Goal: Task Accomplishment & Management: Complete application form

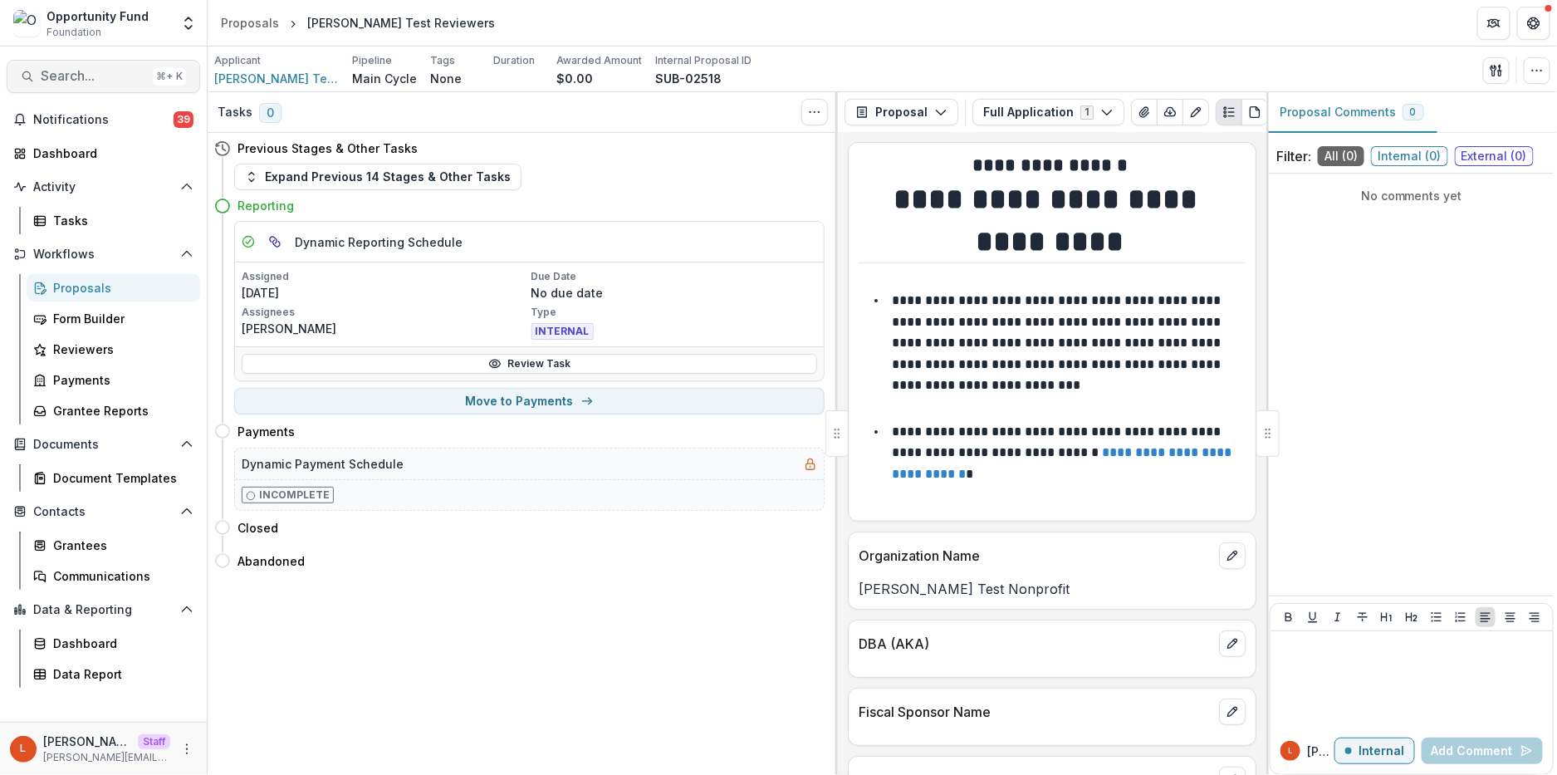
click at [92, 81] on span "Search..." at bounding box center [93, 76] width 105 height 16
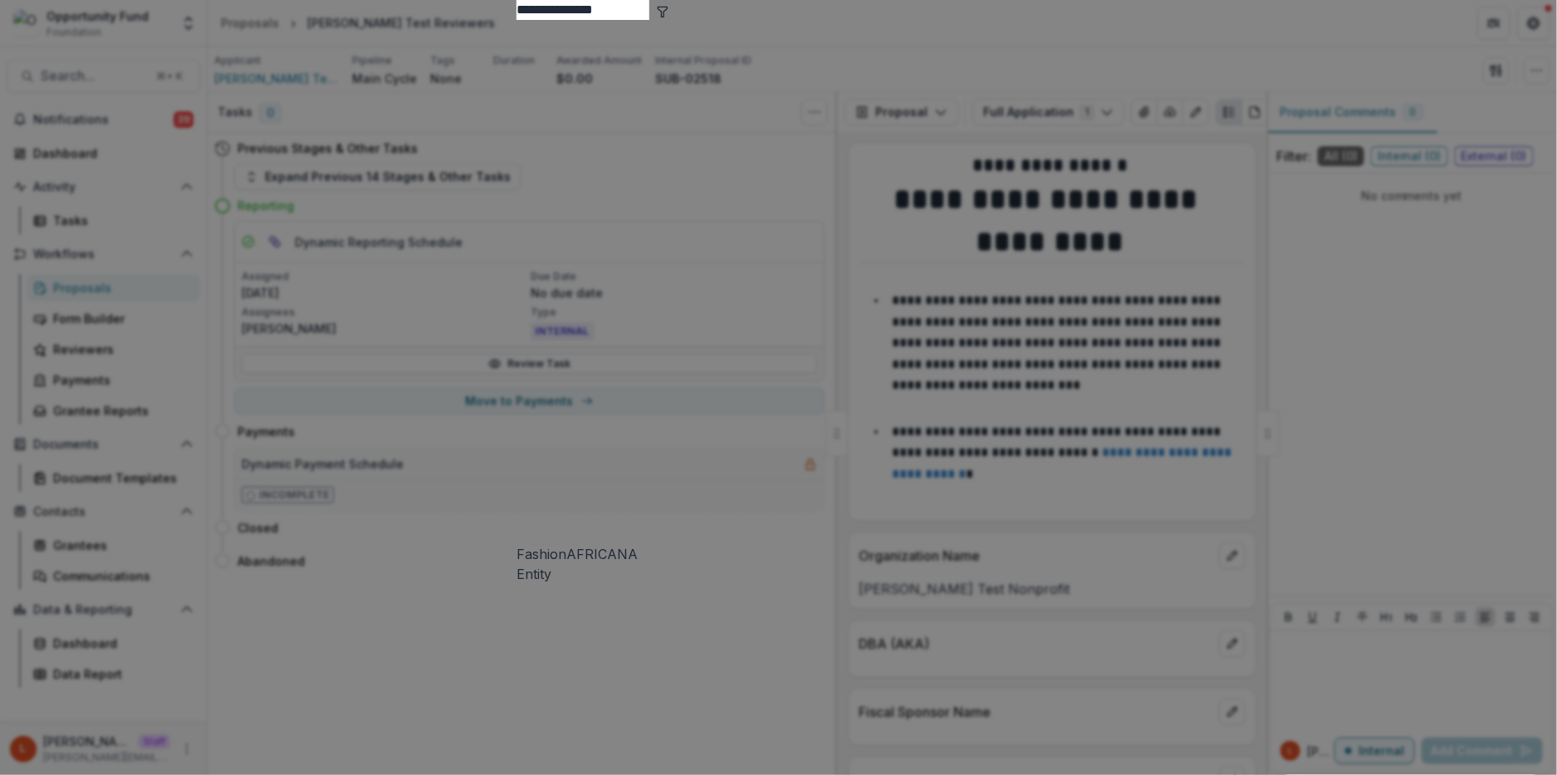
type input "**********"
click at [875, 120] on div "FashionAFRICANA Entity" at bounding box center [779, 302] width 524 height 564
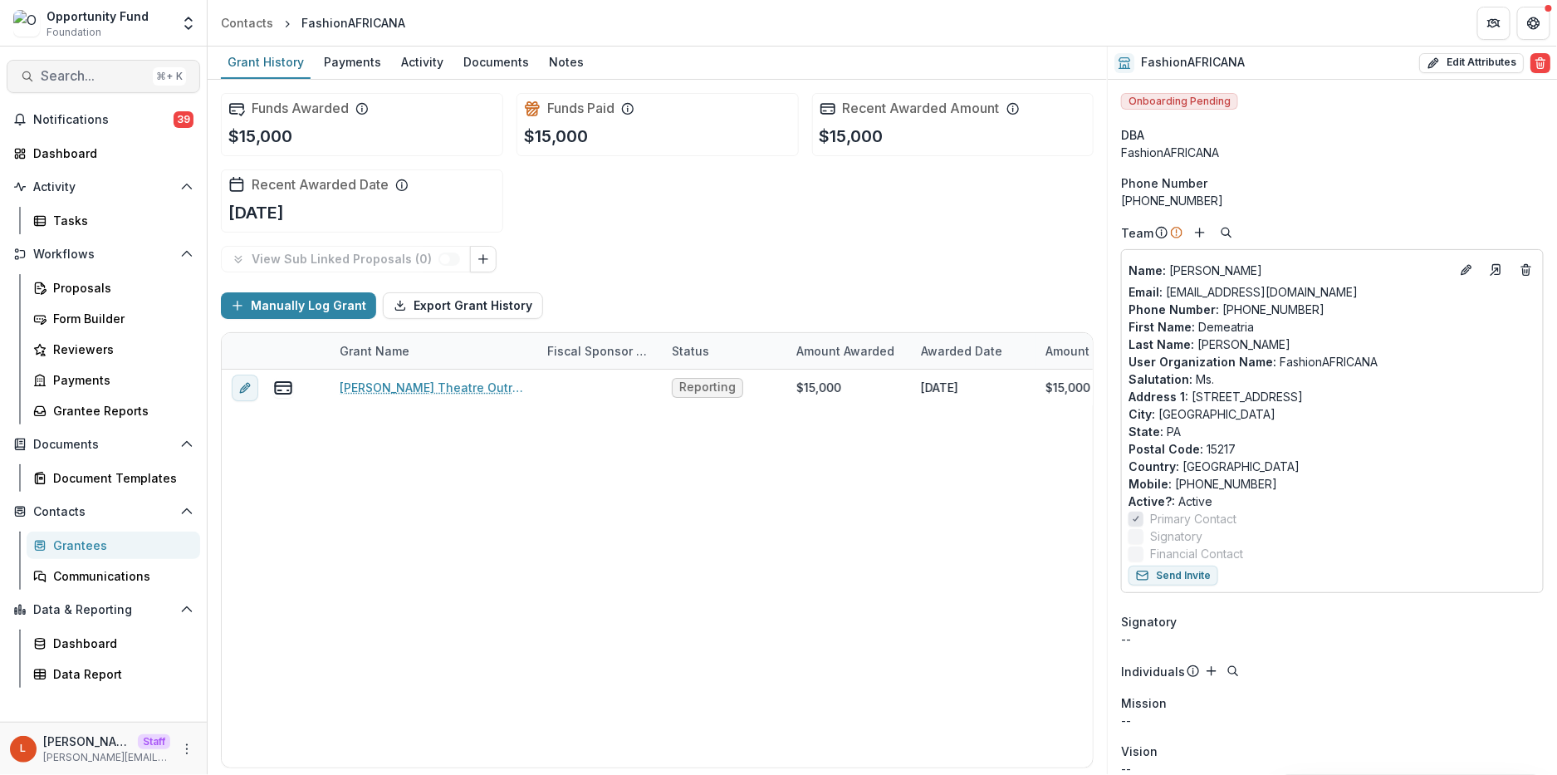
click at [81, 86] on button "Search... ⌘ + K" at bounding box center [104, 76] width 194 height 33
click at [83, 80] on span "Search..." at bounding box center [93, 76] width 105 height 16
click at [83, 80] on div "Add Contact New Proposal New Board Document Template New Collection Get Help Us…" at bounding box center [778, 387] width 1557 height 775
click at [83, 80] on span "Search..." at bounding box center [93, 76] width 105 height 16
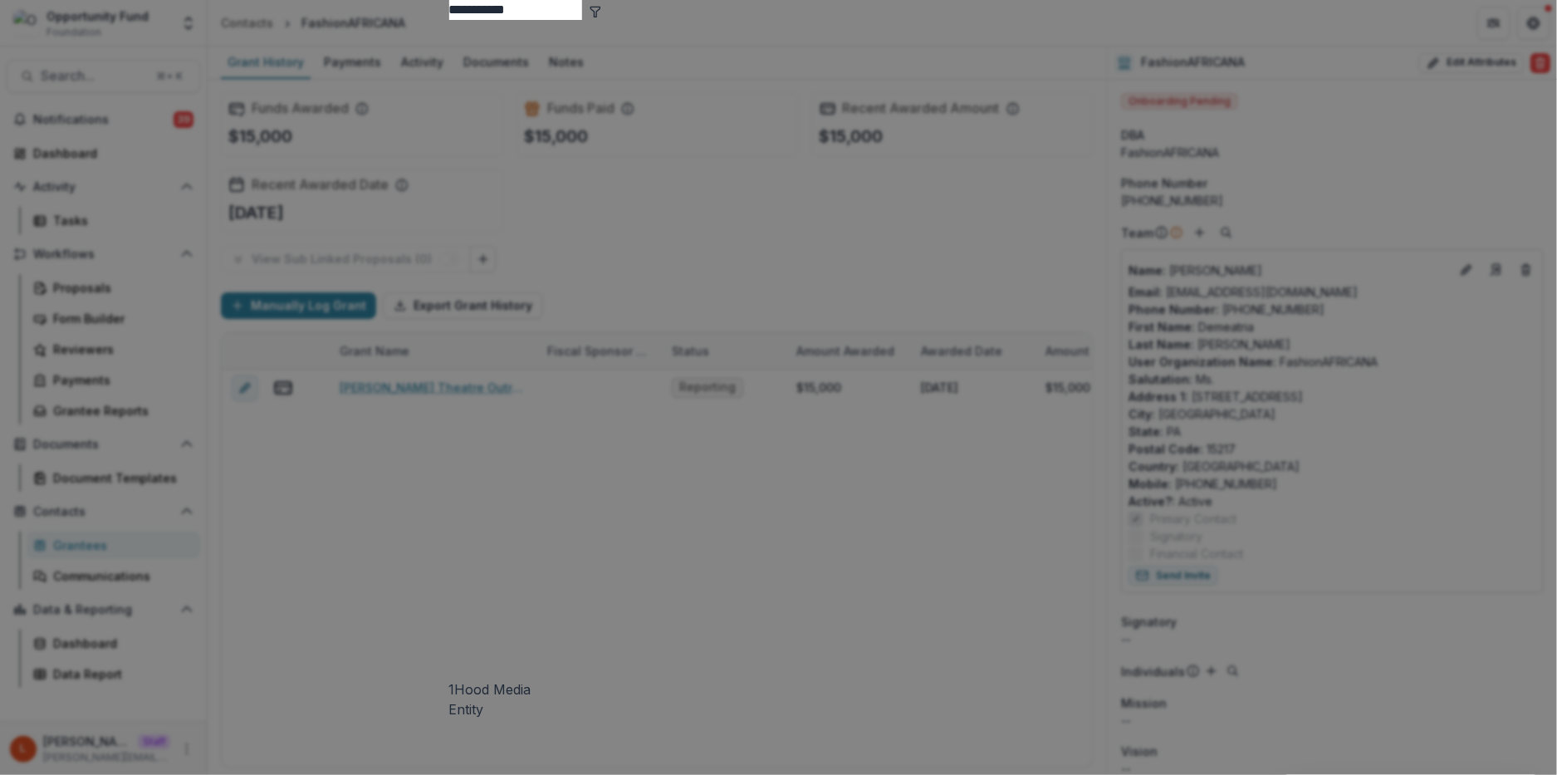
type input "**********"
click at [480, 135] on div "1Hood Media Entity" at bounding box center [778, 369] width 659 height 699
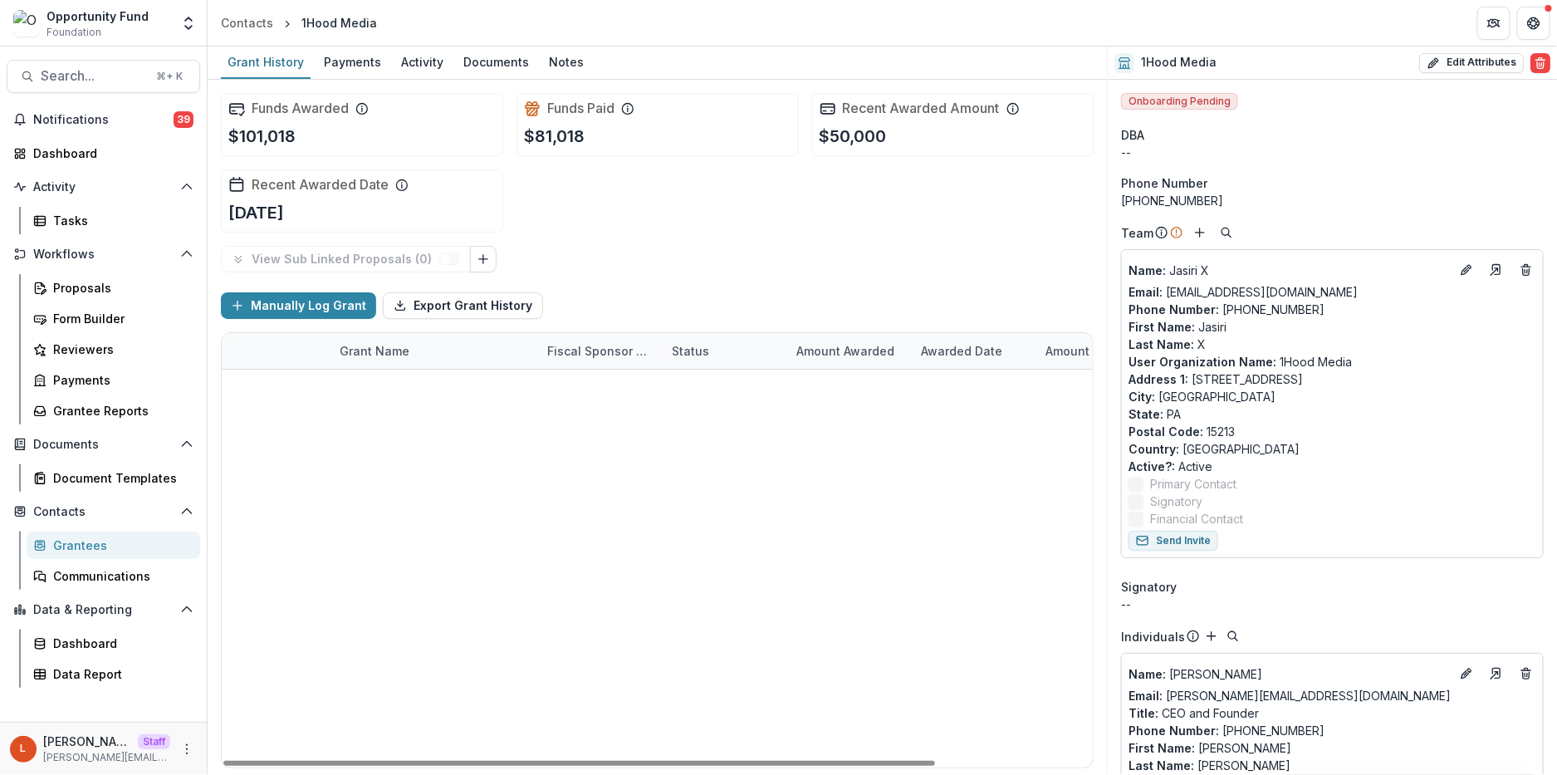
click at [473, 388] on link "General Operating Support Over 5 Years" at bounding box center [434, 387] width 188 height 17
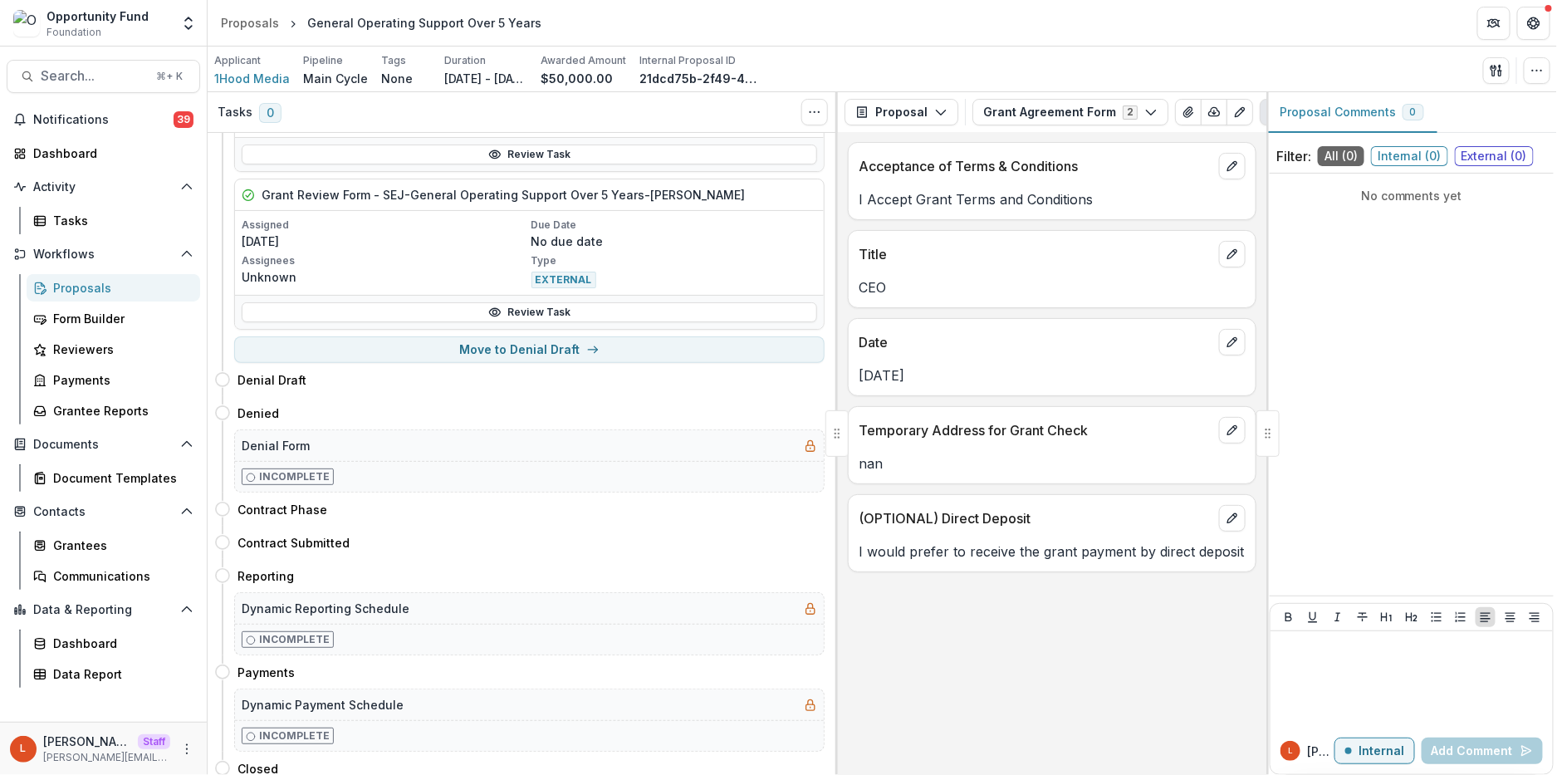
scroll to position [1035, 0]
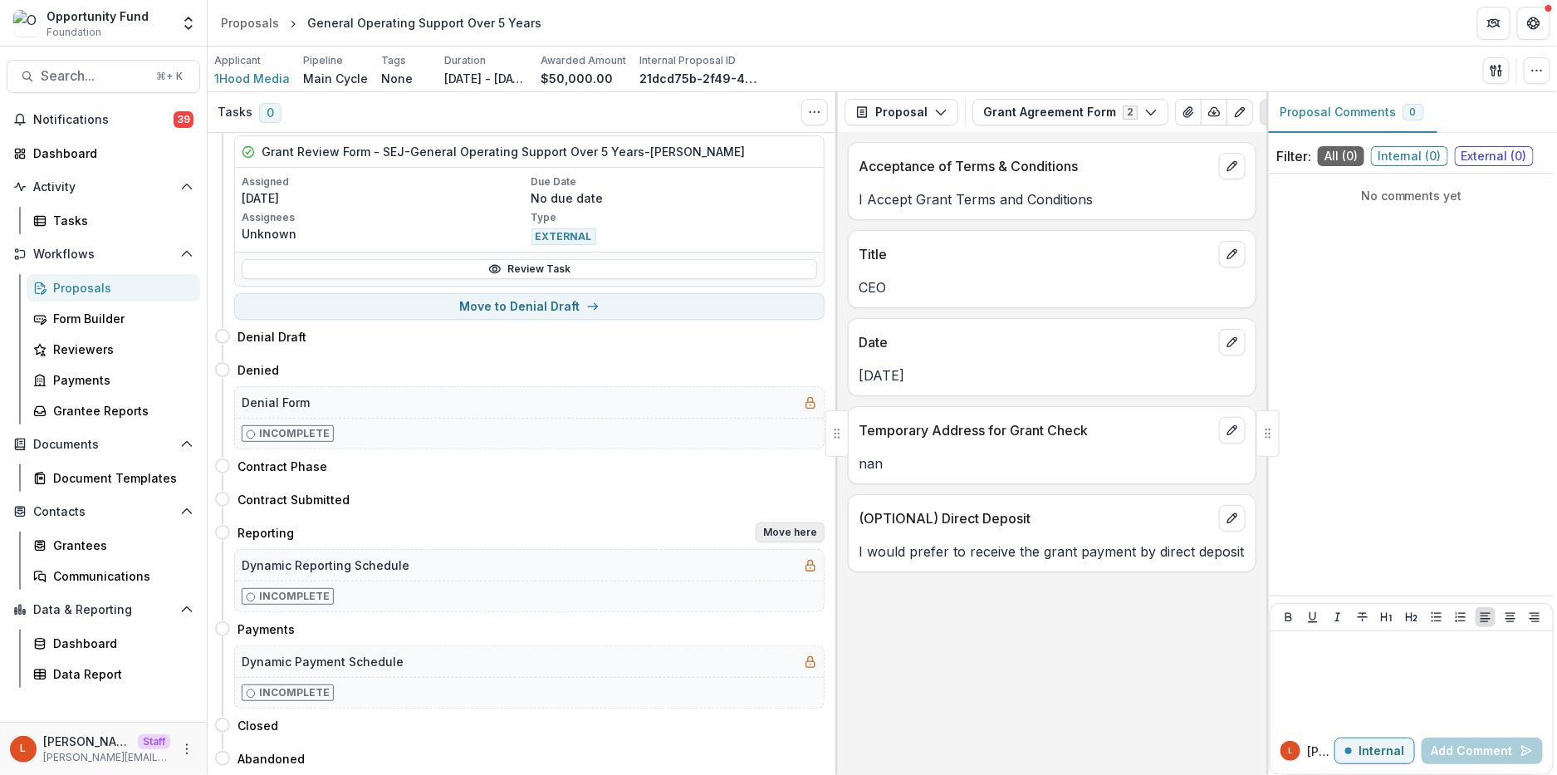
click at [791, 530] on button "Move here" at bounding box center [790, 532] width 69 height 20
select select "*********"
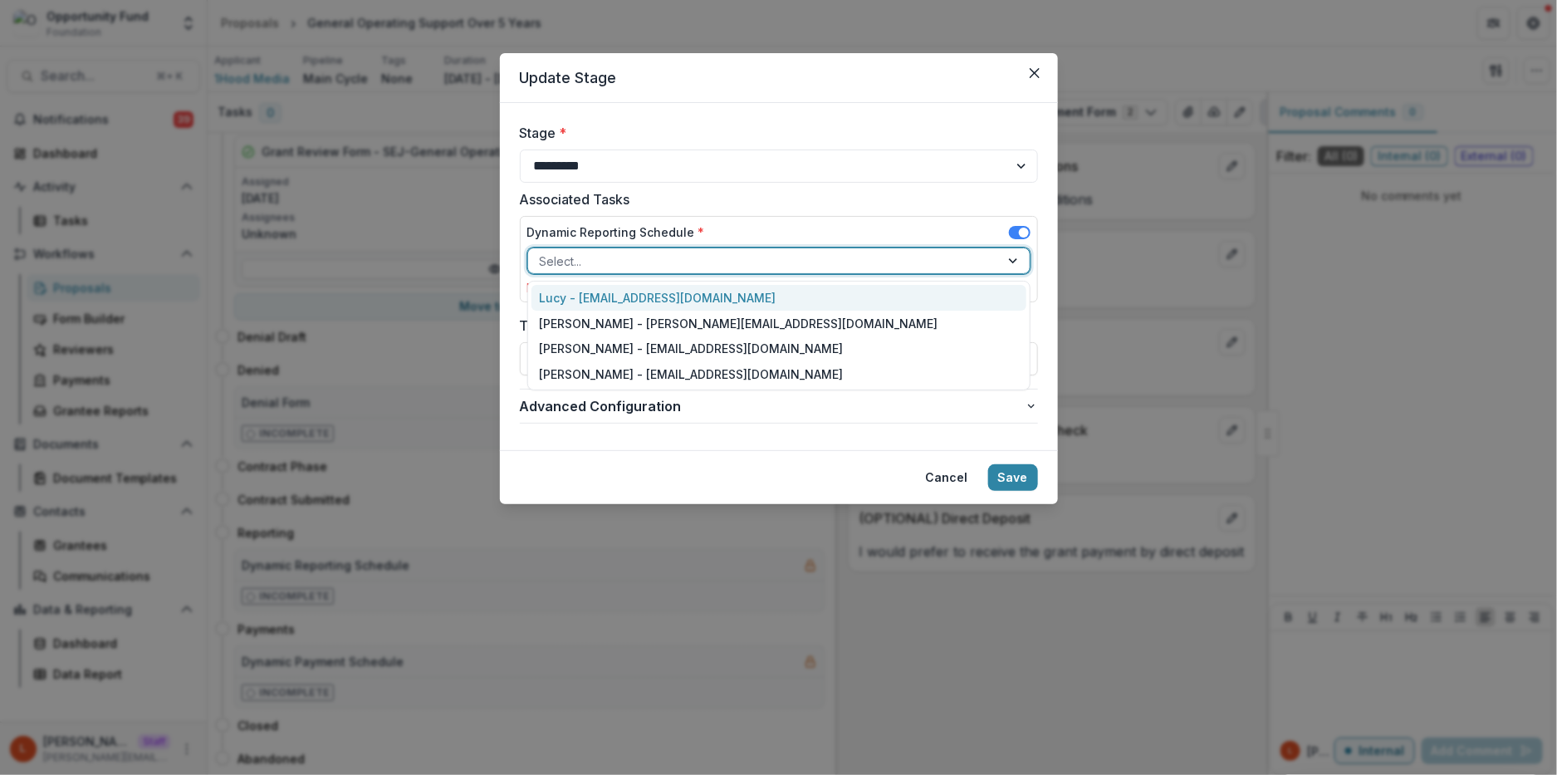
click at [745, 262] on div at bounding box center [764, 261] width 448 height 21
click at [731, 294] on div "Lucy - [EMAIL_ADDRESS][DOMAIN_NAME]" at bounding box center [779, 298] width 495 height 26
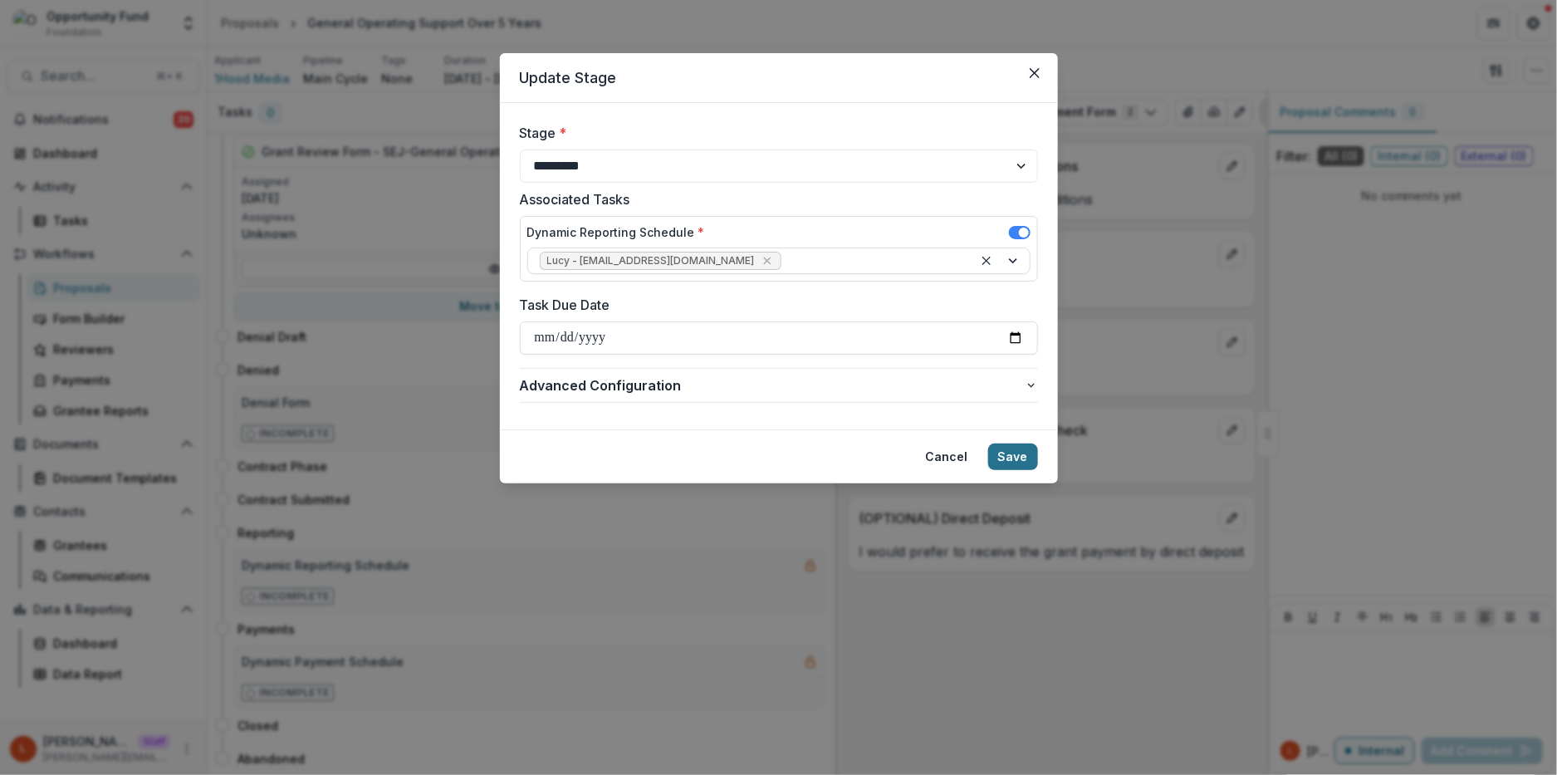
click at [997, 458] on button "Save" at bounding box center [1013, 456] width 50 height 27
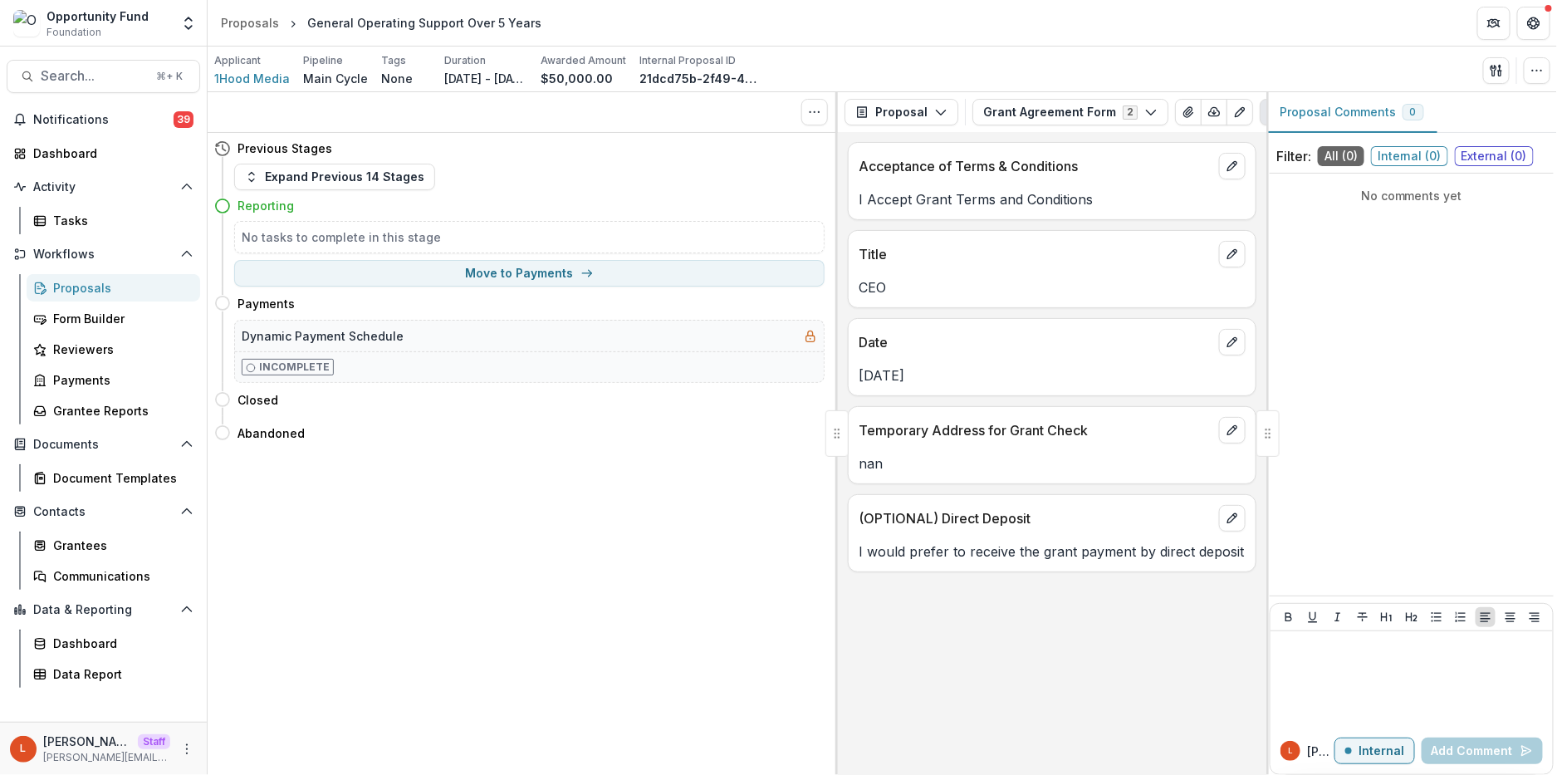
scroll to position [0, 0]
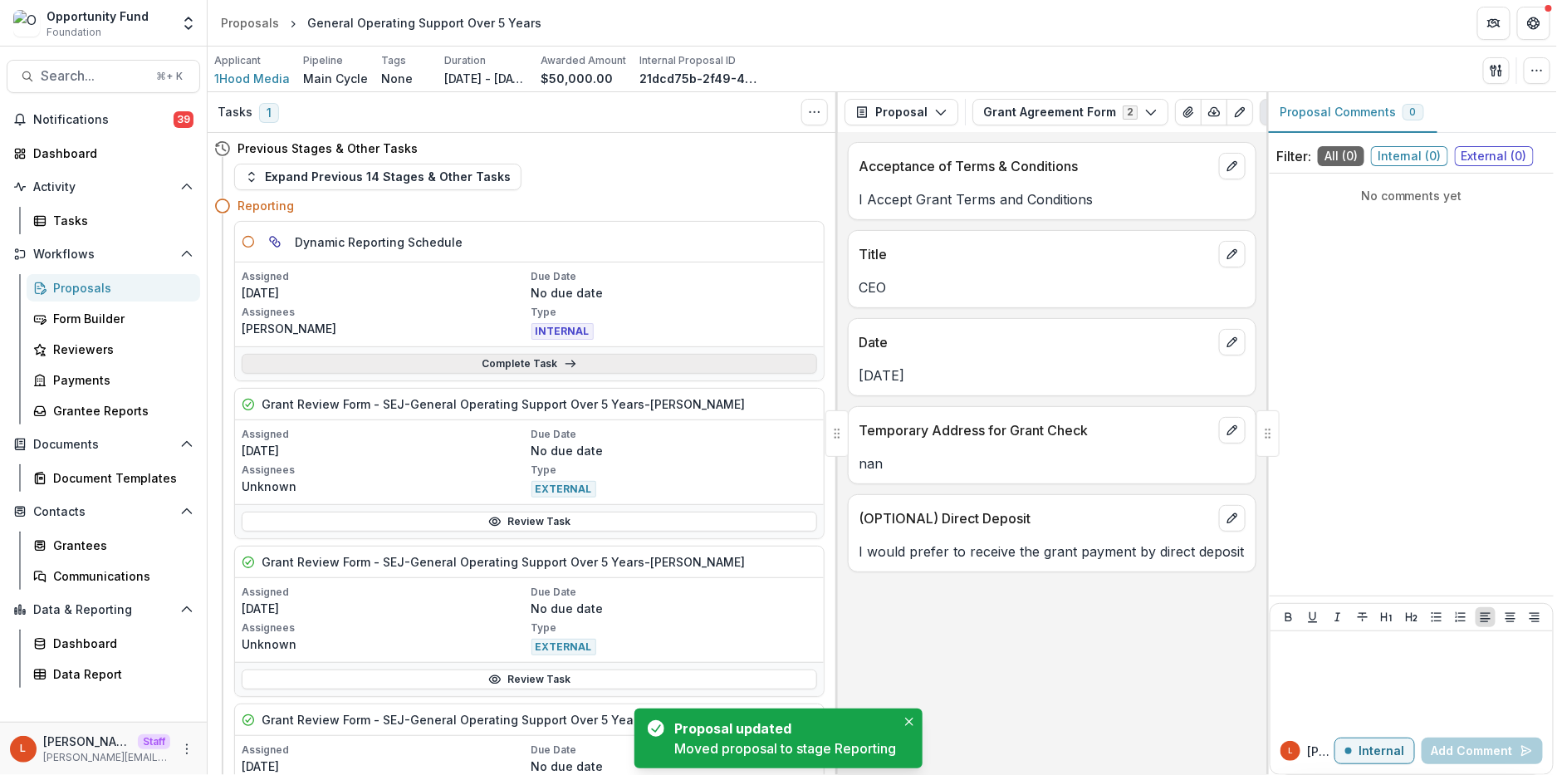
click at [530, 366] on link "Complete Task" at bounding box center [530, 364] width 576 height 20
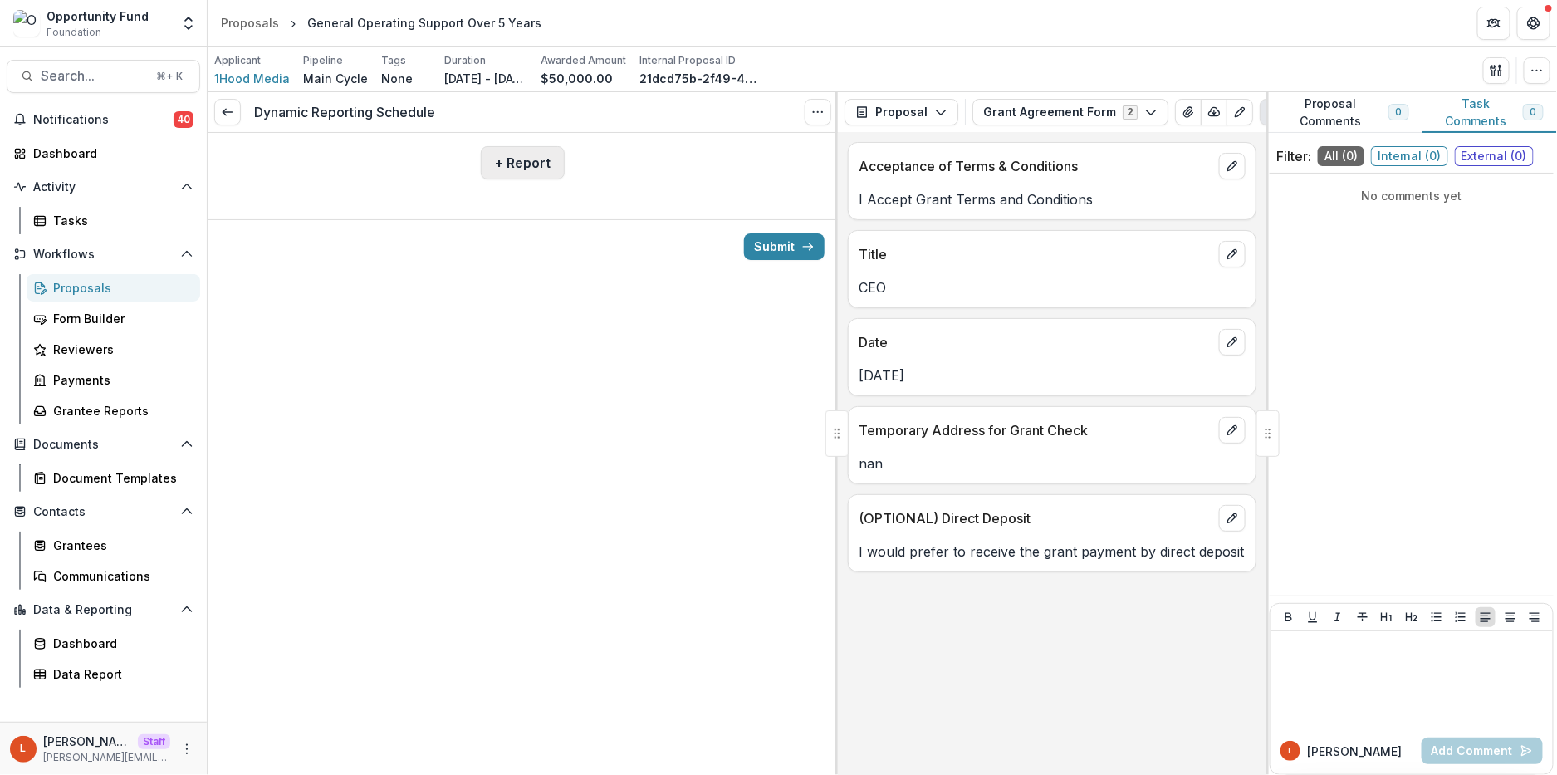
click at [511, 167] on button "+ Report" at bounding box center [523, 162] width 84 height 33
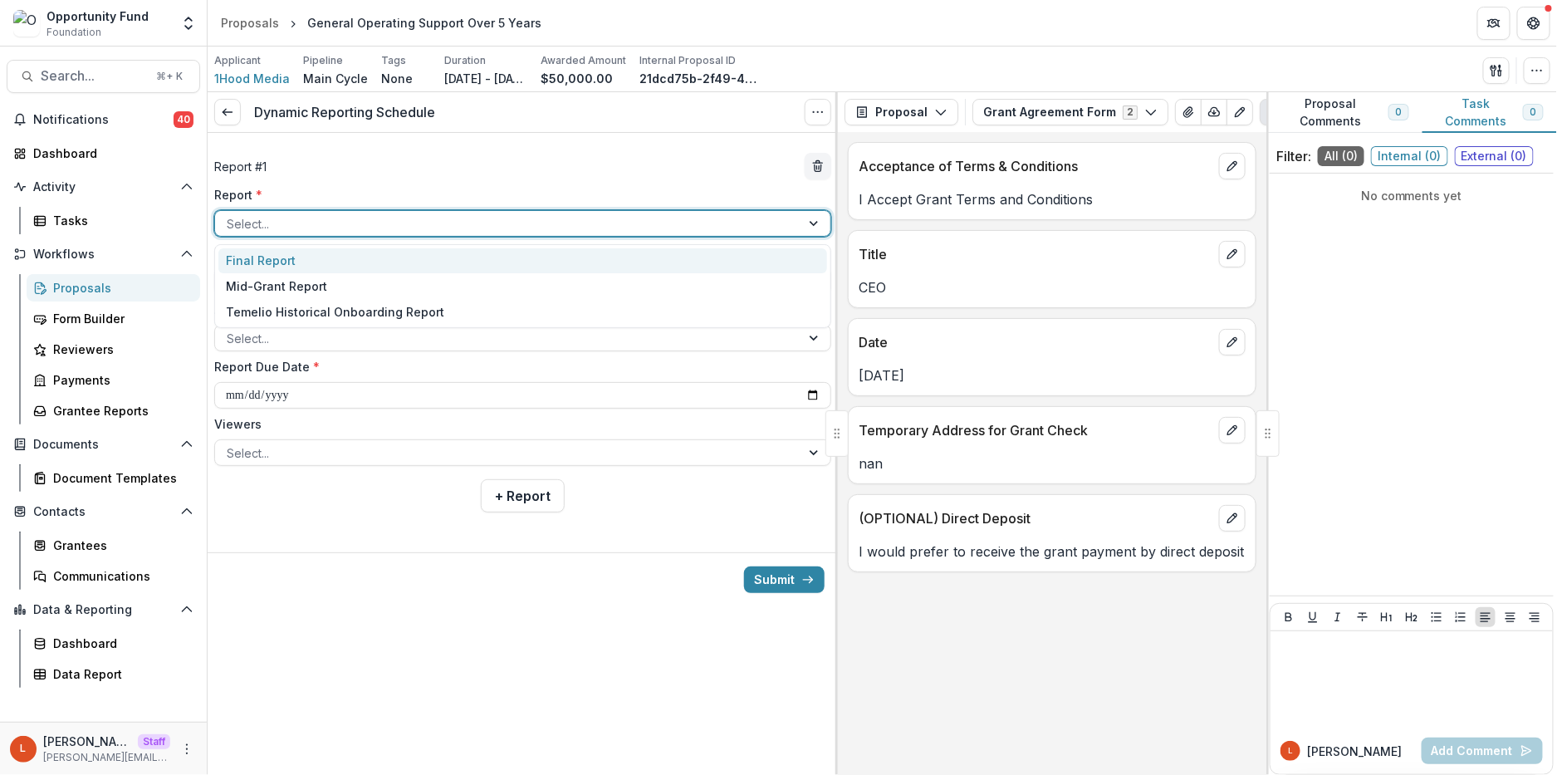
click at [506, 223] on div at bounding box center [508, 223] width 562 height 21
click at [489, 258] on div "Final Report" at bounding box center [522, 261] width 609 height 26
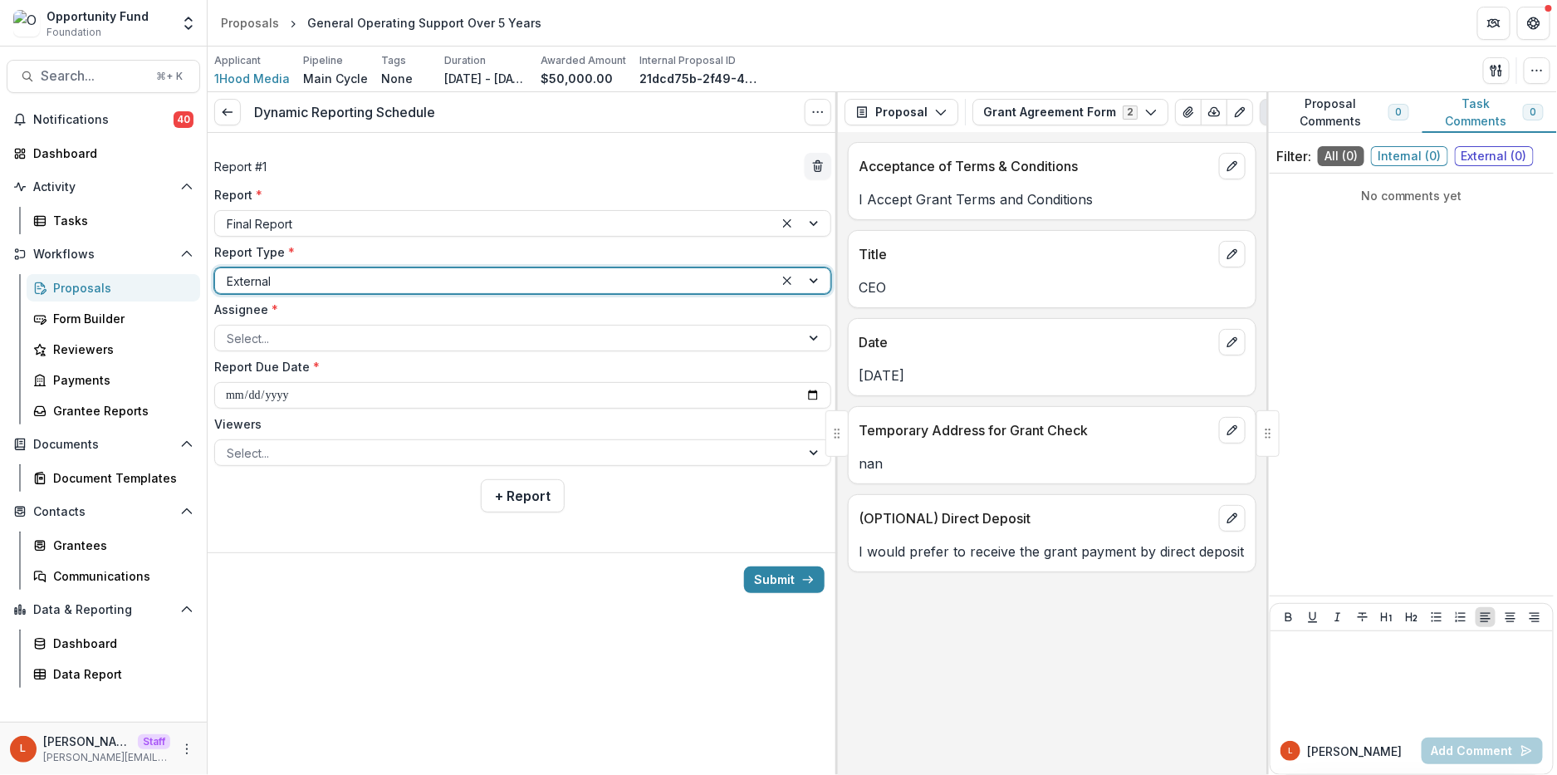
click at [484, 279] on div at bounding box center [495, 281] width 536 height 21
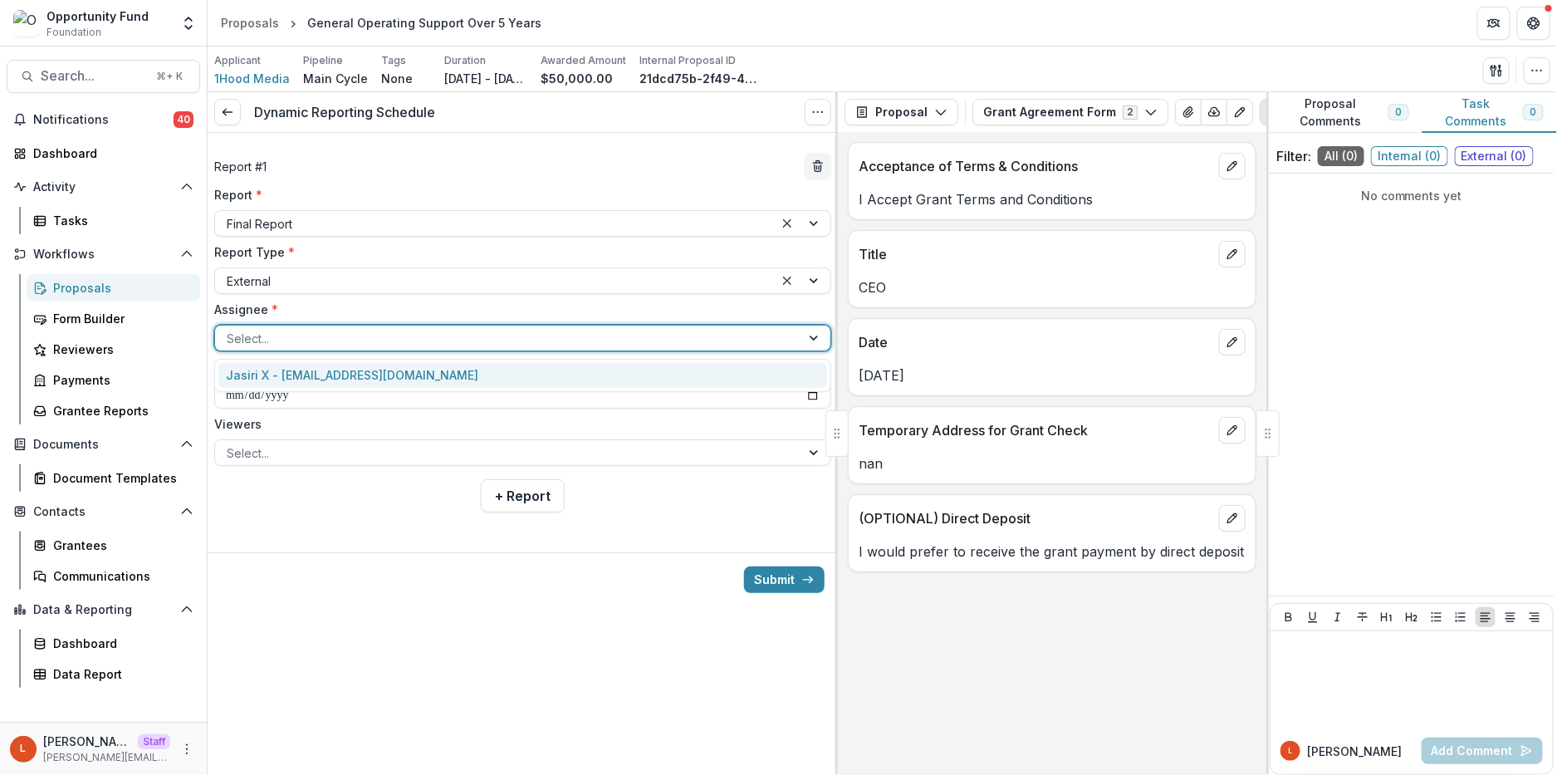
click at [469, 332] on div at bounding box center [508, 338] width 562 height 21
click at [459, 365] on div "Jasiri X - [EMAIL_ADDRESS][DOMAIN_NAME]" at bounding box center [522, 376] width 609 height 26
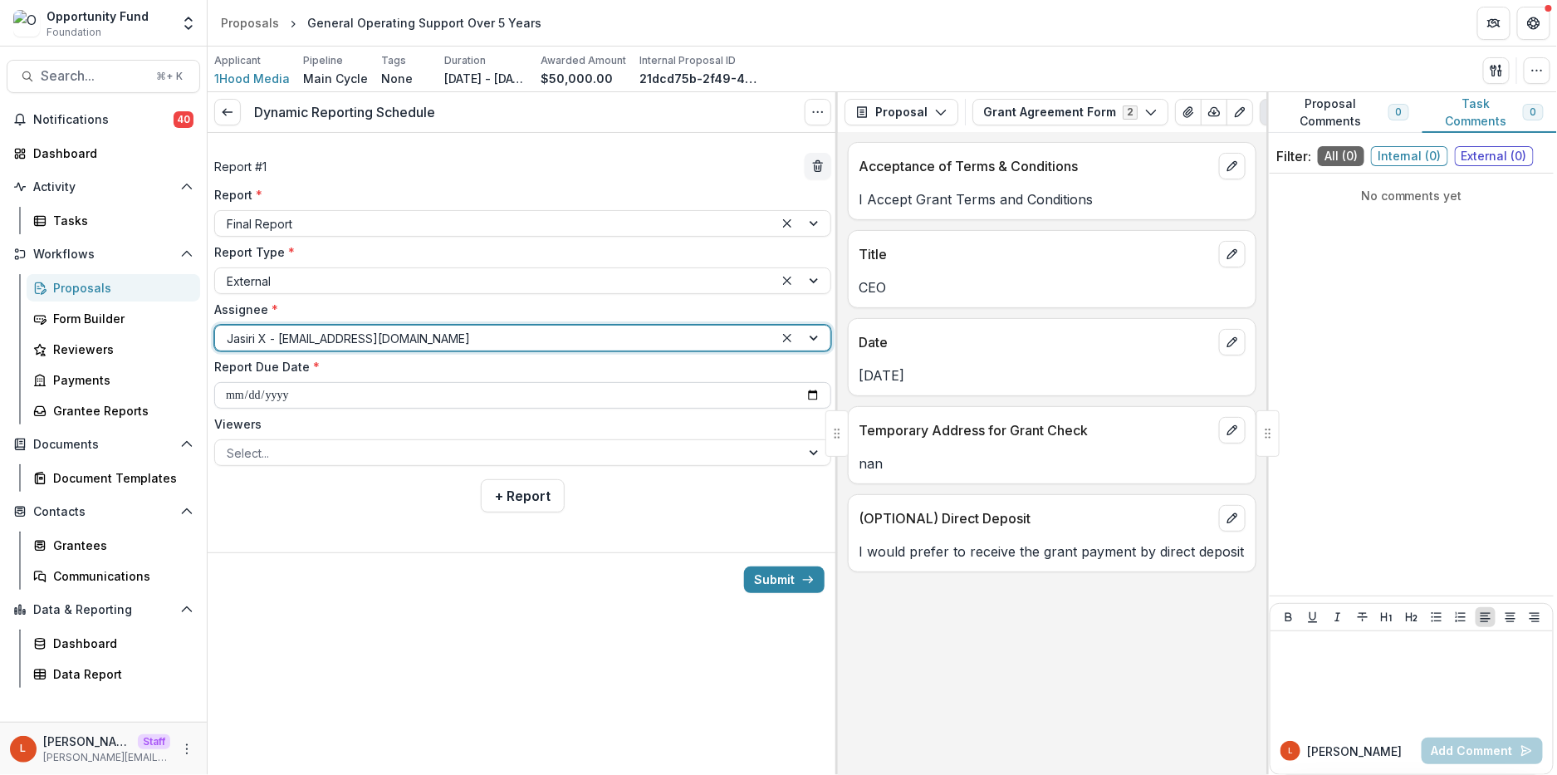
click at [235, 395] on input "**********" at bounding box center [522, 395] width 617 height 27
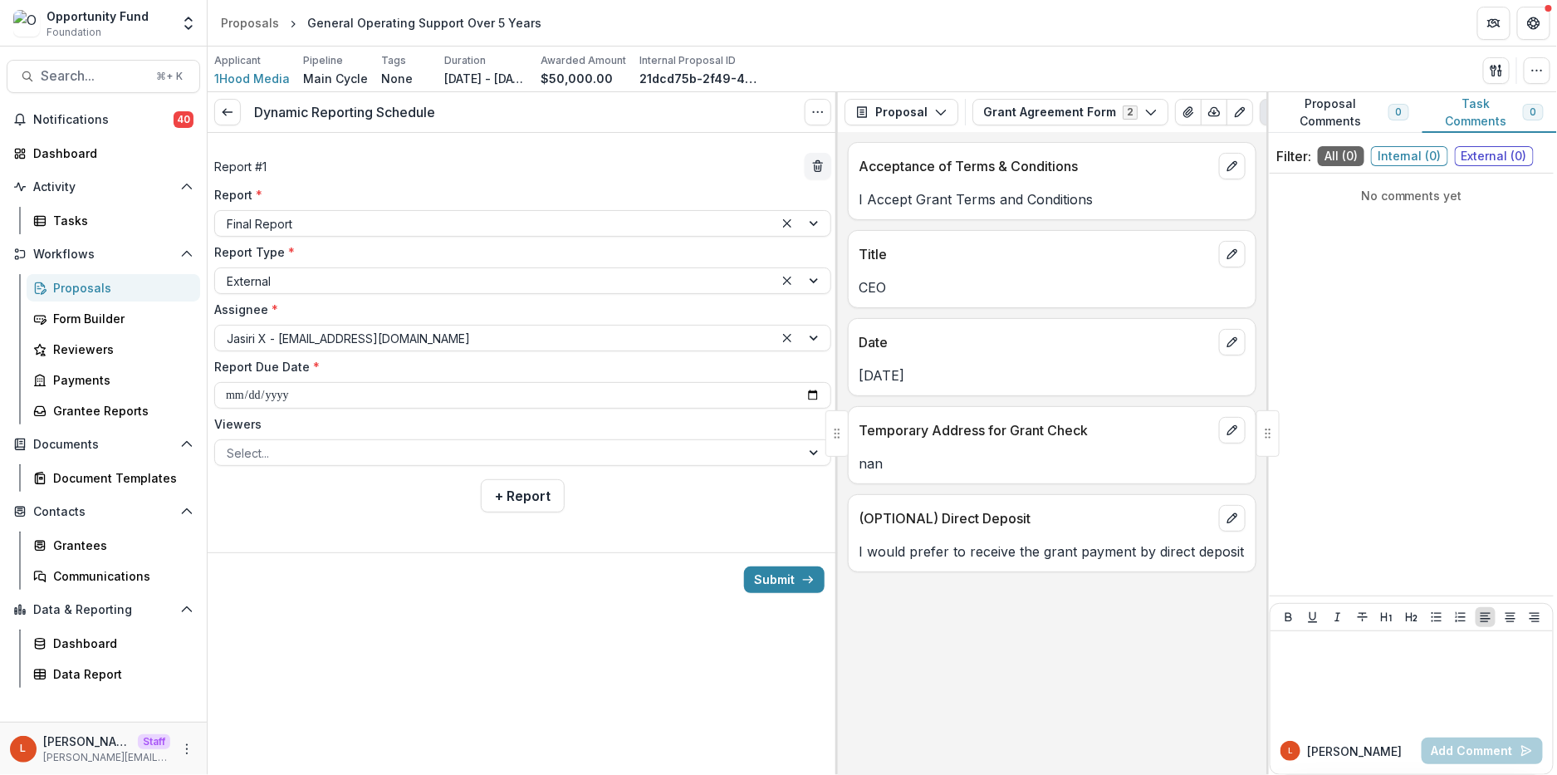
type input "**********"
click at [307, 454] on div at bounding box center [508, 453] width 562 height 21
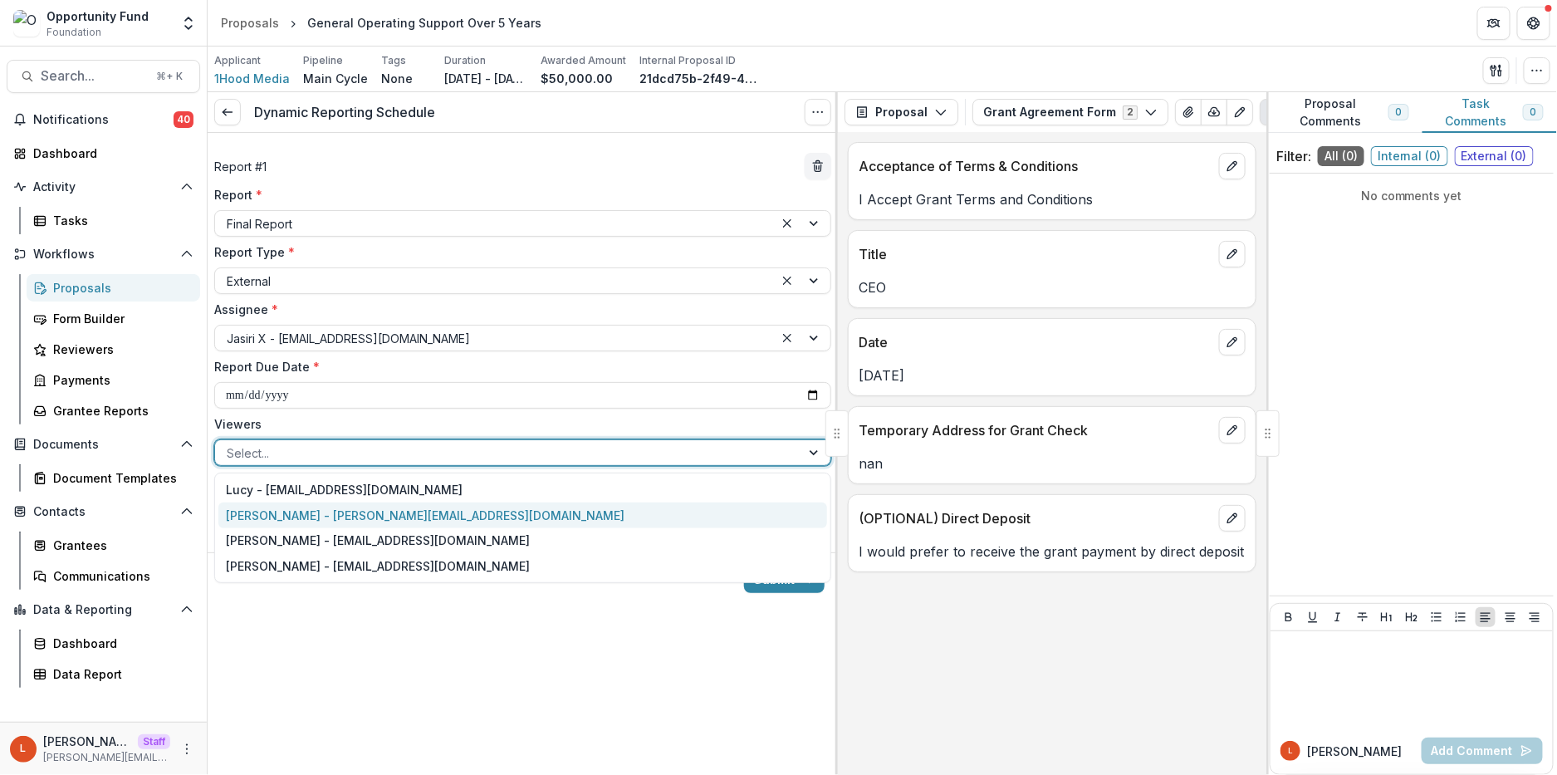
click at [303, 511] on div "[PERSON_NAME] - [PERSON_NAME][EMAIL_ADDRESS][DOMAIN_NAME]" at bounding box center [522, 515] width 609 height 26
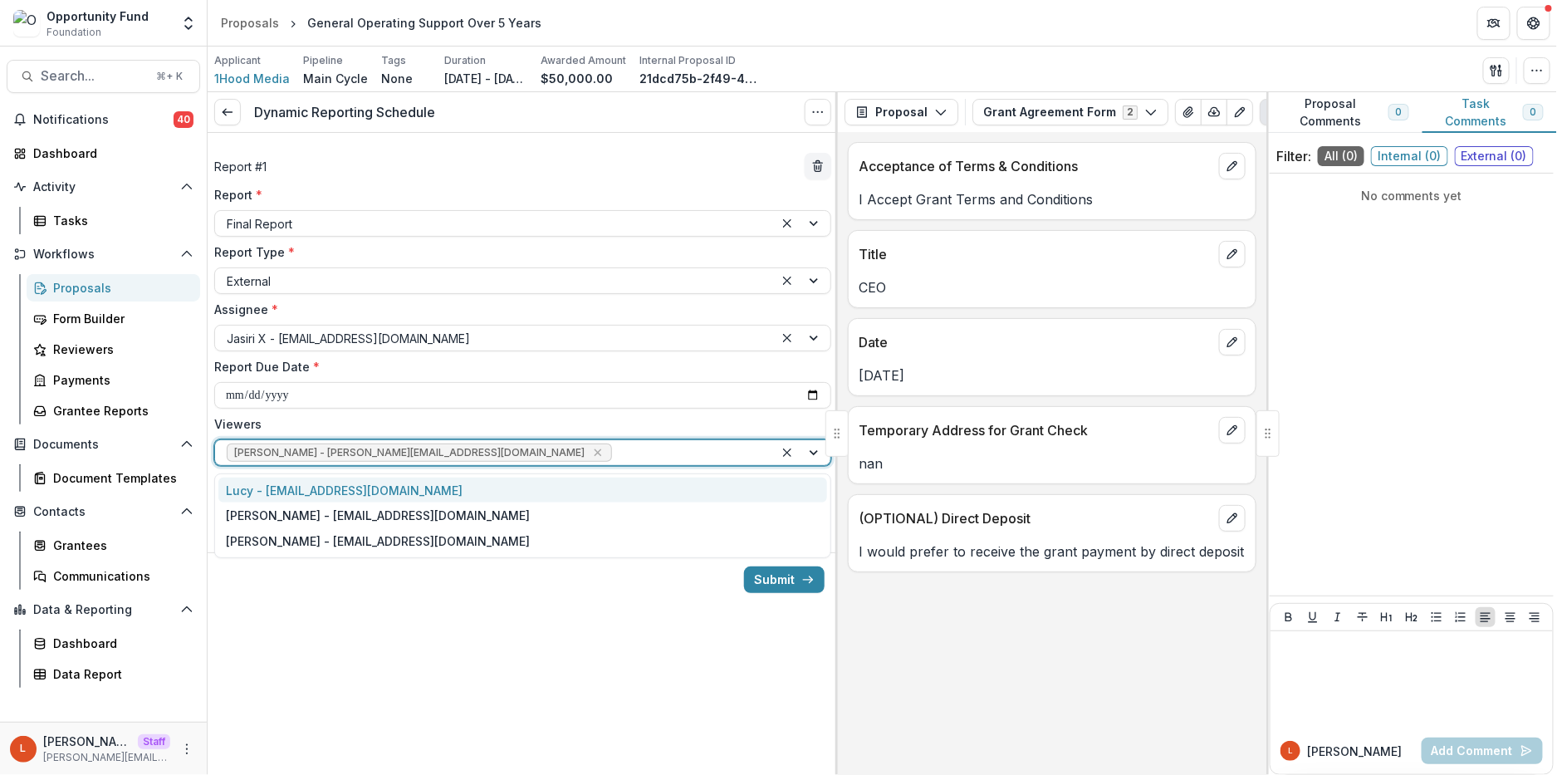
click at [615, 444] on div at bounding box center [688, 453] width 147 height 21
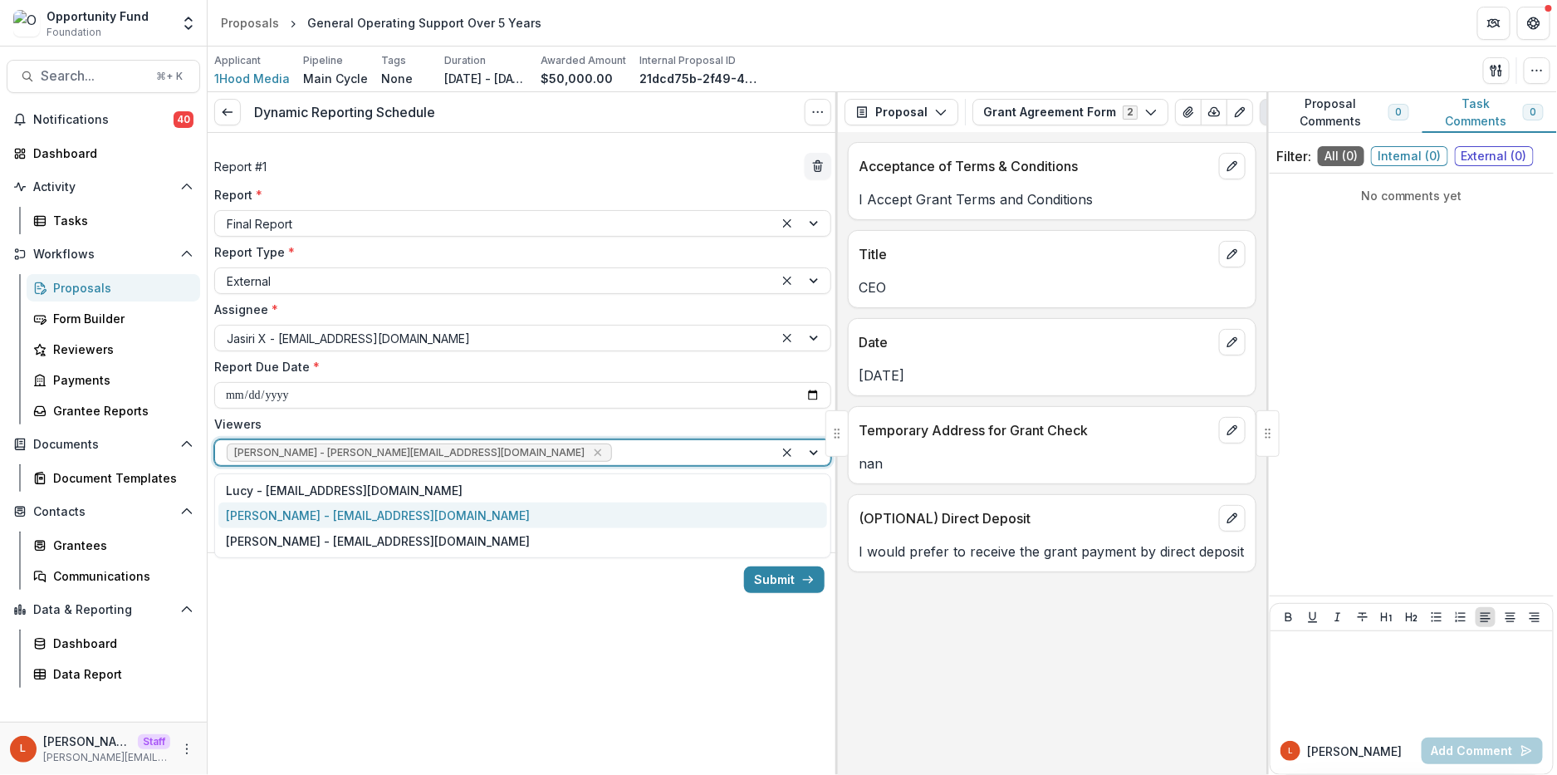
click at [532, 517] on div "[PERSON_NAME] - [EMAIL_ADDRESS][DOMAIN_NAME]" at bounding box center [522, 515] width 609 height 26
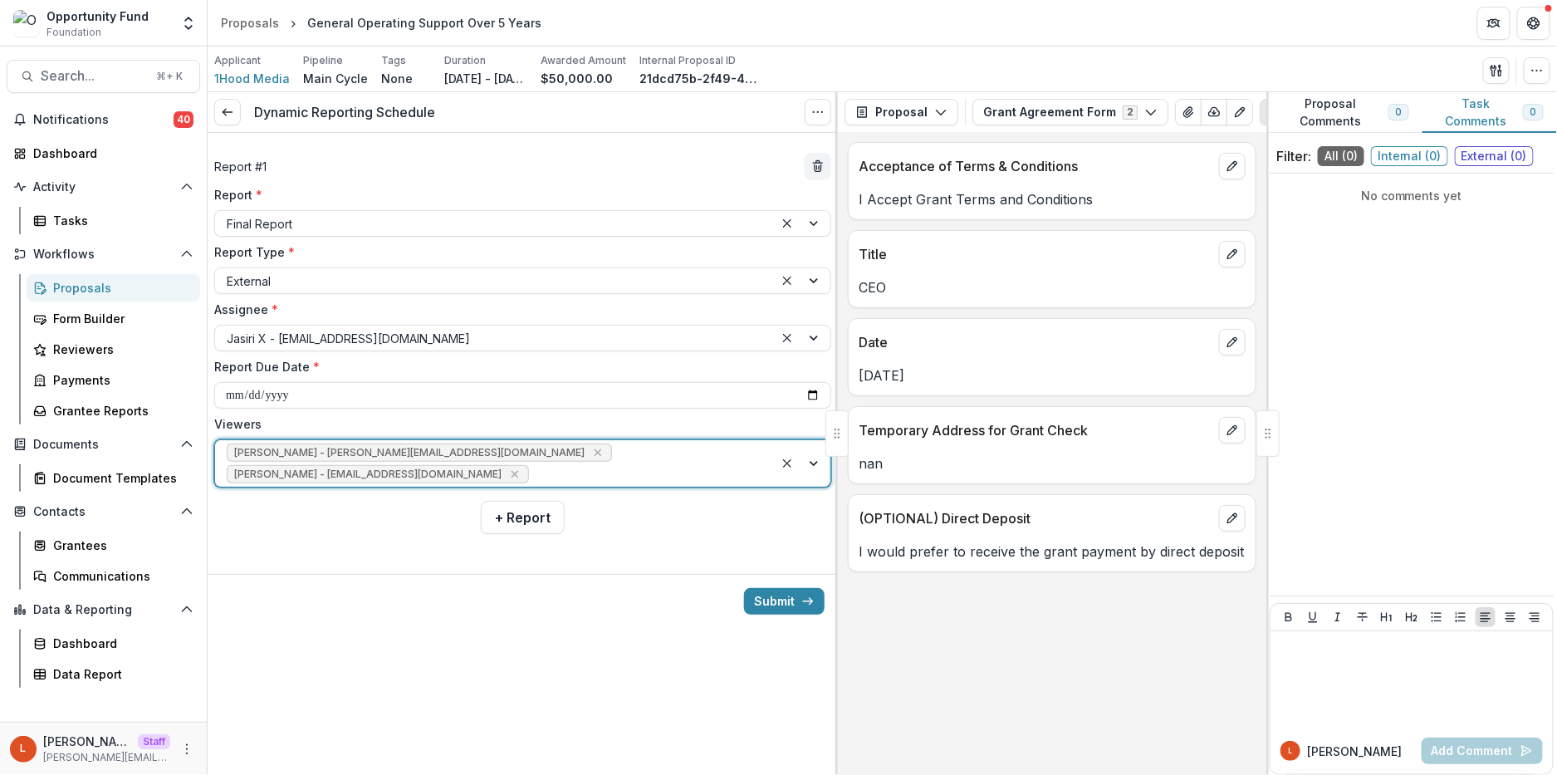
click at [589, 457] on div "[PERSON_NAME] - [PERSON_NAME][EMAIL_ADDRESS][DOMAIN_NAME] [PERSON_NAME] - [PERS…" at bounding box center [494, 463] width 559 height 47
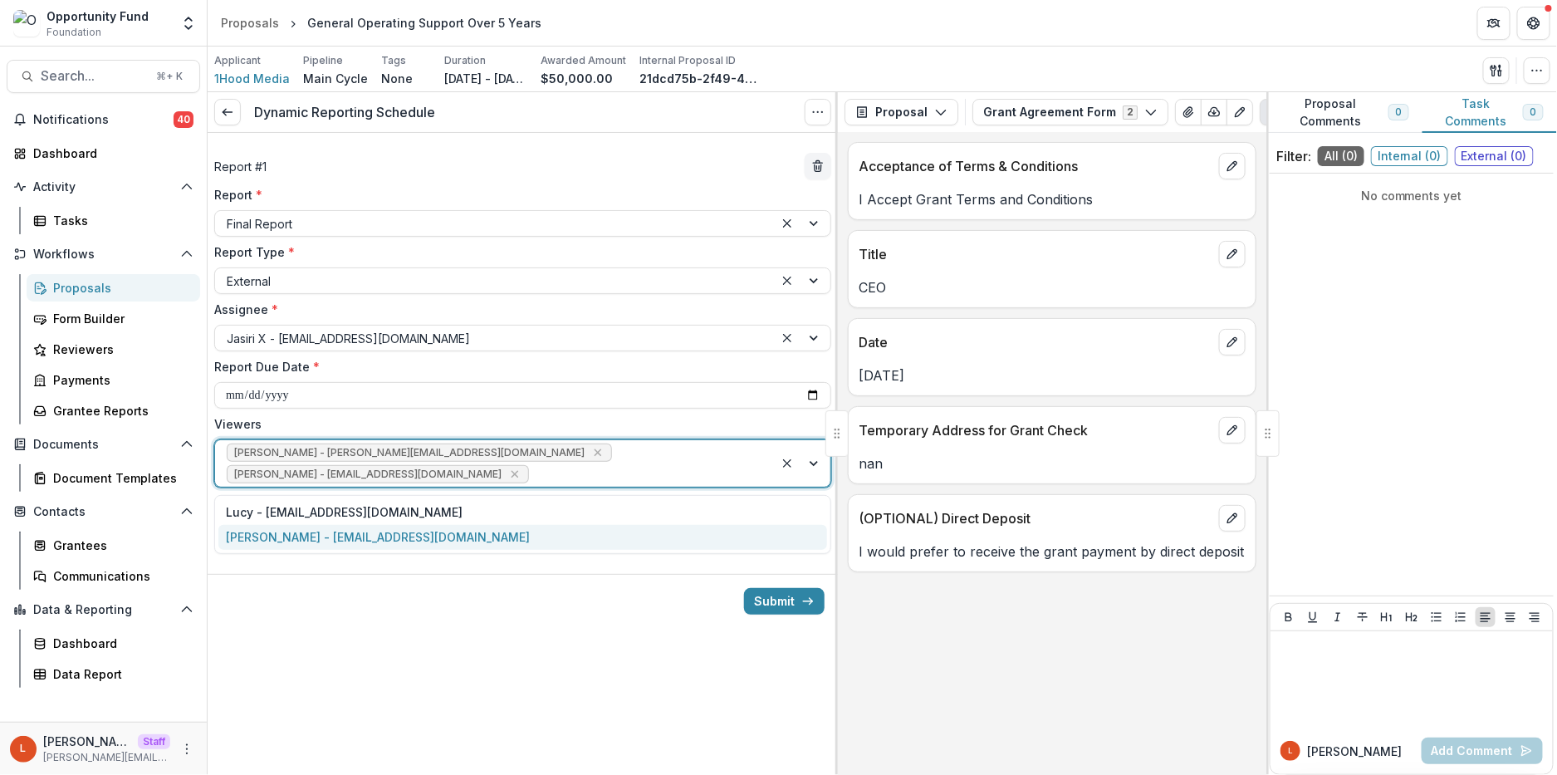
click at [527, 537] on div "[PERSON_NAME] - [EMAIL_ADDRESS][DOMAIN_NAME]" at bounding box center [522, 538] width 609 height 26
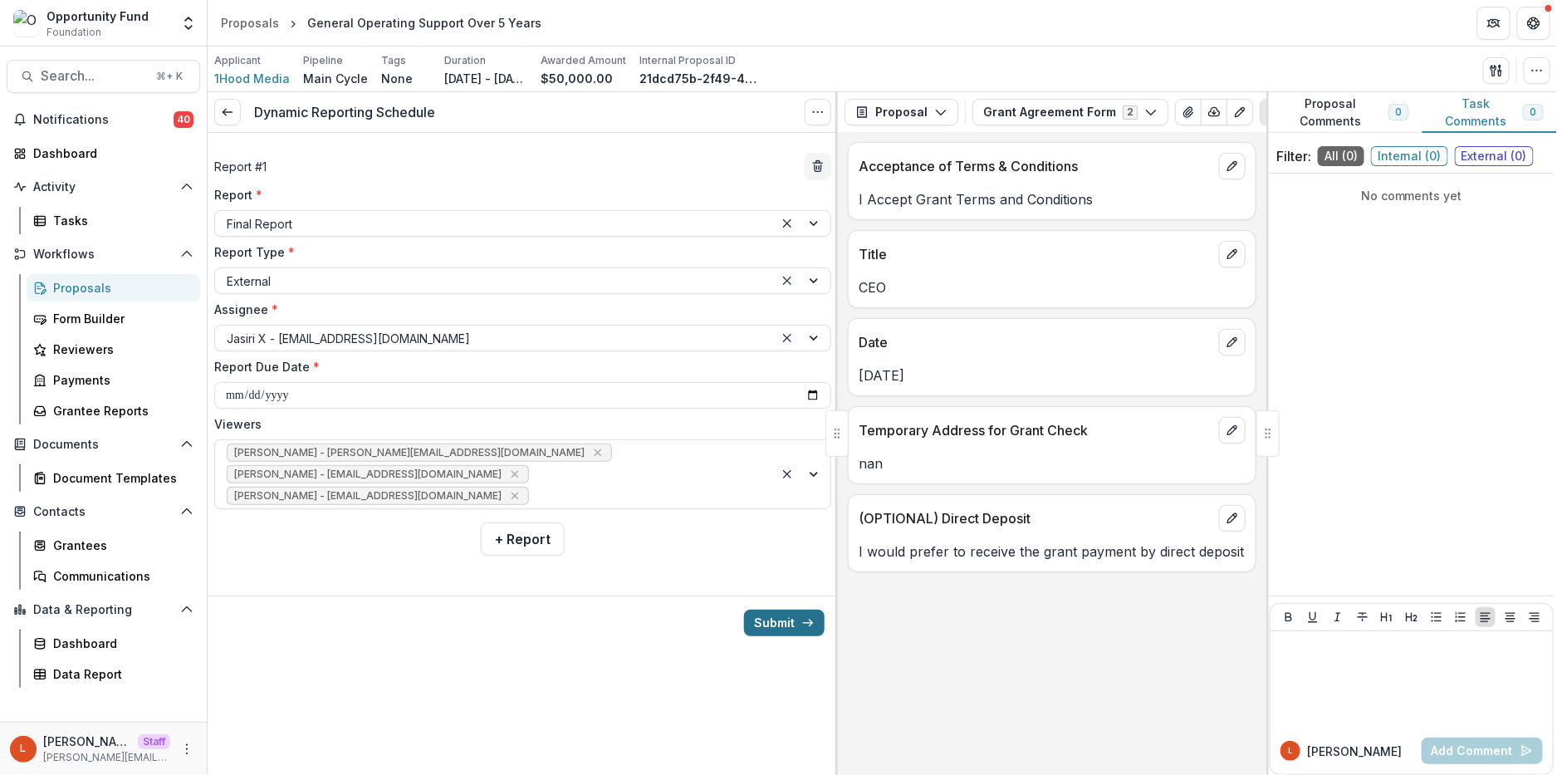
click at [787, 630] on button "Submit" at bounding box center [784, 623] width 81 height 27
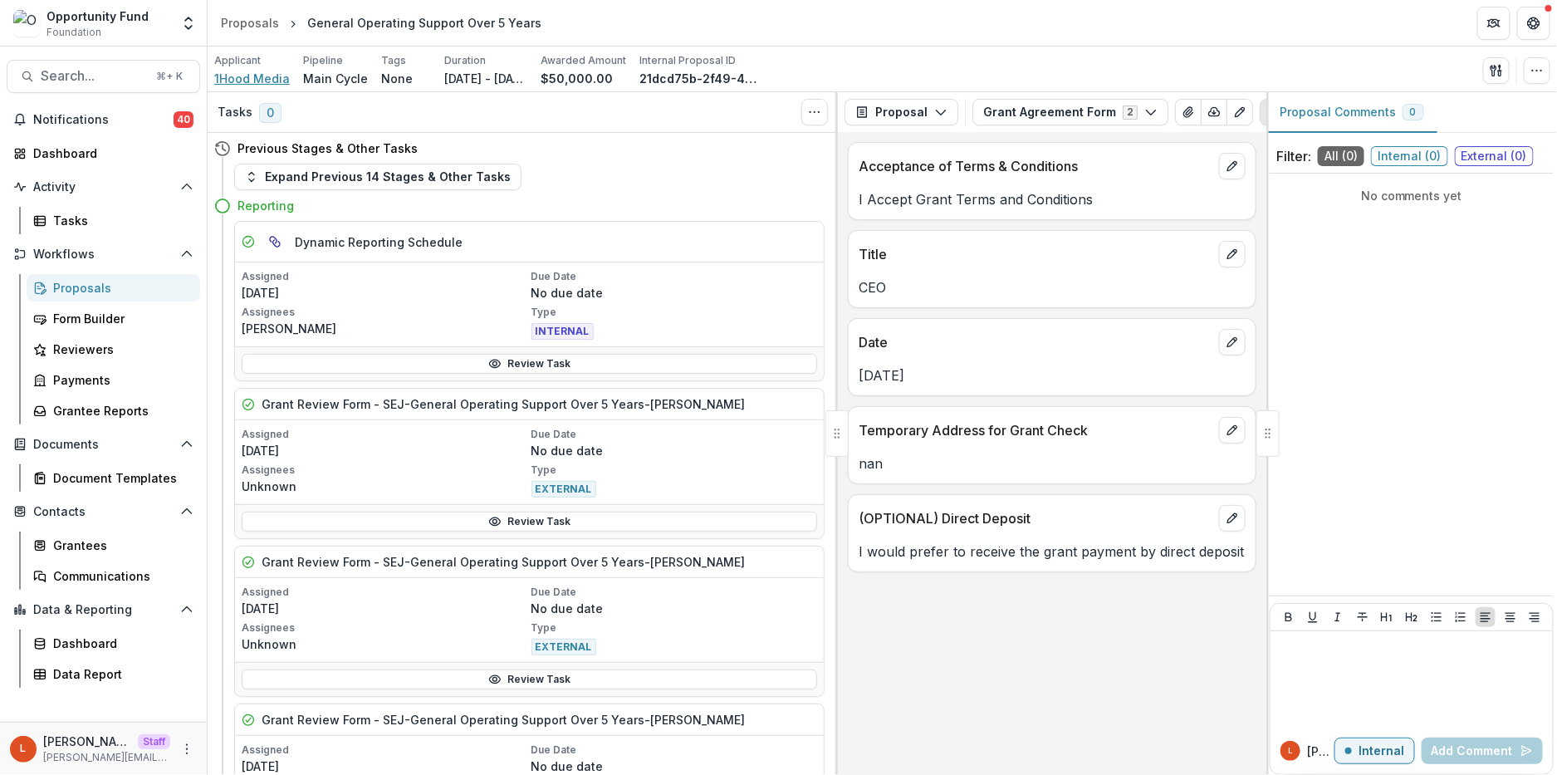
click at [254, 73] on span "1Hood Media" at bounding box center [252, 78] width 76 height 17
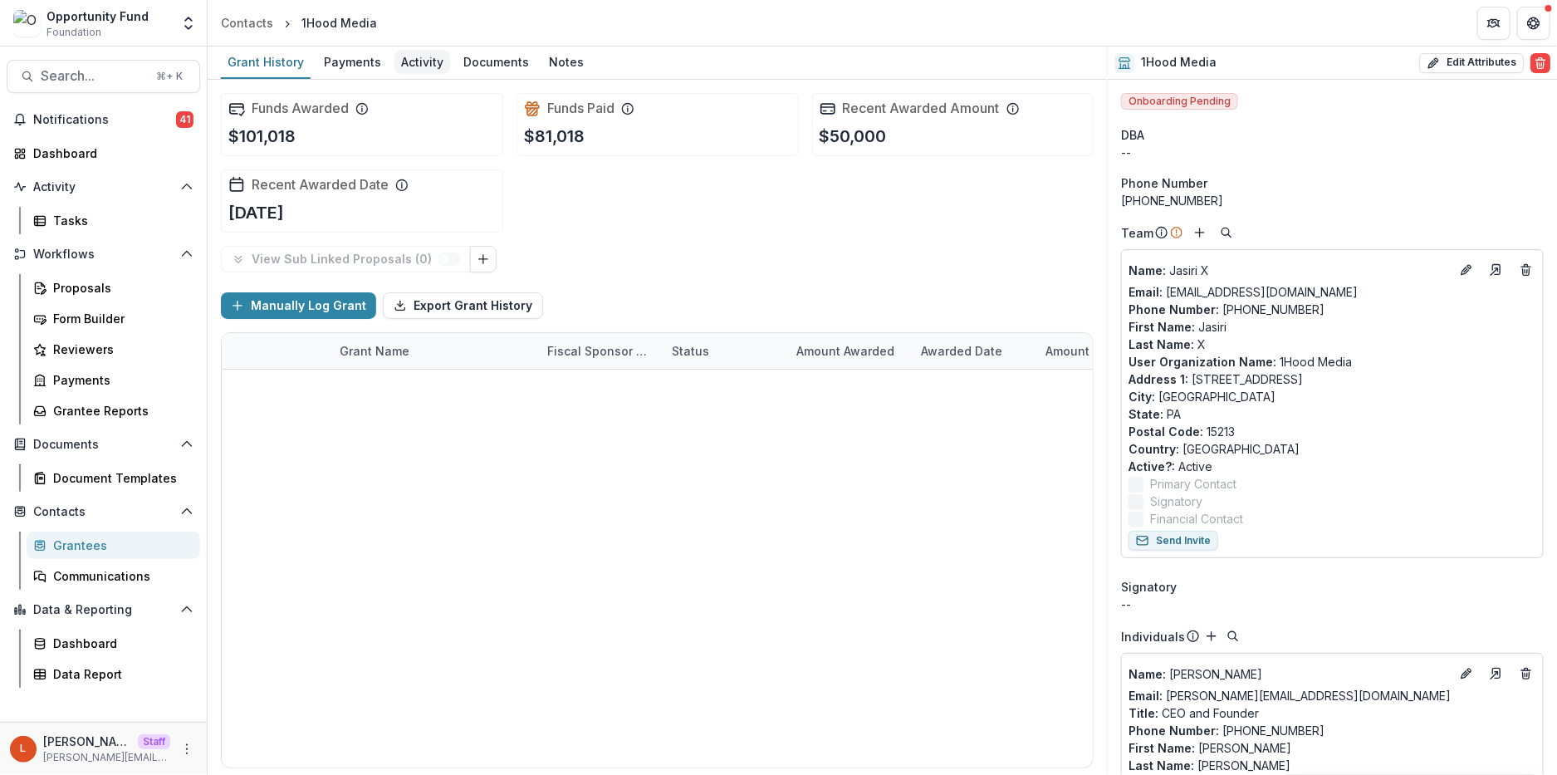
click at [402, 58] on div "Activity" at bounding box center [422, 62] width 56 height 24
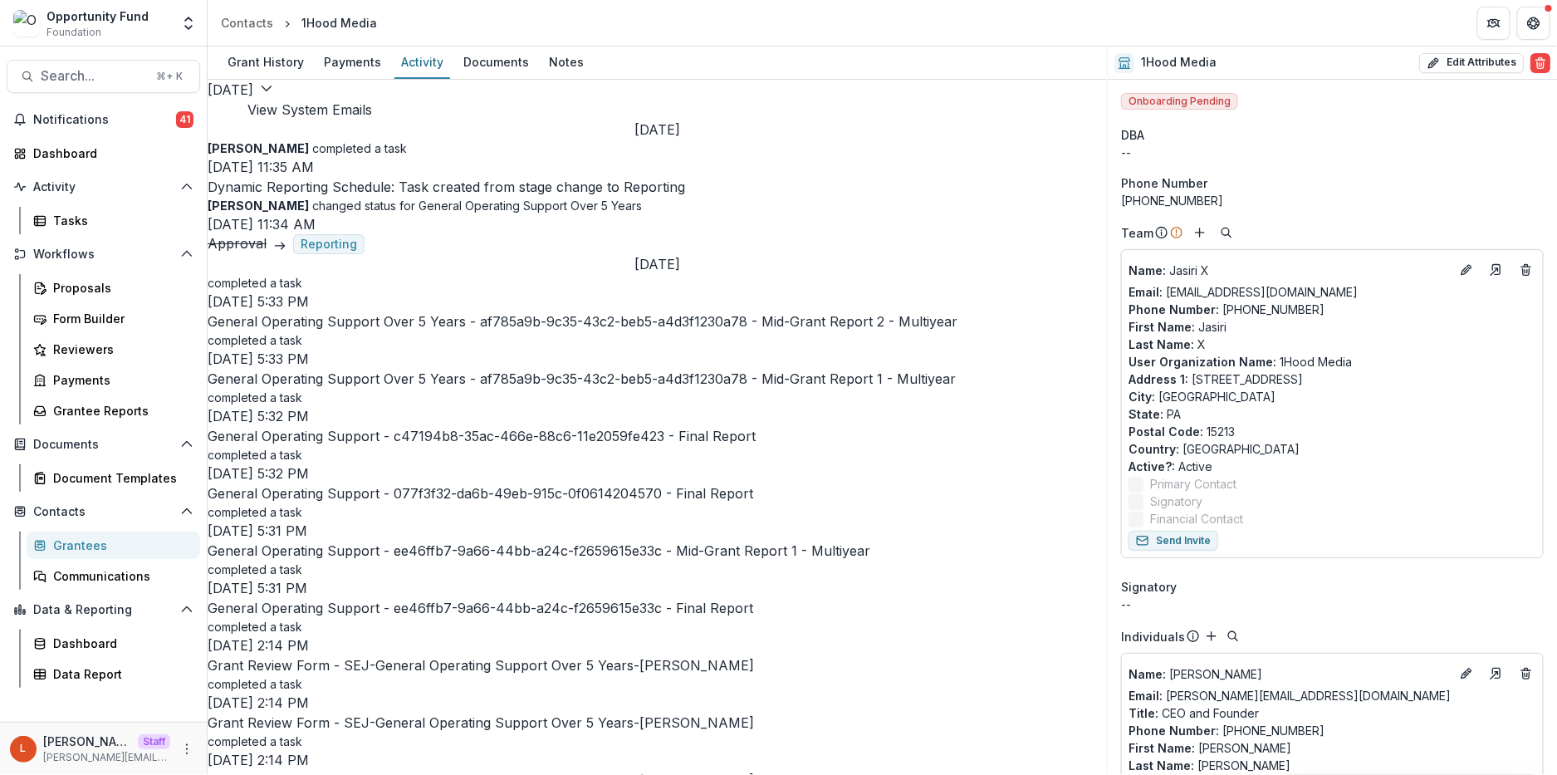
click at [372, 100] on button "View System Emails" at bounding box center [309, 110] width 125 height 20
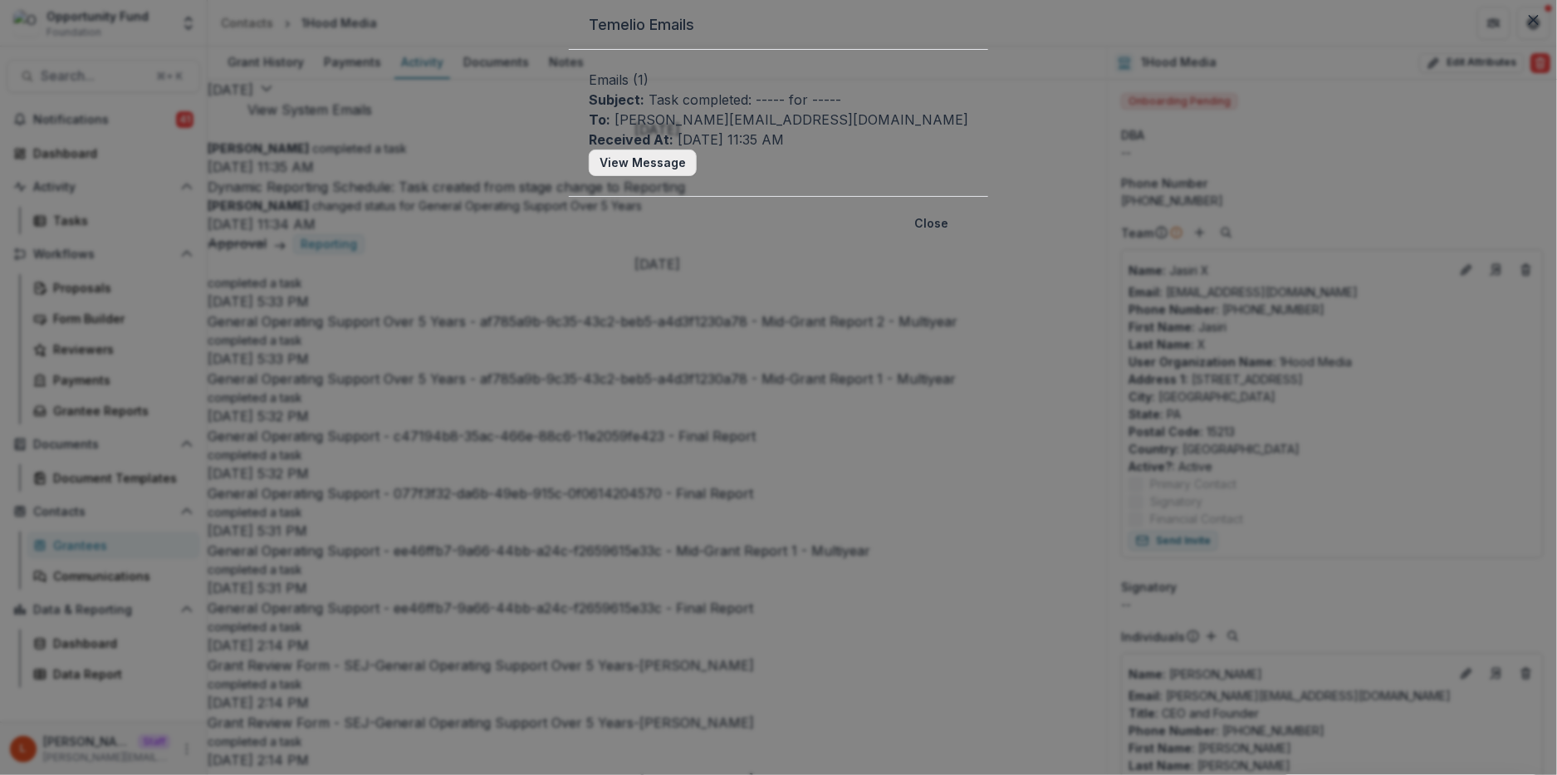
click at [589, 176] on button "View Message" at bounding box center [643, 162] width 108 height 27
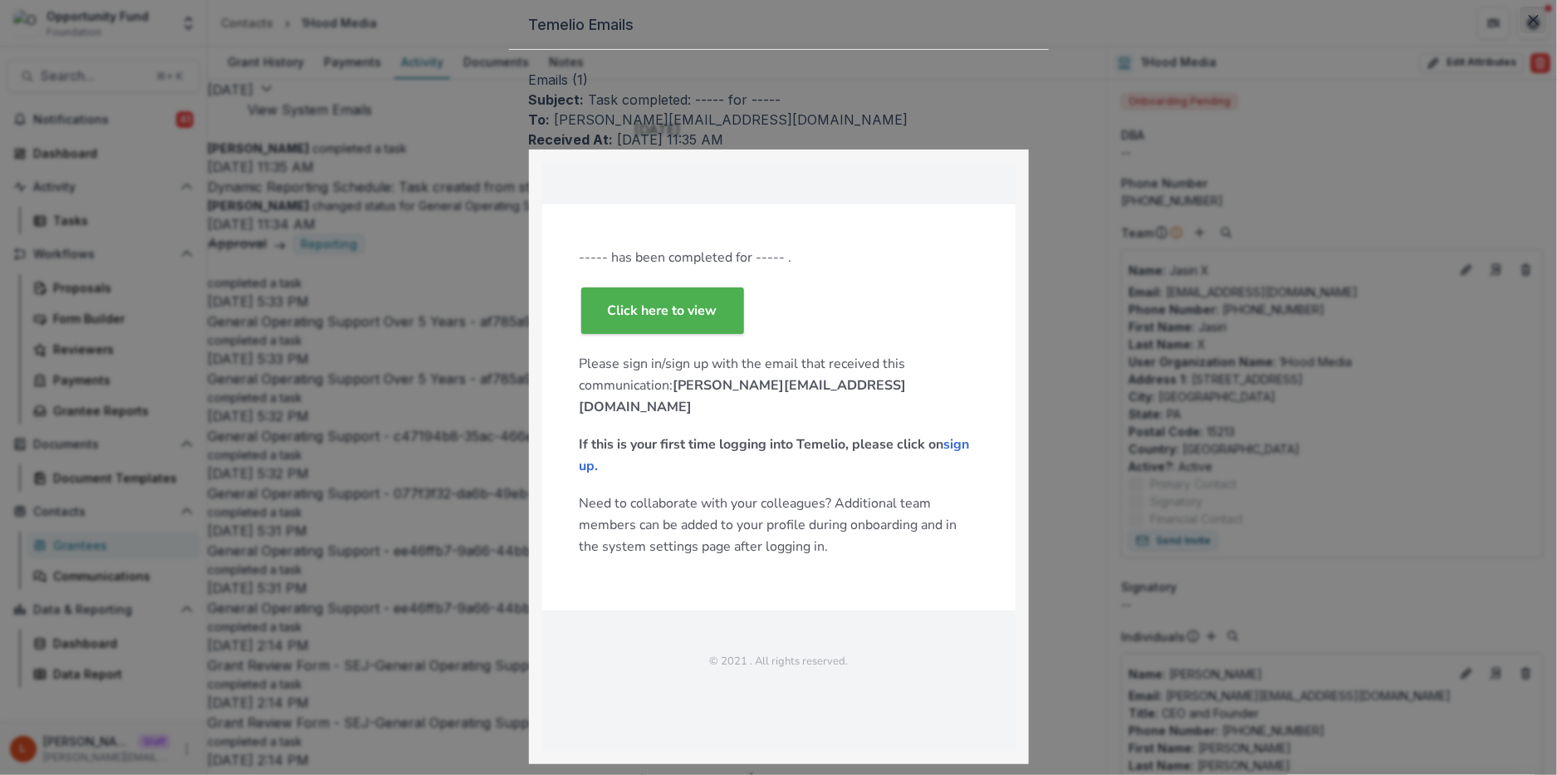
click at [1521, 33] on button "Close" at bounding box center [1534, 20] width 27 height 27
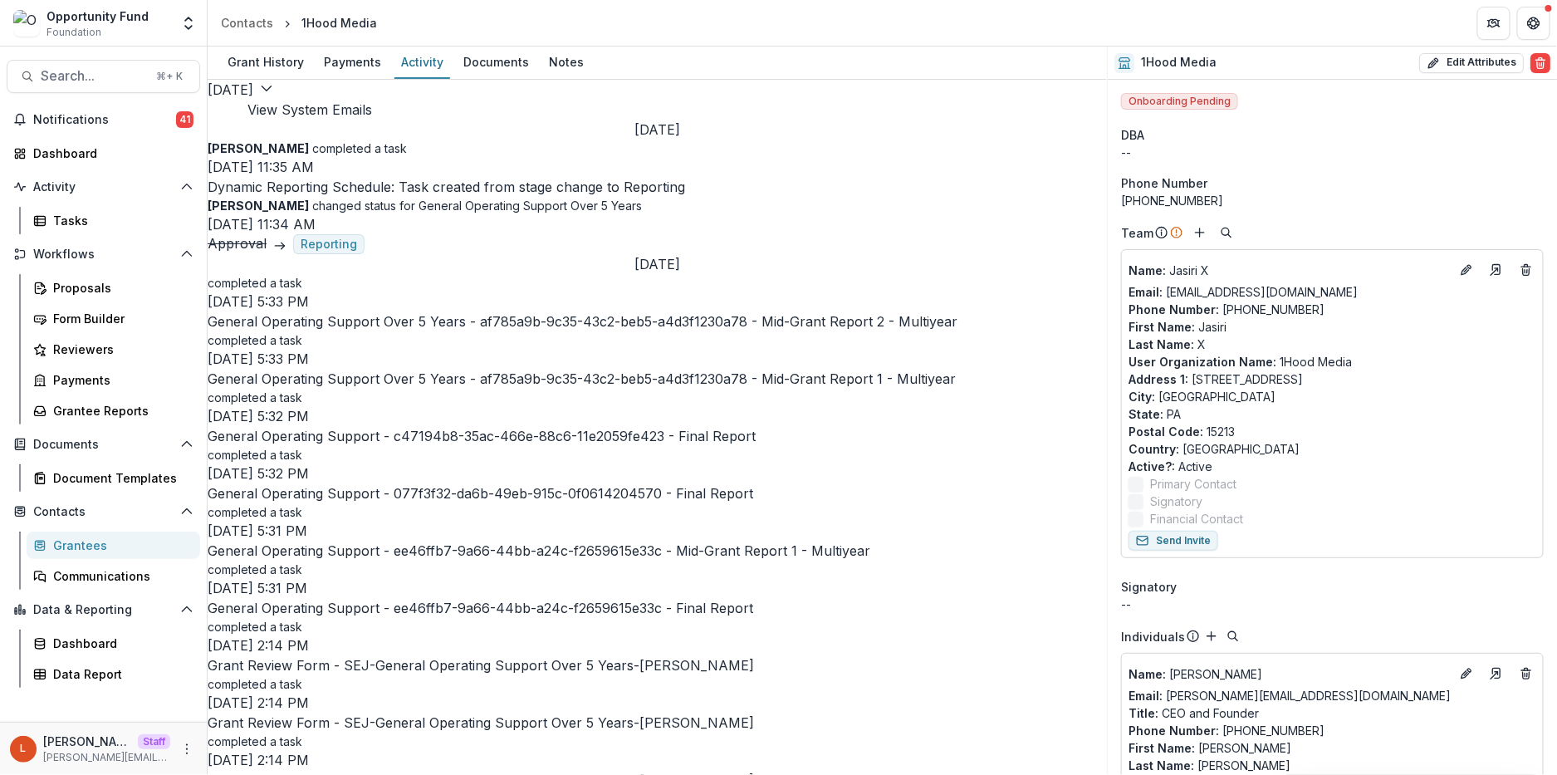
click at [372, 112] on button "View System Emails" at bounding box center [309, 110] width 125 height 20
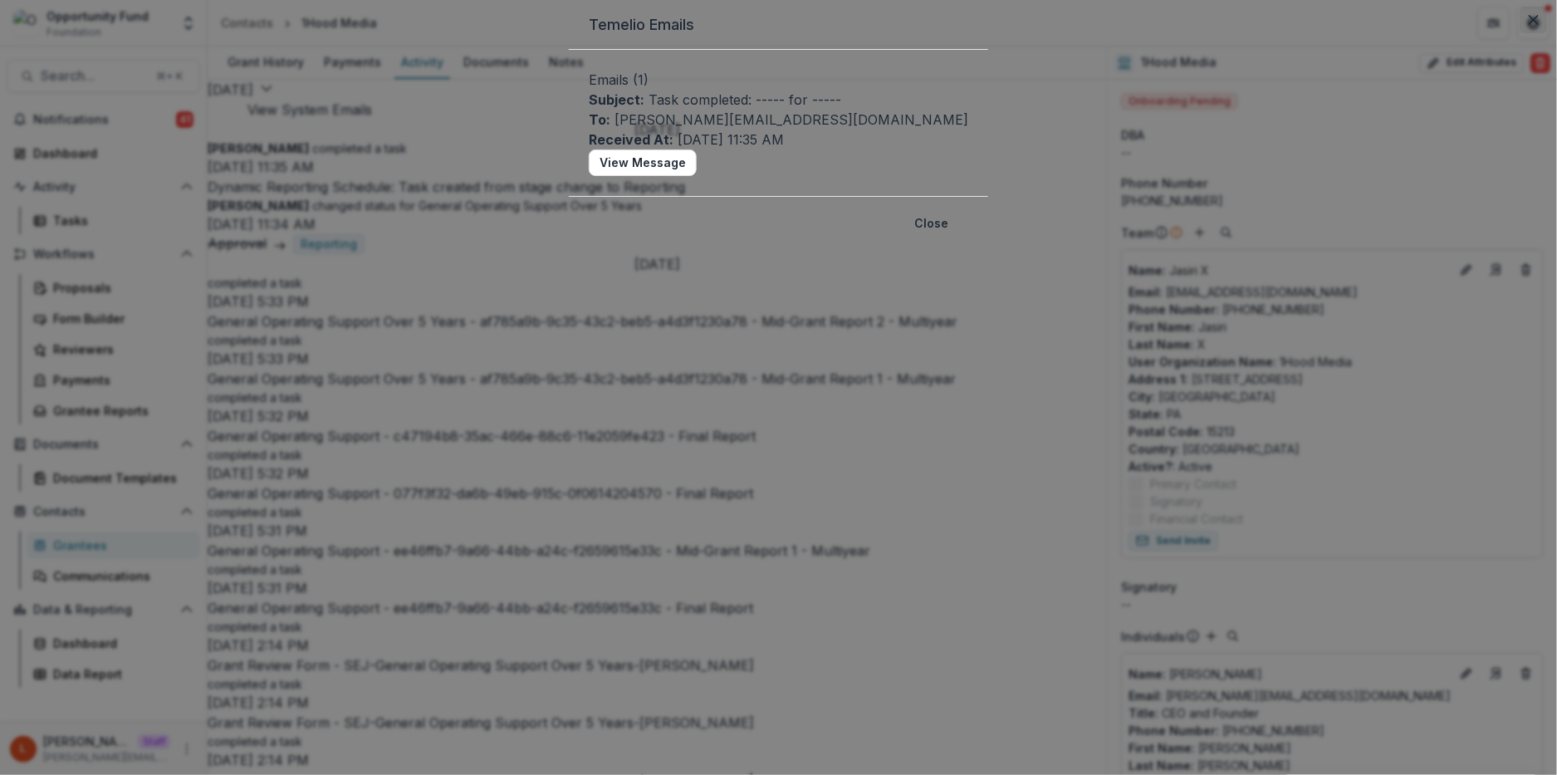
click at [1521, 33] on button "Close" at bounding box center [1534, 20] width 27 height 27
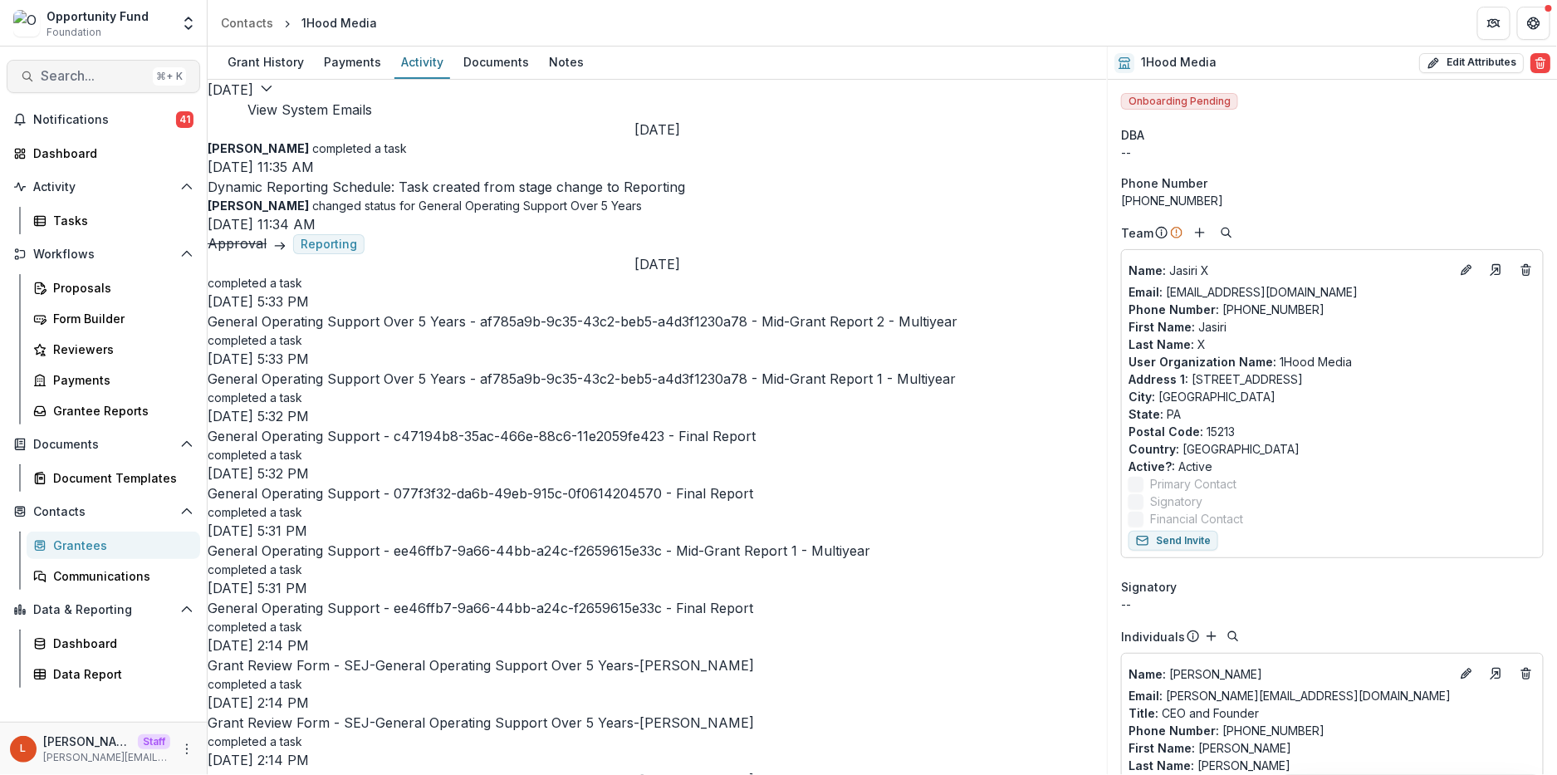
click at [88, 77] on span "Search..." at bounding box center [93, 76] width 105 height 16
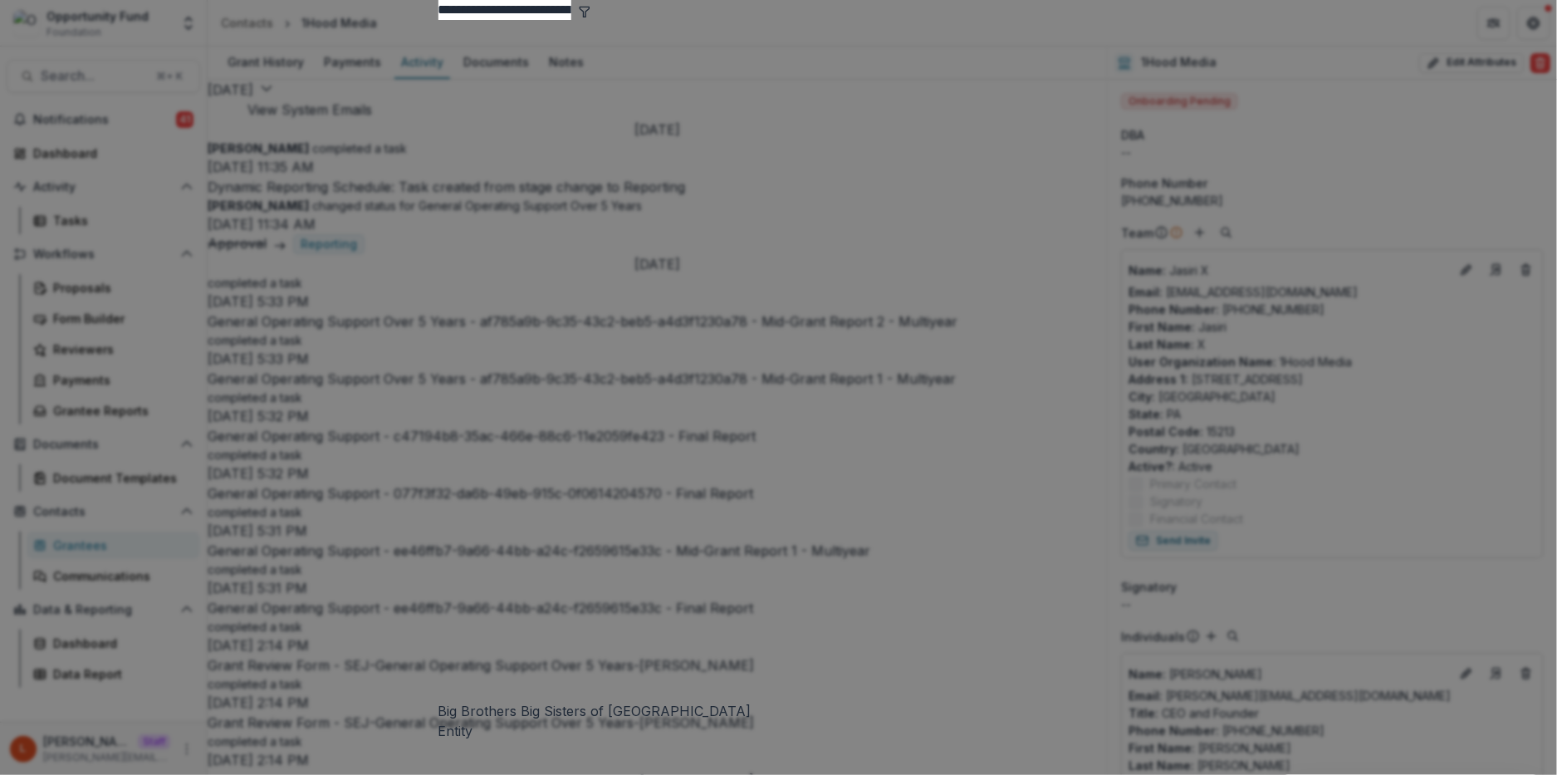
type input "**********"
click at [518, 701] on div "Big Brothers Big Sisters of [GEOGRAPHIC_DATA]" at bounding box center [779, 711] width 681 height 20
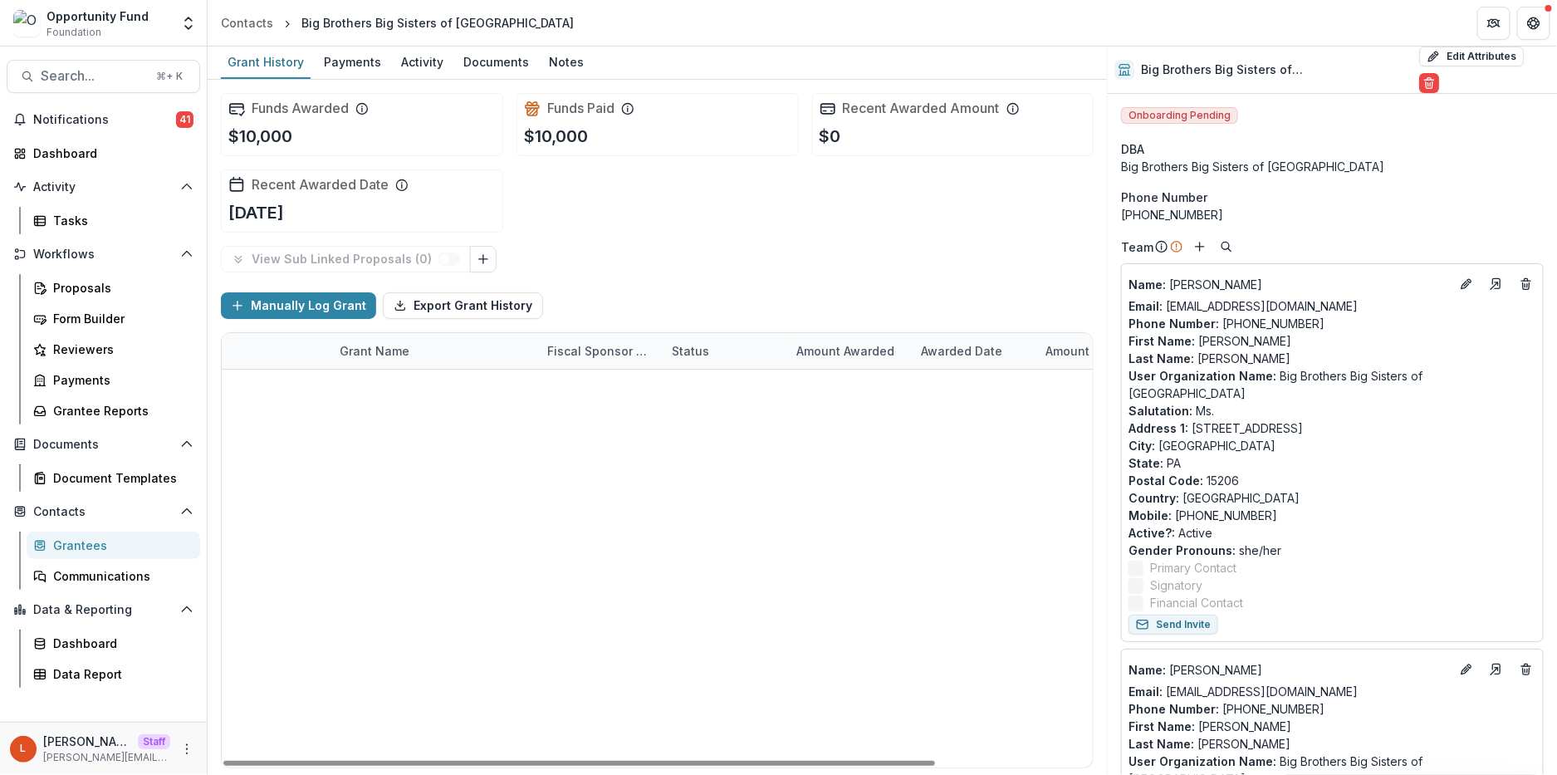
click at [533, 370] on div "Providing Access to Limited-English Individuals Denied $0 [DATE] $0 $0 Big Sibl…" at bounding box center [657, 370] width 871 height 0
click at [478, 424] on link "Big Siblings Community-based Mentoring Program" at bounding box center [434, 422] width 188 height 17
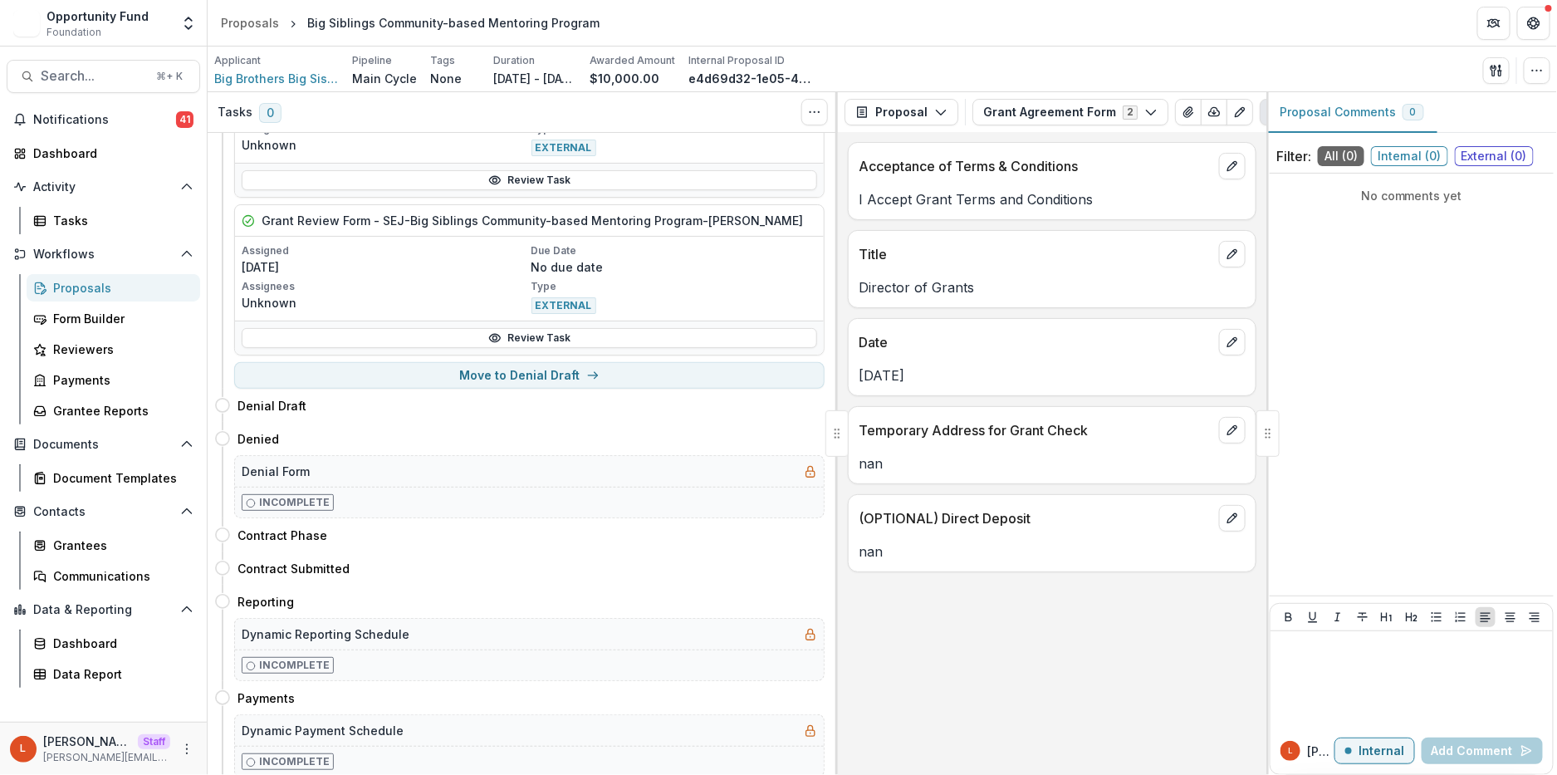
scroll to position [1035, 0]
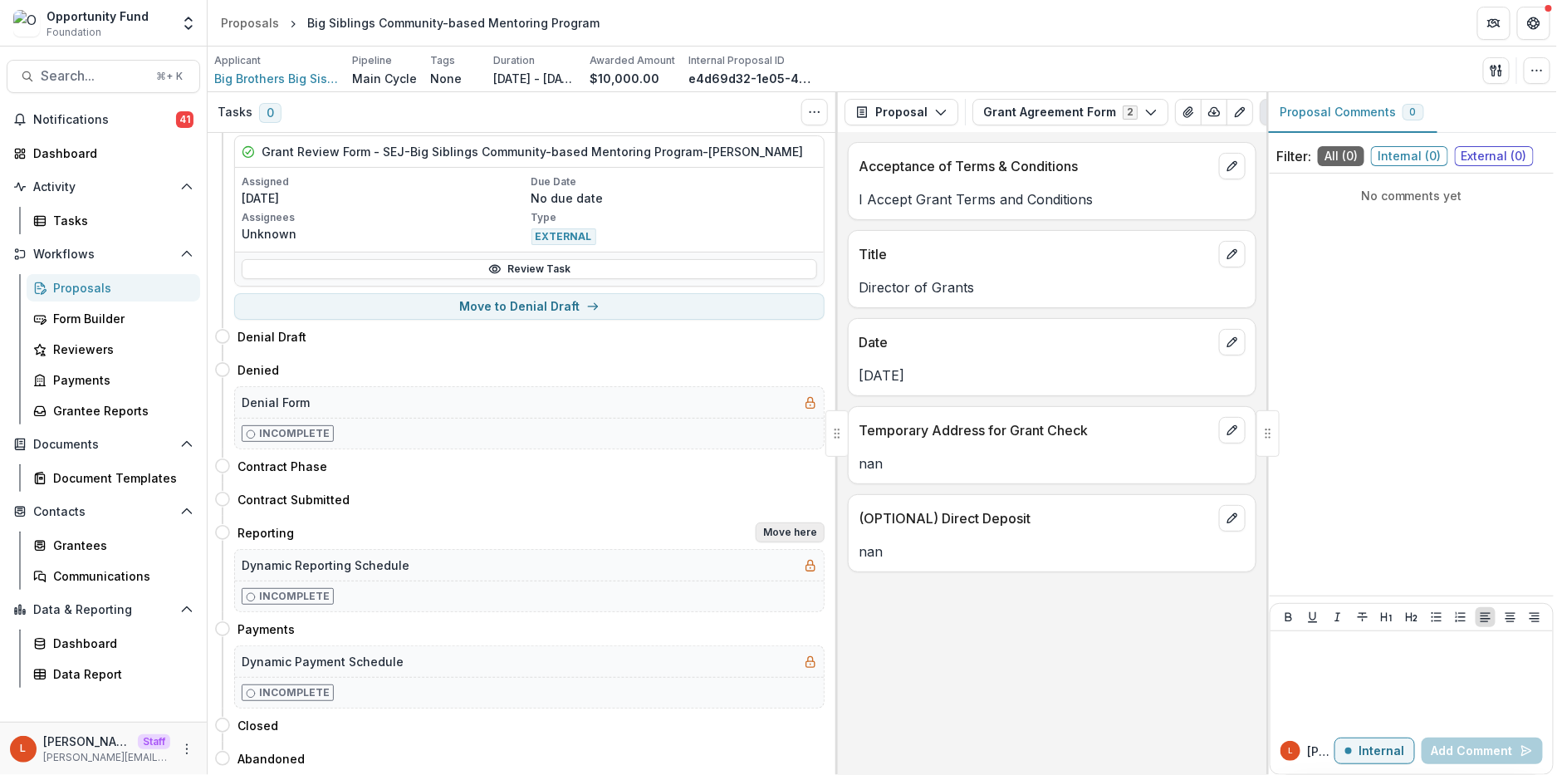
click at [791, 532] on button "Move here" at bounding box center [790, 532] width 69 height 20
select select "*********"
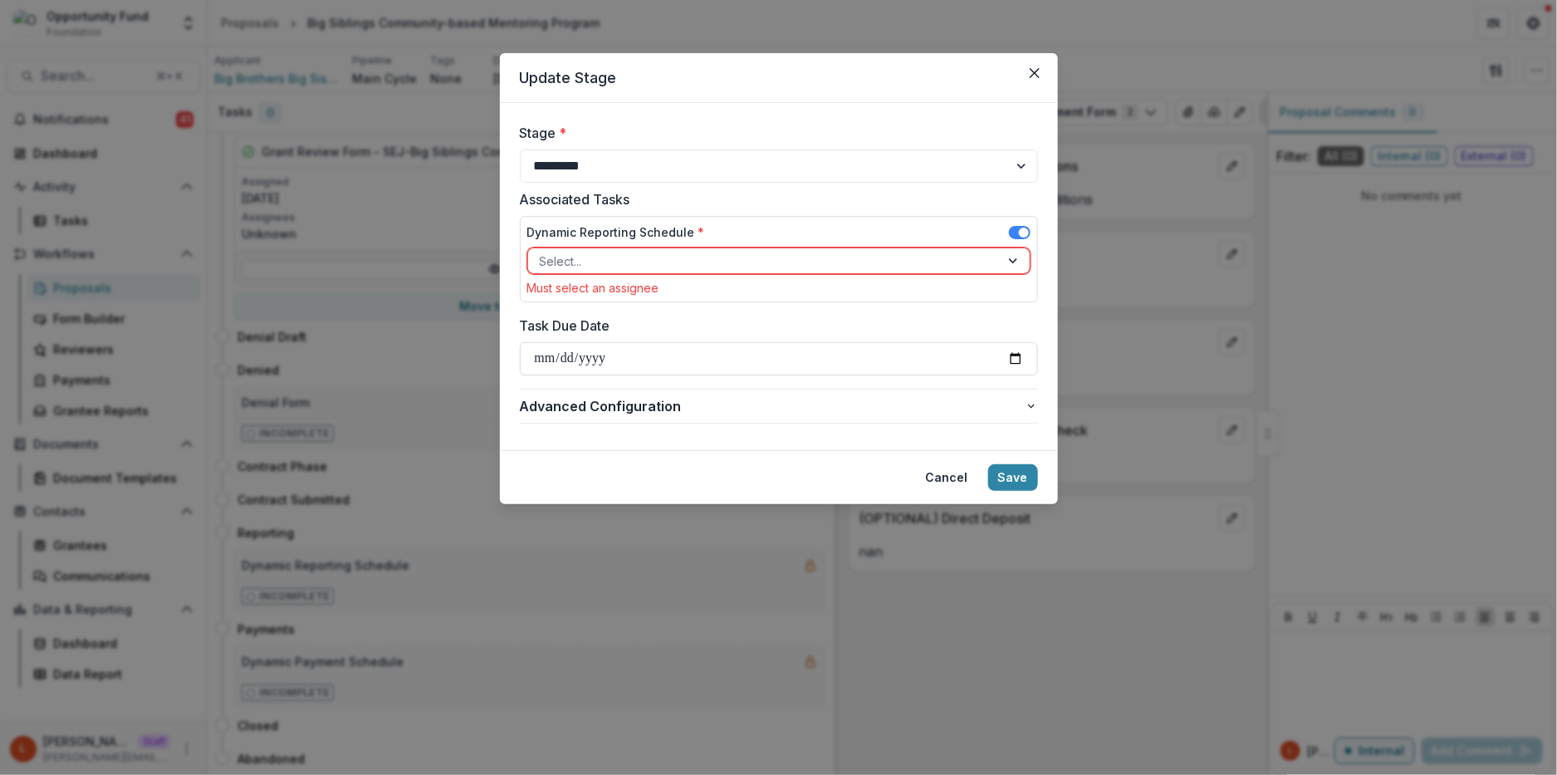
click at [633, 268] on div at bounding box center [764, 261] width 448 height 21
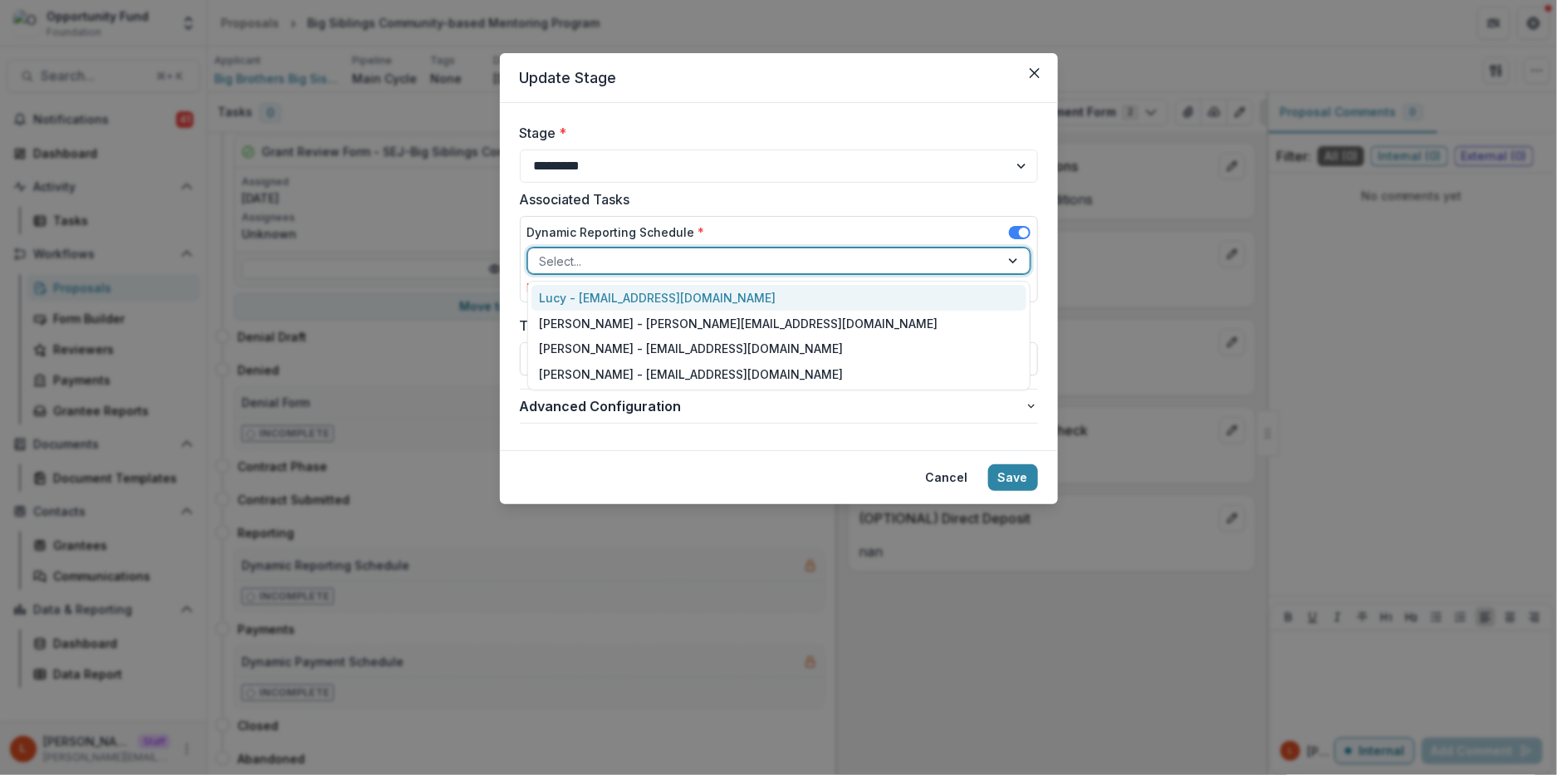
click at [630, 293] on div "Lucy - [EMAIL_ADDRESS][DOMAIN_NAME]" at bounding box center [779, 298] width 495 height 26
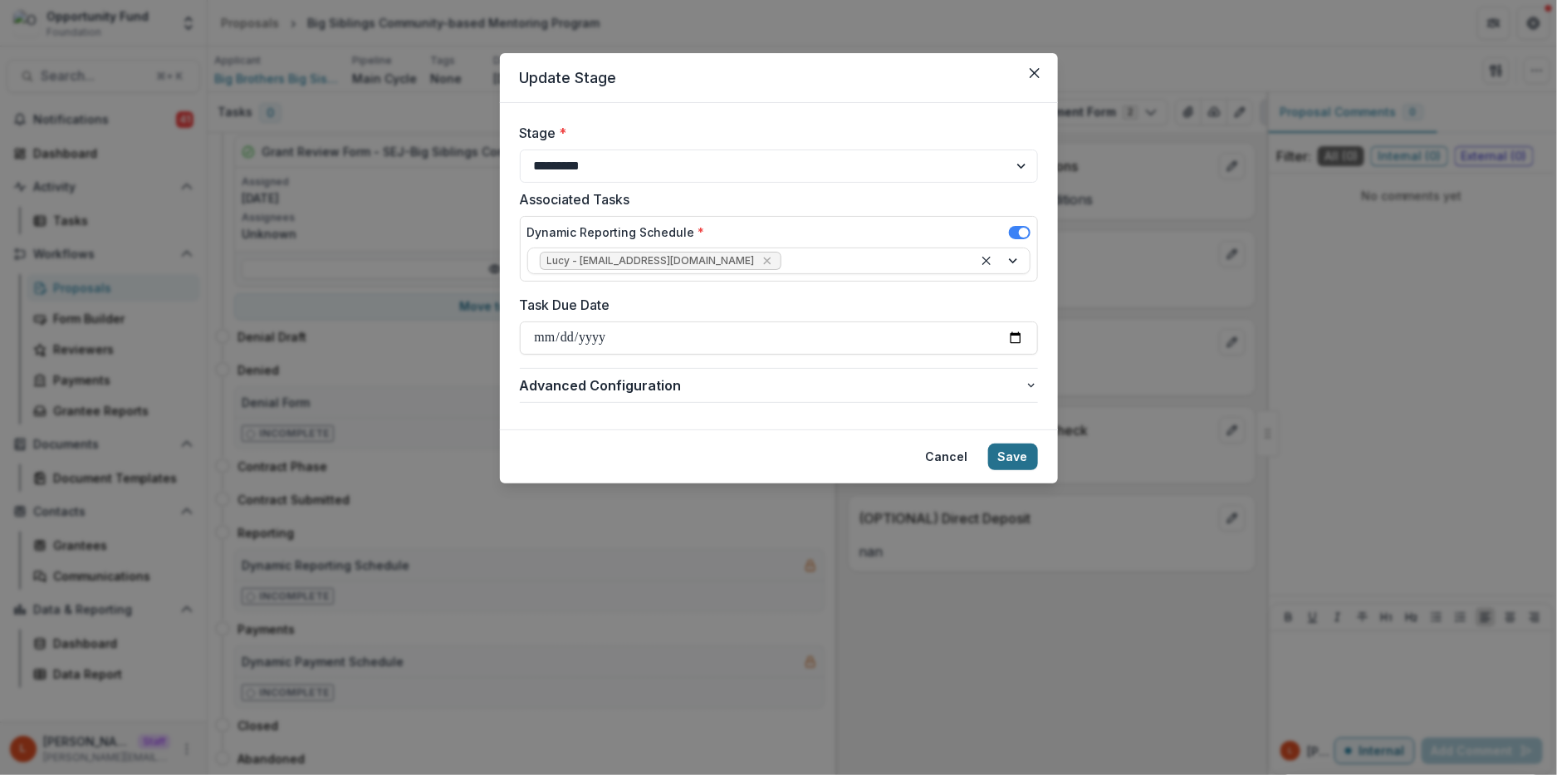
click at [1017, 464] on button "Save" at bounding box center [1013, 456] width 50 height 27
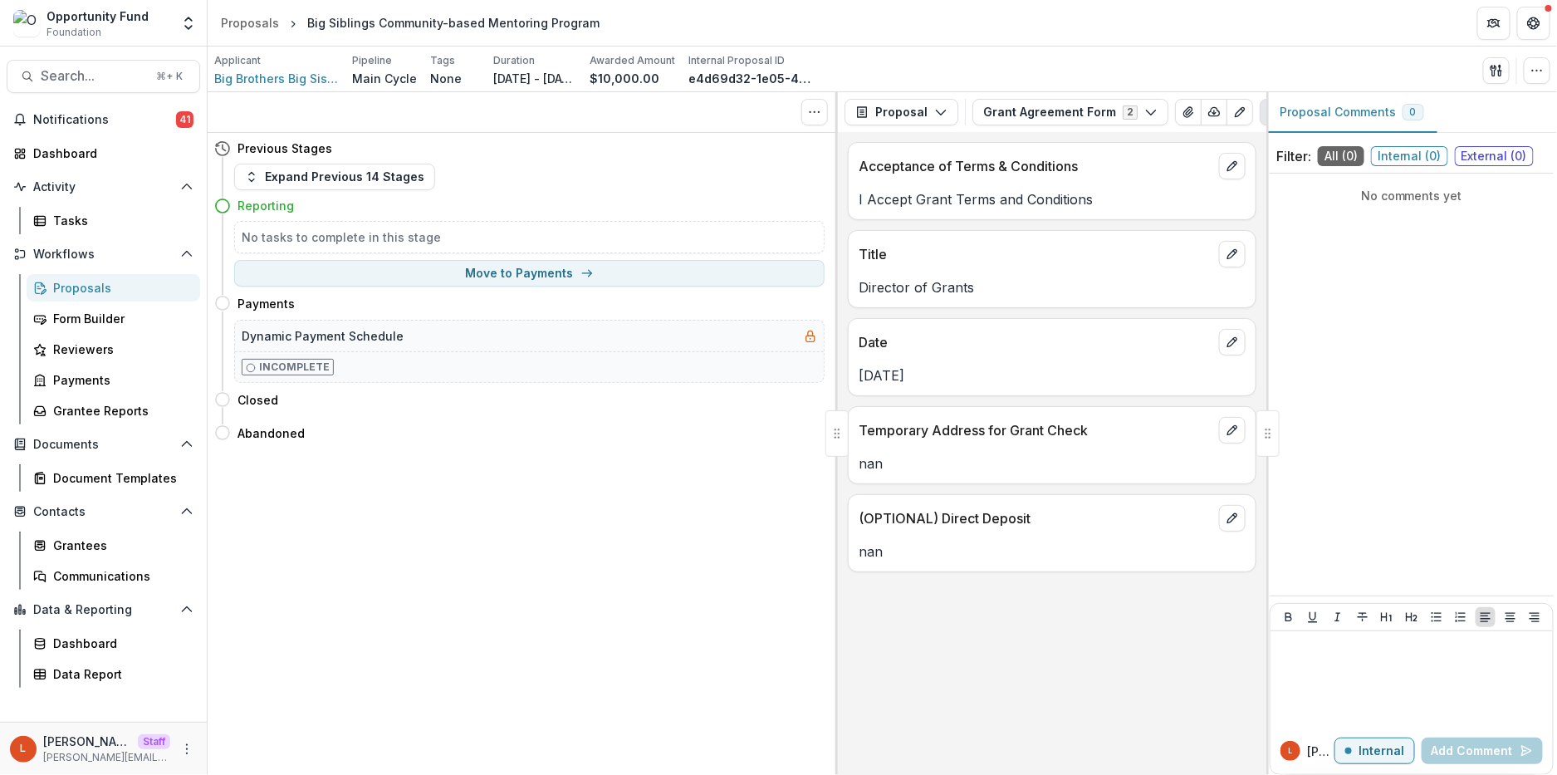
scroll to position [0, 0]
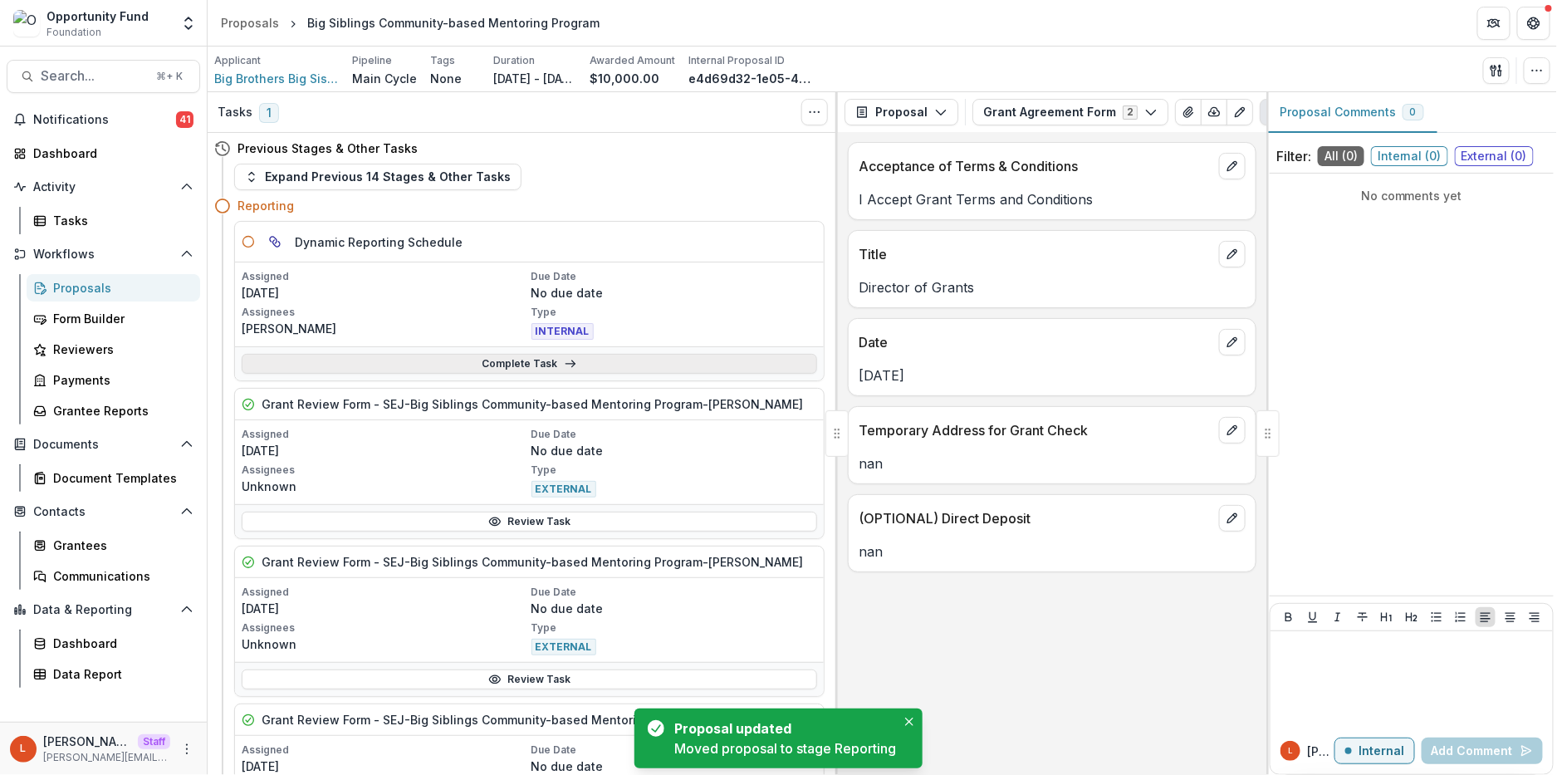
click at [615, 366] on link "Complete Task" at bounding box center [530, 364] width 576 height 20
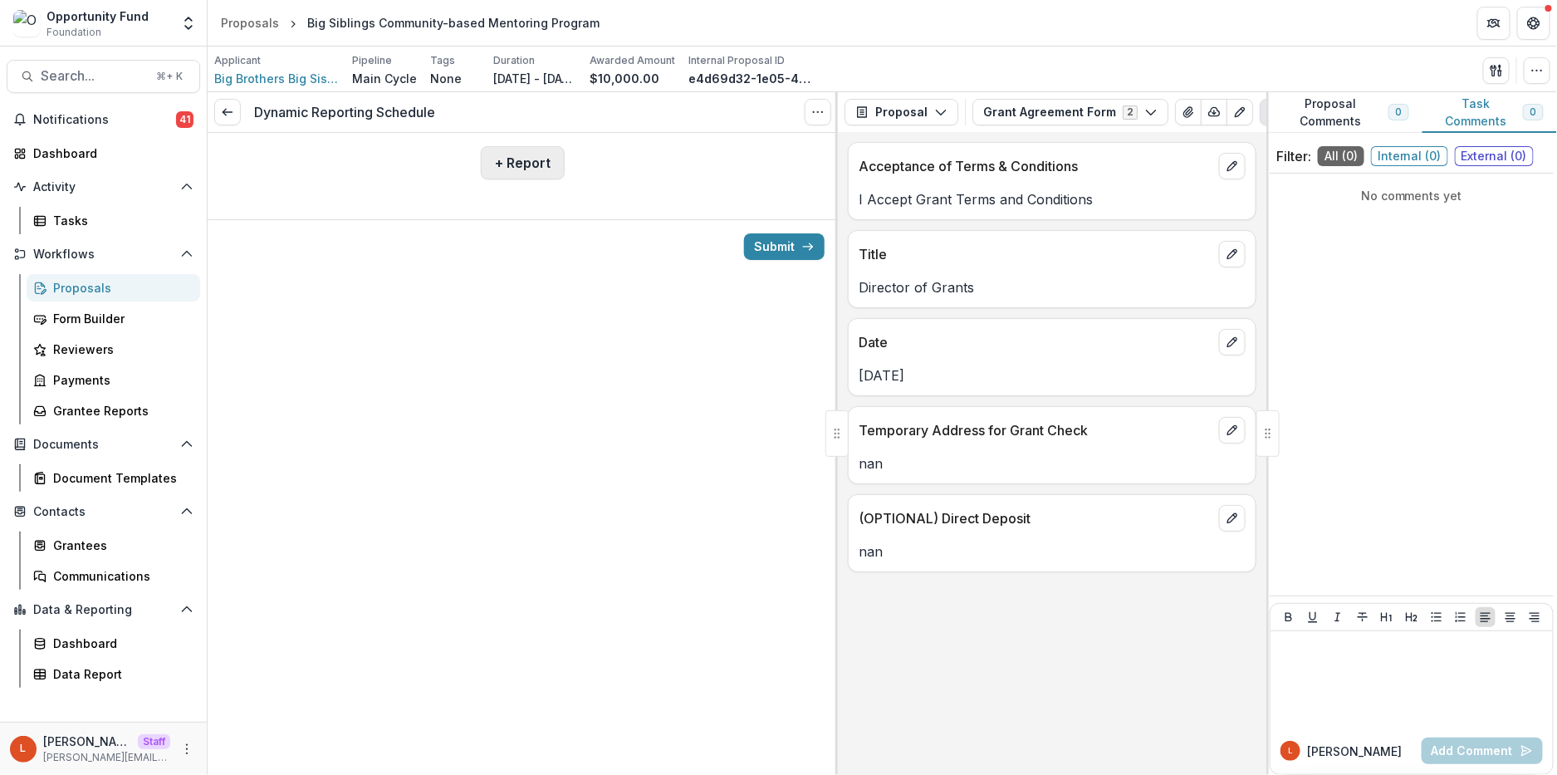
click at [516, 169] on button "+ Report" at bounding box center [523, 162] width 84 height 33
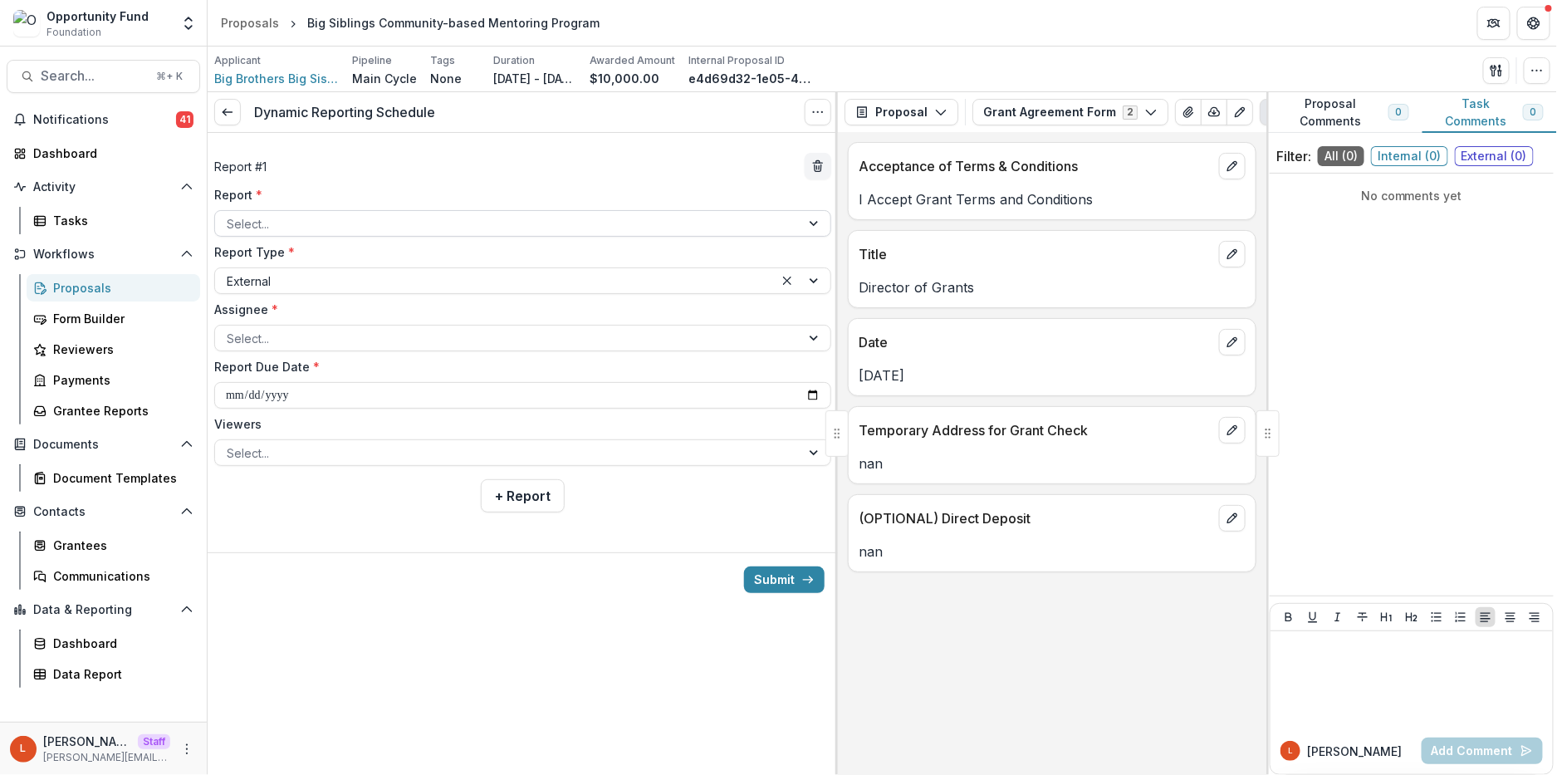
click at [458, 234] on div "Select..." at bounding box center [508, 224] width 586 height 24
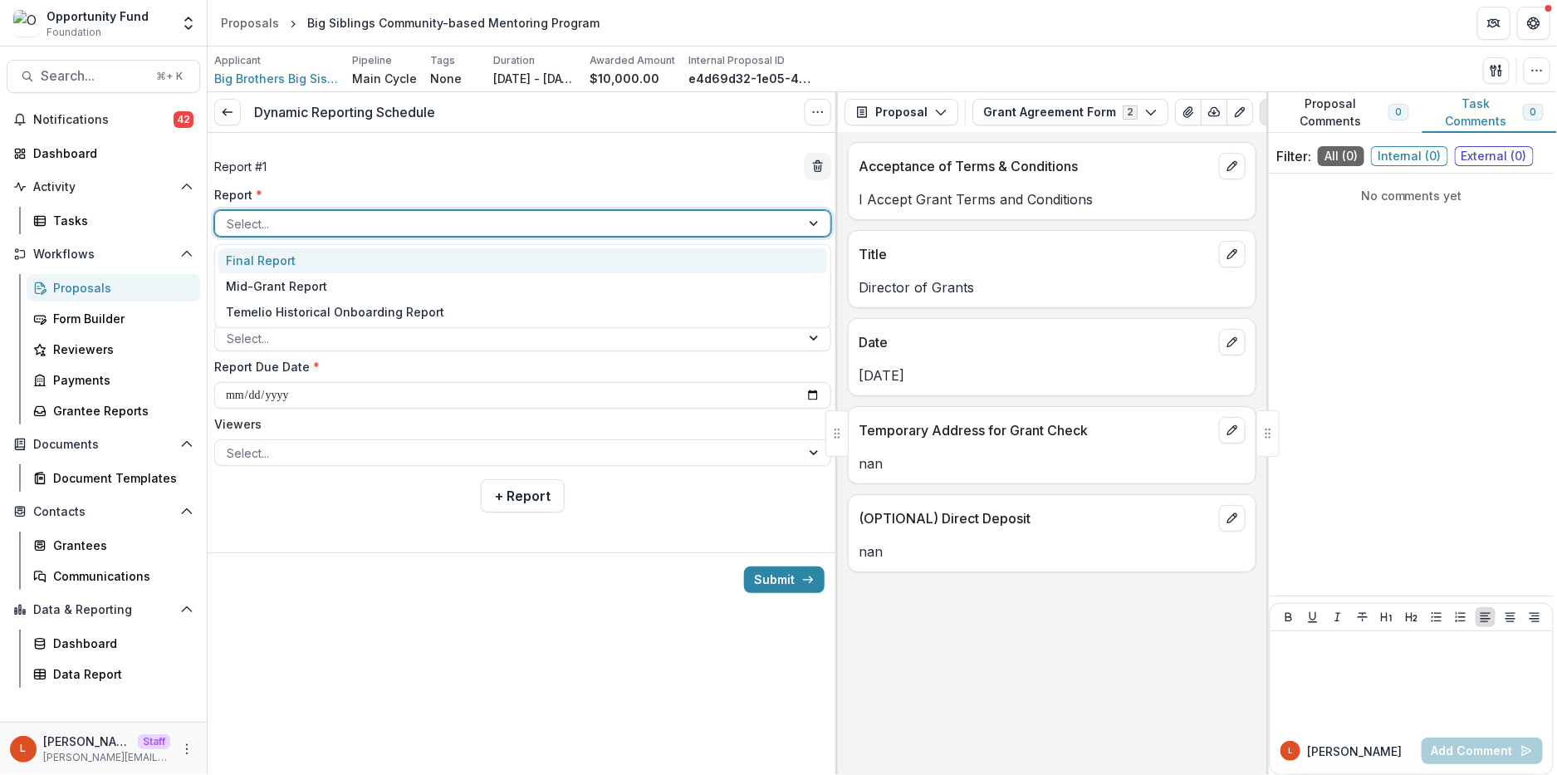
click at [455, 261] on div "Final Report" at bounding box center [522, 261] width 609 height 26
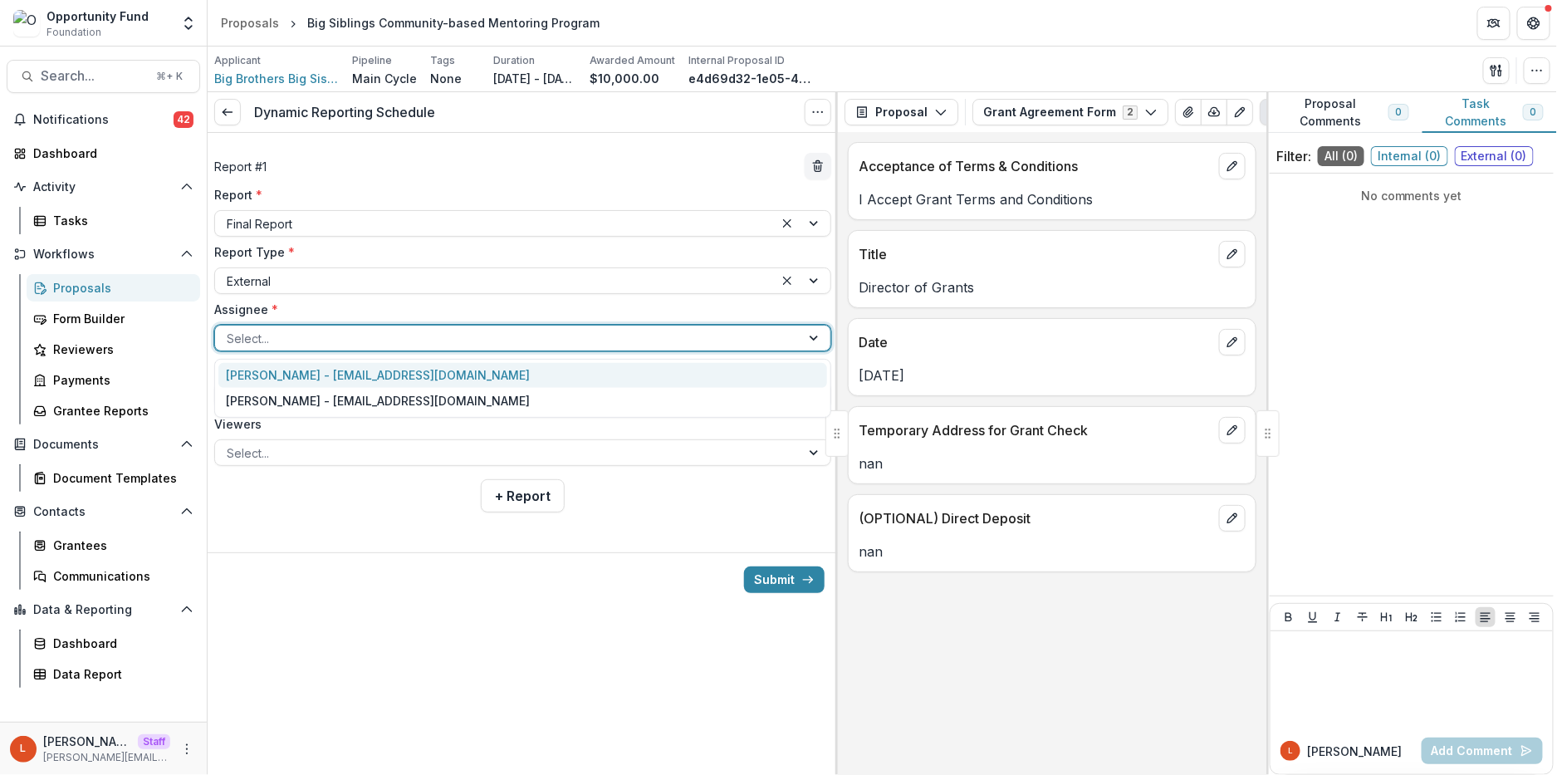
click at [397, 336] on div at bounding box center [508, 338] width 562 height 21
click at [396, 364] on div "[PERSON_NAME] - [EMAIL_ADDRESS][DOMAIN_NAME]" at bounding box center [522, 376] width 609 height 26
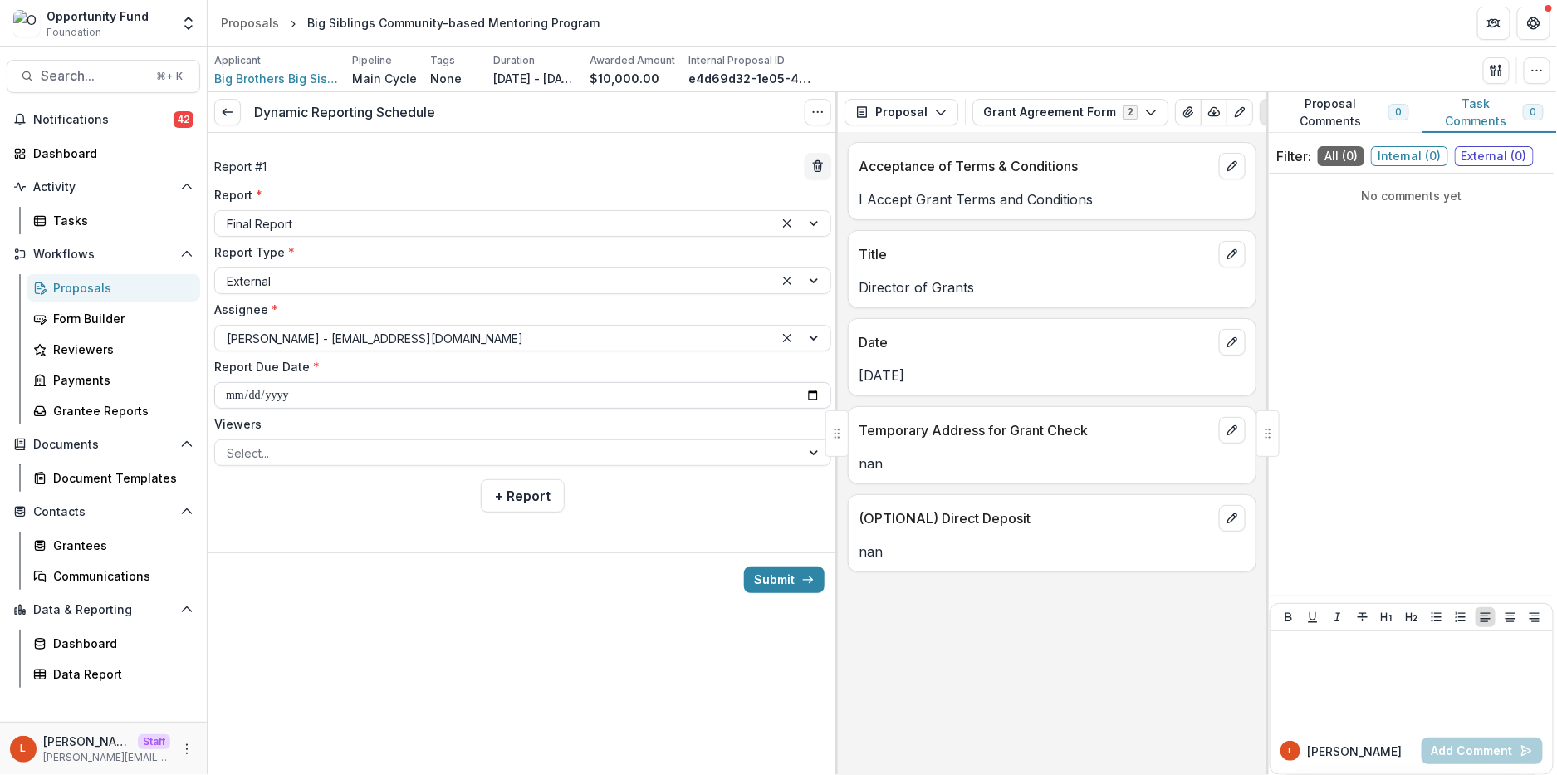
click at [238, 402] on input "**********" at bounding box center [522, 395] width 617 height 27
type input "**********"
click at [311, 453] on div at bounding box center [508, 453] width 562 height 21
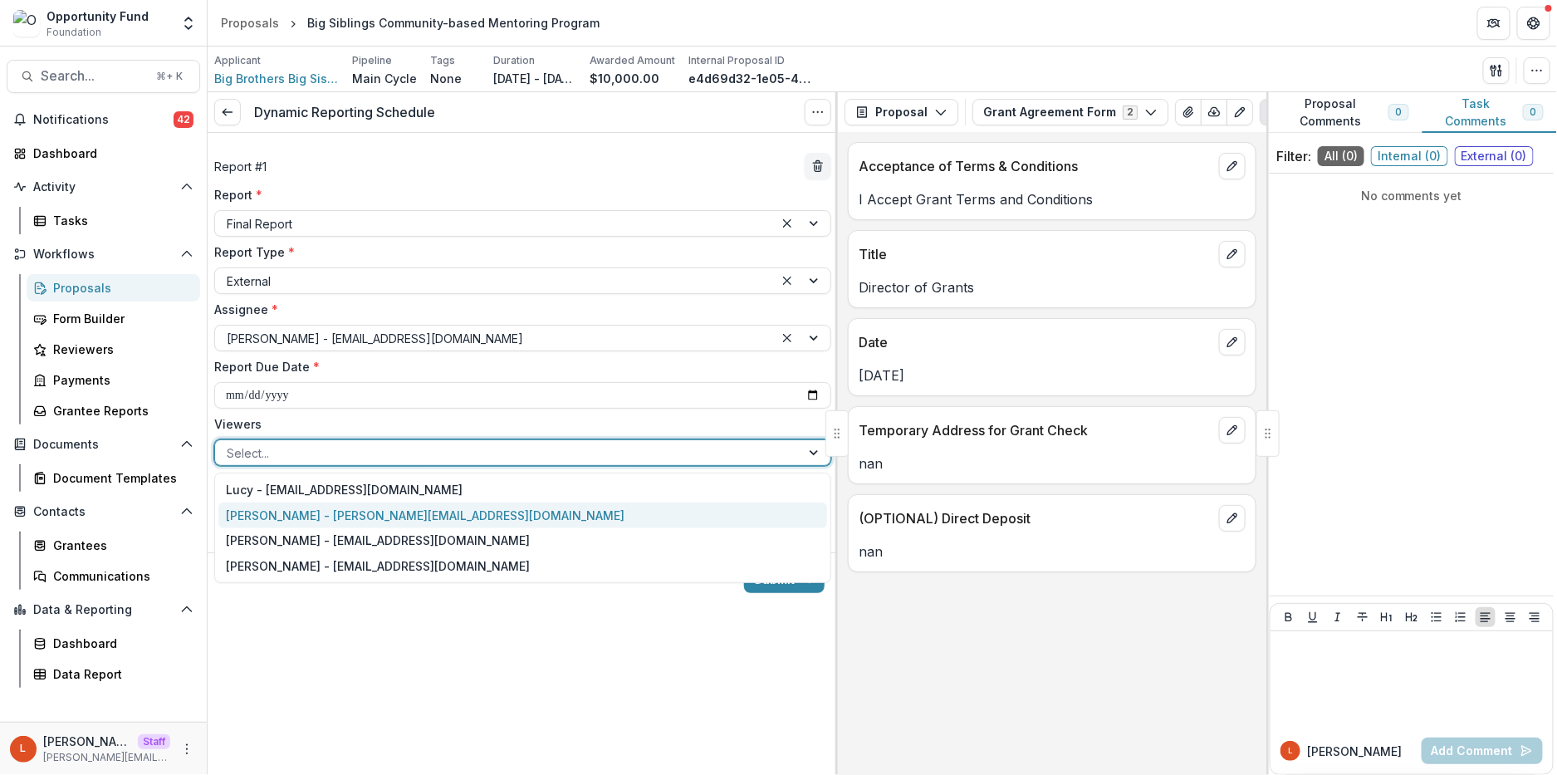
click at [306, 513] on div "[PERSON_NAME] - [PERSON_NAME][EMAIL_ADDRESS][DOMAIN_NAME]" at bounding box center [522, 515] width 609 height 26
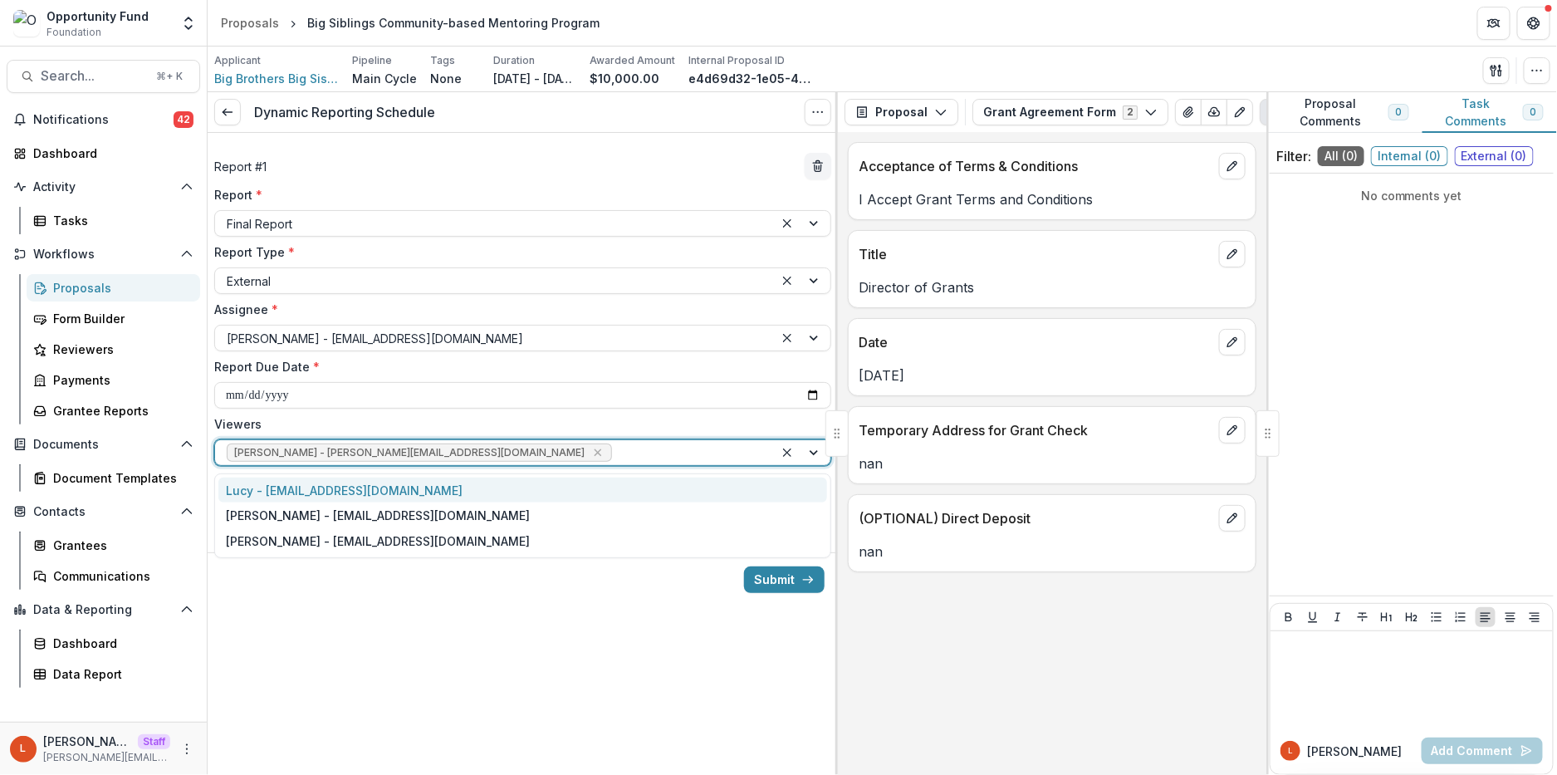
click at [615, 448] on div at bounding box center [688, 453] width 147 height 21
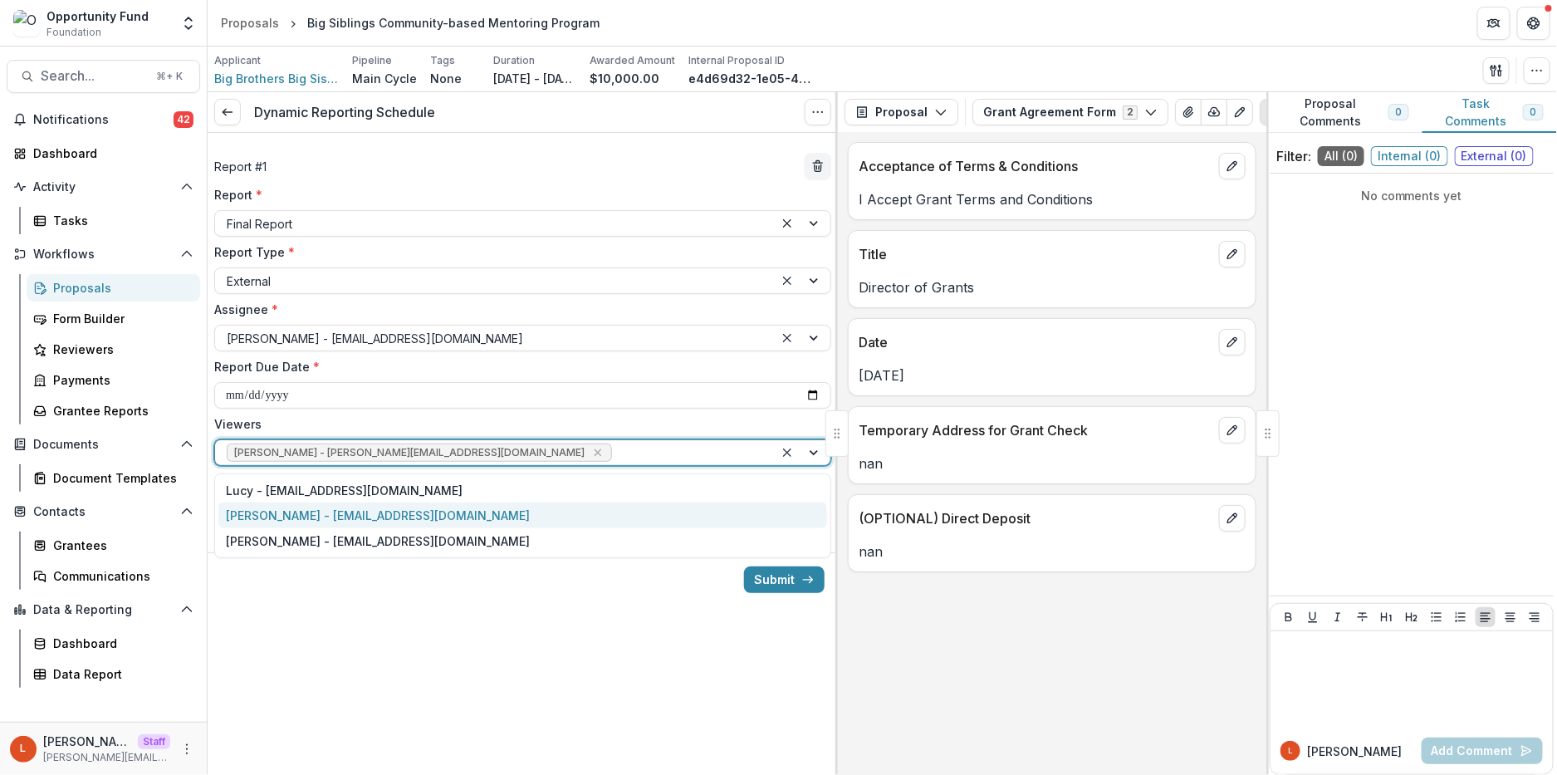
click at [507, 516] on div "[PERSON_NAME] - [EMAIL_ADDRESS][DOMAIN_NAME]" at bounding box center [522, 515] width 609 height 26
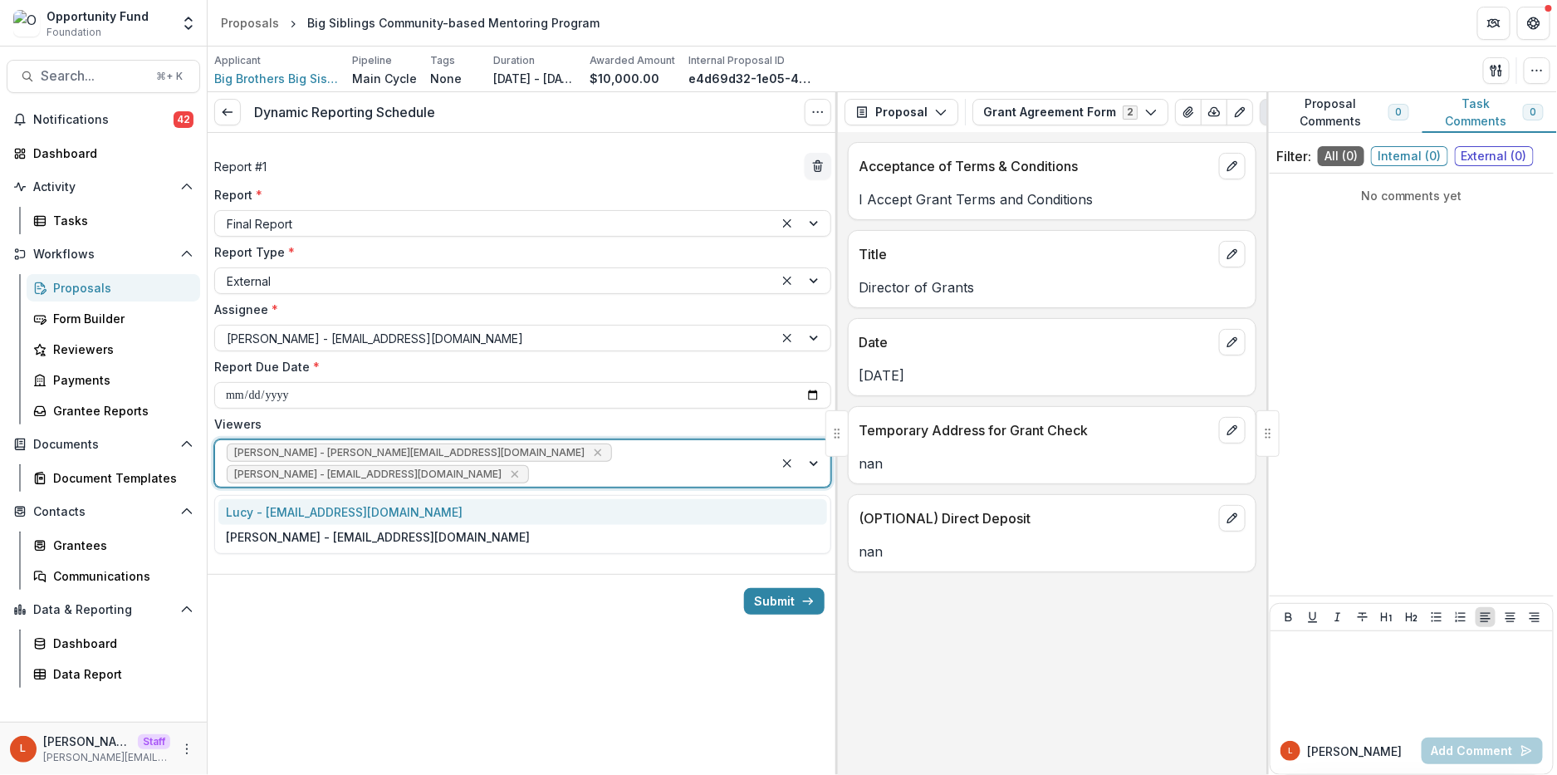
click at [579, 459] on div "[PERSON_NAME] - [PERSON_NAME][EMAIL_ADDRESS][DOMAIN_NAME] [PERSON_NAME] - [PERS…" at bounding box center [494, 463] width 559 height 47
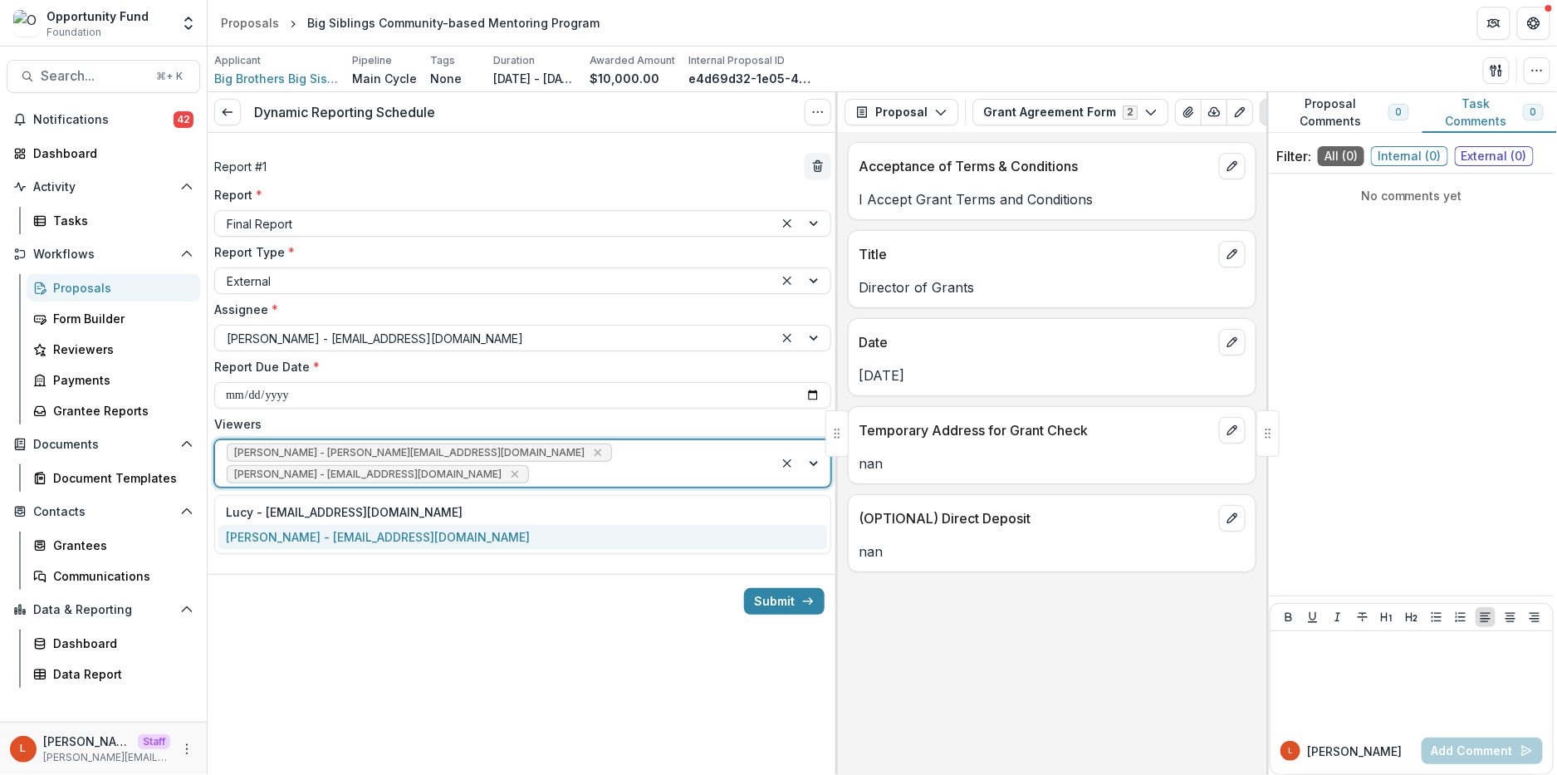
click at [509, 539] on div "[PERSON_NAME] - [EMAIL_ADDRESS][DOMAIN_NAME]" at bounding box center [522, 538] width 609 height 26
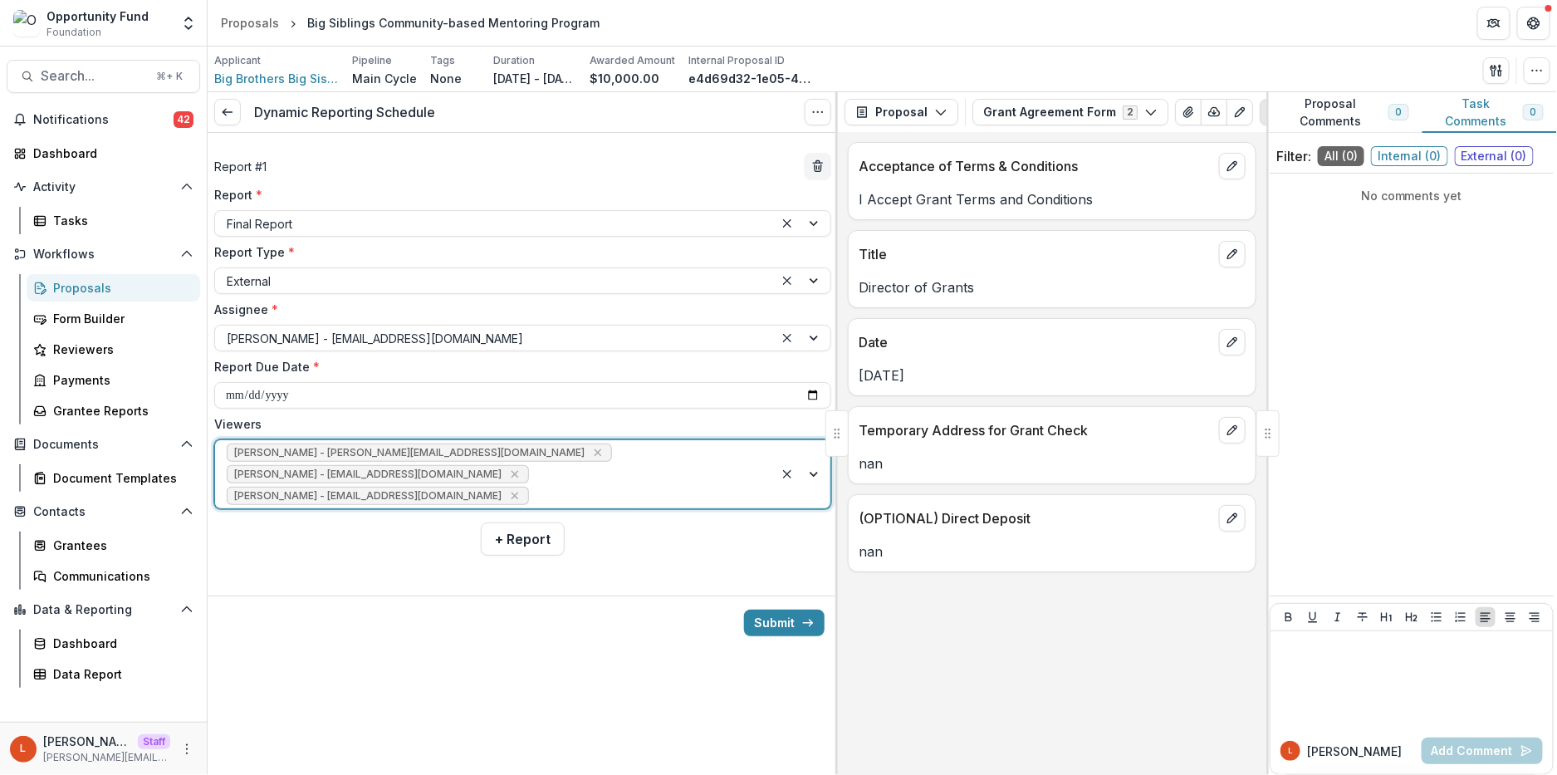
click at [376, 546] on div "**********" at bounding box center [523, 351] width 630 height 436
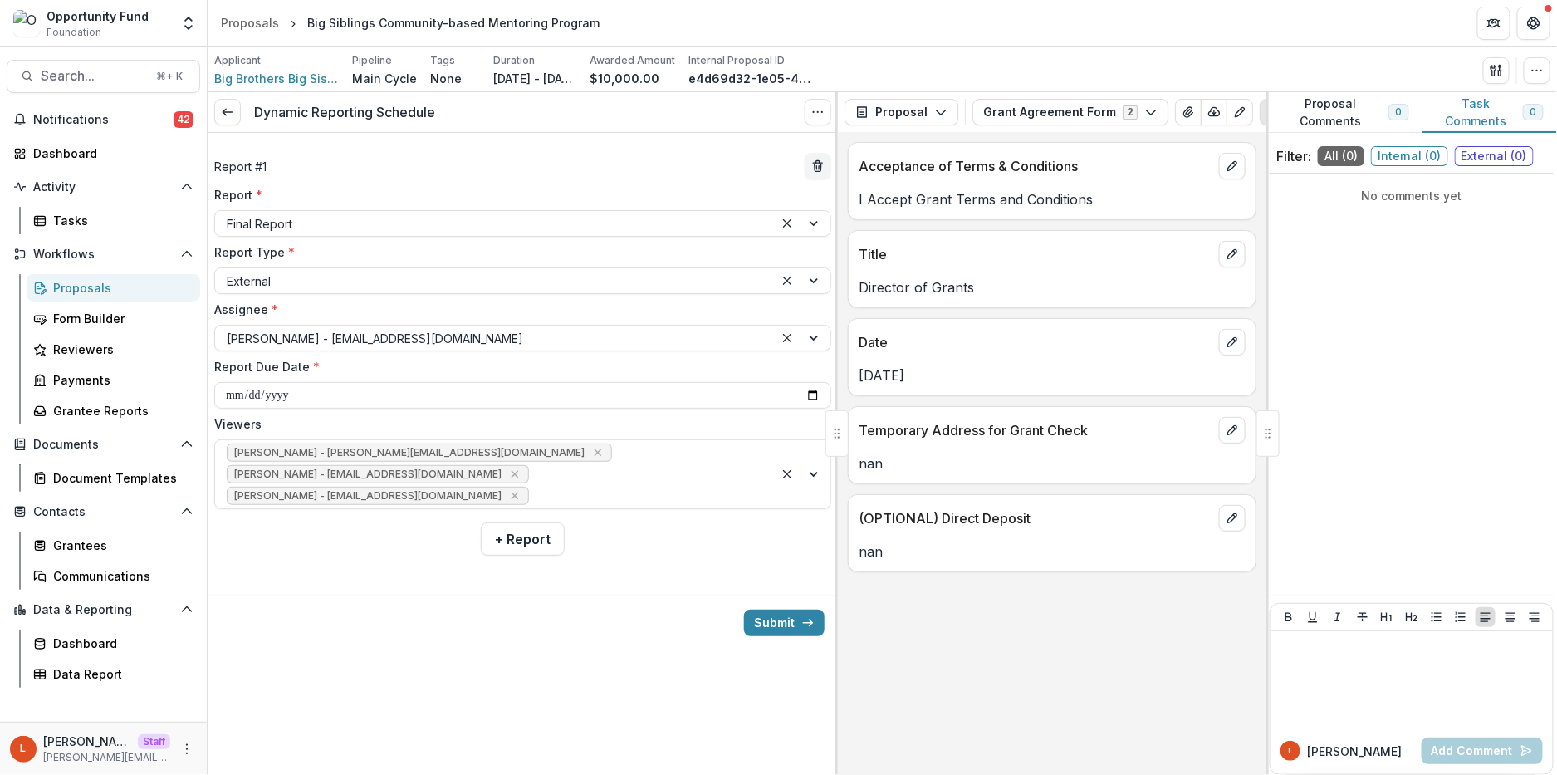
click at [629, 640] on div "Submit" at bounding box center [523, 622] width 630 height 54
click at [780, 630] on button "Submit" at bounding box center [784, 623] width 81 height 27
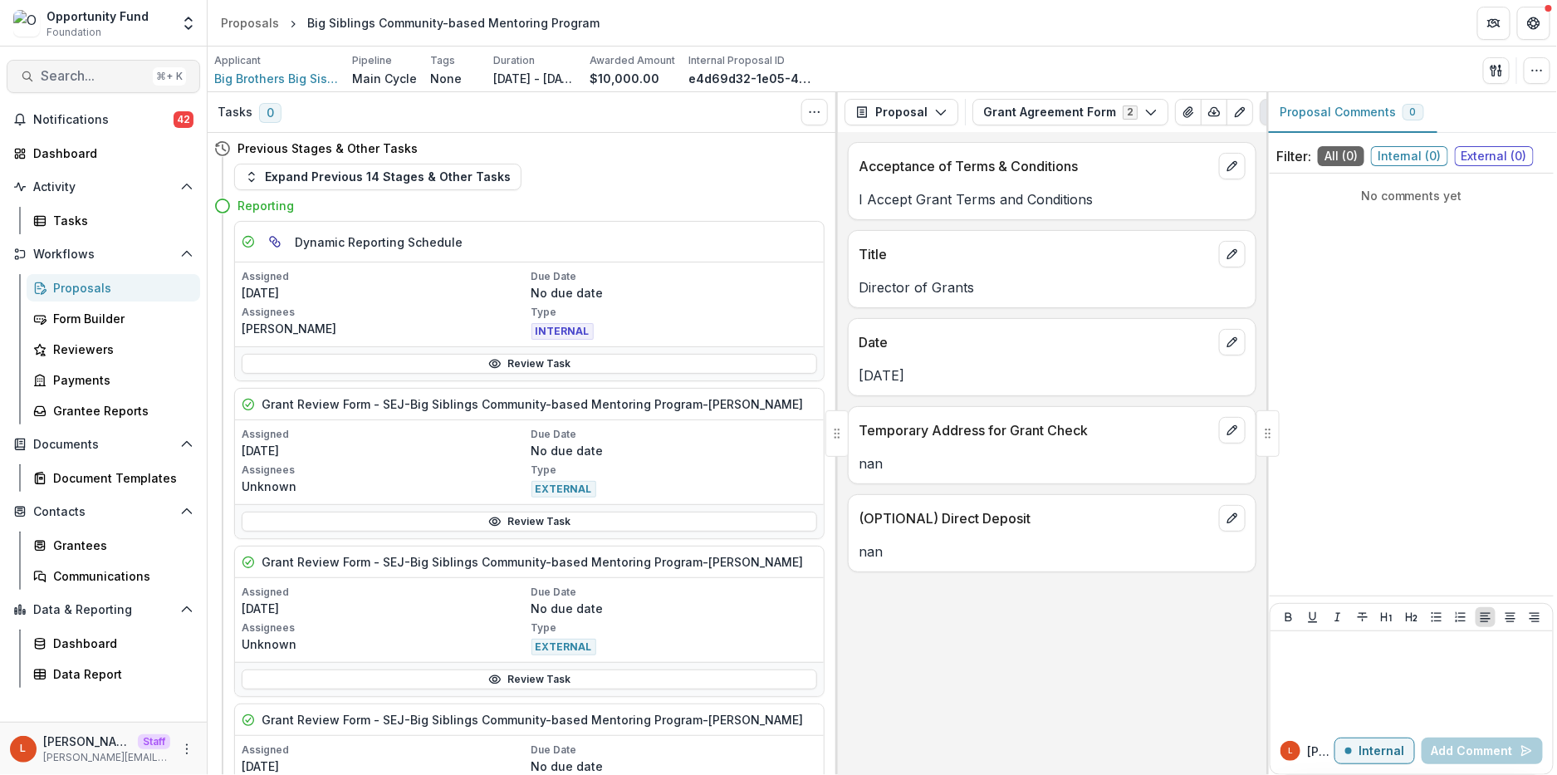
click at [91, 83] on span "Search..." at bounding box center [93, 76] width 105 height 16
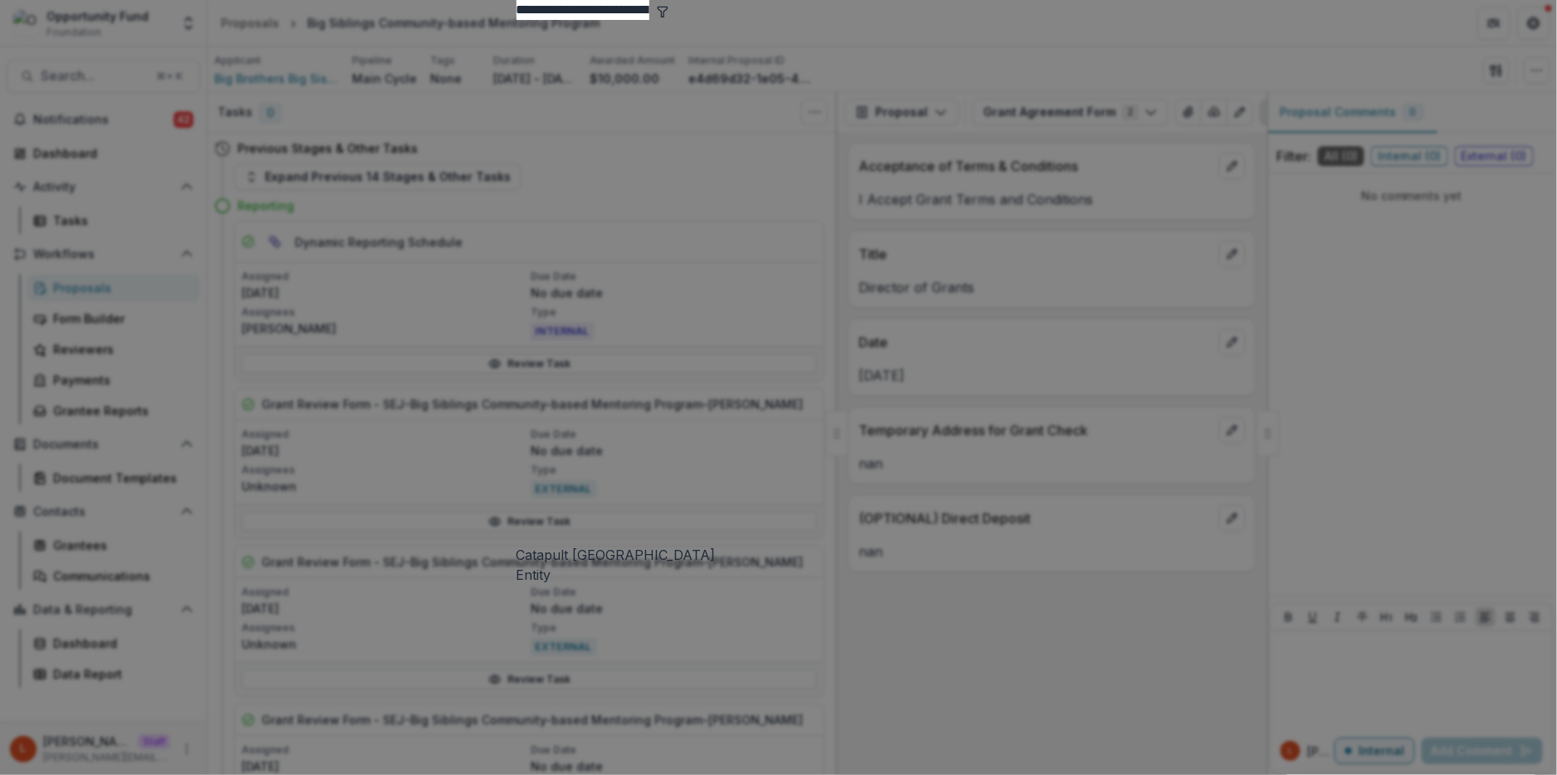
type input "**********"
click at [517, 114] on div "Catapult [GEOGRAPHIC_DATA]" at bounding box center [779, 292] width 525 height 545
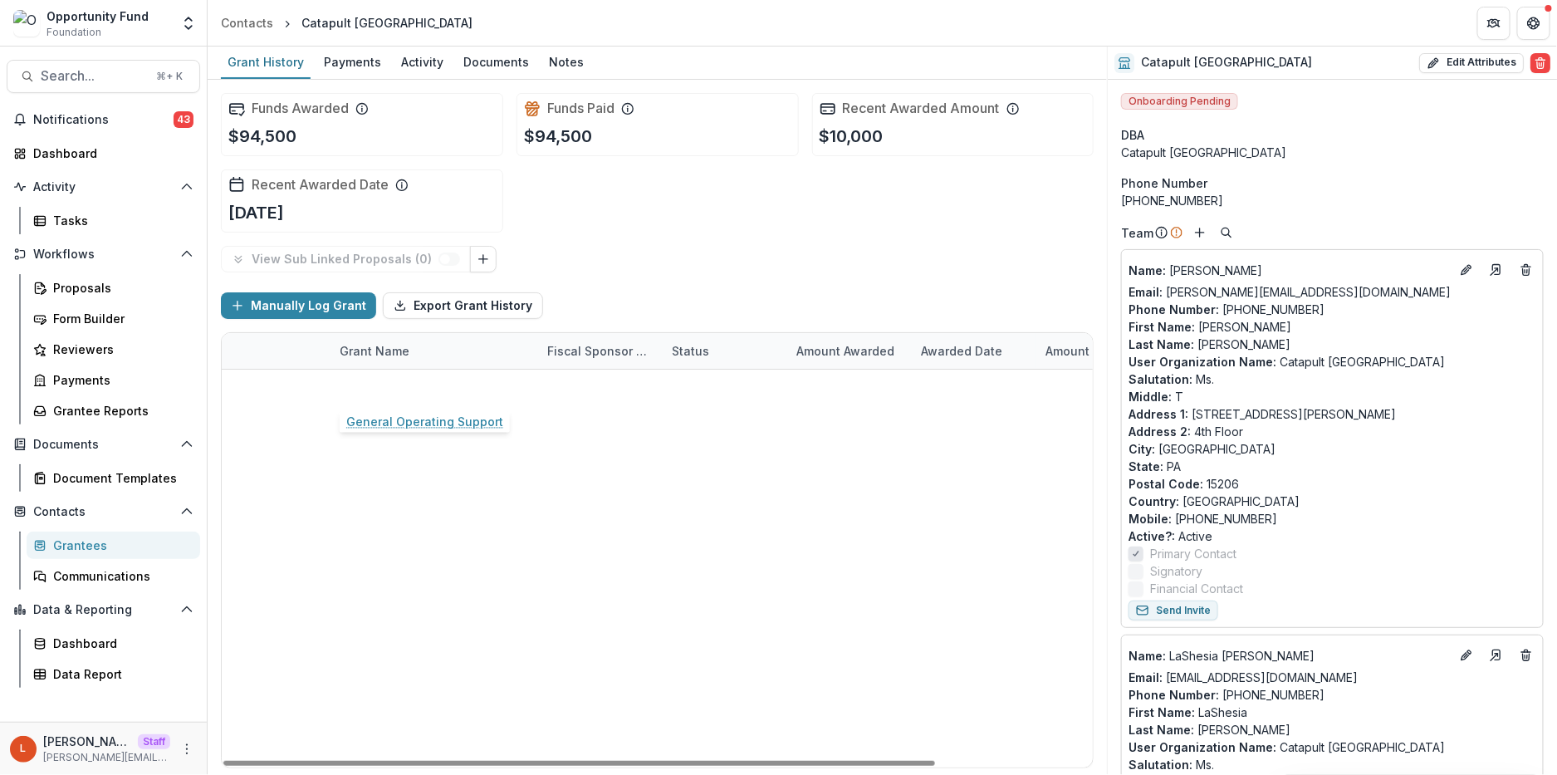
click at [450, 387] on link "General Operating Support" at bounding box center [418, 387] width 157 height 17
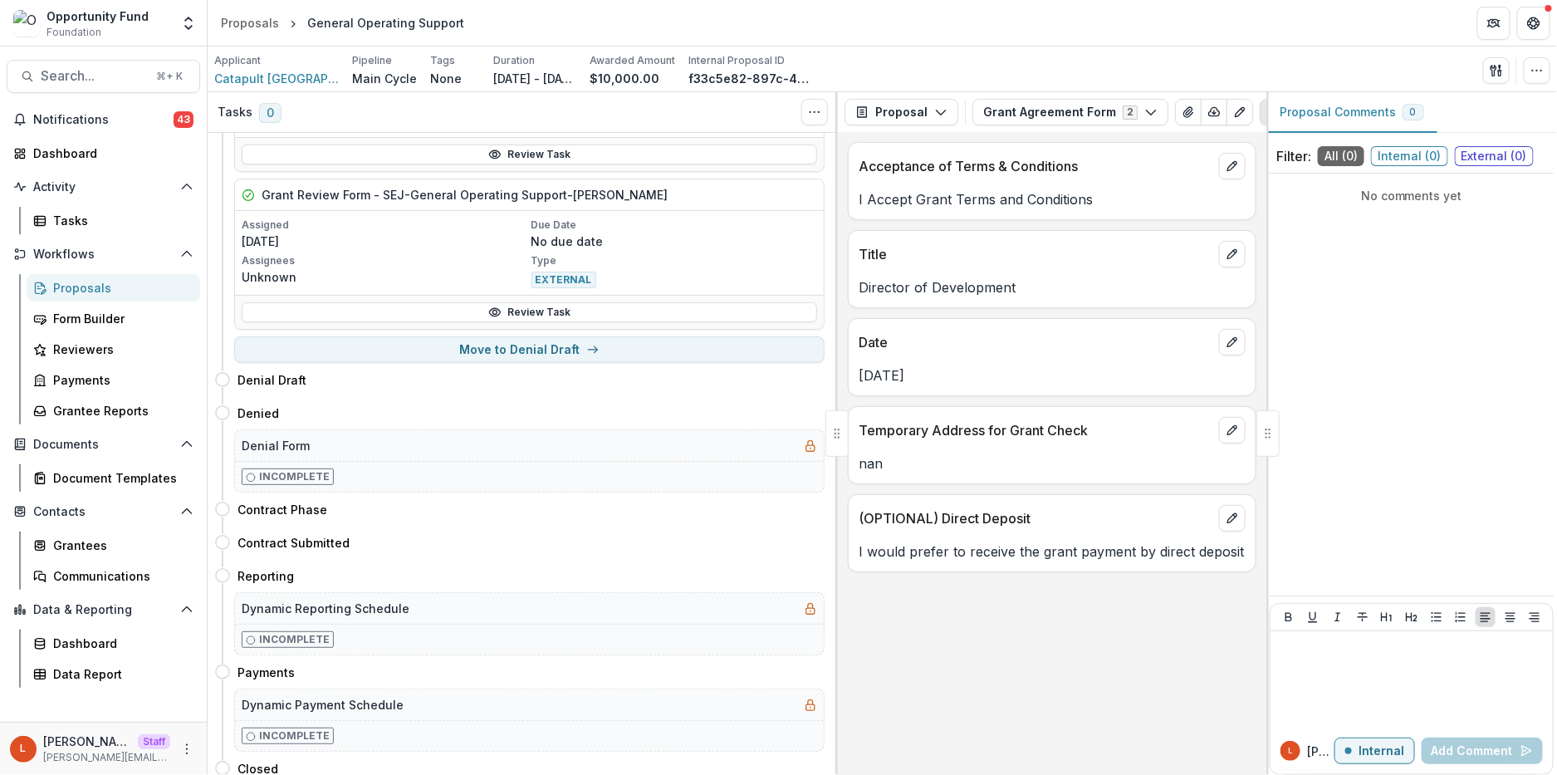
scroll to position [1035, 0]
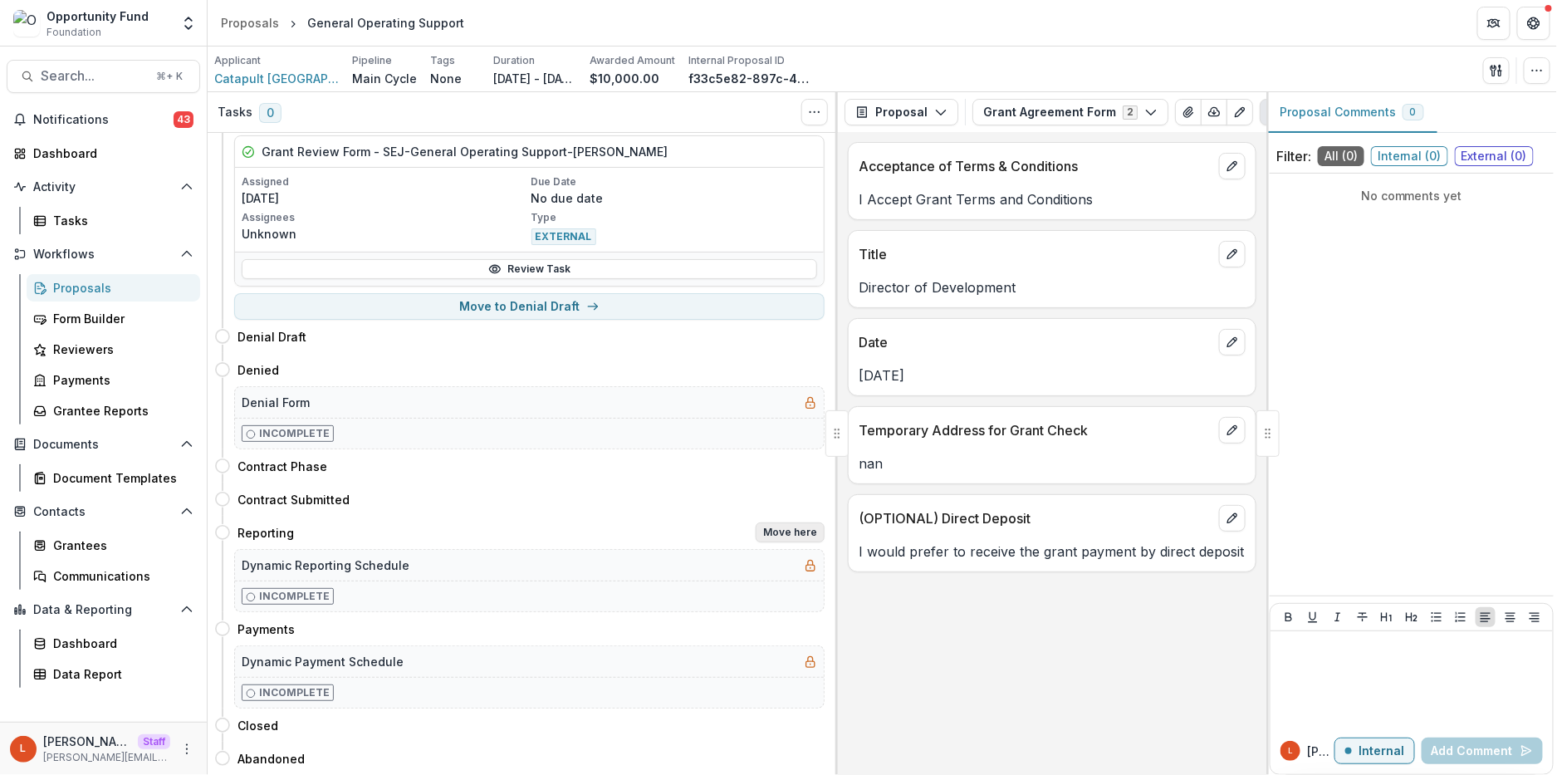
click at [790, 535] on button "Move here" at bounding box center [790, 532] width 69 height 20
select select "*********"
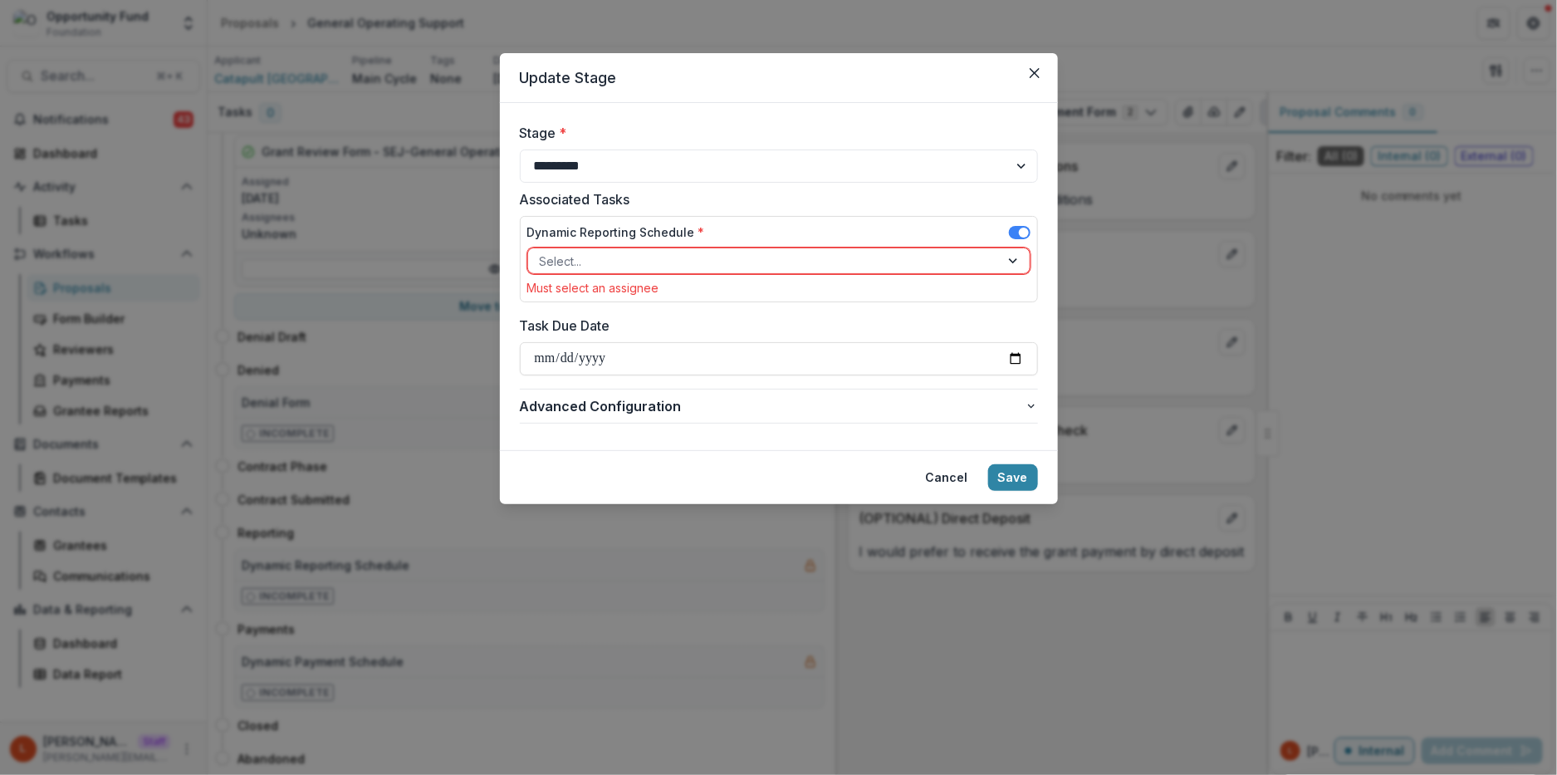
click at [672, 262] on div at bounding box center [764, 261] width 448 height 21
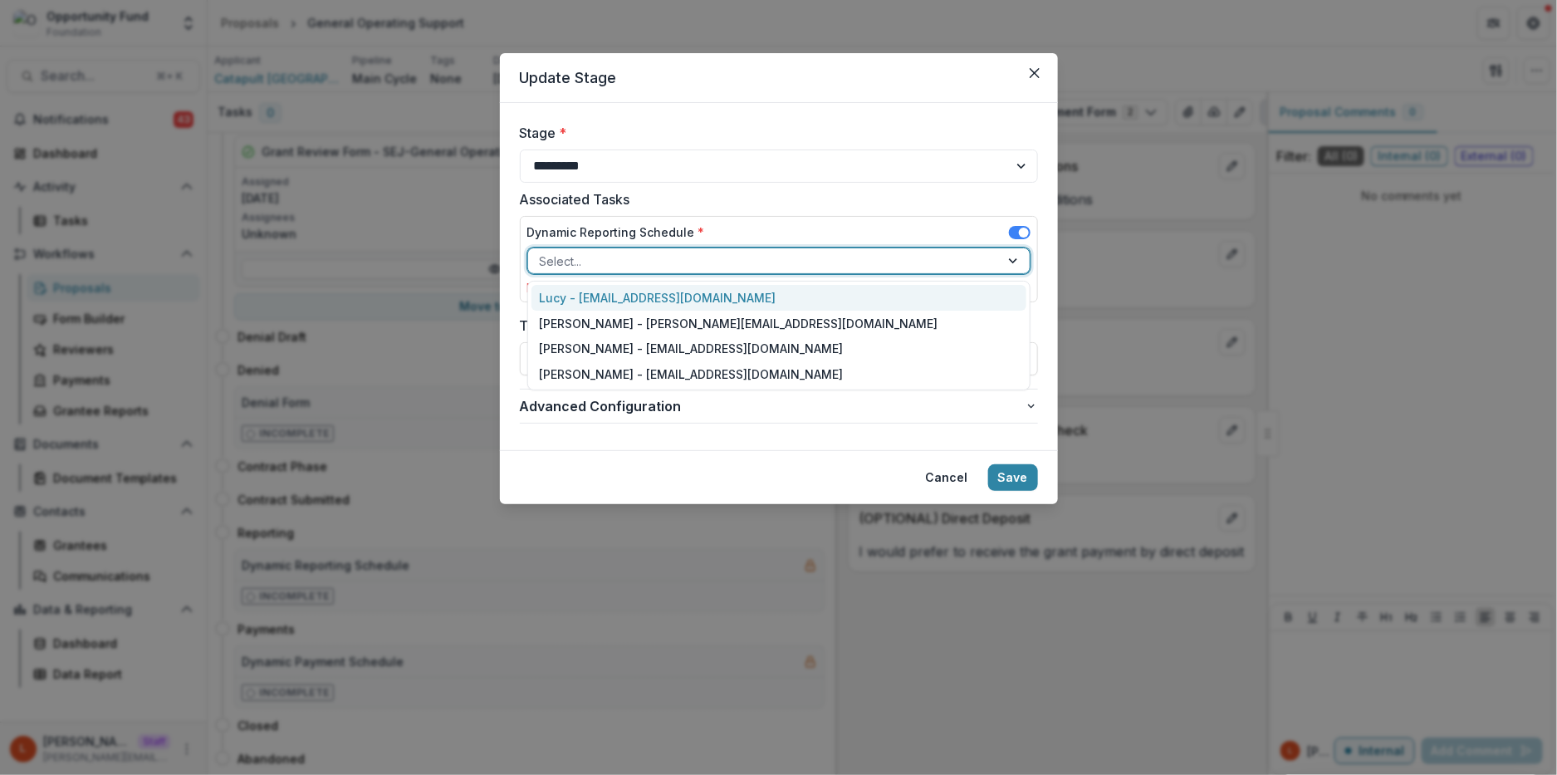
click at [667, 292] on div "Lucy - [EMAIL_ADDRESS][DOMAIN_NAME]" at bounding box center [779, 298] width 495 height 26
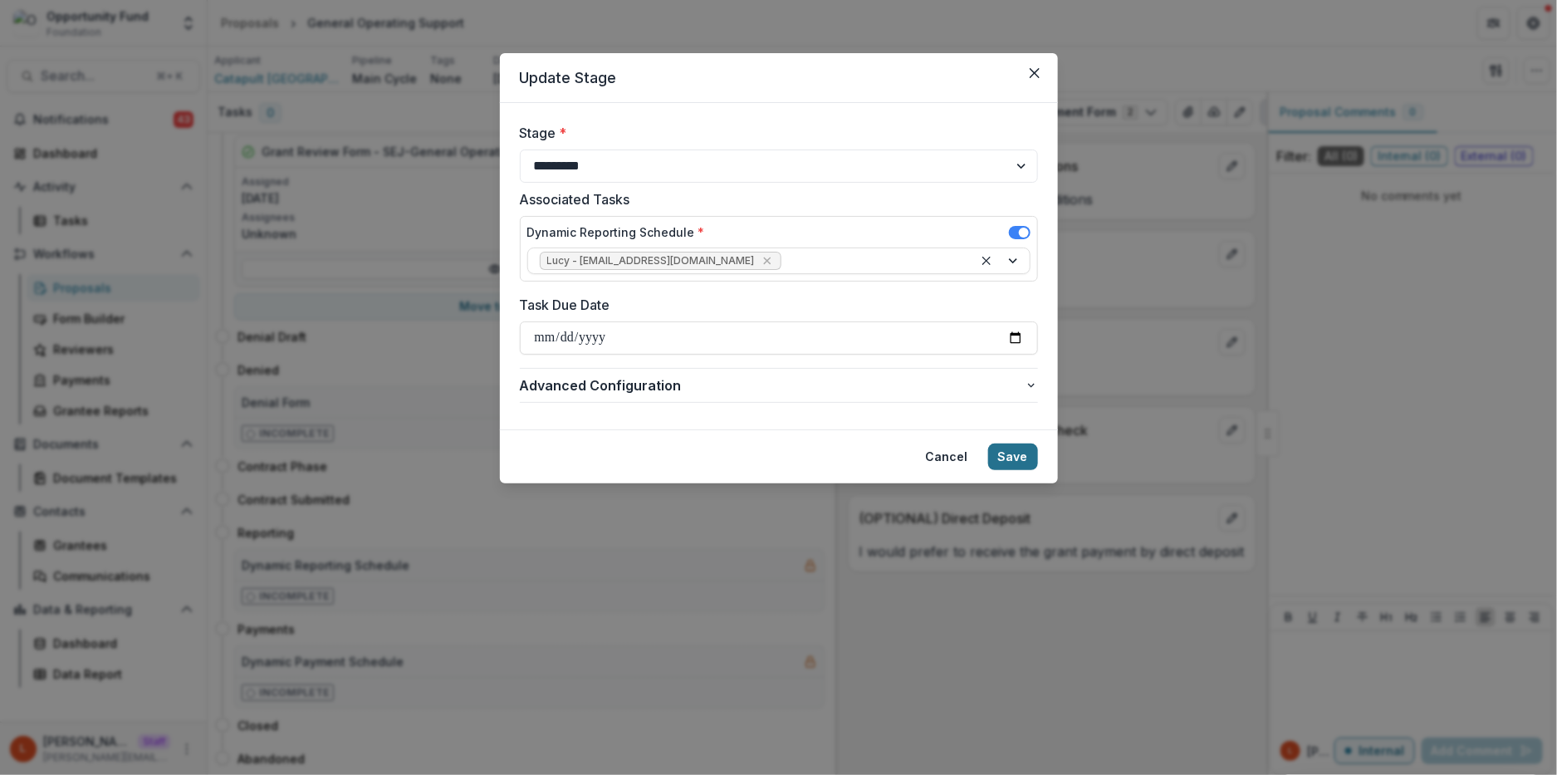
click at [1020, 450] on button "Save" at bounding box center [1013, 456] width 50 height 27
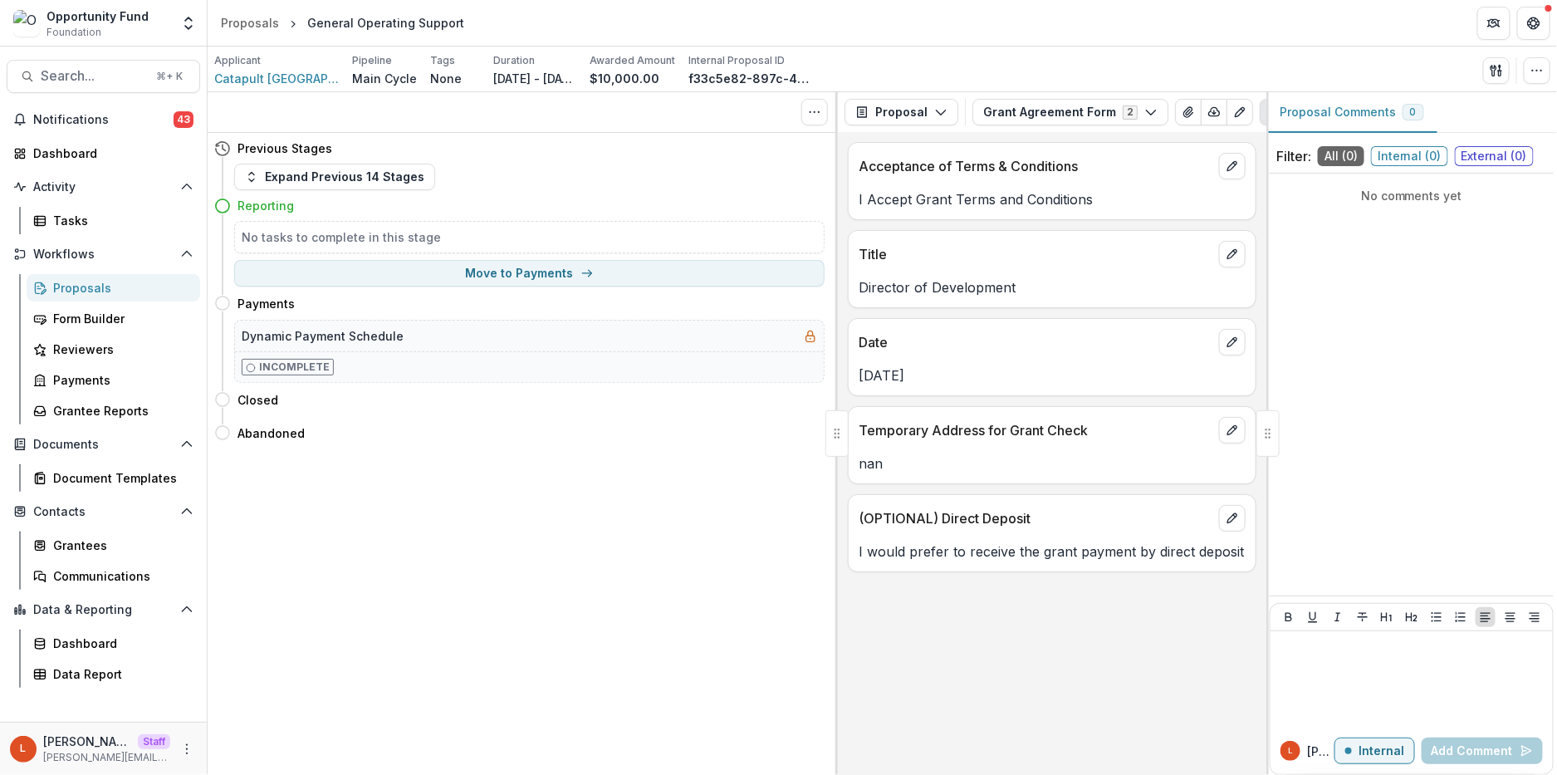
scroll to position [0, 0]
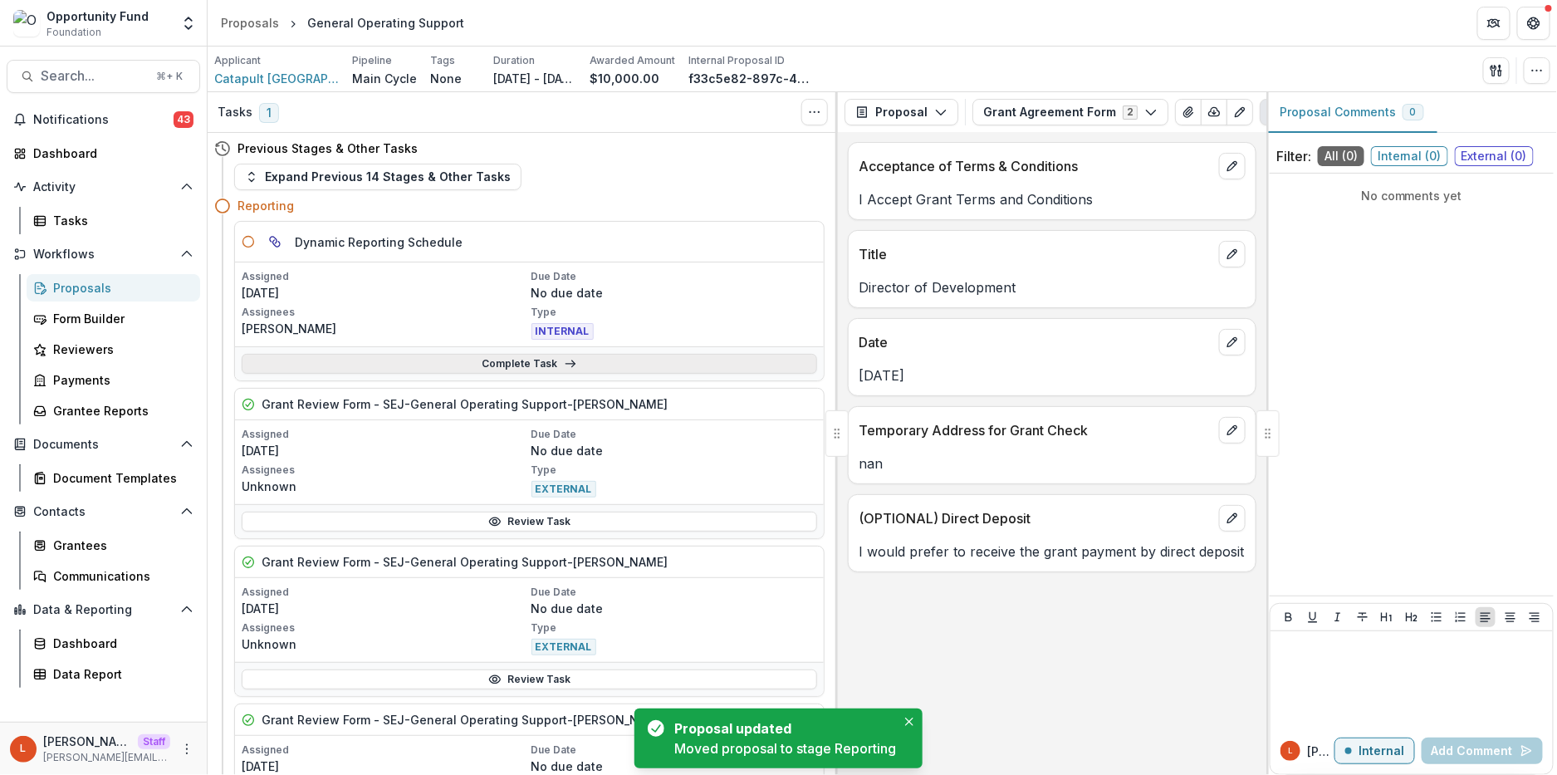
click at [452, 366] on link "Complete Task" at bounding box center [530, 364] width 576 height 20
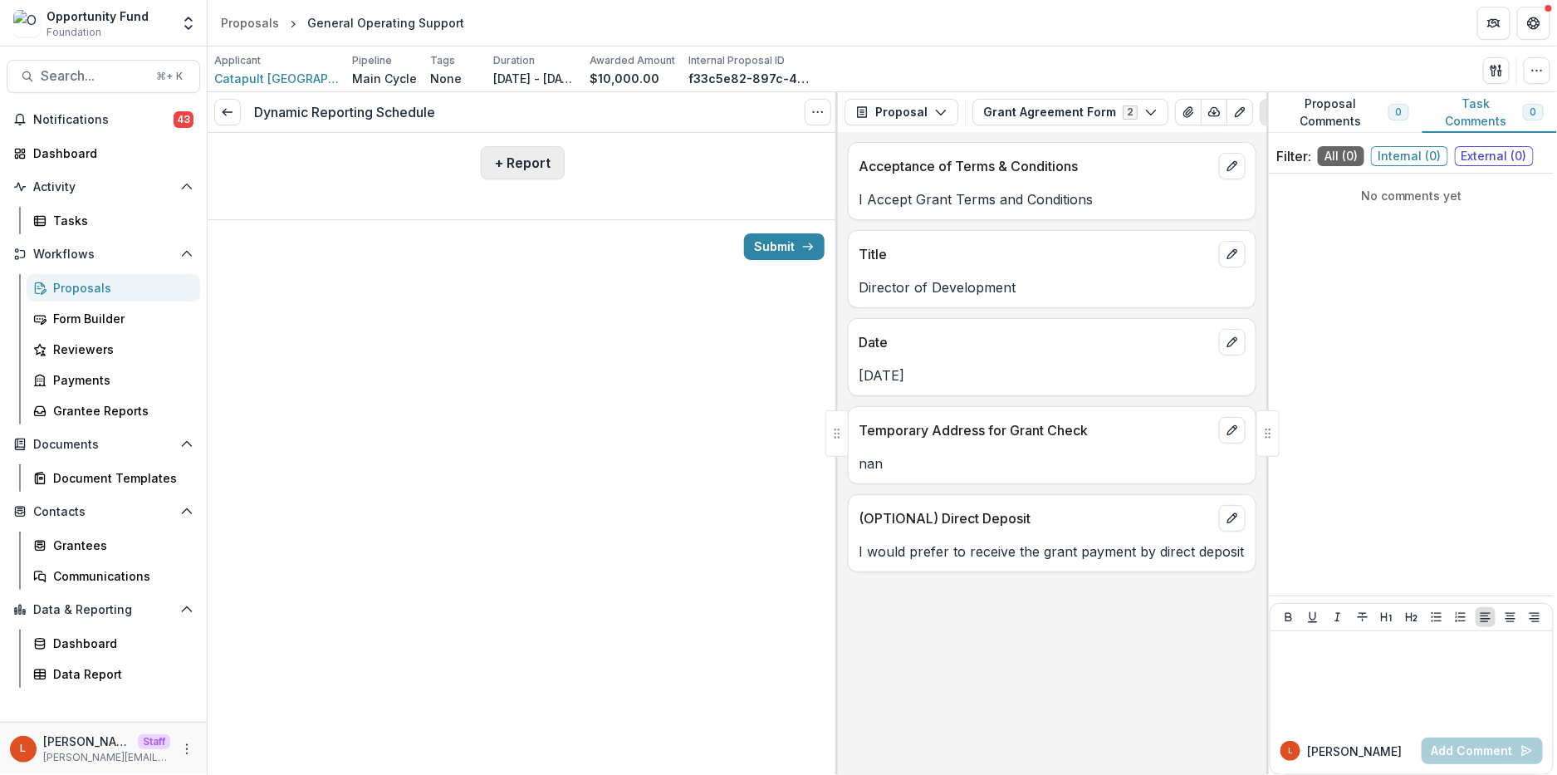
click at [498, 175] on button "+ Report" at bounding box center [523, 162] width 84 height 33
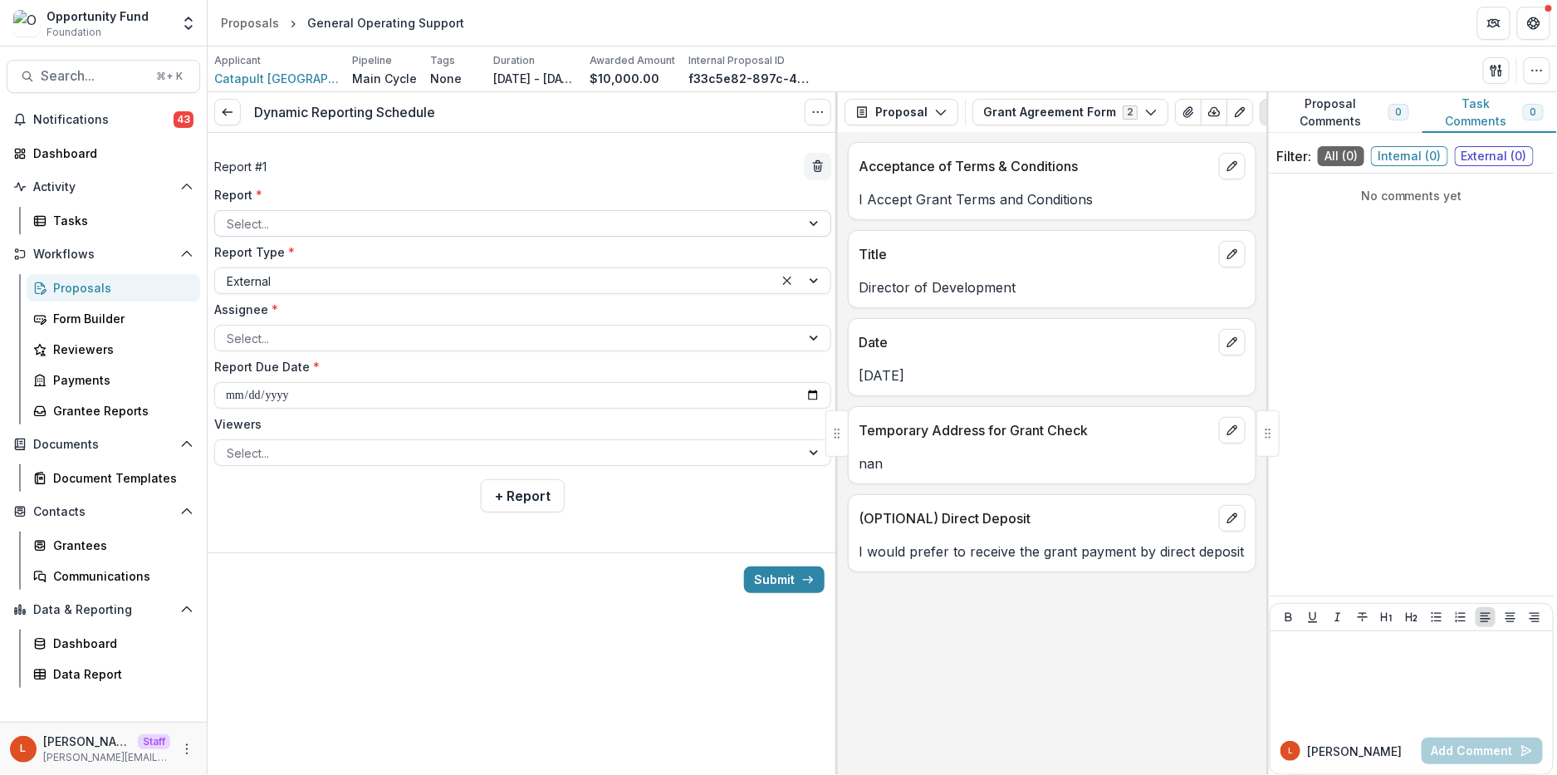
click at [435, 233] on div at bounding box center [508, 223] width 562 height 21
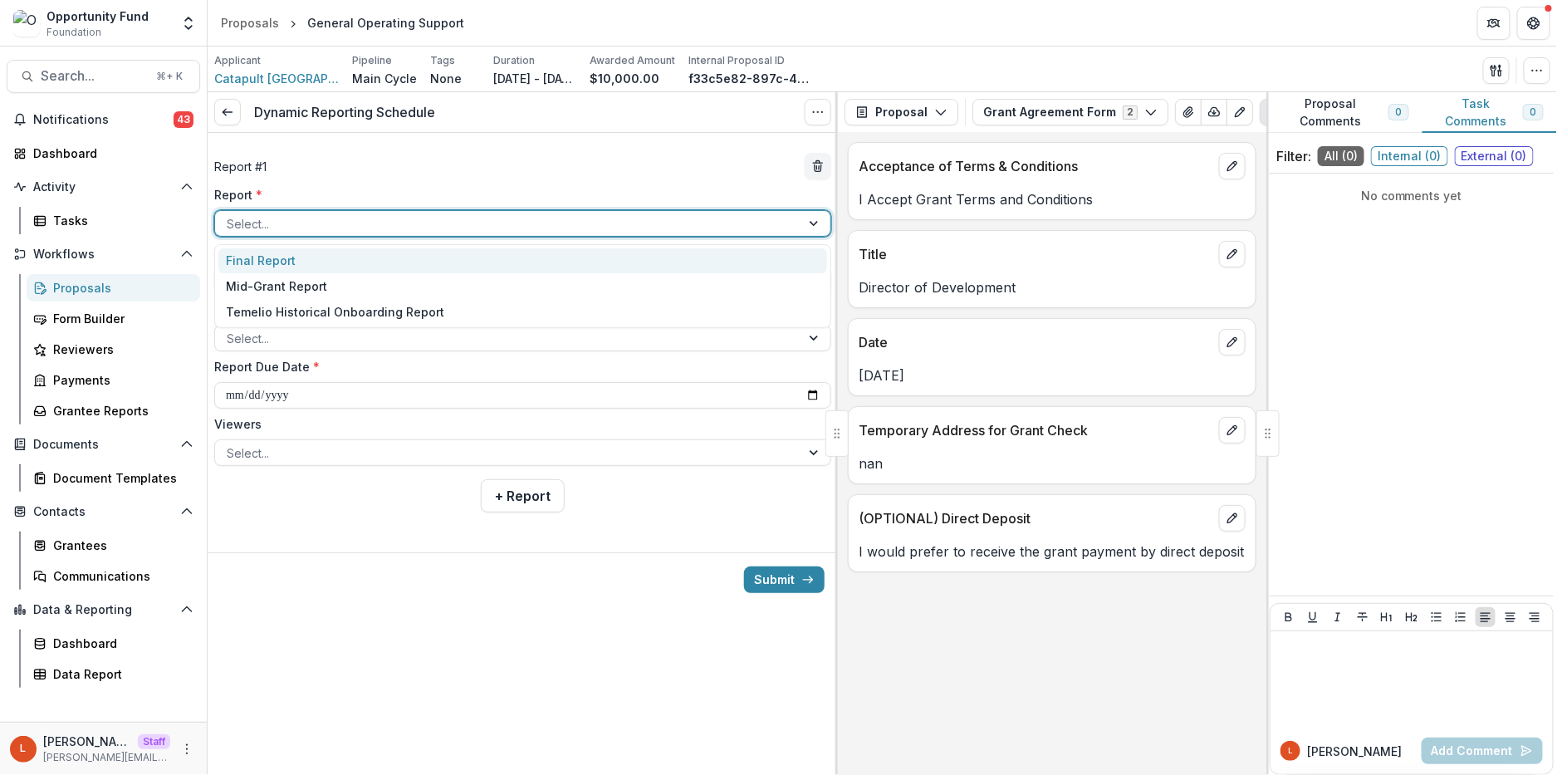
click at [425, 252] on div "Final Report" at bounding box center [522, 261] width 609 height 26
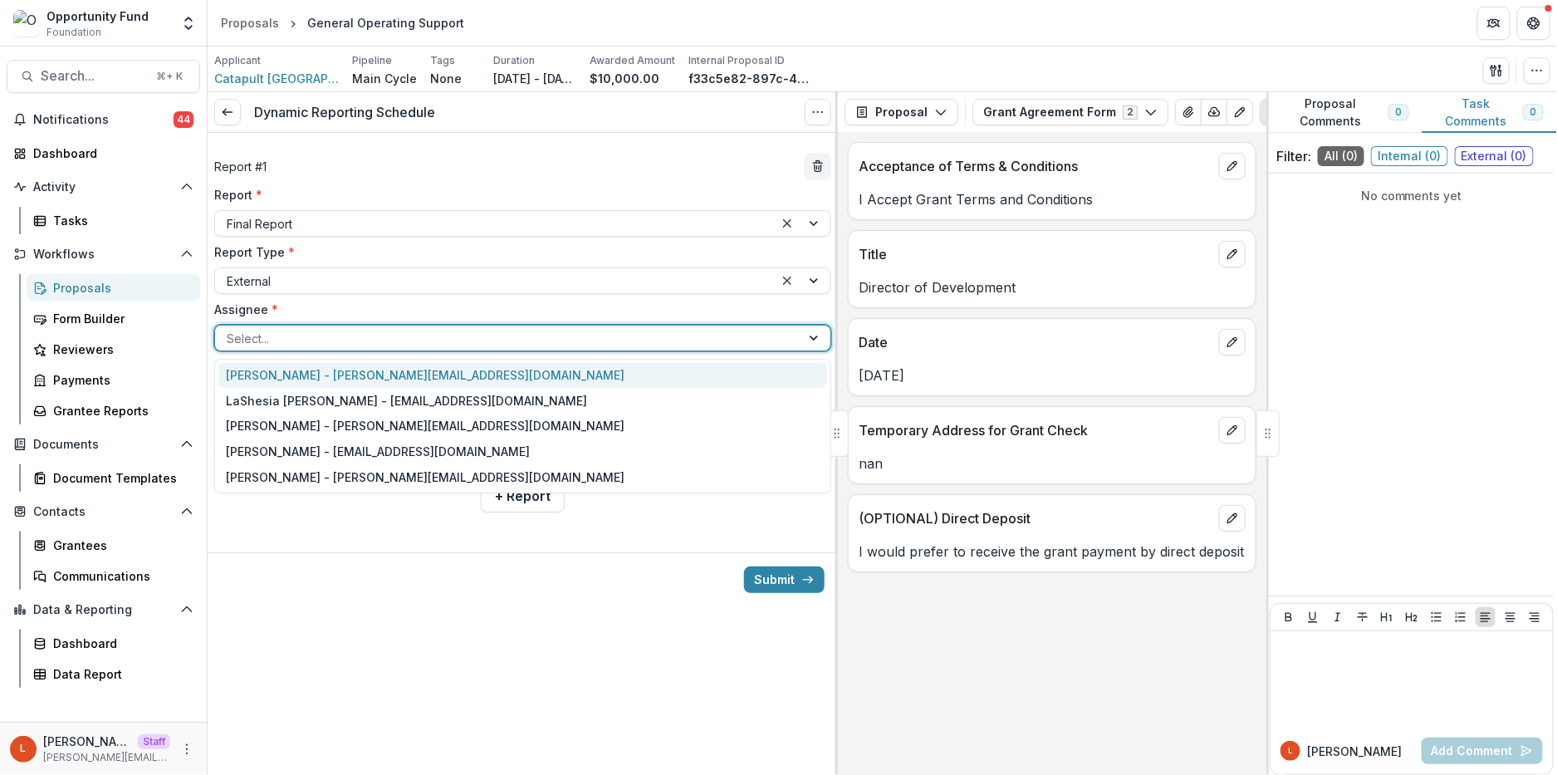
click at [329, 344] on div at bounding box center [508, 338] width 562 height 21
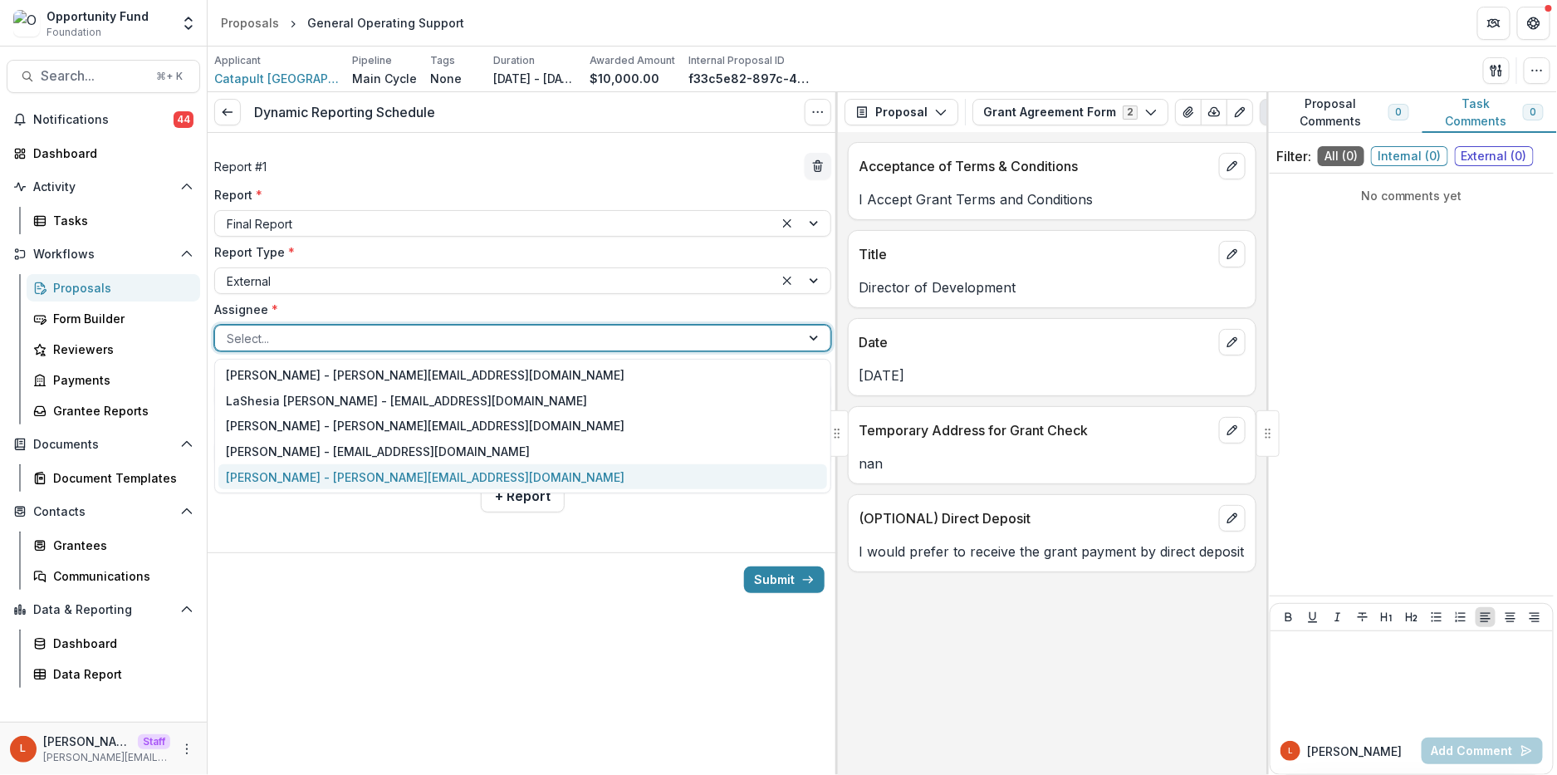
click at [312, 474] on div "[PERSON_NAME] - [PERSON_NAME][EMAIL_ADDRESS][DOMAIN_NAME]" at bounding box center [522, 477] width 609 height 26
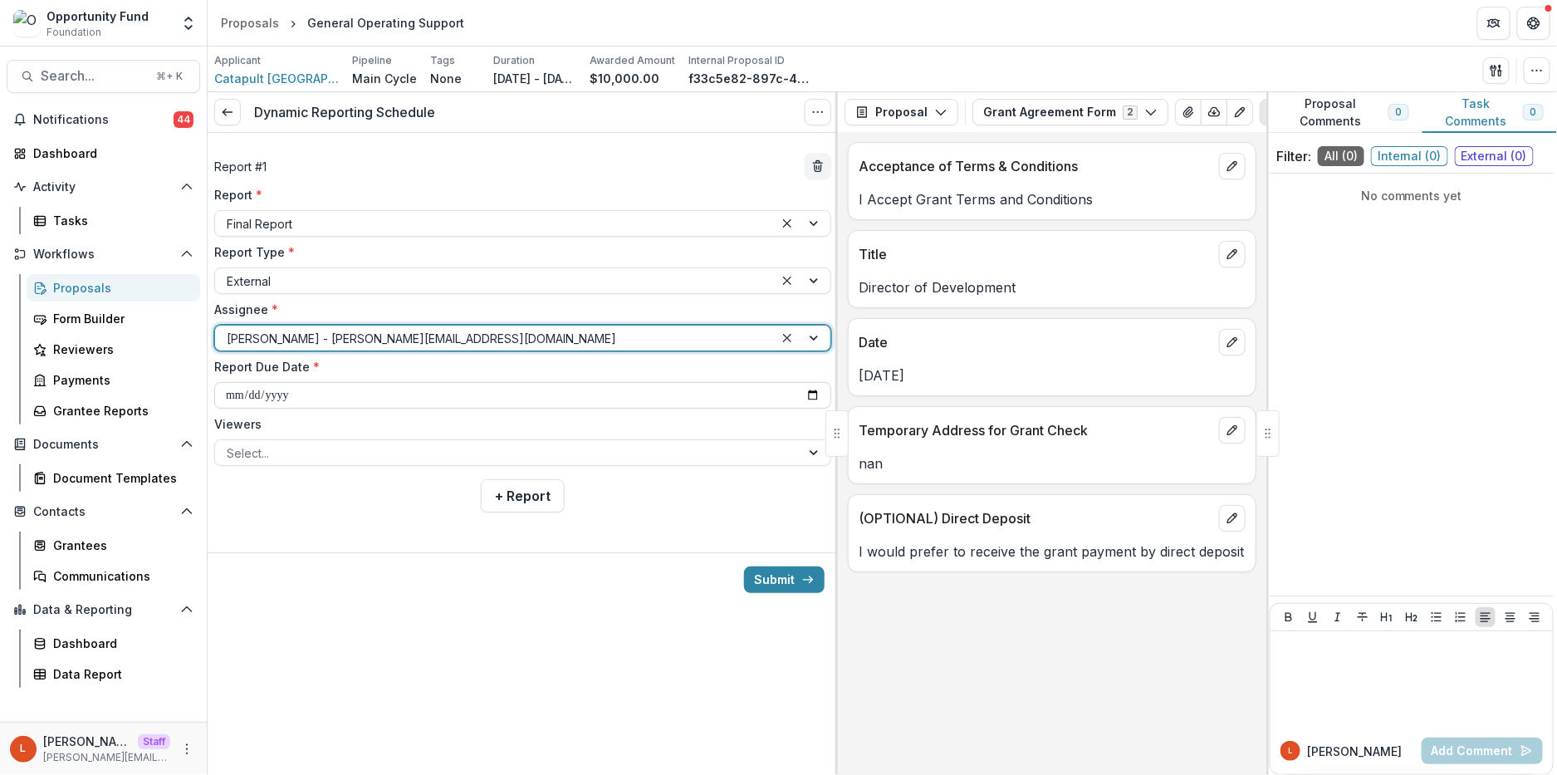
click at [230, 400] on input "**********" at bounding box center [522, 395] width 617 height 27
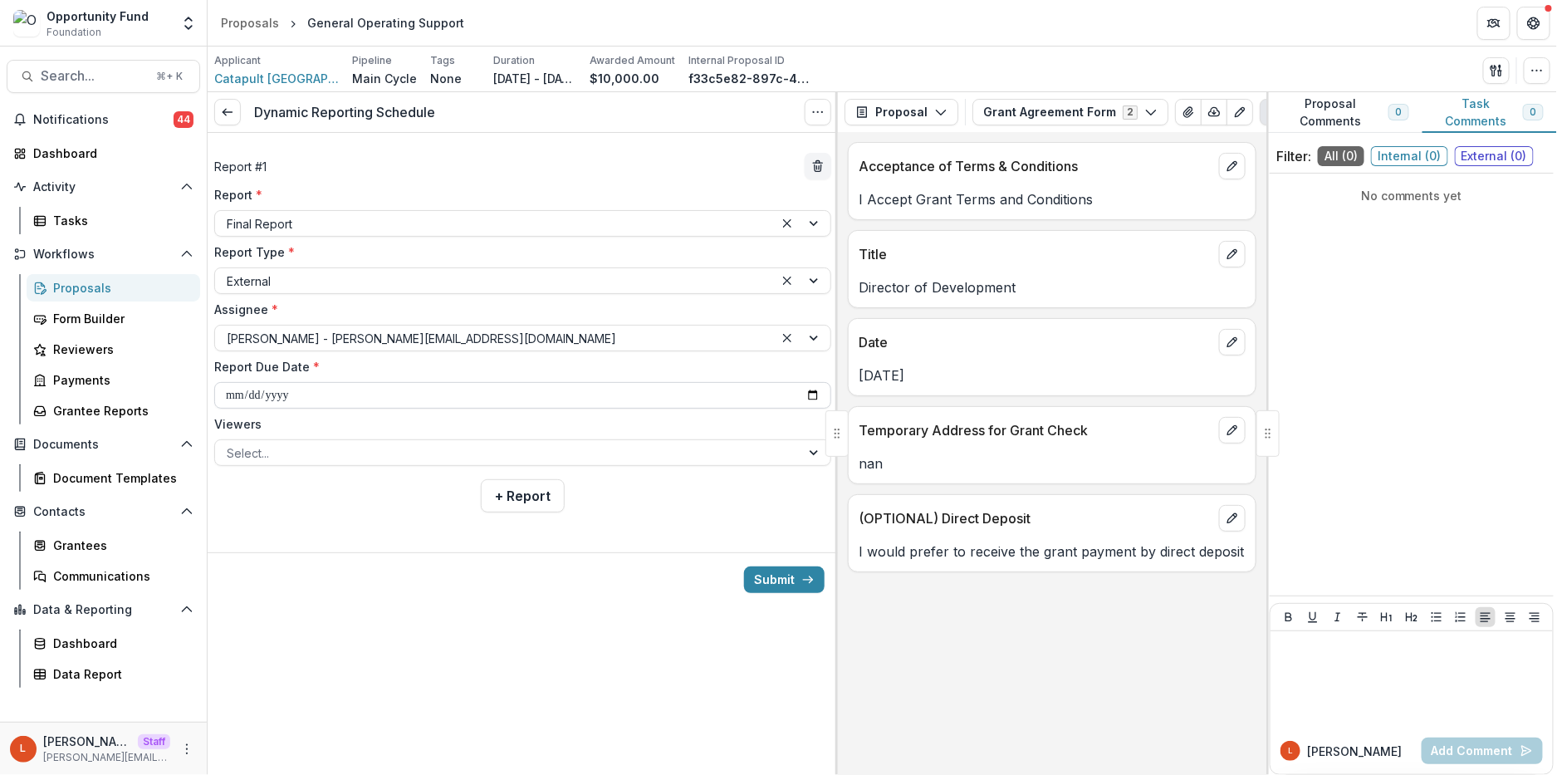
type input "**********"
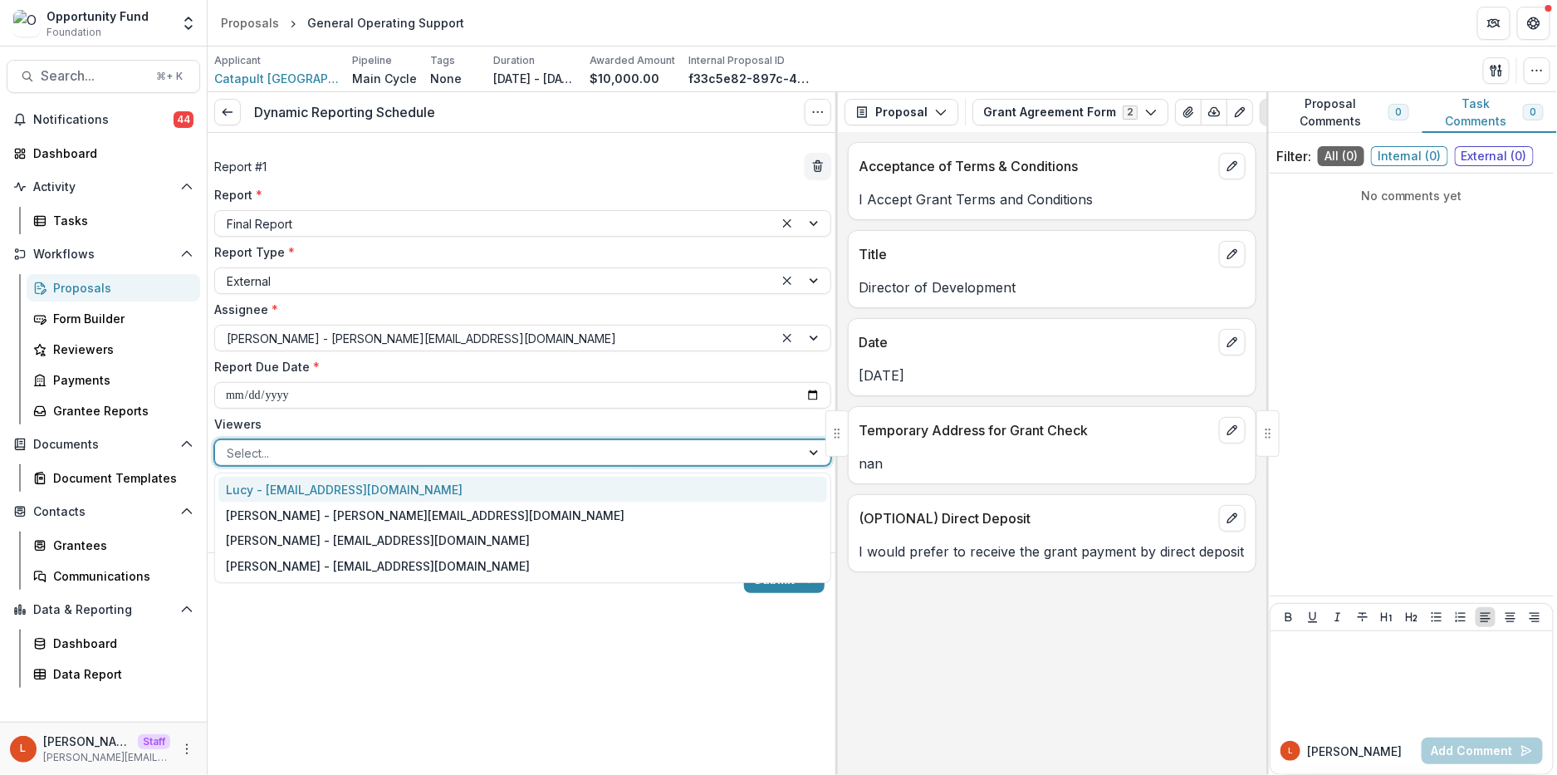
click at [267, 444] on div at bounding box center [508, 453] width 562 height 21
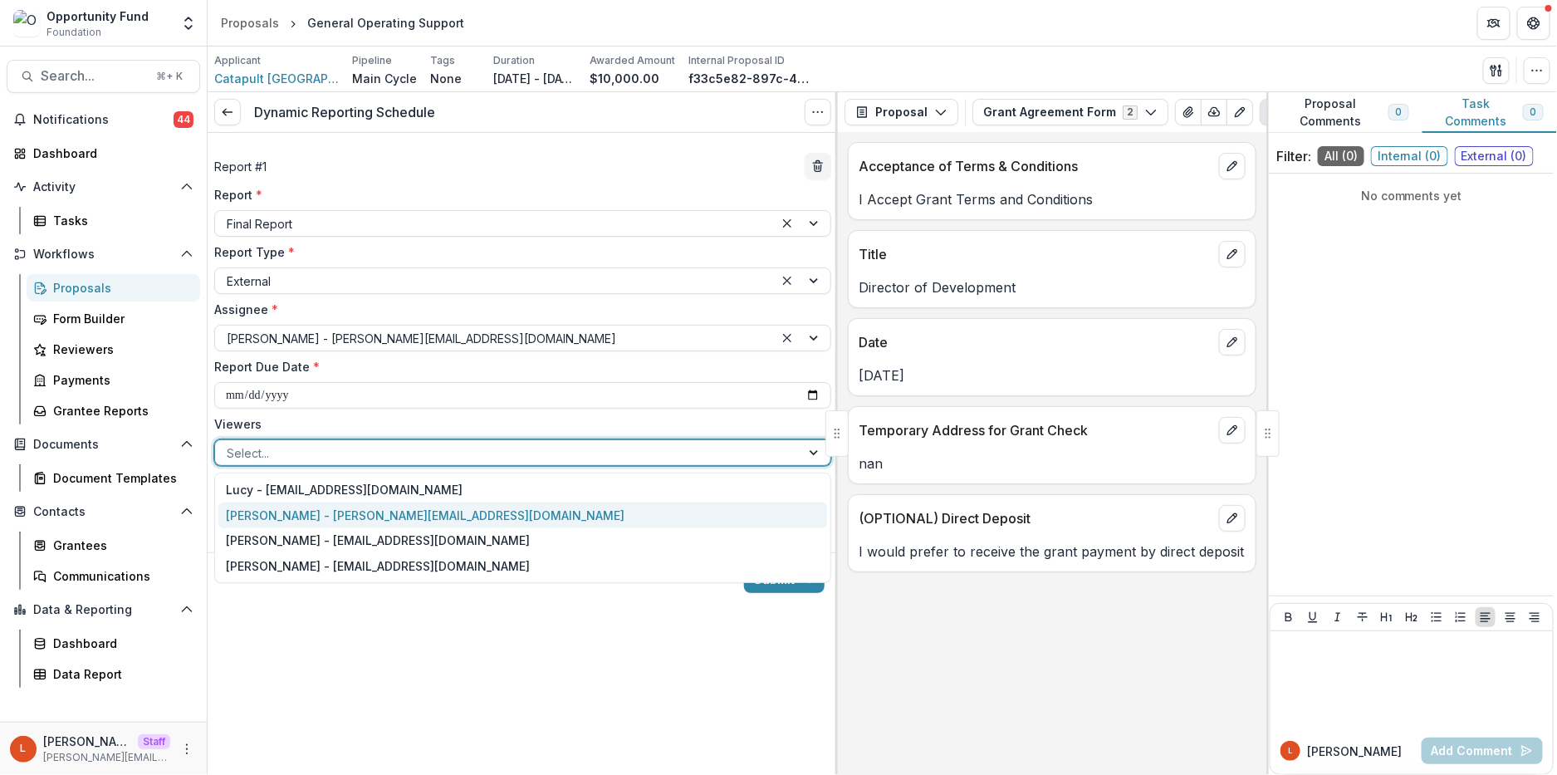
click at [267, 517] on div "[PERSON_NAME] - [PERSON_NAME][EMAIL_ADDRESS][DOMAIN_NAME]" at bounding box center [522, 515] width 609 height 26
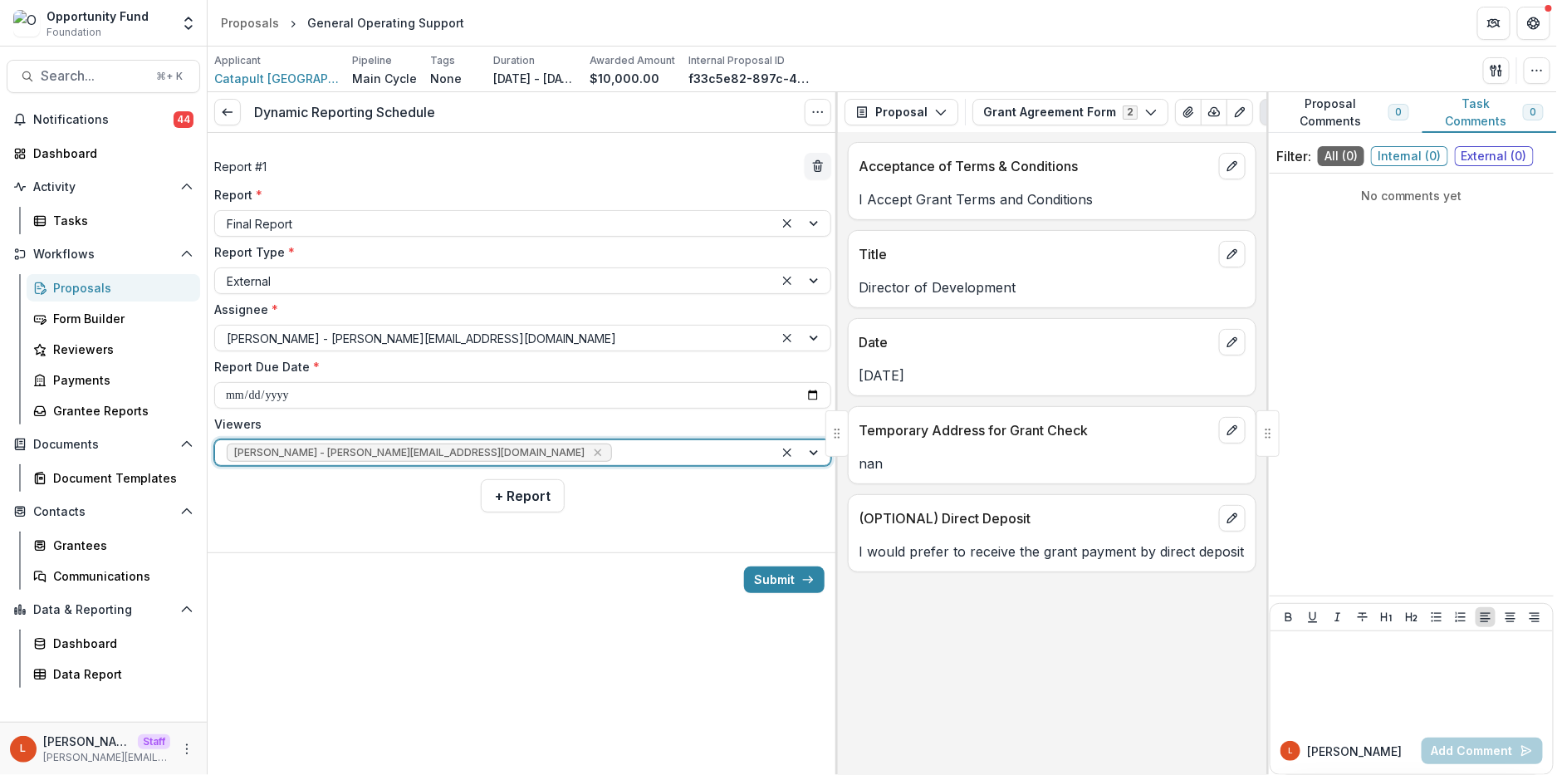
click at [615, 461] on div at bounding box center [688, 453] width 147 height 21
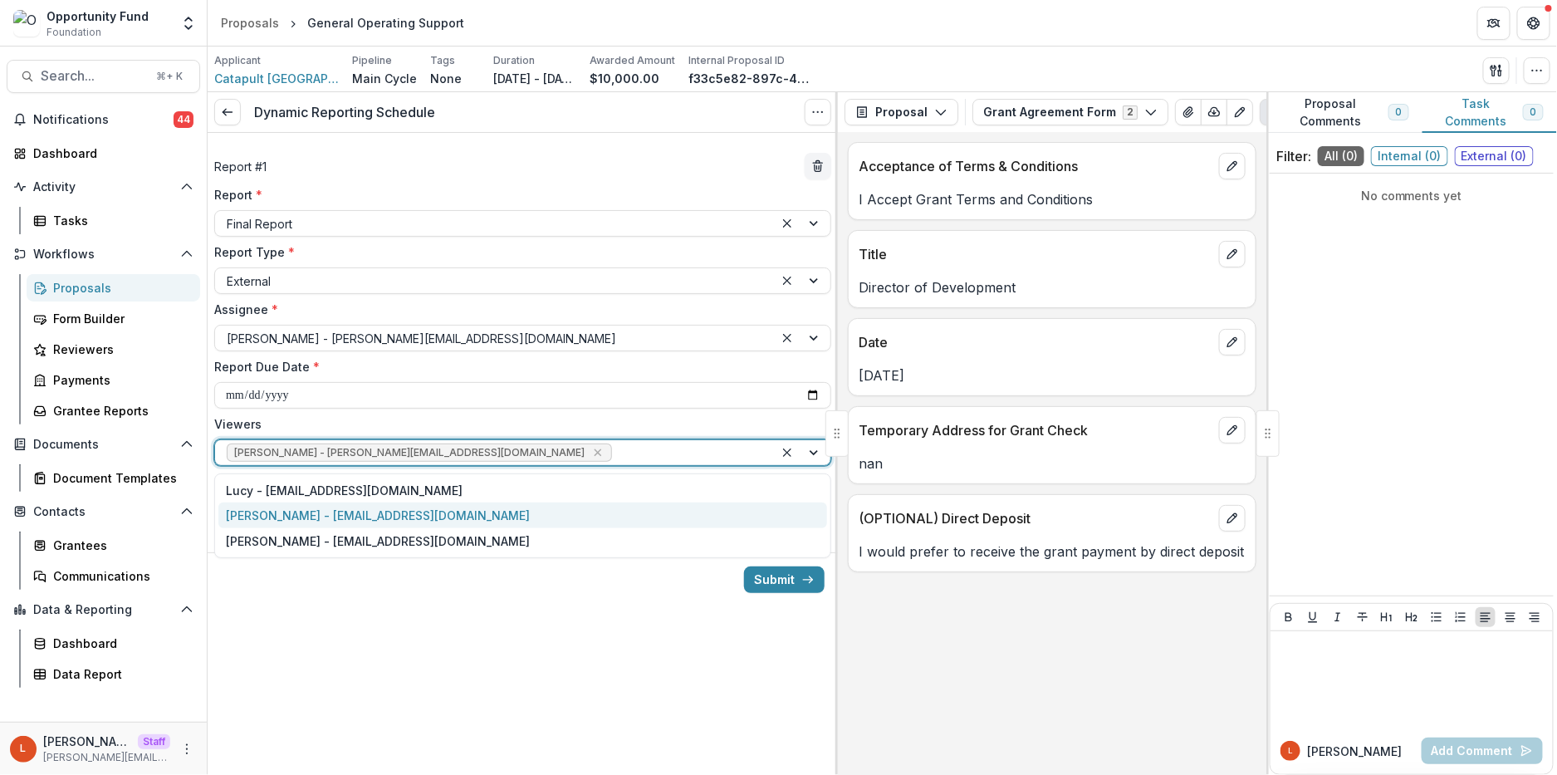
click at [470, 512] on div "[PERSON_NAME] - [EMAIL_ADDRESS][DOMAIN_NAME]" at bounding box center [522, 515] width 609 height 26
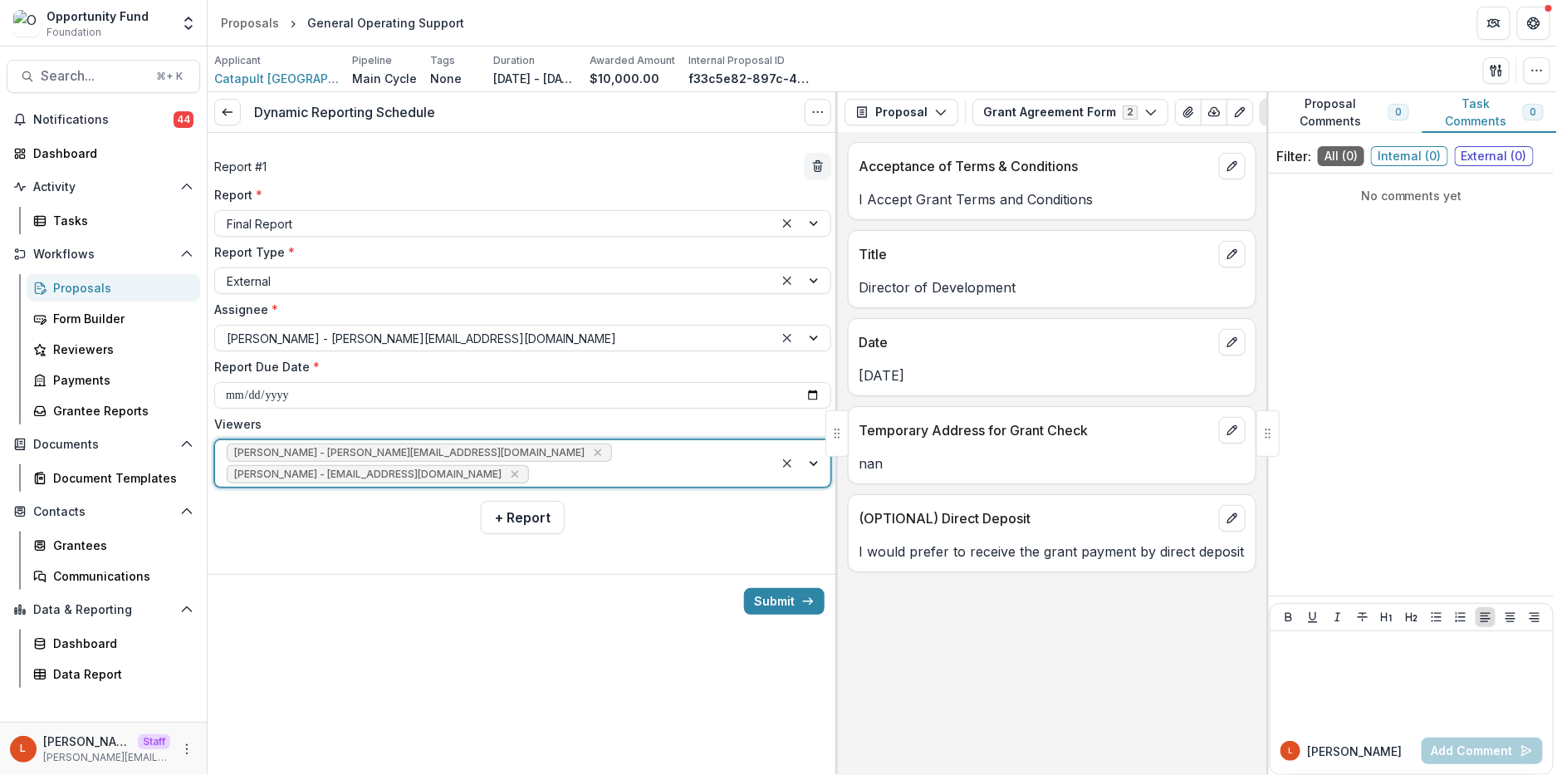
click at [561, 464] on div at bounding box center [647, 474] width 230 height 21
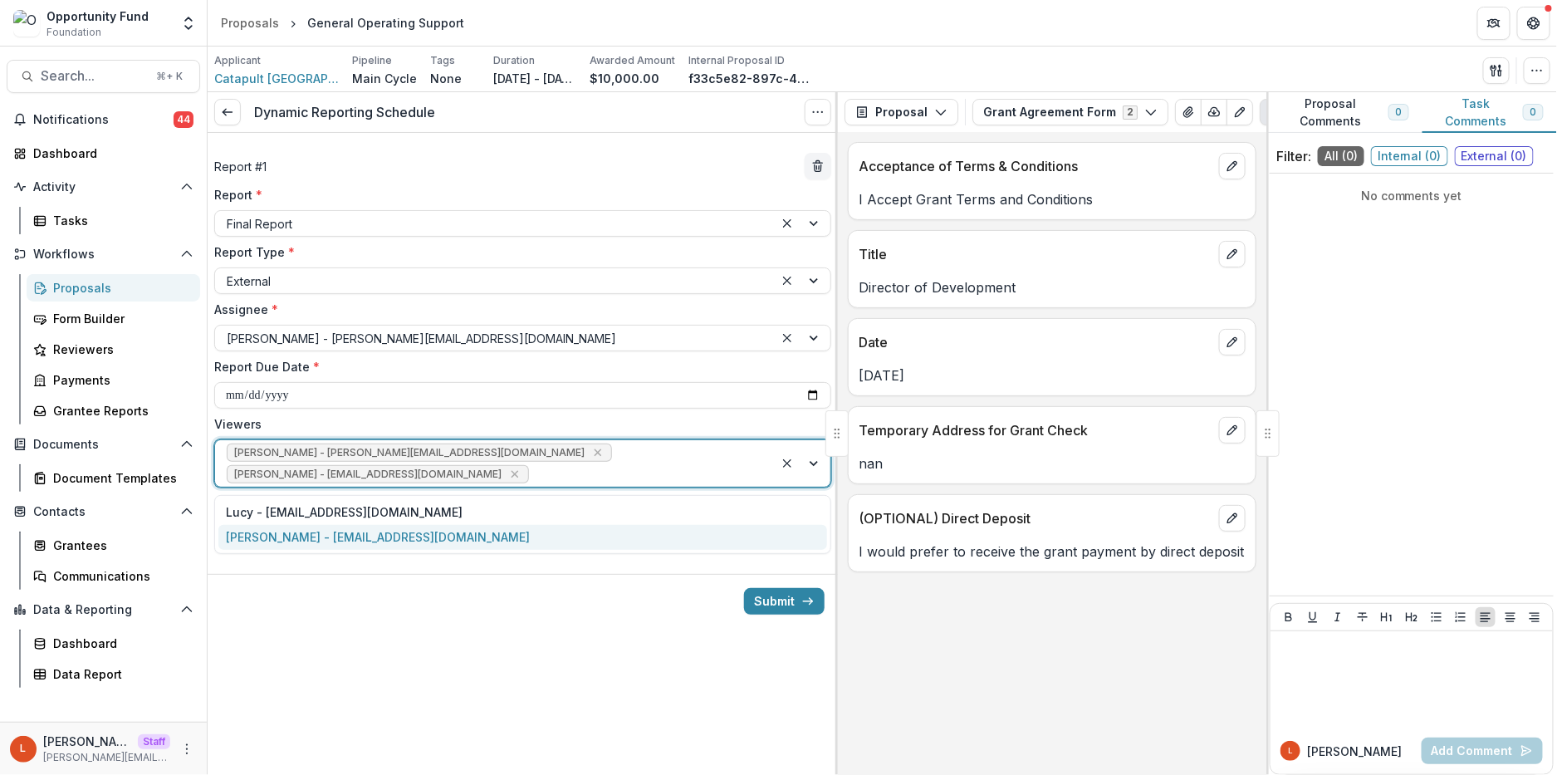
click at [414, 543] on div "[PERSON_NAME] - [EMAIL_ADDRESS][DOMAIN_NAME]" at bounding box center [522, 538] width 609 height 26
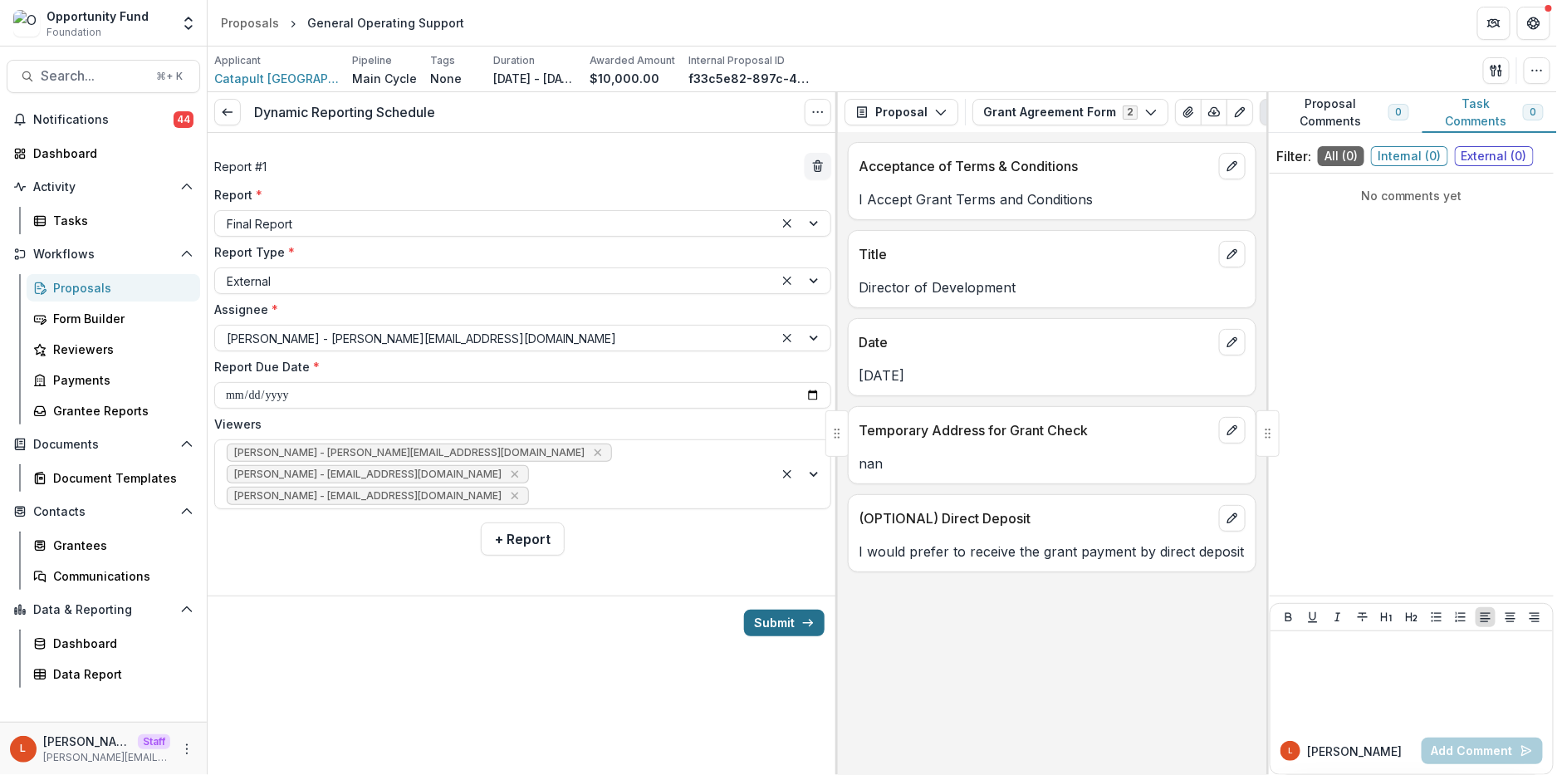
click at [779, 624] on button "Submit" at bounding box center [784, 623] width 81 height 27
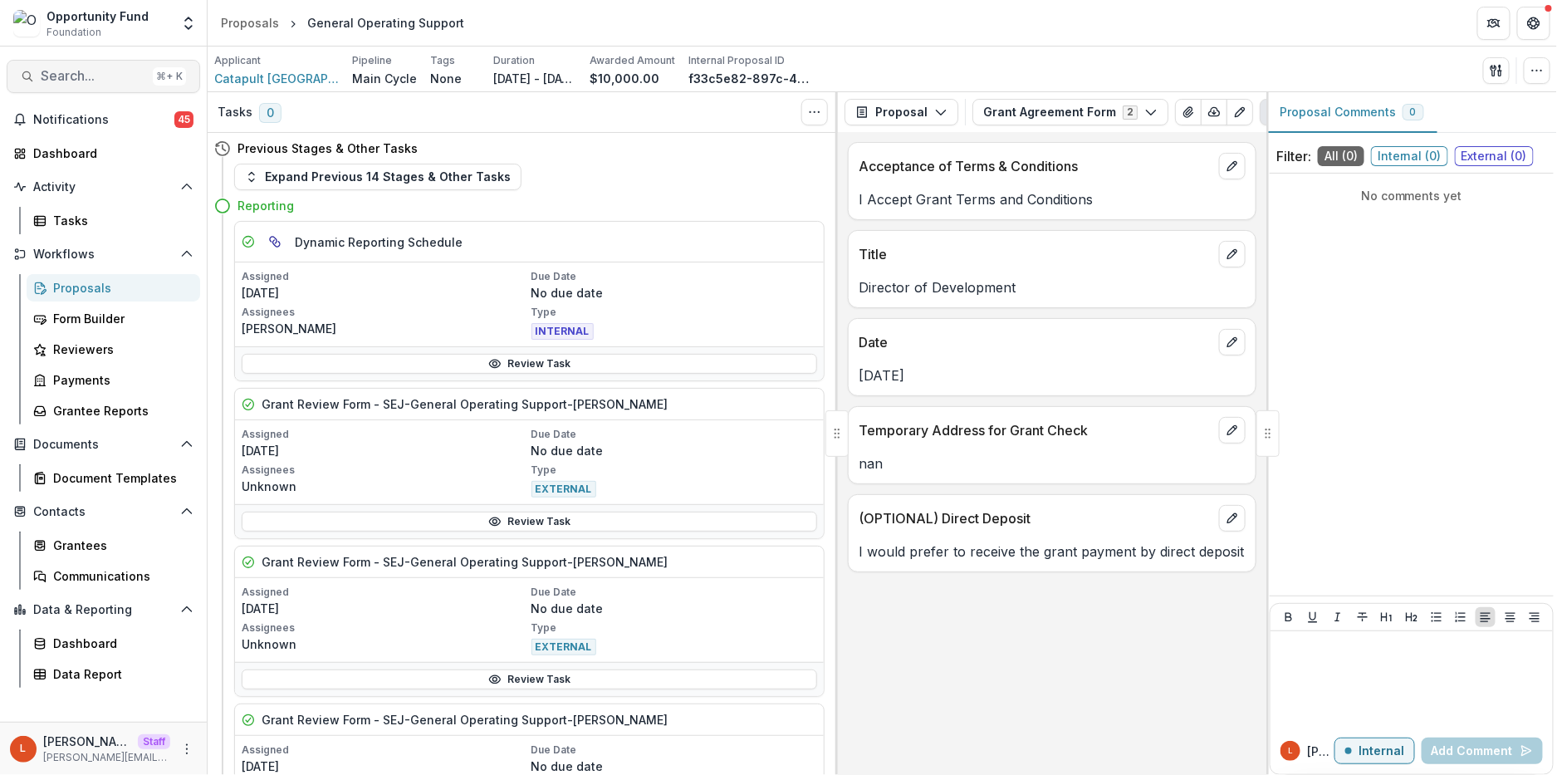
click at [65, 80] on span "Search..." at bounding box center [93, 76] width 105 height 16
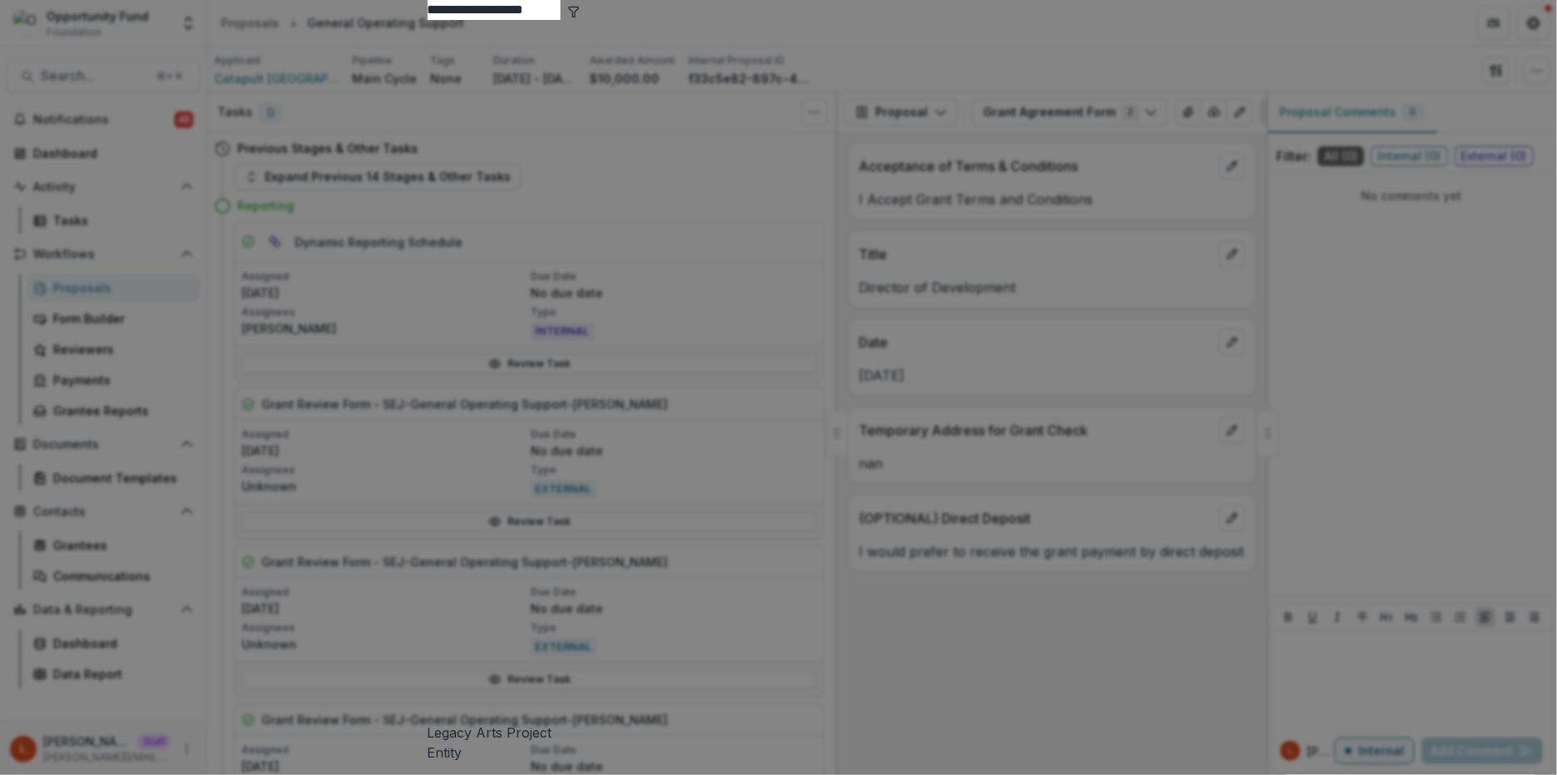
type input "**********"
click at [945, 123] on div "Legacy Arts Project Entity" at bounding box center [779, 391] width 703 height 742
click at [636, 129] on div "Legacy Arts Project Entity" at bounding box center [779, 391] width 703 height 742
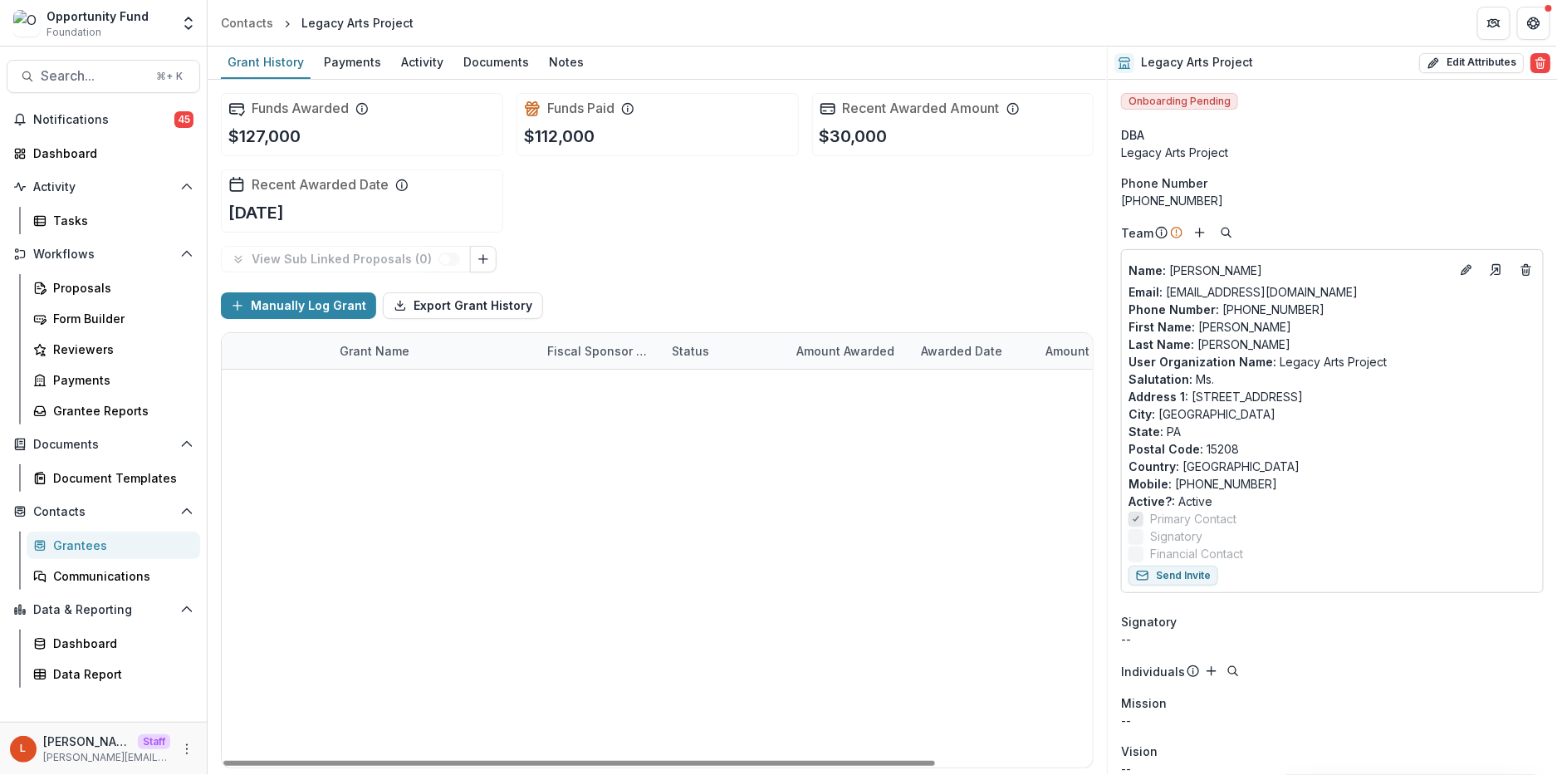
click at [432, 389] on link "General Operating Support" at bounding box center [418, 387] width 157 height 17
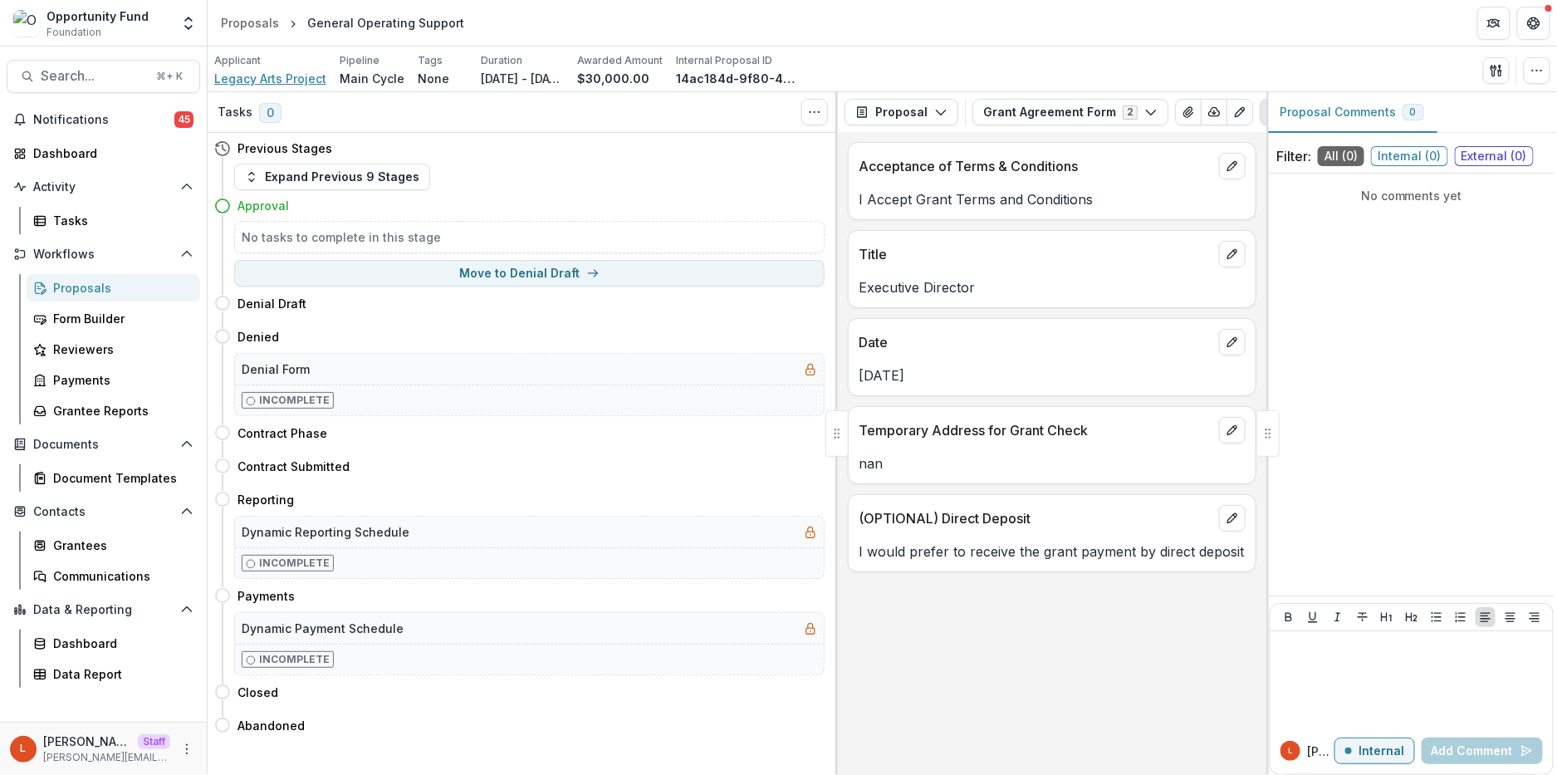
click at [275, 72] on span "Legacy Arts Project" at bounding box center [270, 78] width 112 height 17
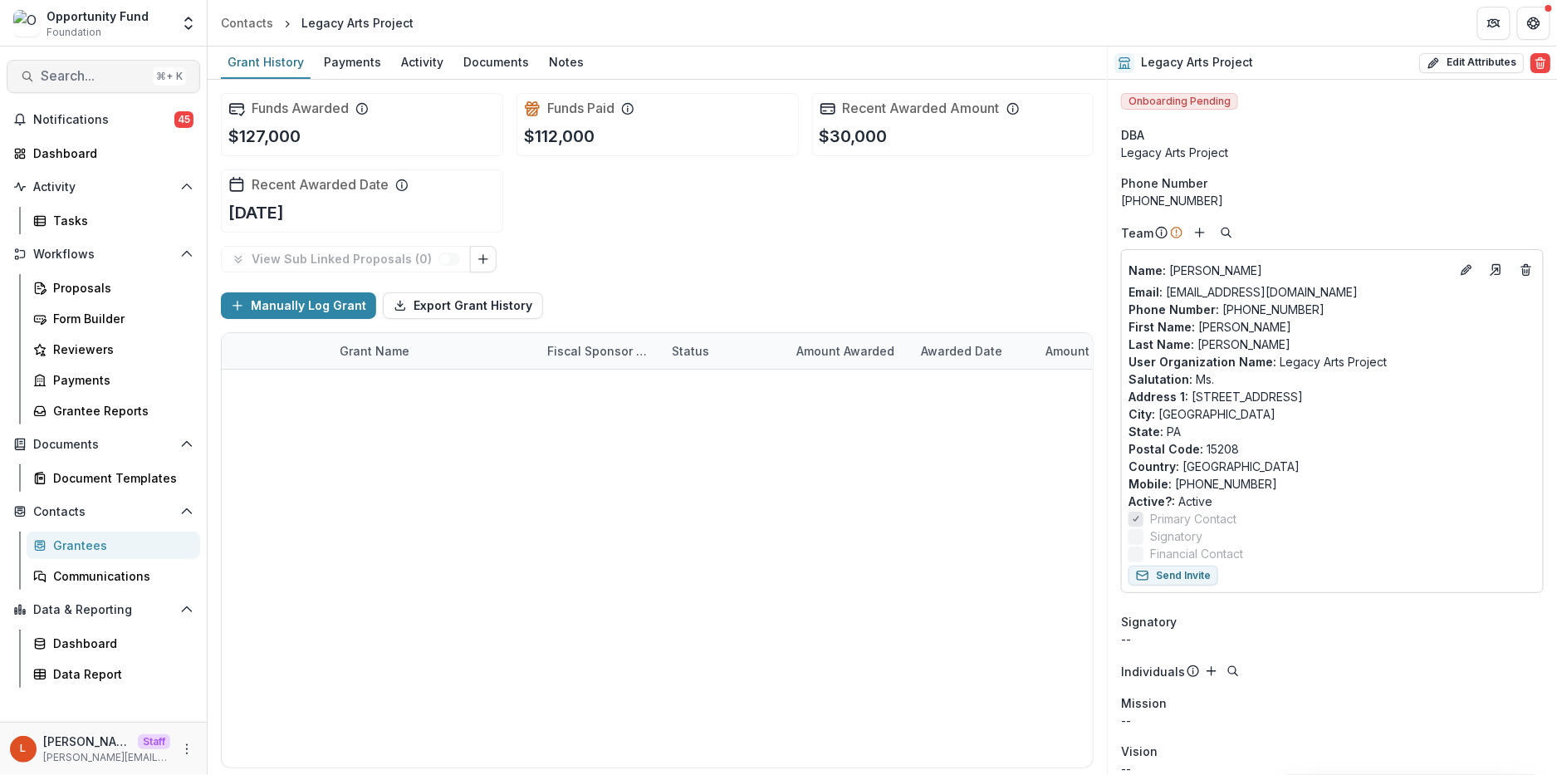
click at [110, 76] on span "Search..." at bounding box center [93, 76] width 105 height 16
click at [110, 76] on div "Add Contact New Proposal New Board Document Template New Collection Get Help Us…" at bounding box center [778, 387] width 1557 height 775
click at [110, 76] on span "Search..." at bounding box center [93, 76] width 105 height 16
click at [80, 72] on span "Search..." at bounding box center [93, 76] width 105 height 16
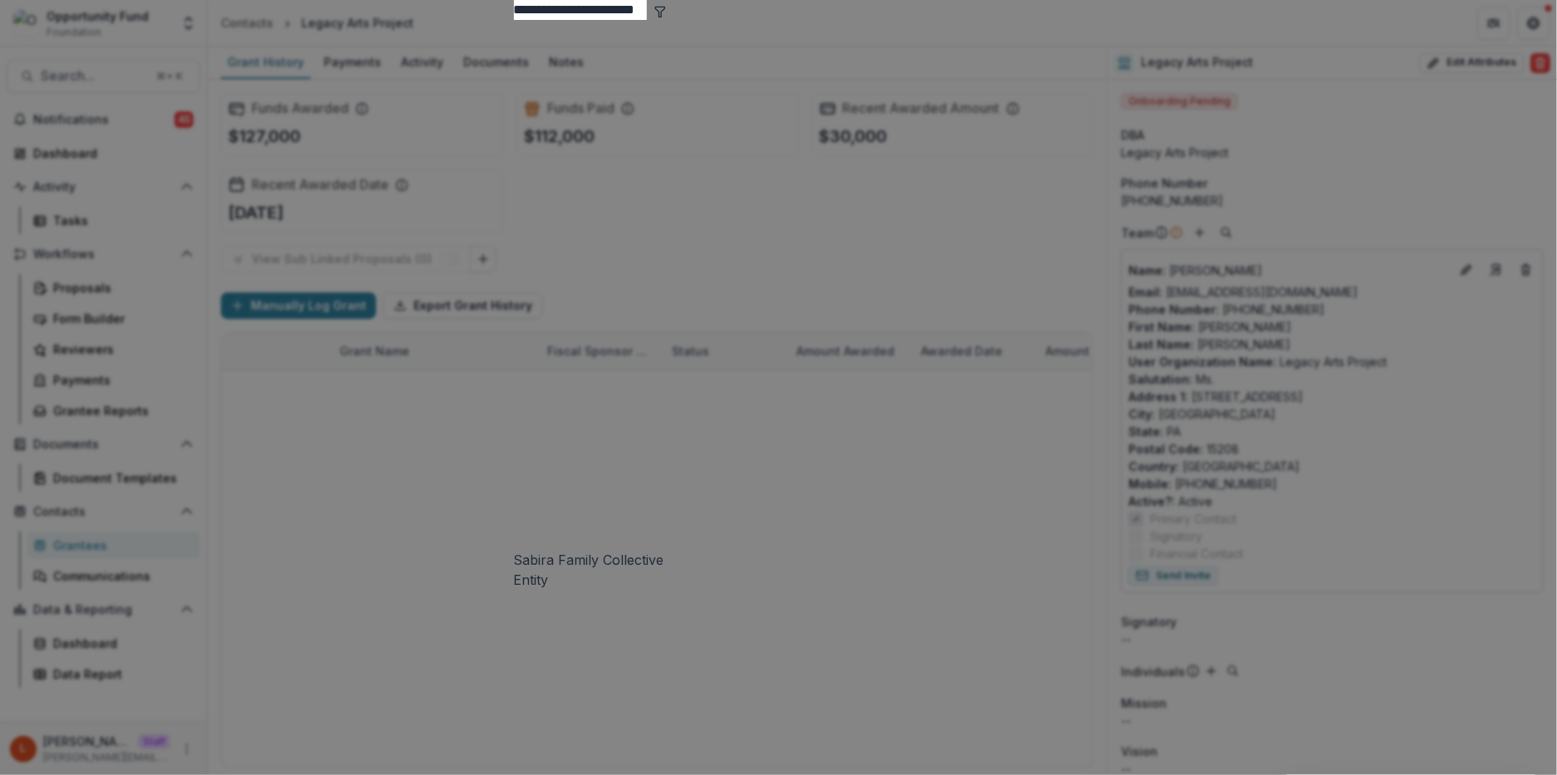
type input "**********"
click at [514, 550] on div "Sabira Family Collective" at bounding box center [779, 560] width 530 height 20
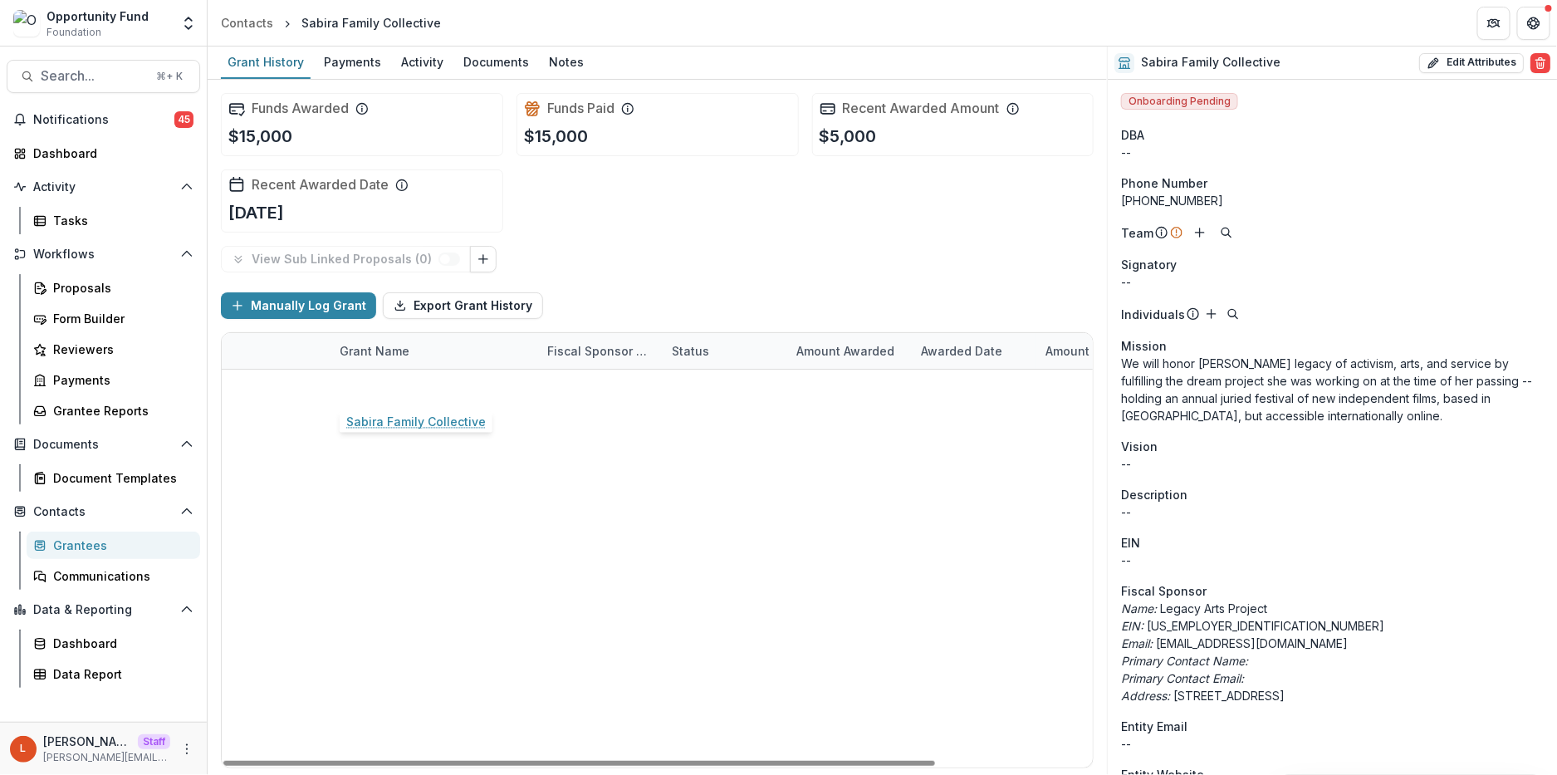
click at [443, 390] on link "Sabira Family Collective" at bounding box center [410, 387] width 140 height 17
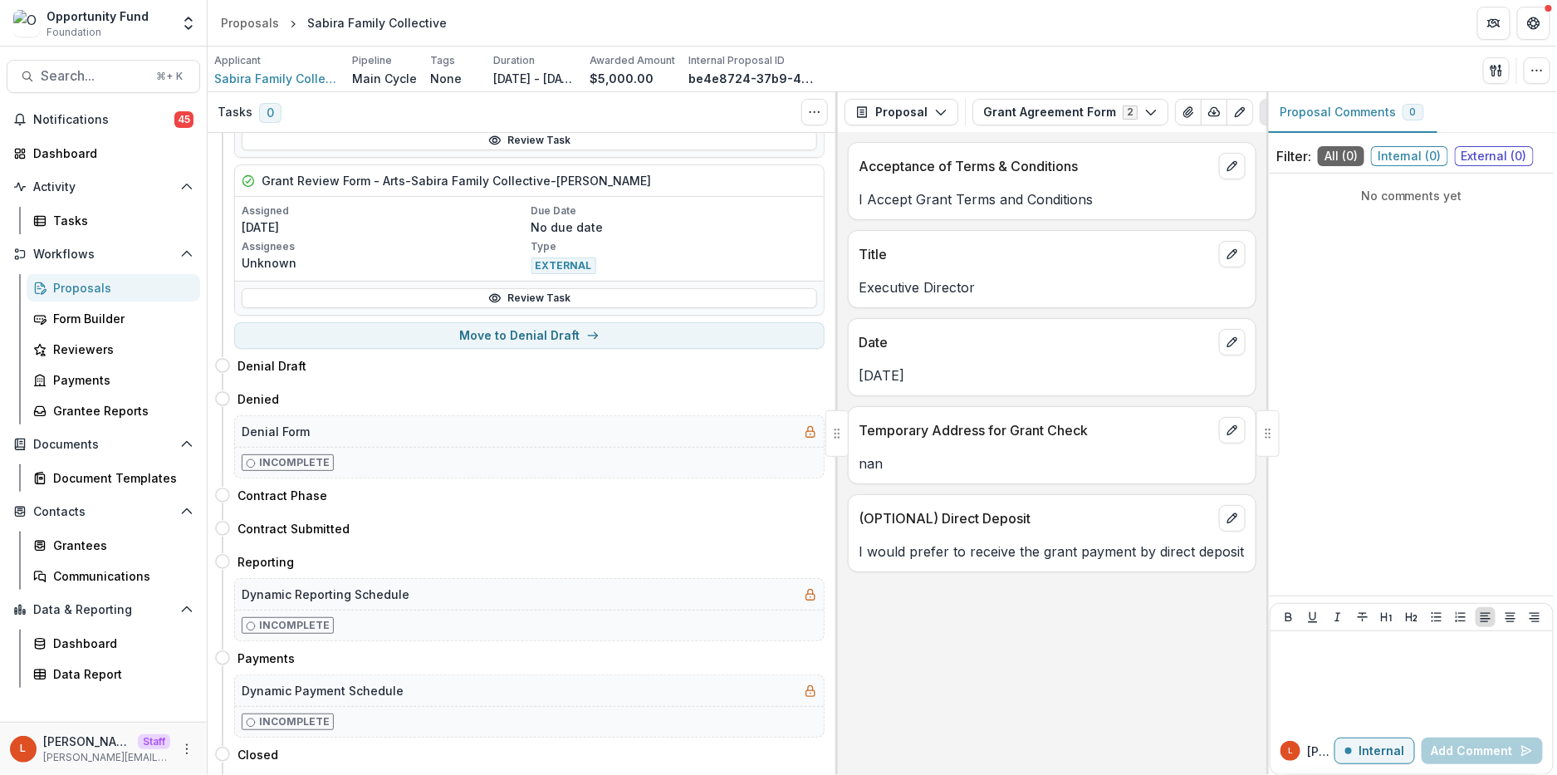
scroll to position [1509, 0]
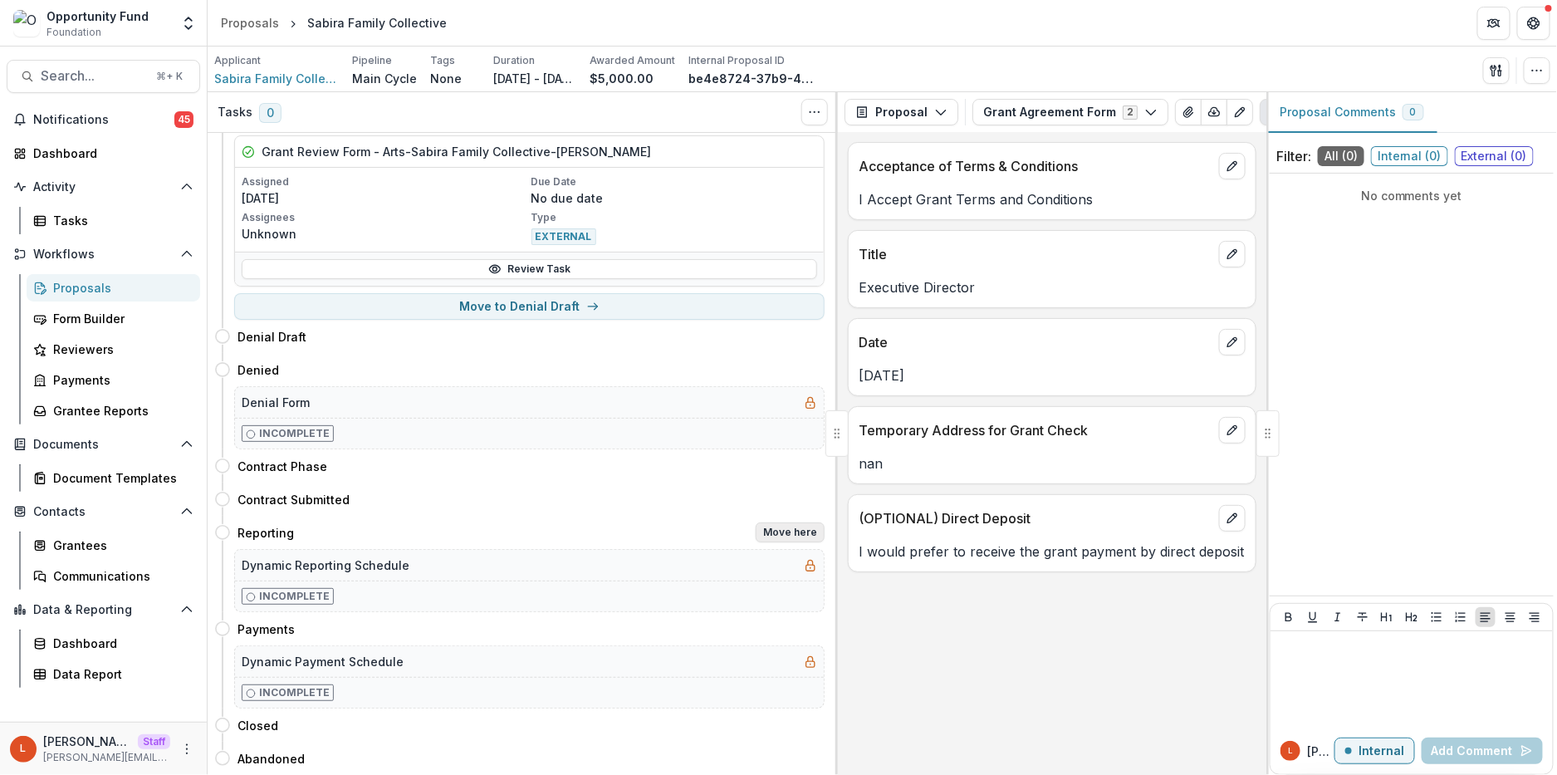
click at [792, 532] on button "Move here" at bounding box center [790, 532] width 69 height 20
select select "*********"
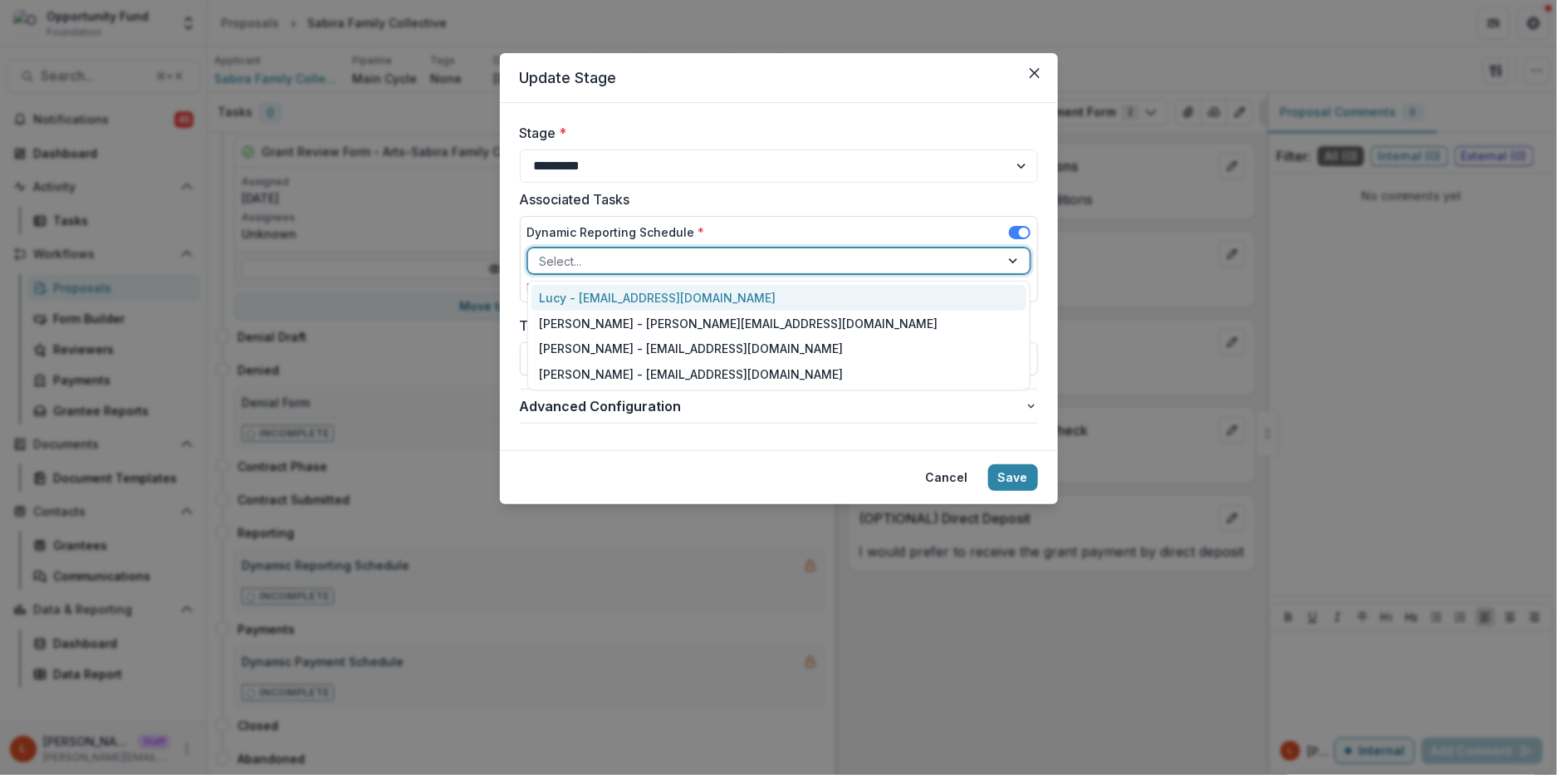
click at [742, 267] on div at bounding box center [764, 261] width 448 height 21
click at [729, 295] on div "Lucy - [EMAIL_ADDRESS][DOMAIN_NAME]" at bounding box center [779, 298] width 495 height 26
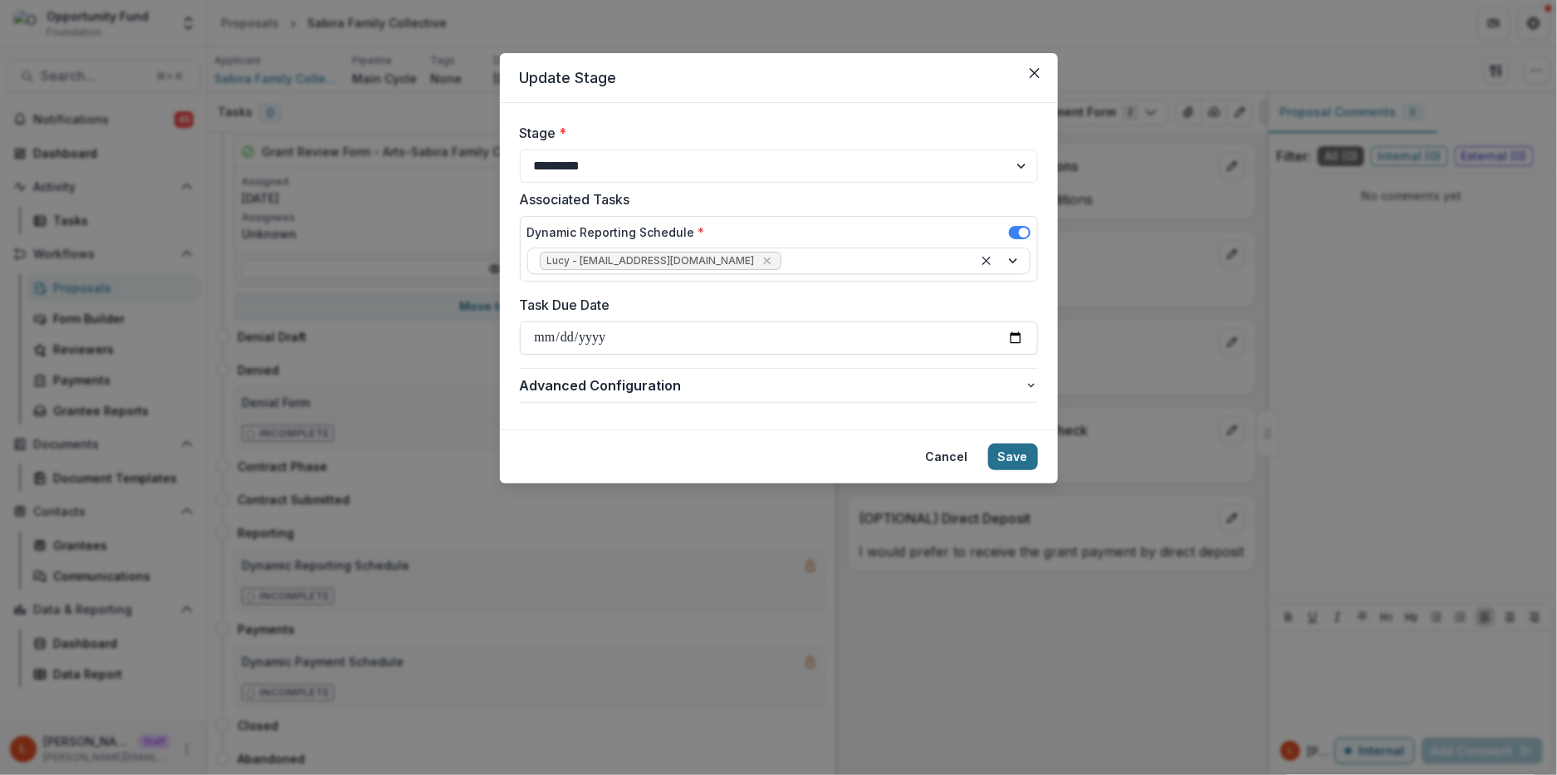
click at [1023, 463] on button "Save" at bounding box center [1013, 456] width 50 height 27
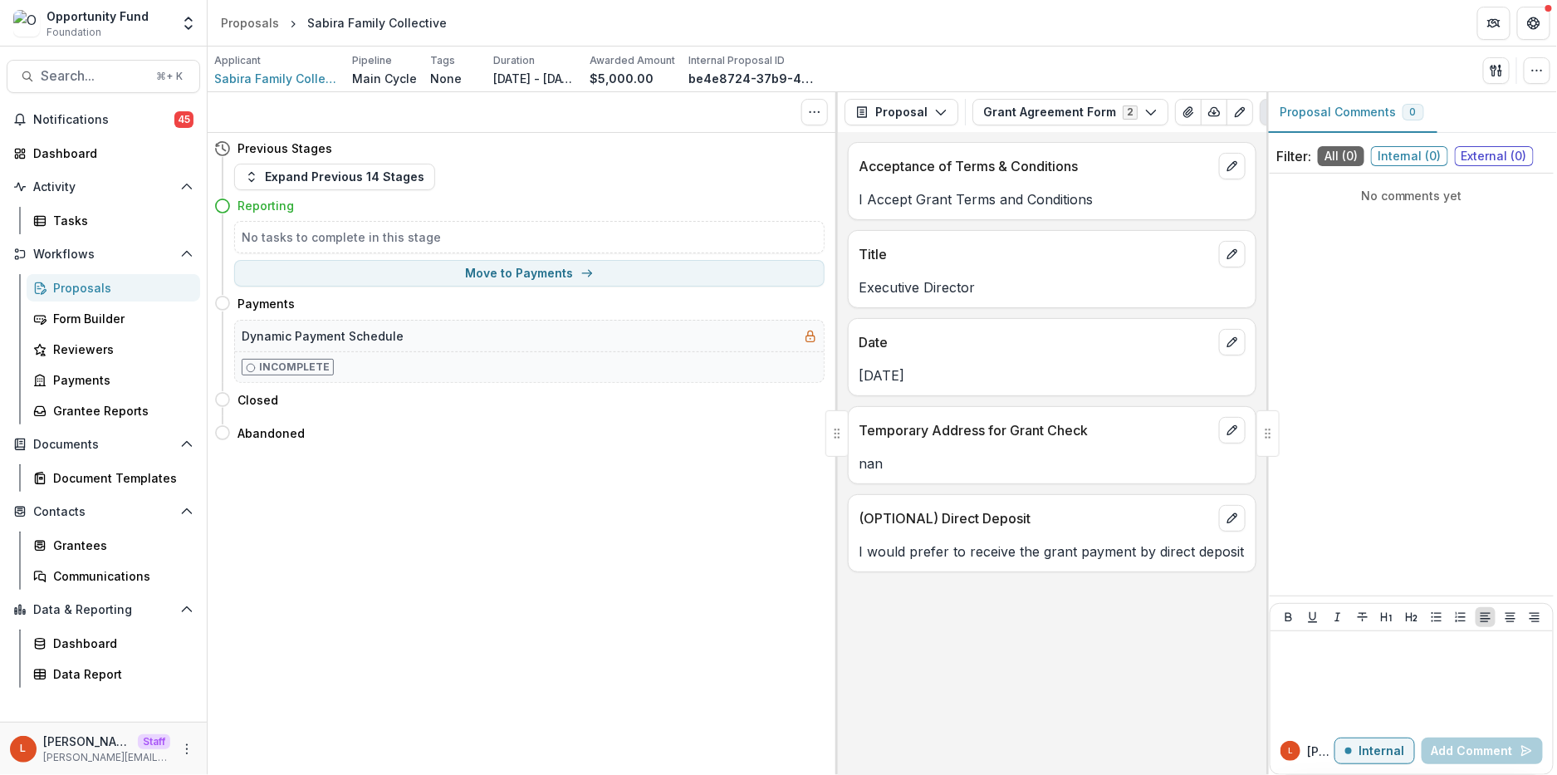
scroll to position [0, 0]
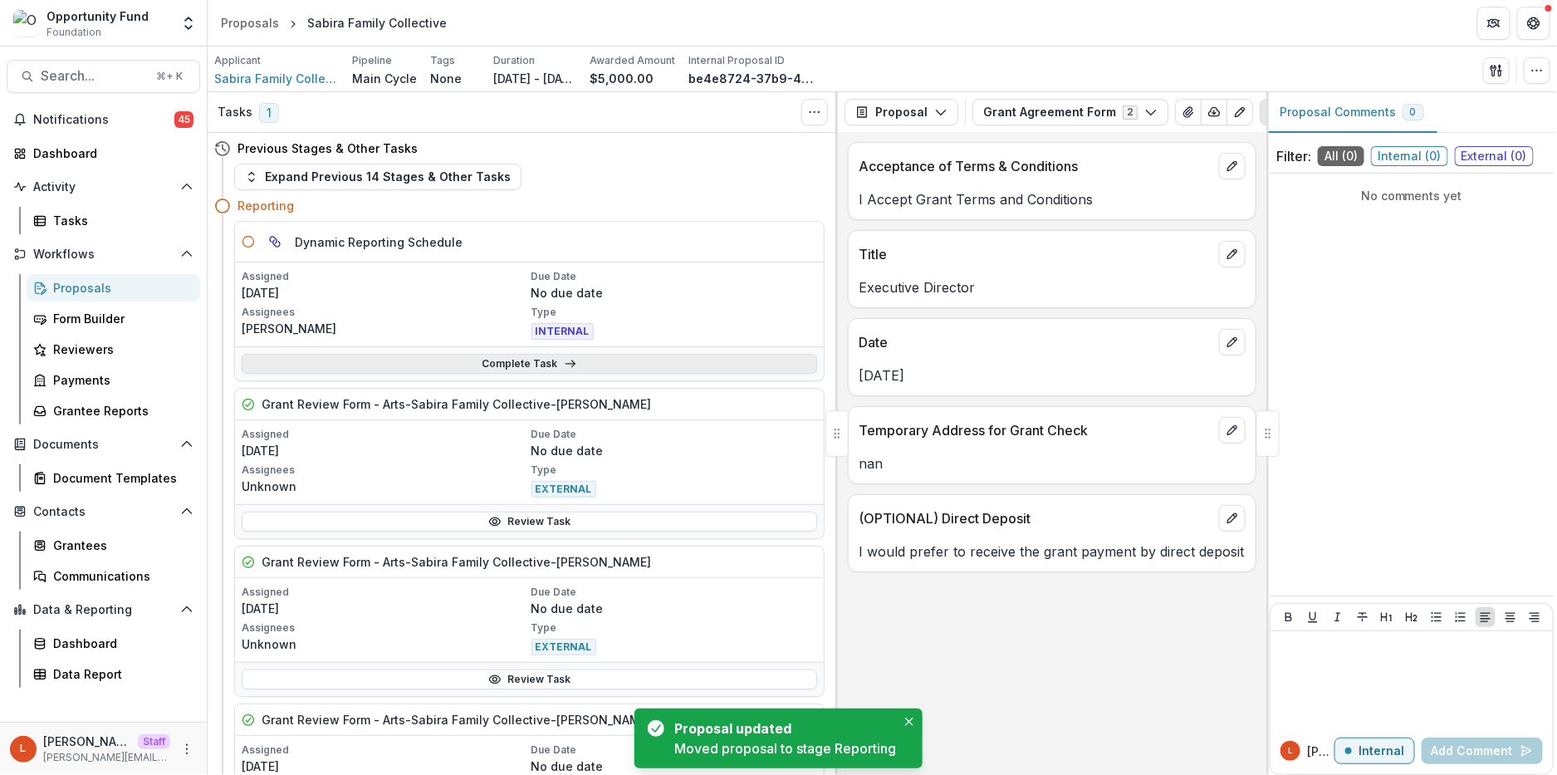
click at [501, 356] on link "Complete Task" at bounding box center [530, 364] width 576 height 20
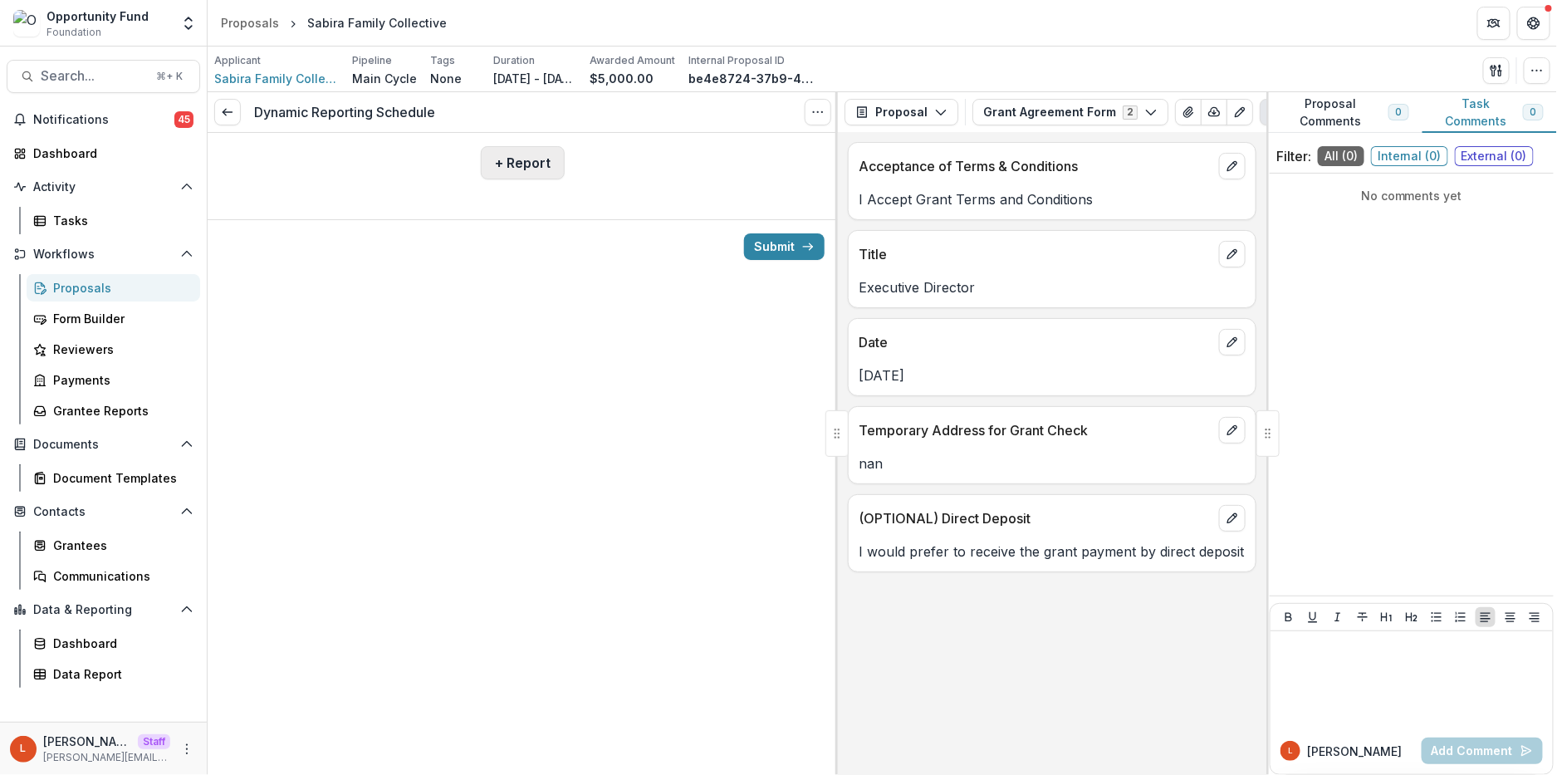
click at [492, 162] on button "+ Report" at bounding box center [523, 162] width 84 height 33
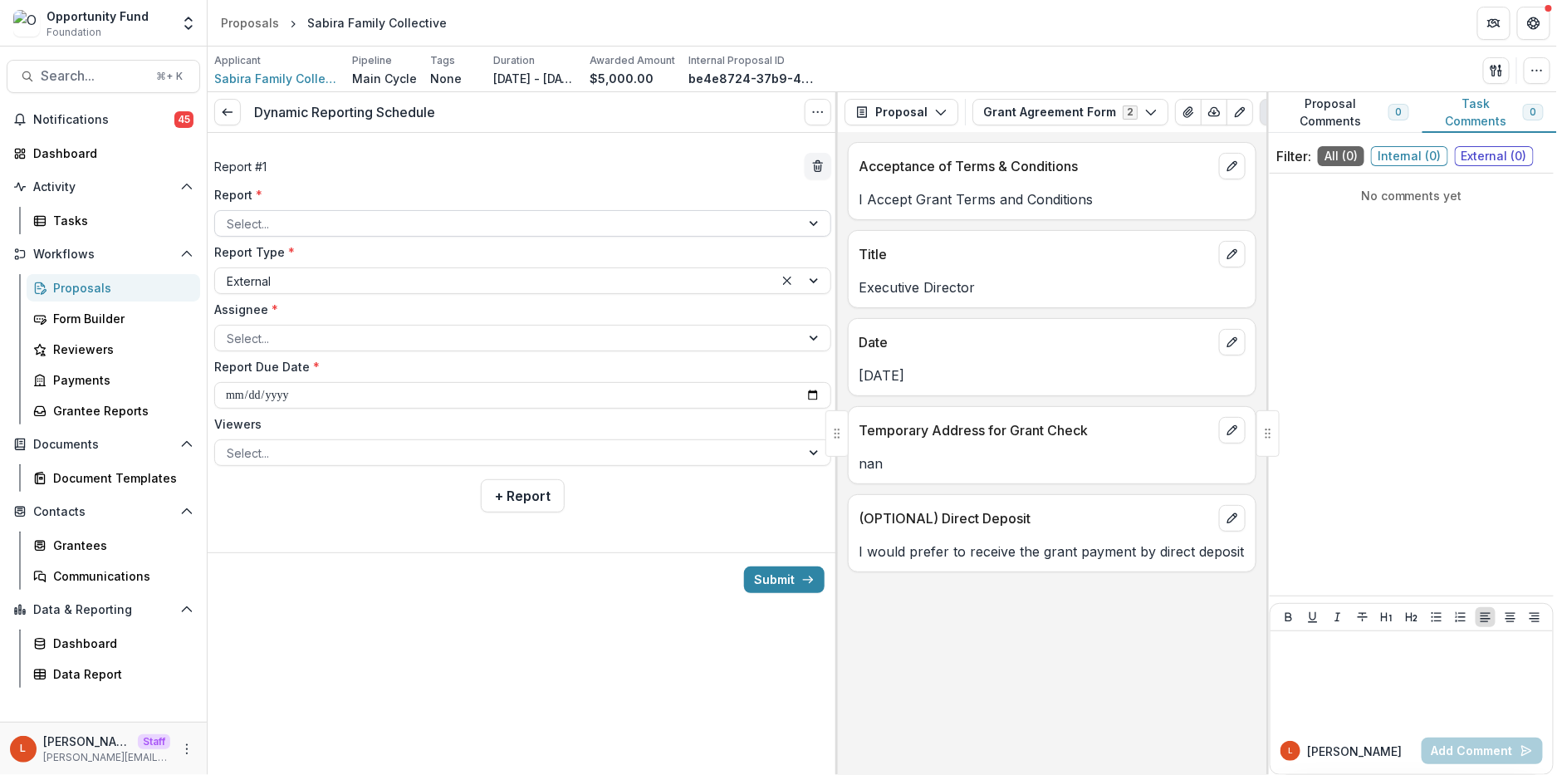
click at [398, 228] on div at bounding box center [508, 223] width 562 height 21
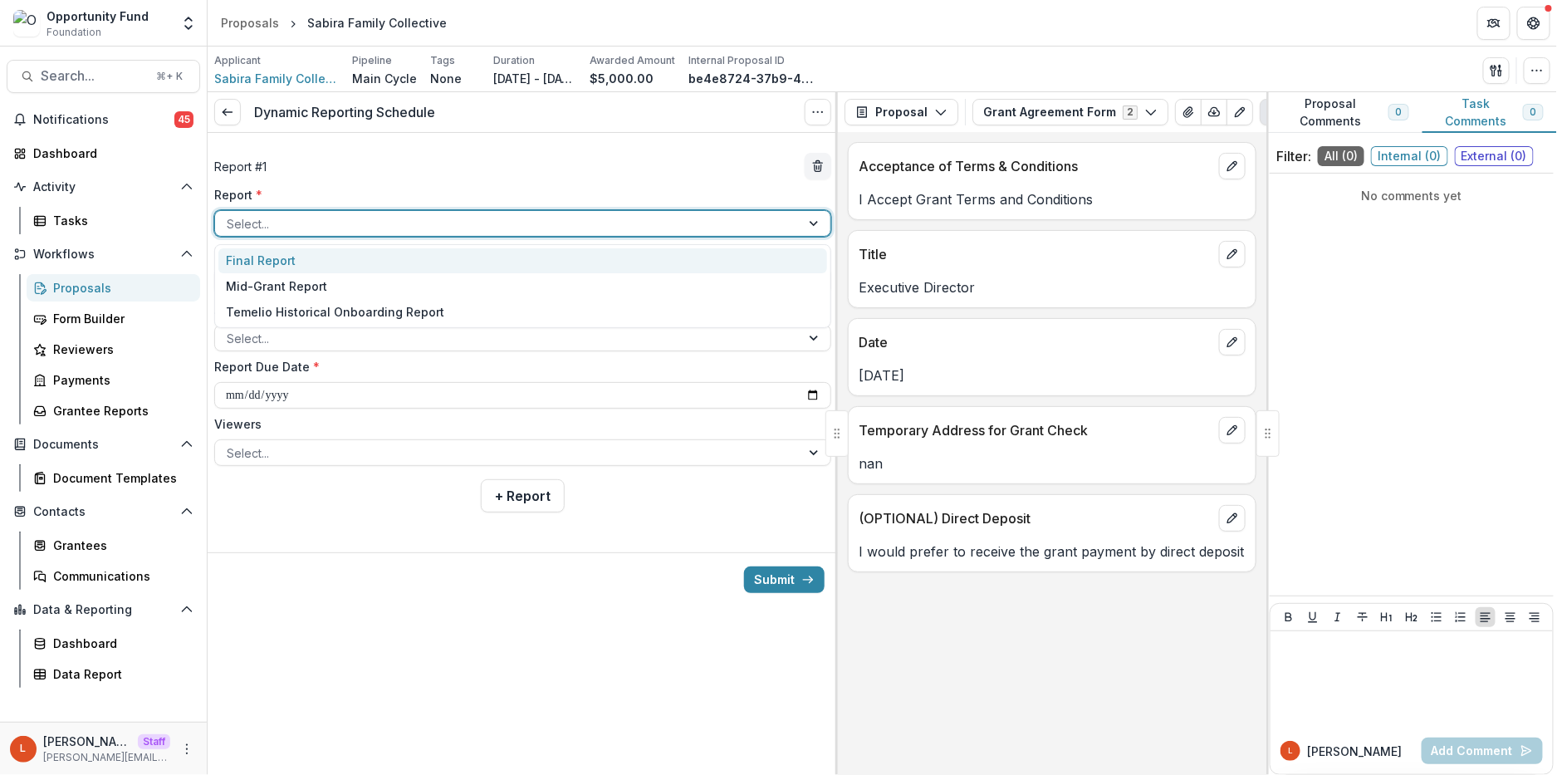
click at [386, 269] on div "Final Report" at bounding box center [522, 261] width 609 height 26
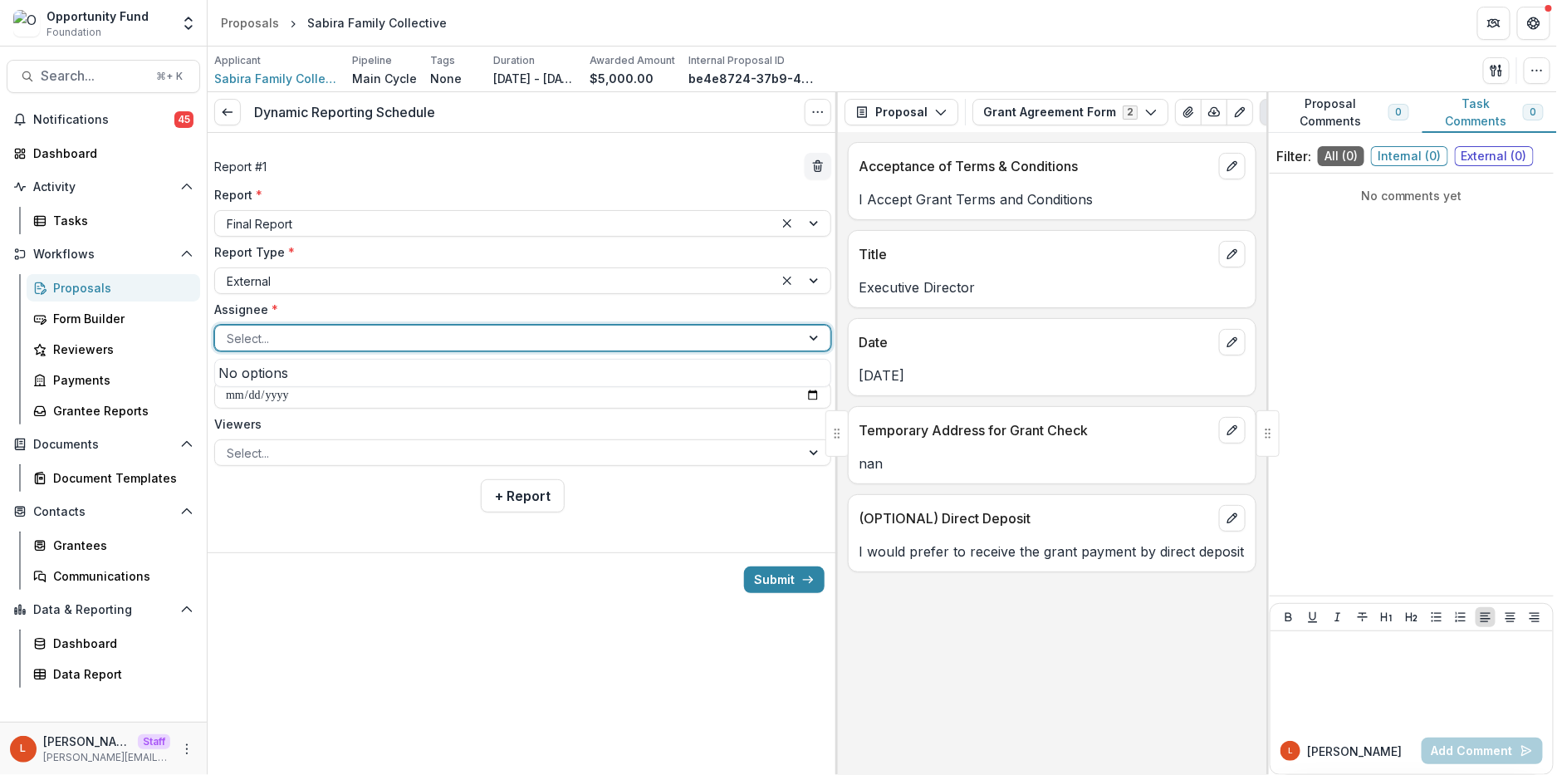
click at [351, 335] on div at bounding box center [508, 338] width 562 height 21
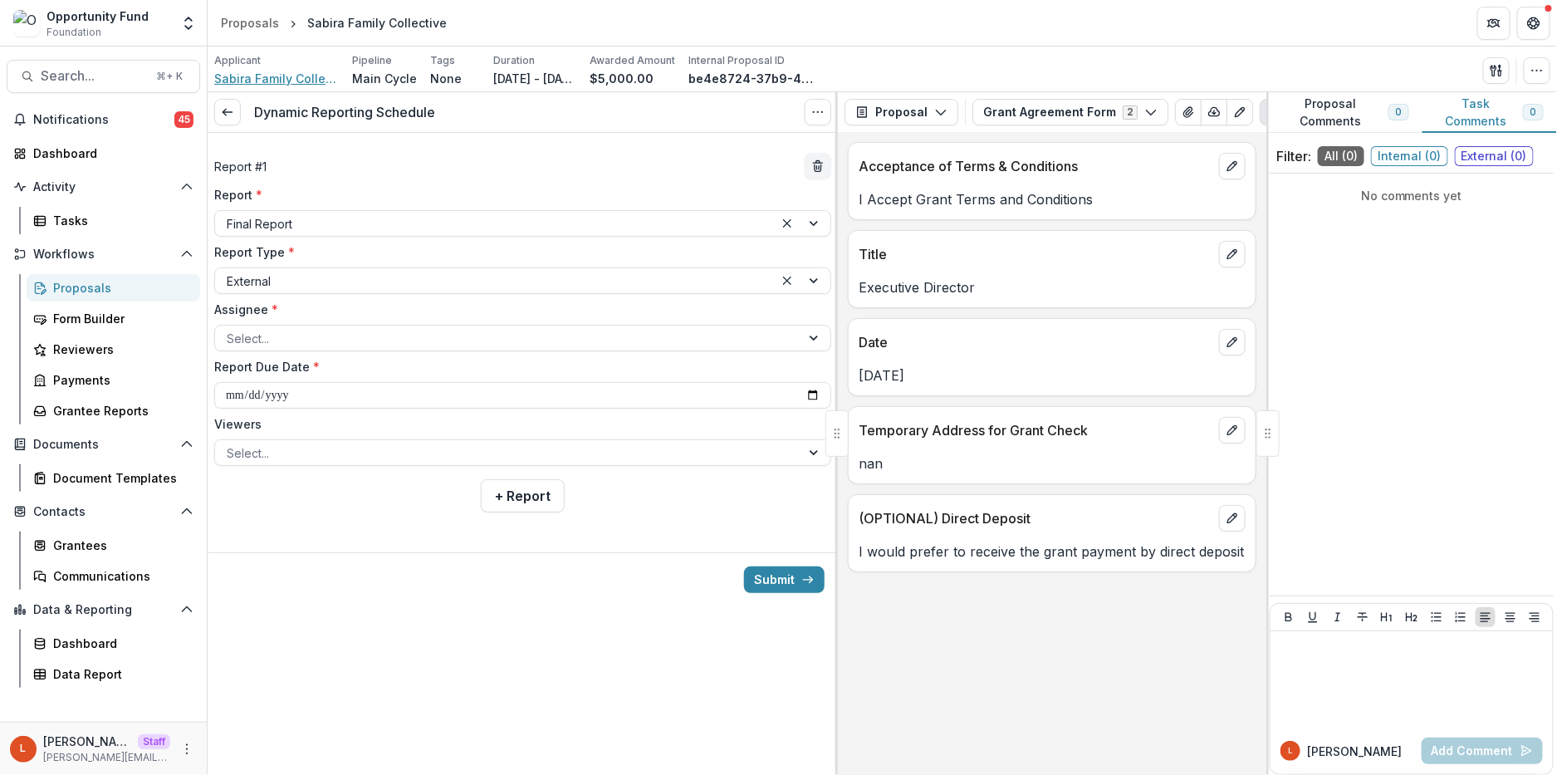
click at [255, 78] on span "Sabira Family Collective" at bounding box center [276, 78] width 125 height 17
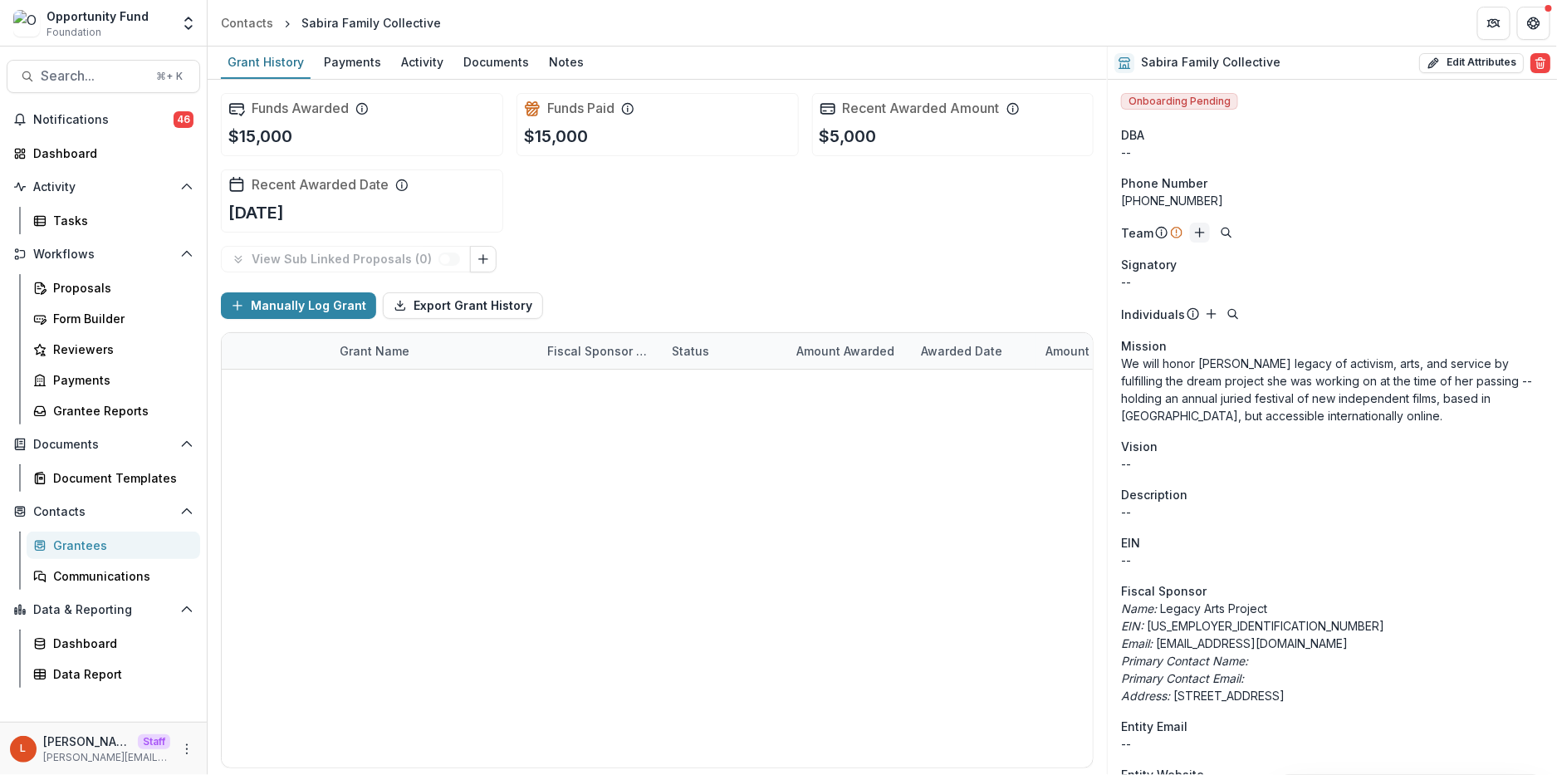
click at [1195, 235] on icon "Add" at bounding box center [1199, 232] width 13 height 13
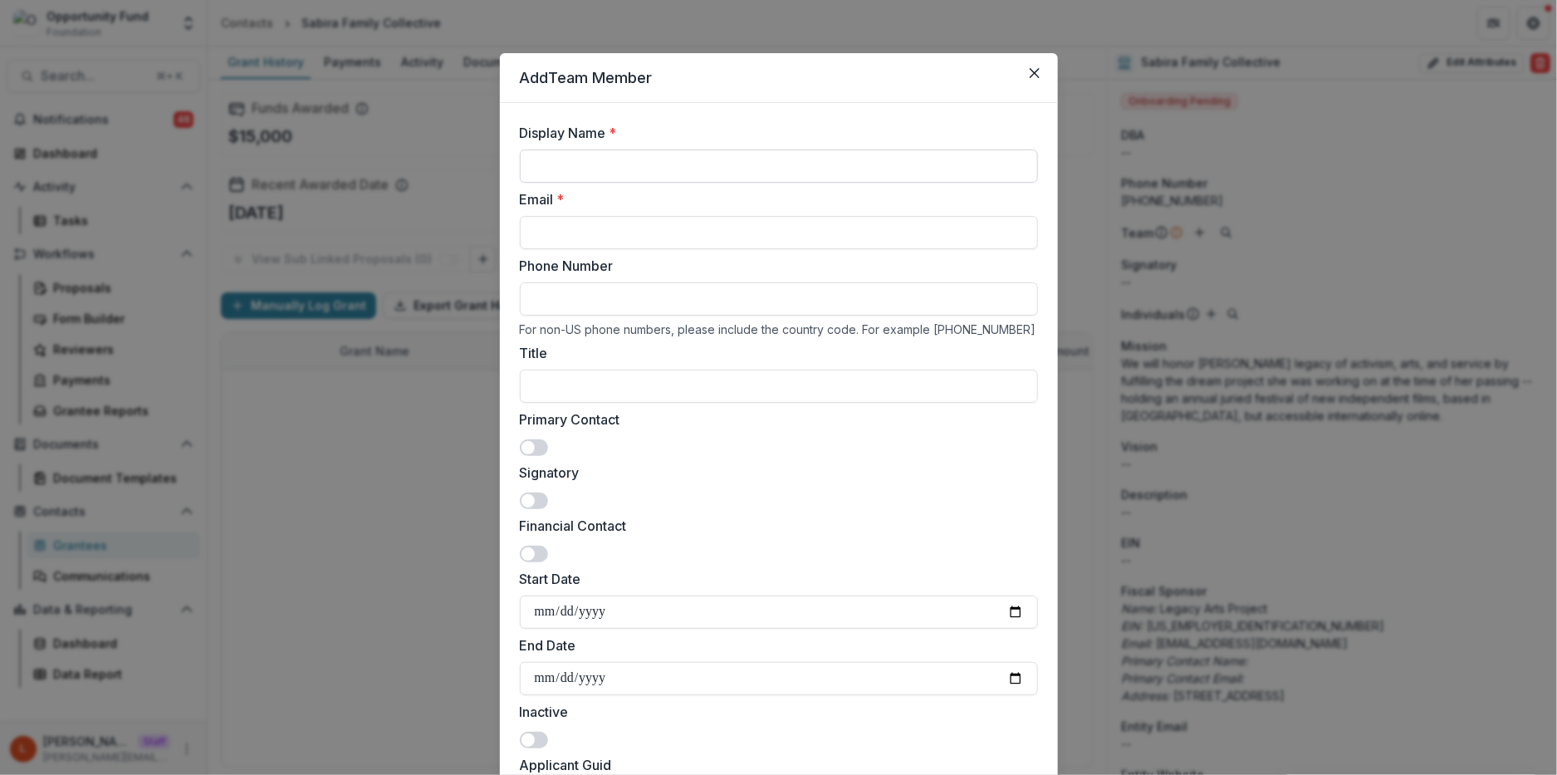
click at [610, 165] on input "Display Name *" at bounding box center [779, 165] width 518 height 33
type input "**********"
paste input "**********"
click at [532, 235] on input "**********" at bounding box center [779, 232] width 518 height 33
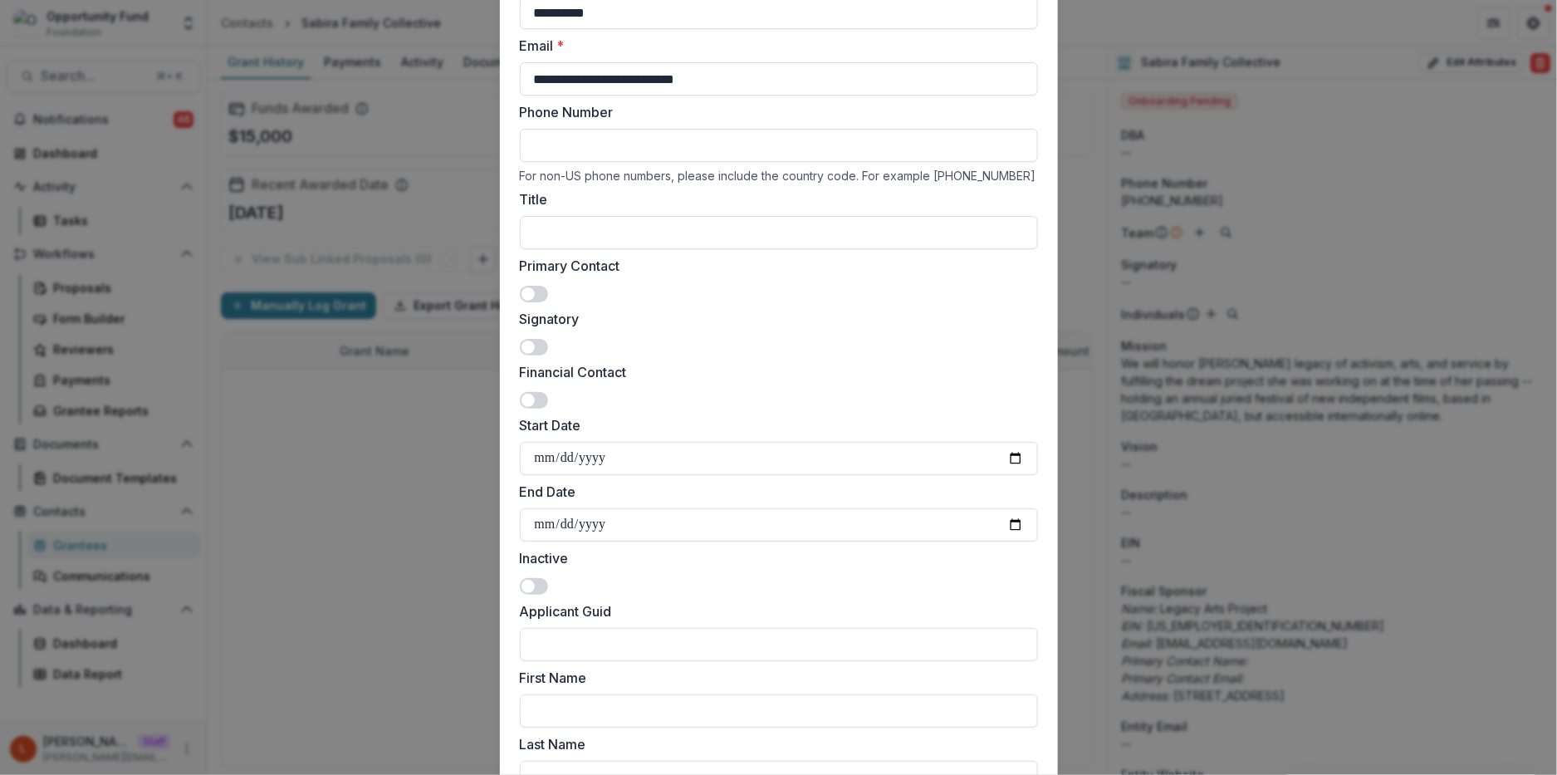
type input "**********"
click at [526, 296] on span at bounding box center [528, 293] width 13 height 13
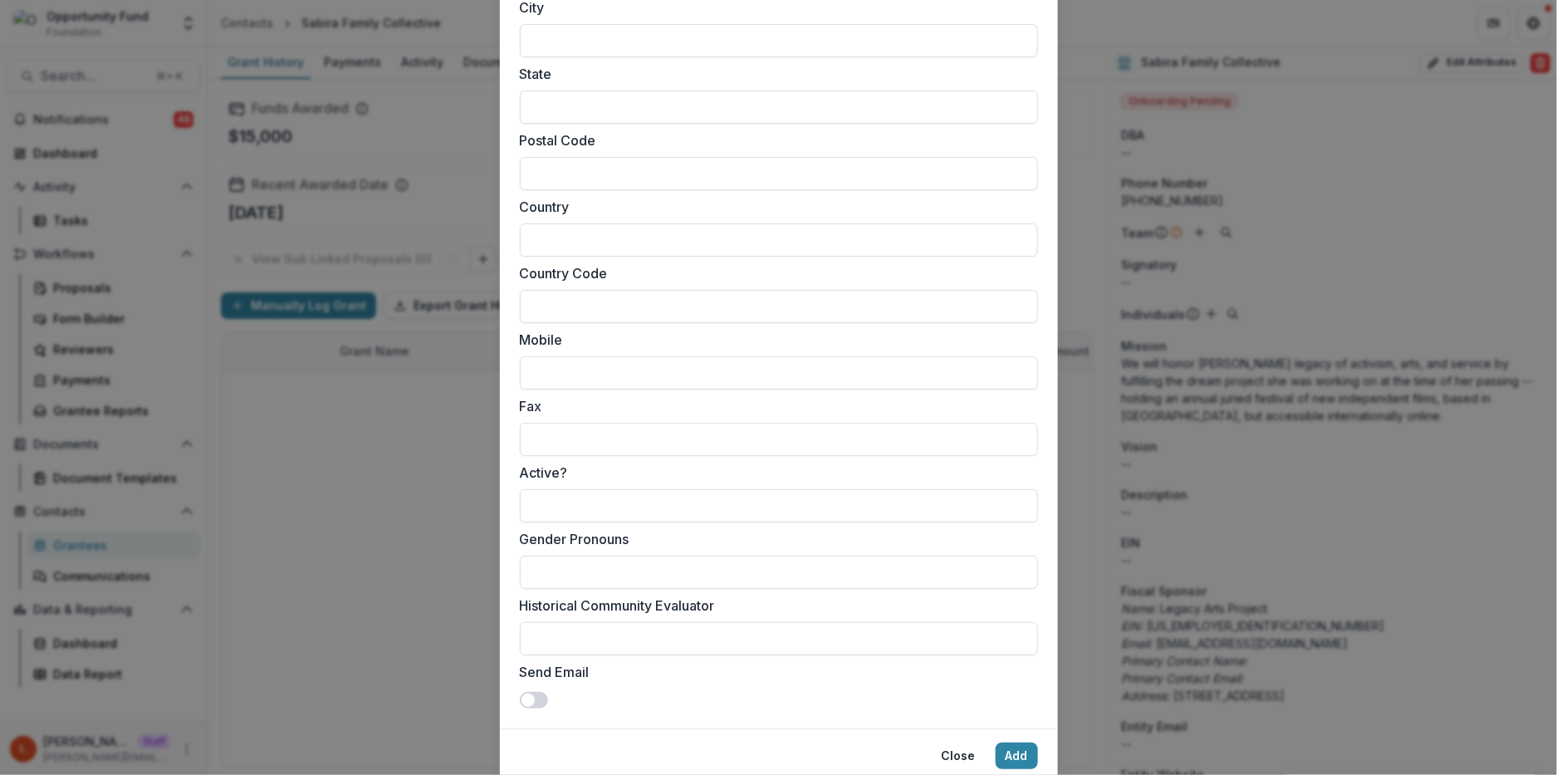
scroll to position [1415, 0]
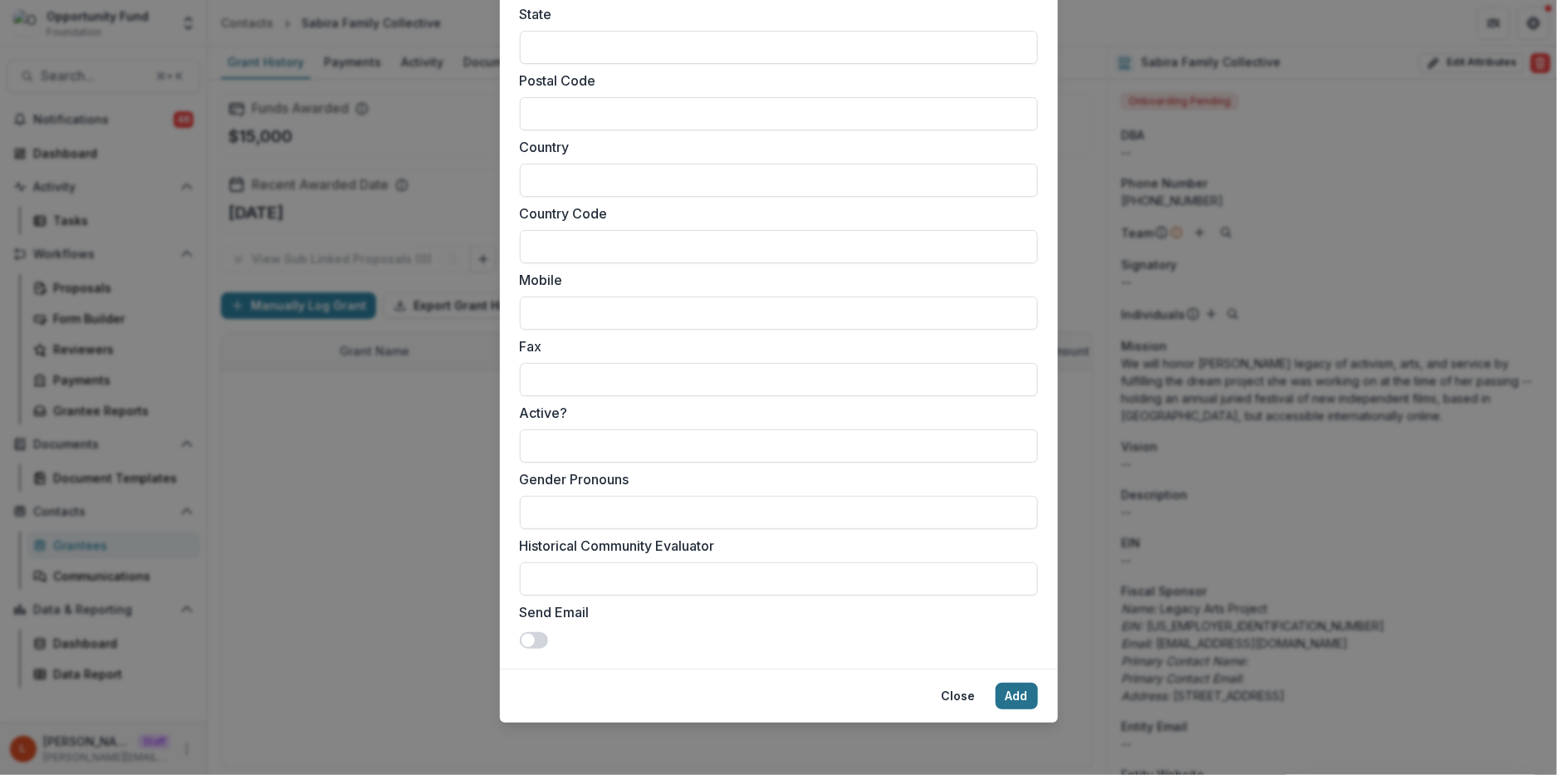
click at [1007, 694] on button "Add" at bounding box center [1017, 696] width 42 height 27
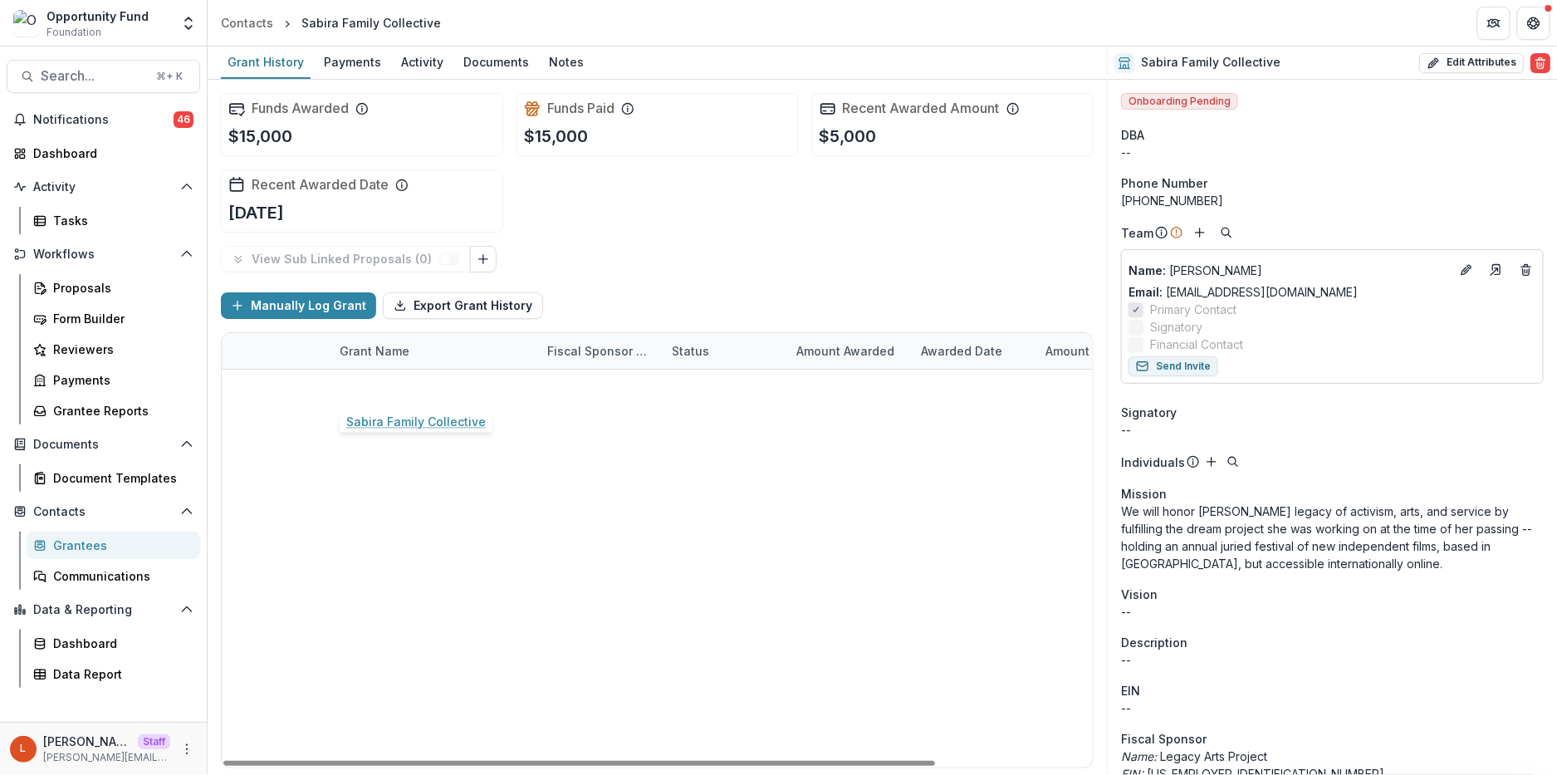
click at [420, 393] on link "Sabira Family Collective" at bounding box center [410, 387] width 140 height 17
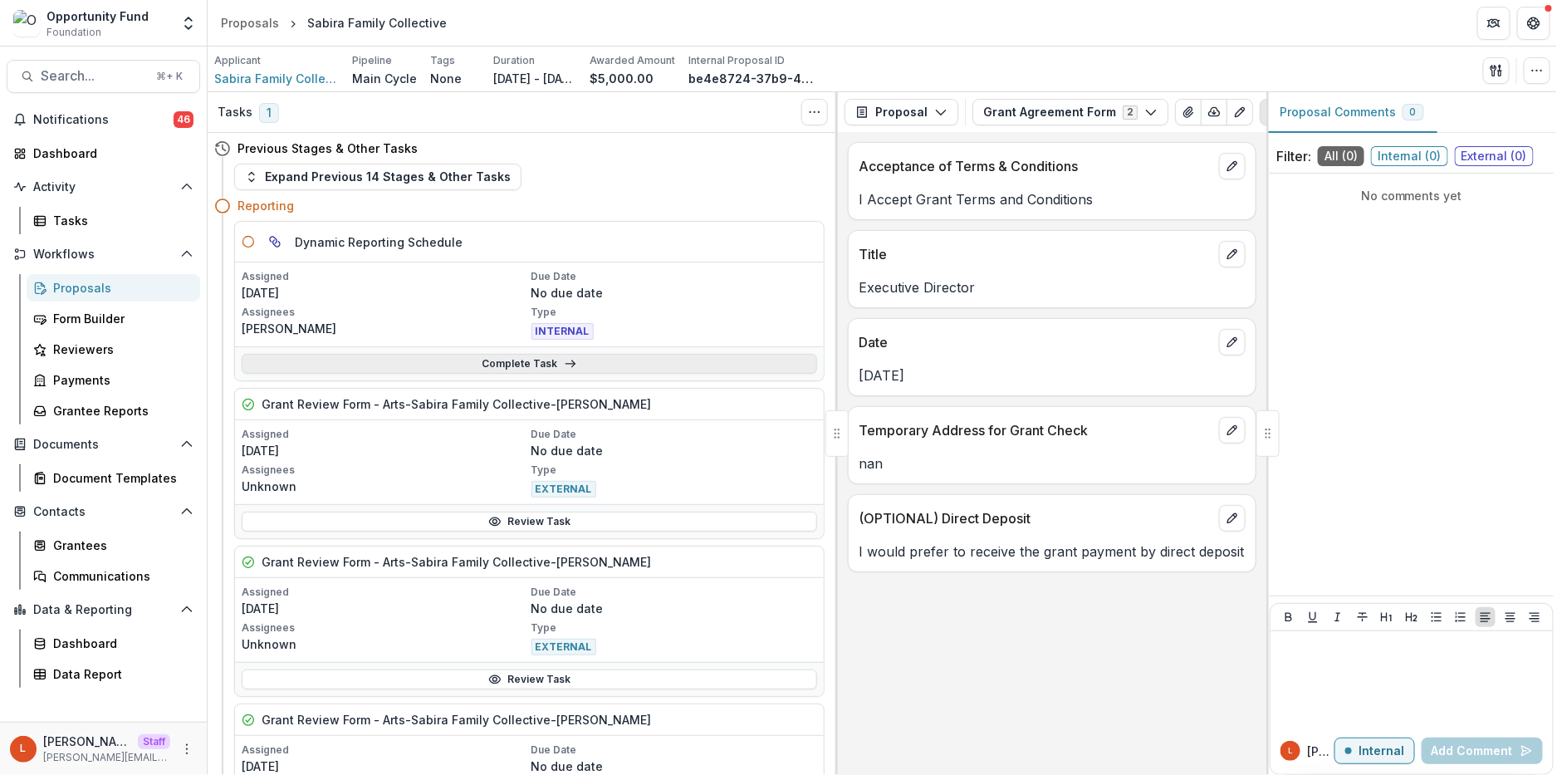
click at [429, 370] on link "Complete Task" at bounding box center [530, 364] width 576 height 20
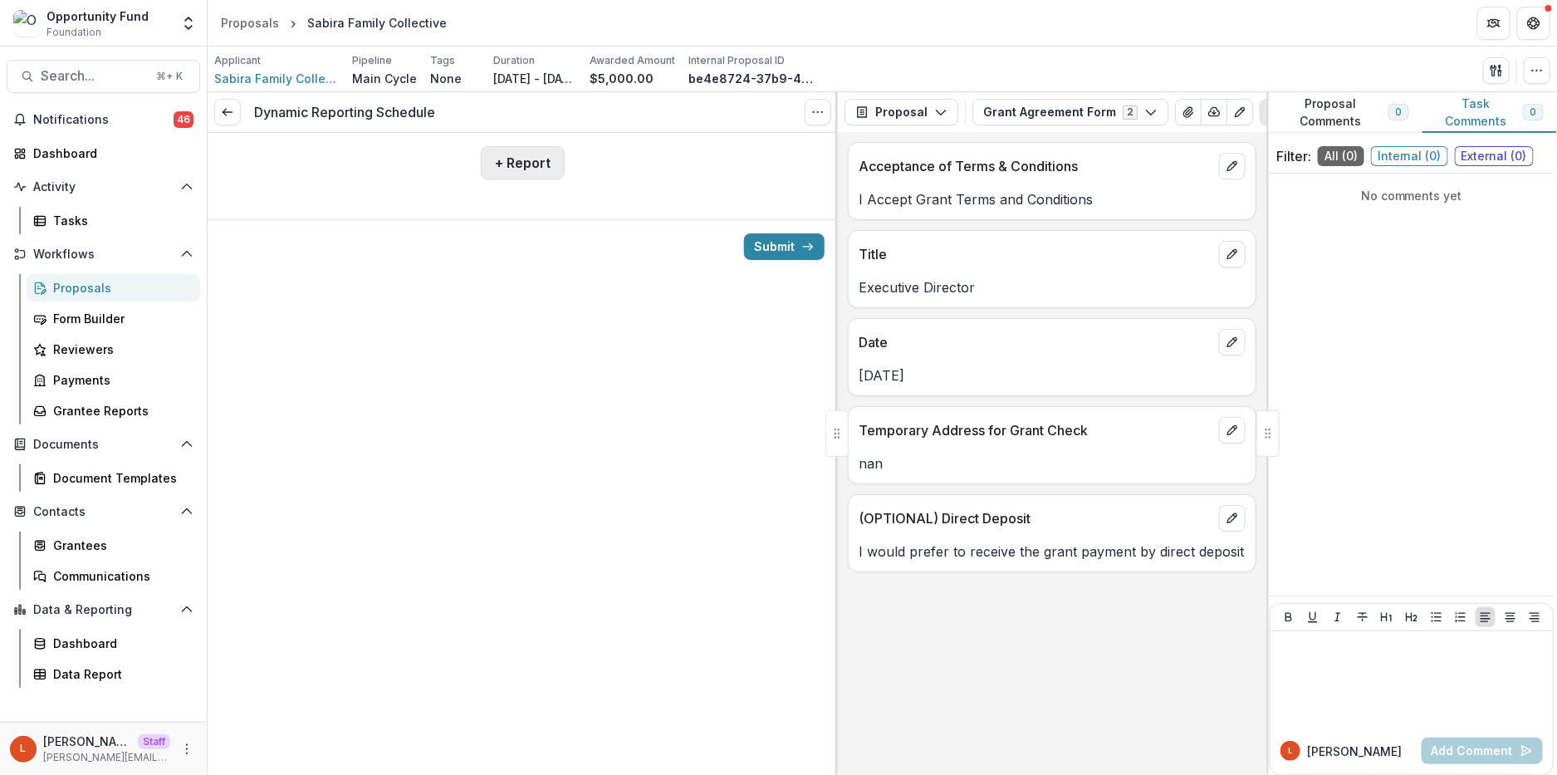
click at [523, 157] on button "+ Report" at bounding box center [523, 162] width 84 height 33
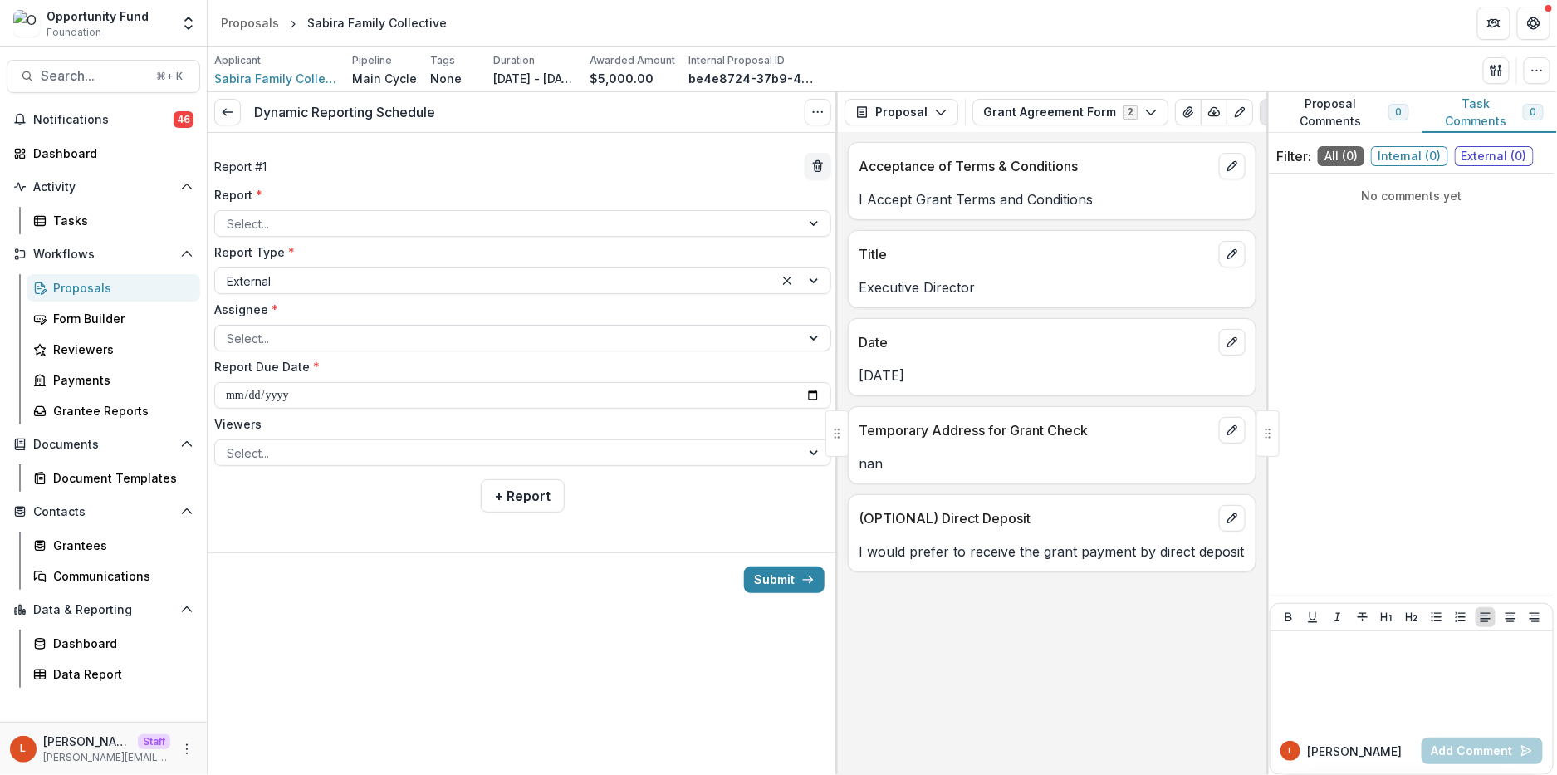
click at [351, 328] on div at bounding box center [508, 338] width 562 height 21
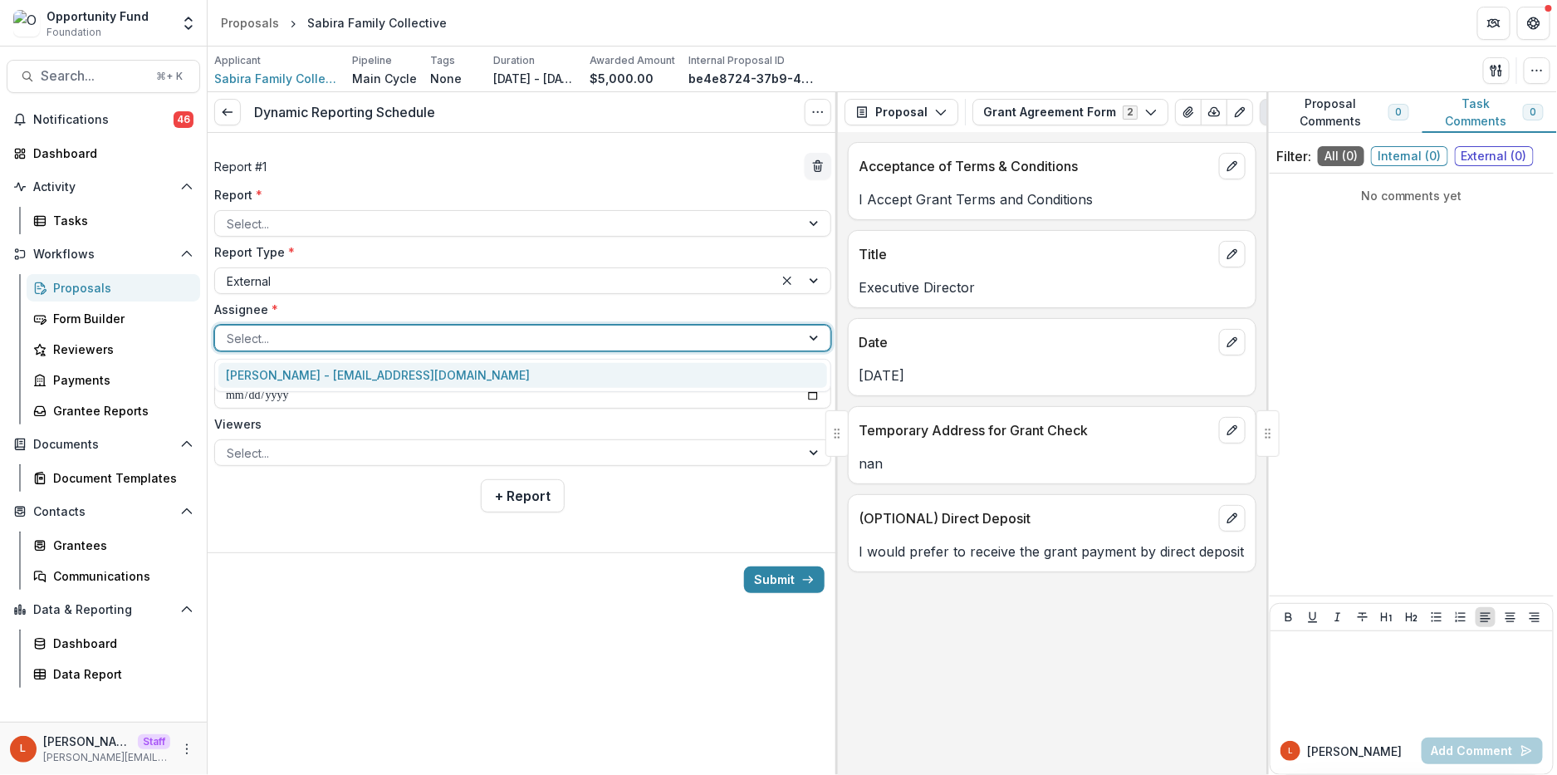
click at [348, 366] on div "[PERSON_NAME] - [EMAIL_ADDRESS][DOMAIN_NAME]" at bounding box center [522, 376] width 609 height 26
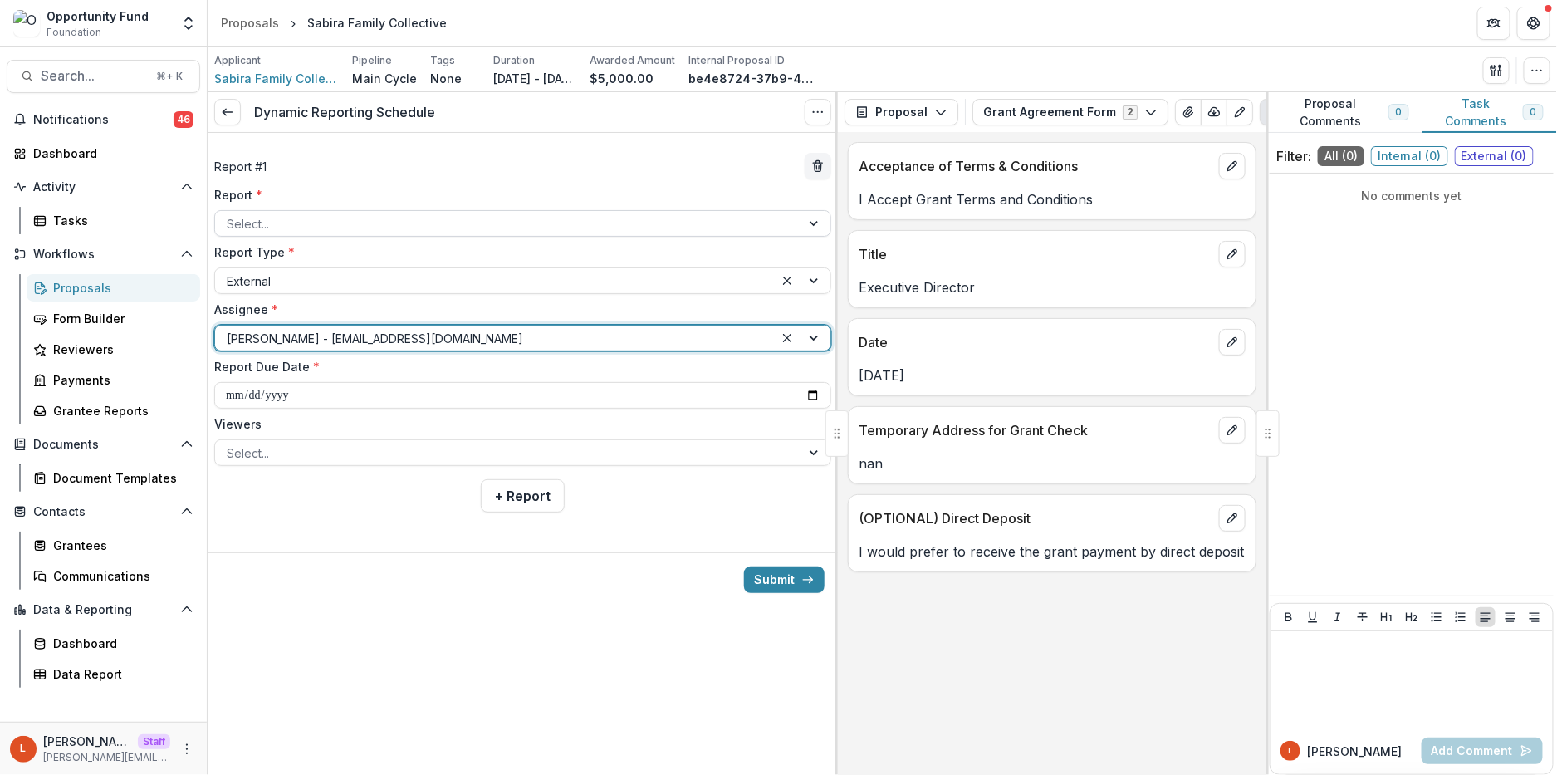
click at [331, 229] on div at bounding box center [508, 223] width 562 height 21
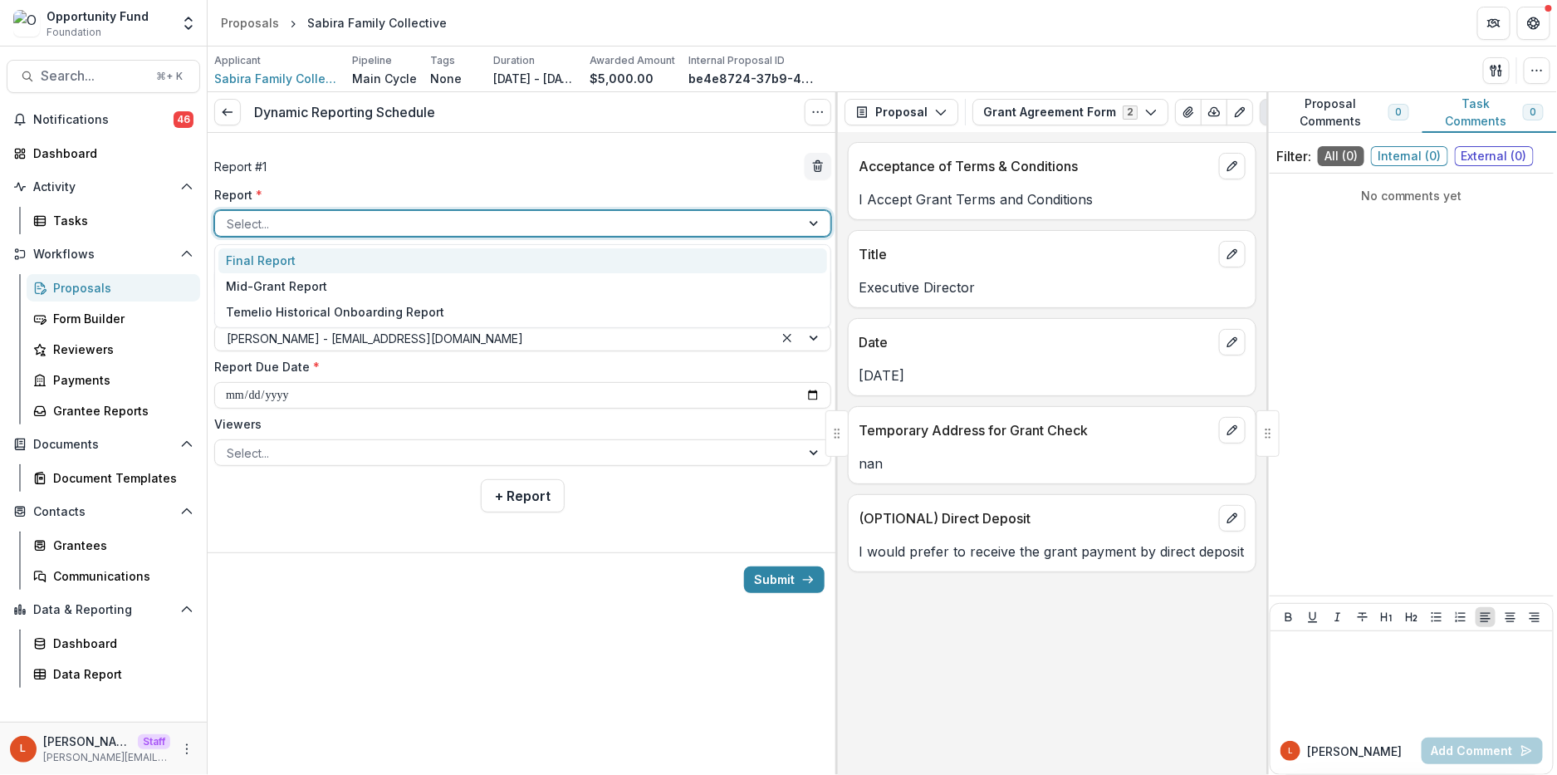
click at [320, 262] on div "Final Report" at bounding box center [522, 261] width 609 height 26
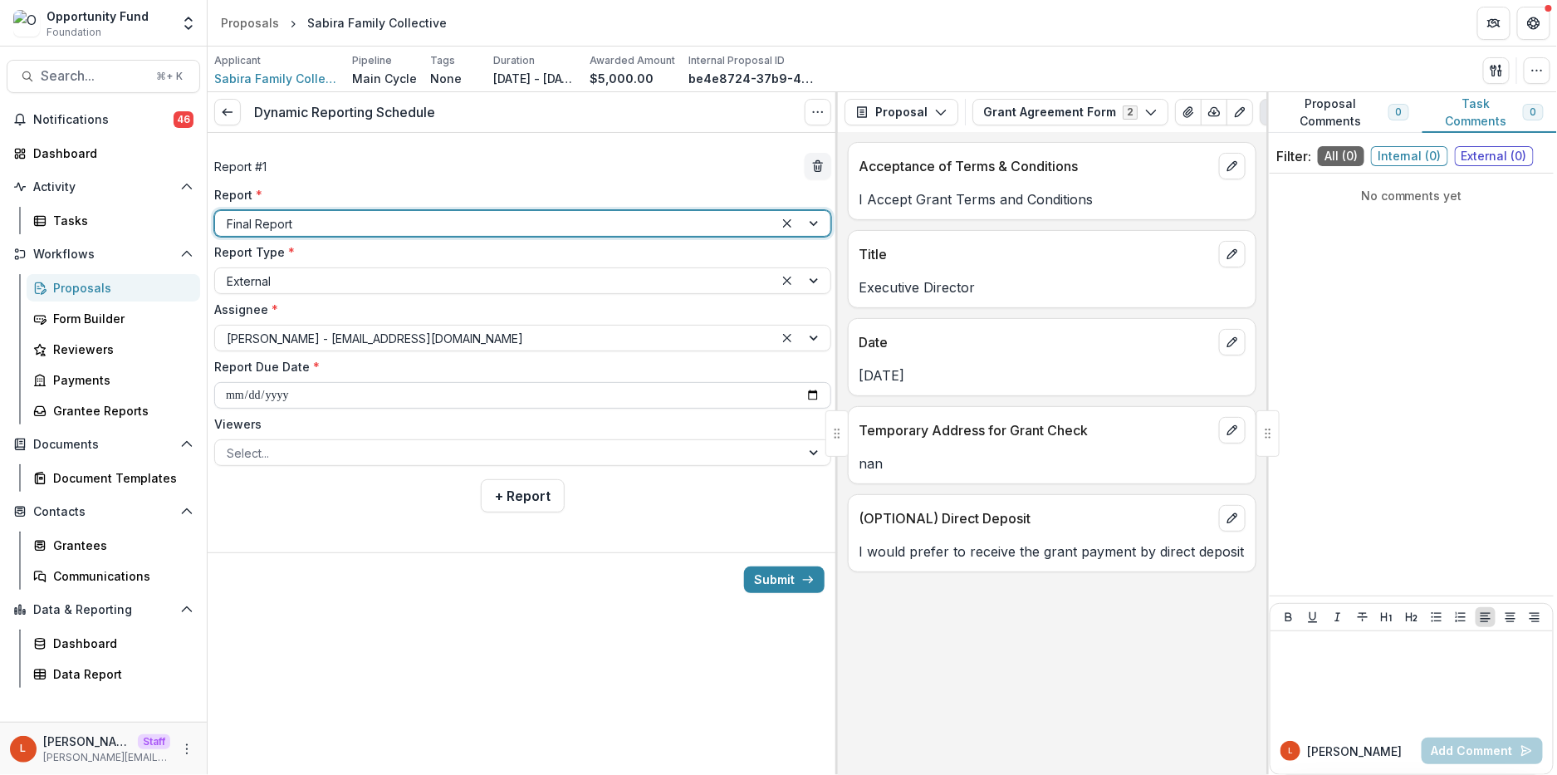
click at [230, 394] on input "**********" at bounding box center [522, 395] width 617 height 27
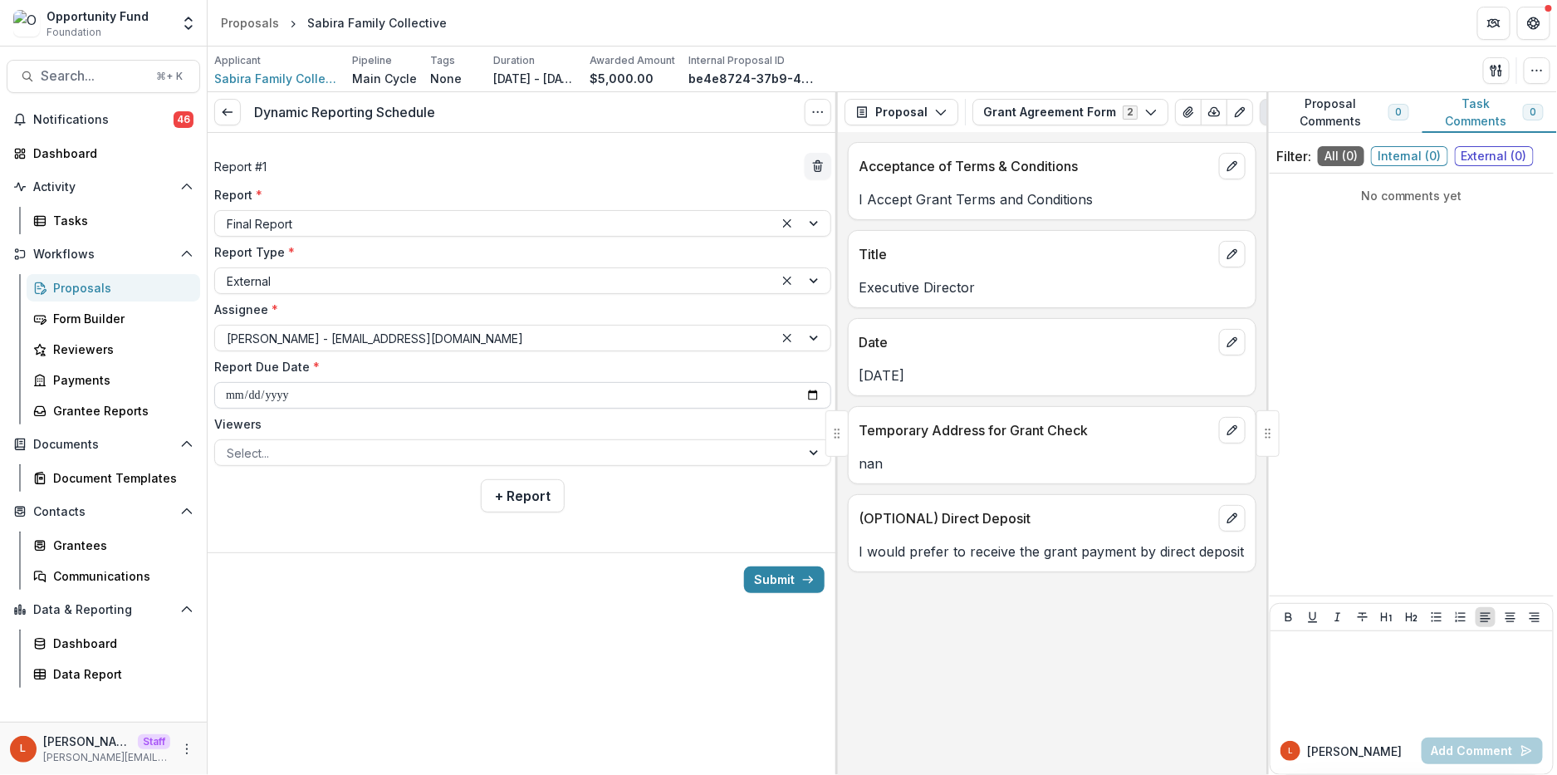
type input "**********"
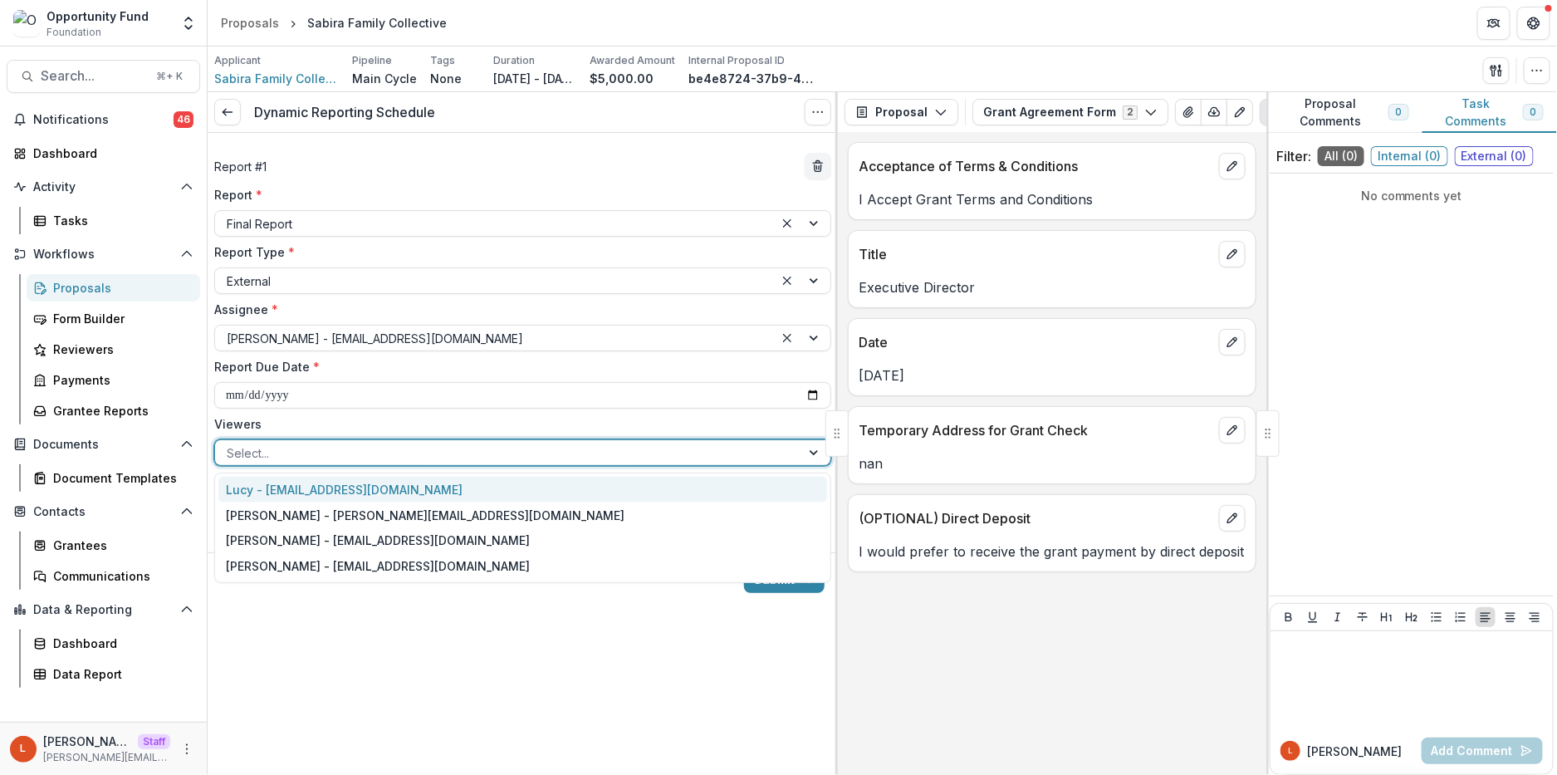
click at [305, 439] on div "Select..." at bounding box center [522, 452] width 617 height 27
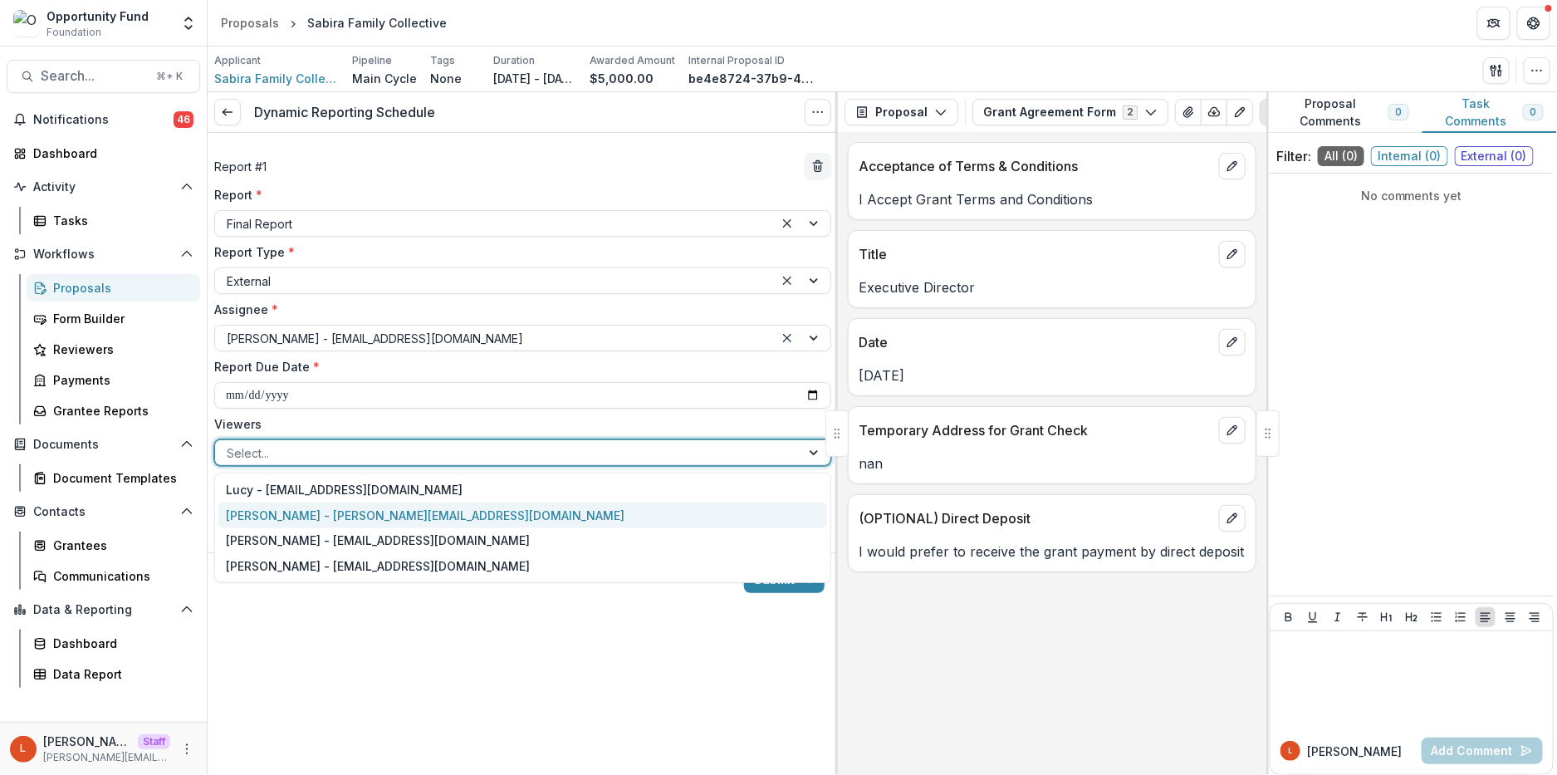
click at [300, 513] on div "[PERSON_NAME] - [PERSON_NAME][EMAIL_ADDRESS][DOMAIN_NAME]" at bounding box center [522, 515] width 609 height 26
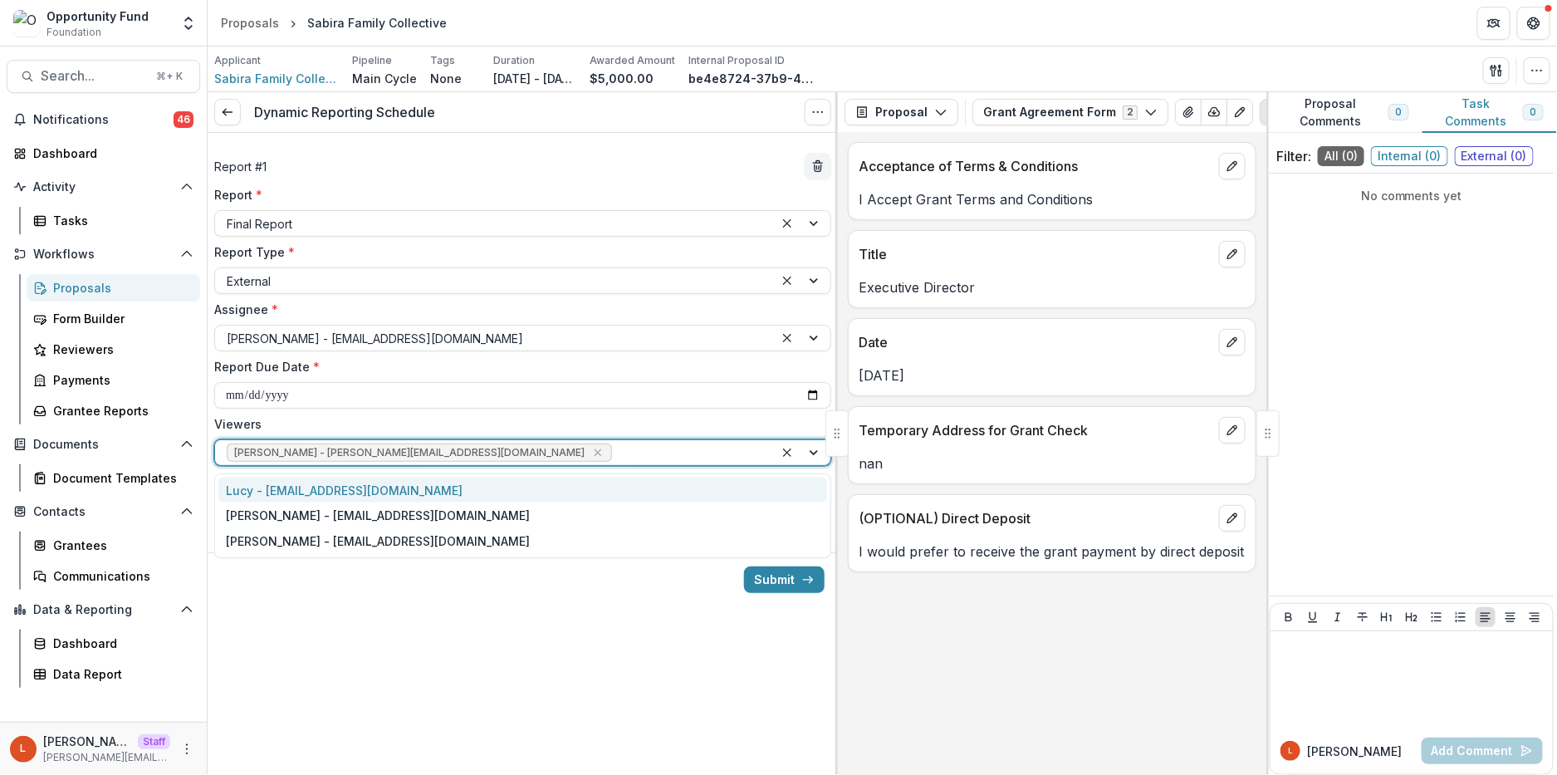
click at [615, 446] on div at bounding box center [688, 453] width 147 height 21
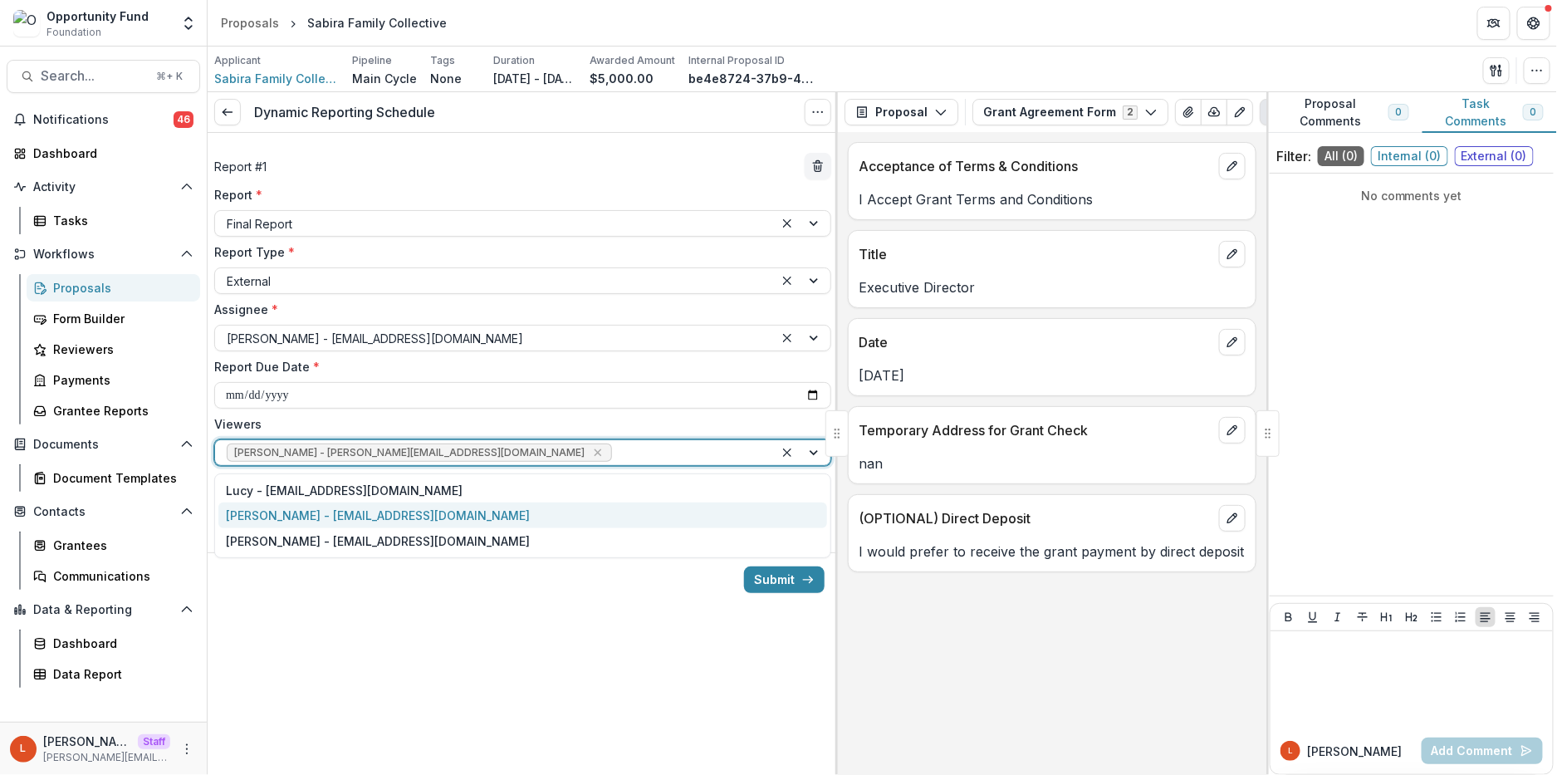
click at [518, 524] on div "[PERSON_NAME] - [EMAIL_ADDRESS][DOMAIN_NAME]" at bounding box center [522, 515] width 609 height 26
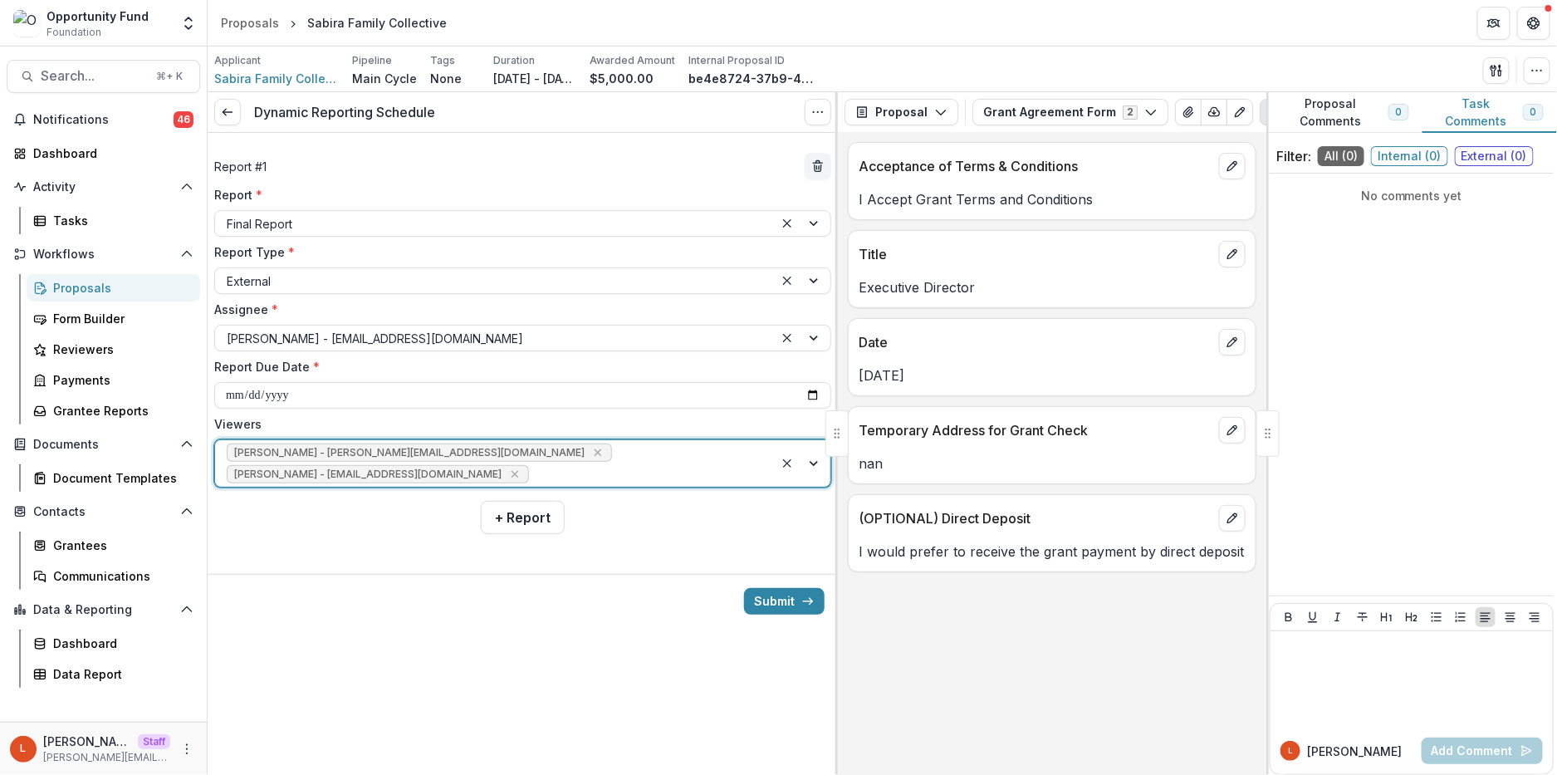
click at [595, 448] on div "[PERSON_NAME] - [PERSON_NAME][EMAIL_ADDRESS][DOMAIN_NAME] [PERSON_NAME] - [PERS…" at bounding box center [494, 463] width 559 height 47
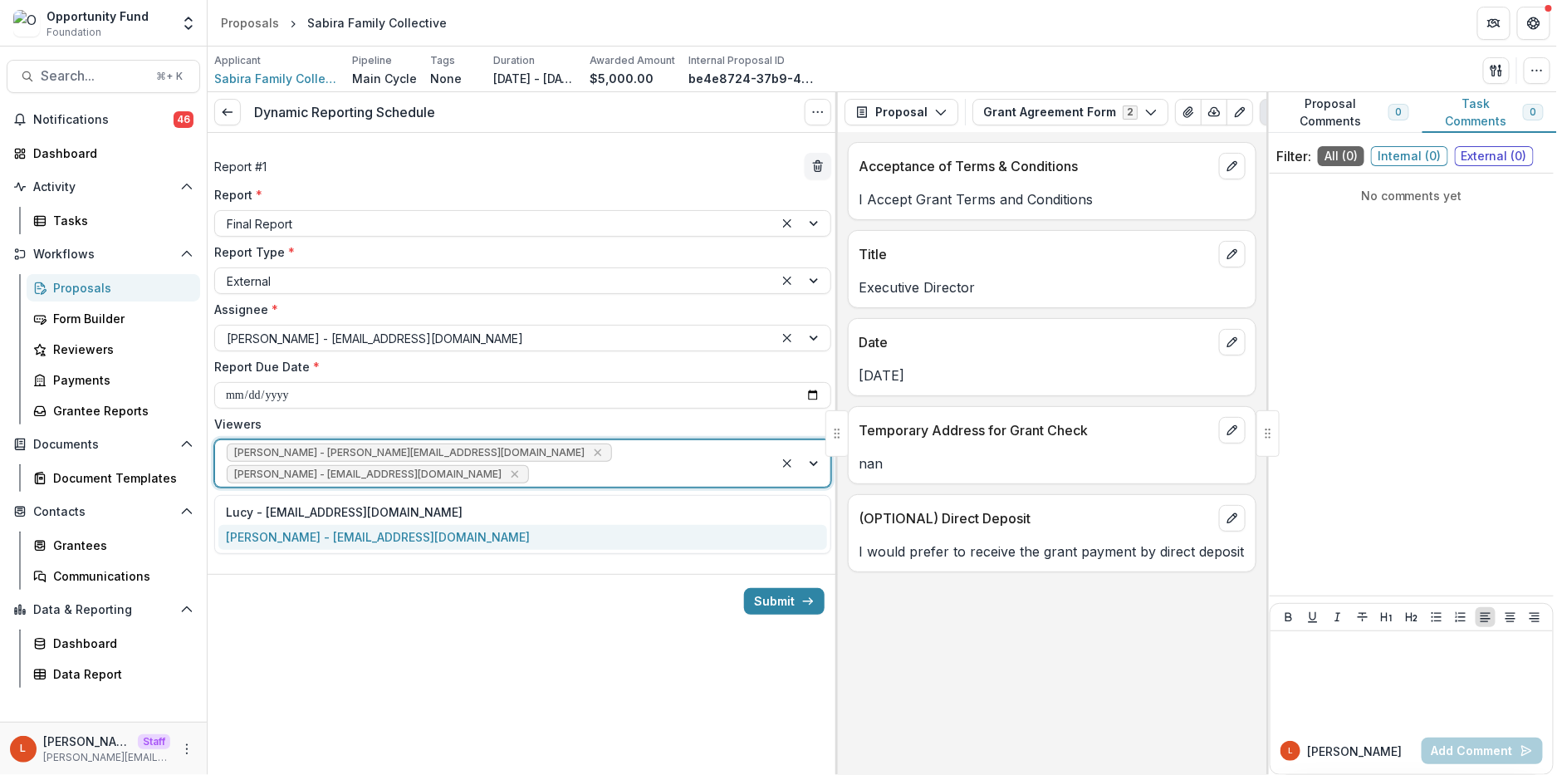
click at [543, 549] on div "[PERSON_NAME] - [EMAIL_ADDRESS][DOMAIN_NAME]" at bounding box center [522, 538] width 609 height 26
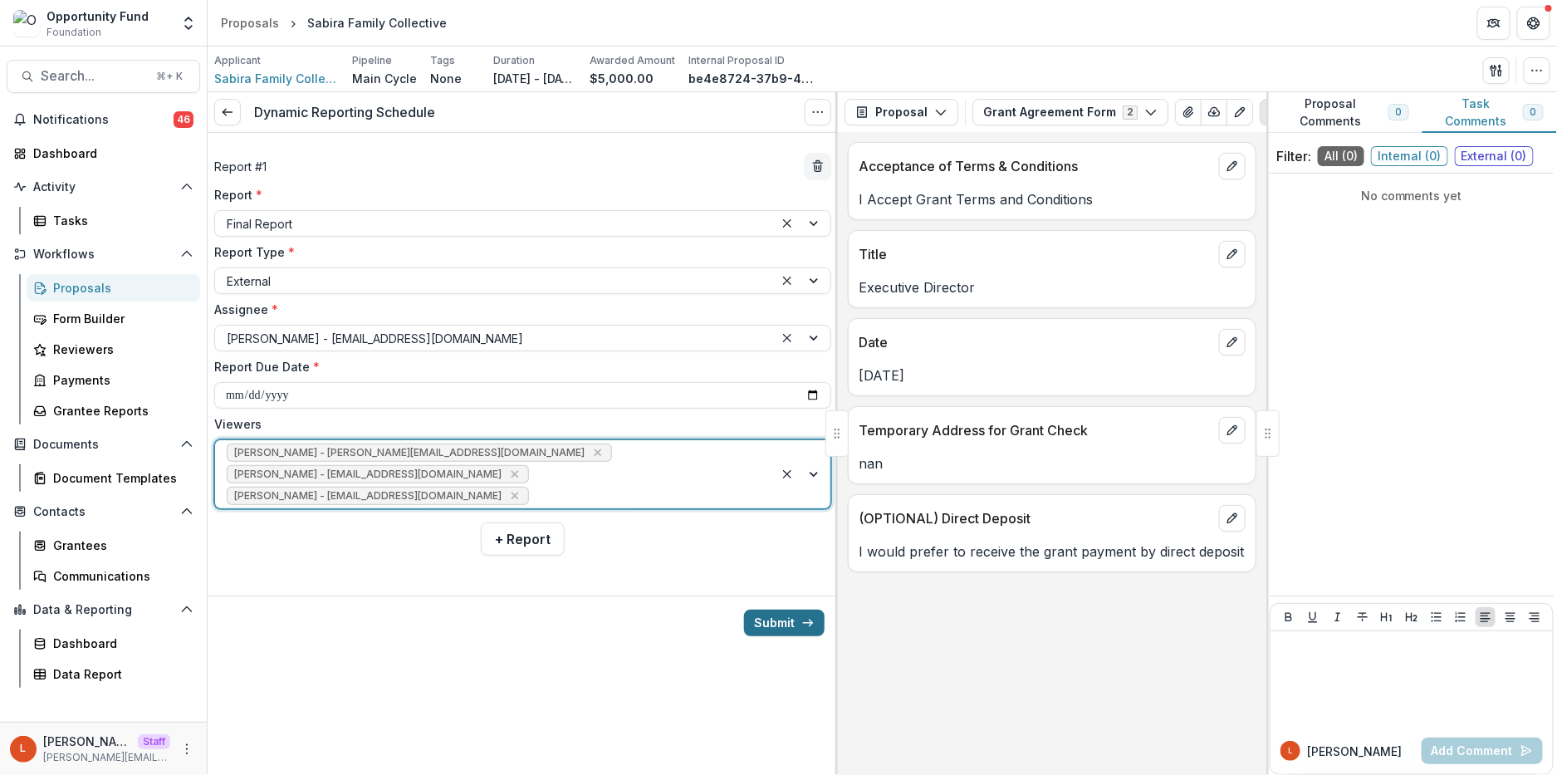
click at [779, 629] on button "Submit" at bounding box center [784, 623] width 81 height 27
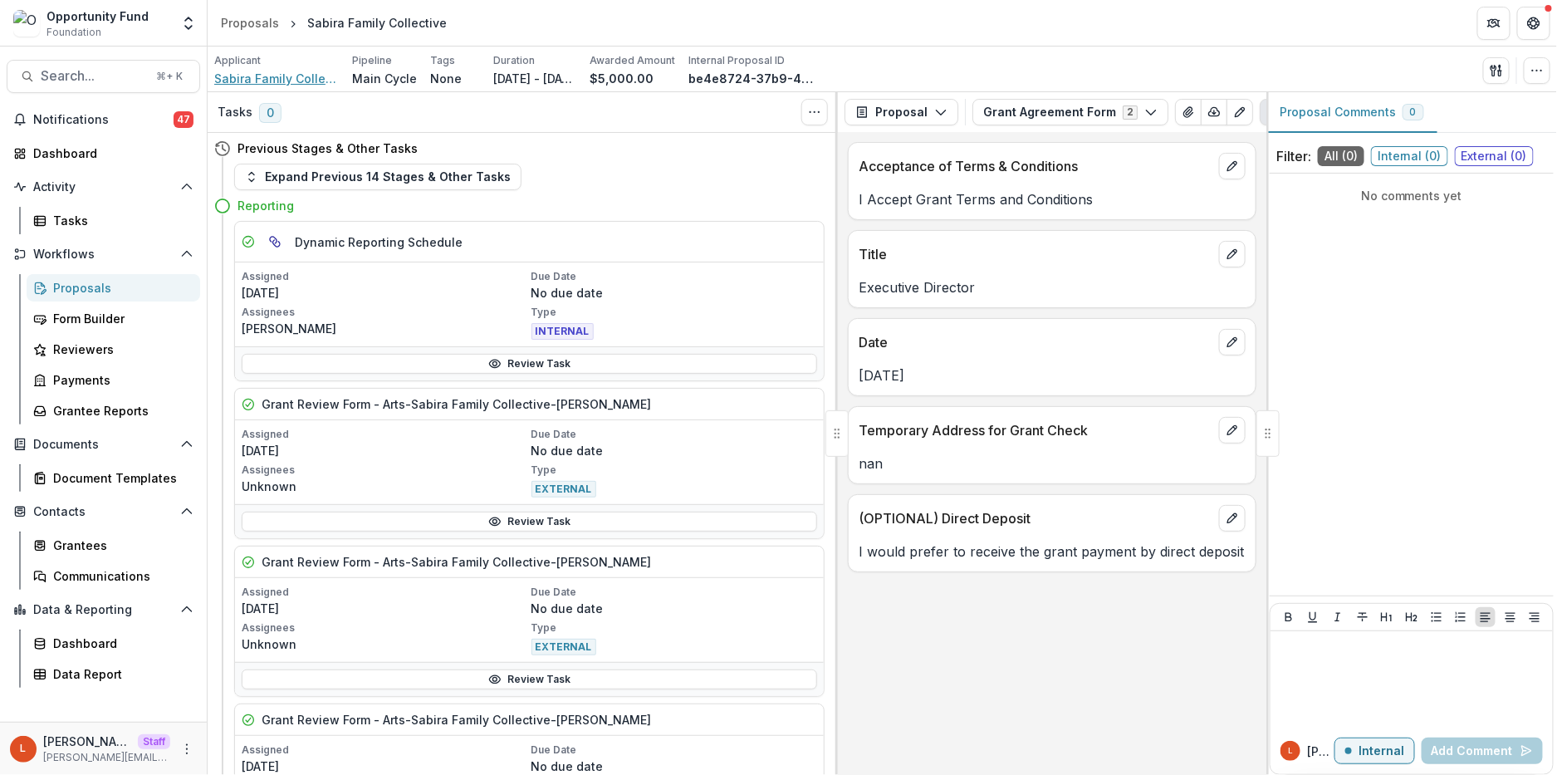
click at [297, 78] on span "Sabira Family Collective" at bounding box center [276, 78] width 125 height 17
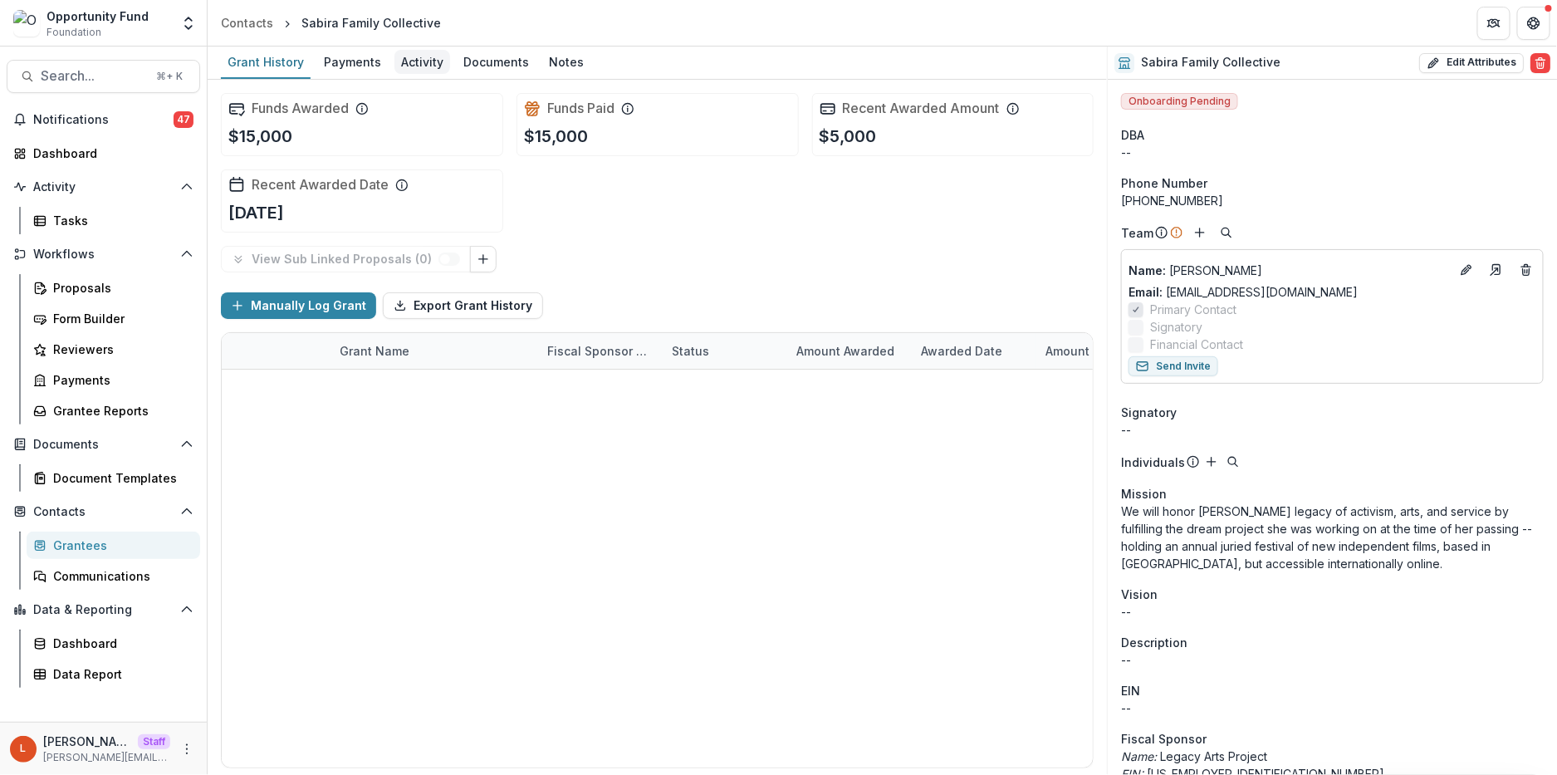
click at [397, 66] on div "Activity" at bounding box center [422, 62] width 56 height 24
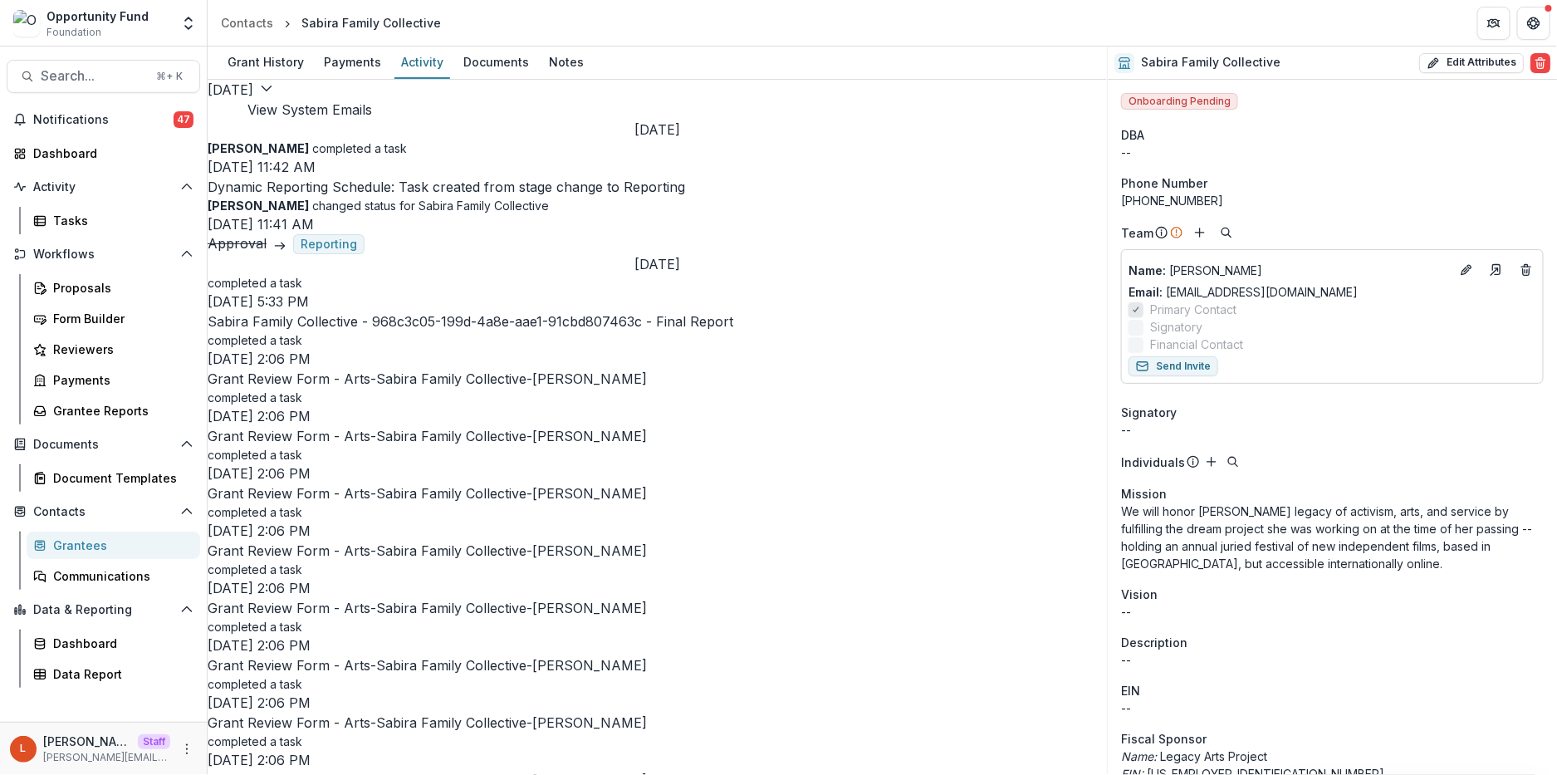
click at [372, 106] on button "View System Emails" at bounding box center [309, 110] width 125 height 20
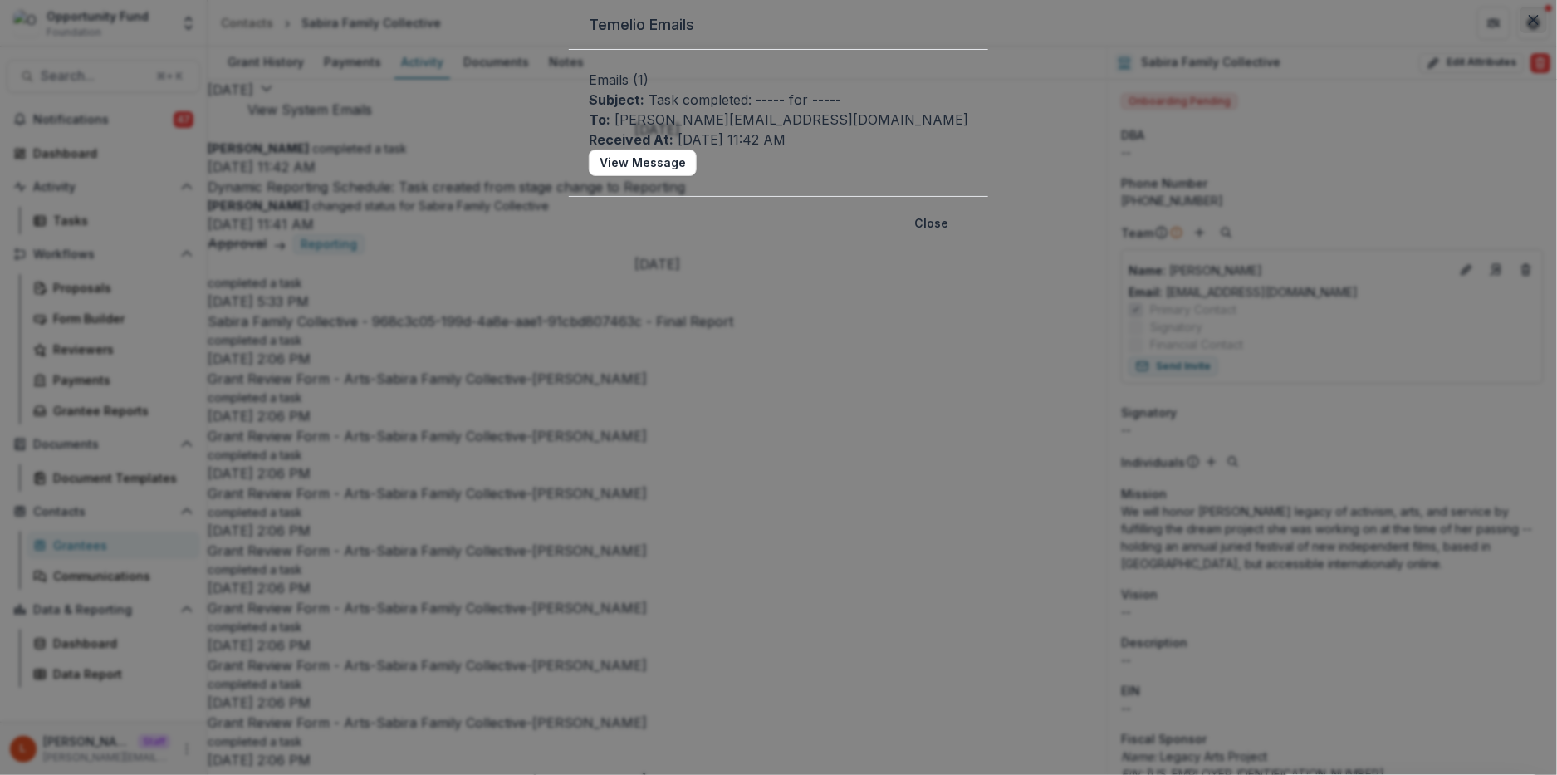
click at [1529, 25] on icon "Close" at bounding box center [1534, 20] width 10 height 10
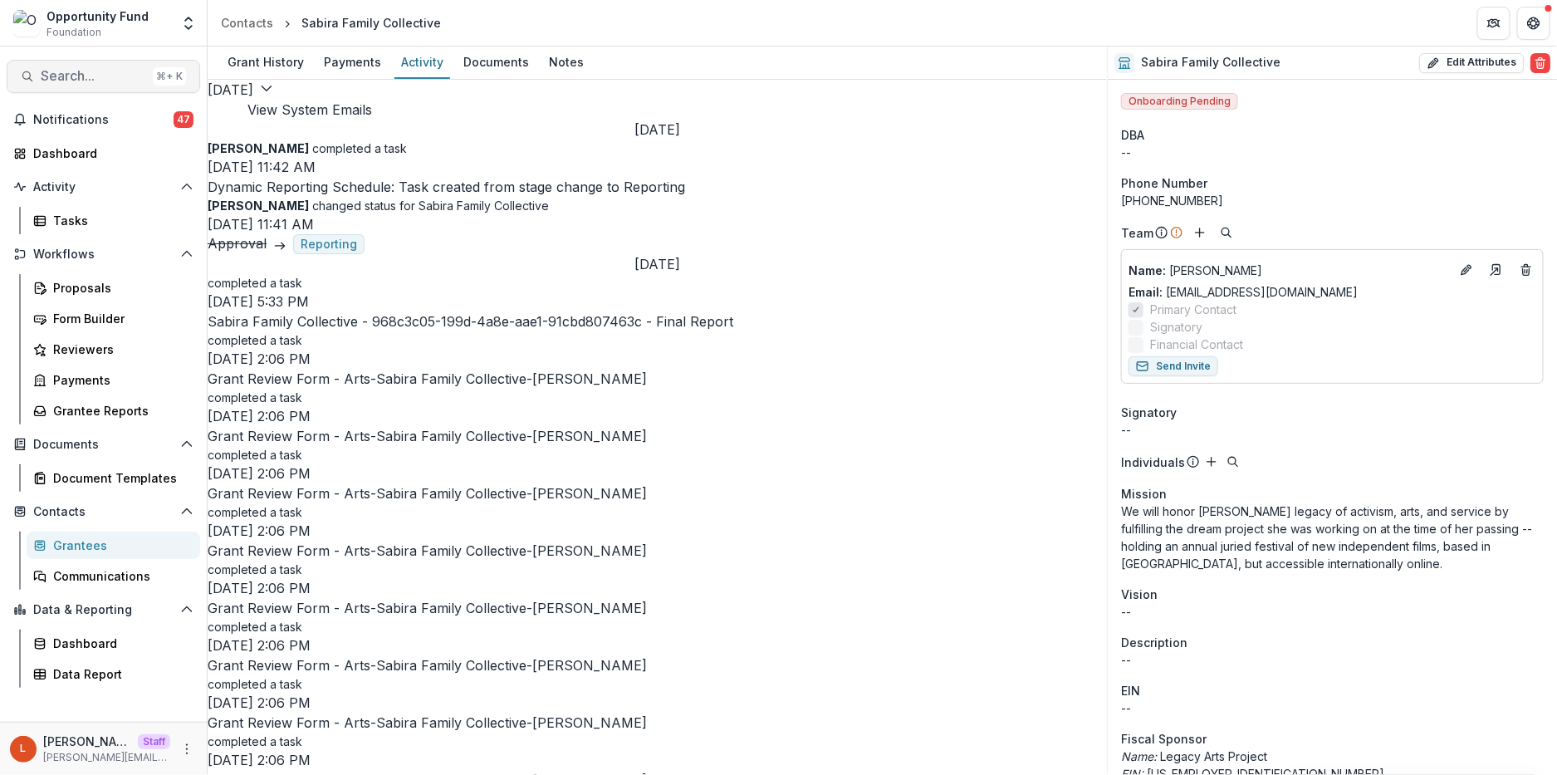
click at [97, 77] on span "Search..." at bounding box center [93, 76] width 105 height 16
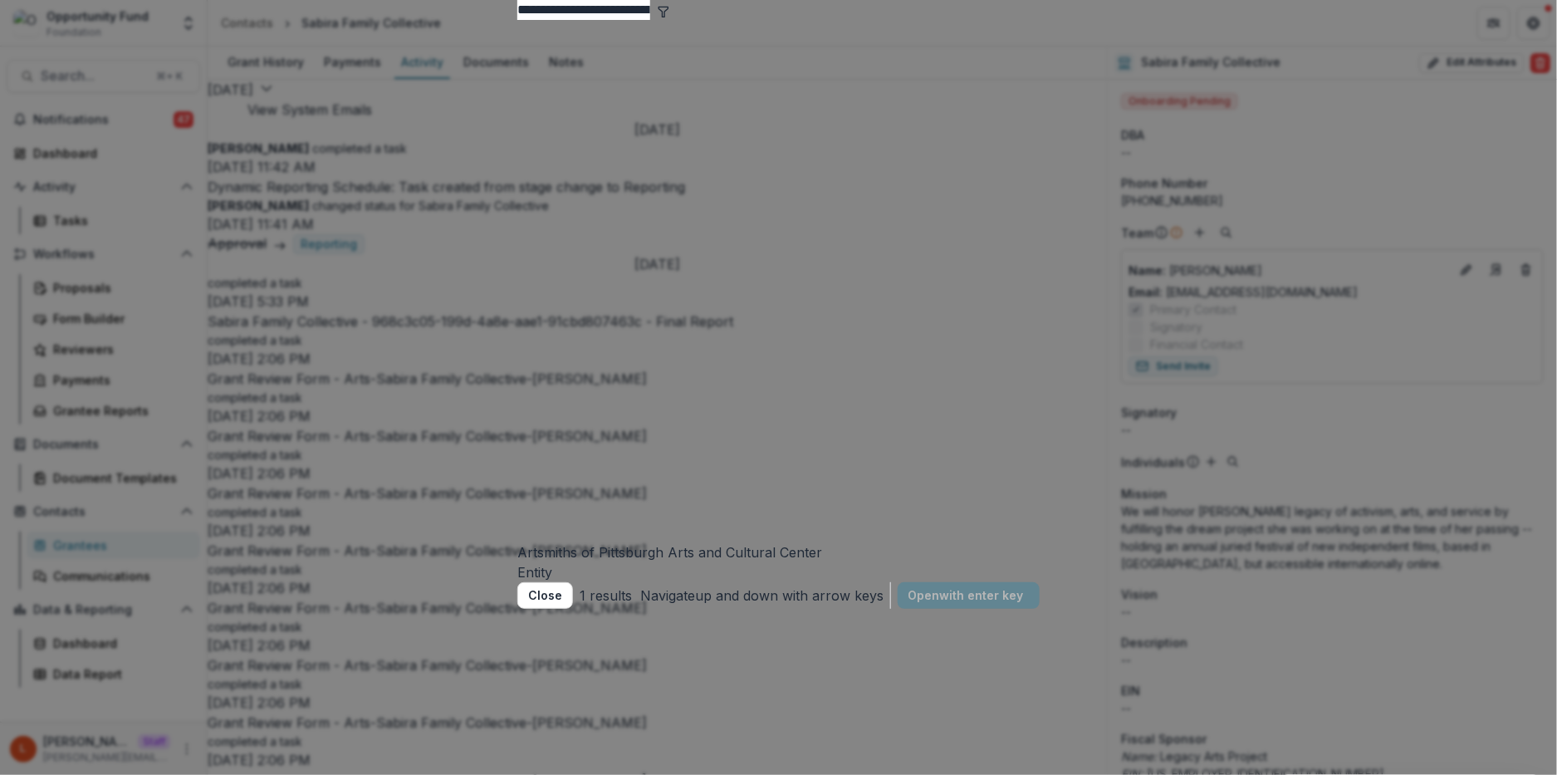
type input "**********"
click at [517, 542] on div "Artsmiths of Pittsburgh Arts and Cultural Center" at bounding box center [778, 552] width 522 height 20
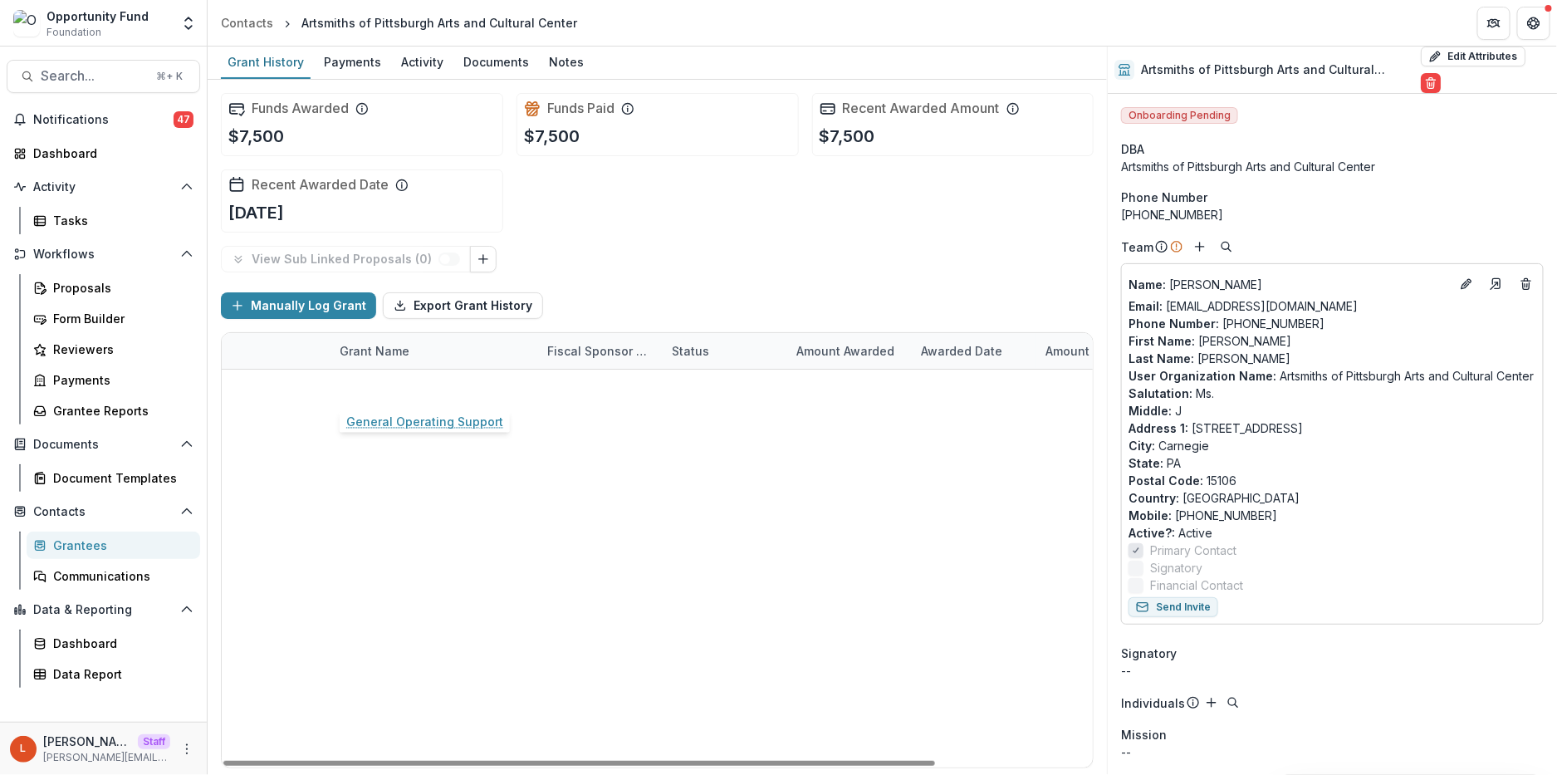
click at [429, 388] on link "General Operating Support" at bounding box center [418, 387] width 157 height 17
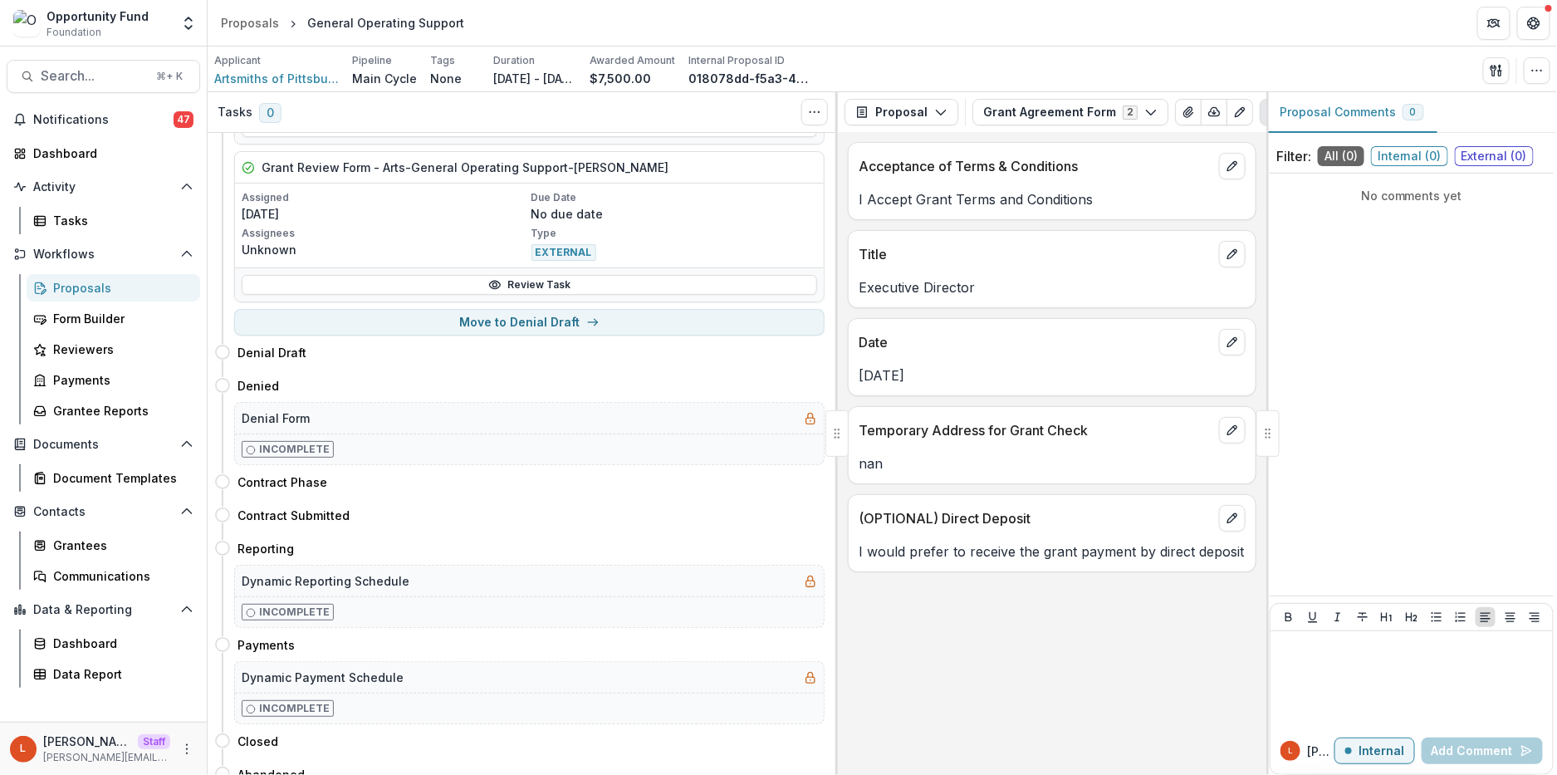
scroll to position [1509, 0]
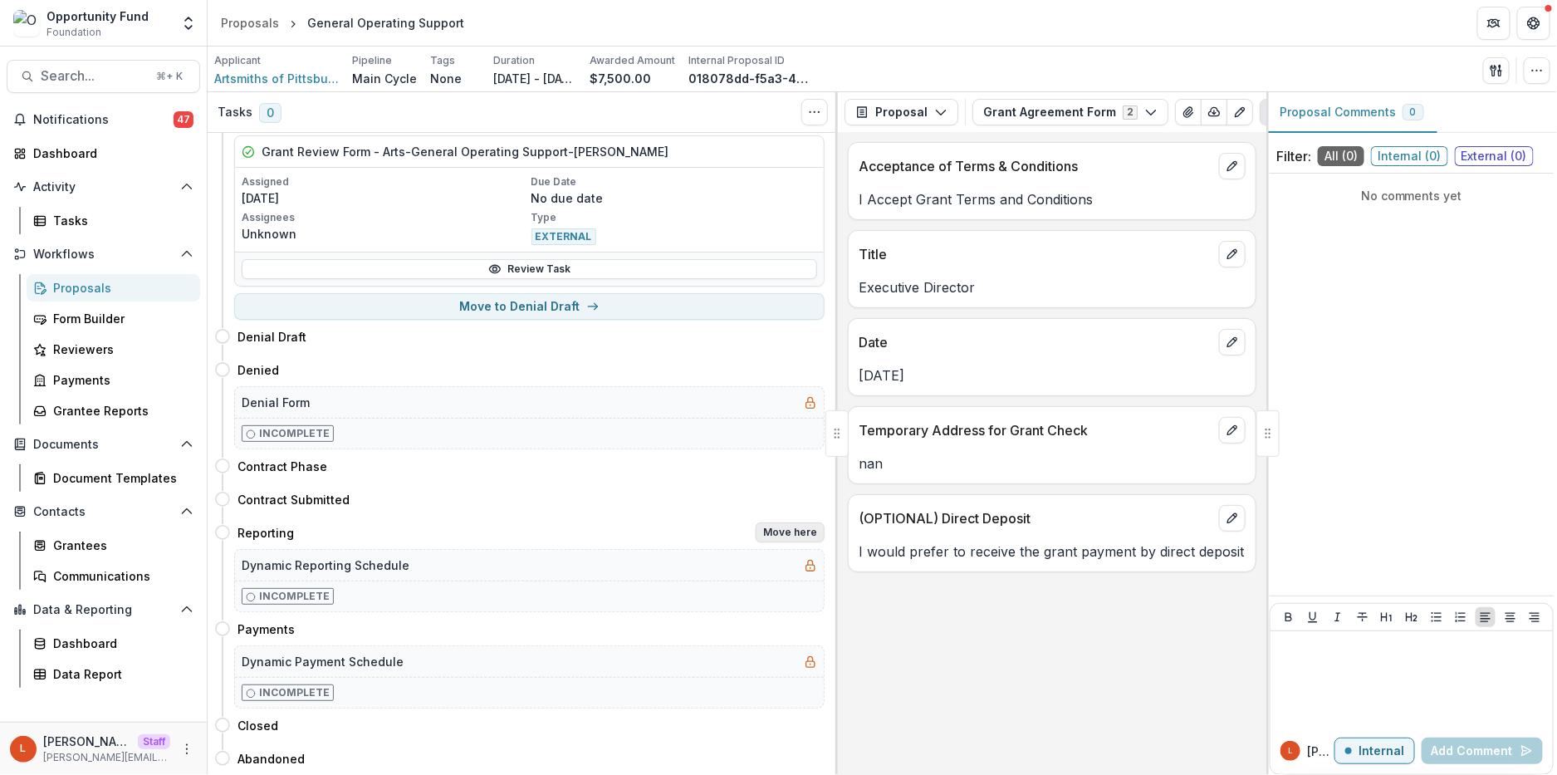
click at [764, 531] on button "Move here" at bounding box center [790, 532] width 69 height 20
select select "*********"
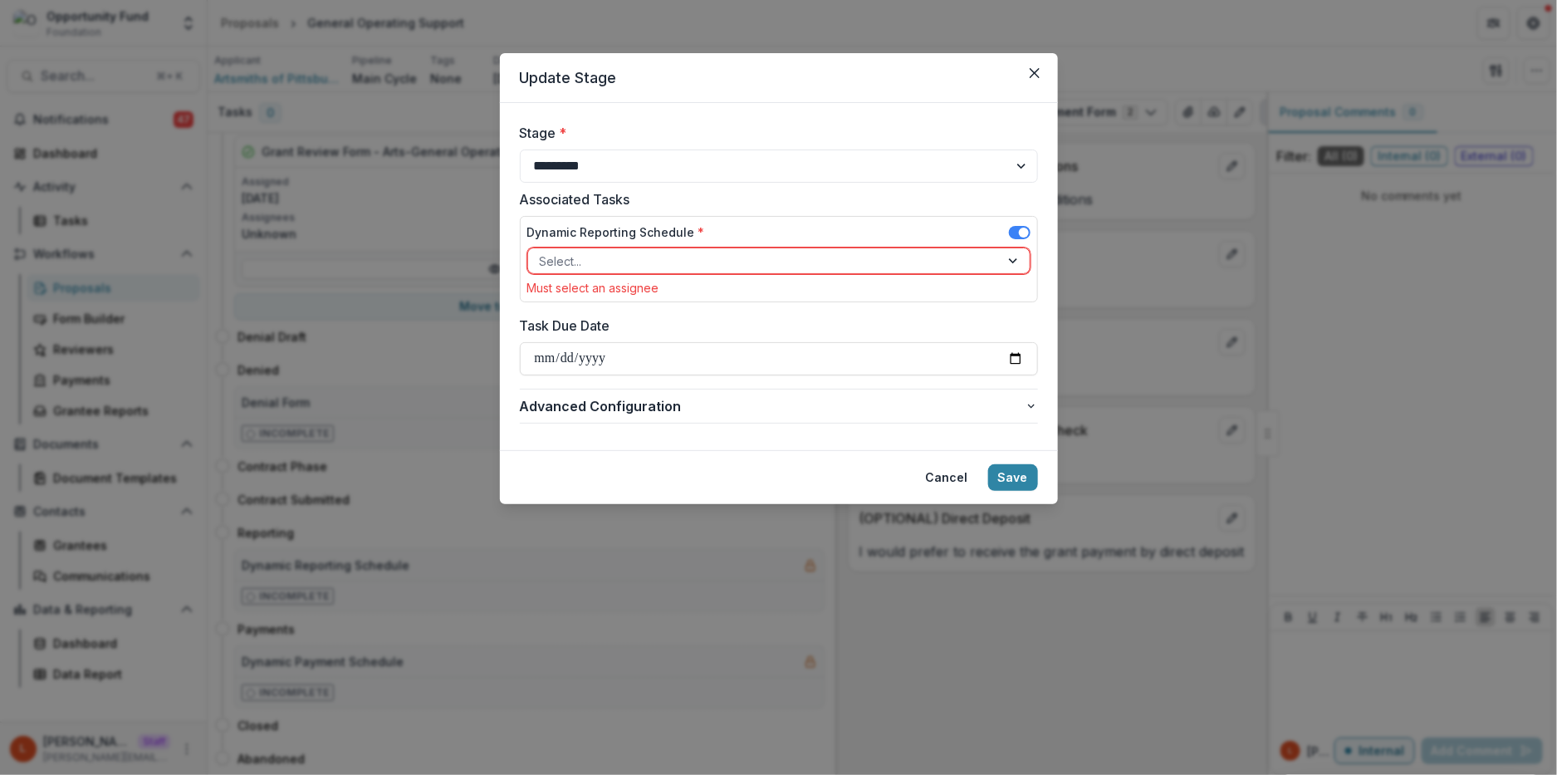
click at [643, 266] on div at bounding box center [764, 261] width 448 height 21
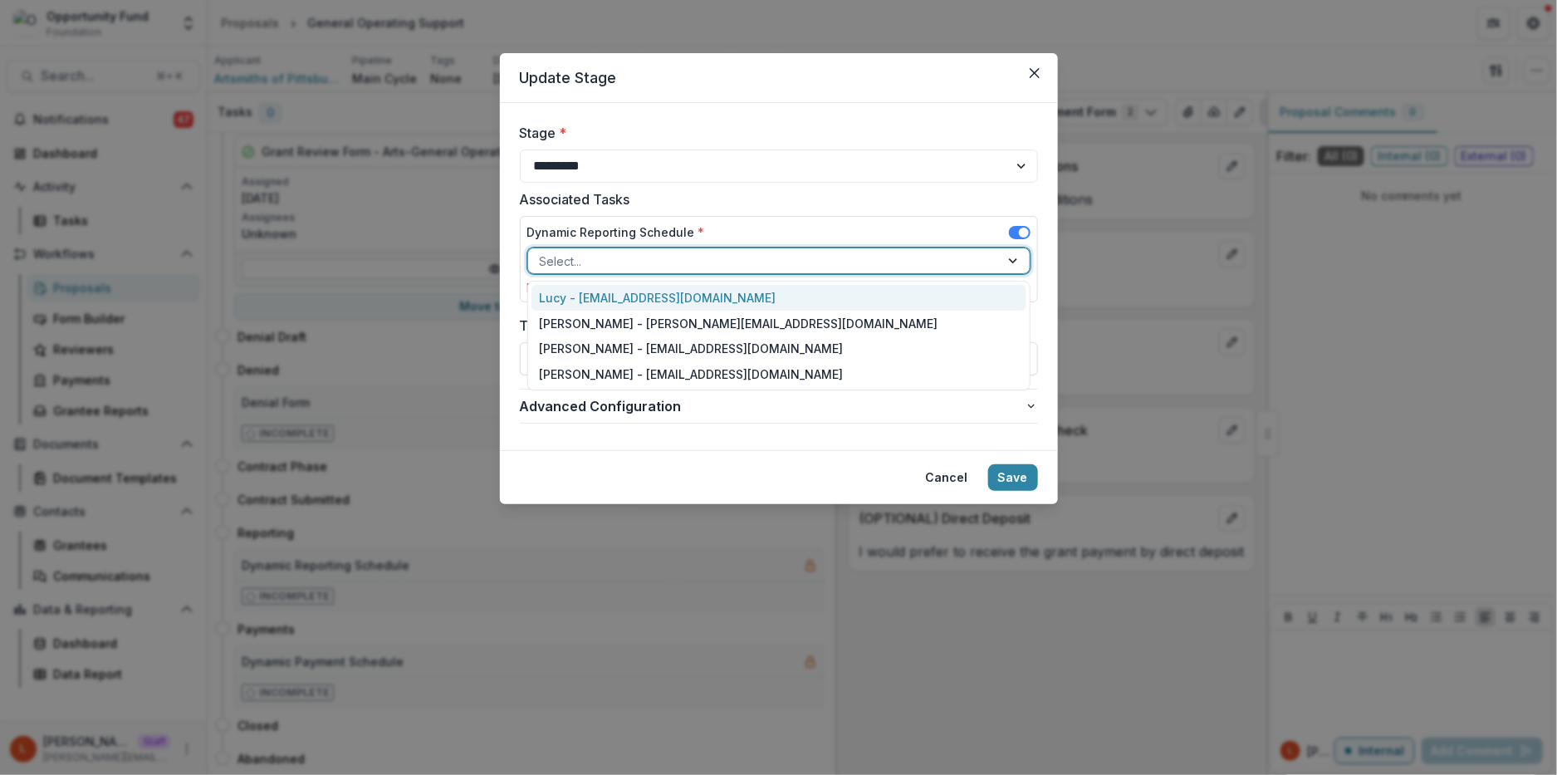
click at [643, 296] on div "Lucy - [EMAIL_ADDRESS][DOMAIN_NAME]" at bounding box center [779, 298] width 495 height 26
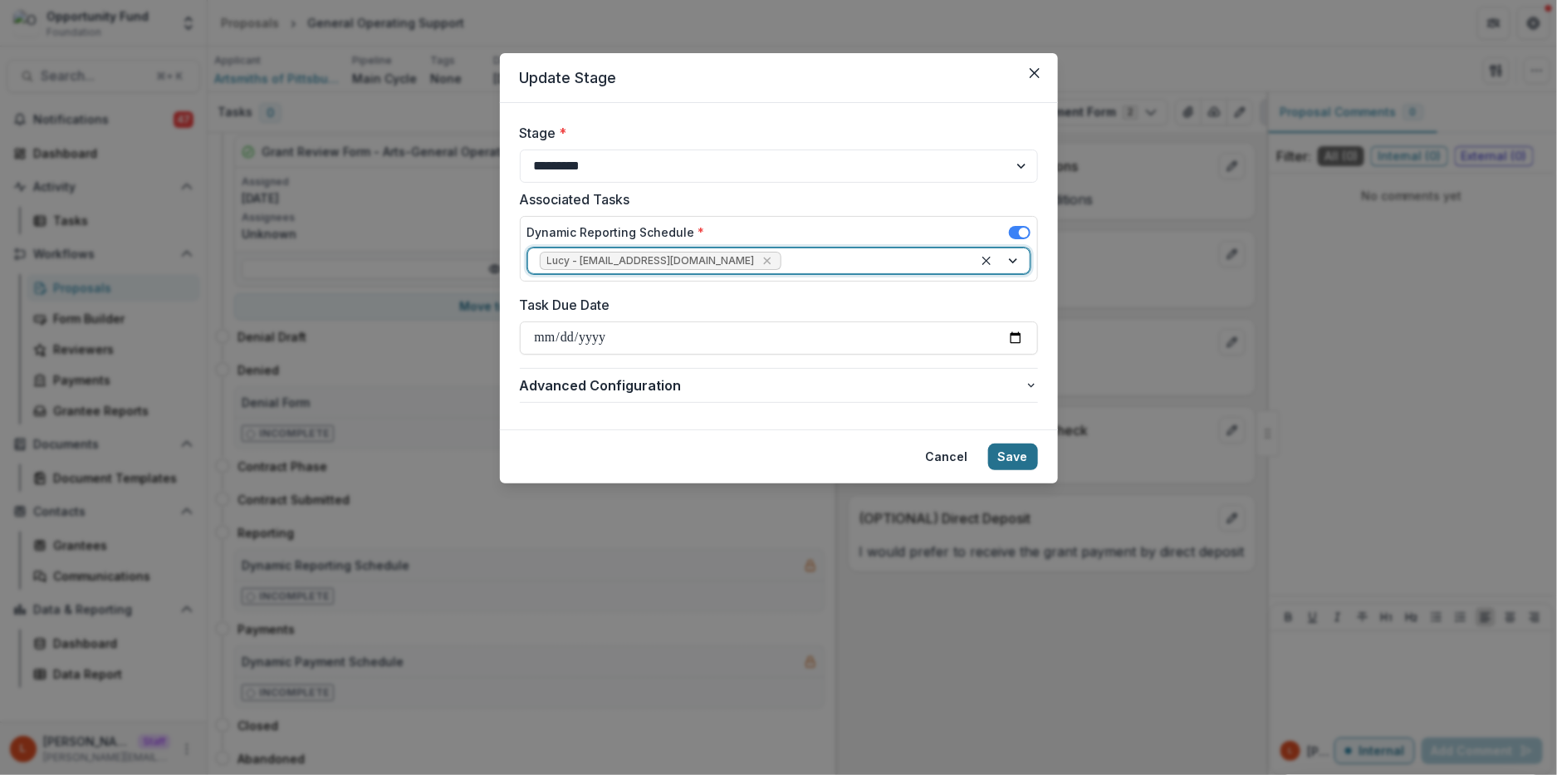
click at [1025, 462] on button "Save" at bounding box center [1013, 456] width 50 height 27
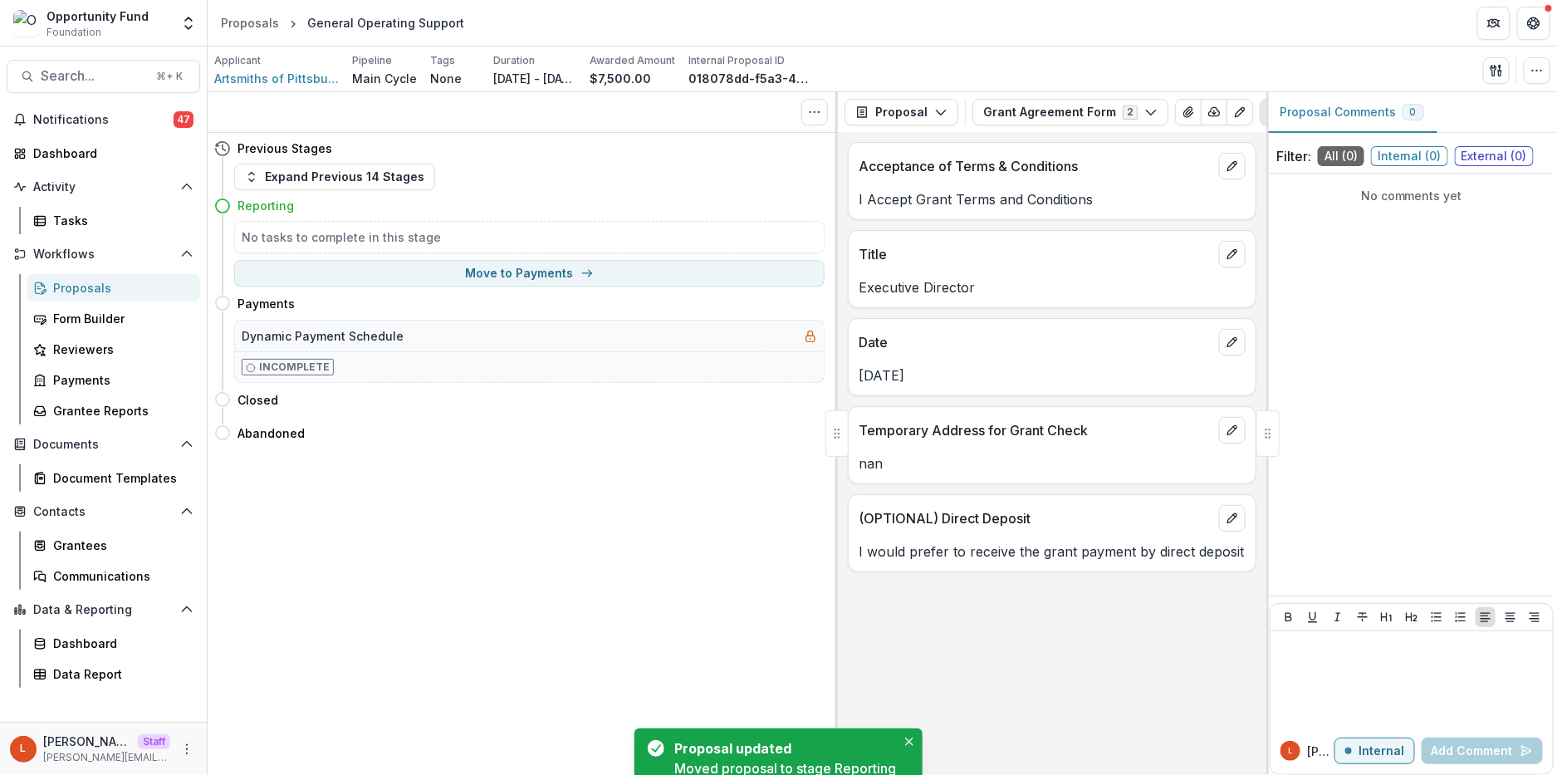
scroll to position [0, 0]
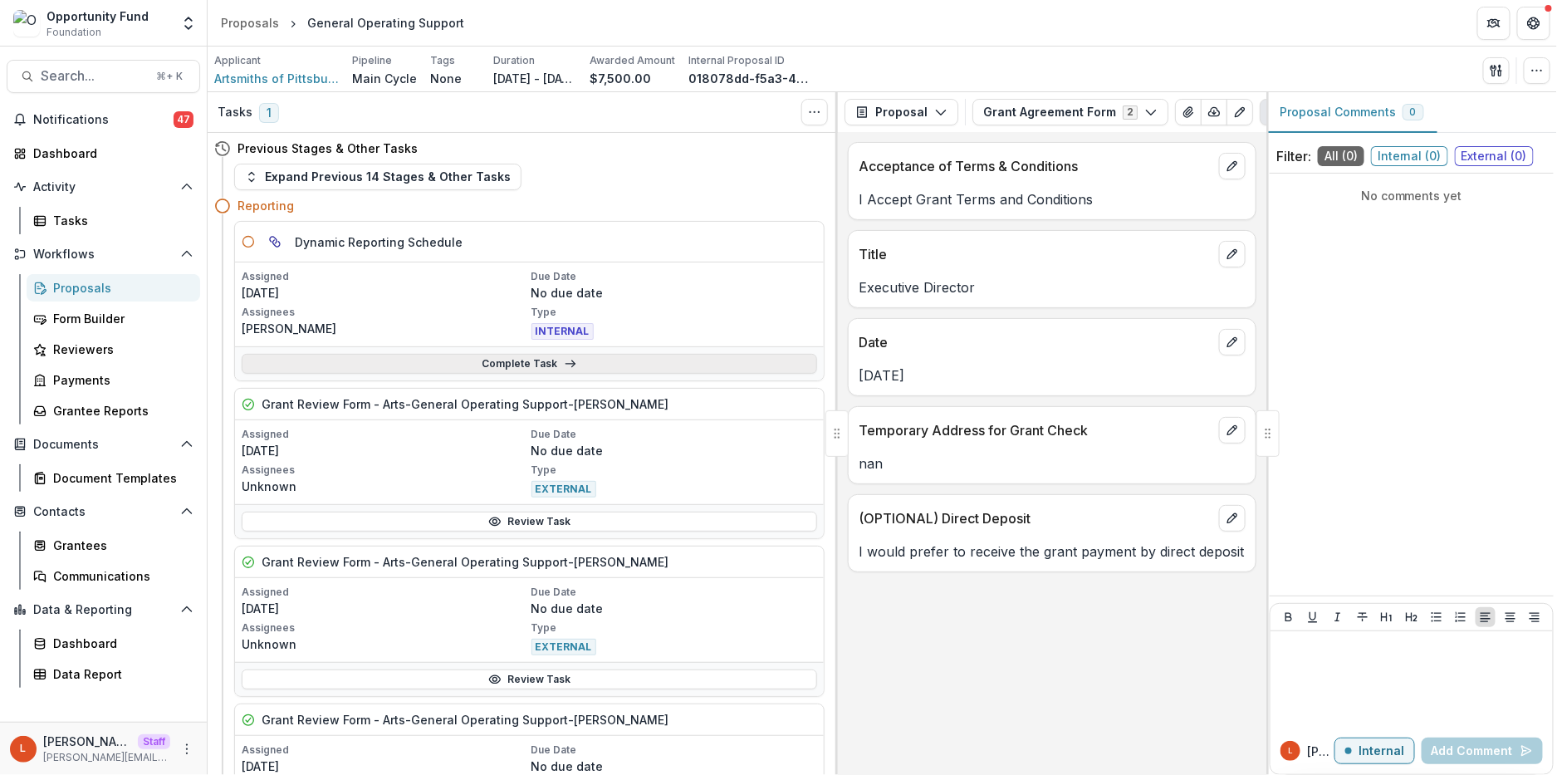
click at [515, 366] on link "Complete Task" at bounding box center [530, 364] width 576 height 20
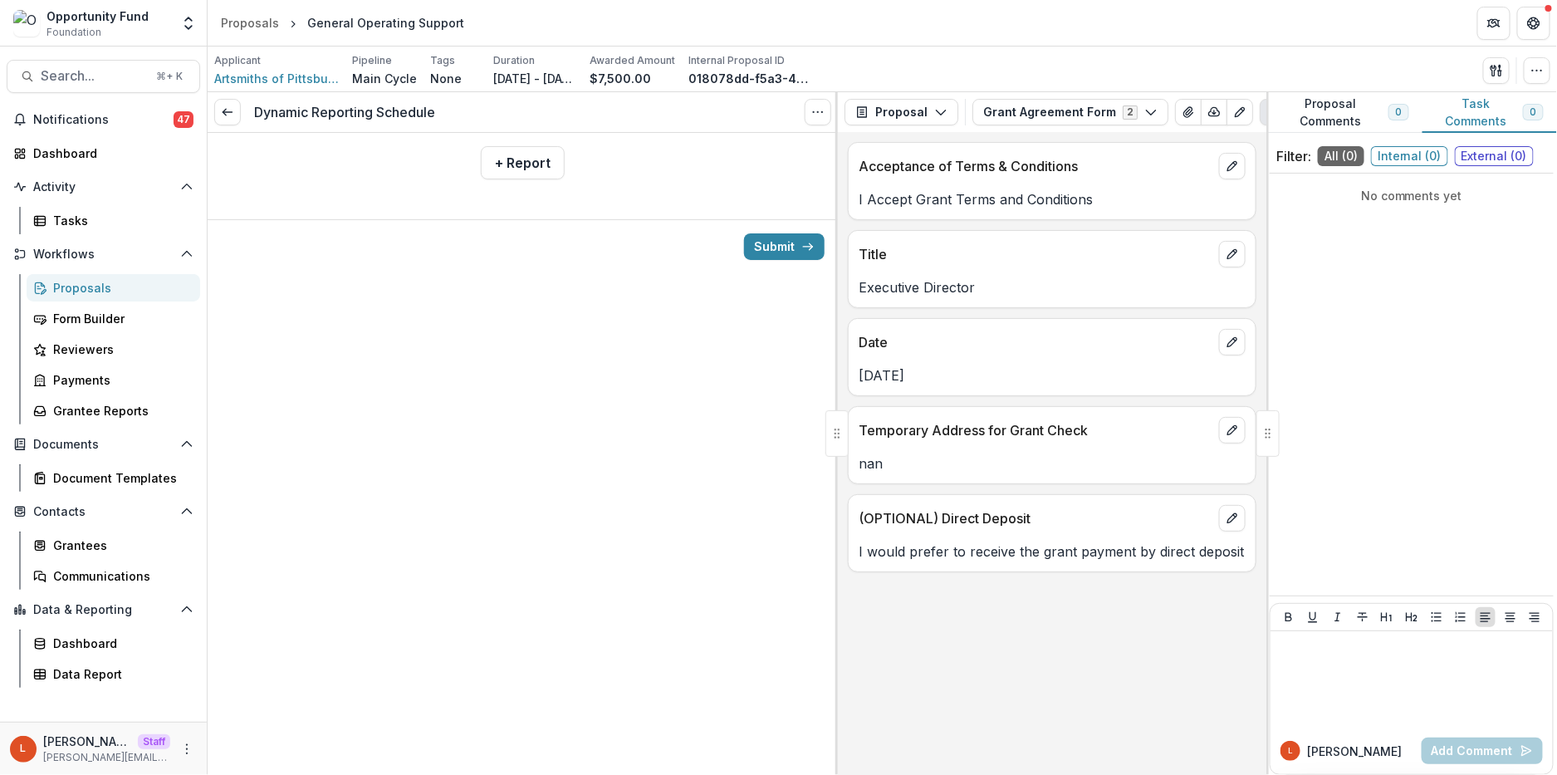
click at [503, 145] on div "+ Report" at bounding box center [523, 163] width 630 height 60
click at [505, 158] on button "+ Report" at bounding box center [523, 162] width 84 height 33
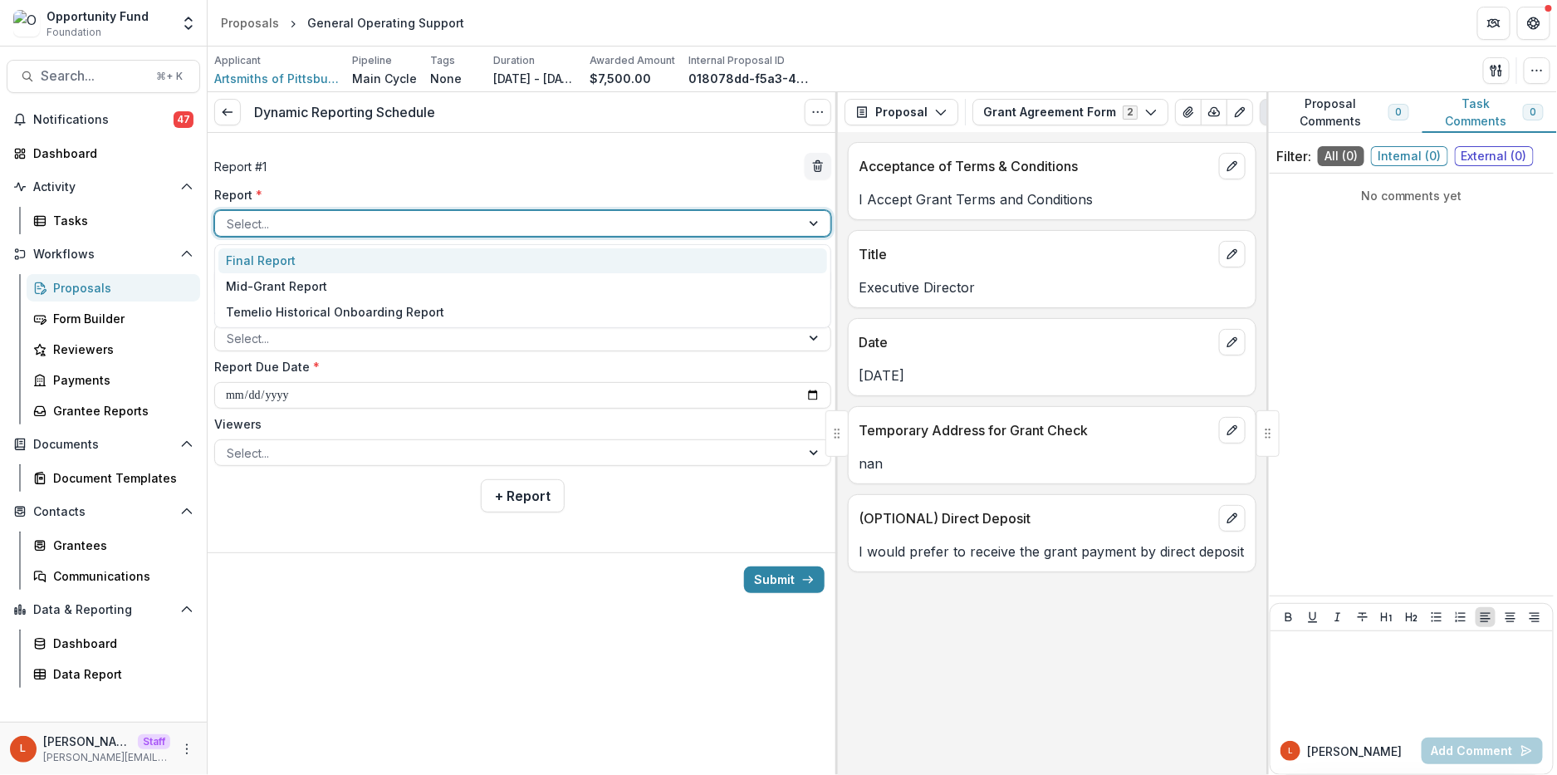
click at [452, 210] on div "Select..." at bounding box center [522, 223] width 617 height 27
click at [430, 268] on div "Final Report" at bounding box center [522, 261] width 609 height 26
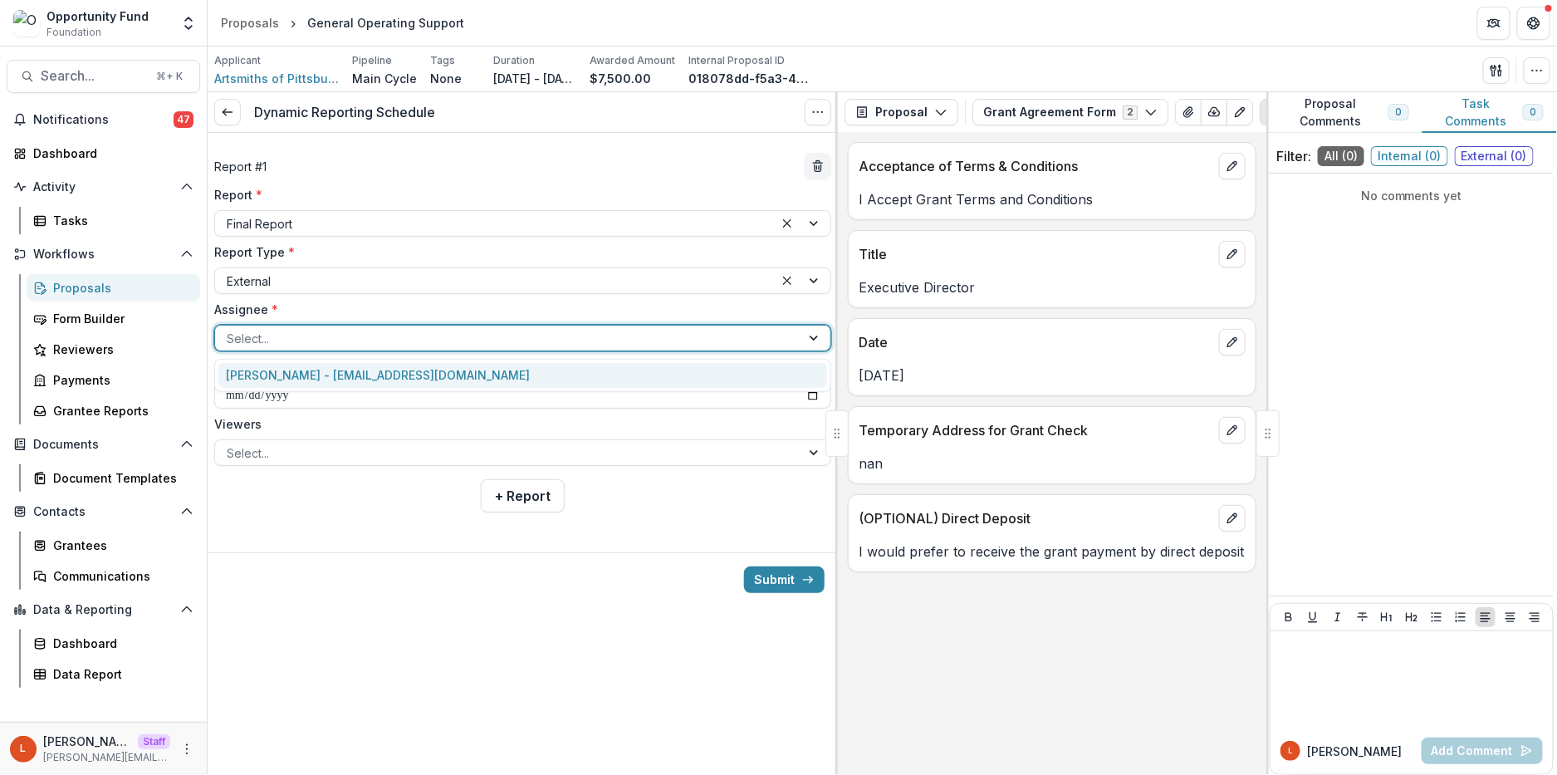
click at [309, 337] on div at bounding box center [508, 338] width 562 height 21
click at [309, 373] on div "[PERSON_NAME] - [EMAIL_ADDRESS][DOMAIN_NAME]" at bounding box center [522, 376] width 609 height 26
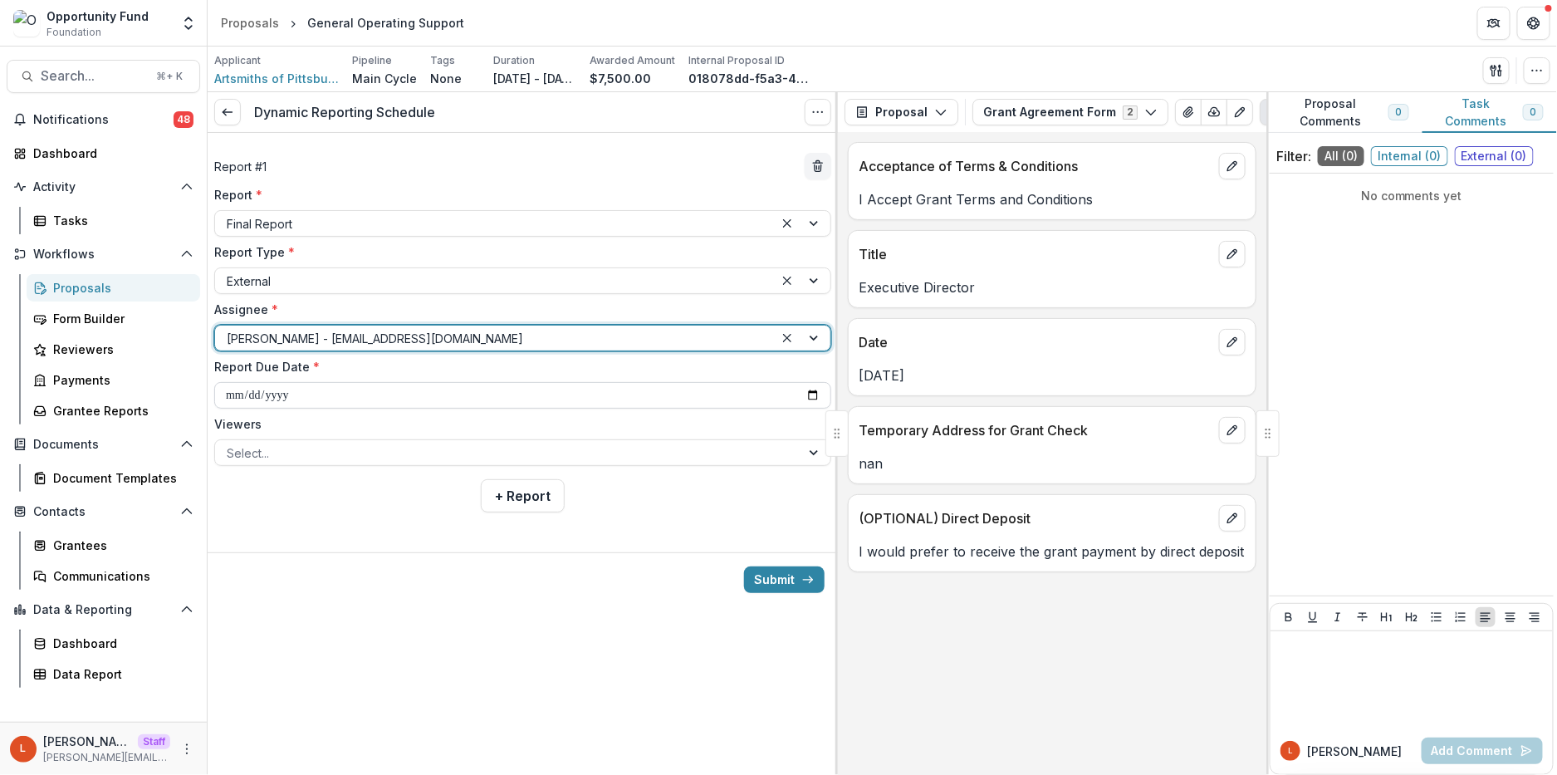
click at [230, 395] on input "**********" at bounding box center [522, 395] width 617 height 27
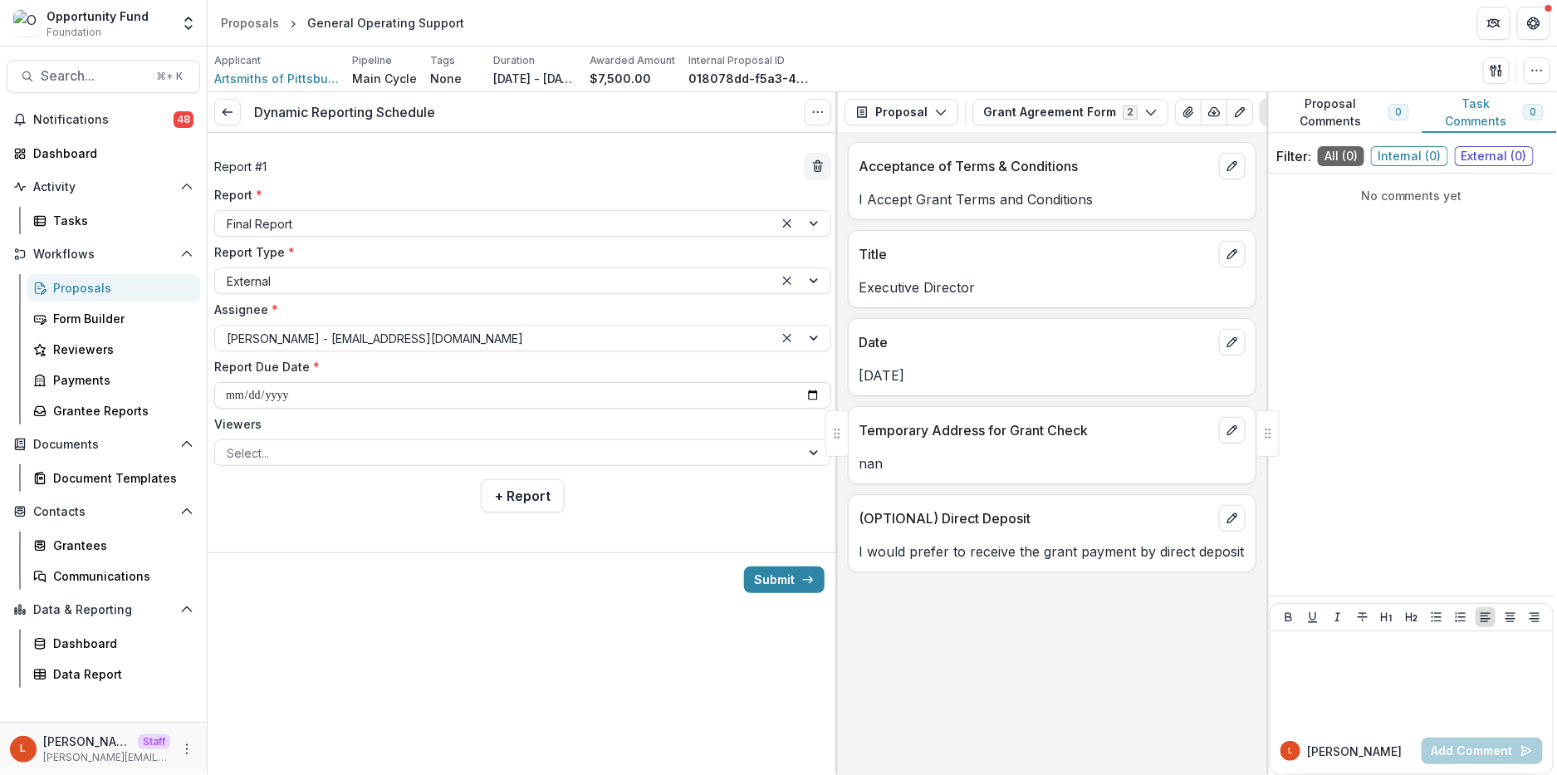
type input "**********"
click at [281, 458] on div at bounding box center [508, 453] width 562 height 21
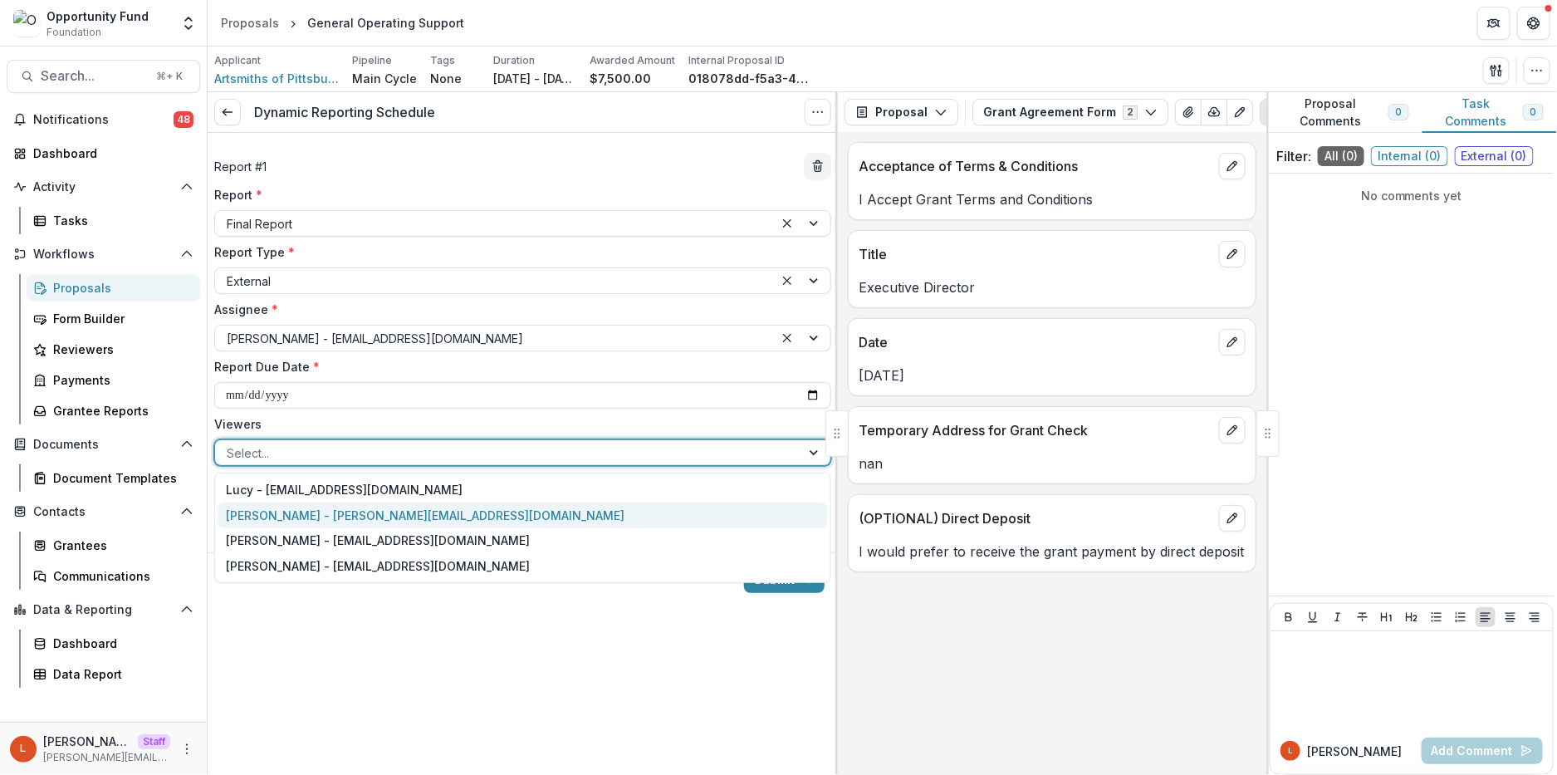
click at [280, 510] on div "[PERSON_NAME] - [PERSON_NAME][EMAIL_ADDRESS][DOMAIN_NAME]" at bounding box center [522, 515] width 609 height 26
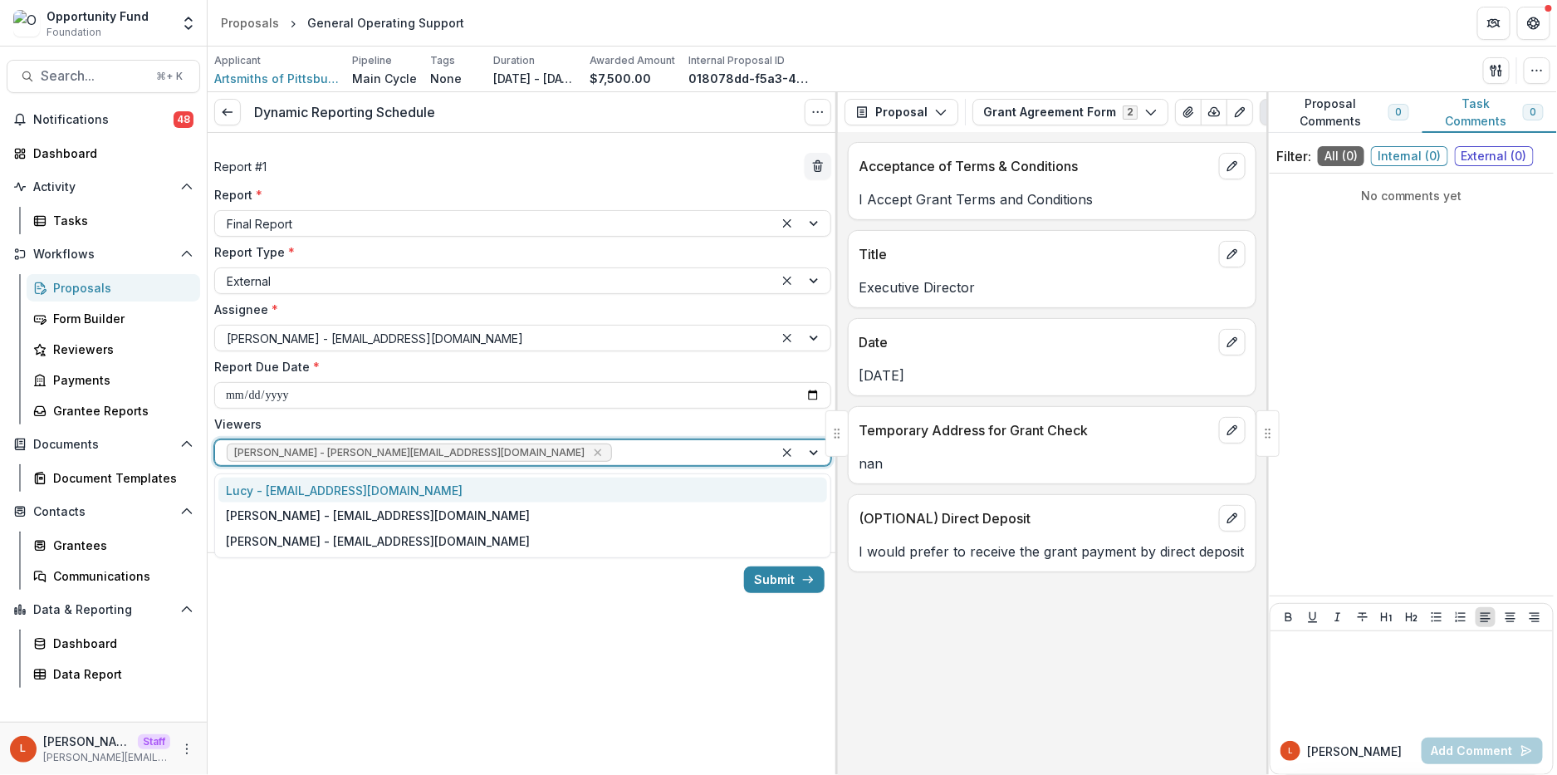
click at [615, 445] on div at bounding box center [688, 453] width 147 height 21
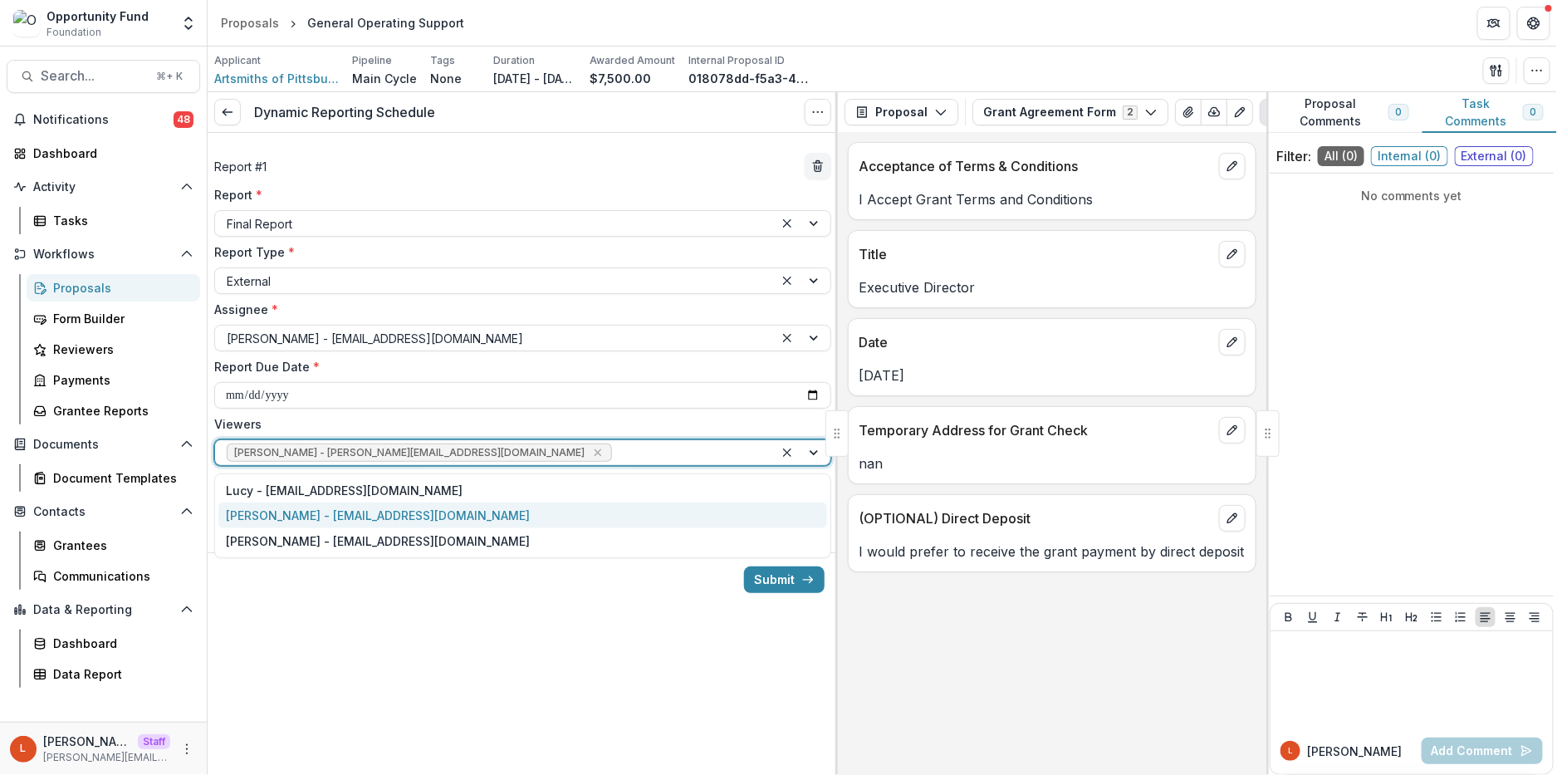
click at [448, 518] on div "[PERSON_NAME] - [EMAIL_ADDRESS][DOMAIN_NAME]" at bounding box center [522, 515] width 609 height 26
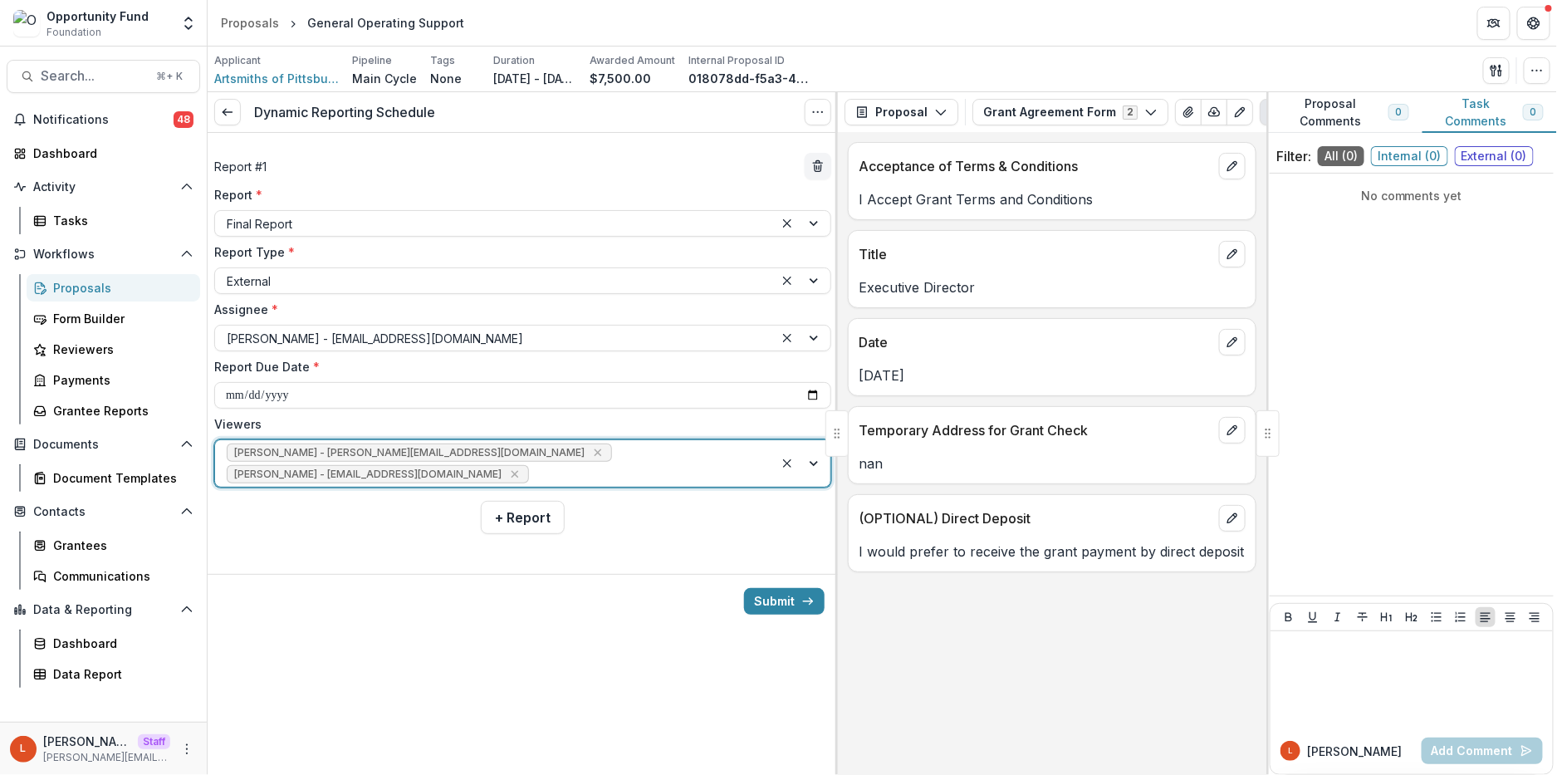
click at [543, 462] on div "[PERSON_NAME] - [PERSON_NAME][EMAIL_ADDRESS][DOMAIN_NAME] [PERSON_NAME] - [PERS…" at bounding box center [494, 463] width 559 height 47
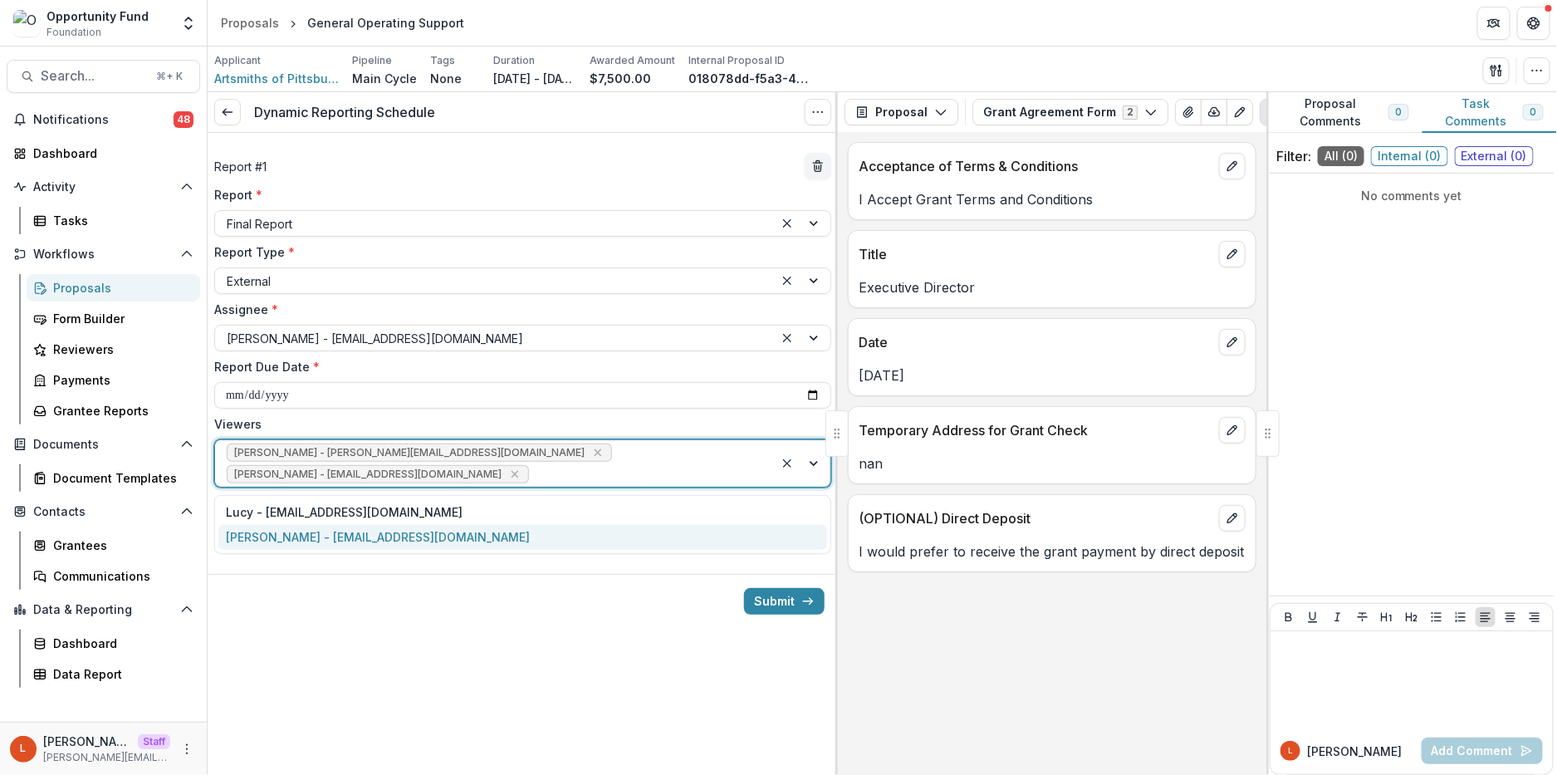
click at [488, 544] on div "[PERSON_NAME] - [EMAIL_ADDRESS][DOMAIN_NAME]" at bounding box center [522, 538] width 609 height 26
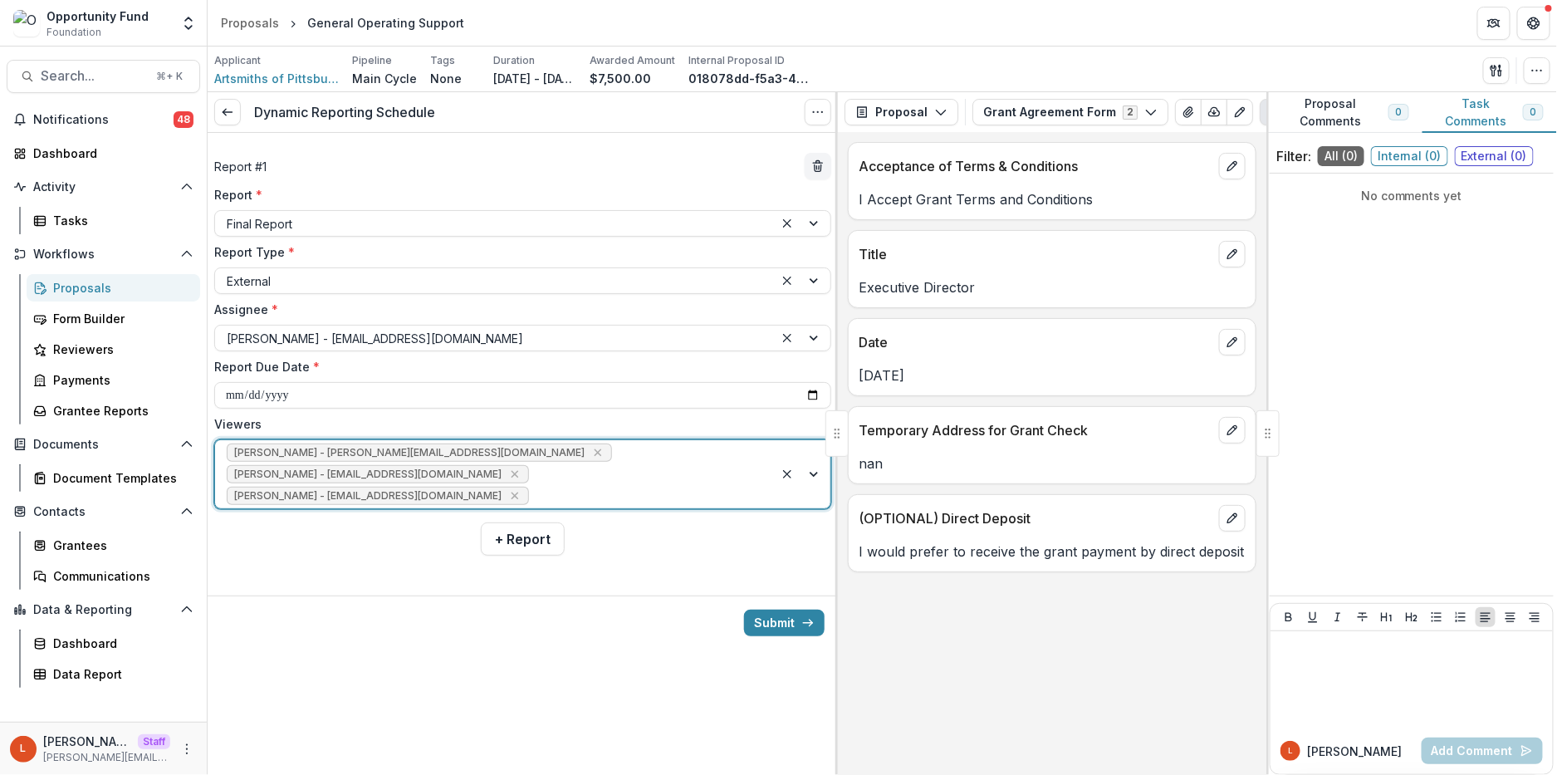
click at [642, 629] on div "Submit" at bounding box center [523, 622] width 630 height 54
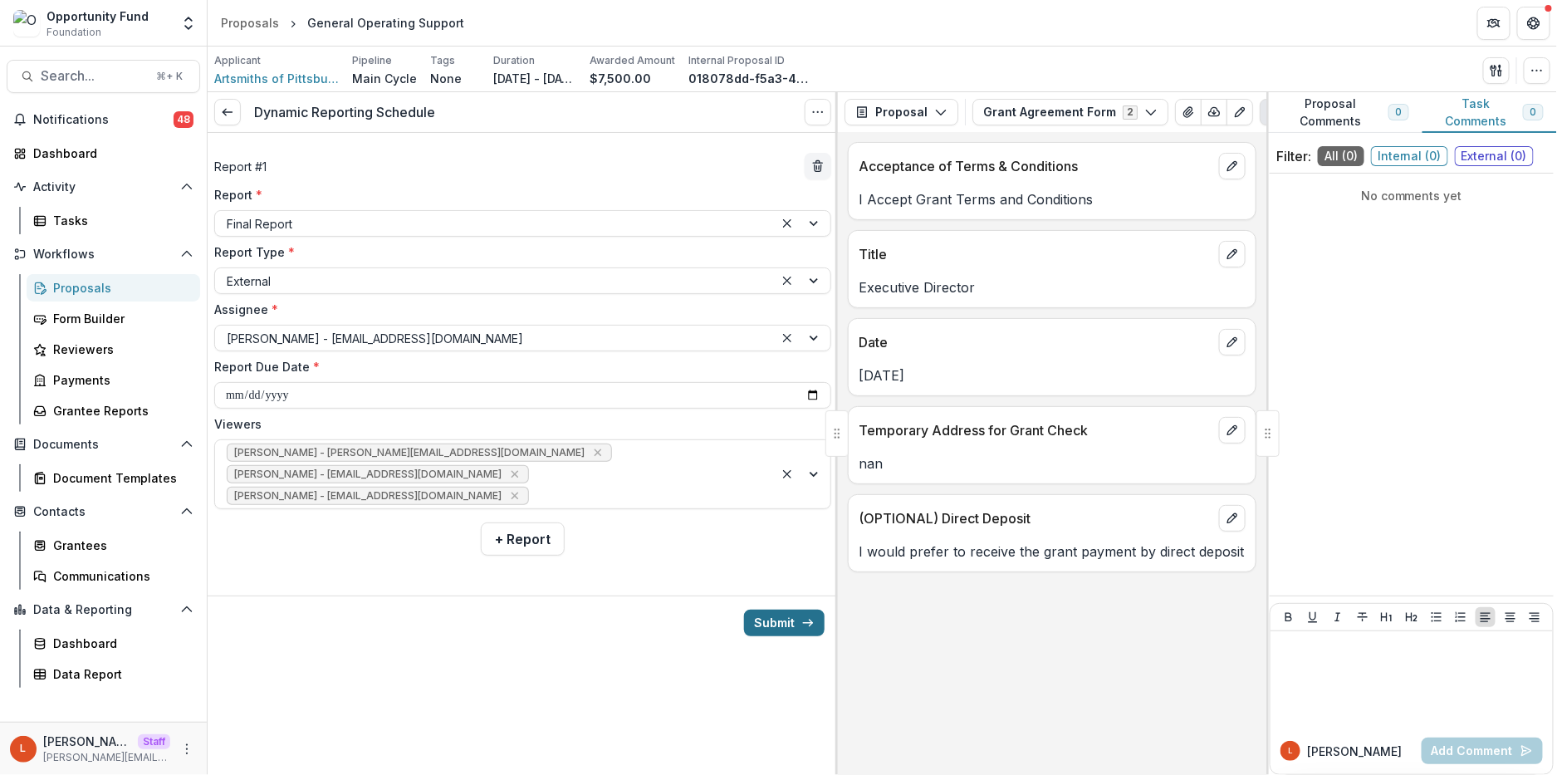
click at [768, 631] on button "Submit" at bounding box center [784, 623] width 81 height 27
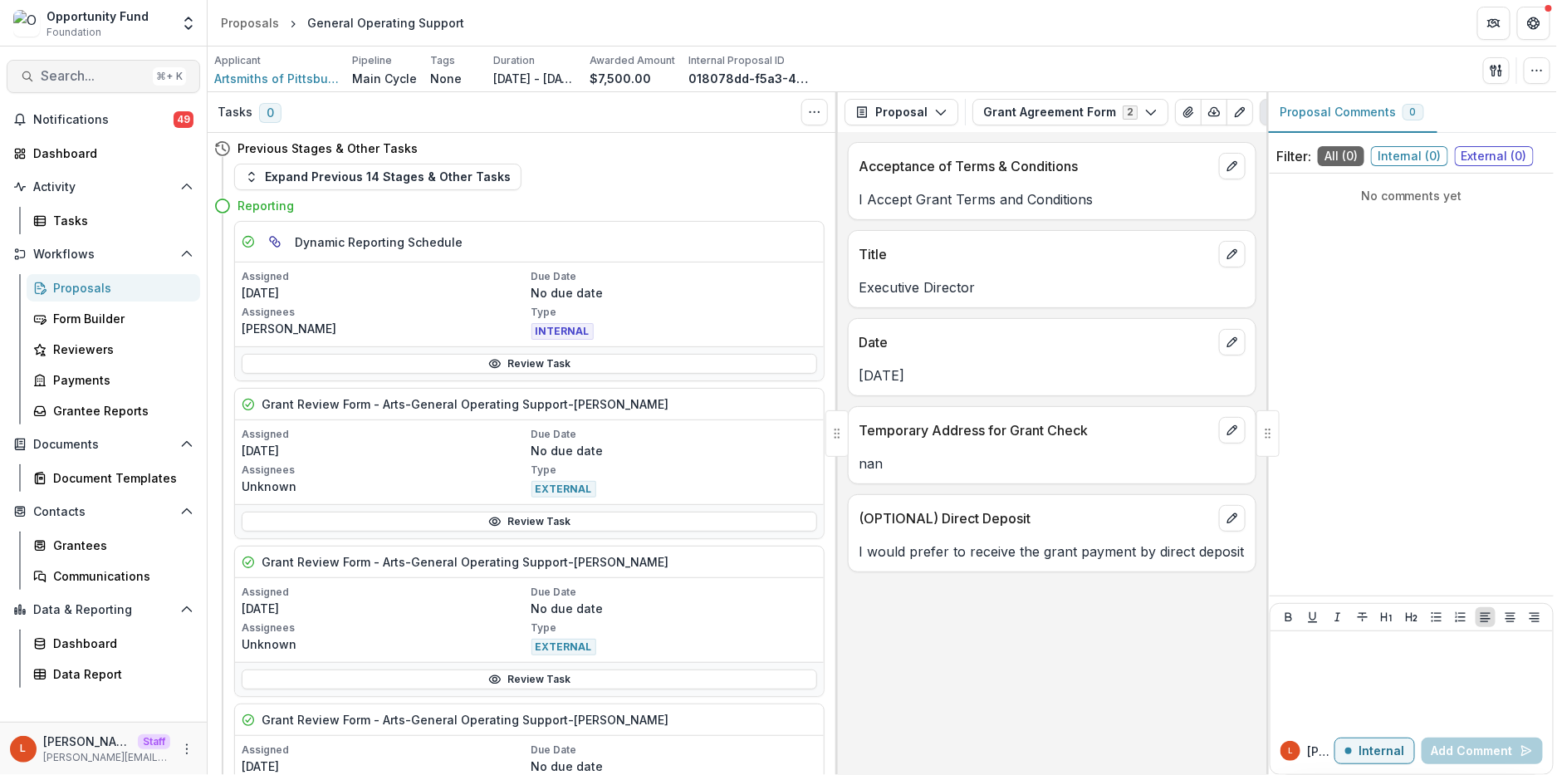
click at [106, 80] on span "Search..." at bounding box center [93, 76] width 105 height 16
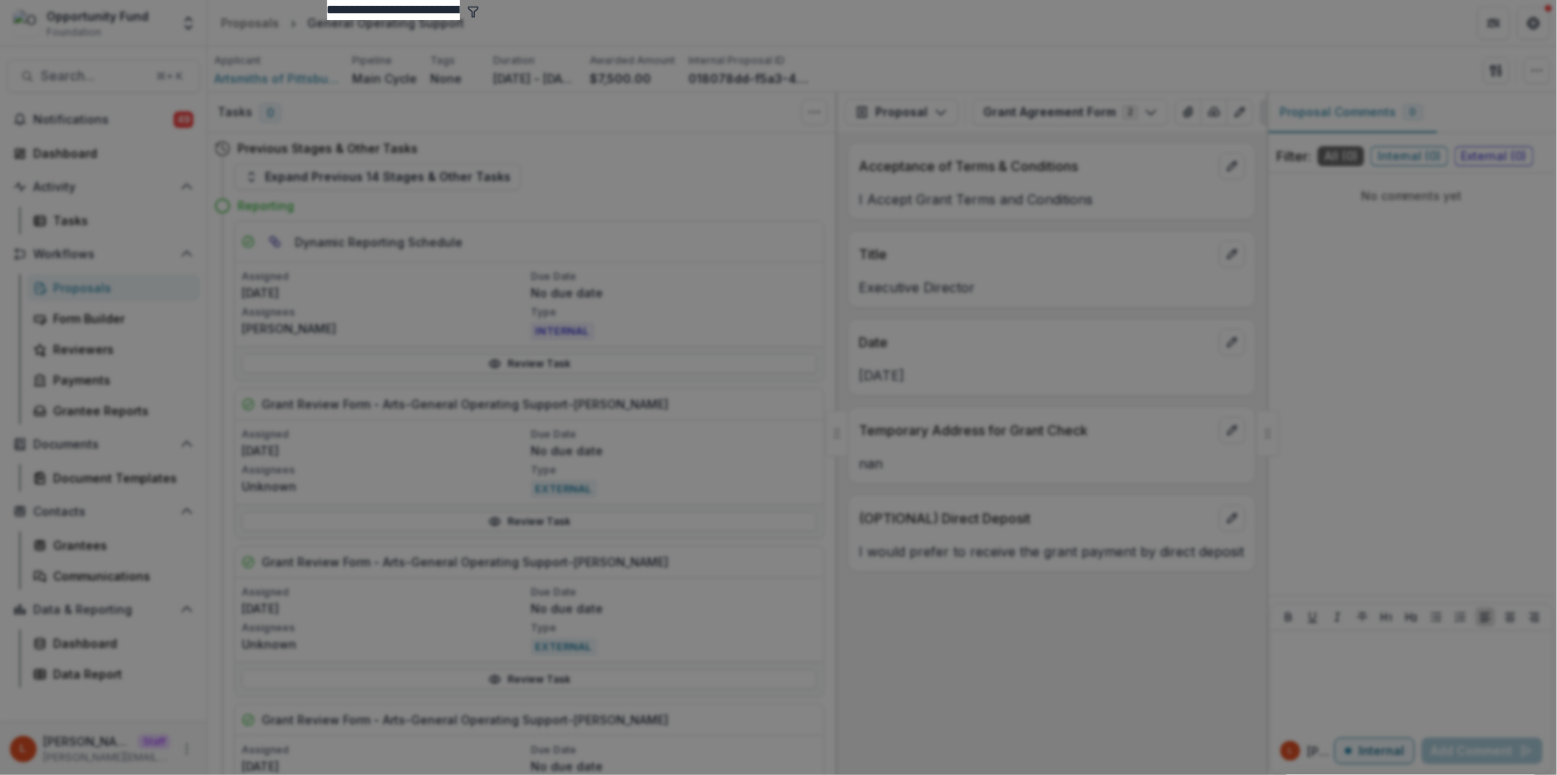
type input "**********"
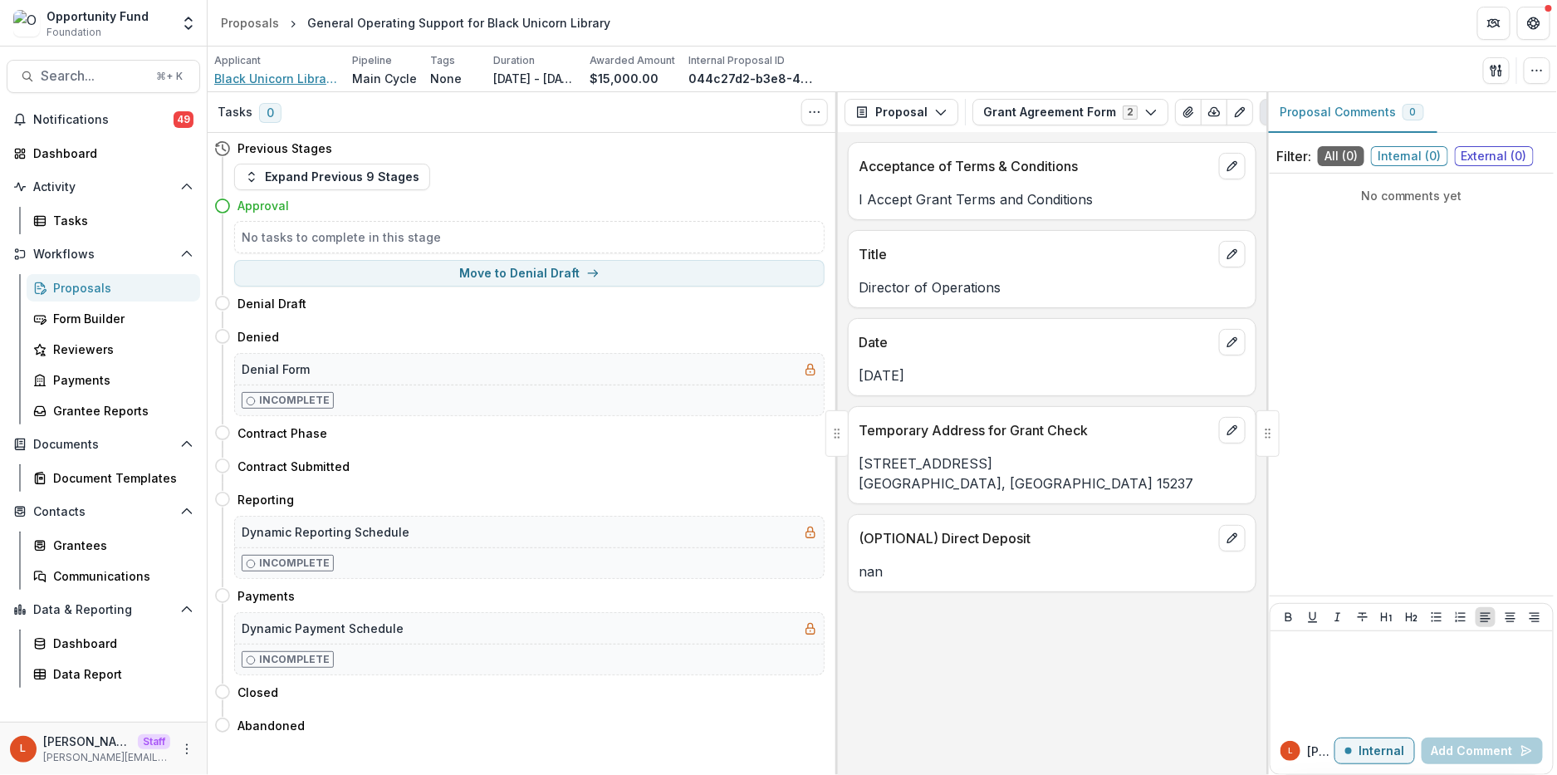
click at [277, 81] on span "Black Unicorn Library and Archives Project" at bounding box center [276, 78] width 125 height 17
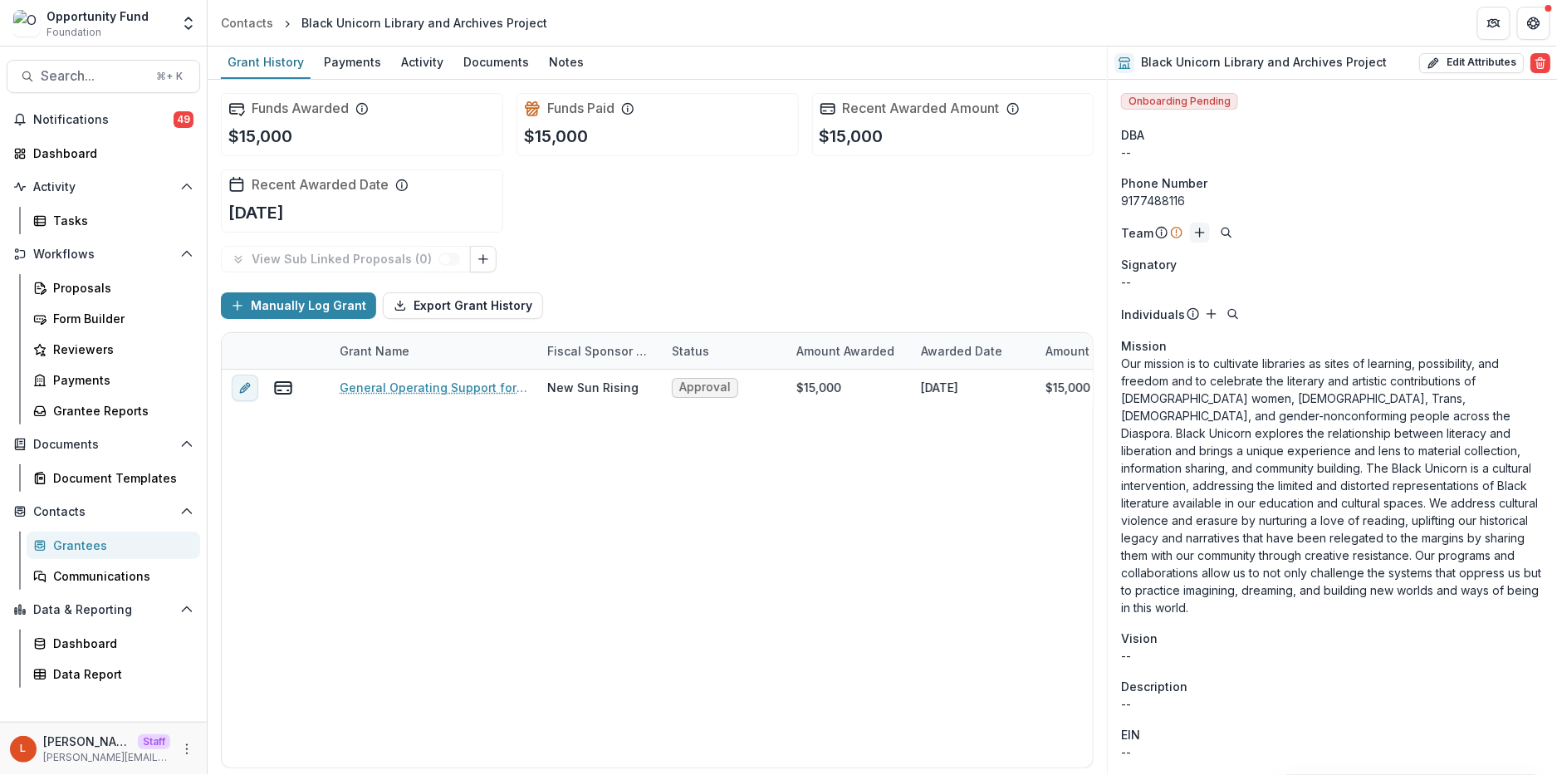
click at [1197, 235] on icon "Add" at bounding box center [1199, 232] width 13 height 13
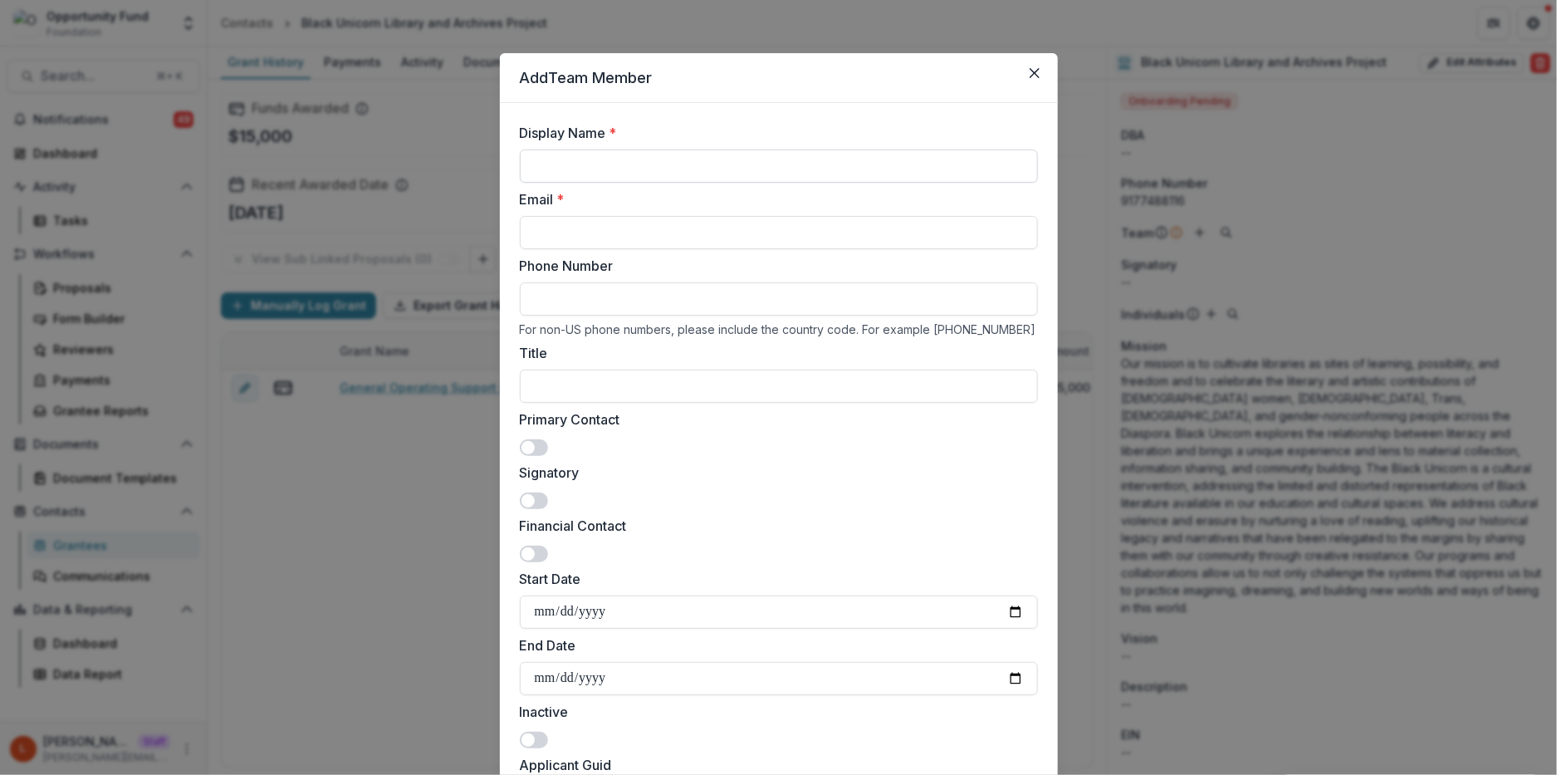
click at [746, 169] on input "Display Name *" at bounding box center [779, 165] width 518 height 33
type input "**********"
click at [775, 241] on input "Email *" at bounding box center [779, 232] width 518 height 33
paste input "**********"
type input "**********"
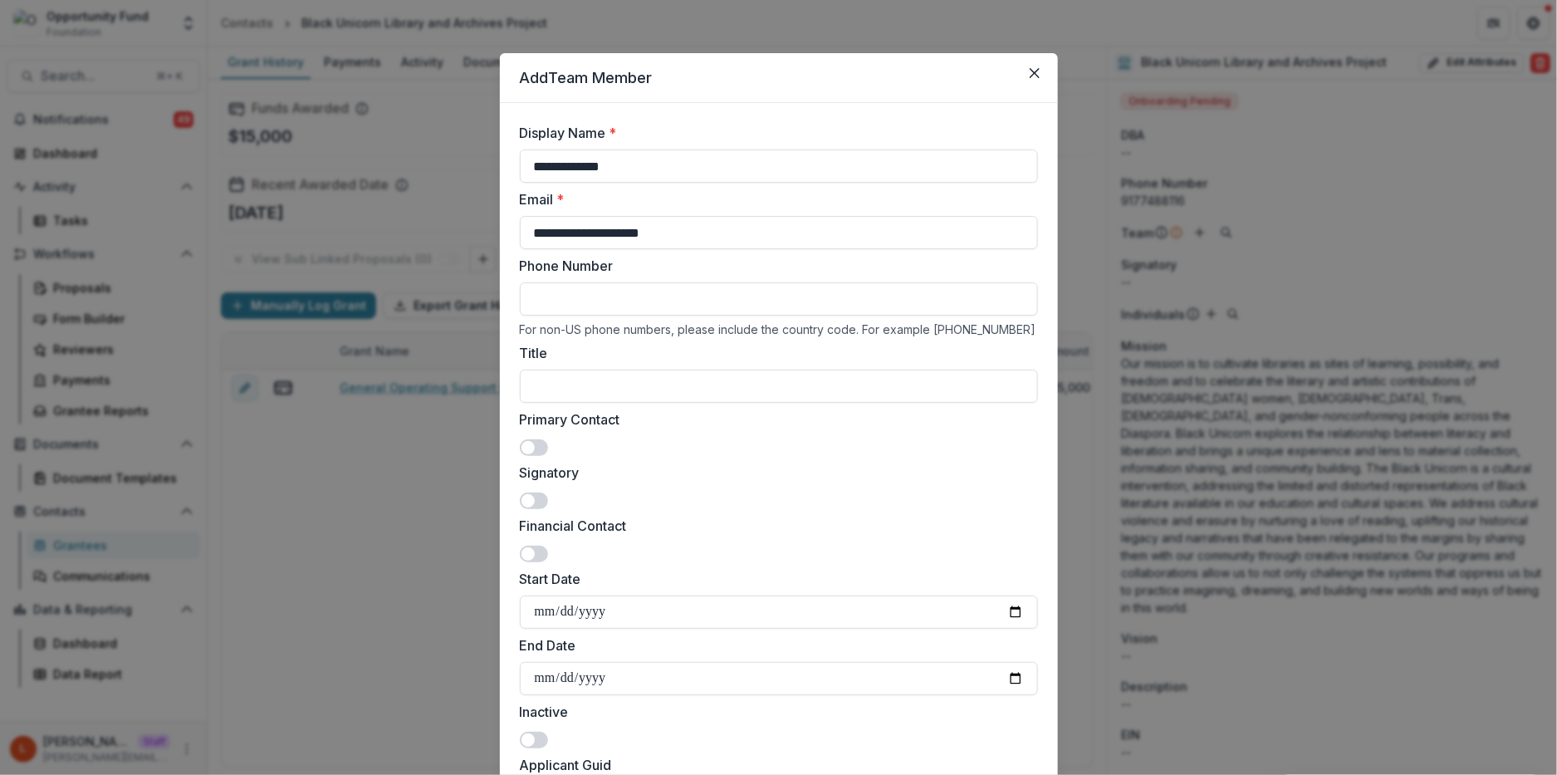
click at [812, 491] on div "Signatory" at bounding box center [779, 486] width 518 height 47
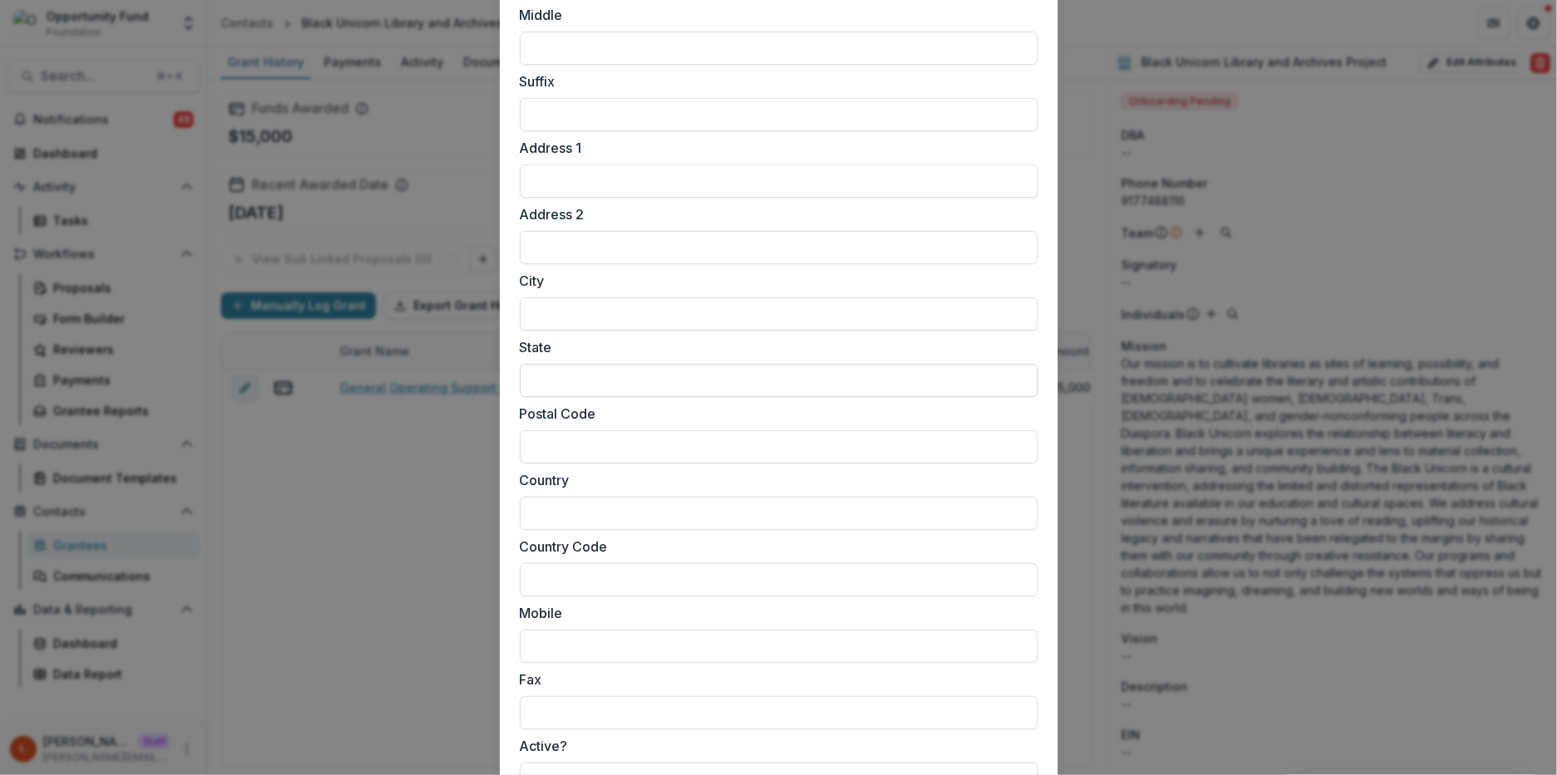
scroll to position [1415, 0]
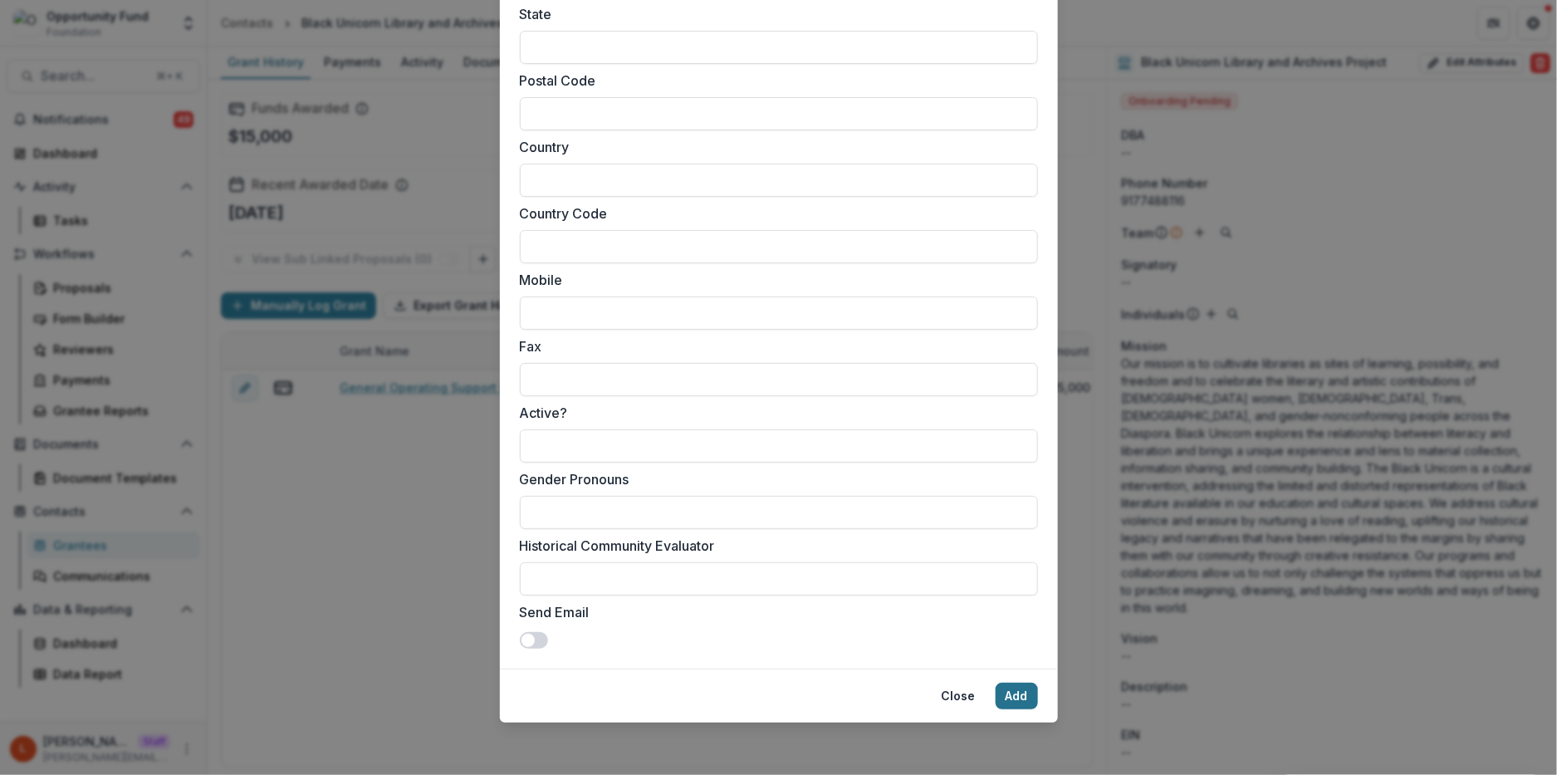
click at [1016, 699] on button "Add" at bounding box center [1017, 696] width 42 height 27
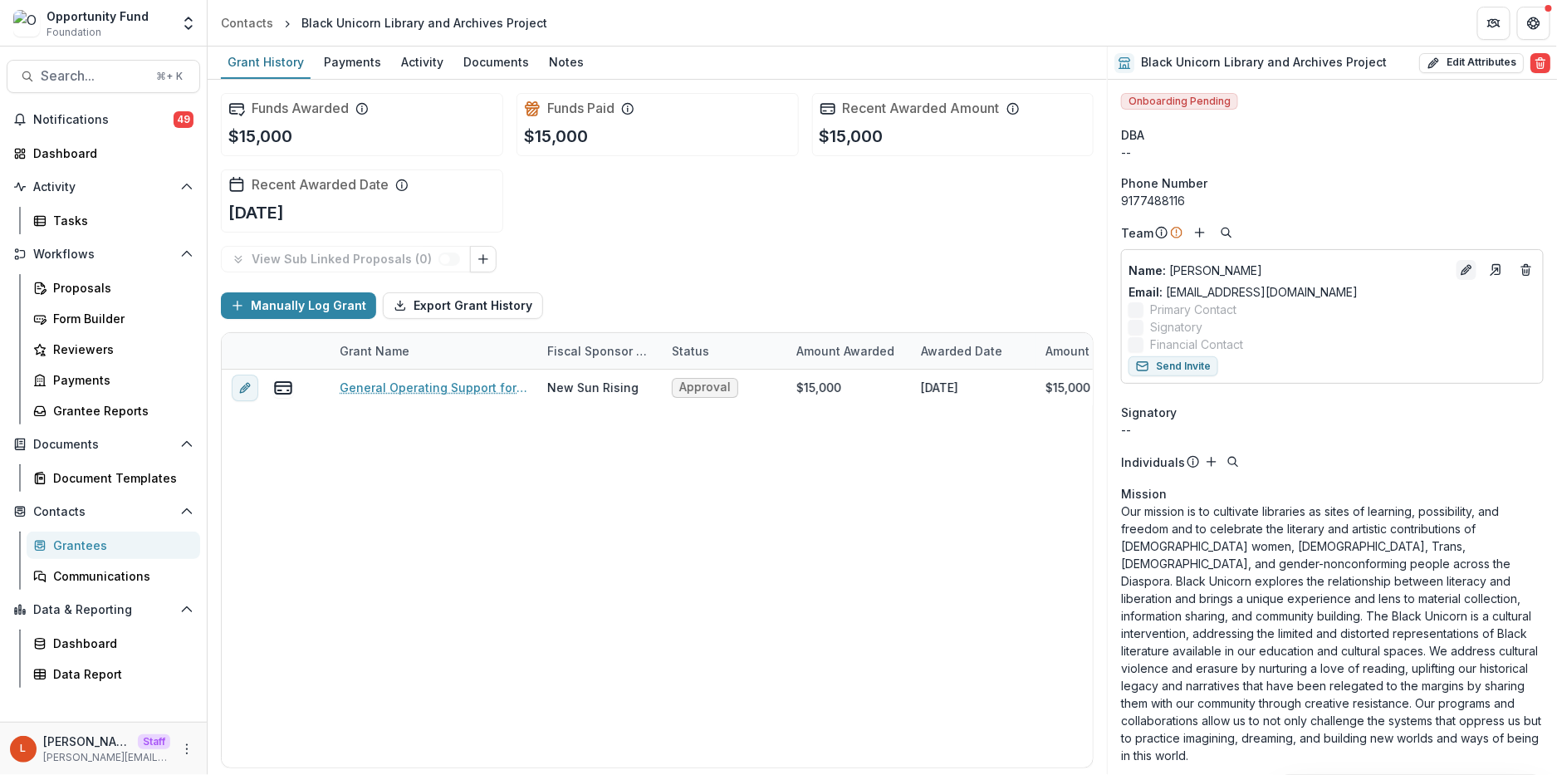
click at [1464, 272] on icon "Edit" at bounding box center [1466, 269] width 13 height 13
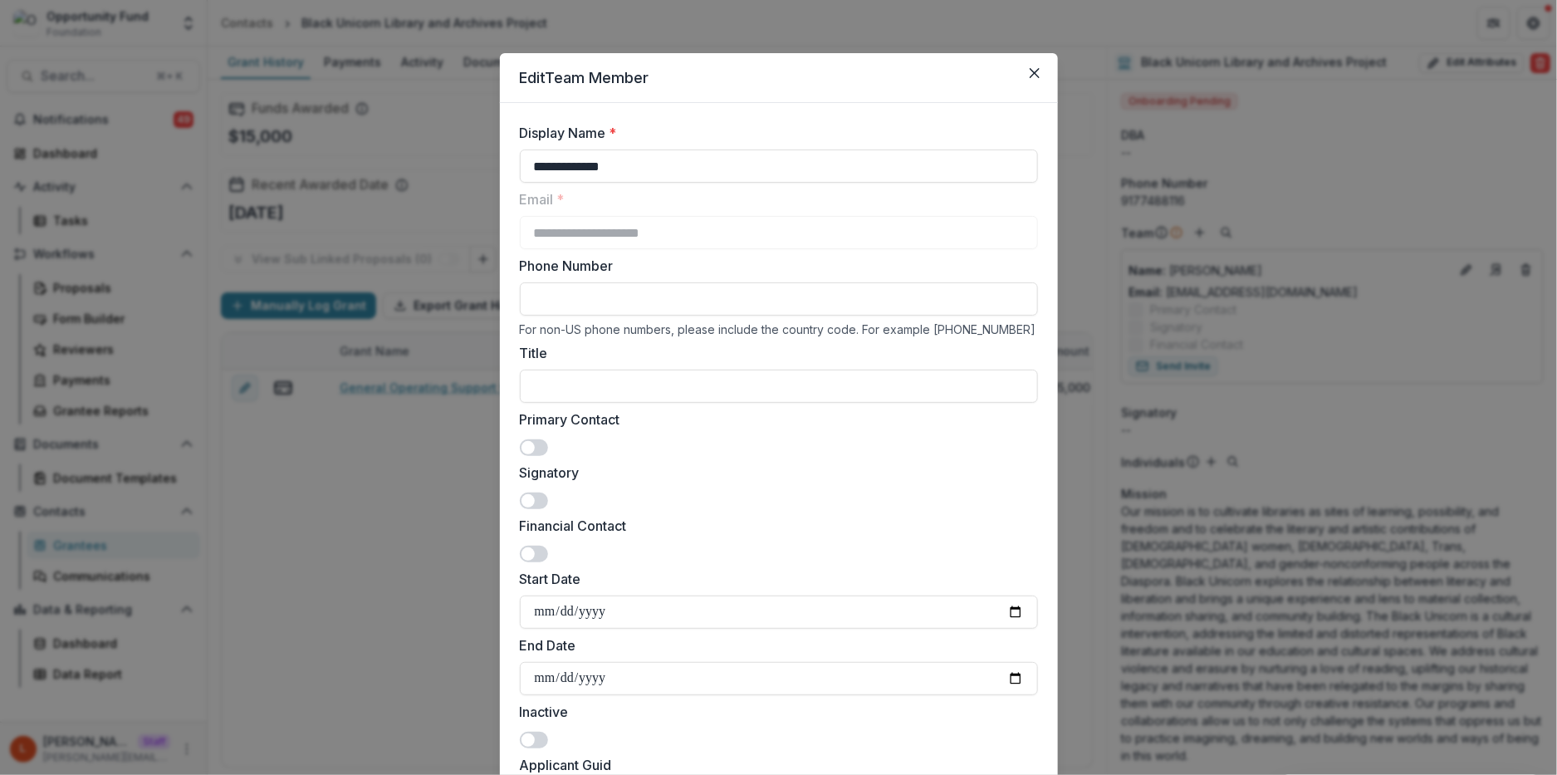
click at [539, 444] on span at bounding box center [534, 447] width 28 height 17
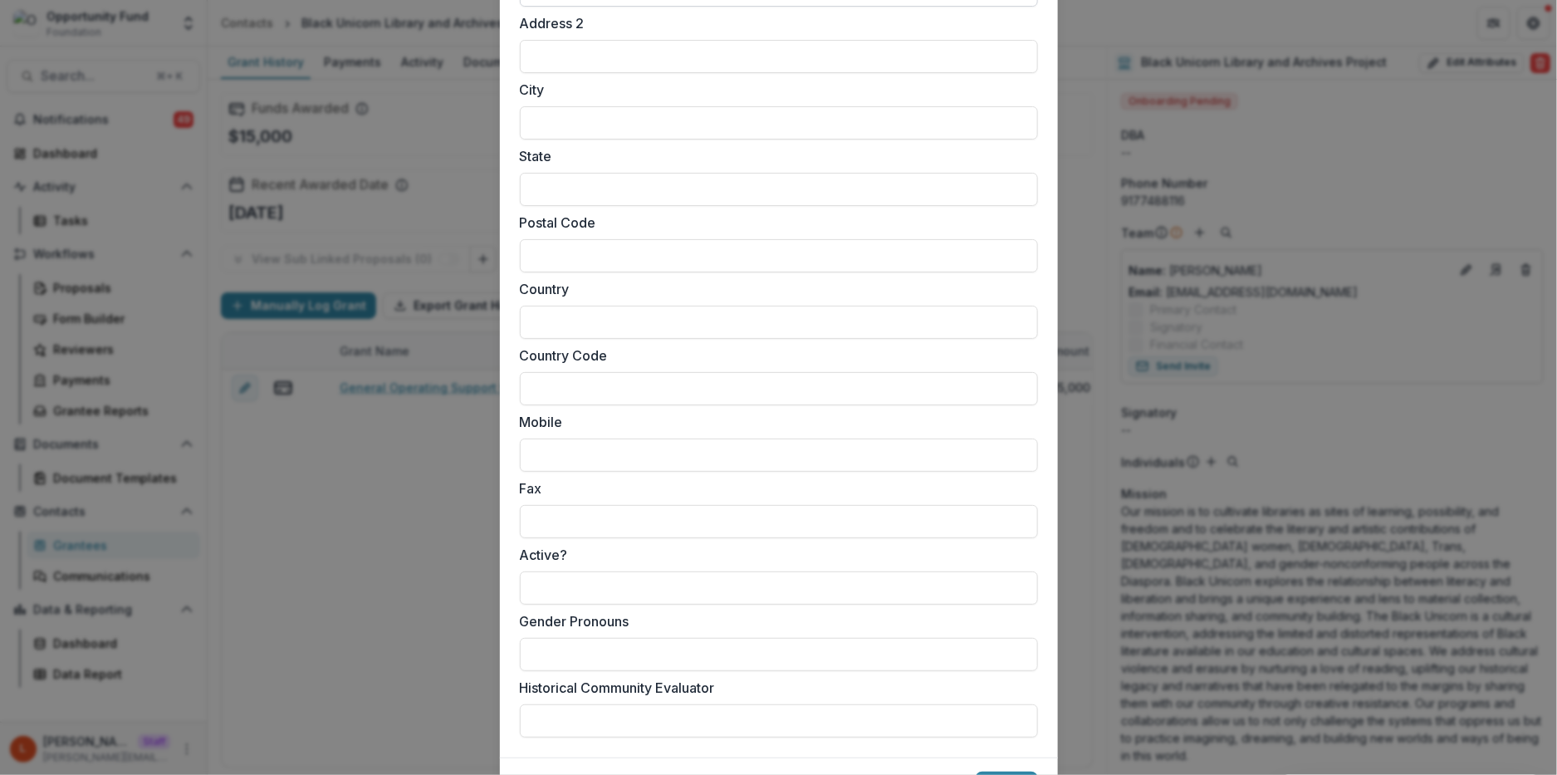
scroll to position [1362, 0]
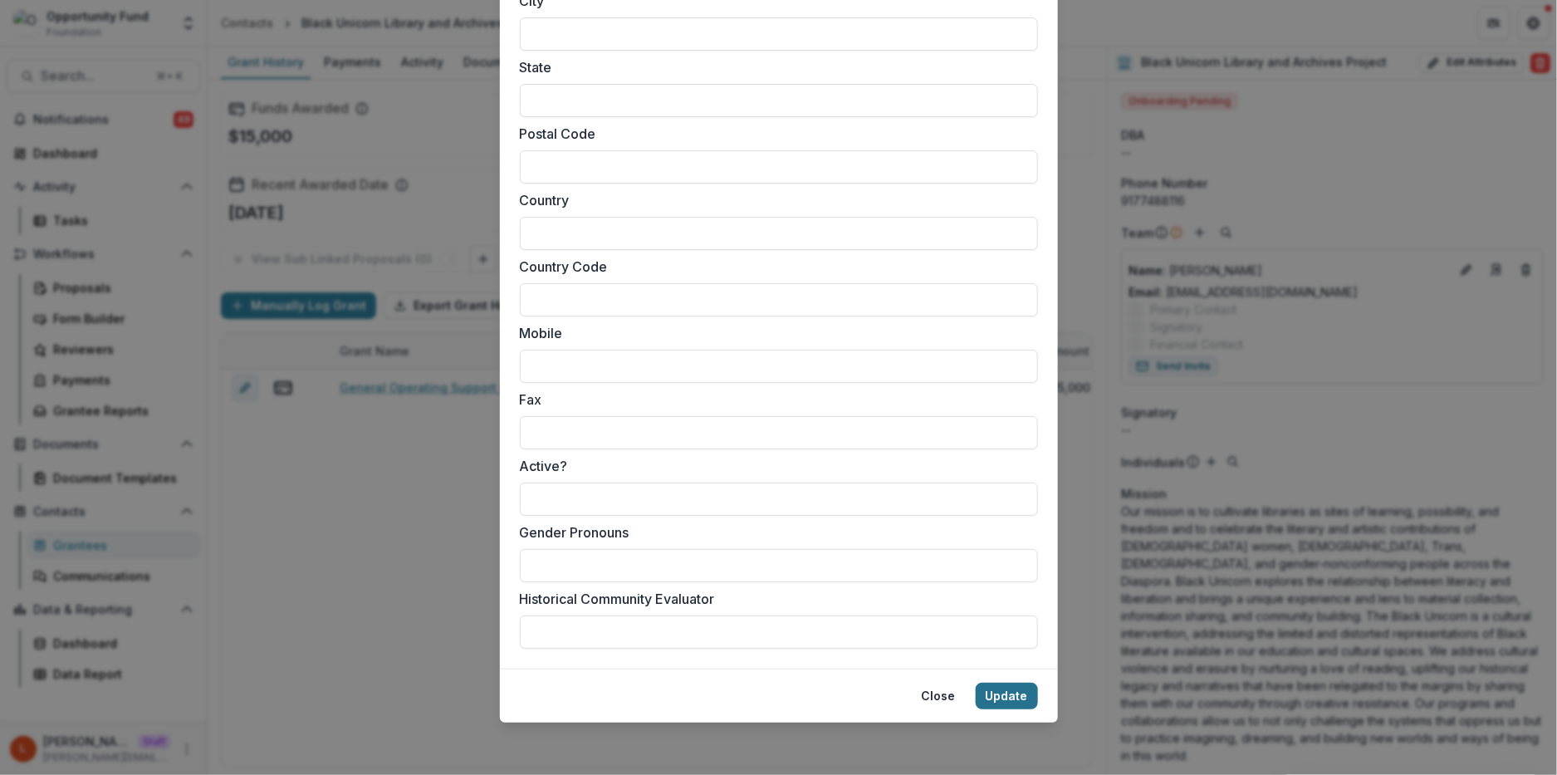
click at [1017, 693] on button "Update" at bounding box center [1007, 696] width 62 height 27
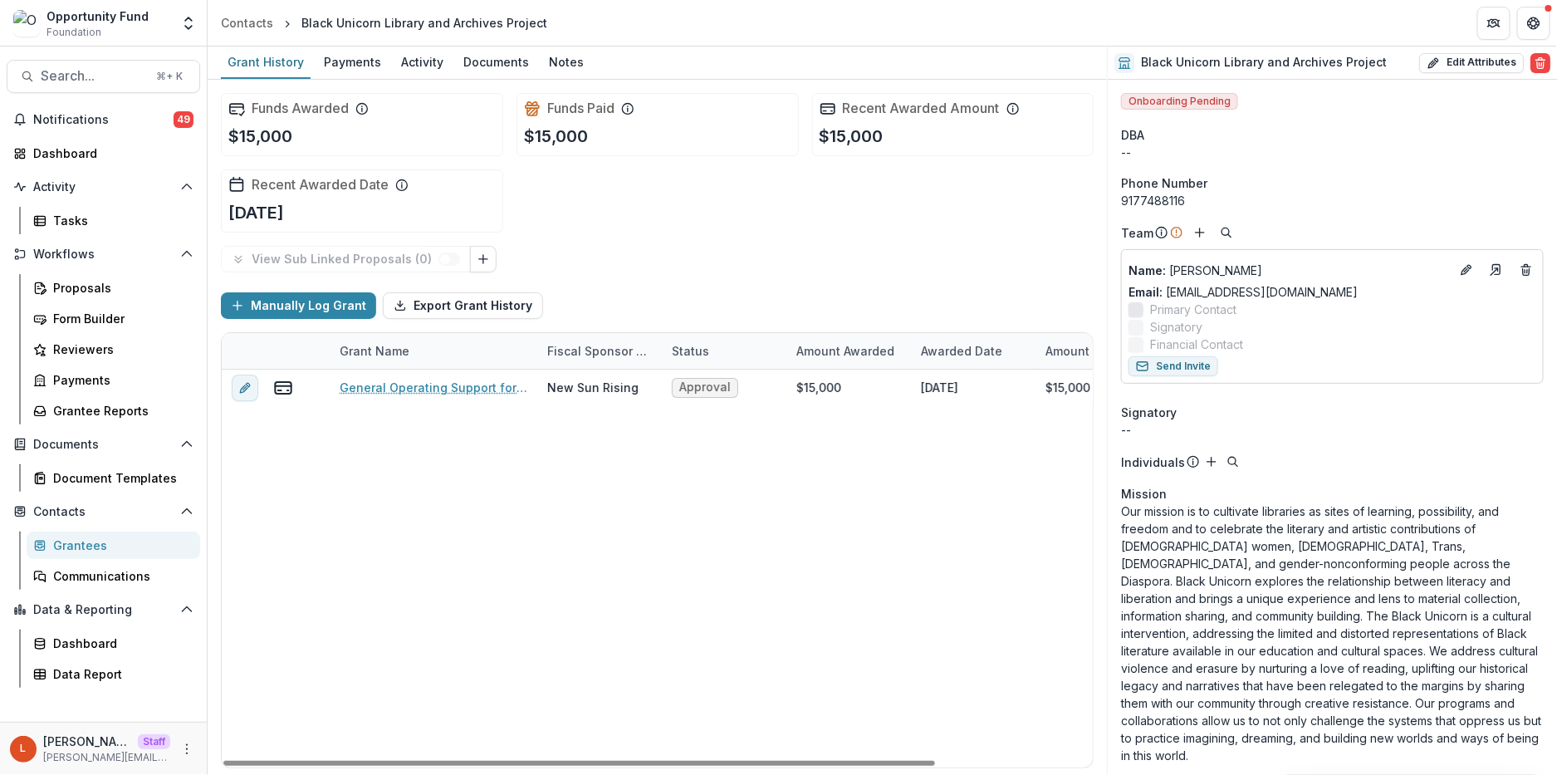
click at [549, 435] on div "General Operating Support for Black Unicorn Library New Sun Rising Approval $15…" at bounding box center [753, 569] width 1063 height 398
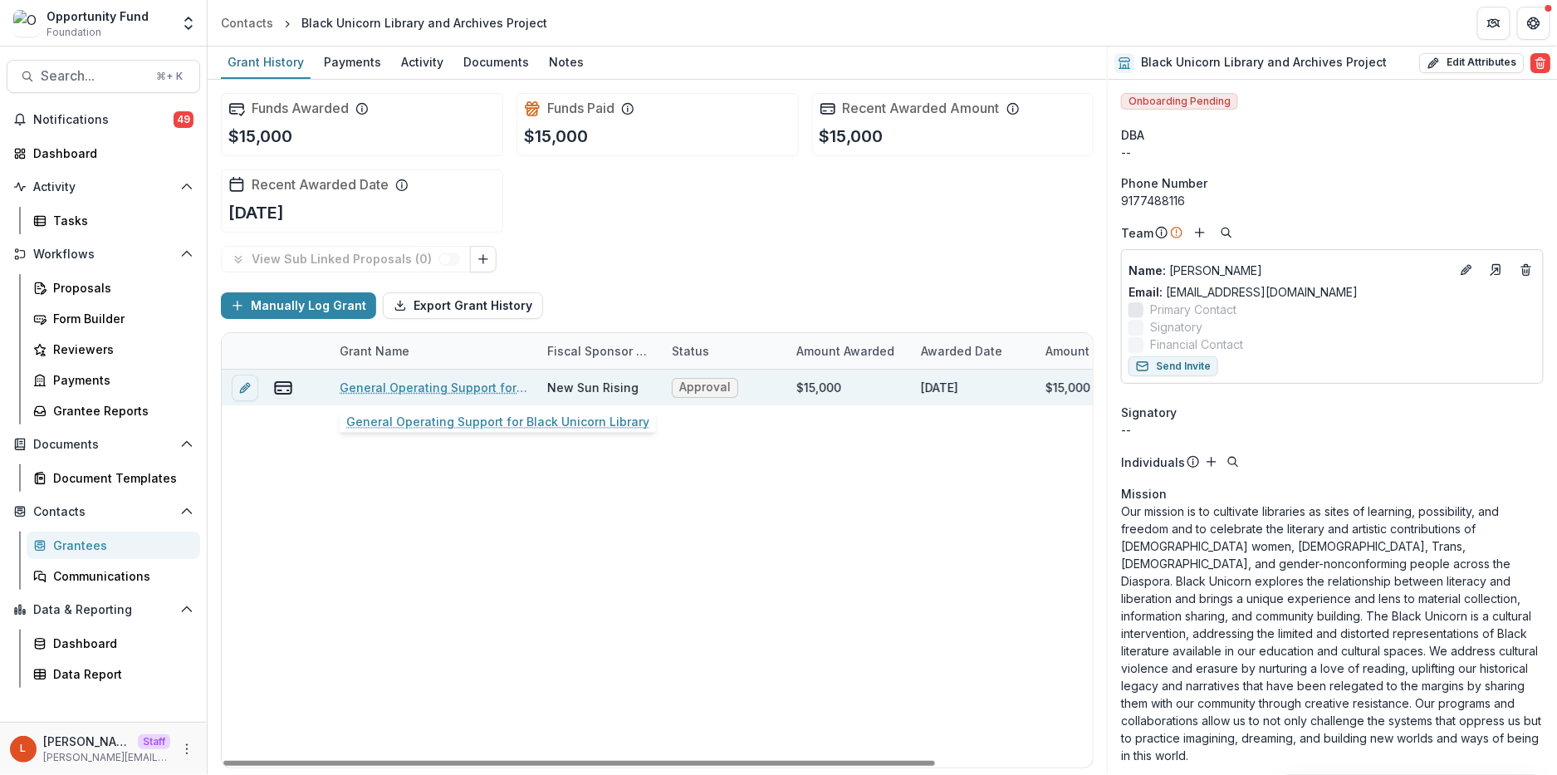
click at [407, 381] on link "General Operating Support for Black Unicorn Library" at bounding box center [434, 387] width 188 height 17
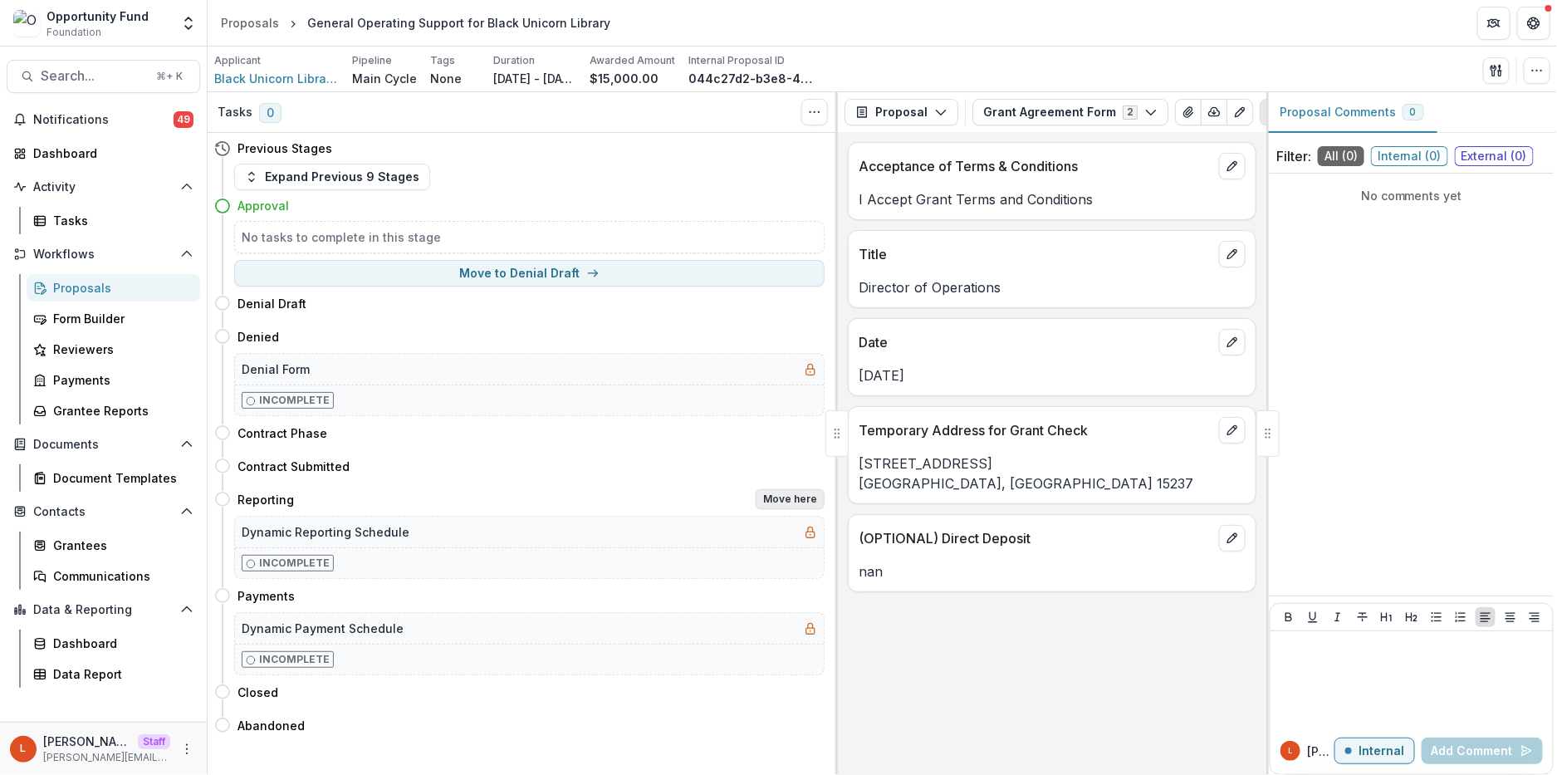
click at [791, 504] on button "Move here" at bounding box center [790, 499] width 69 height 20
select select "*********"
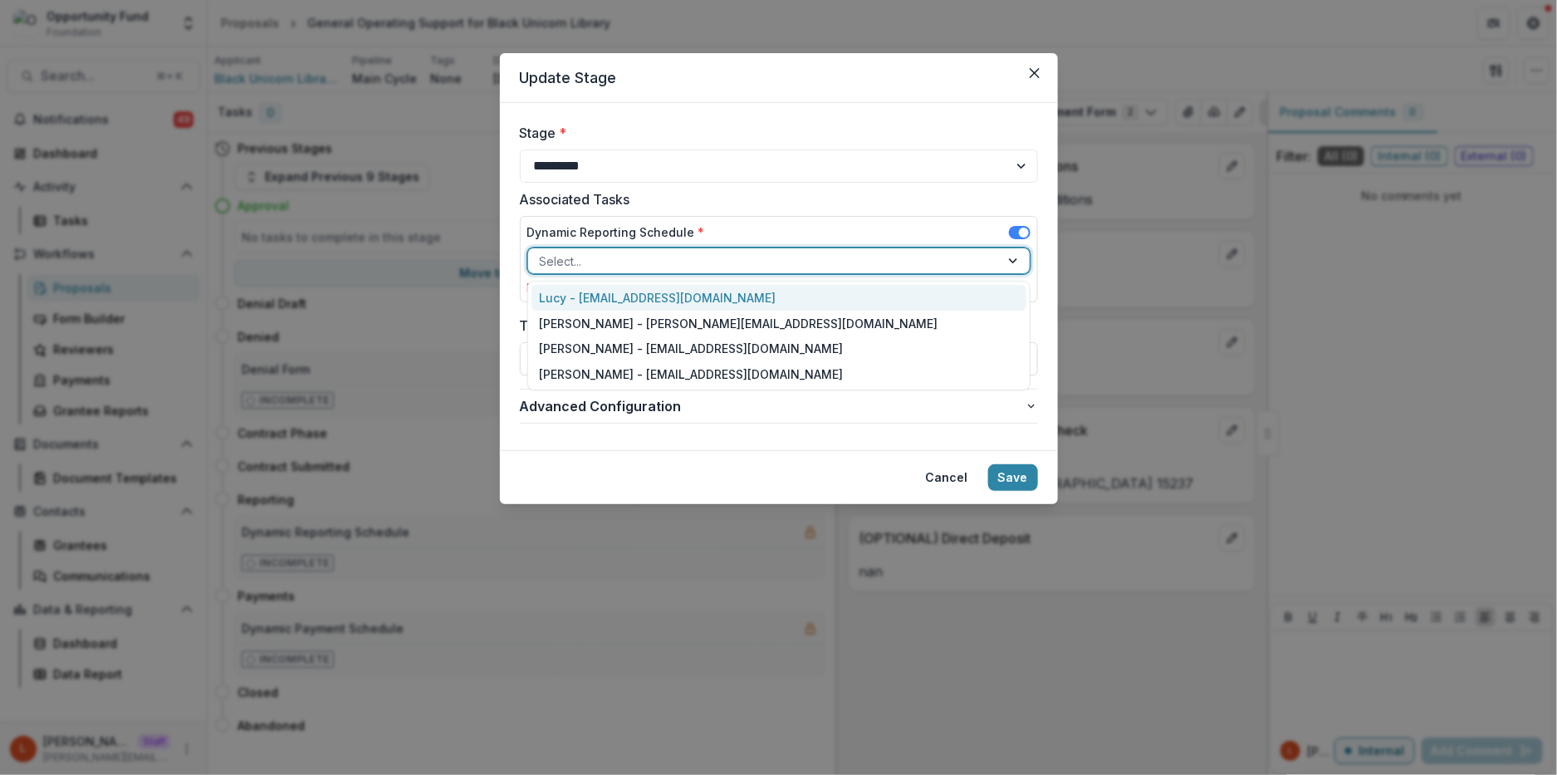
click at [666, 260] on div at bounding box center [764, 261] width 448 height 21
click at [656, 294] on div "Lucy - [EMAIL_ADDRESS][DOMAIN_NAME]" at bounding box center [779, 298] width 495 height 26
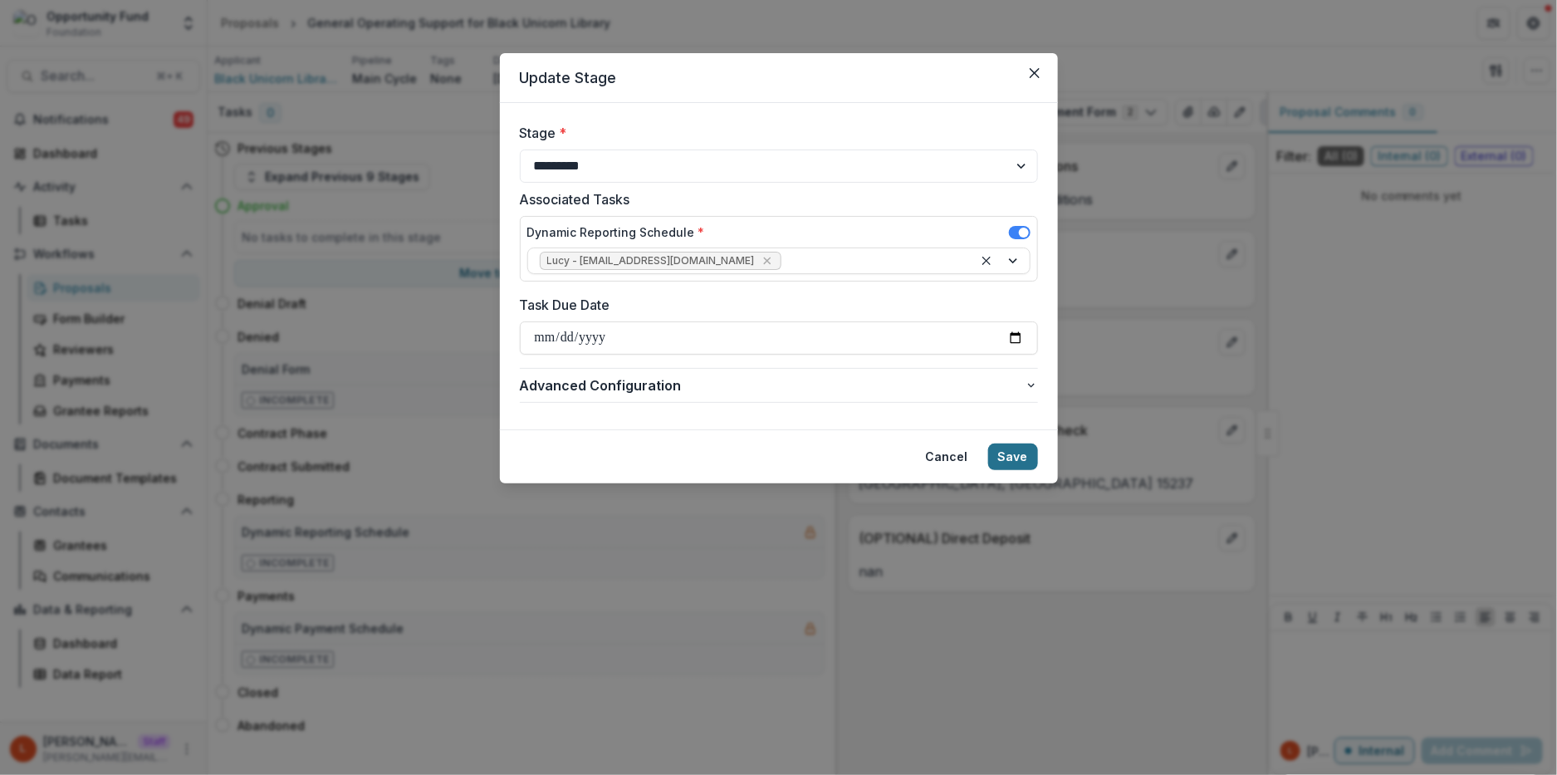
click at [997, 459] on button "Save" at bounding box center [1013, 456] width 50 height 27
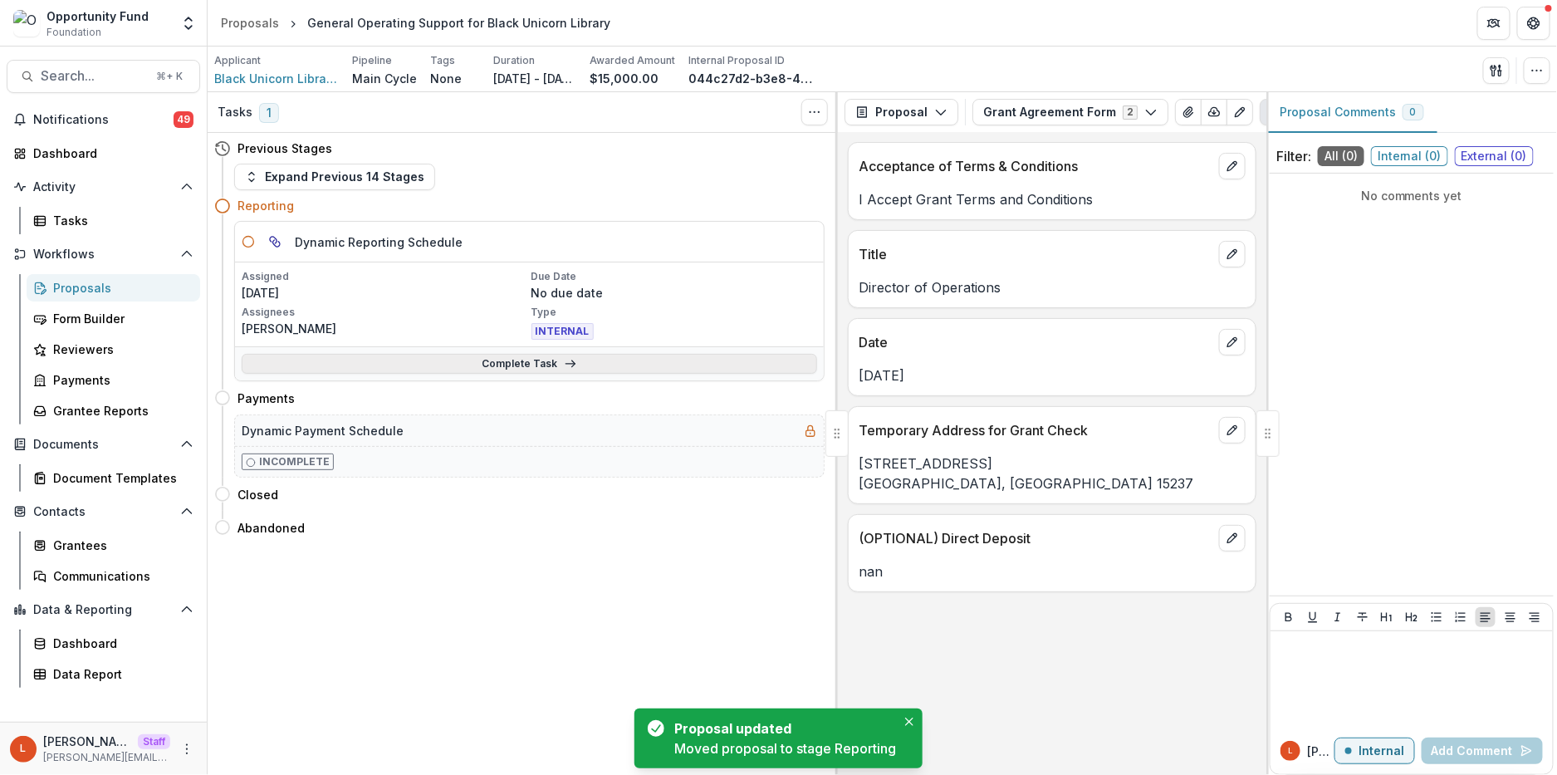
click at [494, 365] on link "Complete Task" at bounding box center [530, 364] width 576 height 20
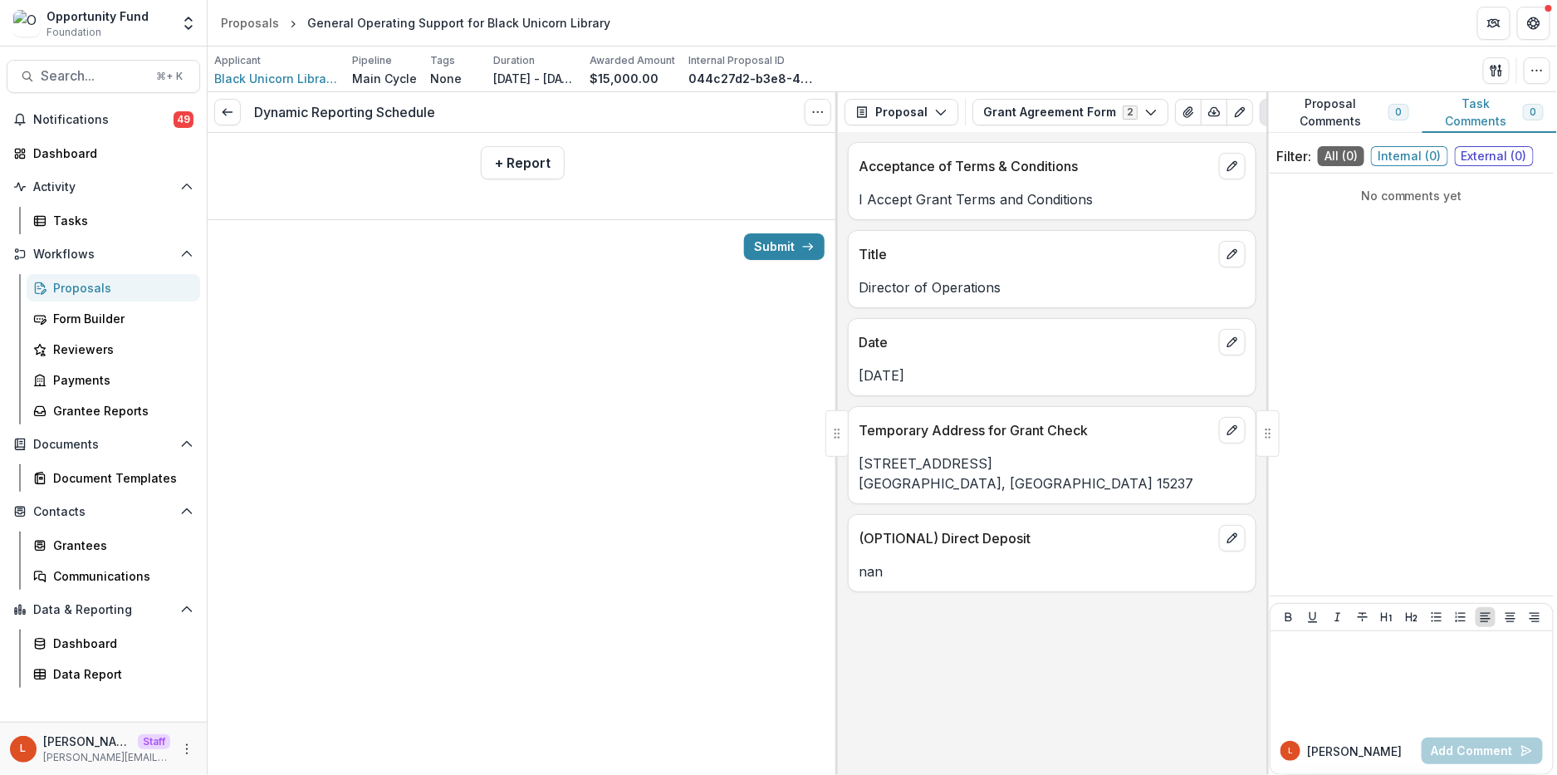
click at [521, 142] on div "+ Report" at bounding box center [523, 163] width 630 height 60
click at [521, 166] on button "+ Report" at bounding box center [523, 162] width 84 height 33
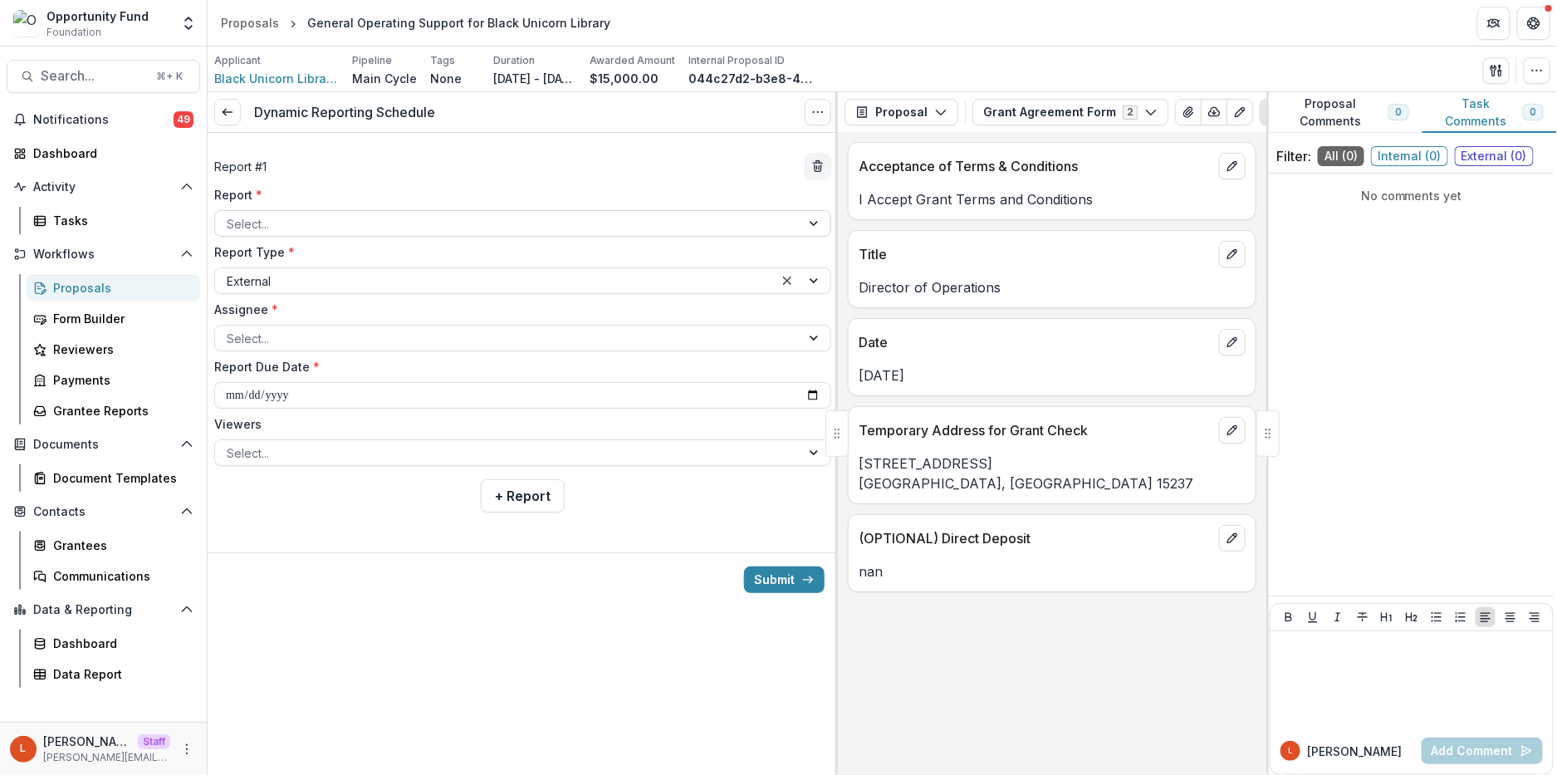
click at [393, 219] on div at bounding box center [508, 223] width 562 height 21
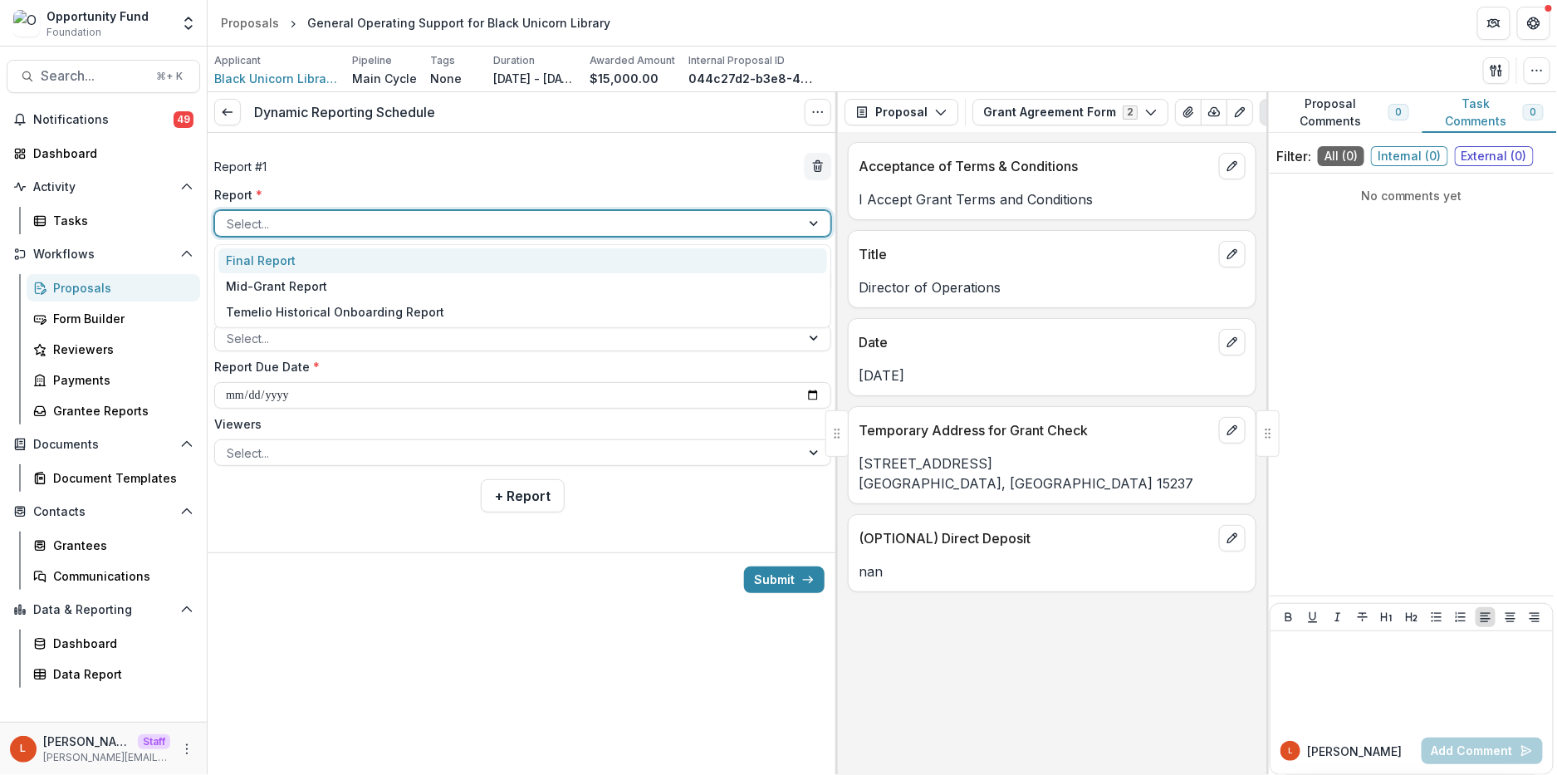
click at [385, 258] on div "Final Report" at bounding box center [522, 261] width 609 height 26
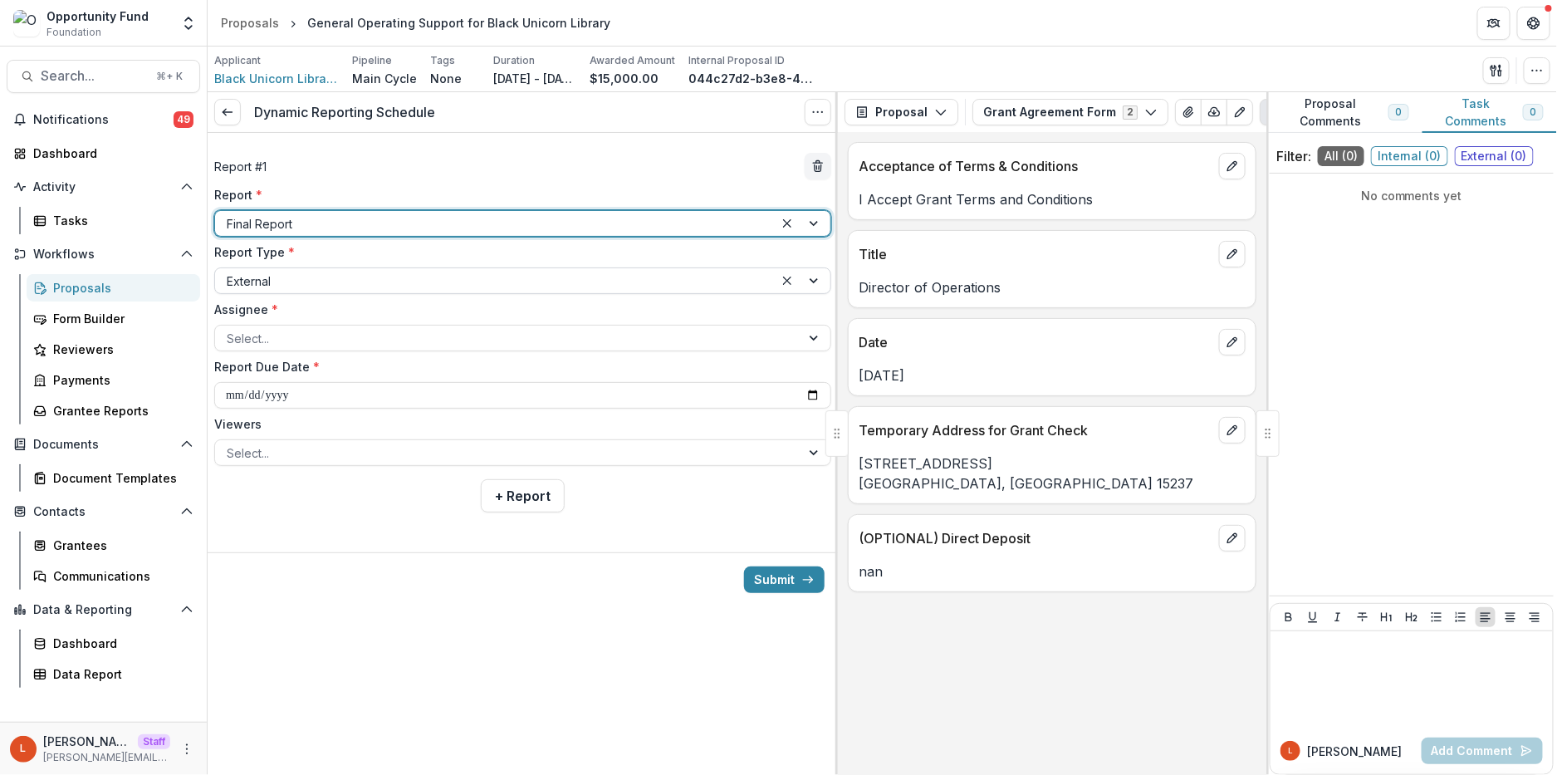
click at [374, 283] on div at bounding box center [495, 281] width 536 height 21
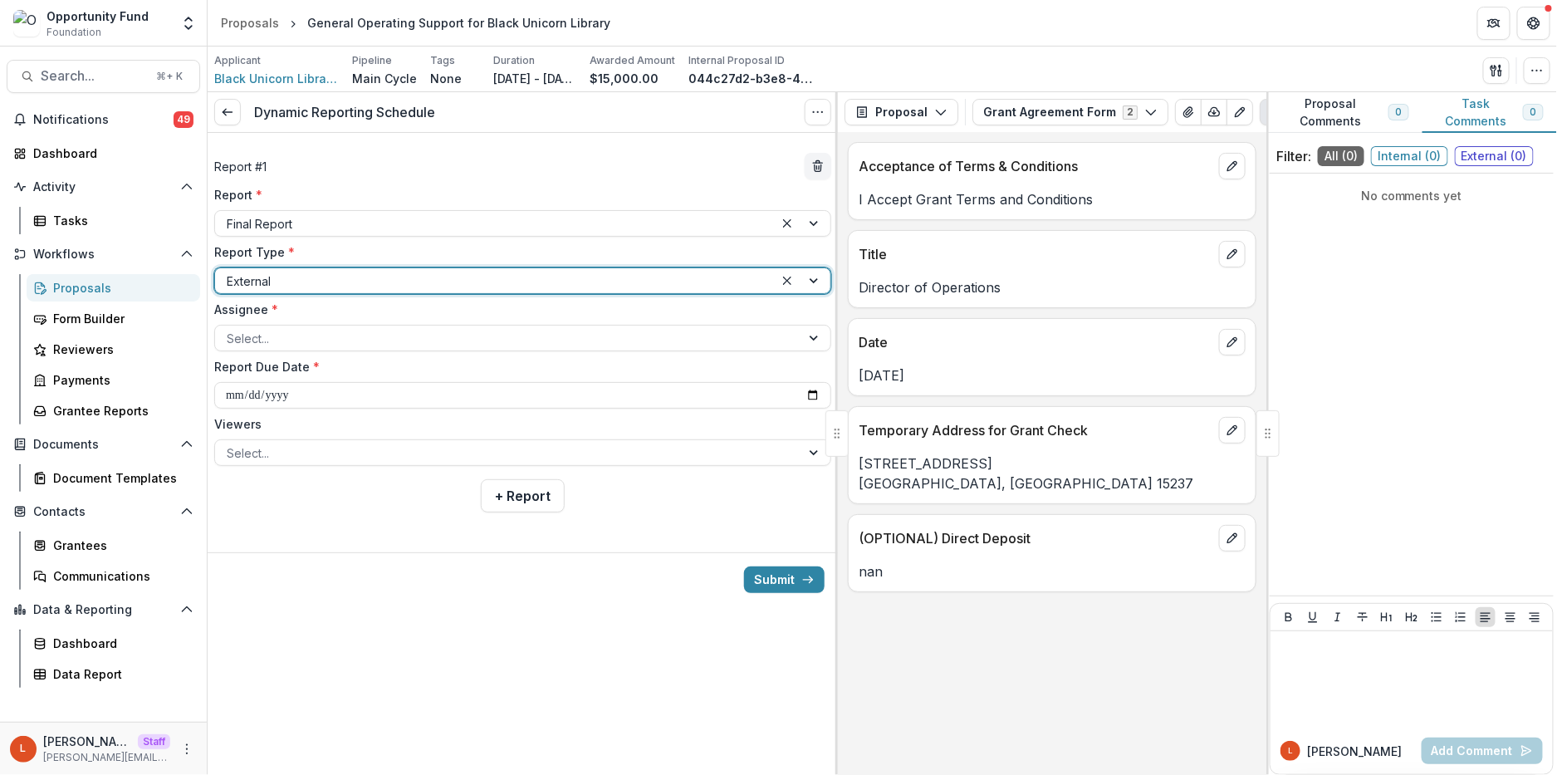
click at [374, 283] on div at bounding box center [495, 281] width 536 height 21
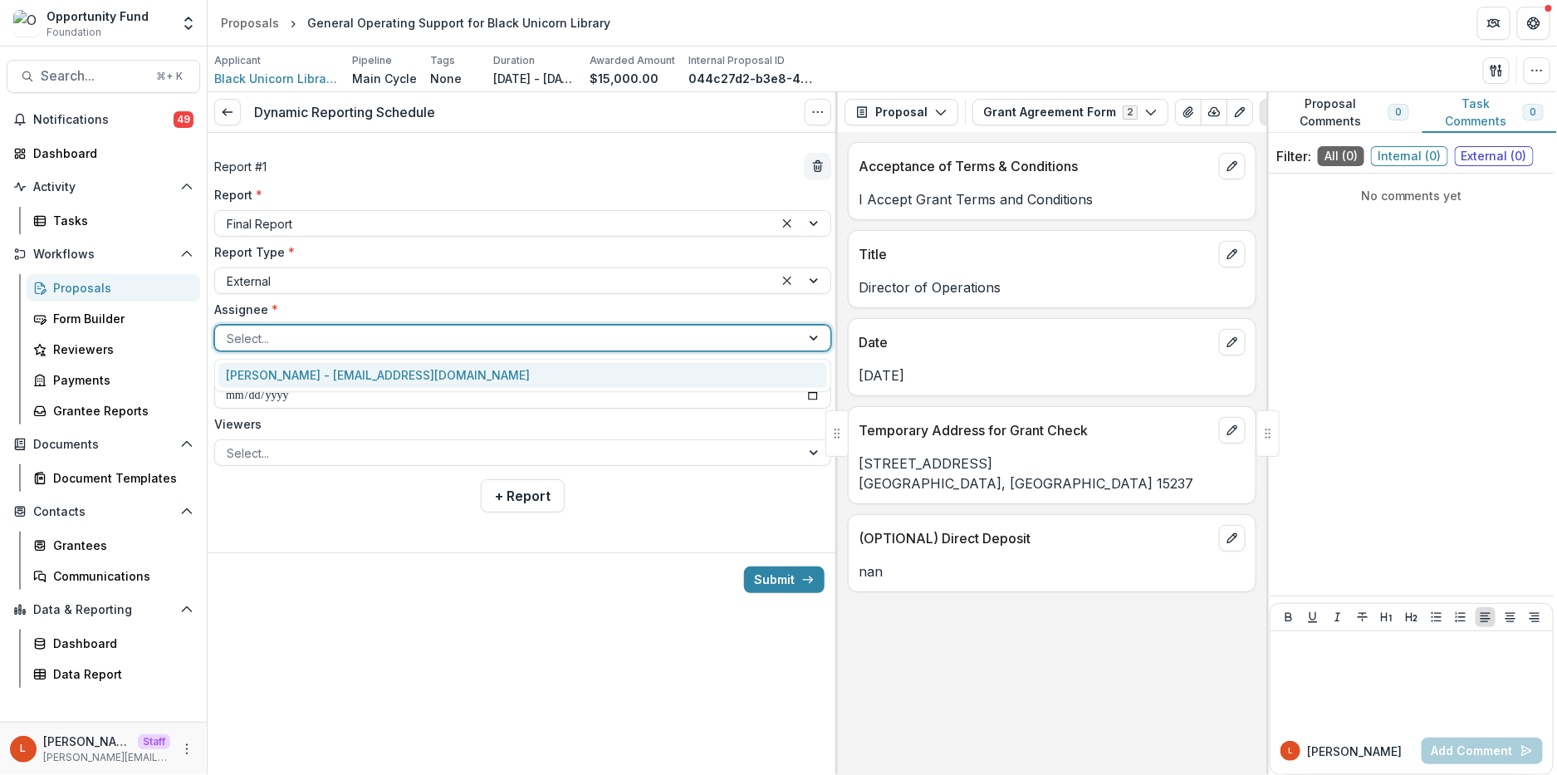
click at [363, 336] on div at bounding box center [508, 338] width 562 height 21
click at [362, 377] on div "[PERSON_NAME] - [EMAIL_ADDRESS][DOMAIN_NAME]" at bounding box center [522, 376] width 609 height 26
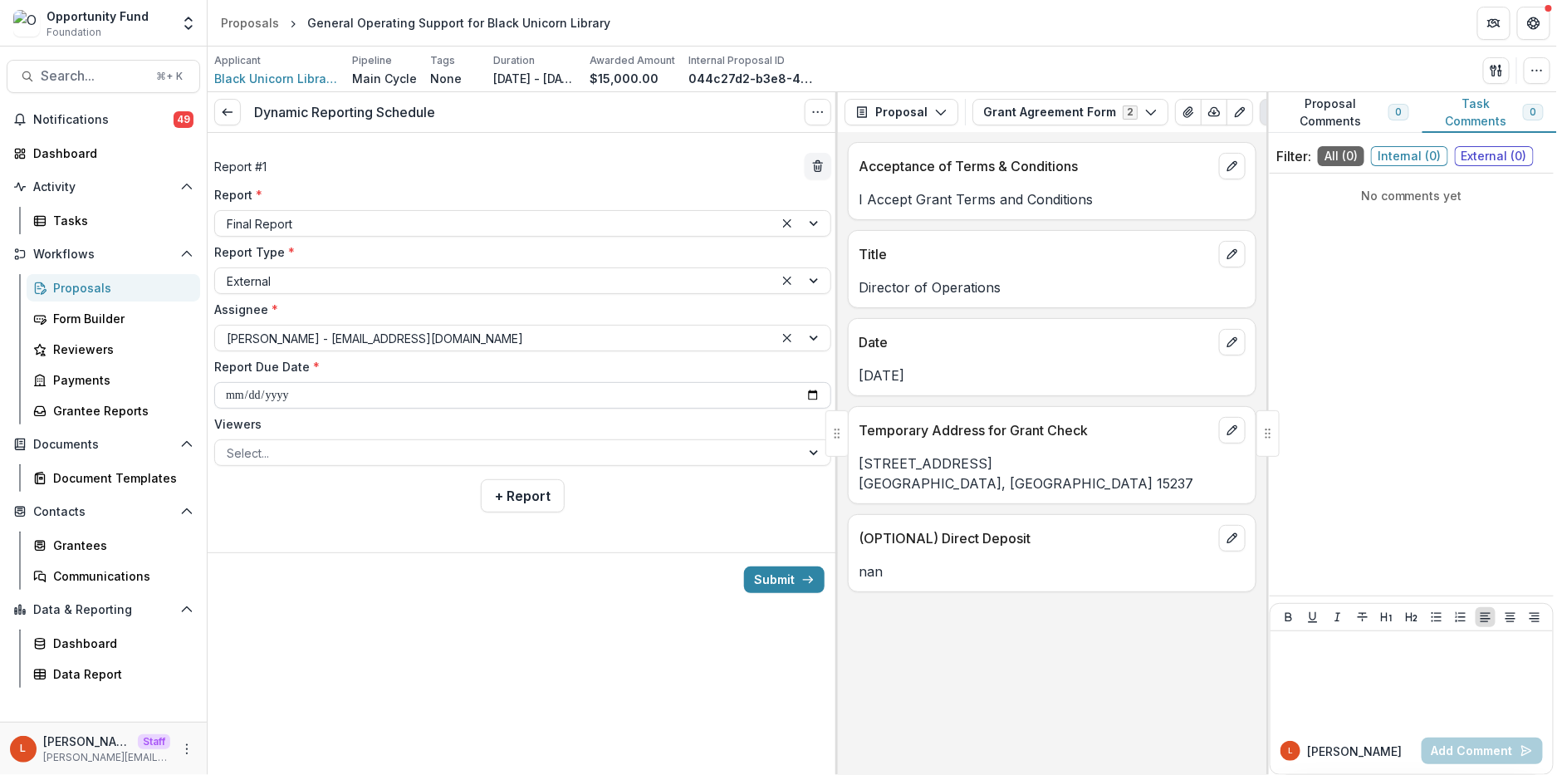
click at [238, 397] on input "**********" at bounding box center [522, 395] width 617 height 27
type input "**********"
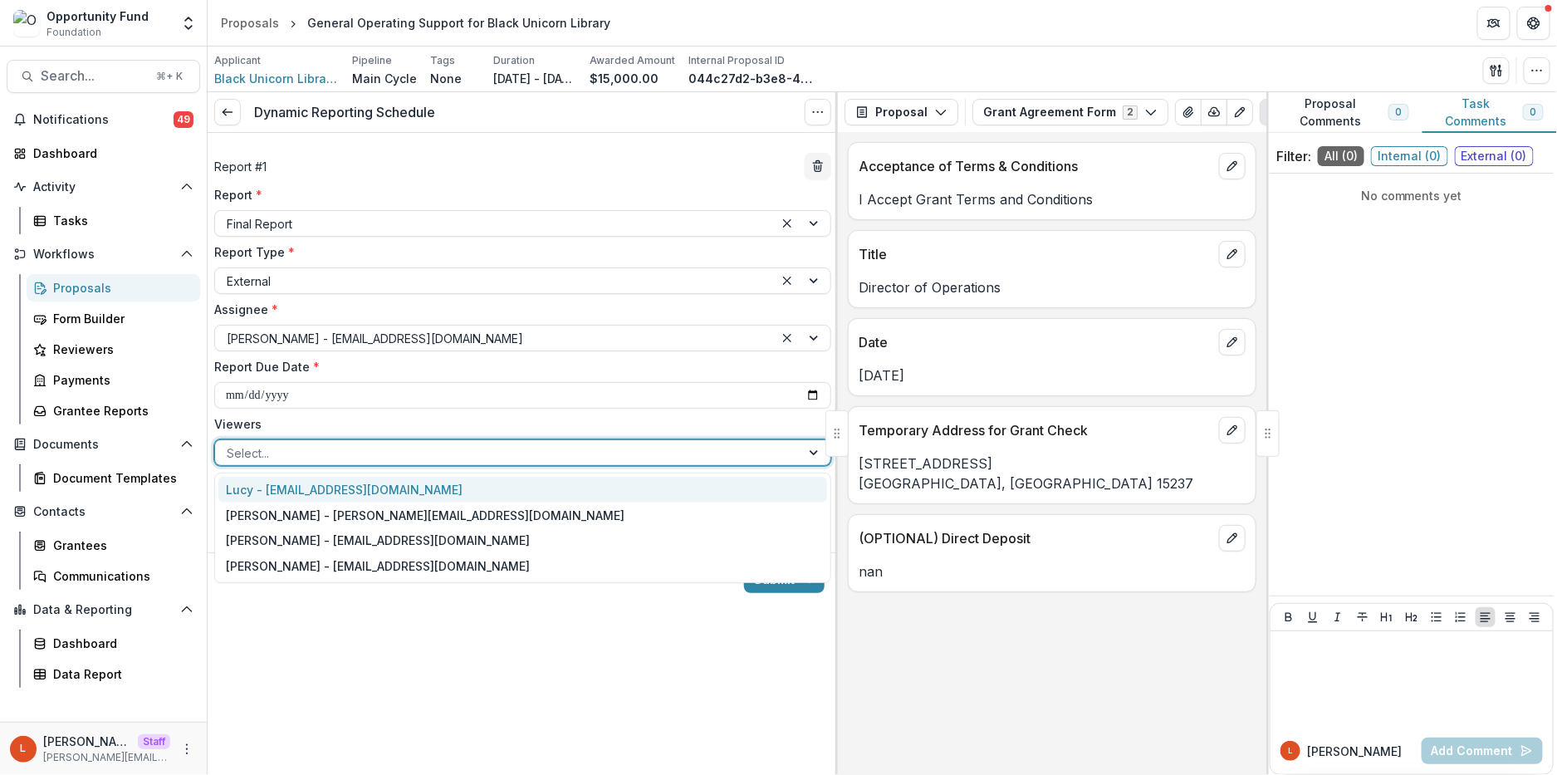
click at [285, 460] on div at bounding box center [508, 453] width 562 height 21
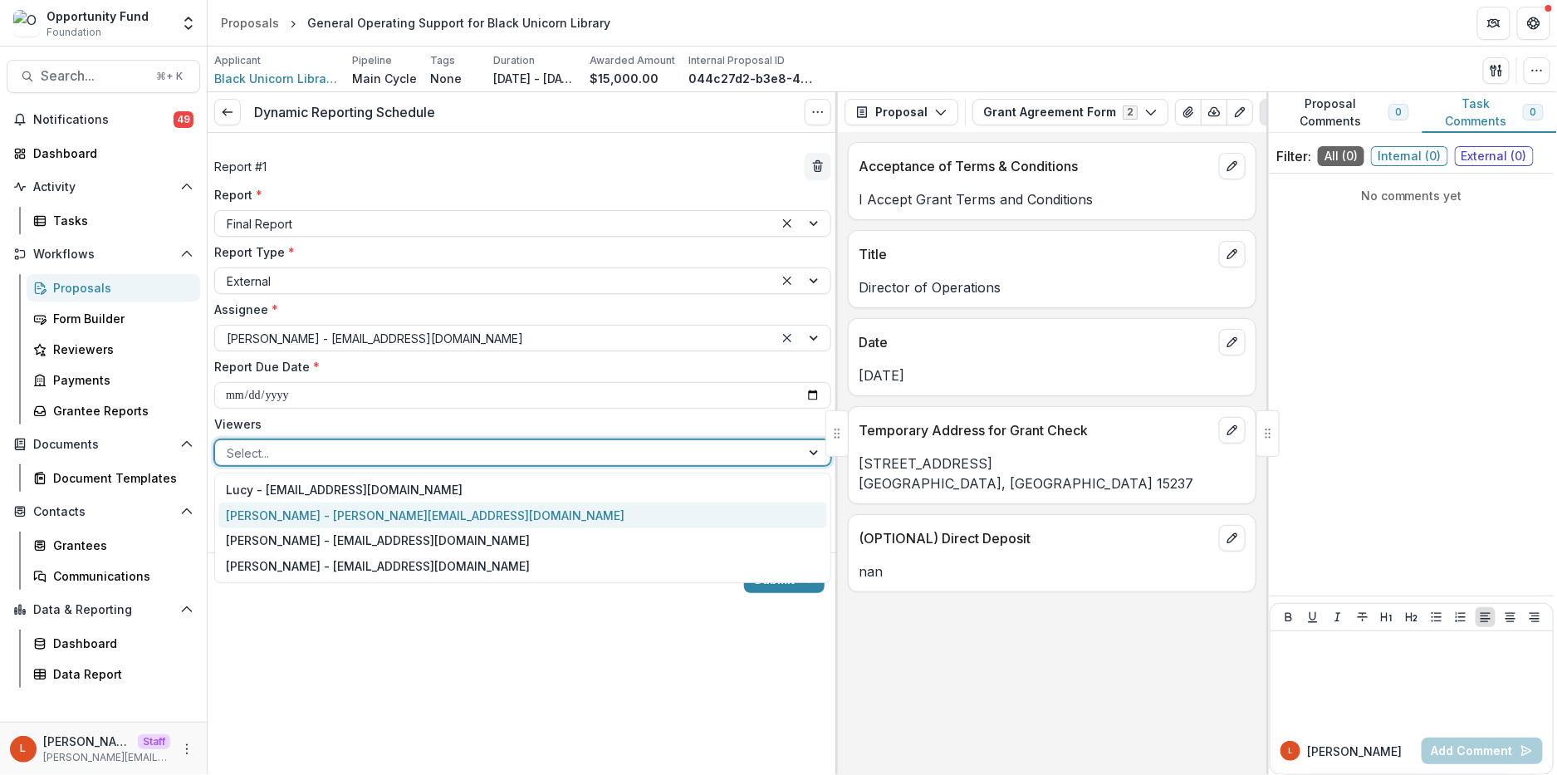
click at [290, 517] on div "[PERSON_NAME] - [PERSON_NAME][EMAIL_ADDRESS][DOMAIN_NAME]" at bounding box center [522, 515] width 609 height 26
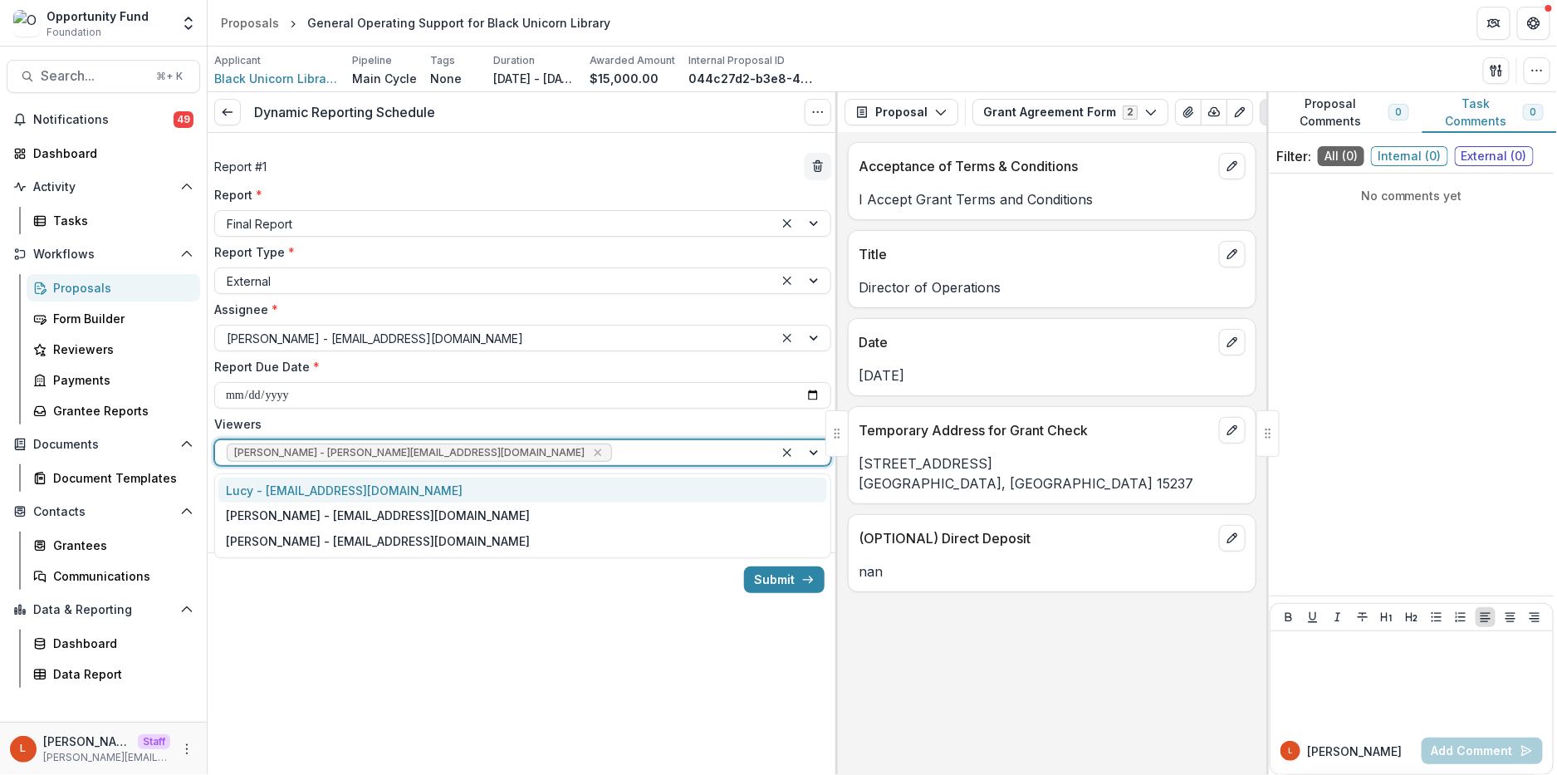
click at [615, 453] on div at bounding box center [688, 453] width 147 height 21
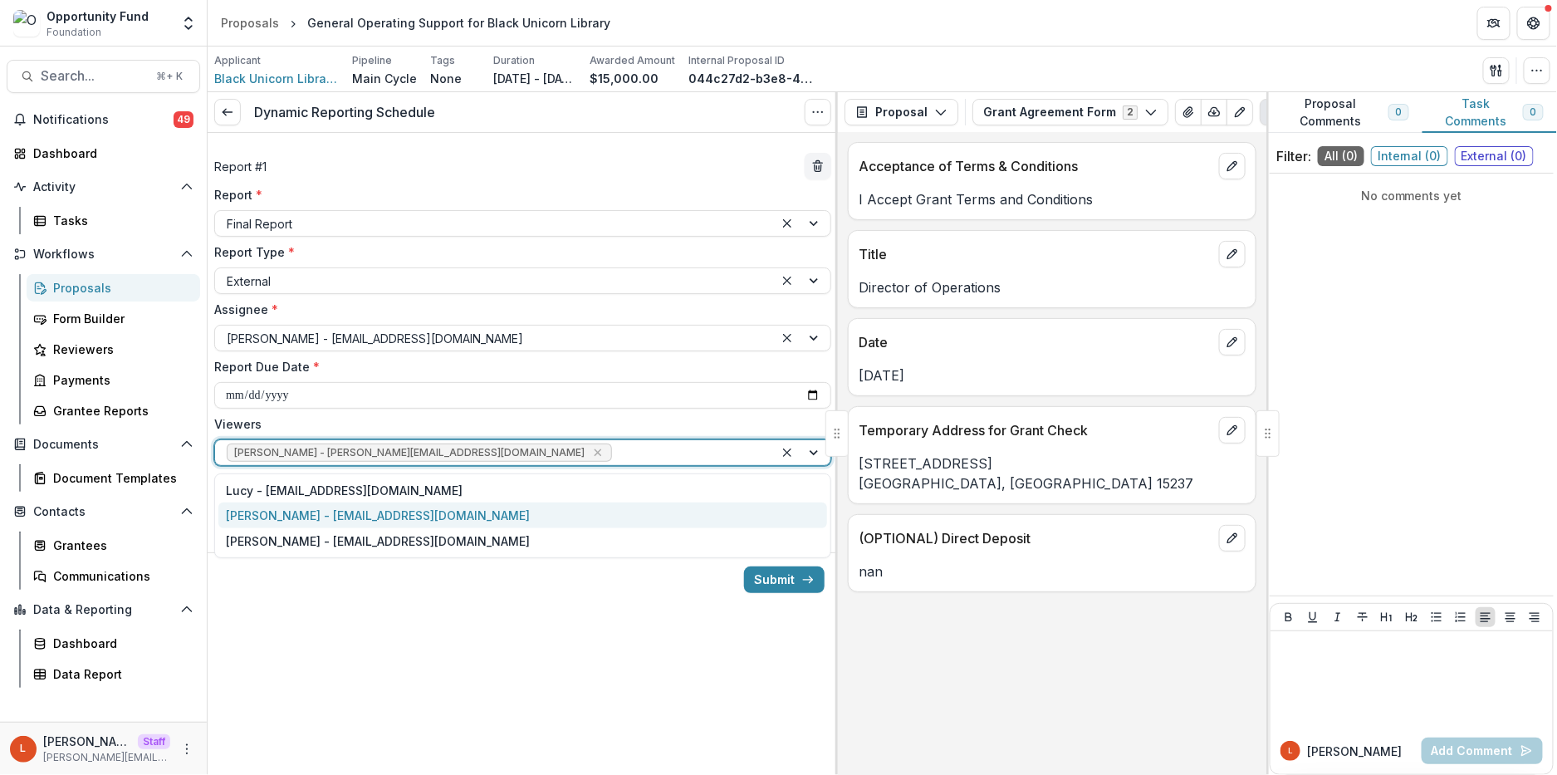
click at [487, 516] on div "[PERSON_NAME] - [EMAIL_ADDRESS][DOMAIN_NAME]" at bounding box center [522, 515] width 609 height 26
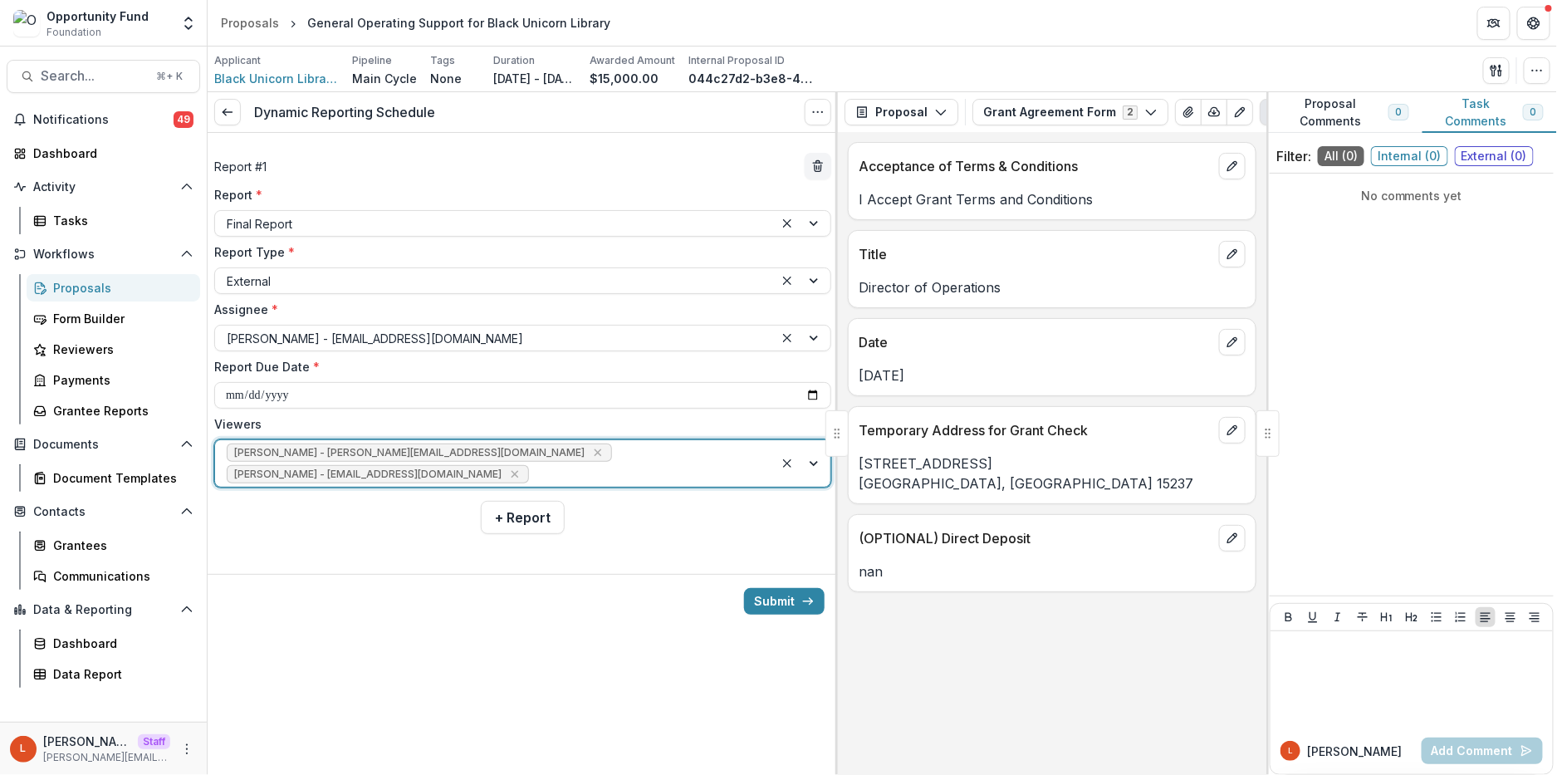
click at [551, 463] on div "[PERSON_NAME] - [PERSON_NAME][EMAIL_ADDRESS][DOMAIN_NAME] [PERSON_NAME] - [PERS…" at bounding box center [494, 463] width 559 height 47
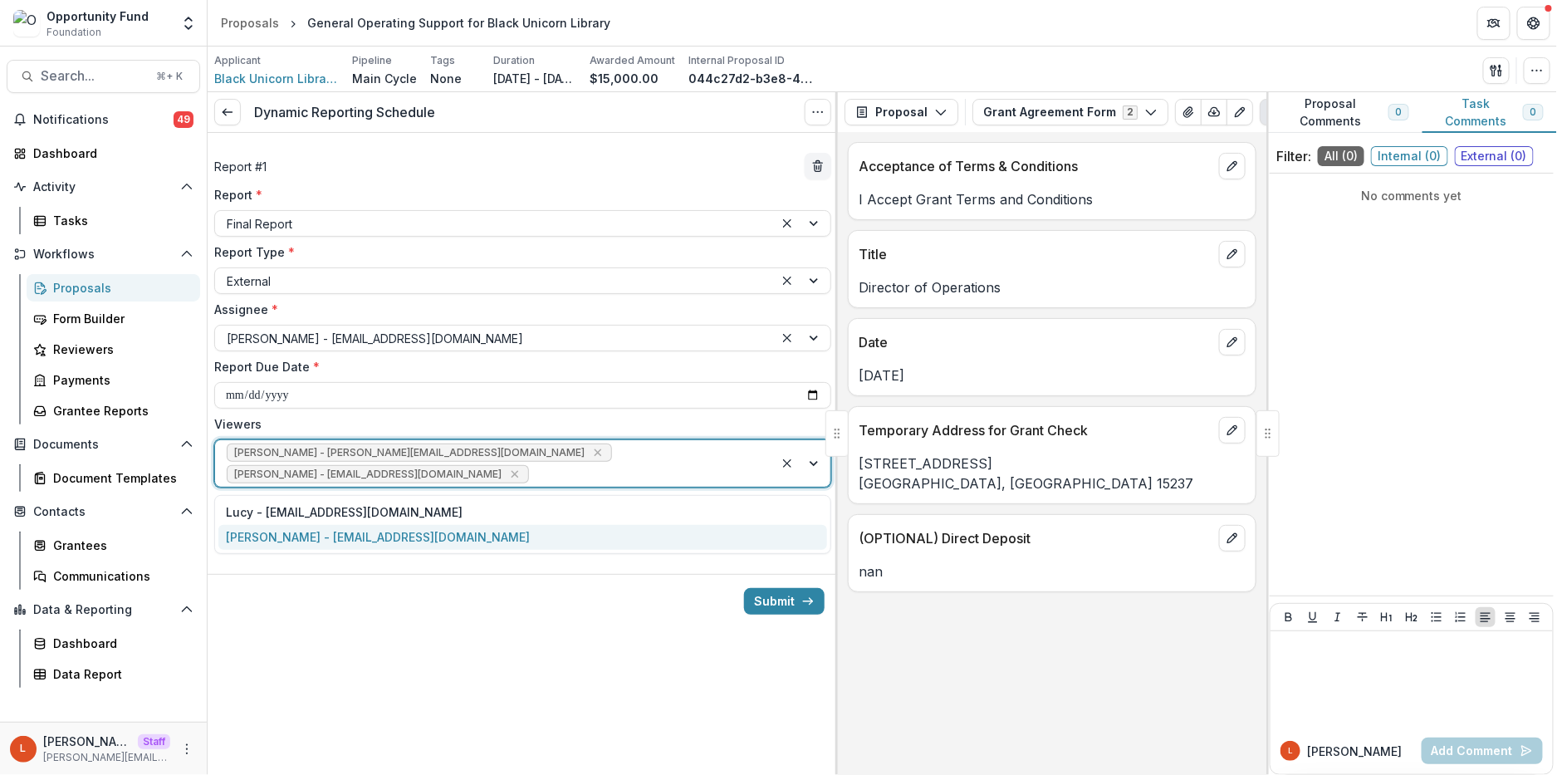
click at [484, 532] on div "[PERSON_NAME] - [EMAIL_ADDRESS][DOMAIN_NAME]" at bounding box center [522, 538] width 609 height 26
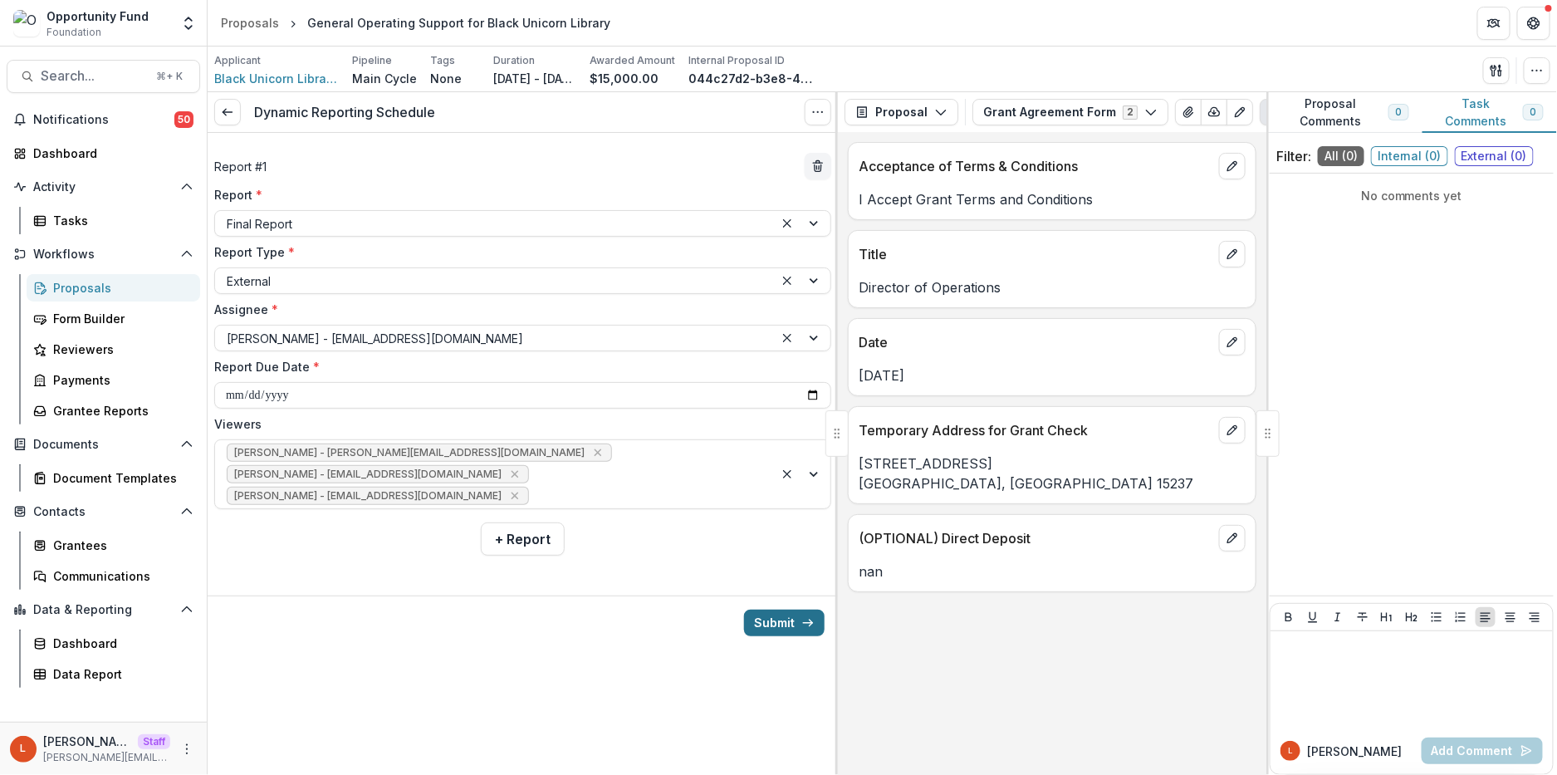
click at [795, 625] on button "Submit" at bounding box center [784, 623] width 81 height 27
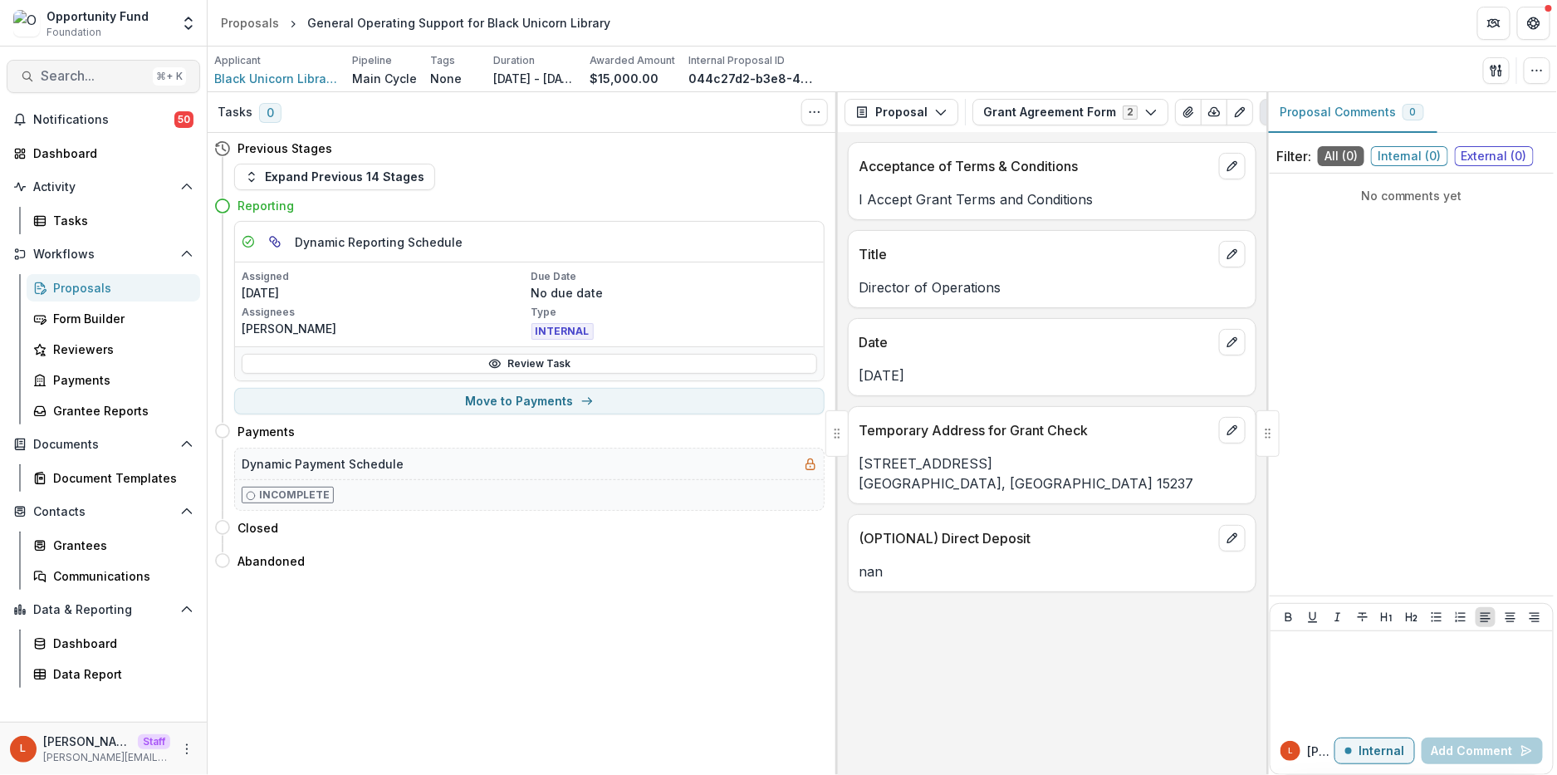
click at [86, 73] on span "Search..." at bounding box center [93, 76] width 105 height 16
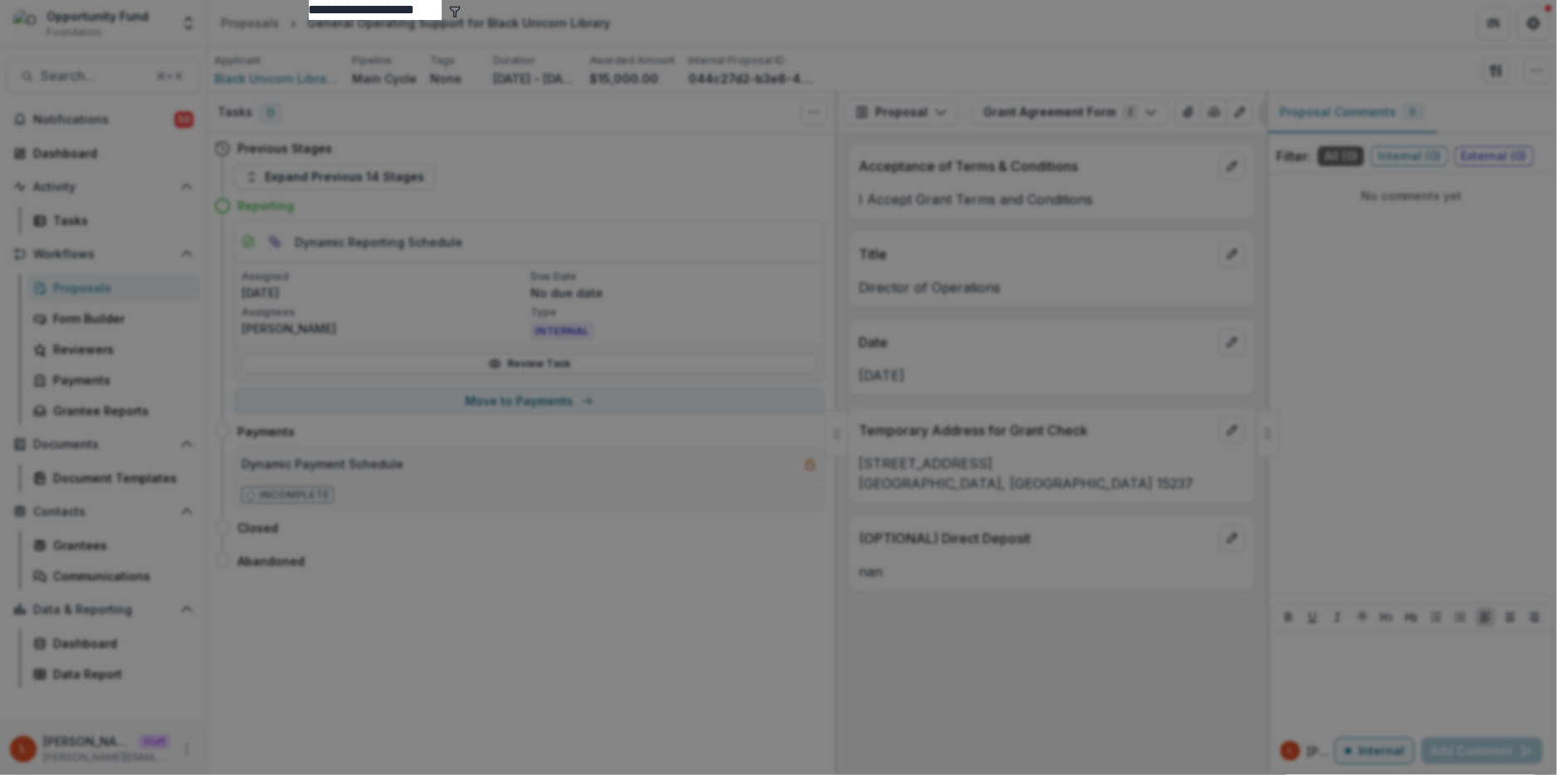
type input "**********"
click at [516, 115] on div "Allied Media Projects" at bounding box center [779, 500] width 940 height 960
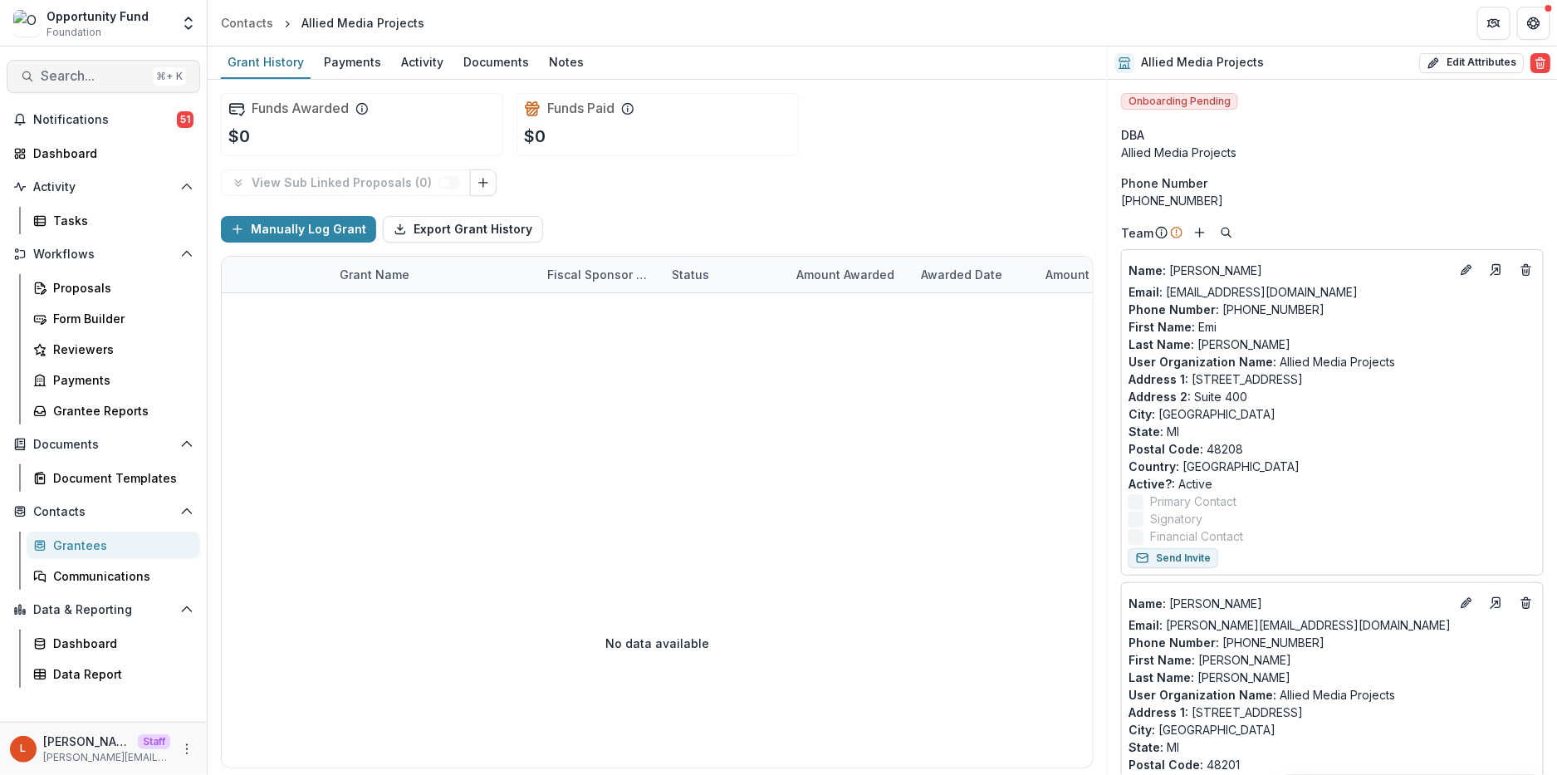
click at [91, 76] on span "Search..." at bounding box center [93, 76] width 105 height 16
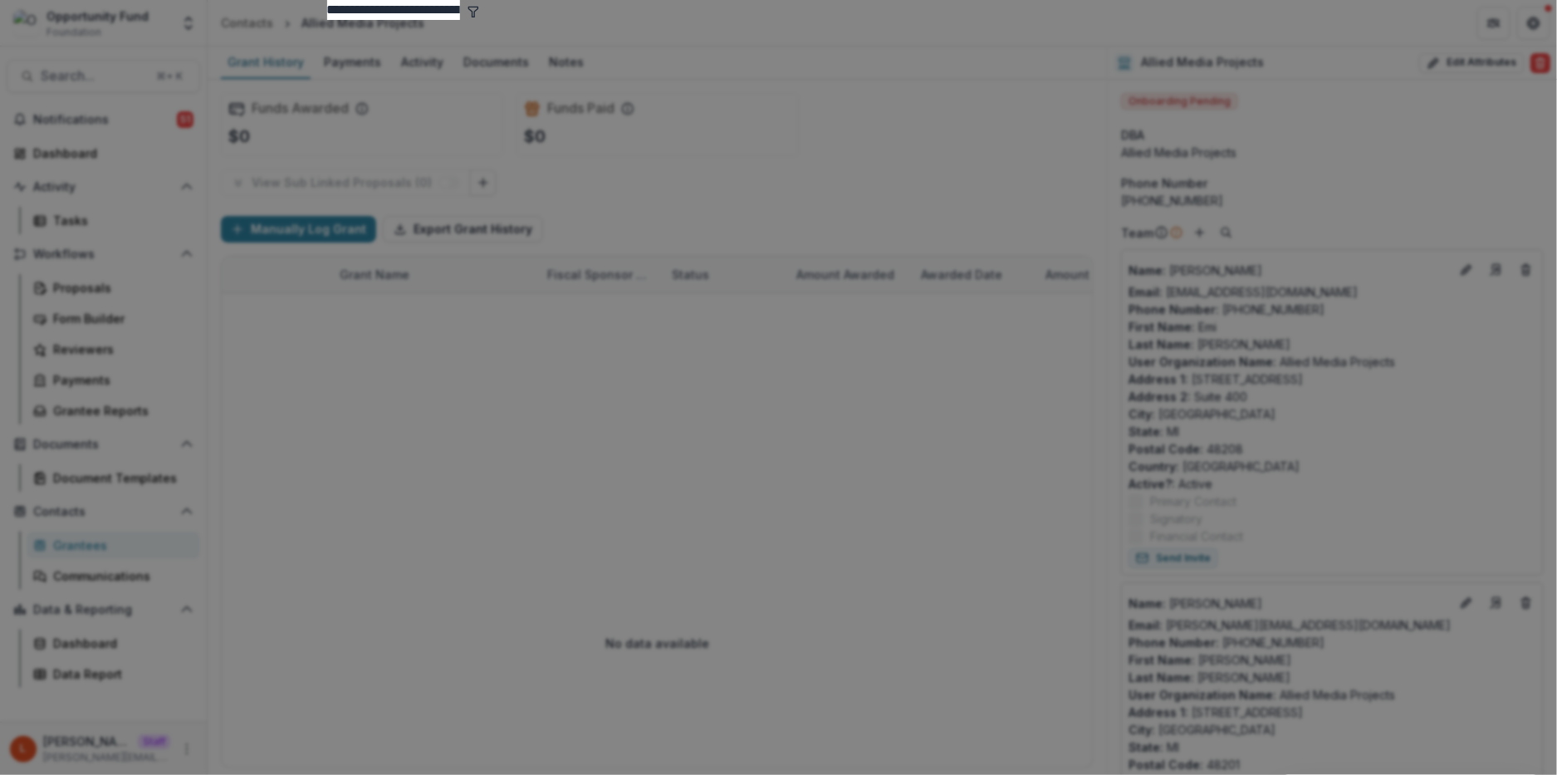
type input "**********"
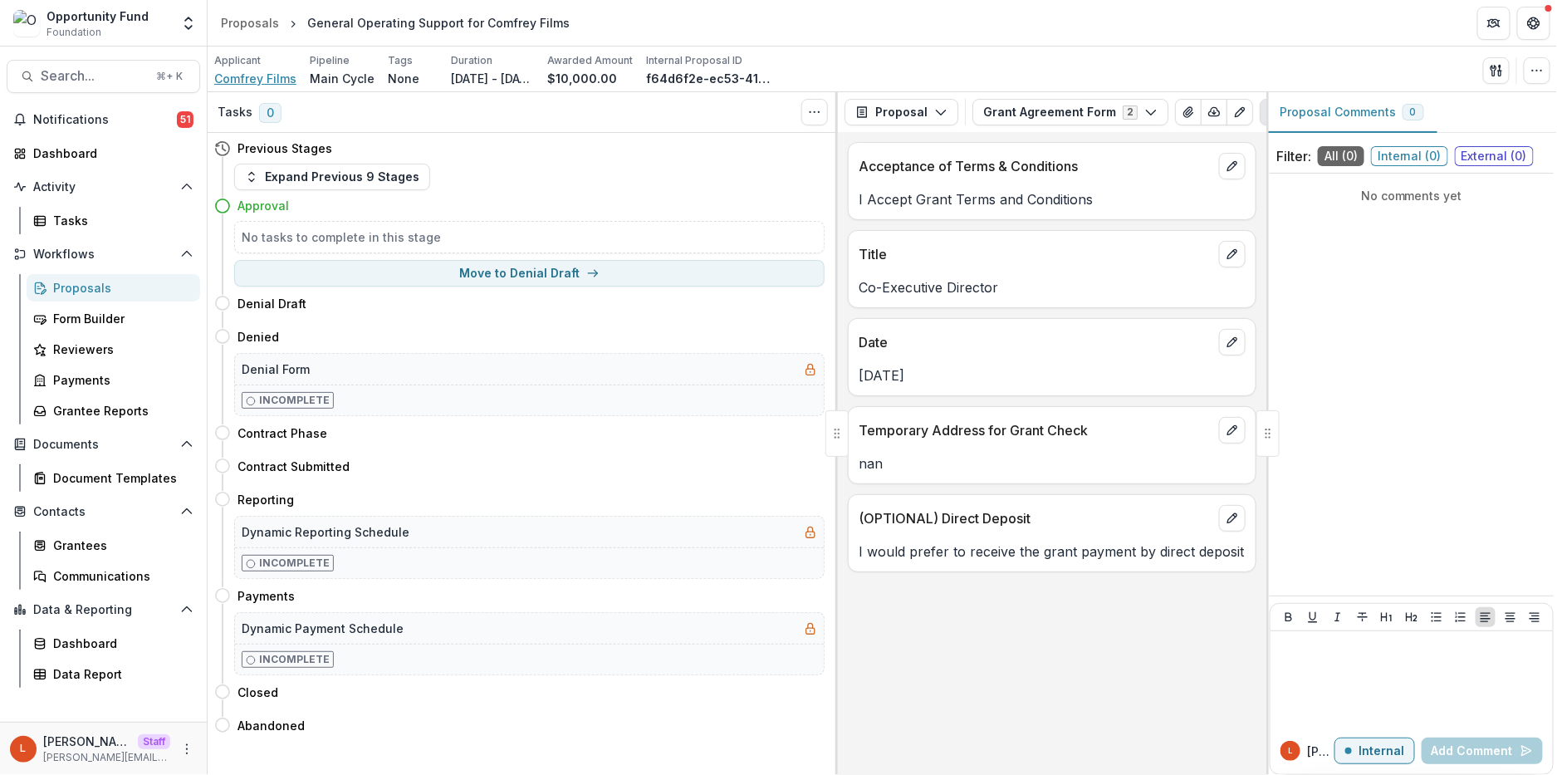
click at [267, 75] on span "Comfrey Films" at bounding box center [255, 78] width 82 height 17
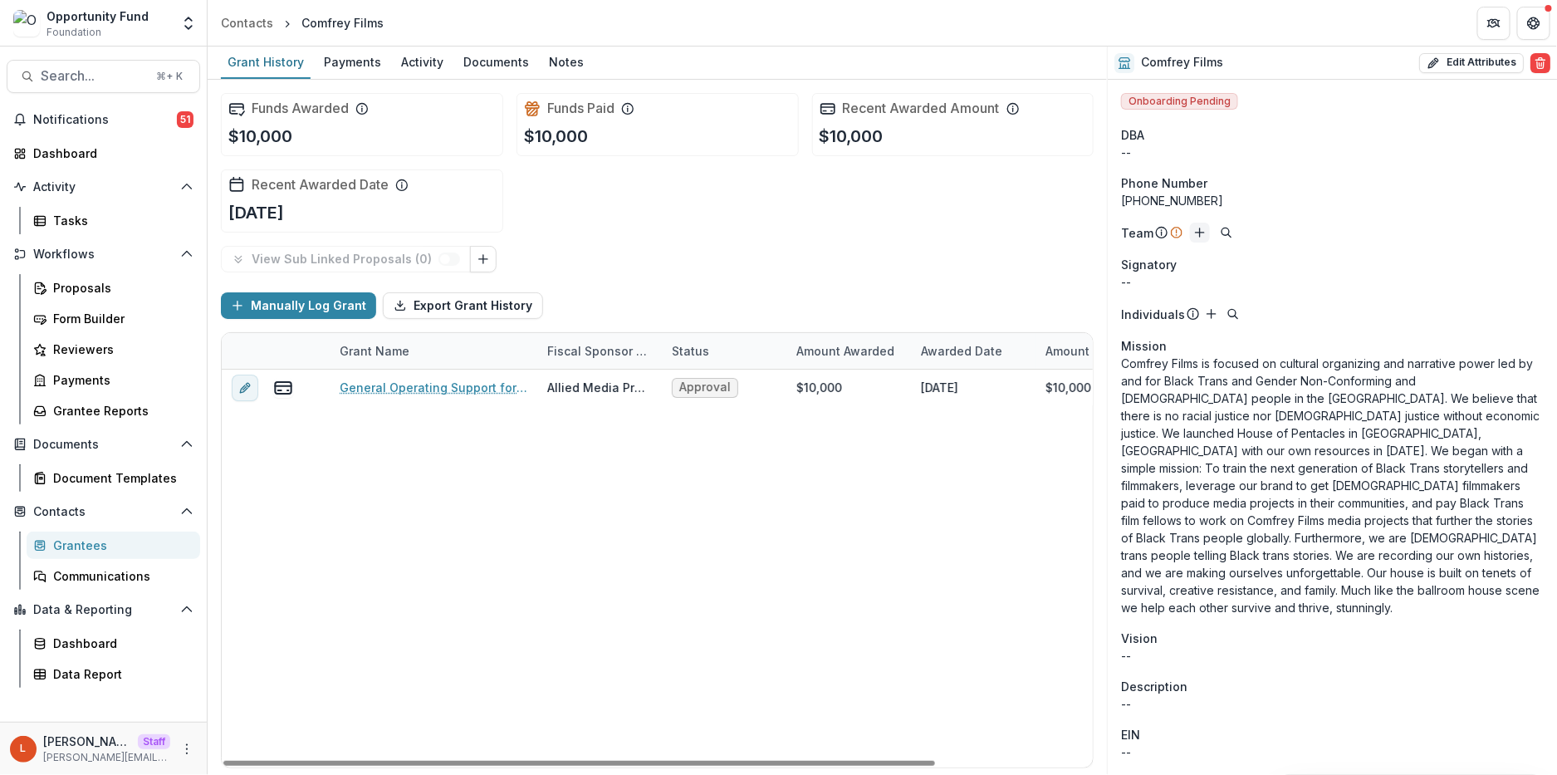
click at [1194, 230] on icon "Add" at bounding box center [1199, 232] width 13 height 13
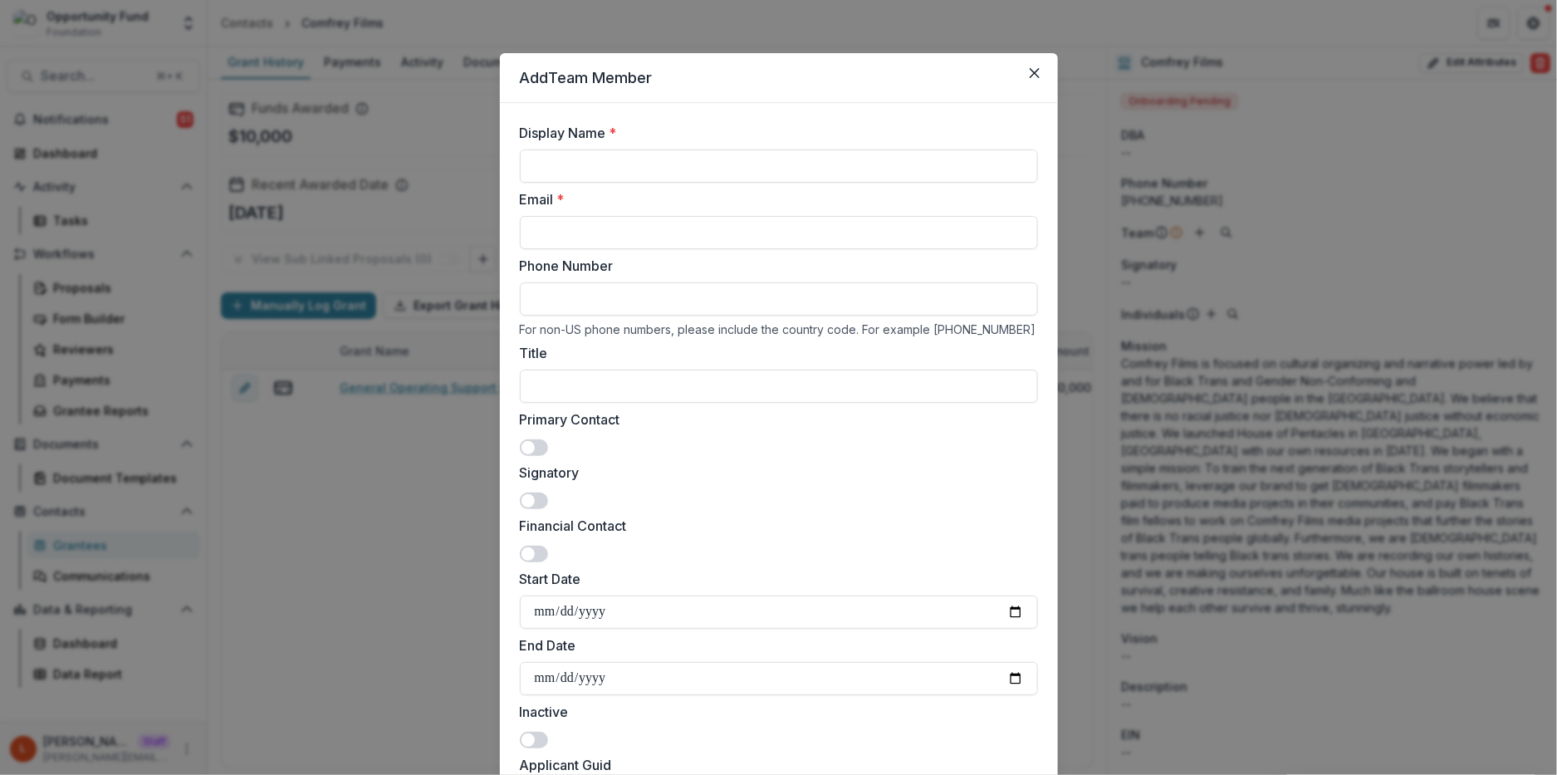
click at [789, 173] on input "Display Name *" at bounding box center [779, 165] width 518 height 33
type input "**********"
paste input "**********"
type input "**********"
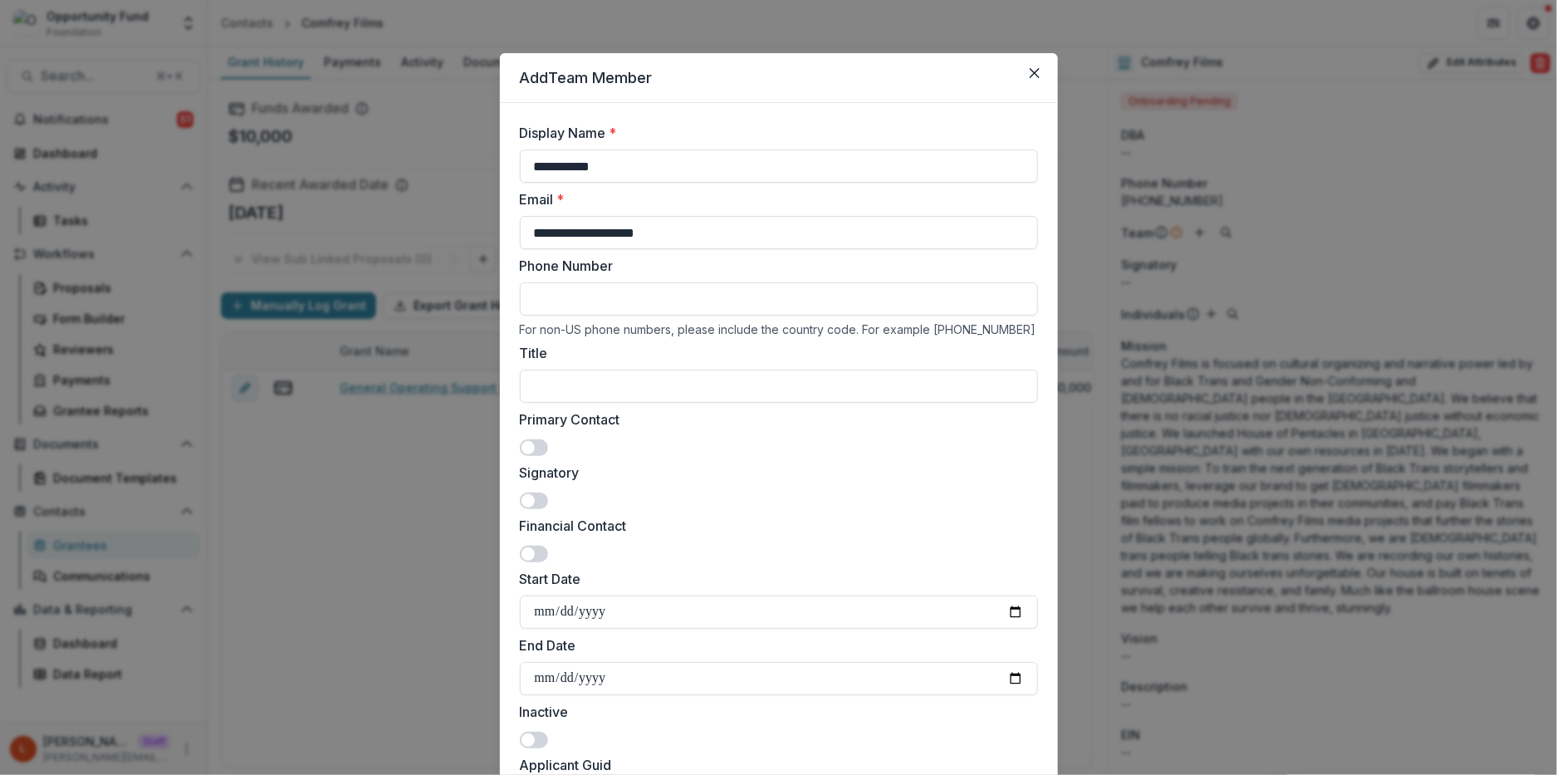
click at [533, 453] on span at bounding box center [534, 447] width 28 height 17
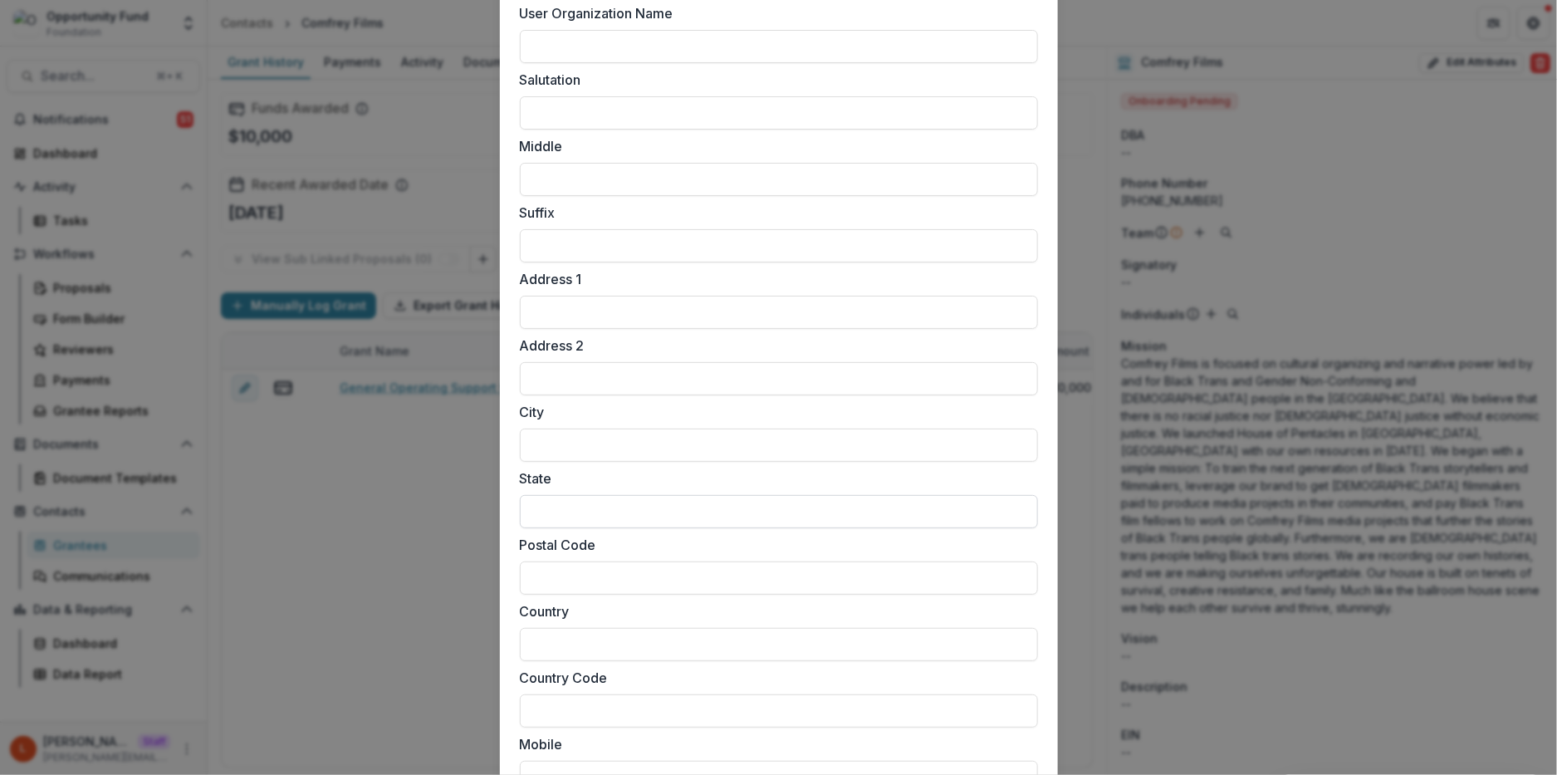
scroll to position [1415, 0]
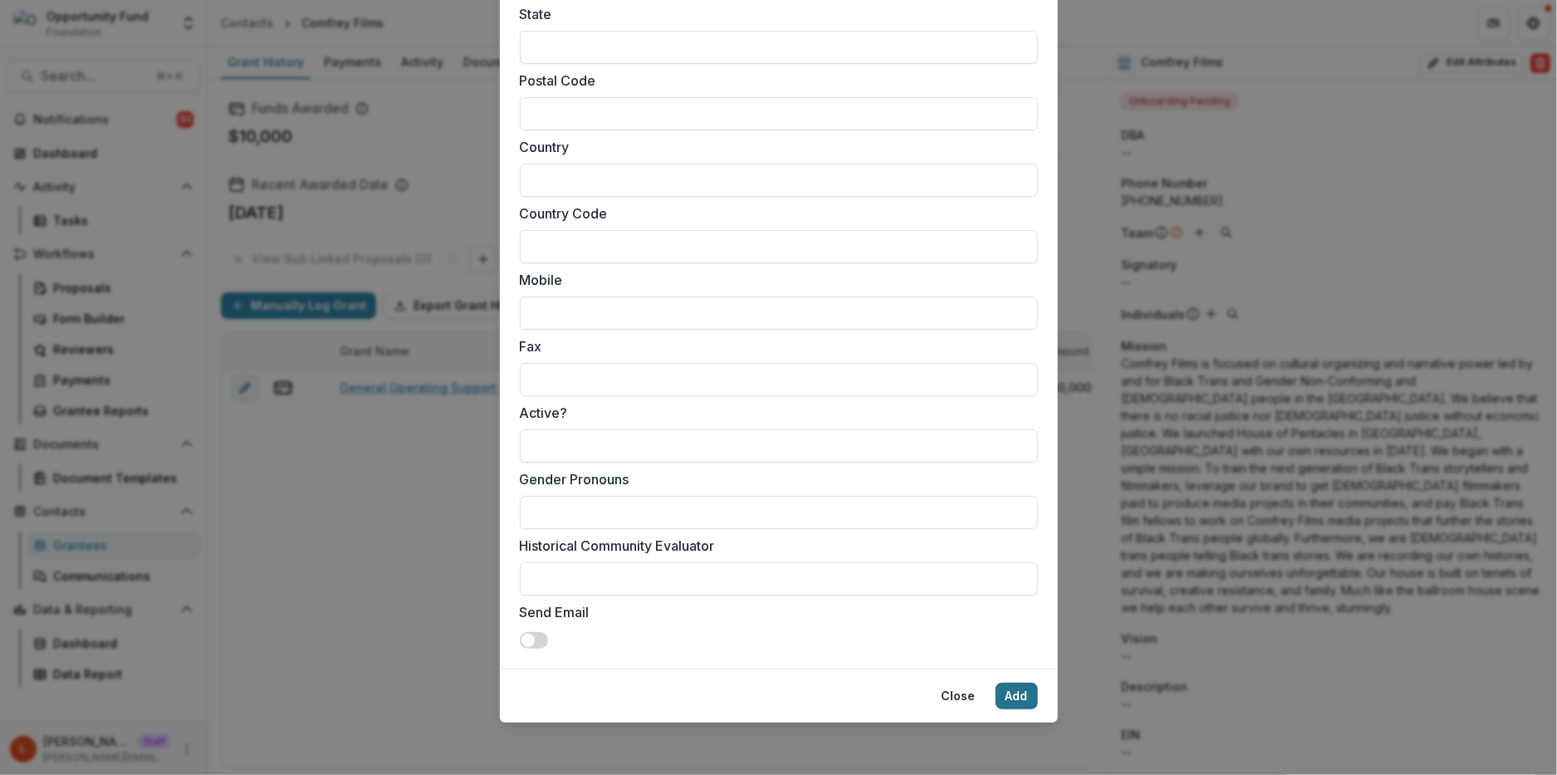
click at [1017, 693] on button "Add" at bounding box center [1017, 696] width 42 height 27
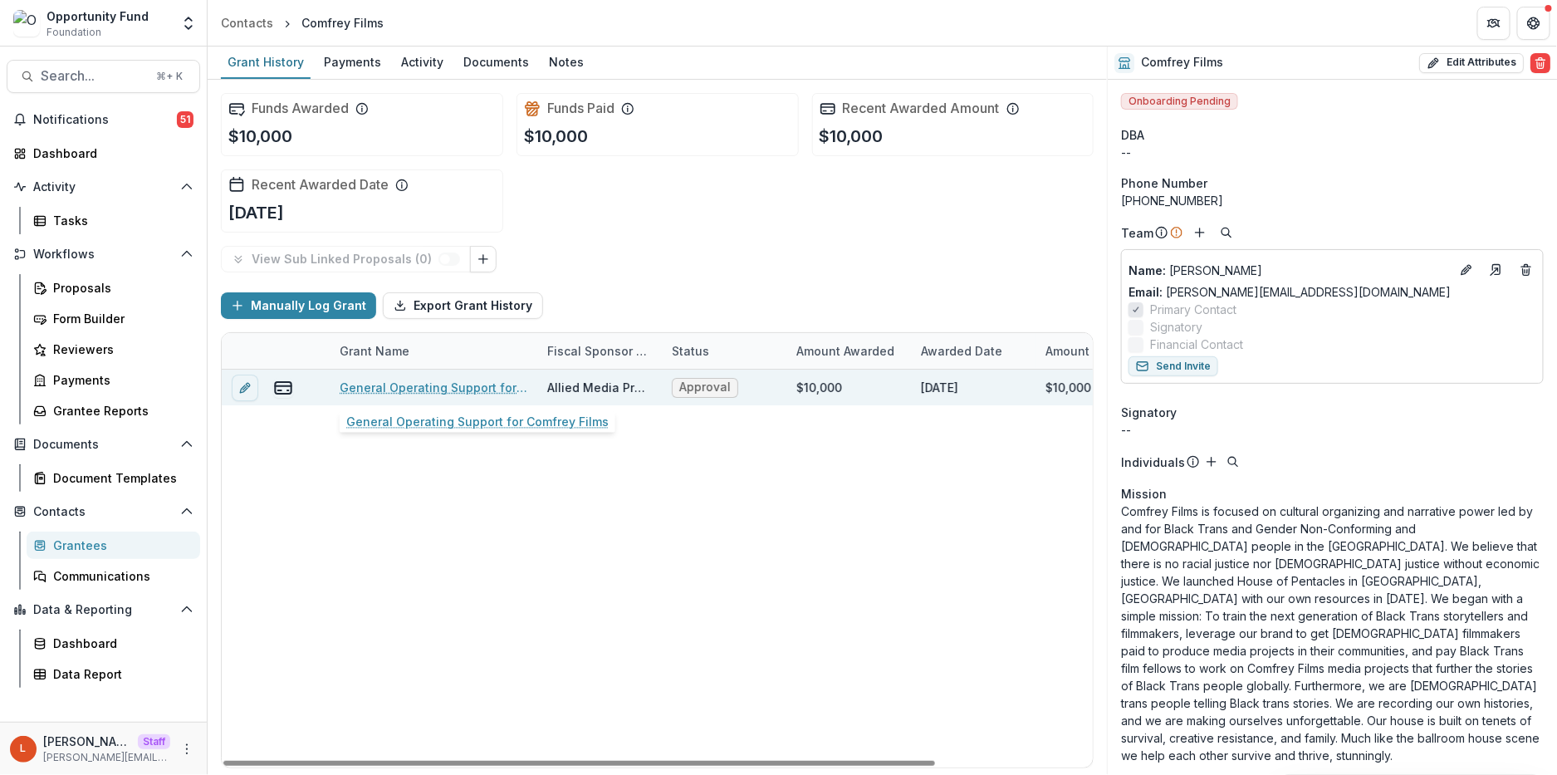
click at [437, 383] on link "General Operating Support for Comfrey Films" at bounding box center [434, 387] width 188 height 17
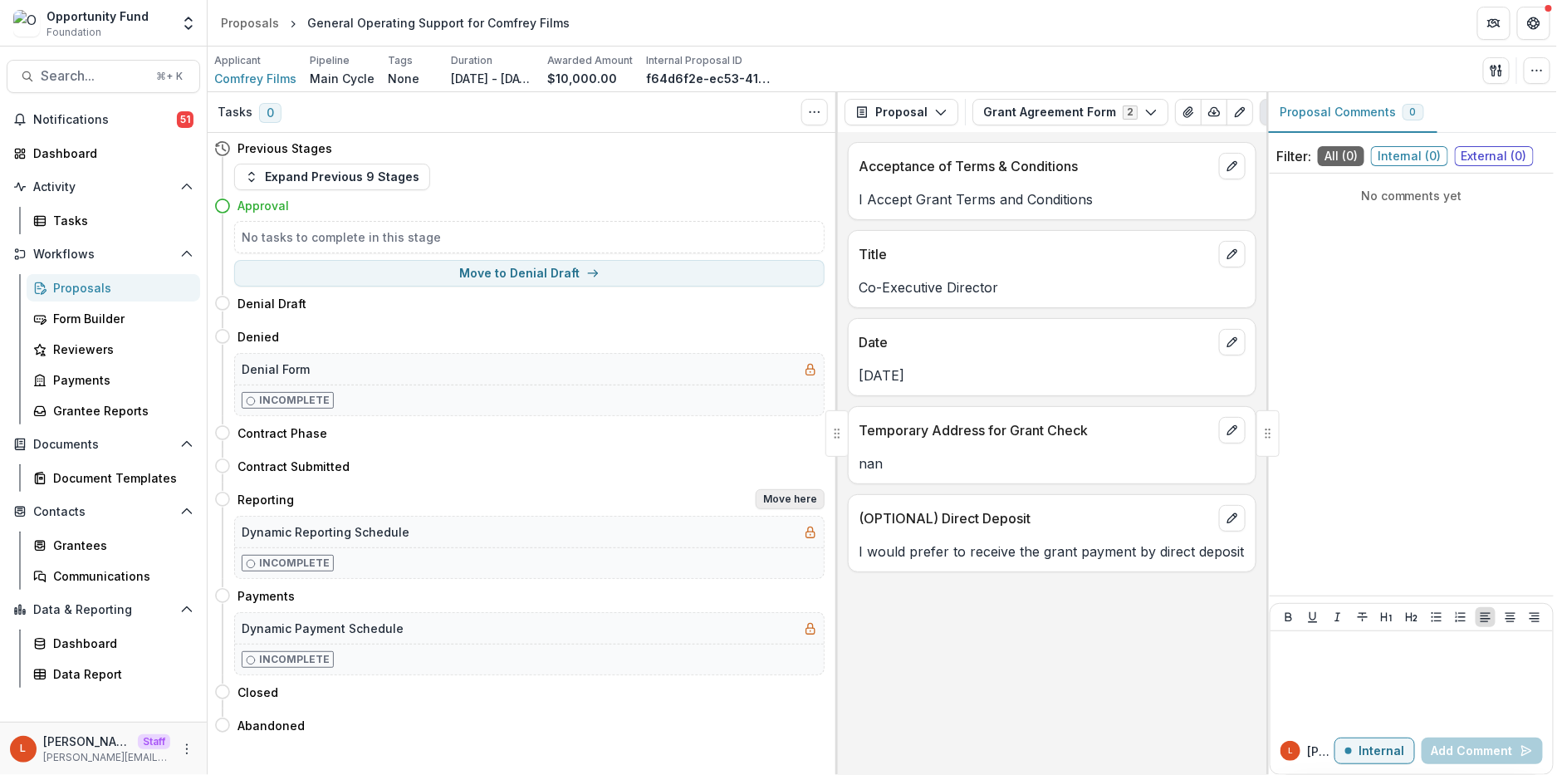
click at [787, 502] on button "Move here" at bounding box center [790, 499] width 69 height 20
select select "*********"
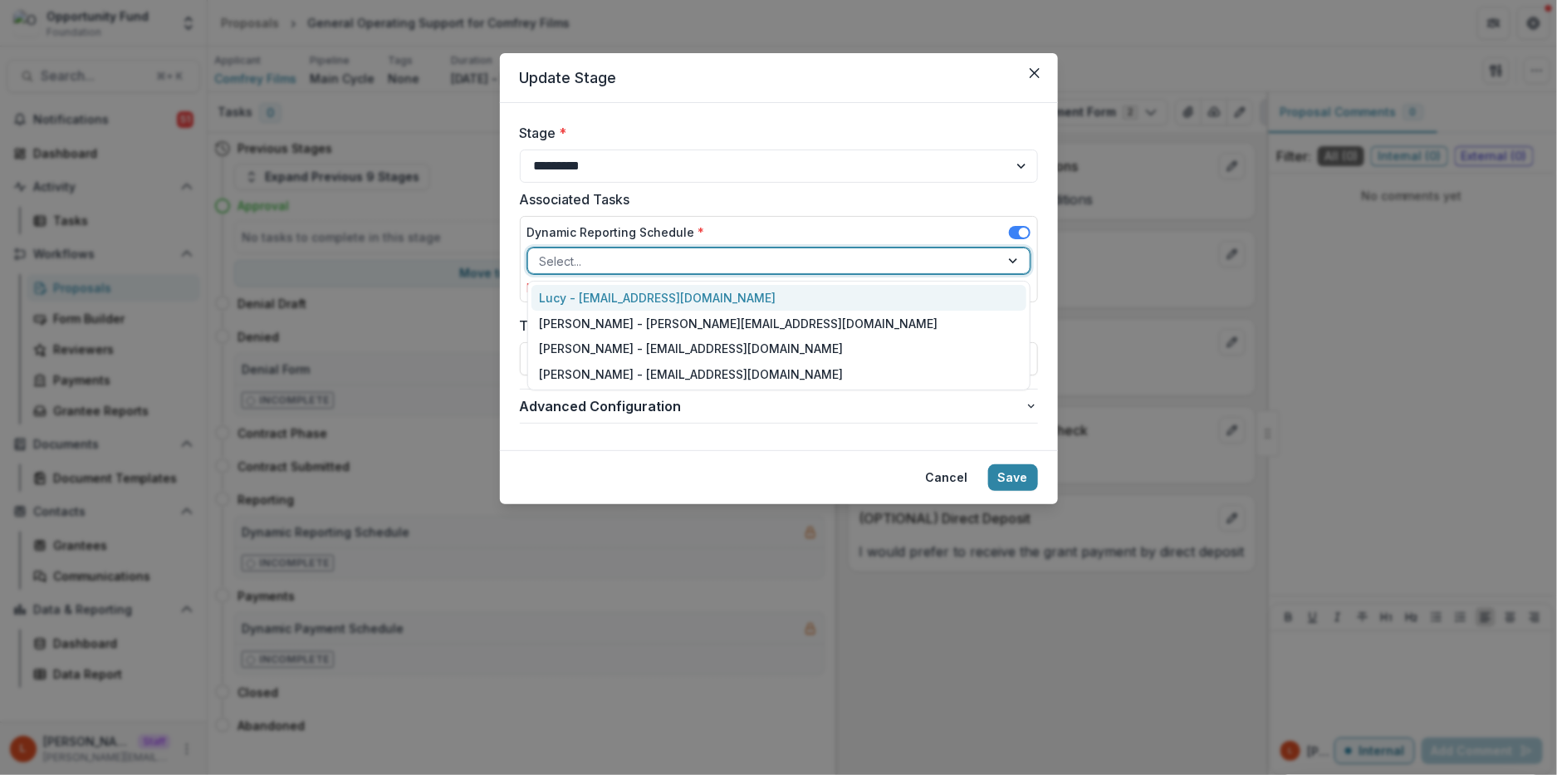
click at [608, 249] on div "Select..." at bounding box center [764, 261] width 472 height 24
click at [607, 296] on div "Lucy - [EMAIL_ADDRESS][DOMAIN_NAME]" at bounding box center [779, 298] width 495 height 26
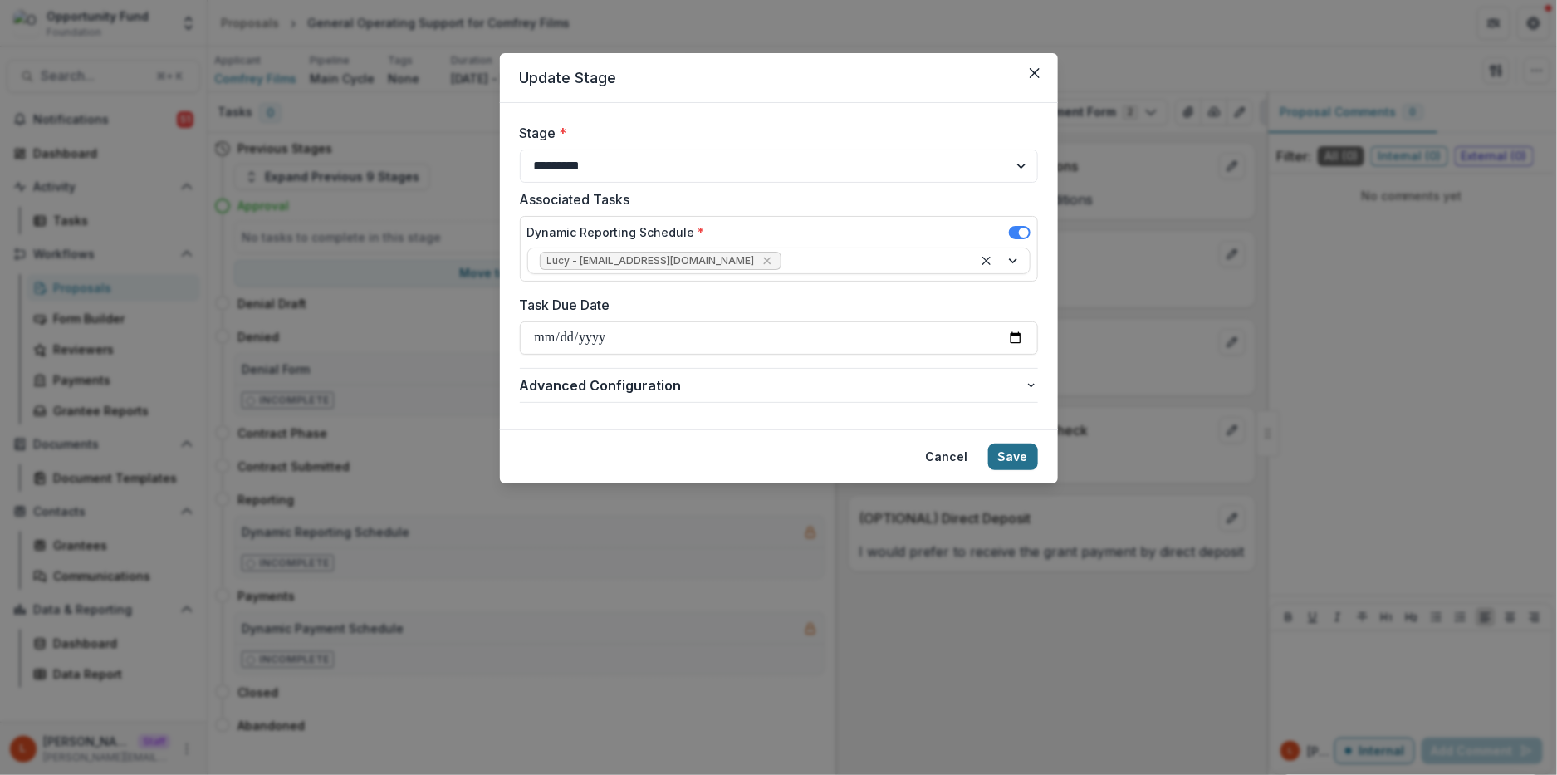
click at [1019, 449] on button "Save" at bounding box center [1013, 456] width 50 height 27
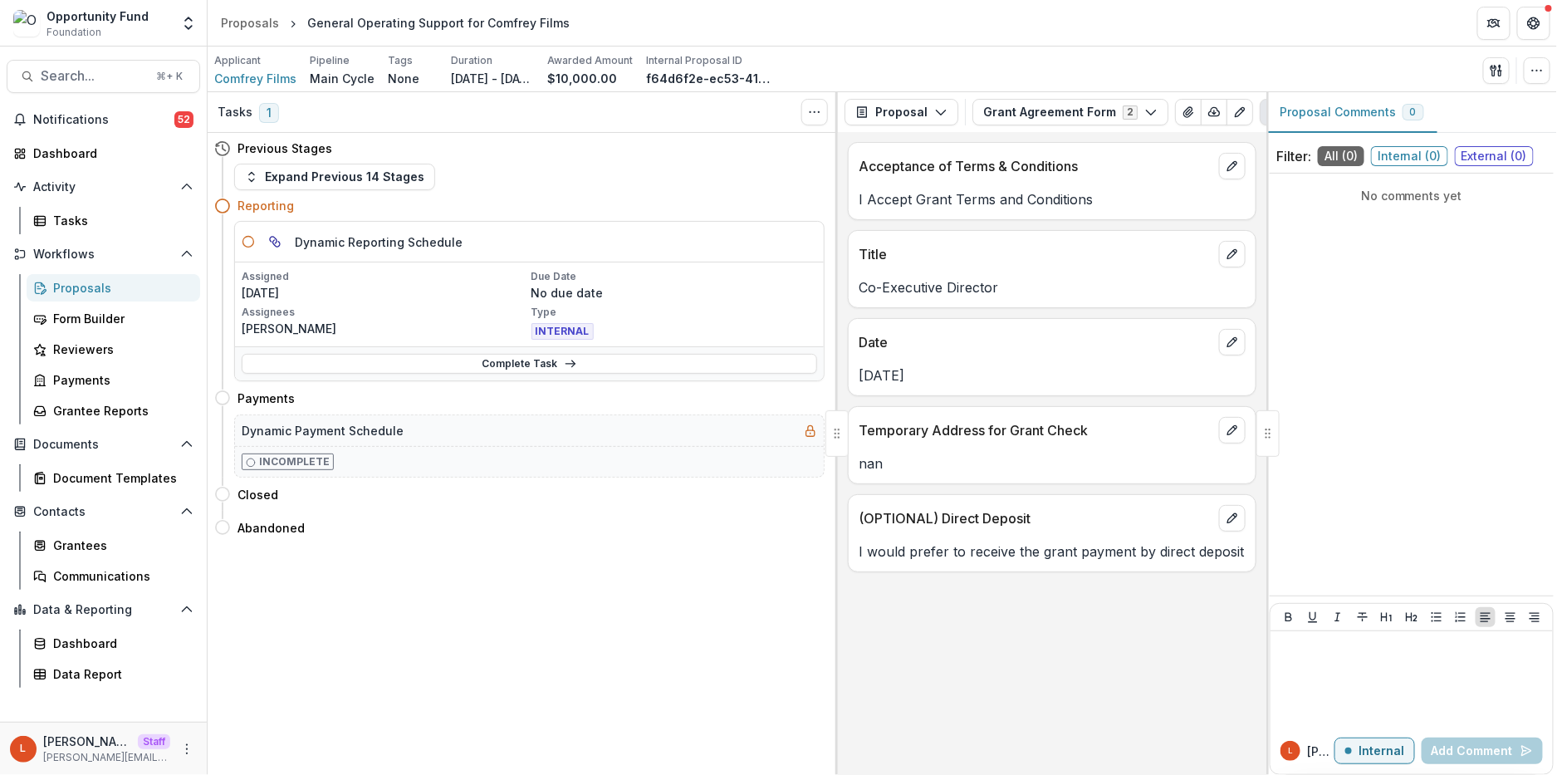
click at [384, 351] on div "Complete Task" at bounding box center [529, 363] width 589 height 34
click at [386, 358] on link "Complete Task" at bounding box center [530, 364] width 576 height 20
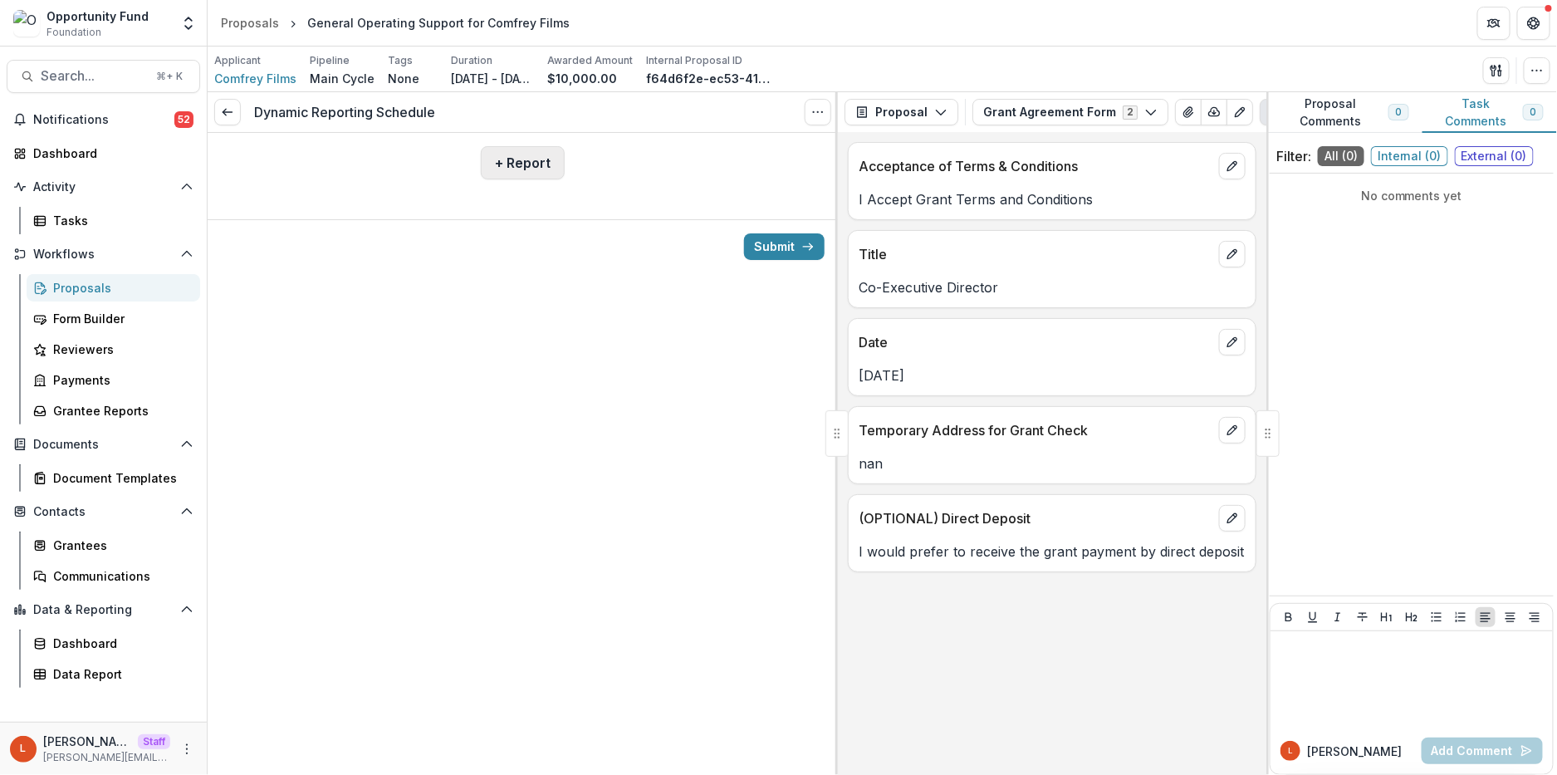
click at [500, 162] on button "+ Report" at bounding box center [523, 162] width 84 height 33
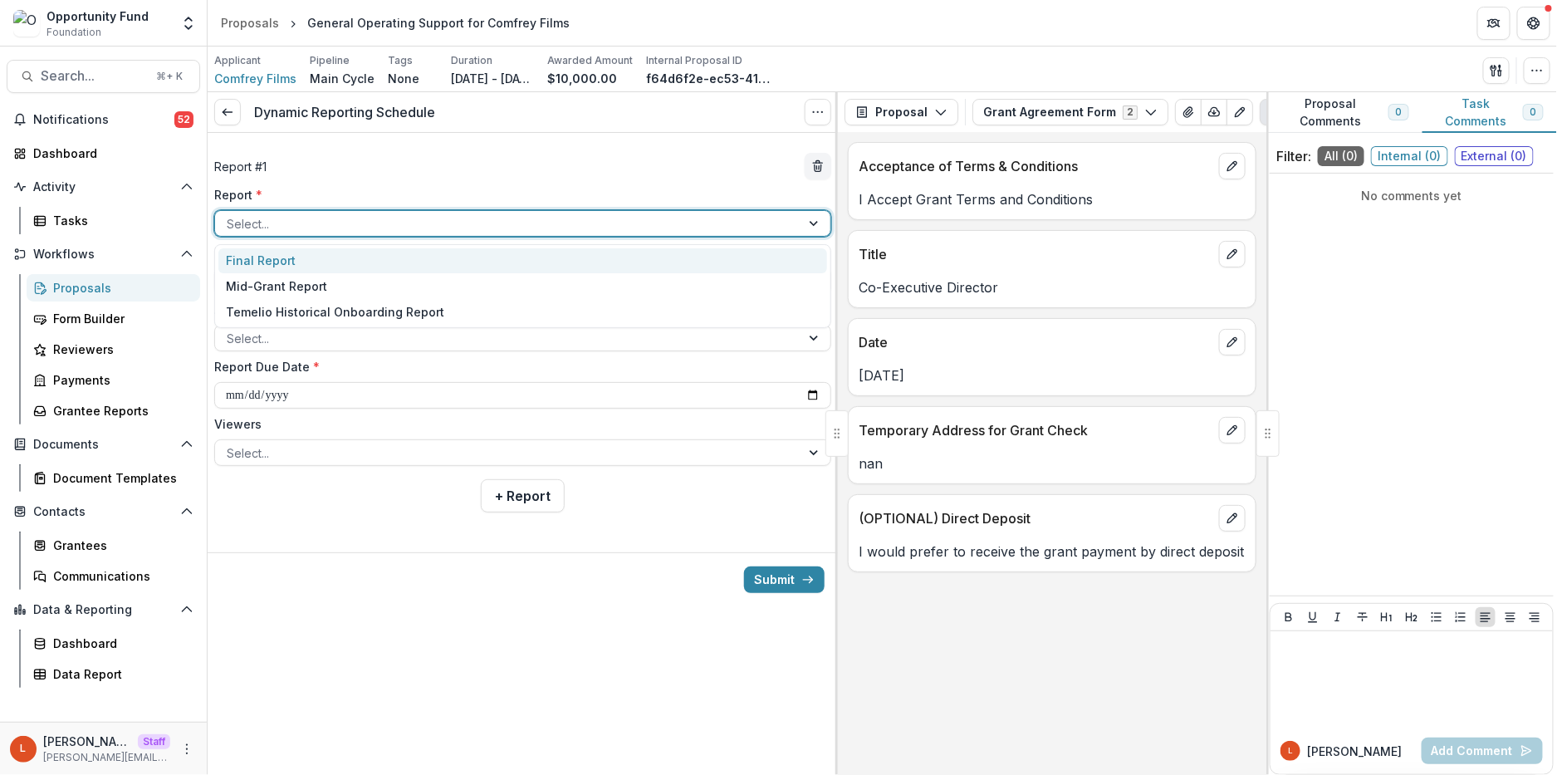
click at [347, 223] on div at bounding box center [508, 223] width 562 height 21
click at [347, 261] on div "Final Report" at bounding box center [522, 261] width 609 height 26
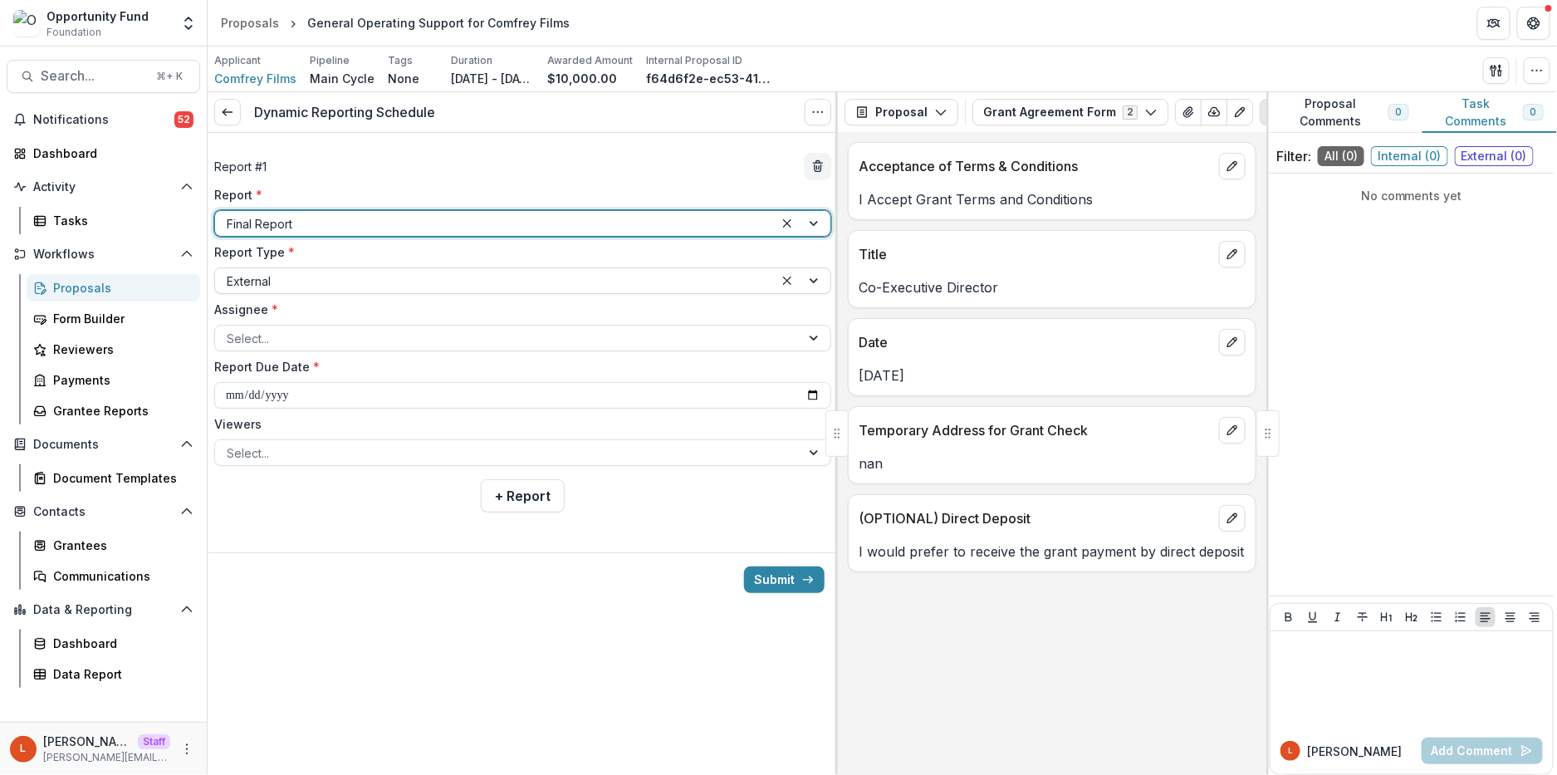
click at [334, 283] on div at bounding box center [495, 281] width 536 height 21
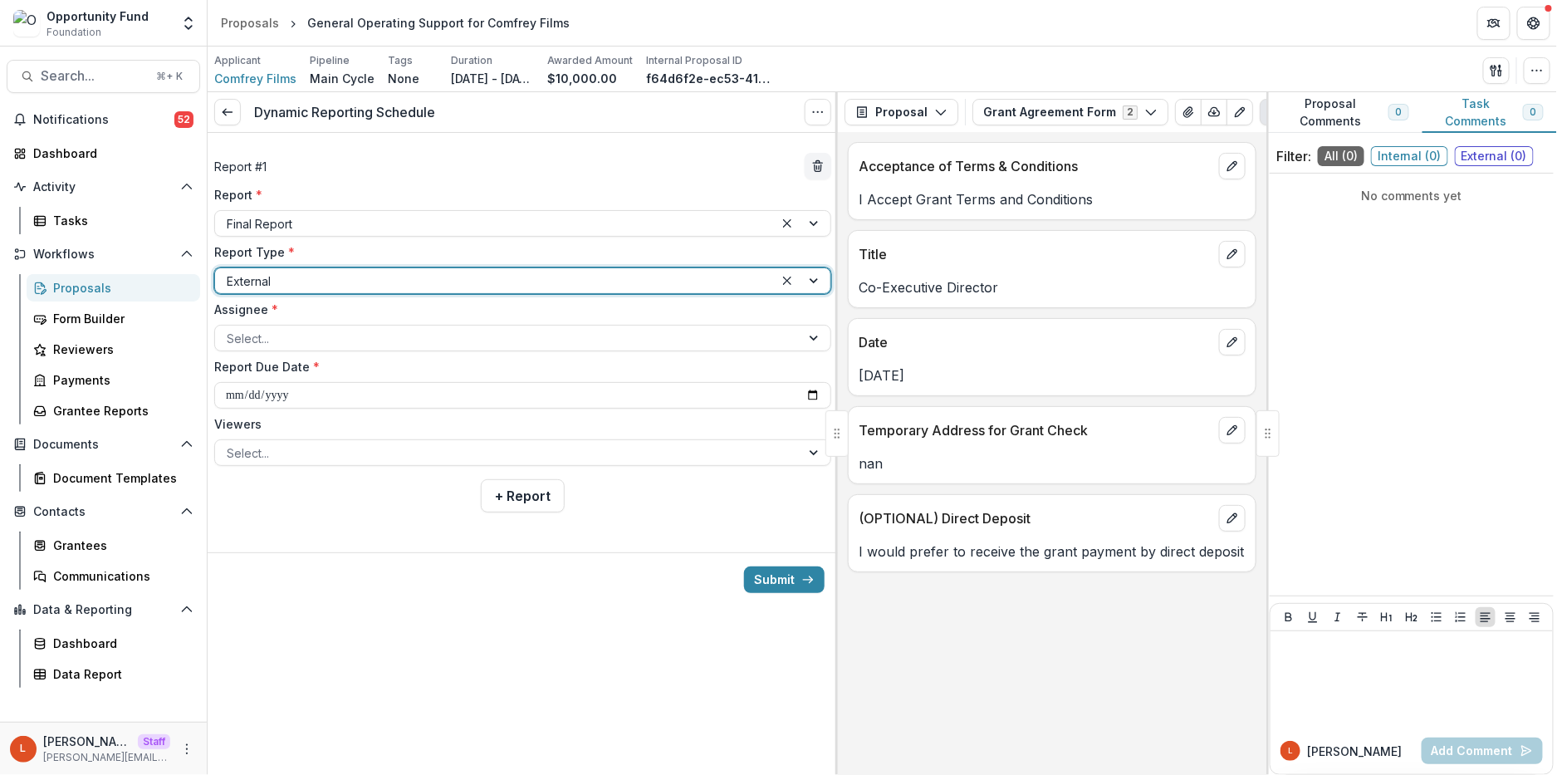
click at [334, 283] on div at bounding box center [495, 281] width 536 height 21
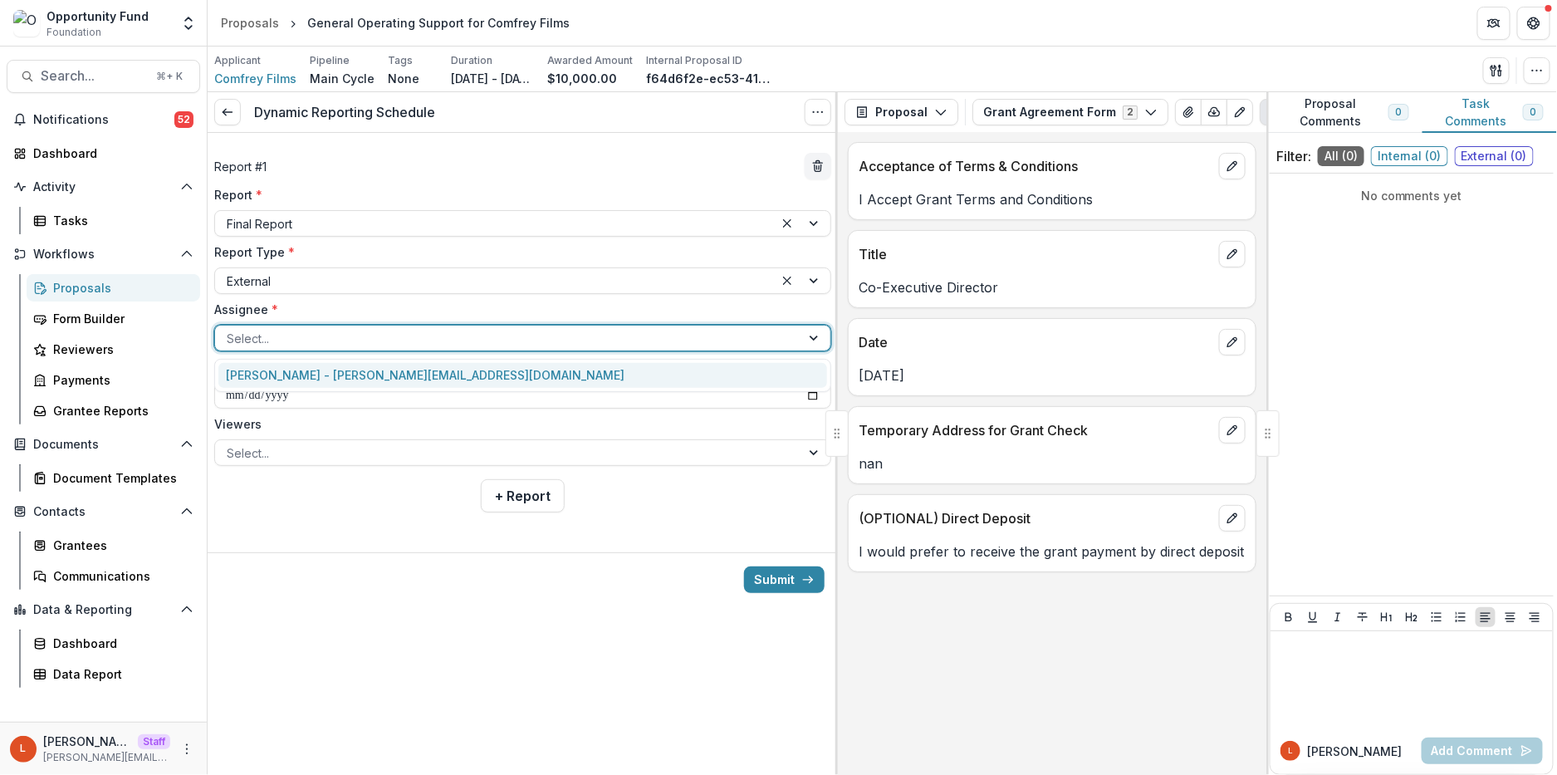
click at [327, 336] on div at bounding box center [508, 338] width 562 height 21
click at [325, 376] on div "[PERSON_NAME] - [PERSON_NAME][EMAIL_ADDRESS][DOMAIN_NAME]" at bounding box center [522, 376] width 609 height 26
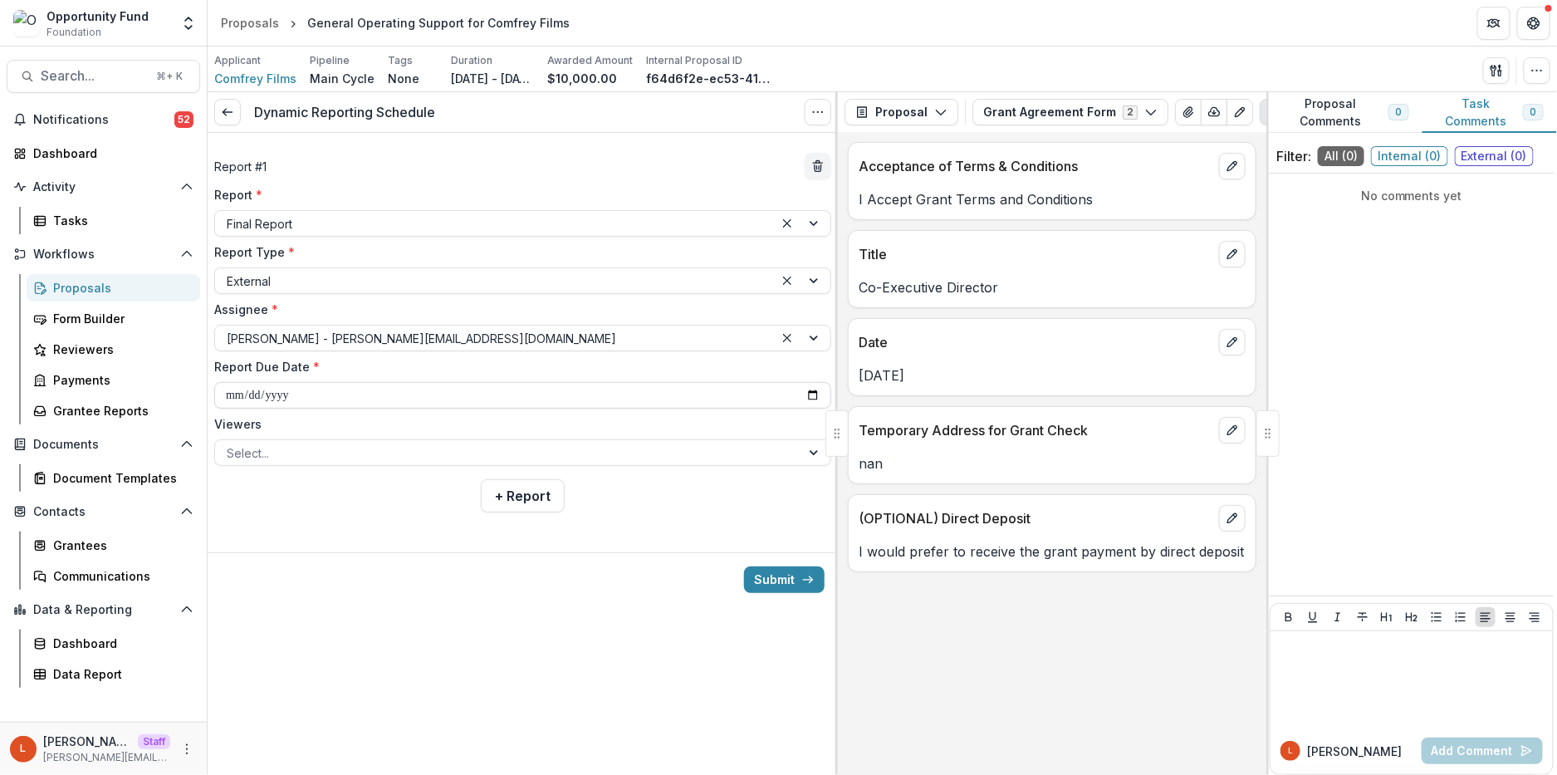
click at [324, 392] on input "**********" at bounding box center [522, 395] width 617 height 27
type input "**********"
click at [370, 449] on div at bounding box center [508, 453] width 562 height 21
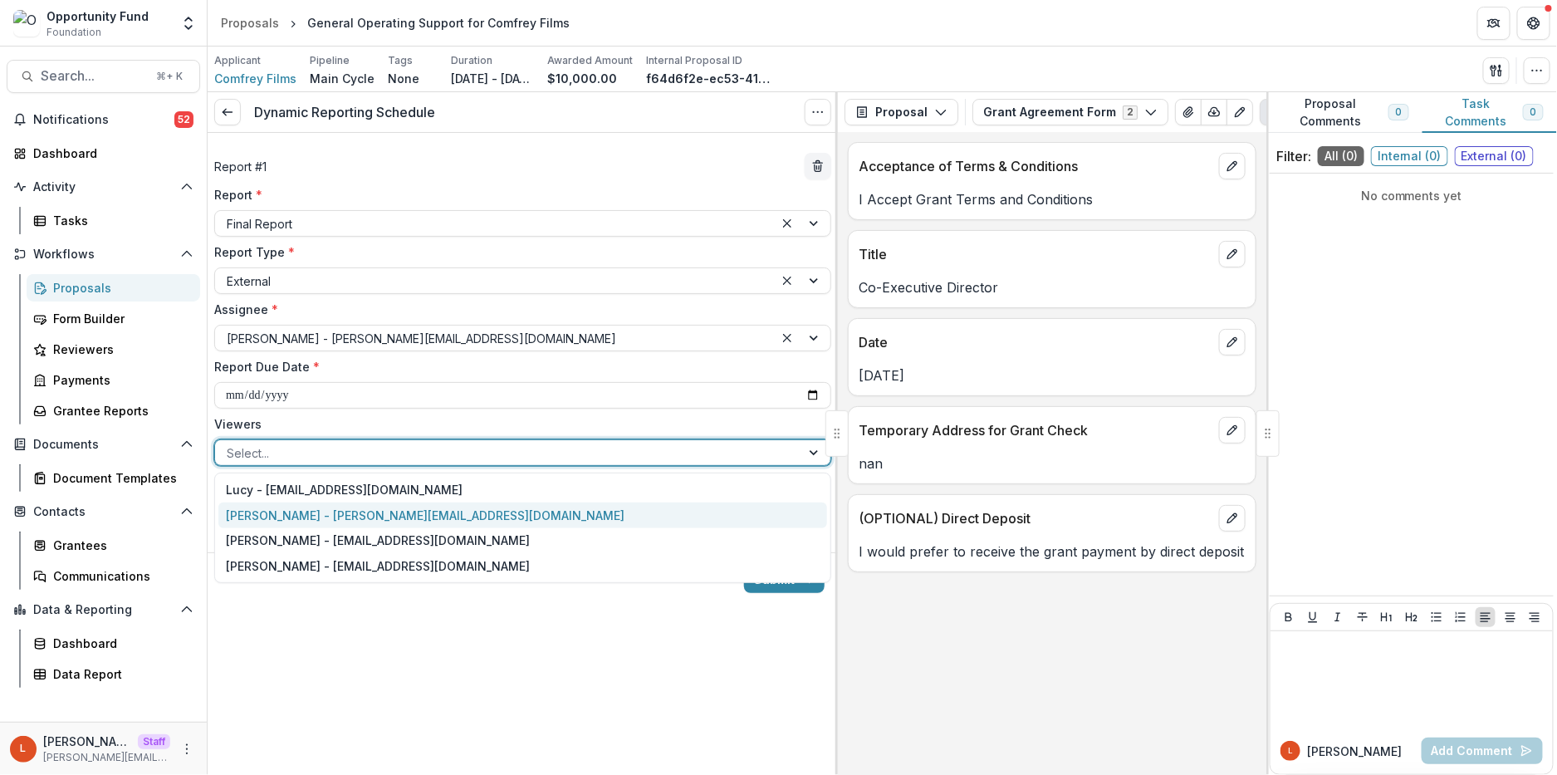
click at [368, 513] on div "[PERSON_NAME] - [PERSON_NAME][EMAIL_ADDRESS][DOMAIN_NAME]" at bounding box center [522, 515] width 609 height 26
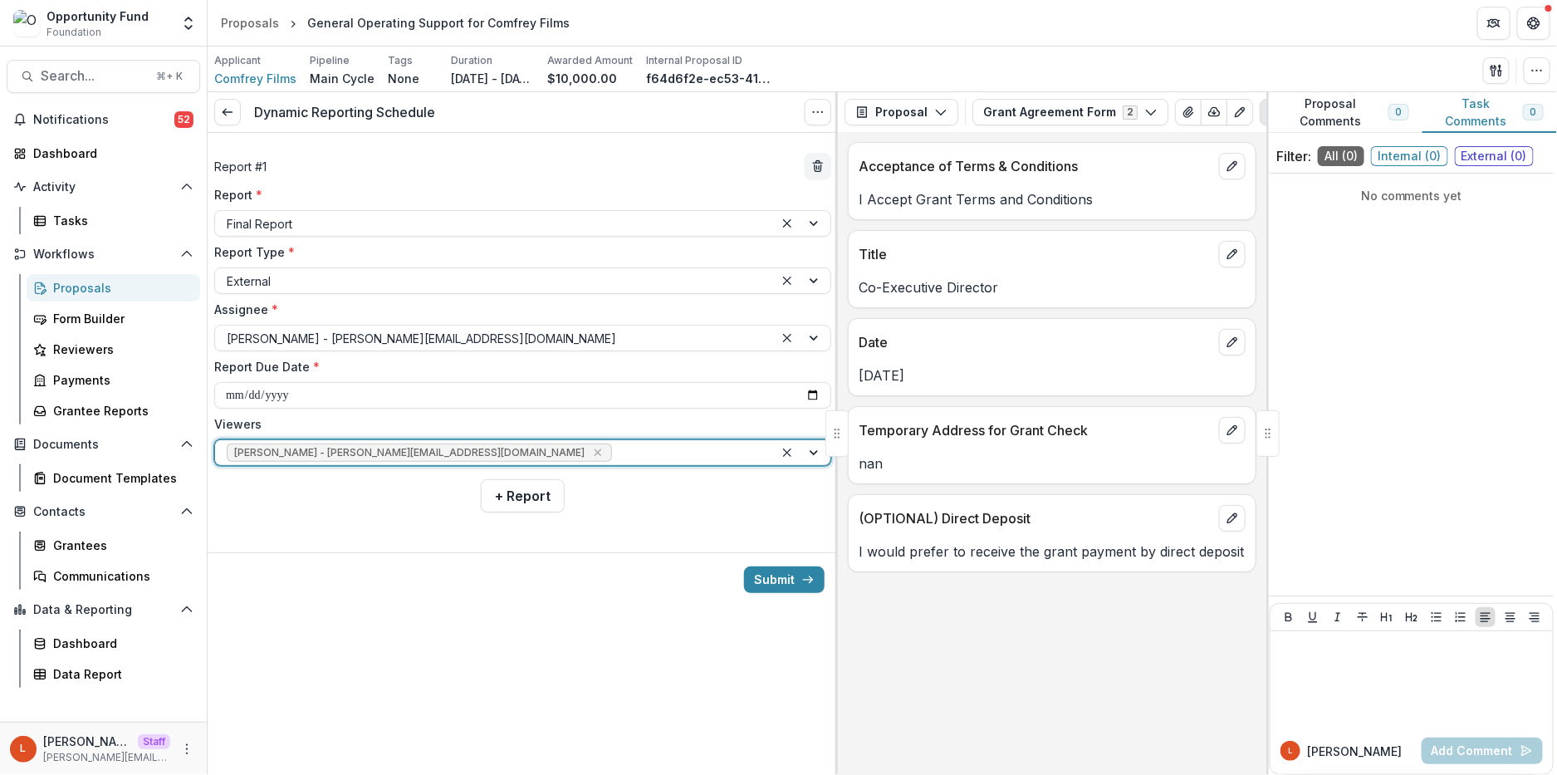
click at [615, 453] on div at bounding box center [688, 453] width 147 height 21
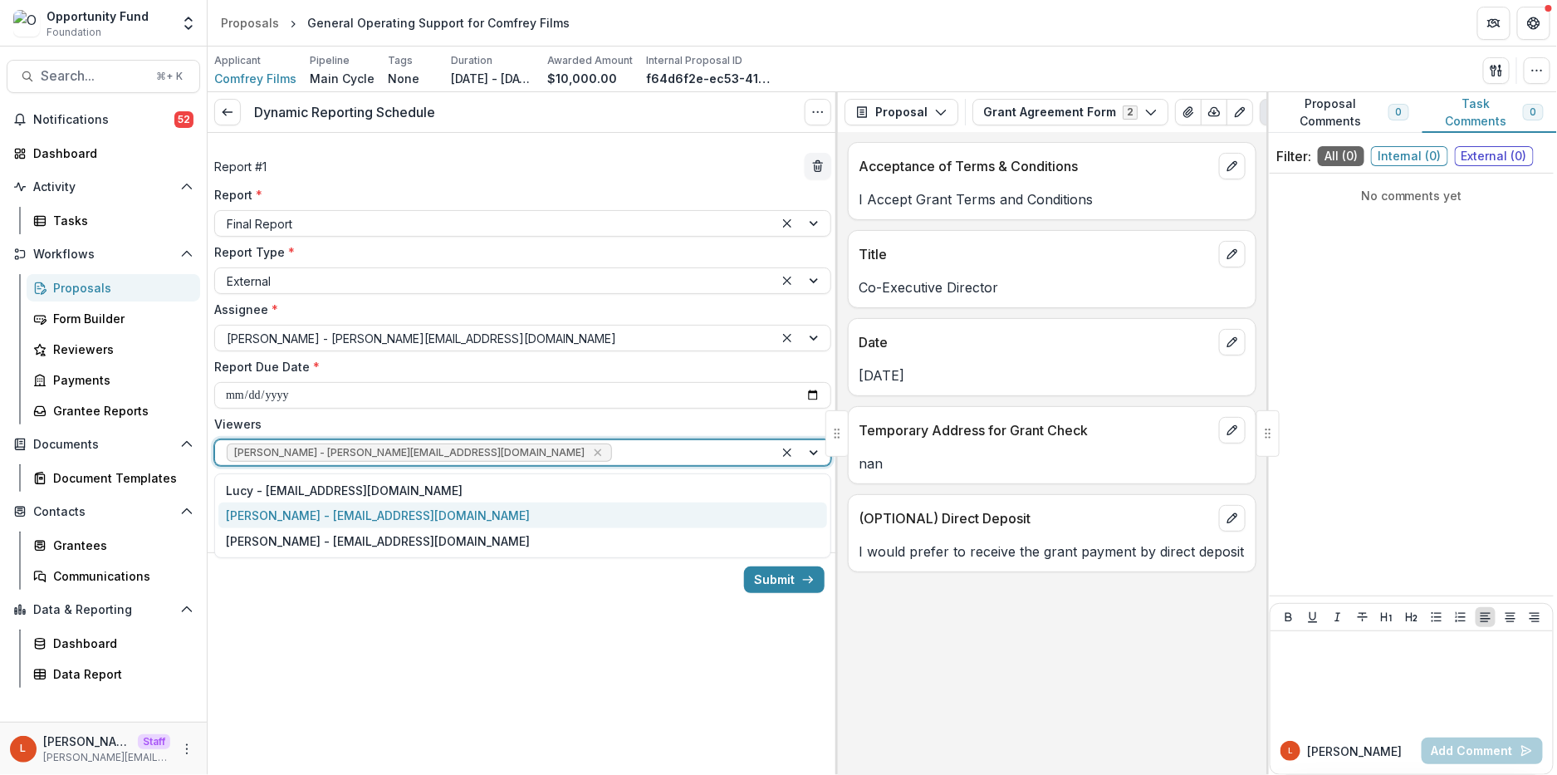
click at [432, 526] on div "[PERSON_NAME] - [EMAIL_ADDRESS][DOMAIN_NAME]" at bounding box center [522, 515] width 609 height 26
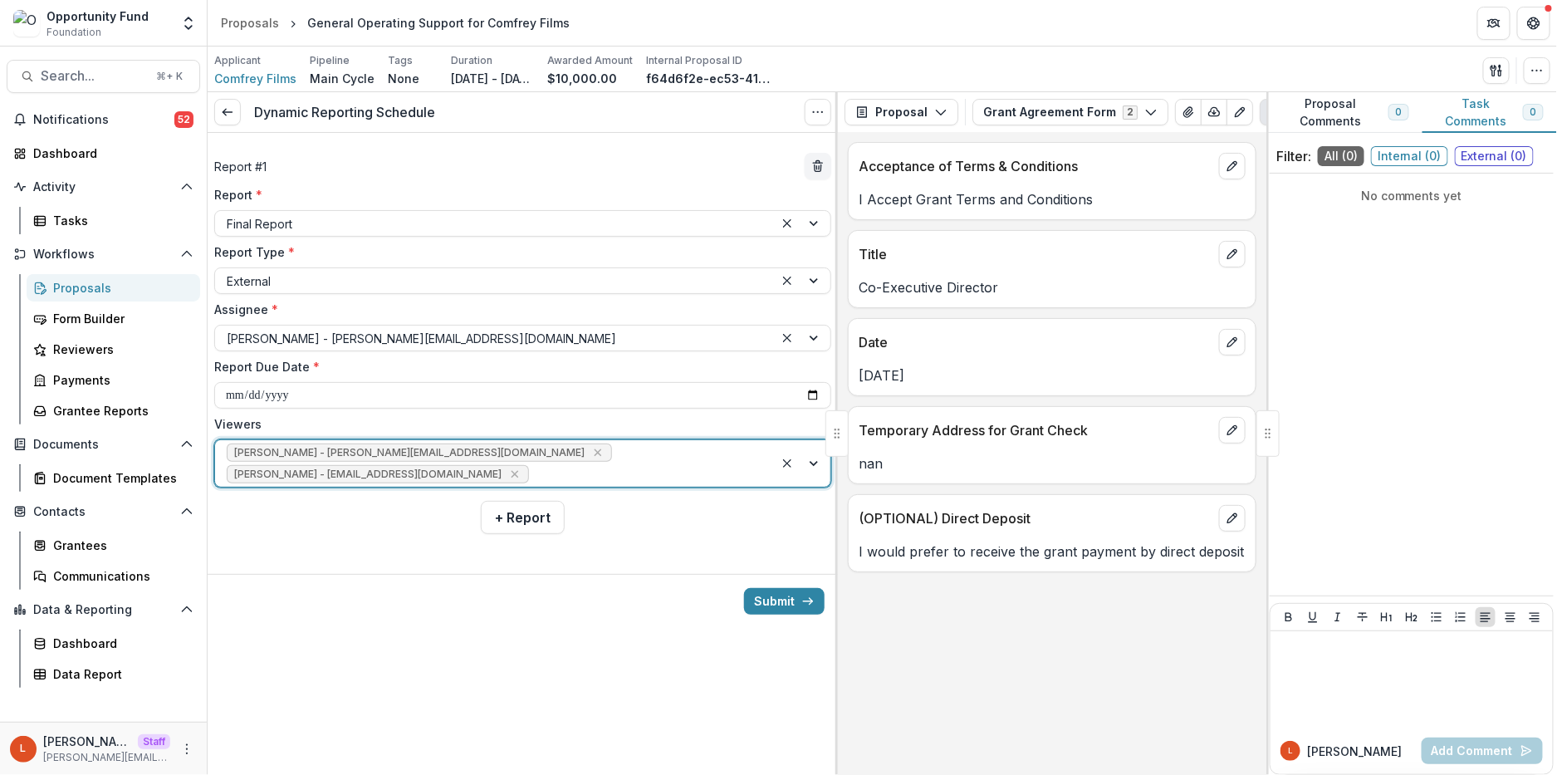
click at [572, 443] on div "[PERSON_NAME] - [PERSON_NAME][EMAIL_ADDRESS][DOMAIN_NAME] [PERSON_NAME] - [PERS…" at bounding box center [494, 463] width 559 height 47
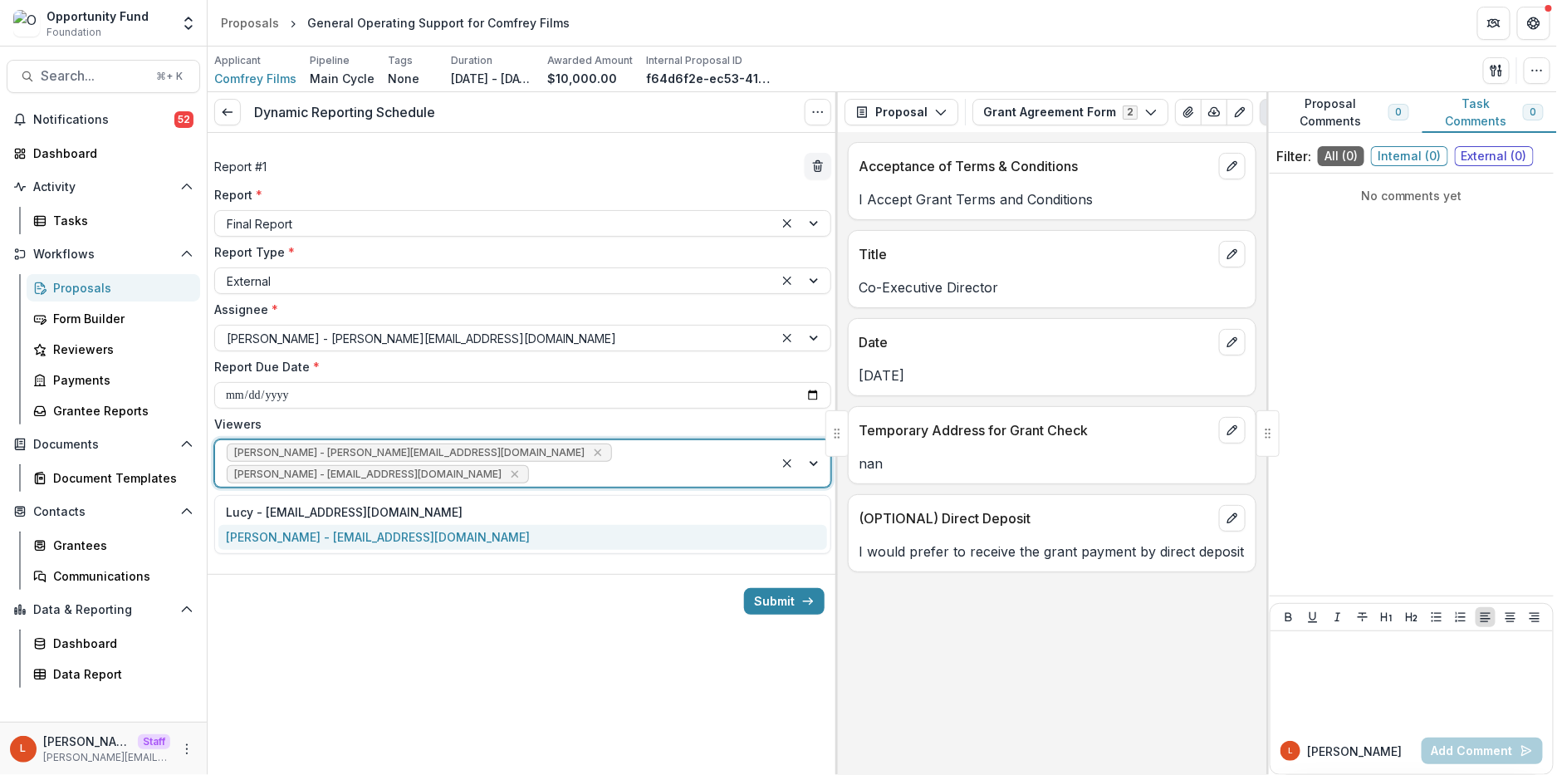
click at [489, 537] on div "[PERSON_NAME] - [EMAIL_ADDRESS][DOMAIN_NAME]" at bounding box center [522, 538] width 609 height 26
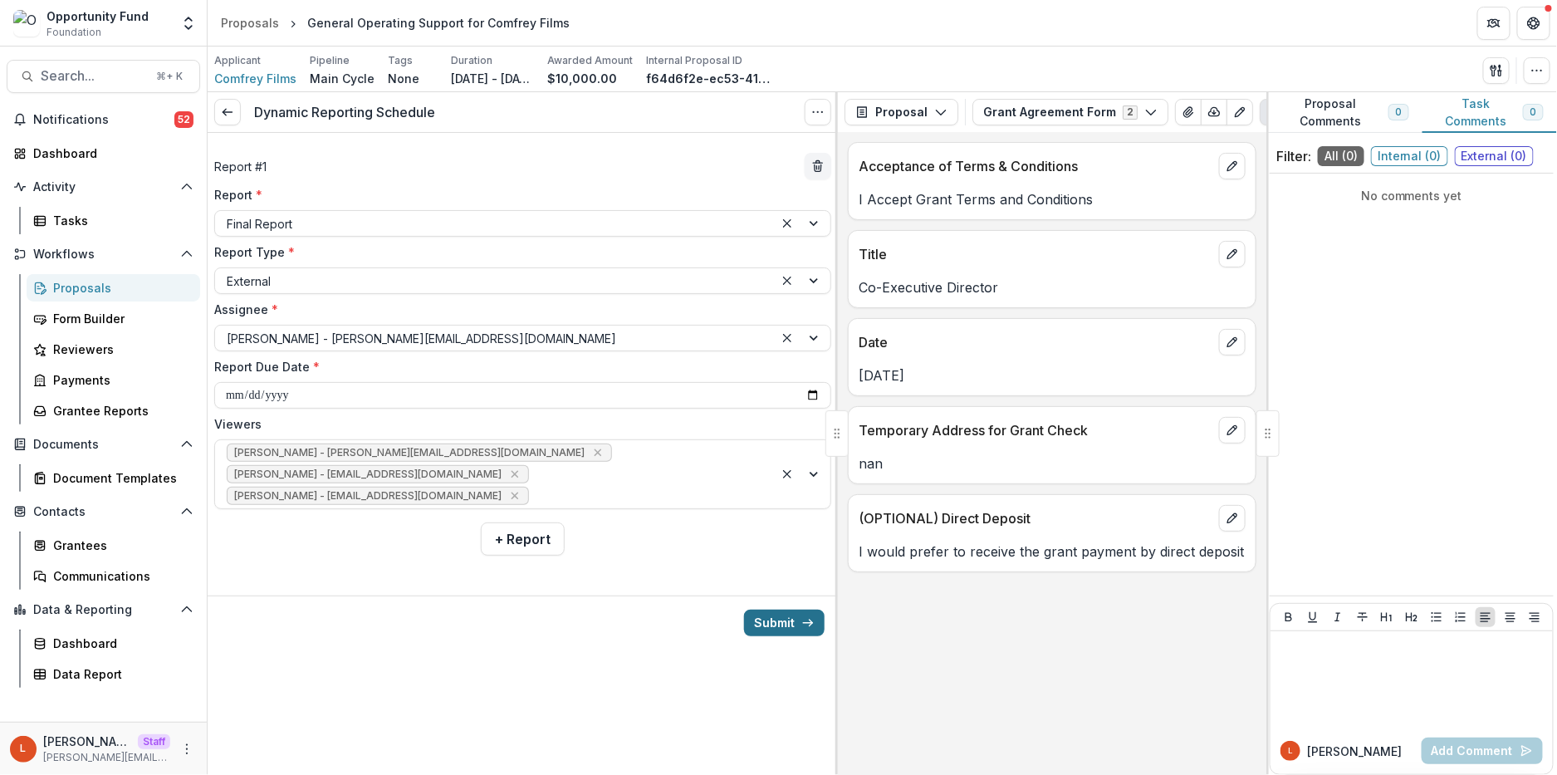
click at [765, 627] on button "Submit" at bounding box center [784, 623] width 81 height 27
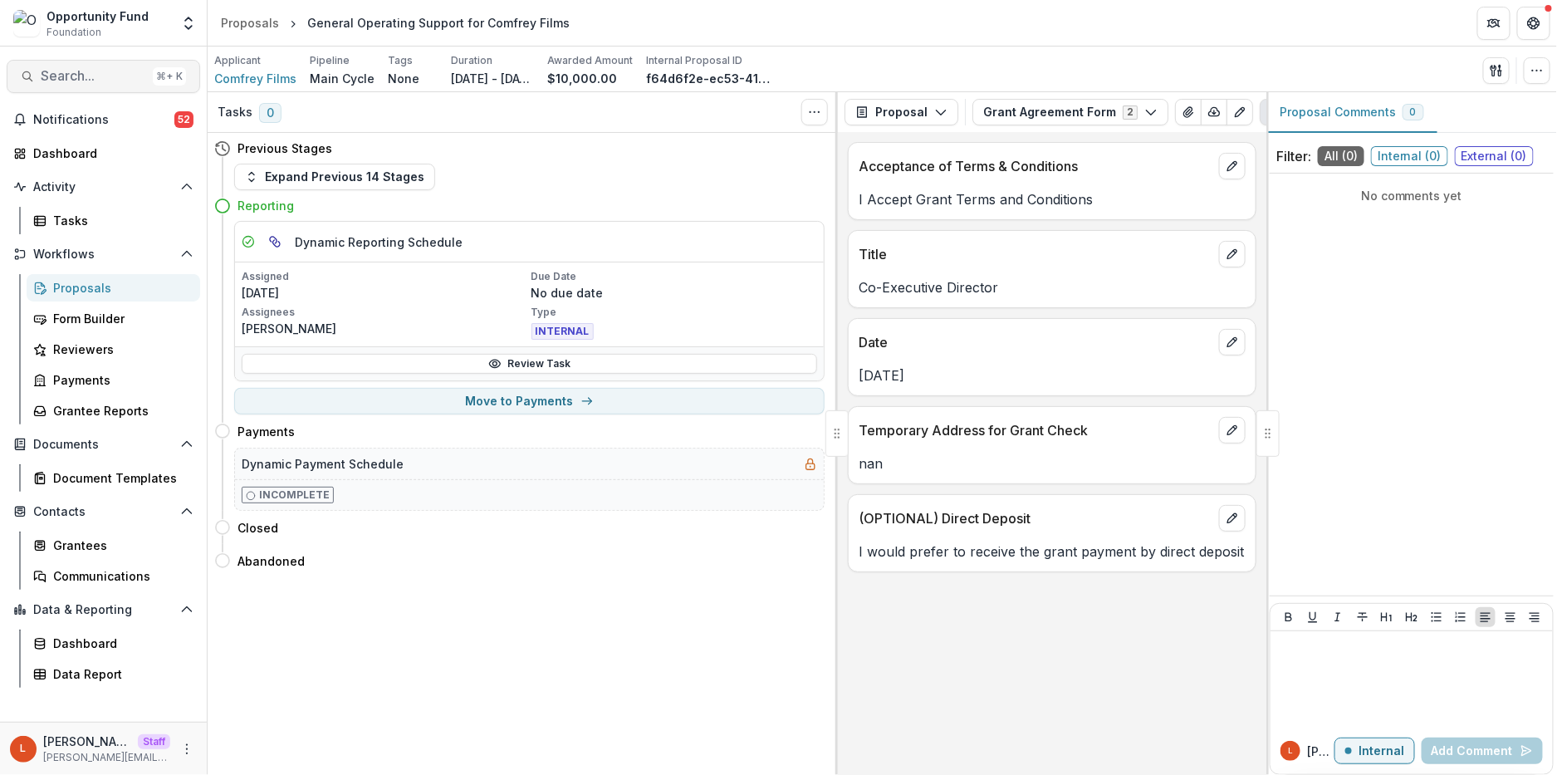
click at [87, 76] on span "Search..." at bounding box center [93, 76] width 105 height 16
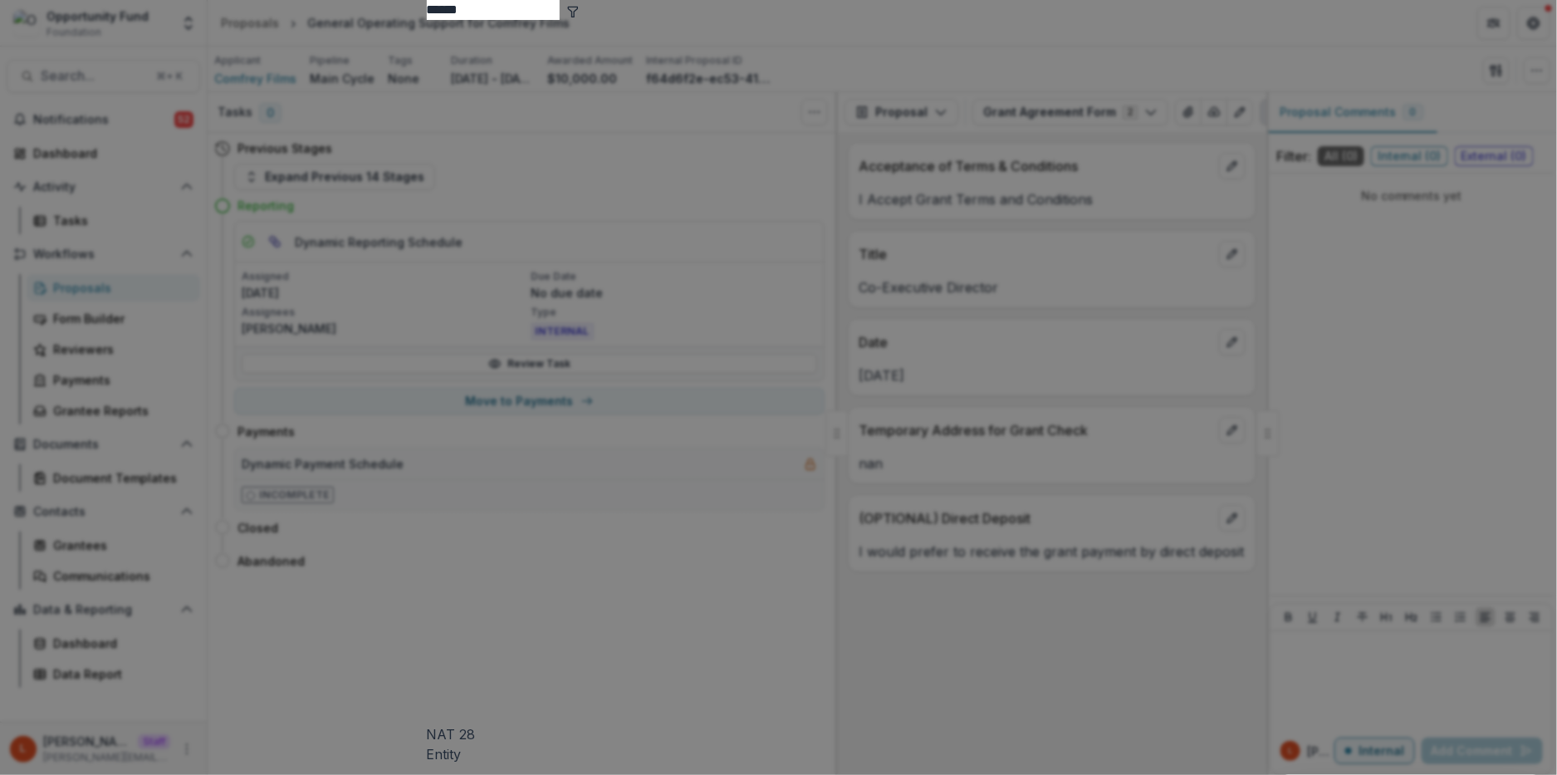
type input "******"
click at [496, 125] on div "NAT 28 Entity" at bounding box center [779, 392] width 704 height 744
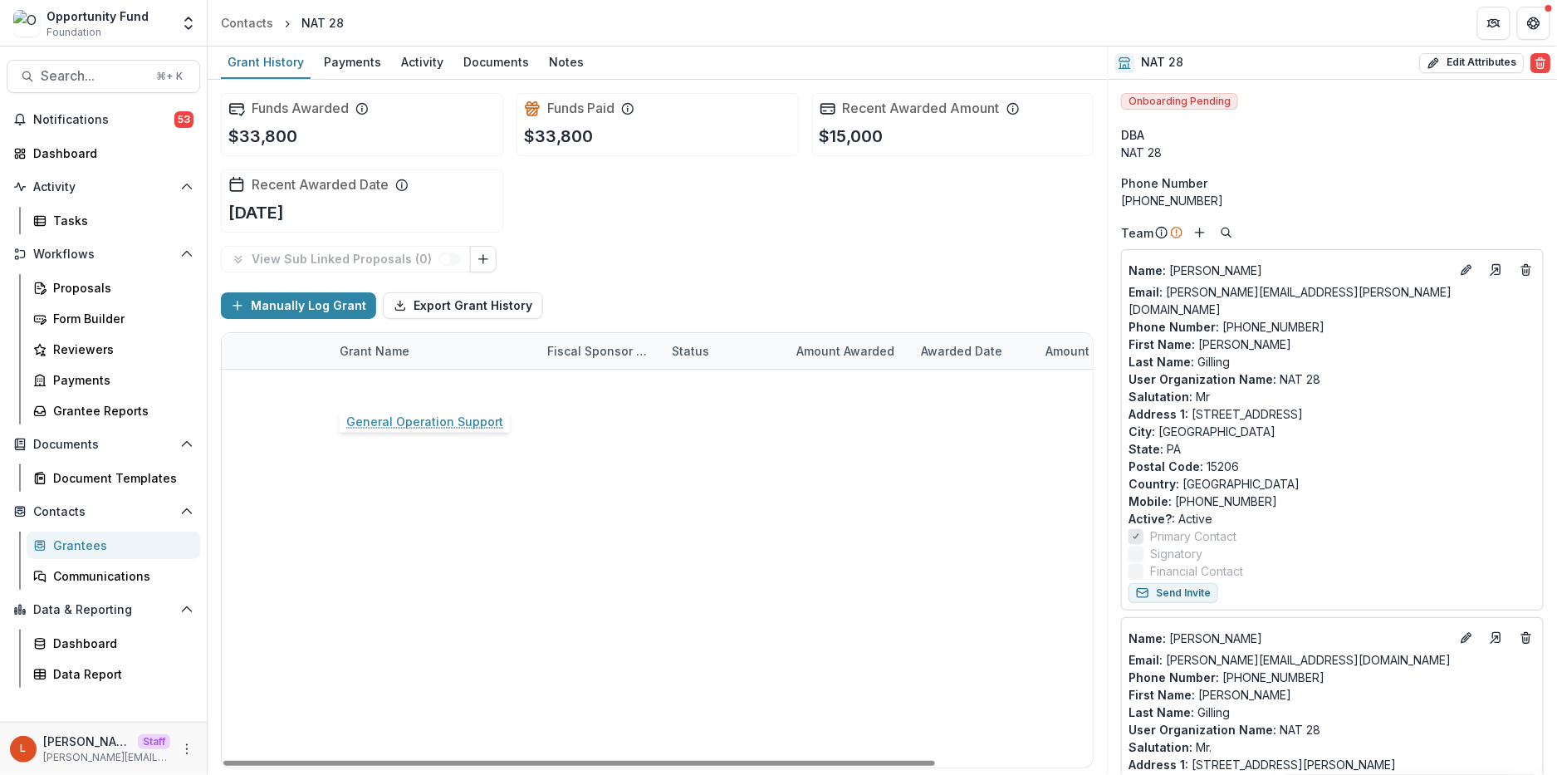
click at [419, 392] on link "General Operation Support" at bounding box center [418, 387] width 157 height 17
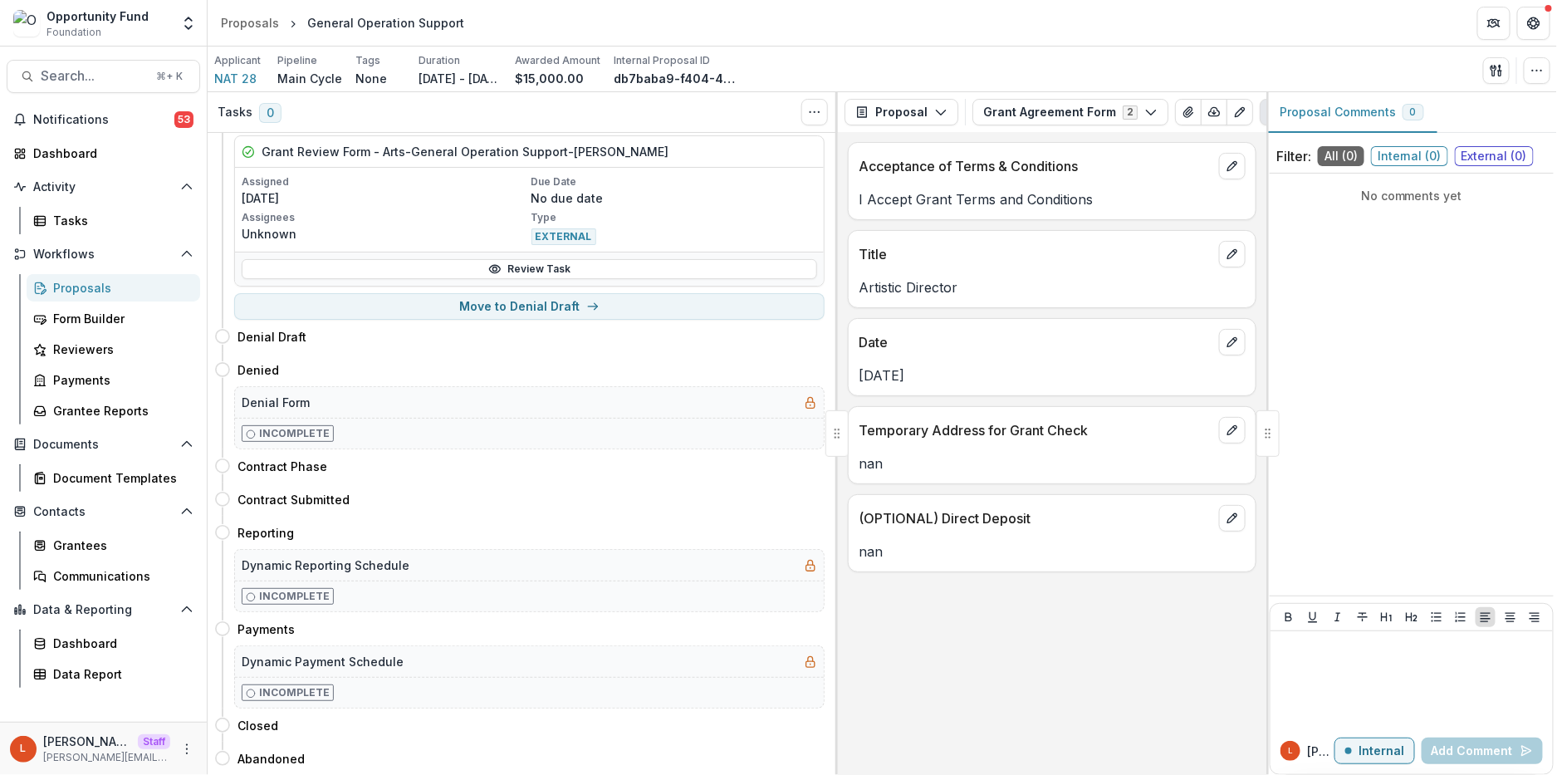
scroll to position [1350, 0]
click at [766, 529] on button "Move here" at bounding box center [790, 532] width 69 height 20
select select "*********"
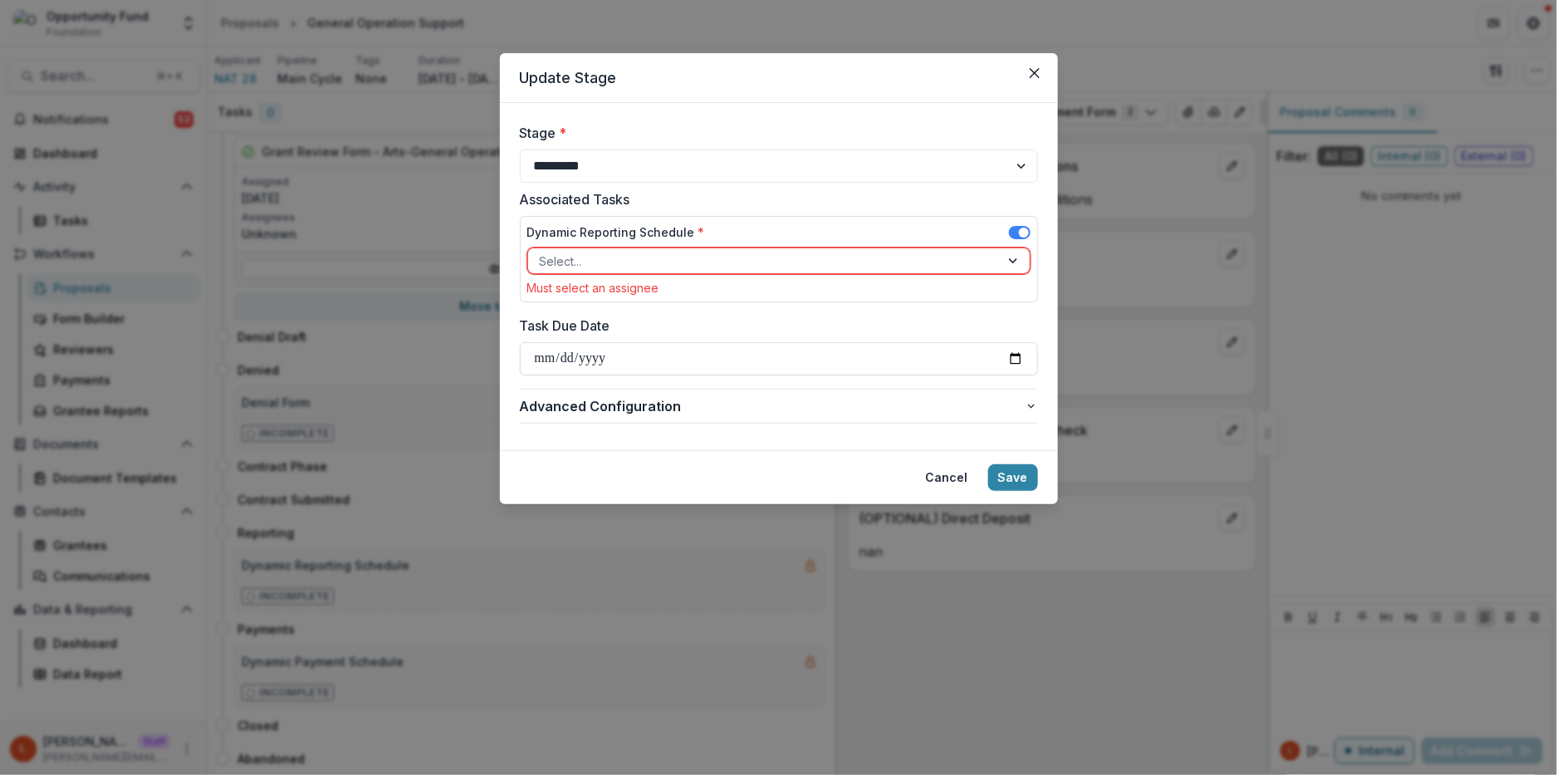
click at [696, 251] on div at bounding box center [764, 261] width 448 height 21
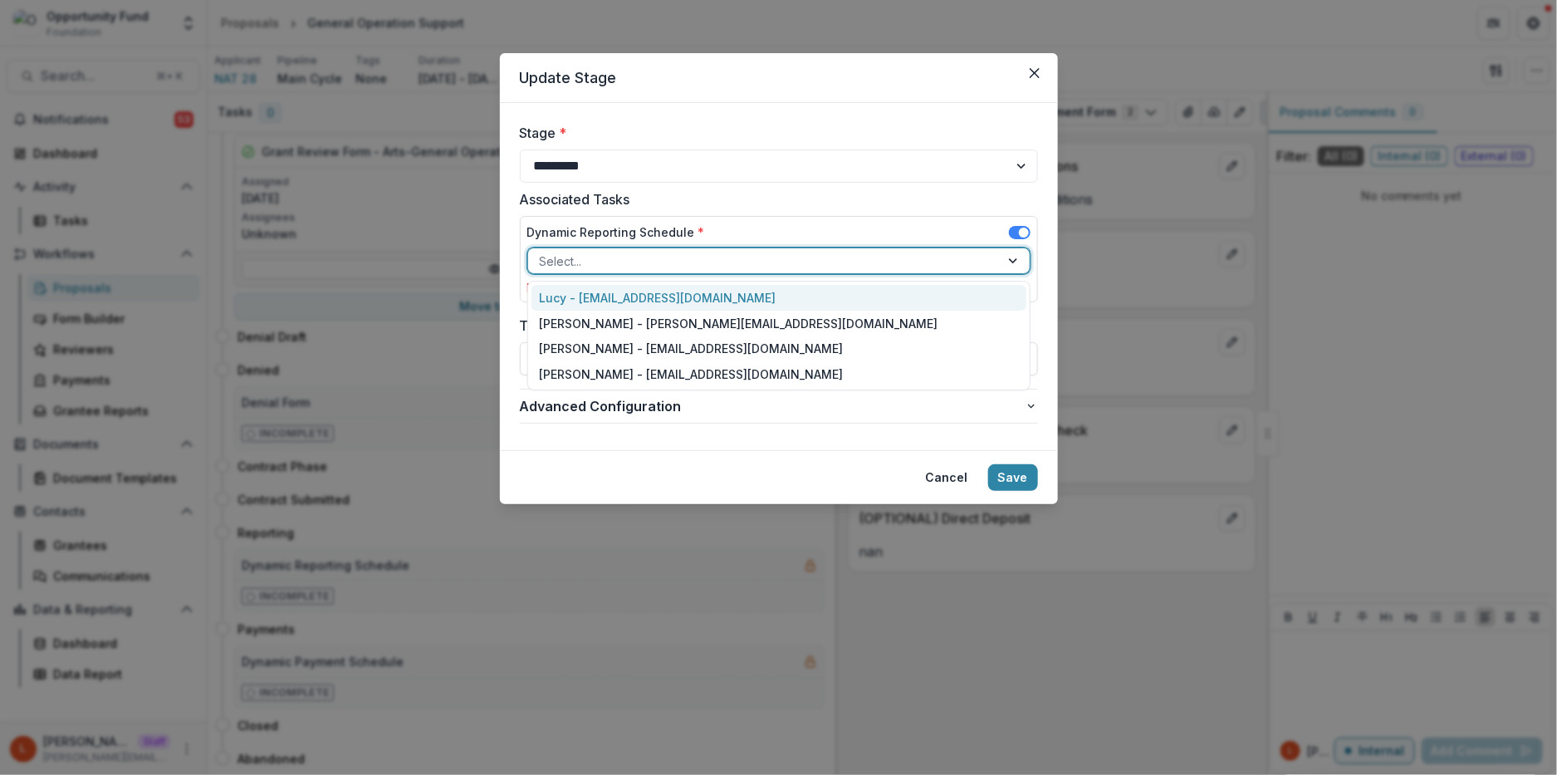
click at [694, 296] on div "Lucy - [EMAIL_ADDRESS][DOMAIN_NAME]" at bounding box center [779, 298] width 495 height 26
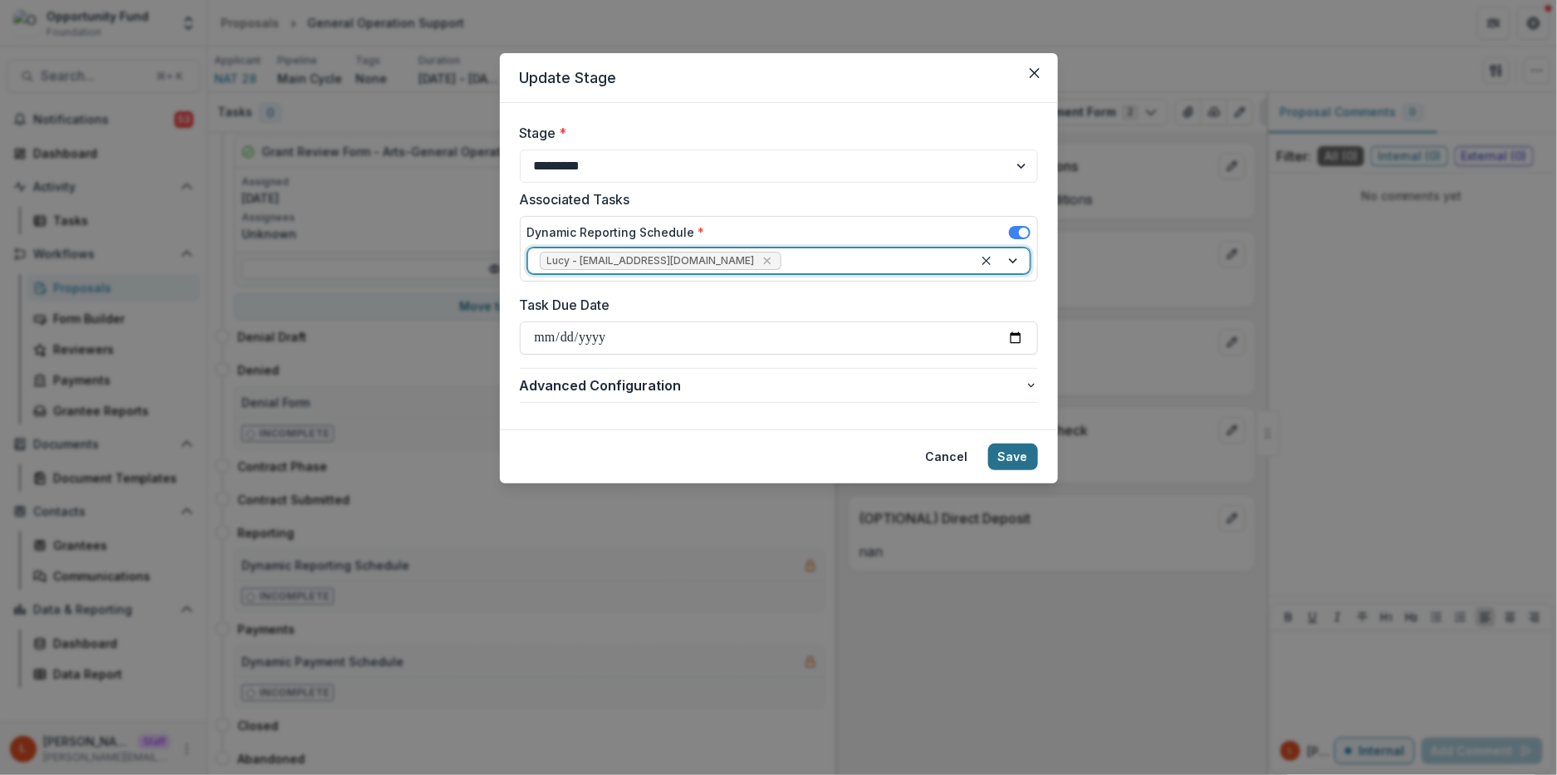
click at [1017, 460] on button "Save" at bounding box center [1013, 456] width 50 height 27
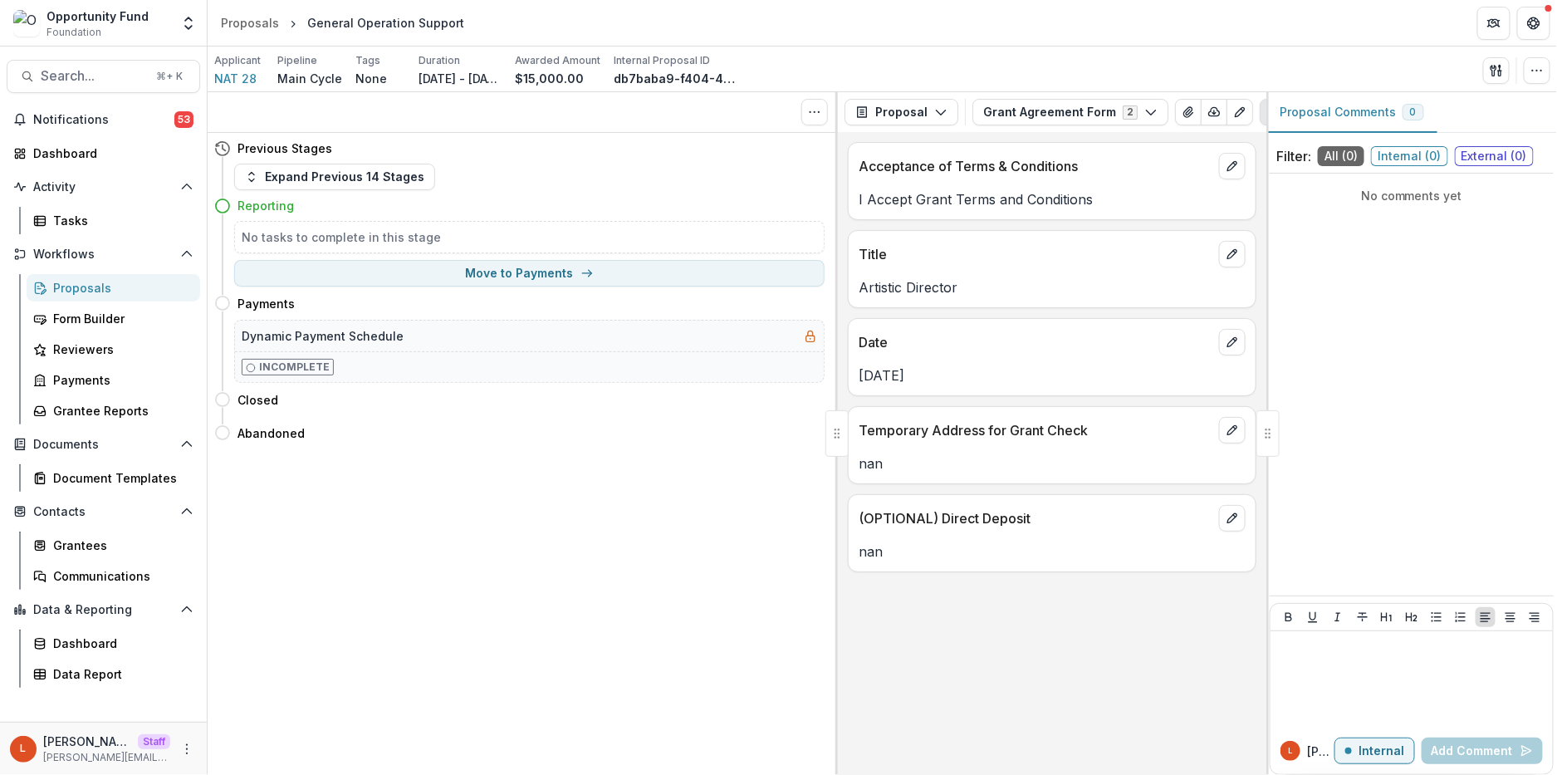
scroll to position [0, 0]
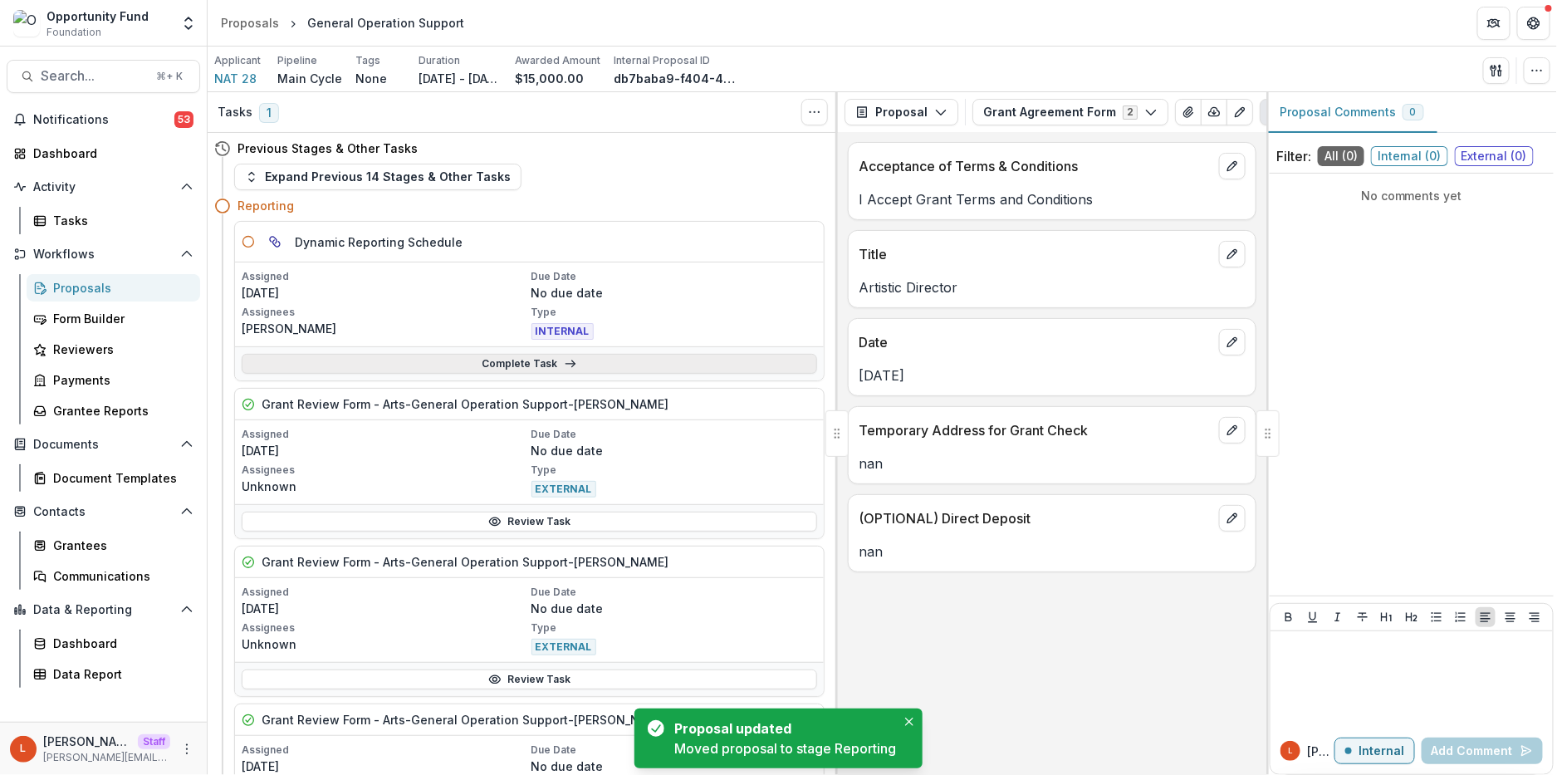
click at [462, 367] on link "Complete Task" at bounding box center [530, 364] width 576 height 20
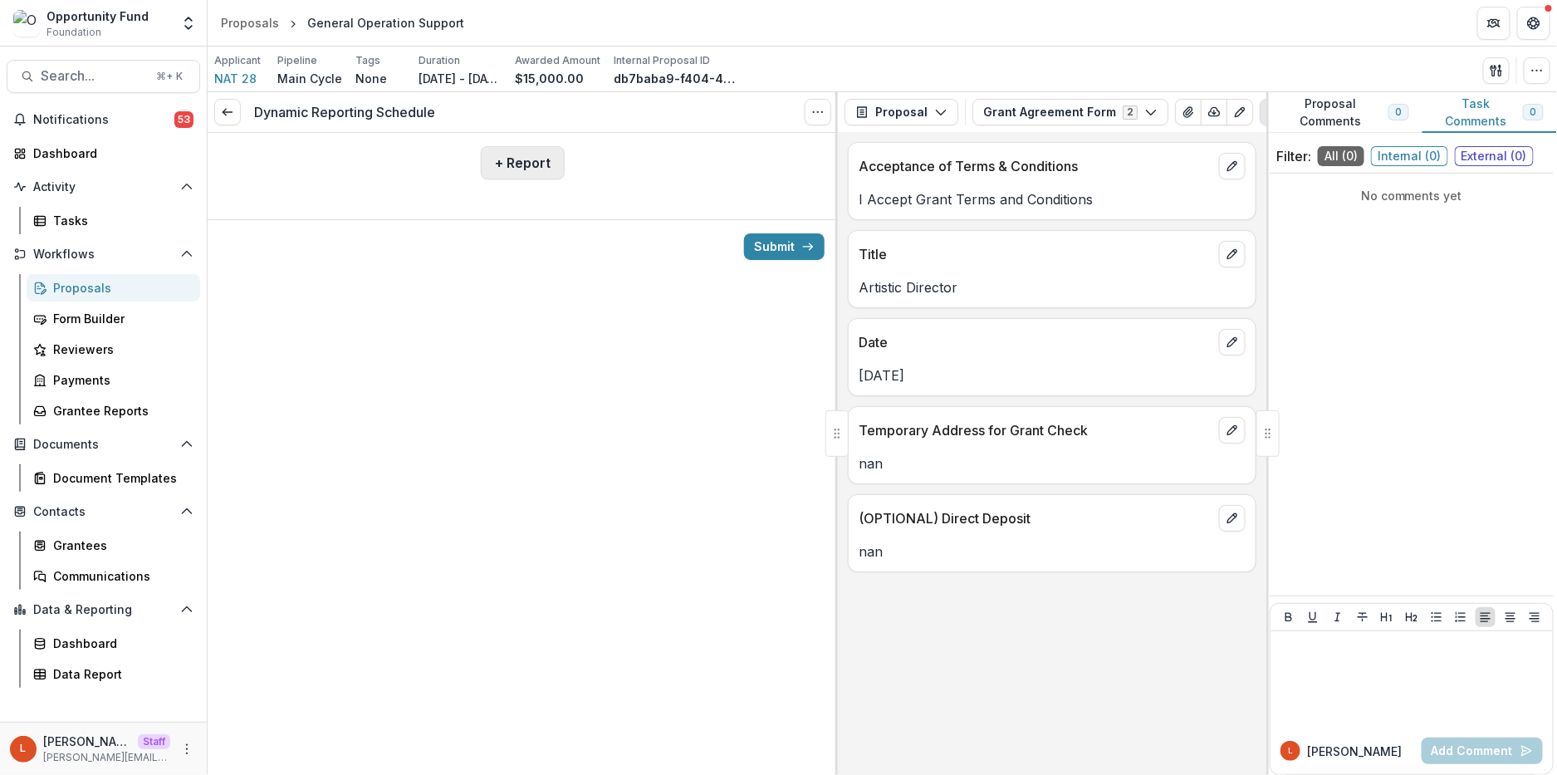
click at [507, 168] on button "+ Report" at bounding box center [523, 162] width 84 height 33
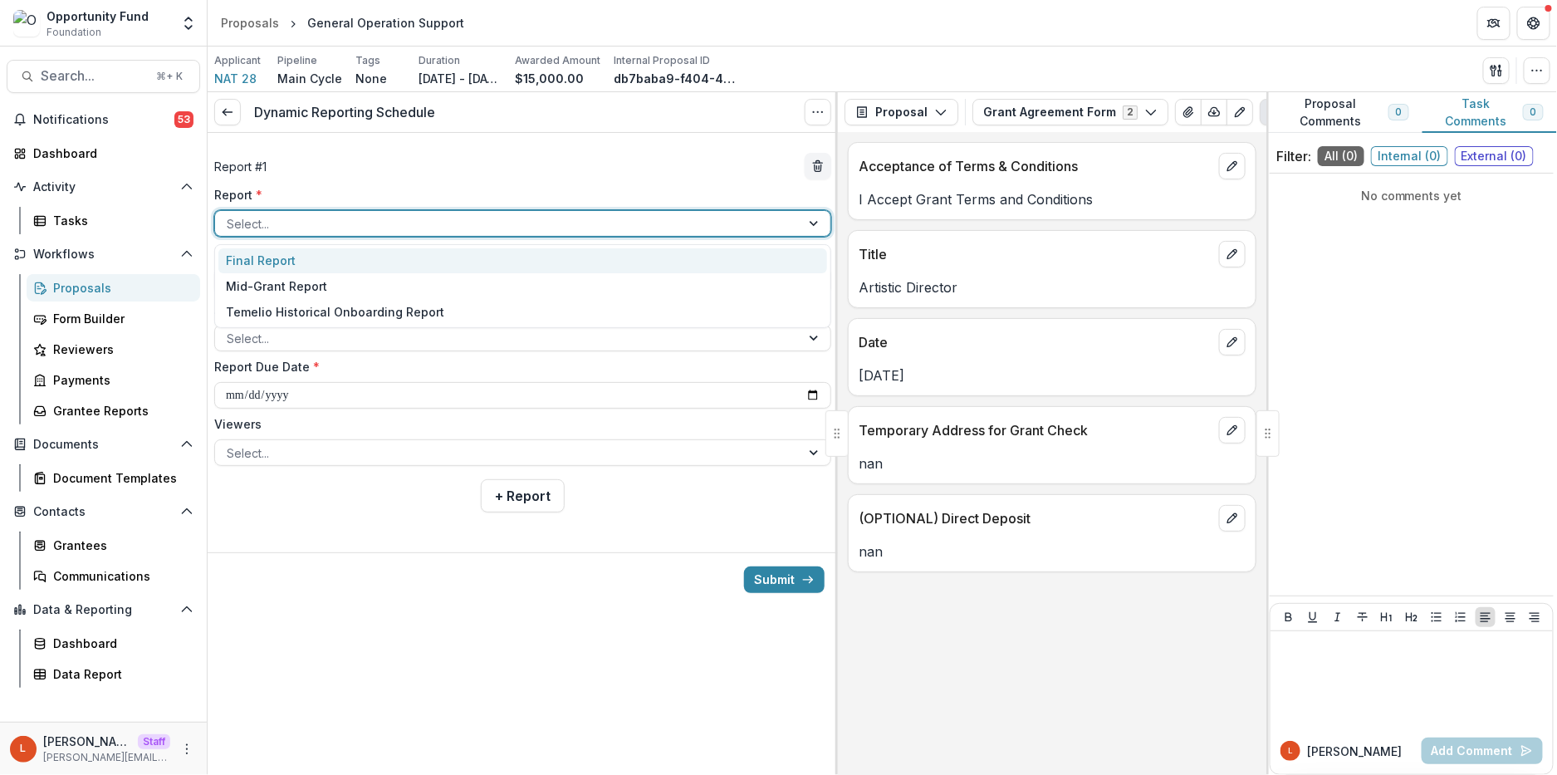
click at [448, 226] on div at bounding box center [508, 223] width 562 height 21
click at [443, 250] on div "Final Report" at bounding box center [522, 261] width 609 height 26
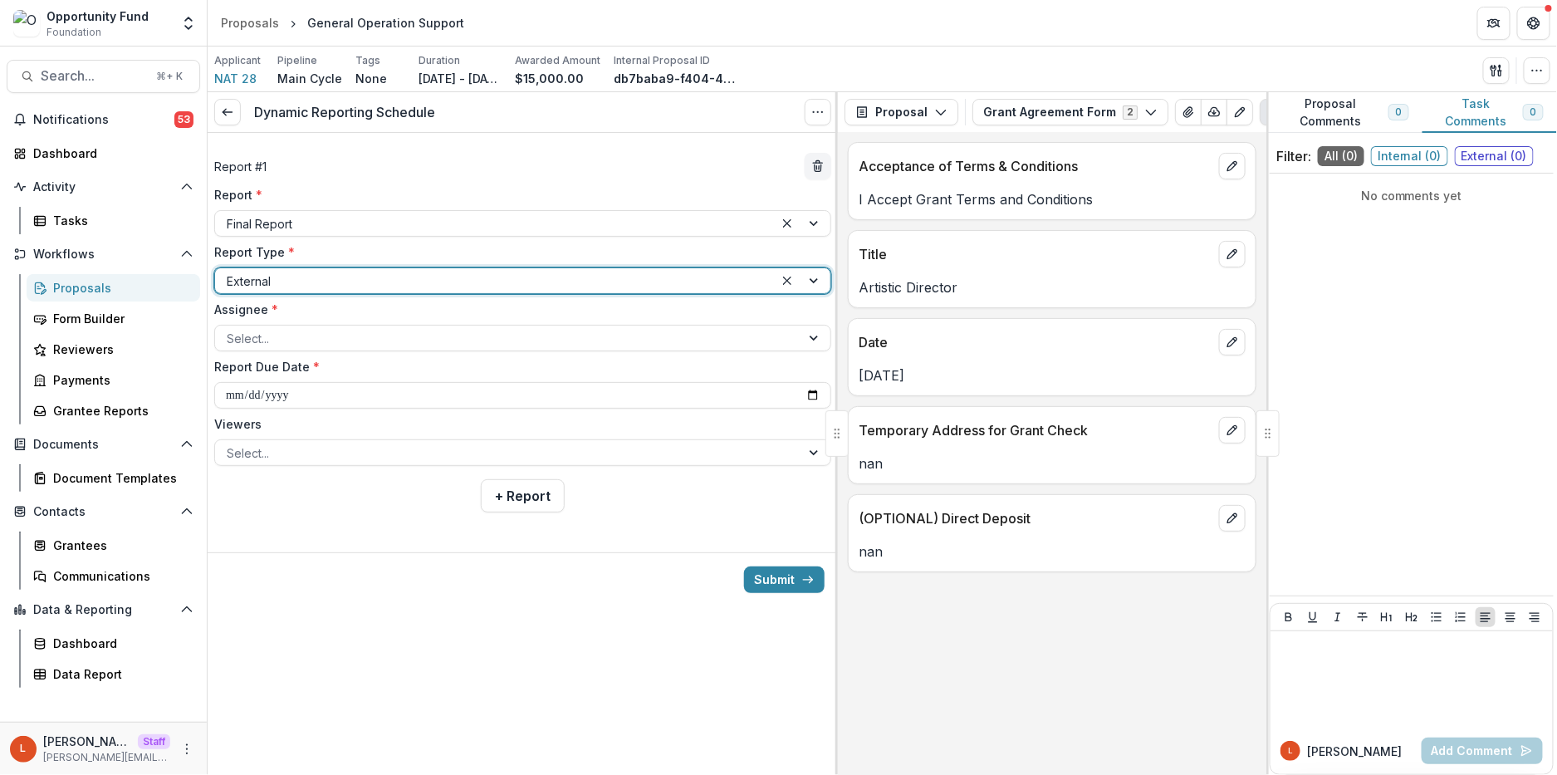
click at [429, 282] on div at bounding box center [495, 281] width 536 height 21
click at [416, 342] on div at bounding box center [508, 338] width 562 height 21
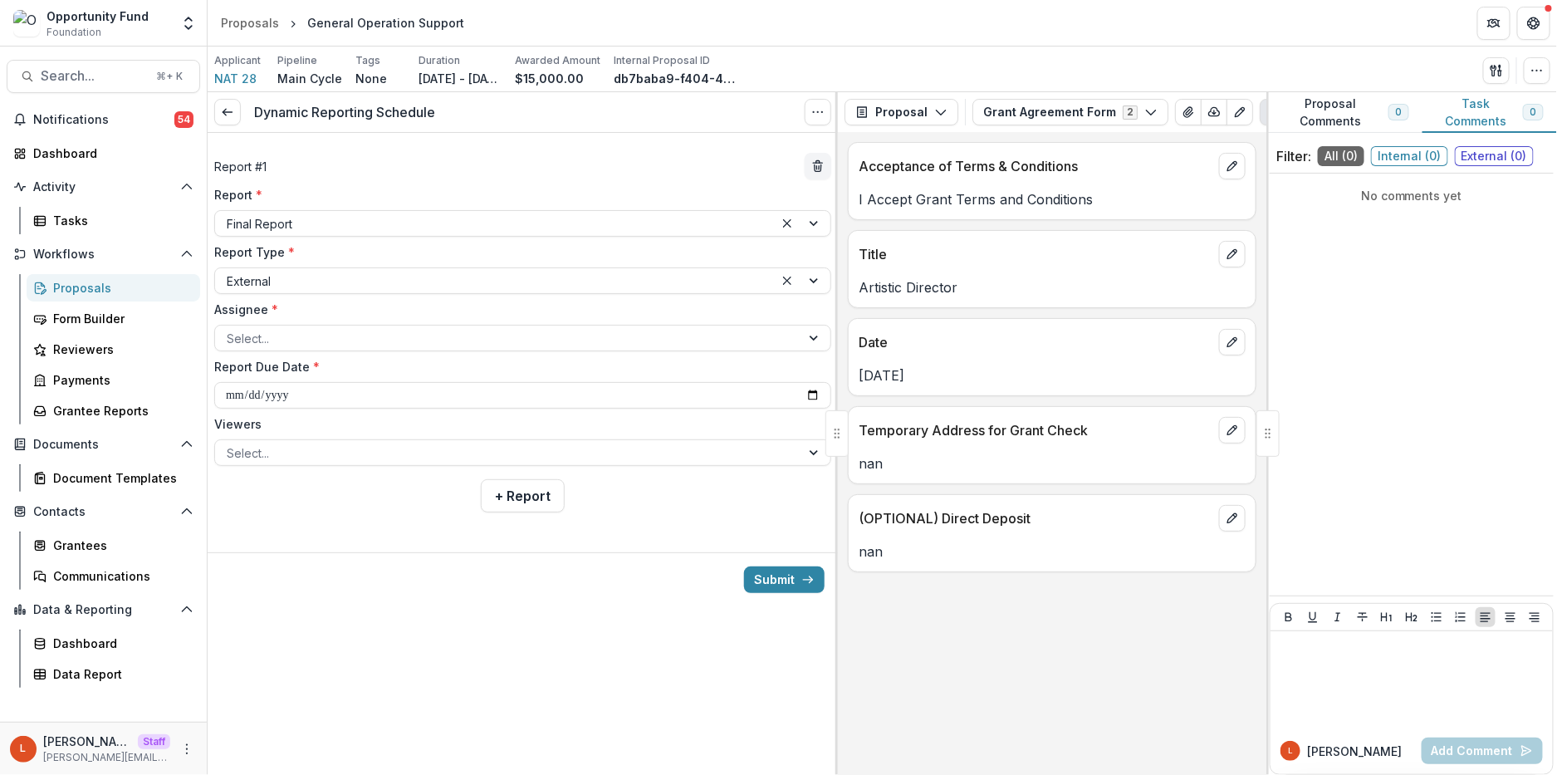
click at [483, 307] on label "Assignee *" at bounding box center [517, 309] width 607 height 17
click at [230, 330] on input "Assignee *" at bounding box center [228, 338] width 3 height 17
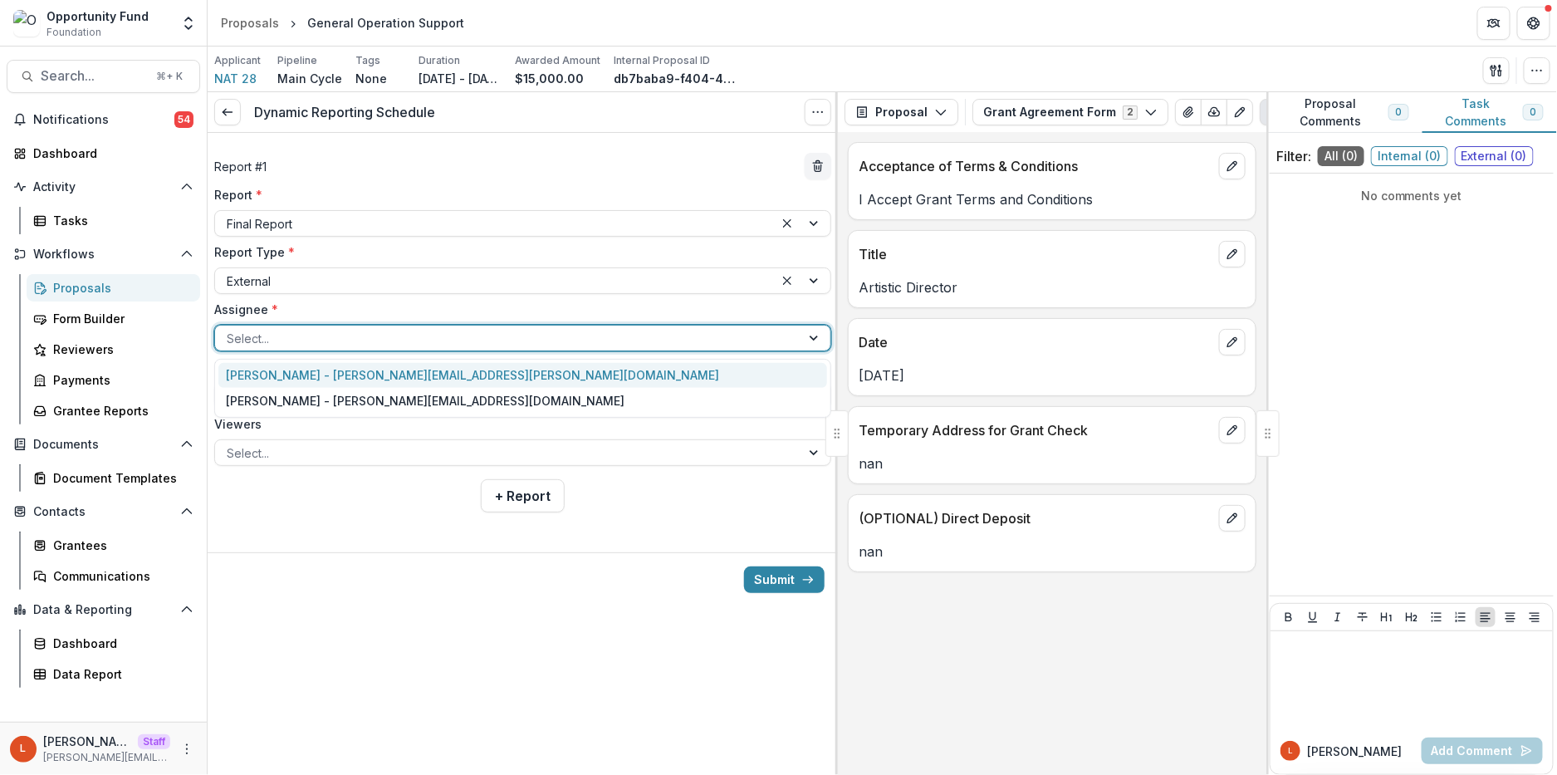
click at [508, 342] on div at bounding box center [508, 338] width 562 height 21
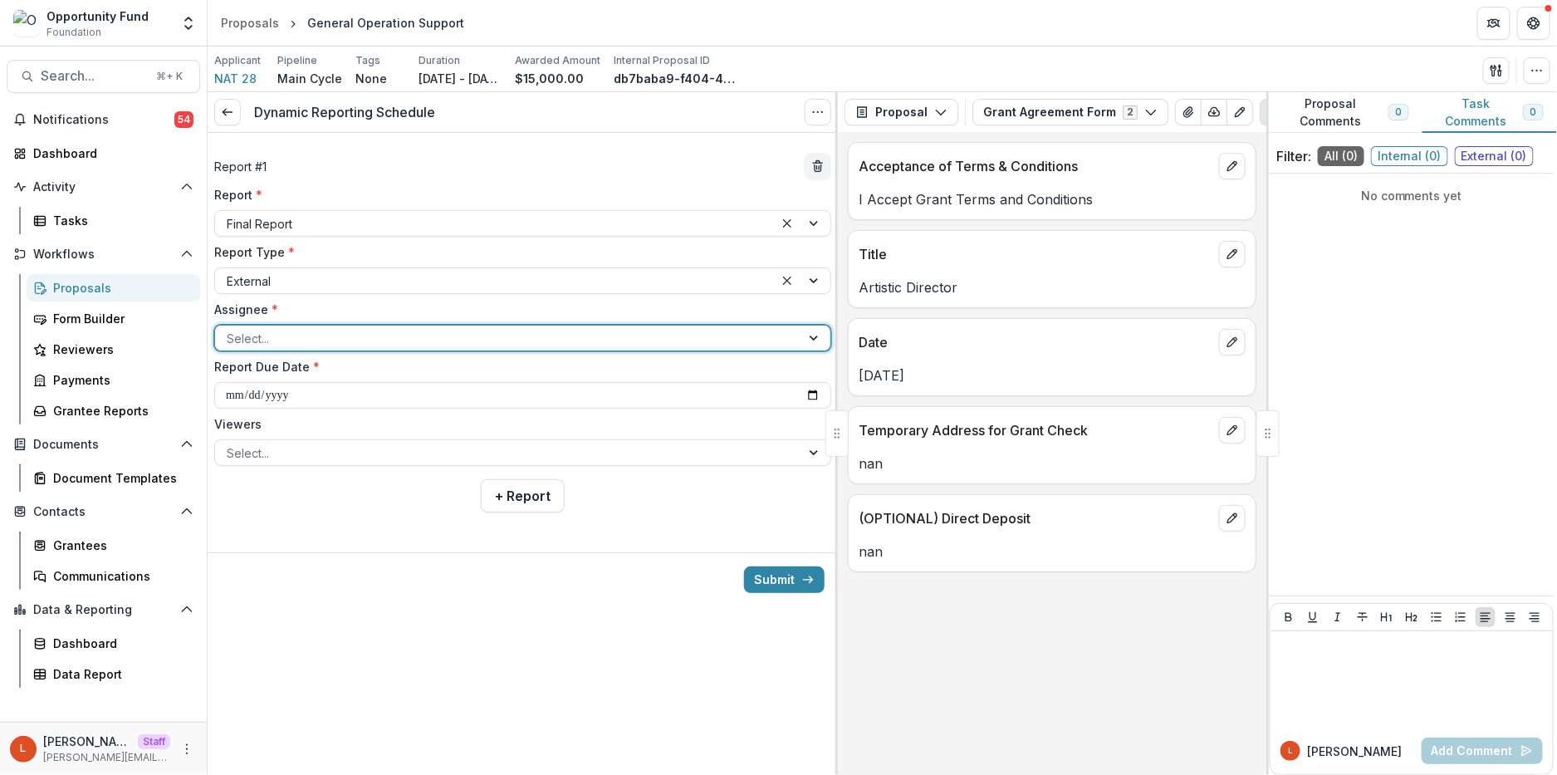
click at [446, 341] on div at bounding box center [508, 338] width 562 height 21
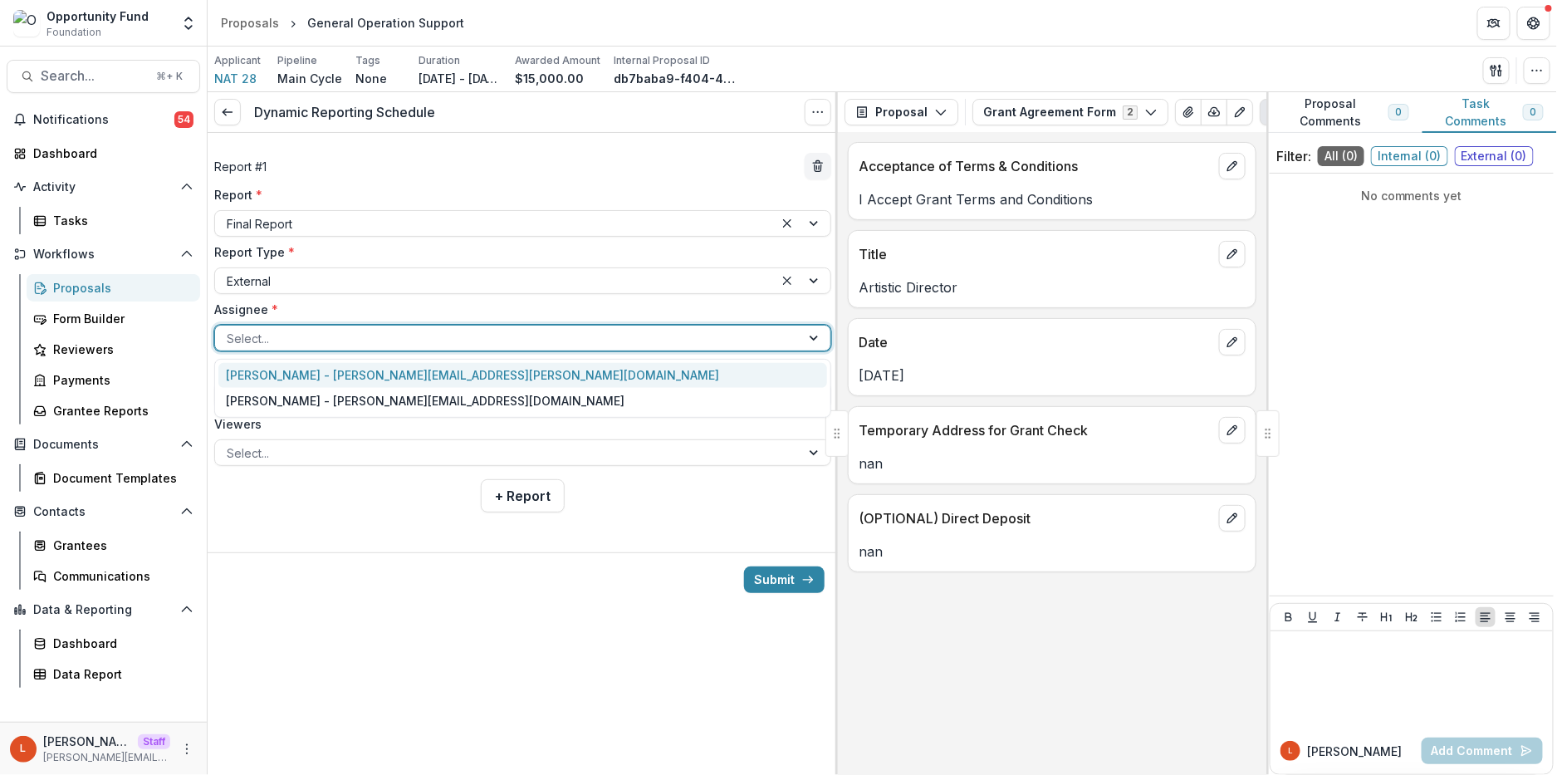
click at [422, 375] on div "[PERSON_NAME] - [PERSON_NAME][EMAIL_ADDRESS][PERSON_NAME][DOMAIN_NAME]" at bounding box center [522, 376] width 609 height 26
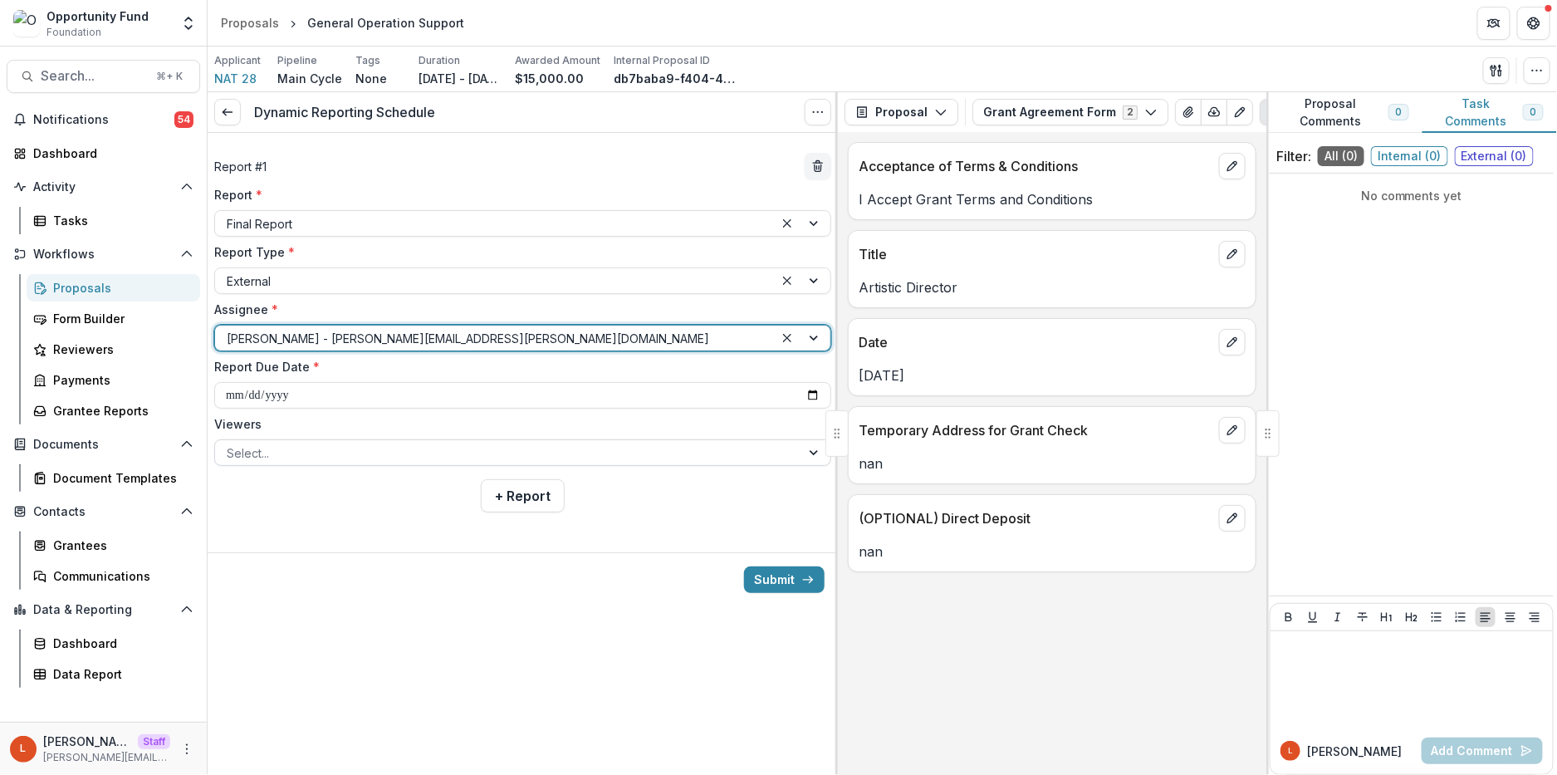
click at [322, 446] on div at bounding box center [508, 453] width 562 height 21
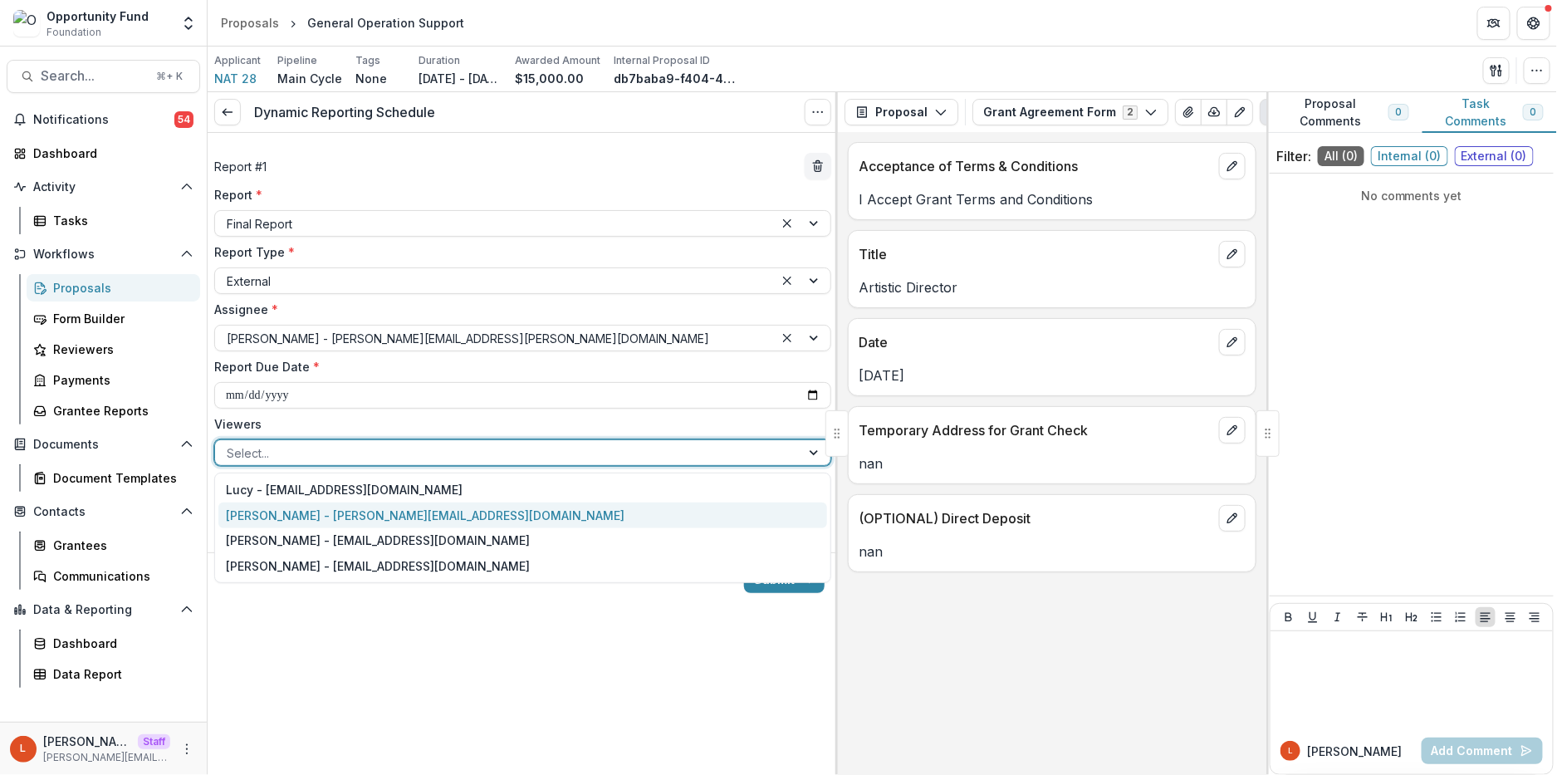
click at [306, 517] on div "[PERSON_NAME] - [PERSON_NAME][EMAIL_ADDRESS][DOMAIN_NAME]" at bounding box center [522, 515] width 609 height 26
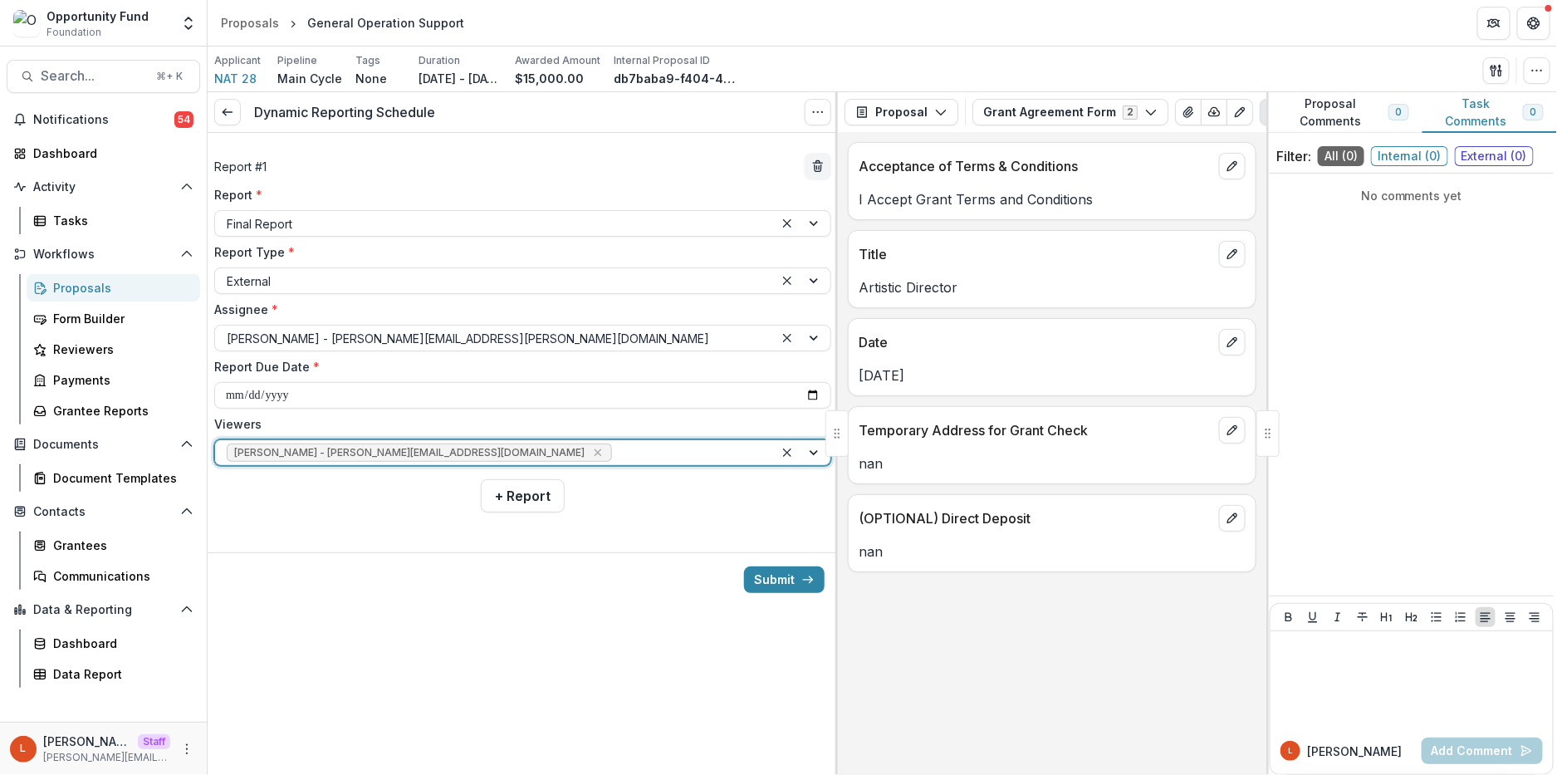
click at [615, 458] on div at bounding box center [688, 453] width 147 height 21
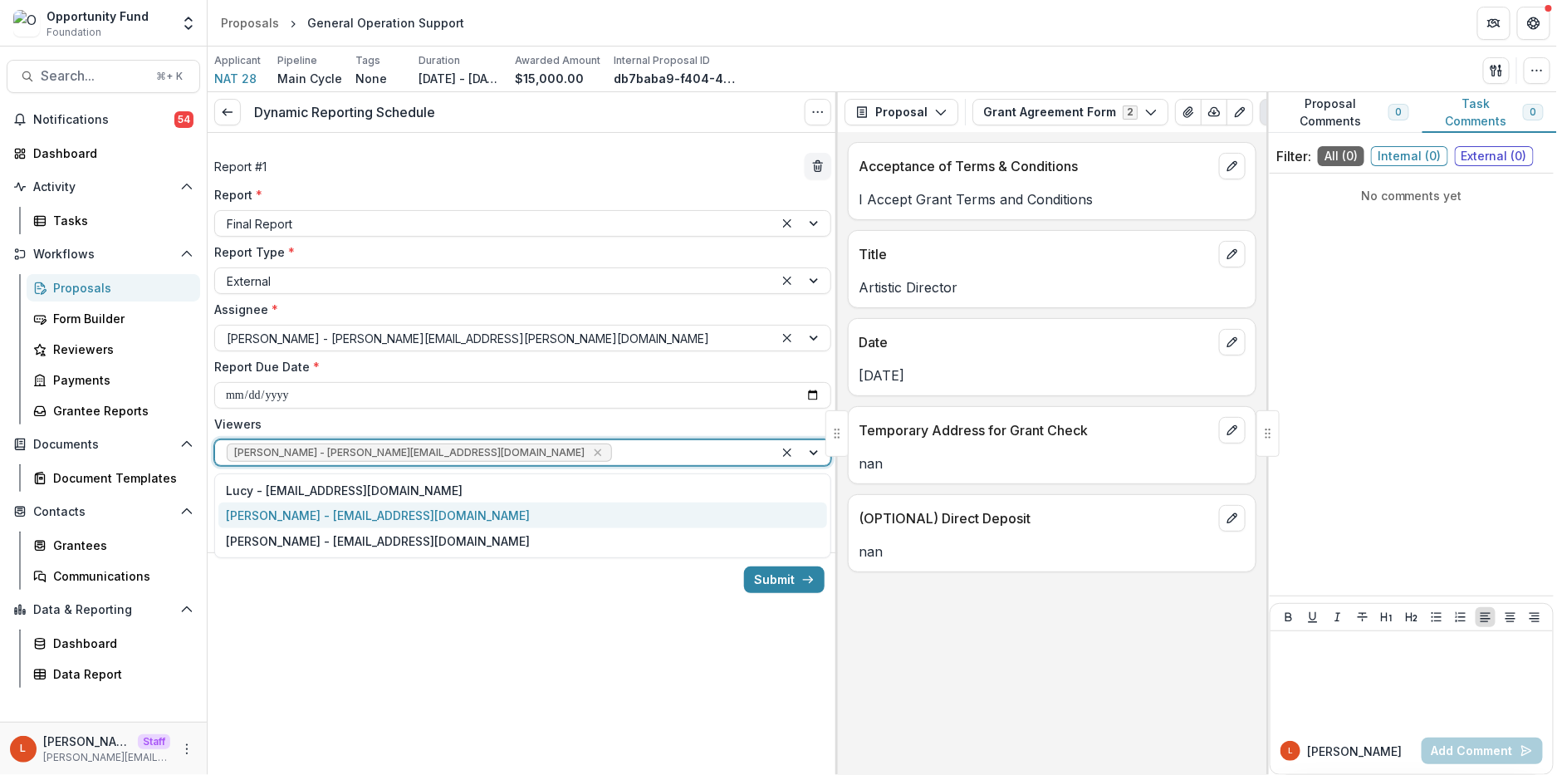
click at [416, 515] on div "[PERSON_NAME] - [EMAIL_ADDRESS][DOMAIN_NAME]" at bounding box center [522, 515] width 609 height 26
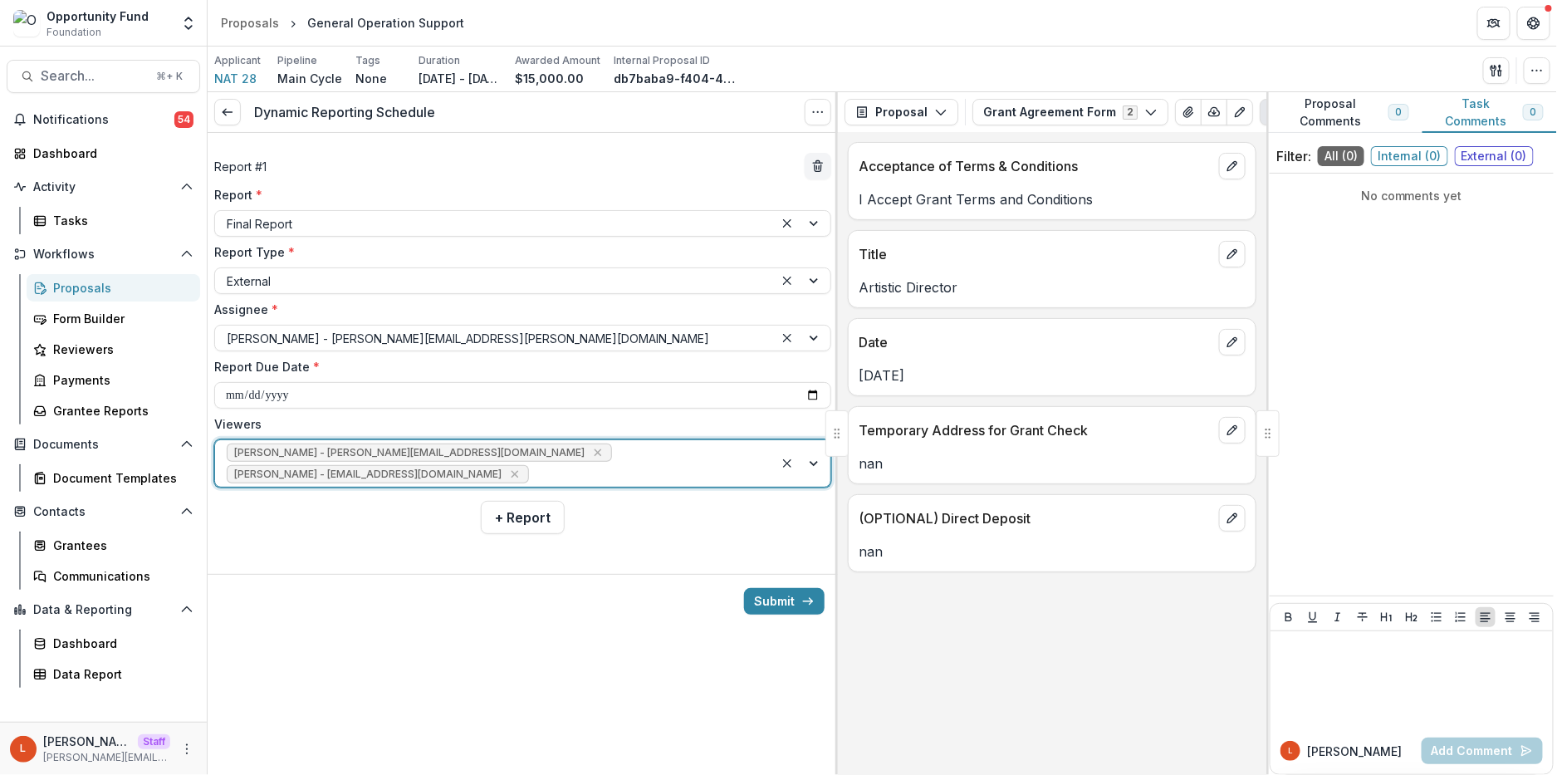
click at [539, 457] on div "[PERSON_NAME] - [PERSON_NAME][EMAIL_ADDRESS][DOMAIN_NAME] [PERSON_NAME] - [PERS…" at bounding box center [494, 463] width 559 height 47
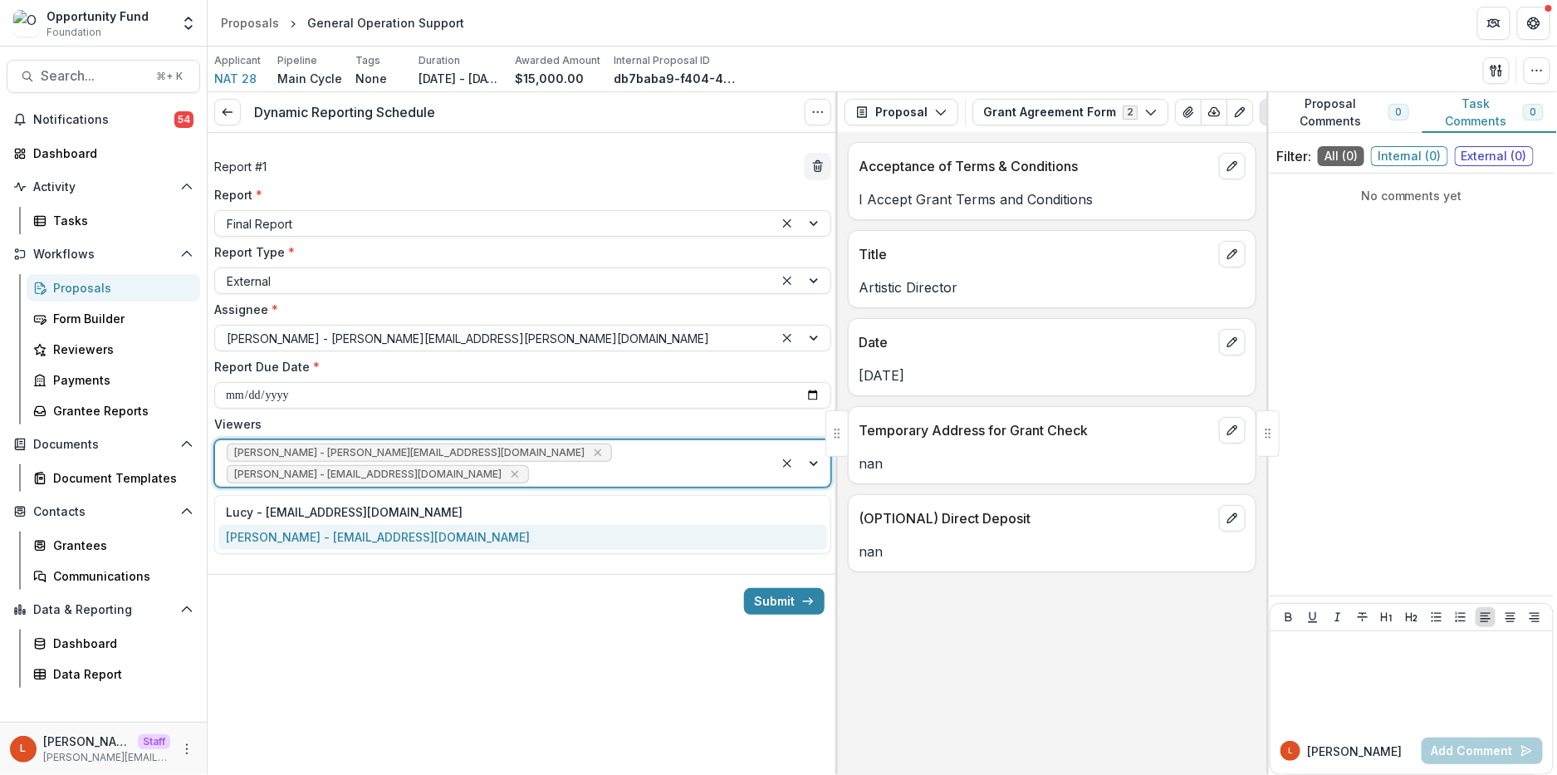
click at [443, 542] on div "[PERSON_NAME] - [EMAIL_ADDRESS][DOMAIN_NAME]" at bounding box center [522, 538] width 609 height 26
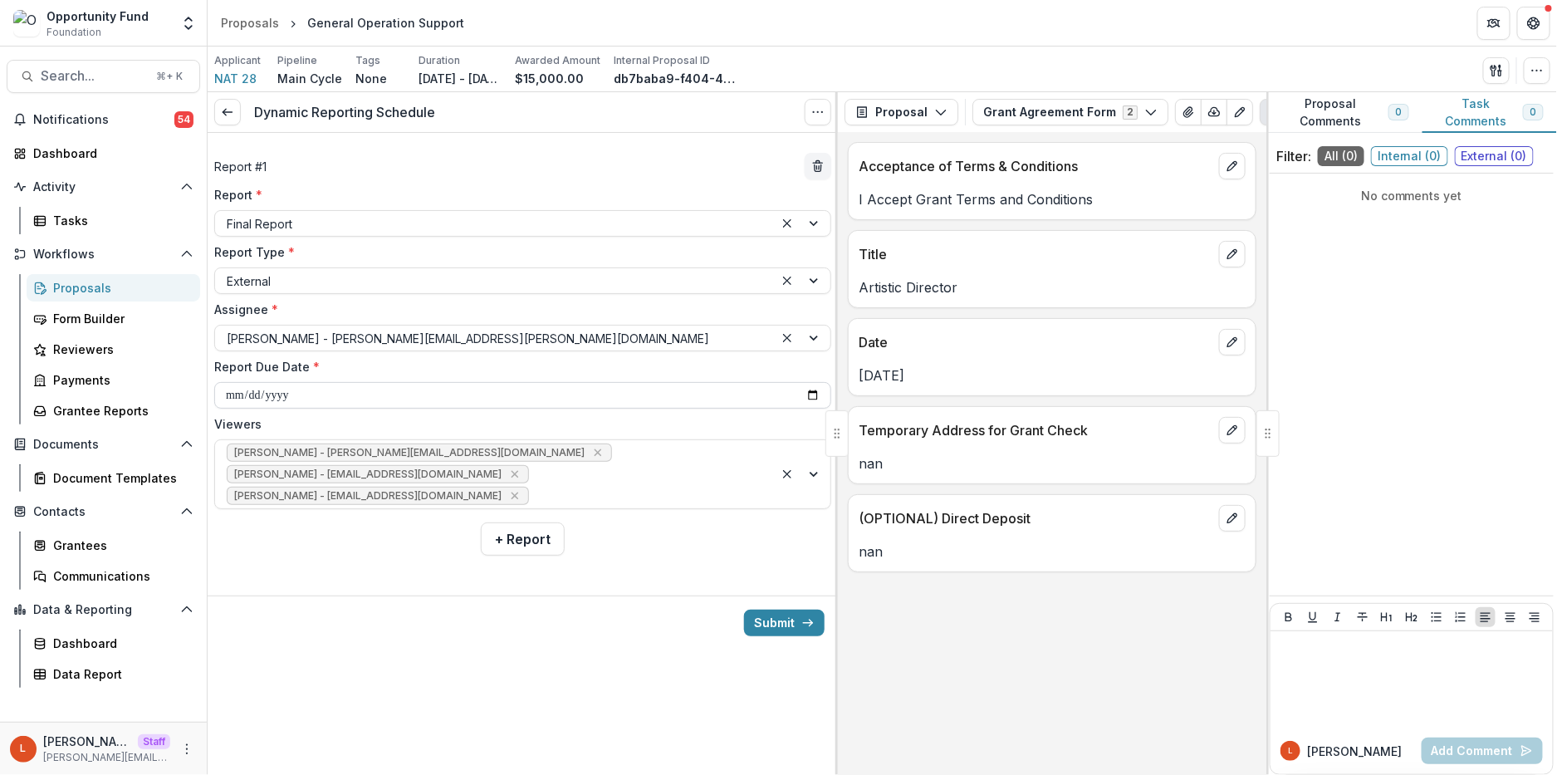
click at [301, 397] on input "**********" at bounding box center [522, 395] width 617 height 27
type input "**********"
click at [336, 581] on div at bounding box center [523, 582] width 630 height 27
click at [782, 627] on button "Submit" at bounding box center [784, 623] width 81 height 27
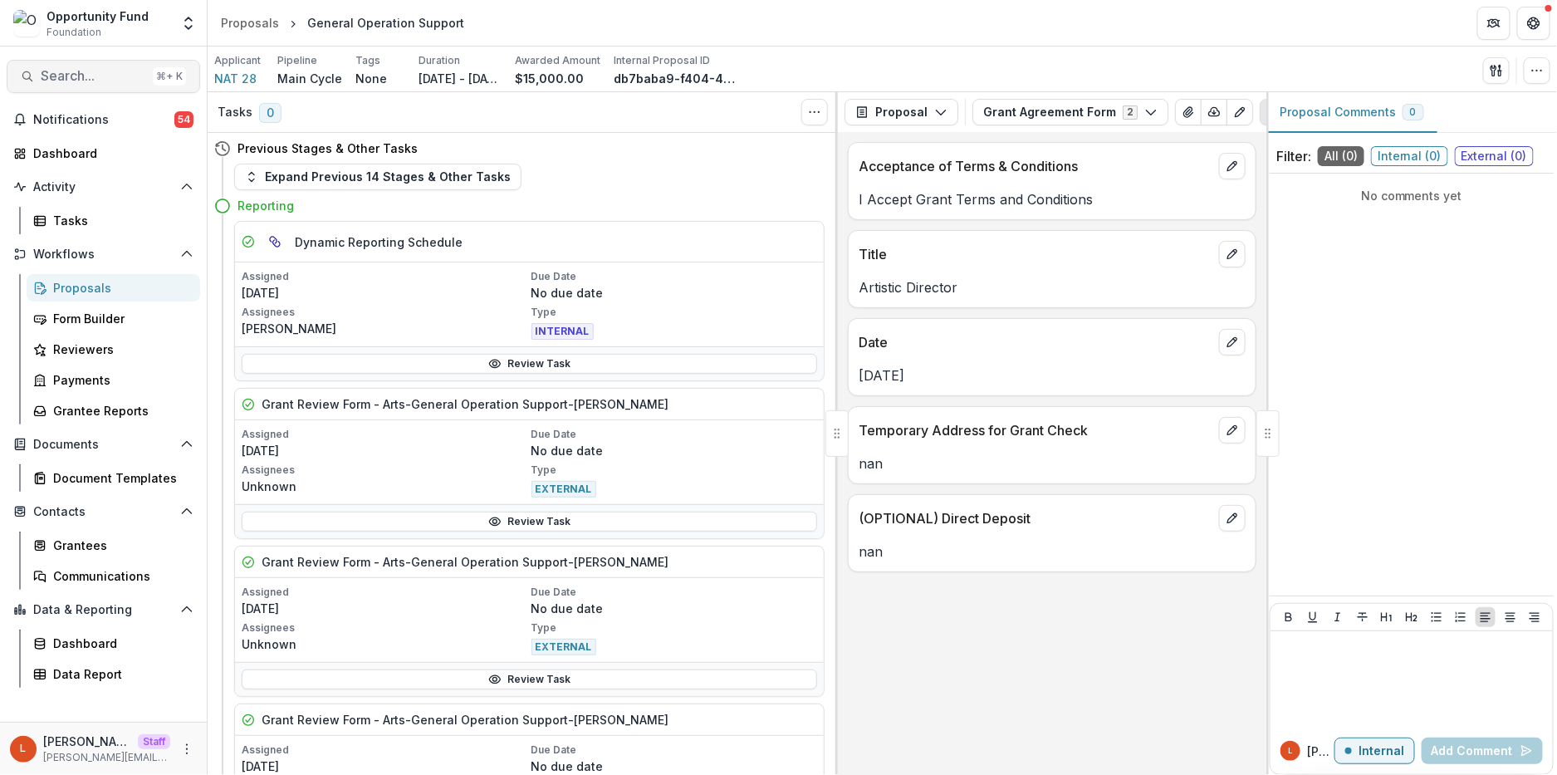
click at [99, 82] on span "Search..." at bounding box center [93, 76] width 105 height 16
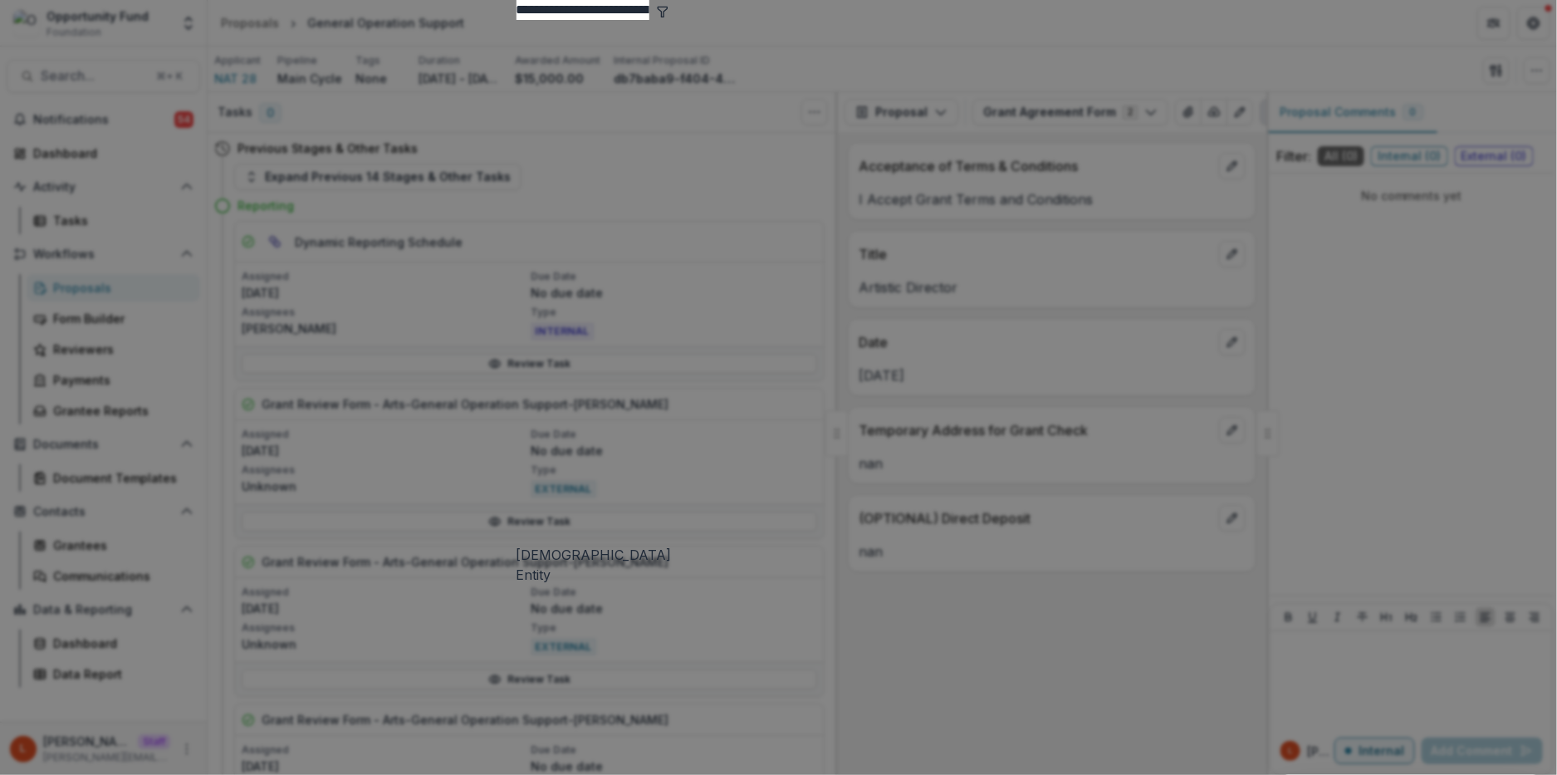
type input "**********"
click at [615, 135] on div "Friendship Community [DEMOGRAPHIC_DATA] Entity" at bounding box center [779, 302] width 525 height 565
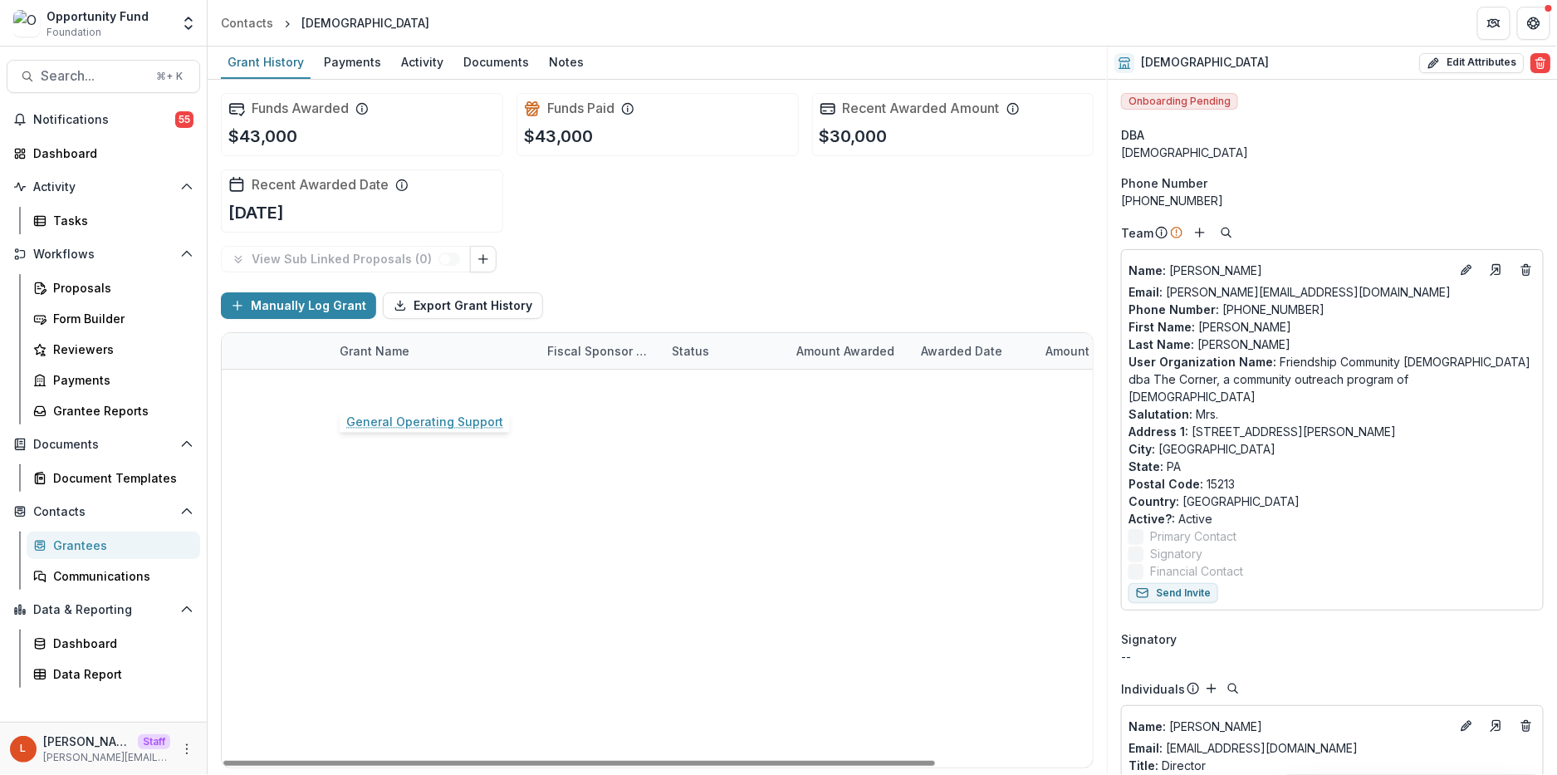
click at [439, 387] on link "General Operating Support" at bounding box center [418, 387] width 157 height 17
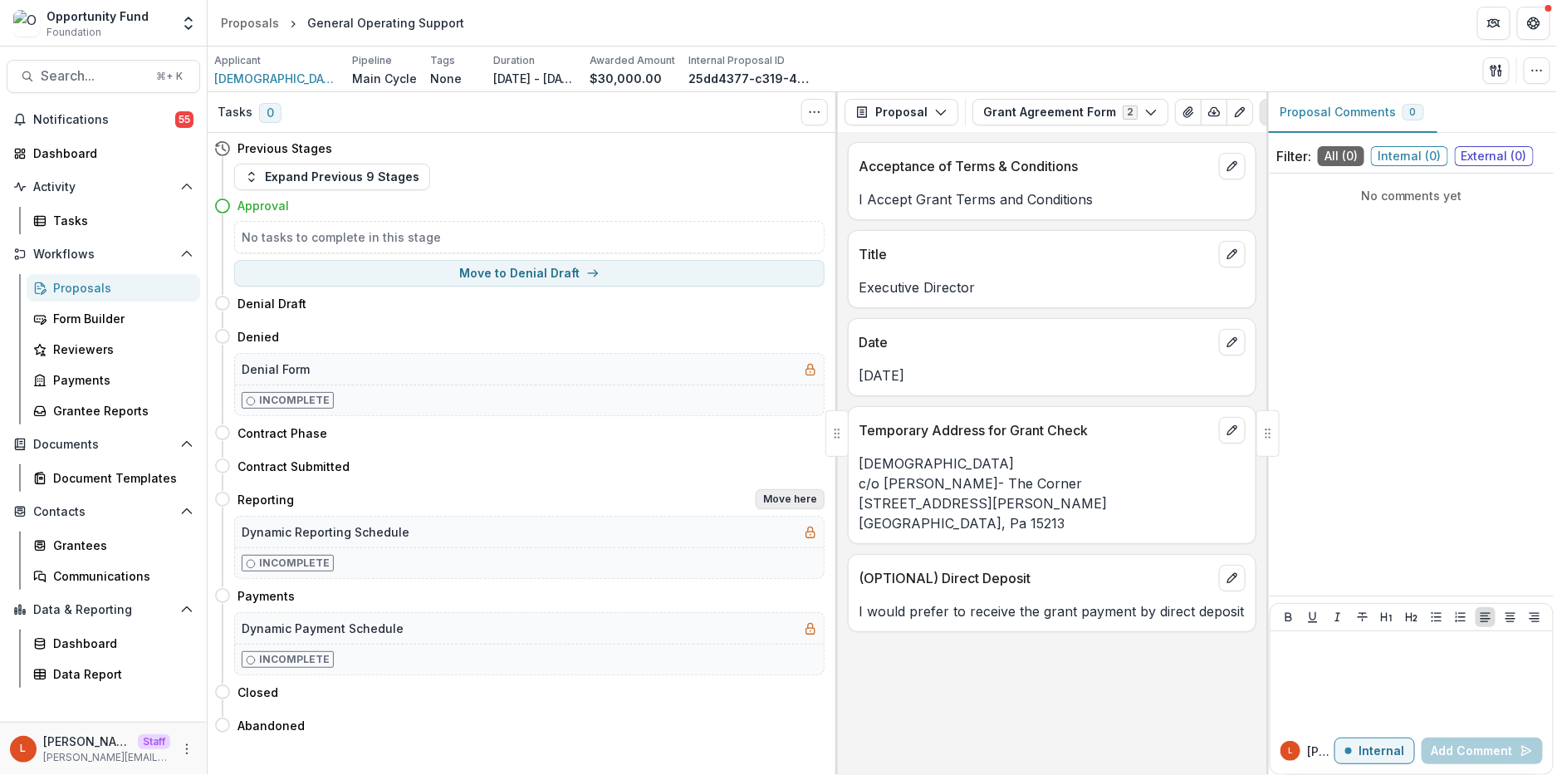
click at [802, 505] on button "Move here" at bounding box center [790, 499] width 69 height 20
select select "*********"
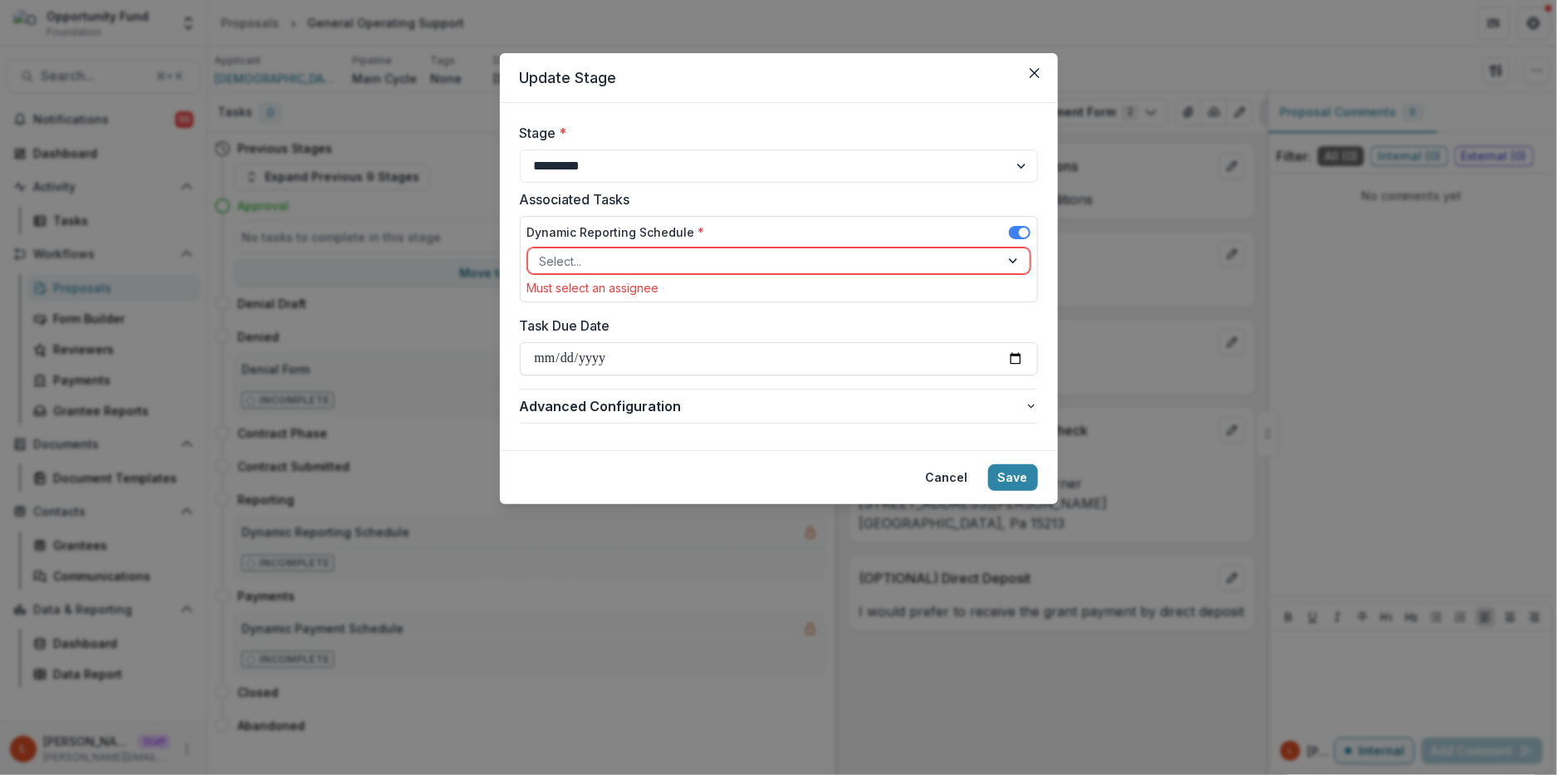
click at [705, 260] on div at bounding box center [764, 261] width 448 height 21
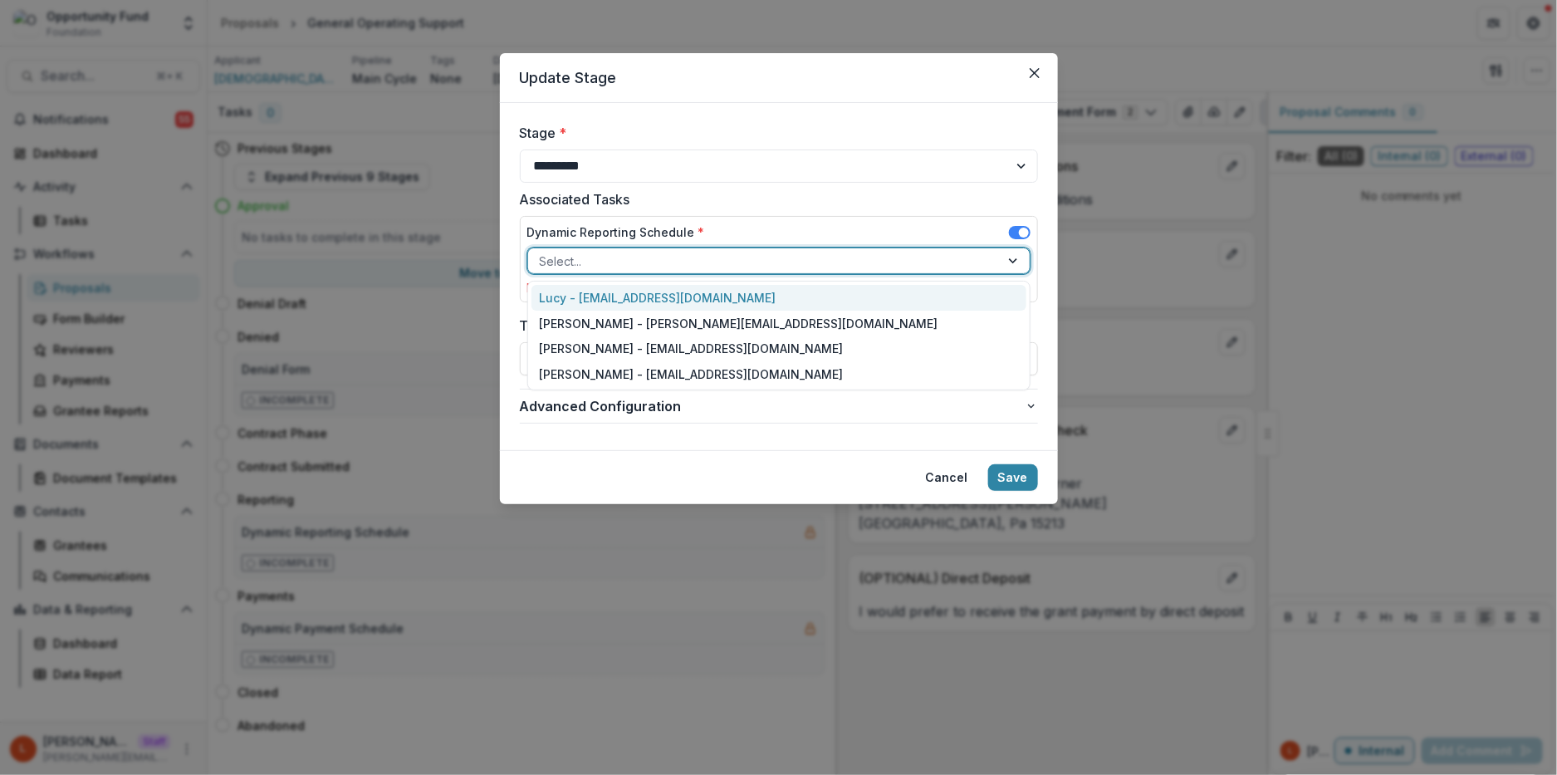
click at [705, 296] on div "Lucy - [EMAIL_ADDRESS][DOMAIN_NAME]" at bounding box center [779, 298] width 495 height 26
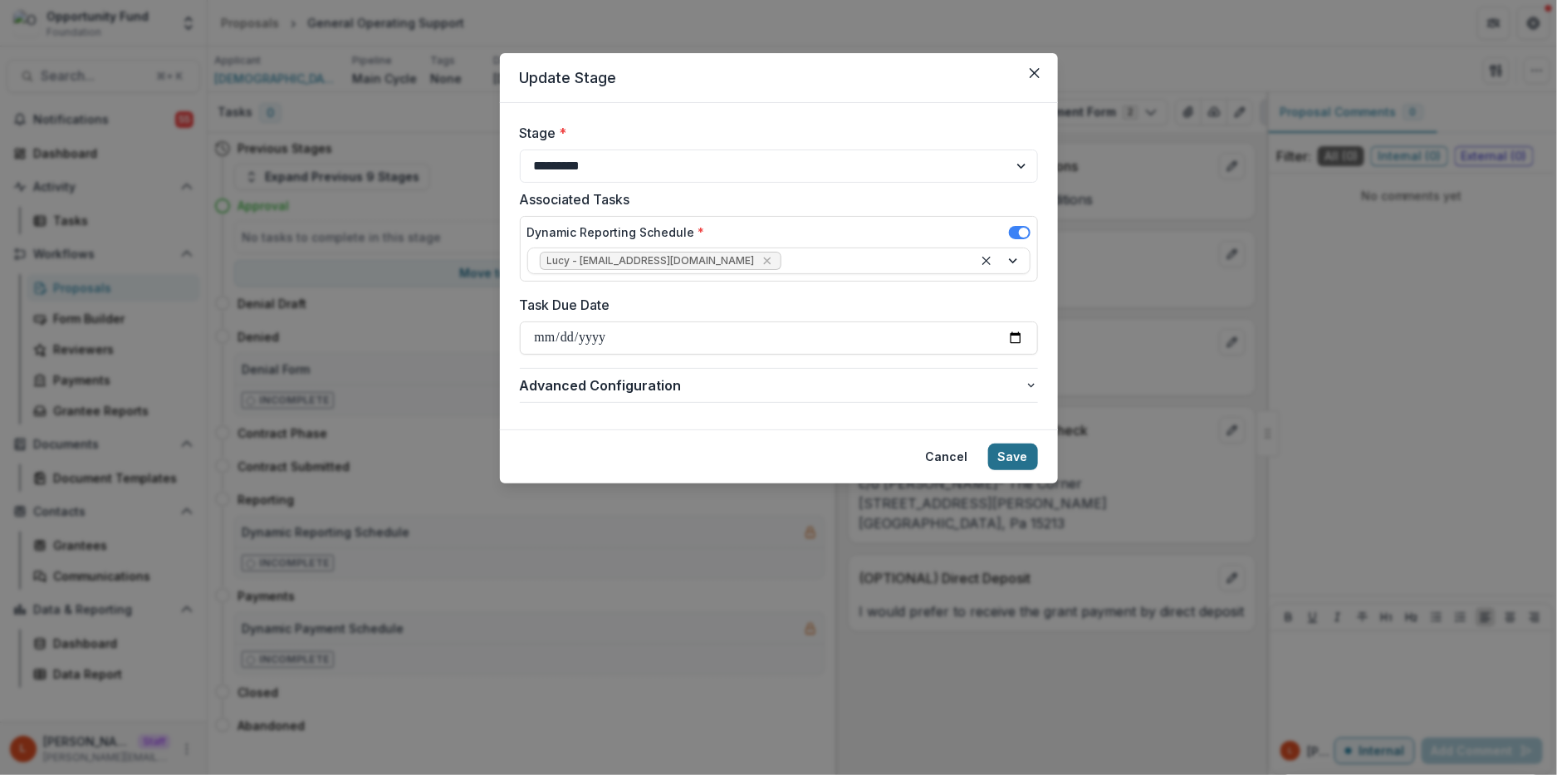
click at [1012, 452] on button "Save" at bounding box center [1013, 456] width 50 height 27
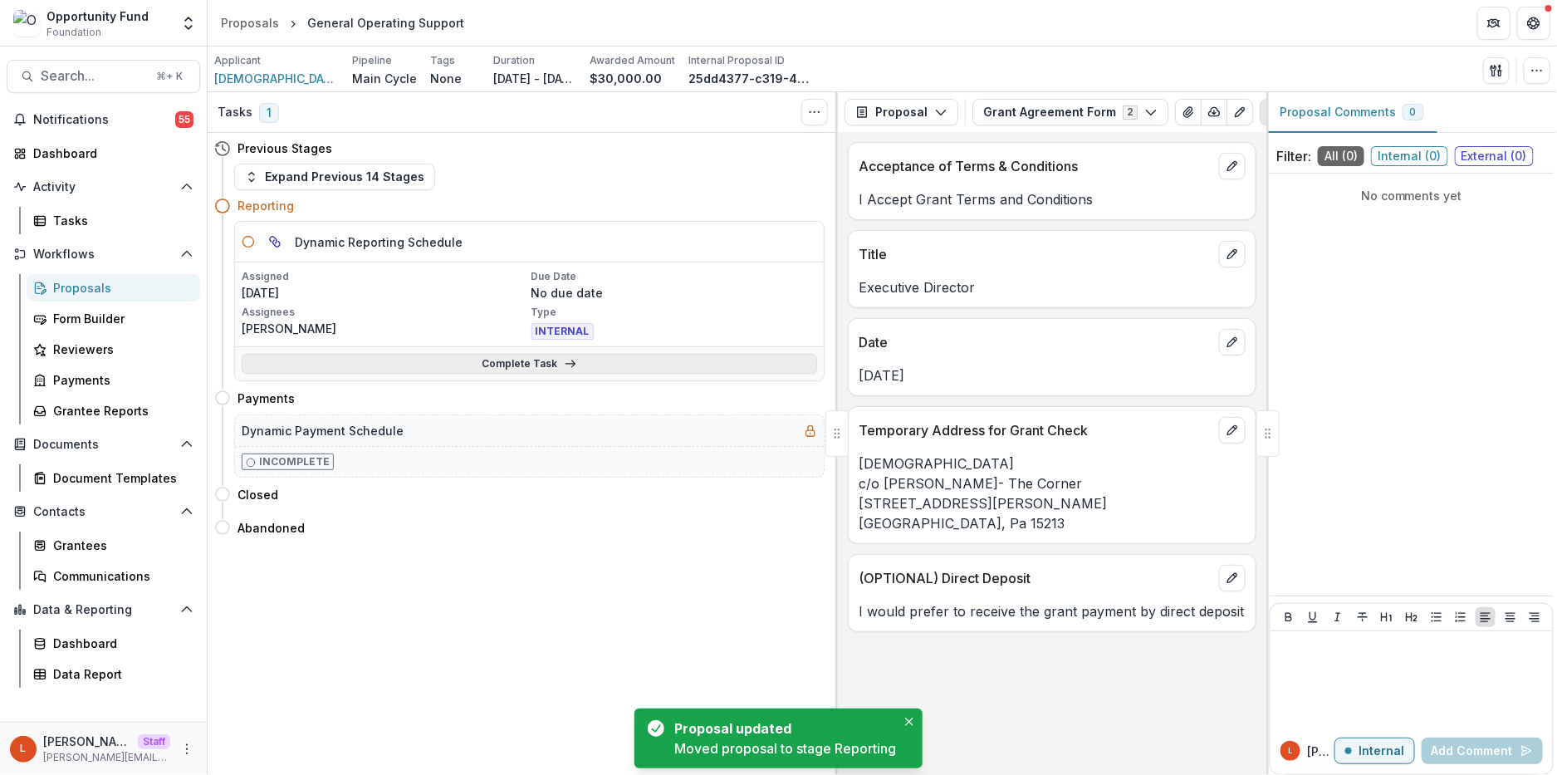
click at [558, 363] on link "Complete Task" at bounding box center [530, 364] width 576 height 20
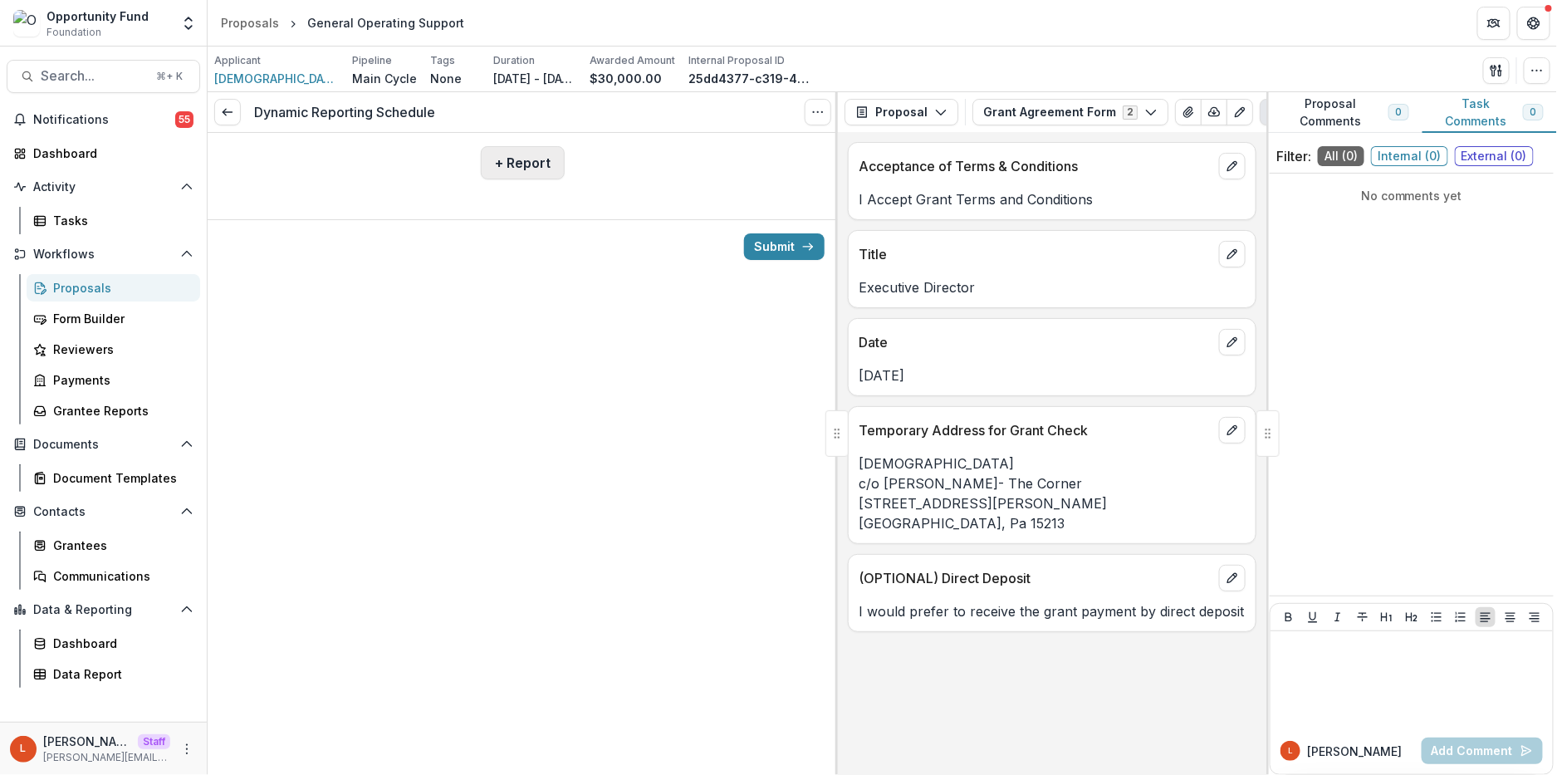
click at [539, 163] on button "+ Report" at bounding box center [523, 162] width 84 height 33
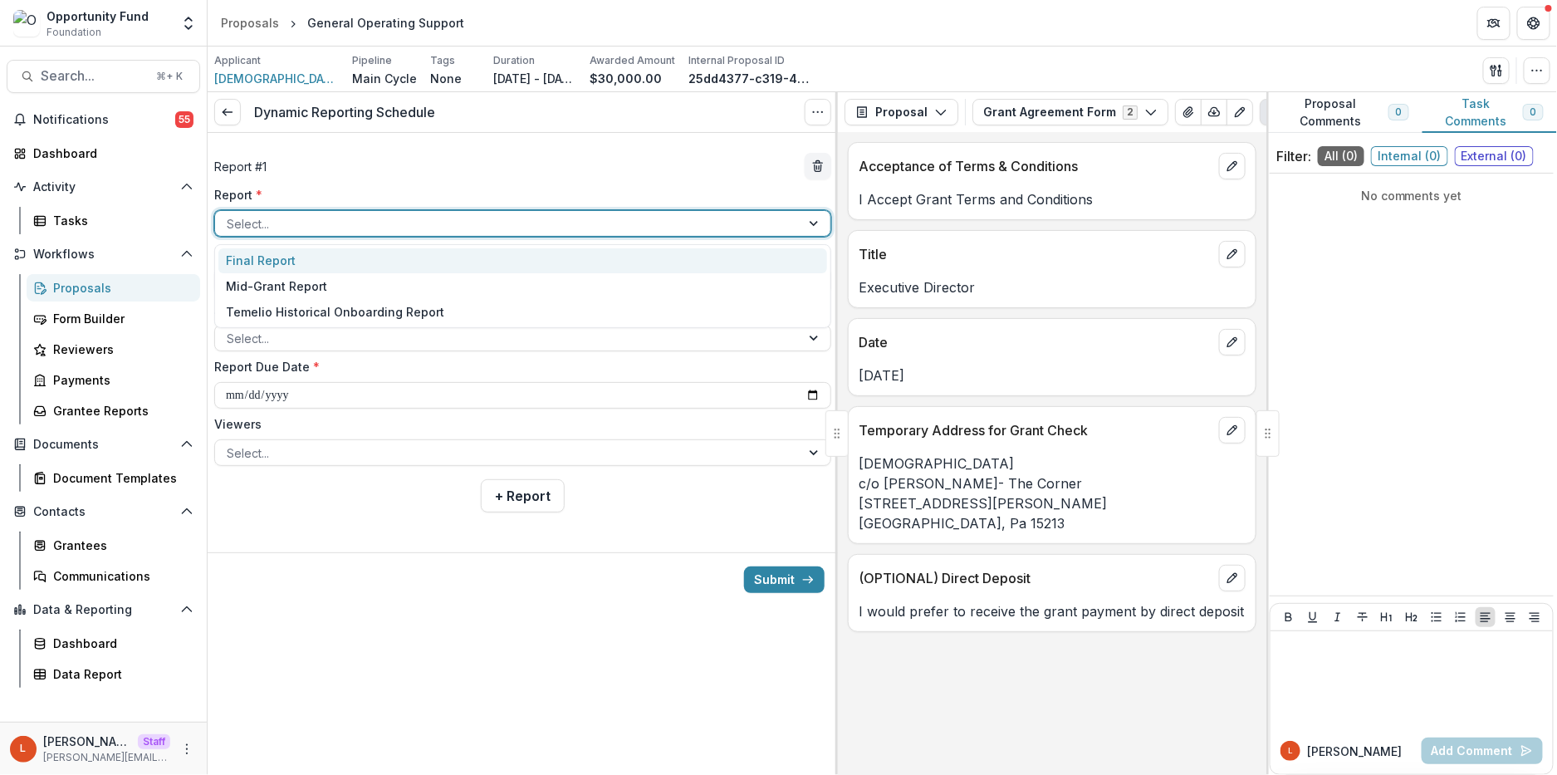
click at [371, 222] on div at bounding box center [508, 223] width 562 height 21
click at [375, 262] on div "Final Report" at bounding box center [522, 261] width 609 height 26
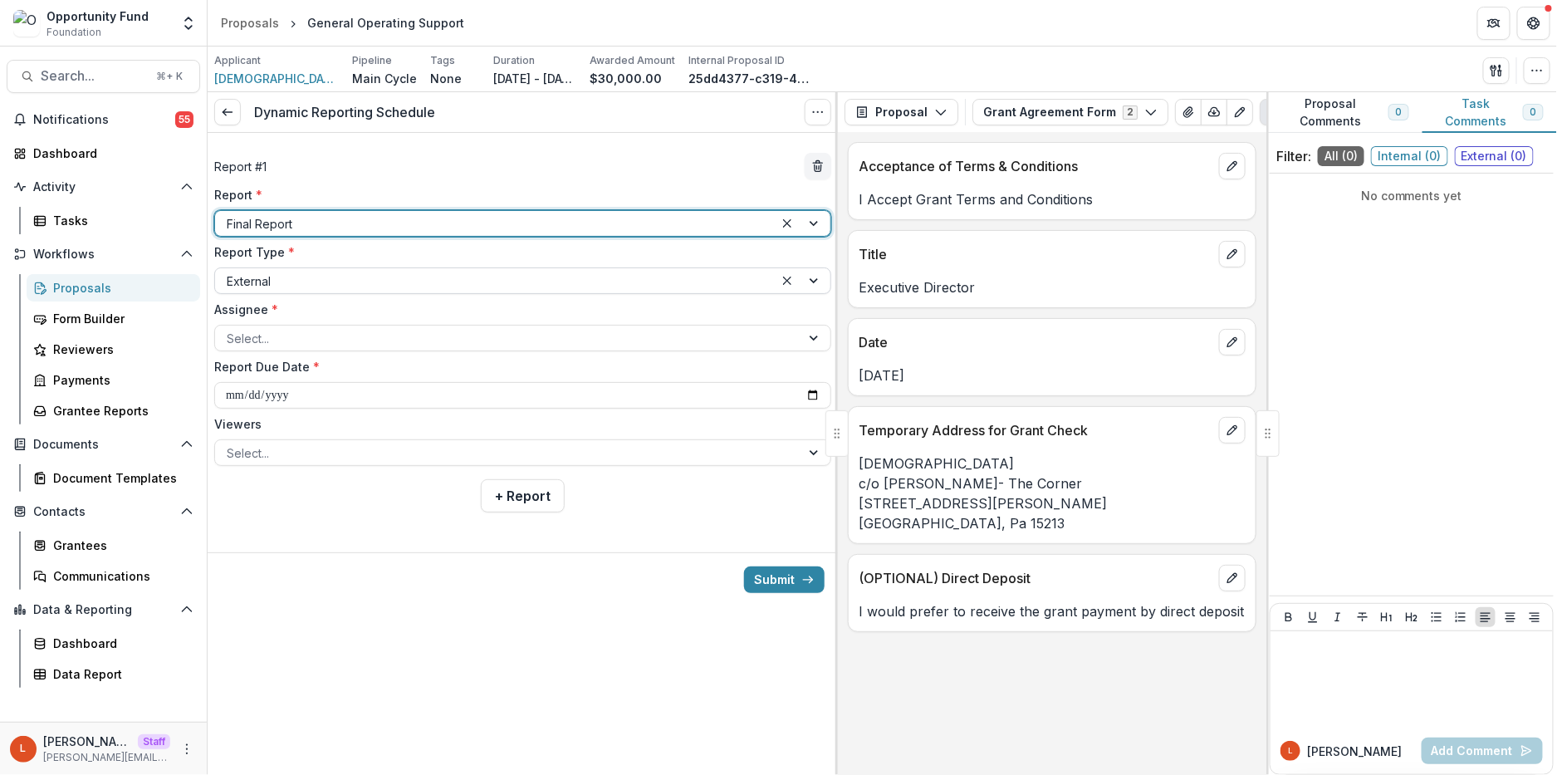
click at [375, 277] on div at bounding box center [495, 281] width 536 height 21
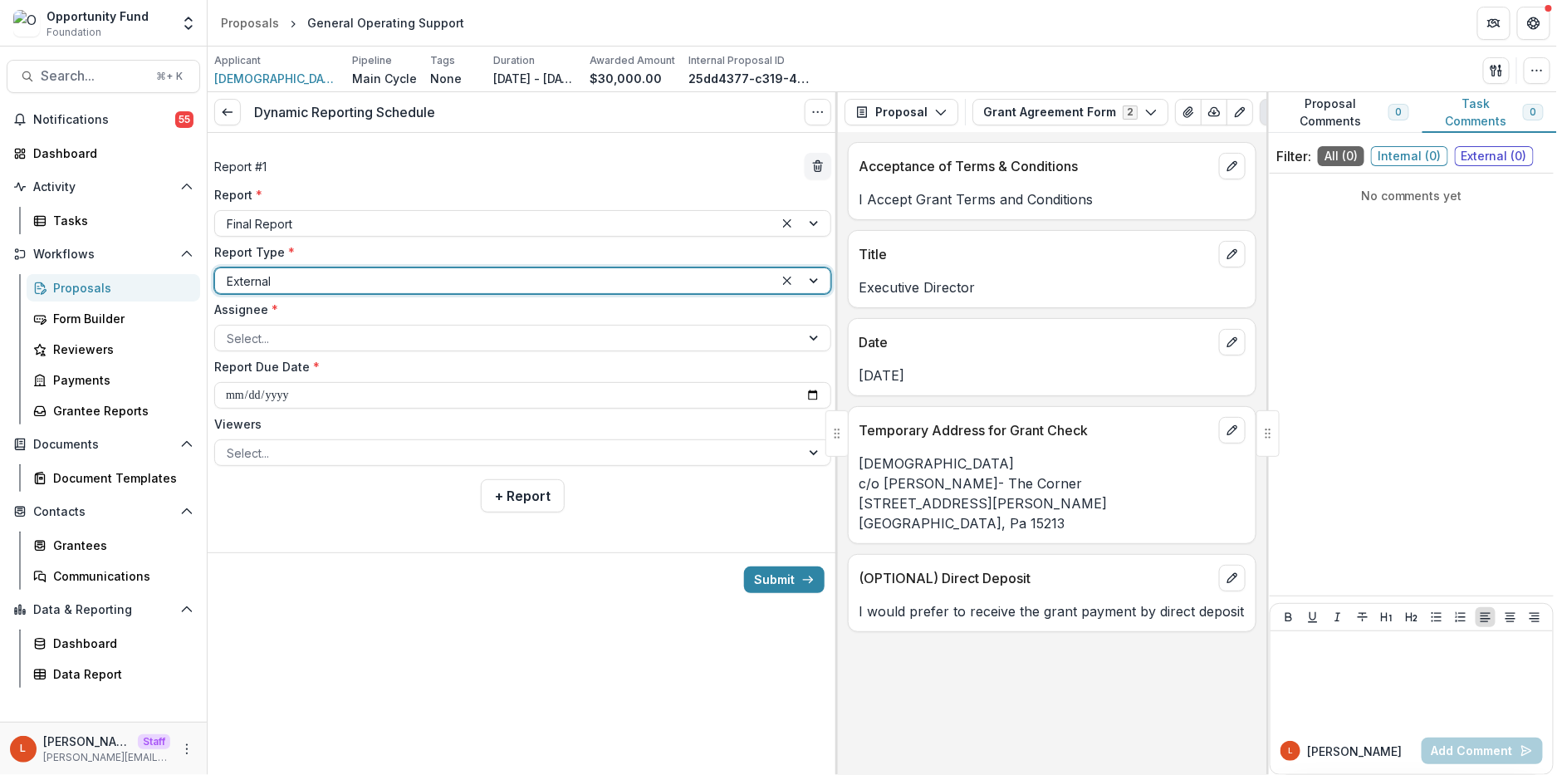
click at [375, 277] on div at bounding box center [495, 281] width 536 height 21
click at [370, 330] on div at bounding box center [508, 338] width 562 height 21
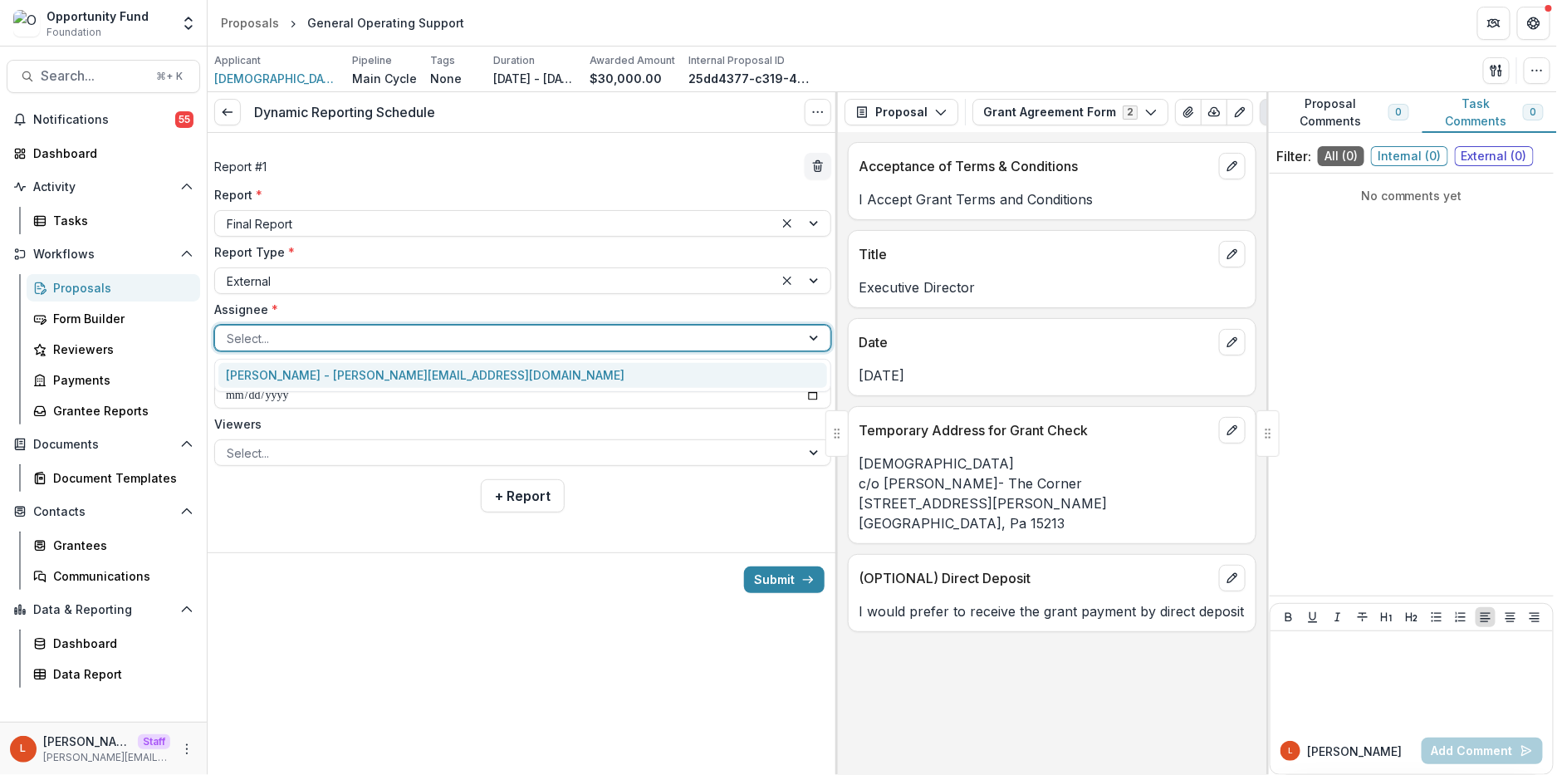
click at [366, 377] on div "[PERSON_NAME] - [PERSON_NAME][EMAIL_ADDRESS][DOMAIN_NAME]" at bounding box center [522, 376] width 609 height 26
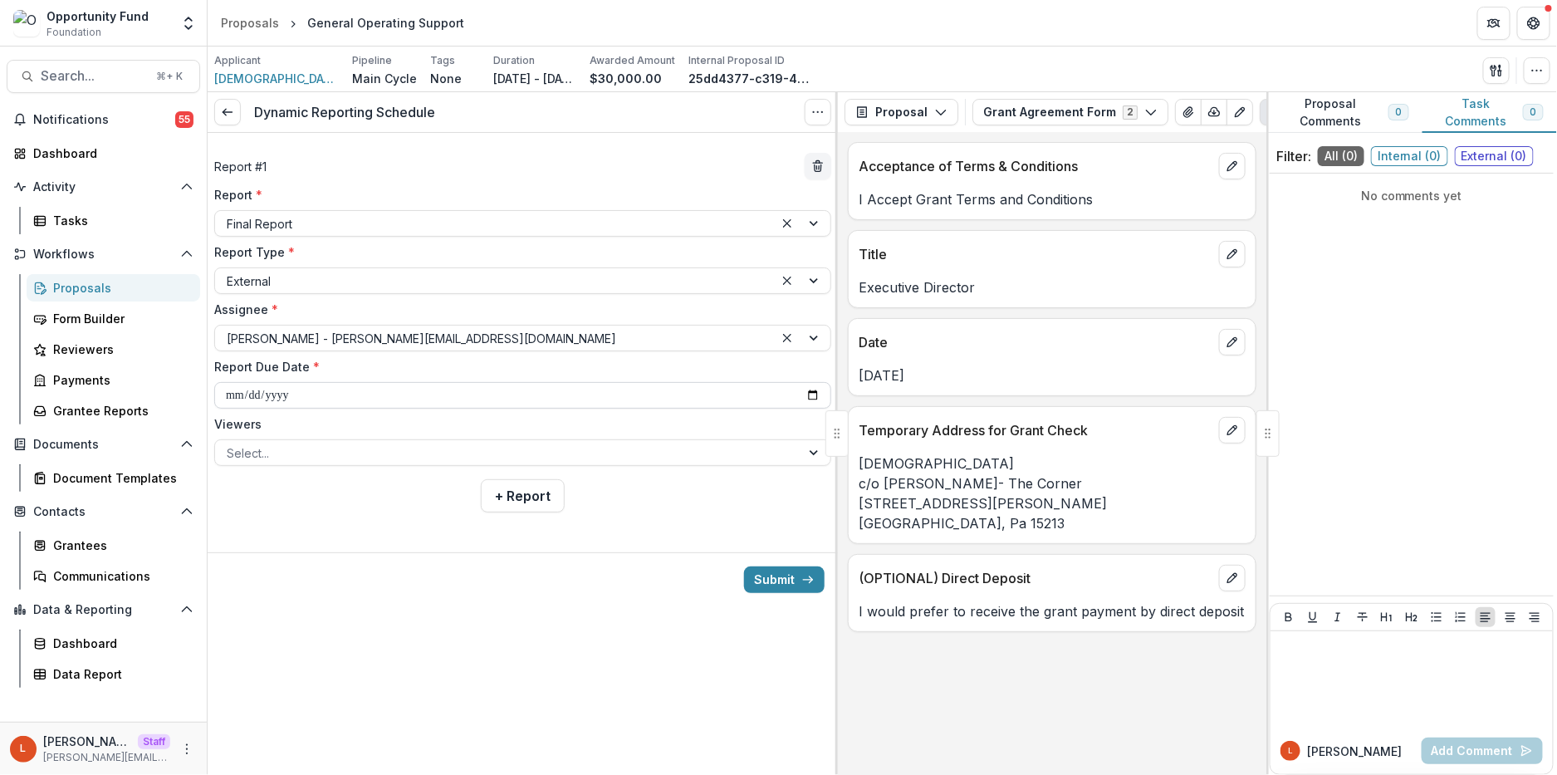
click at [228, 393] on input "**********" at bounding box center [522, 395] width 617 height 27
type input "**********"
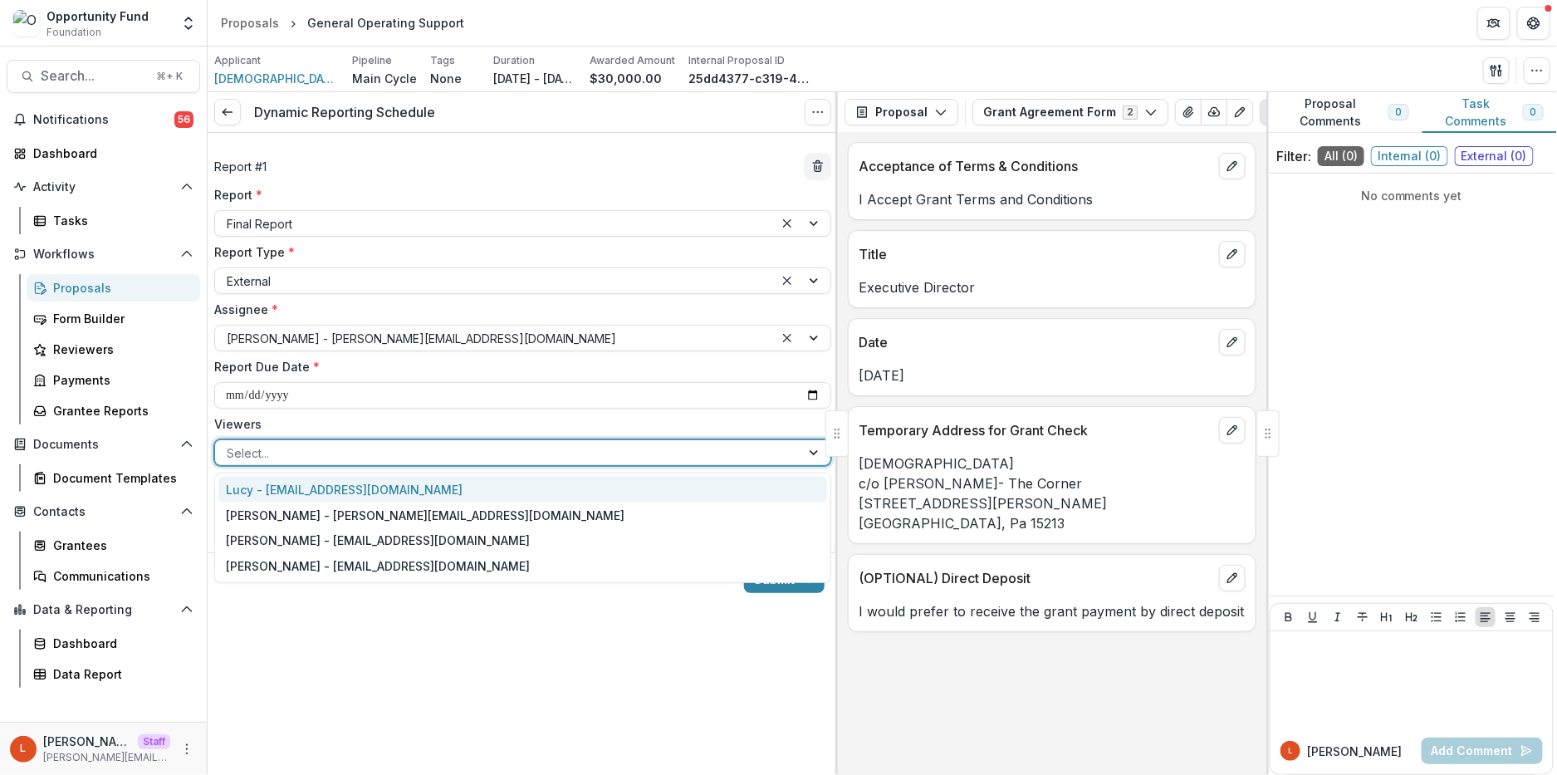
click at [252, 444] on div at bounding box center [508, 453] width 562 height 21
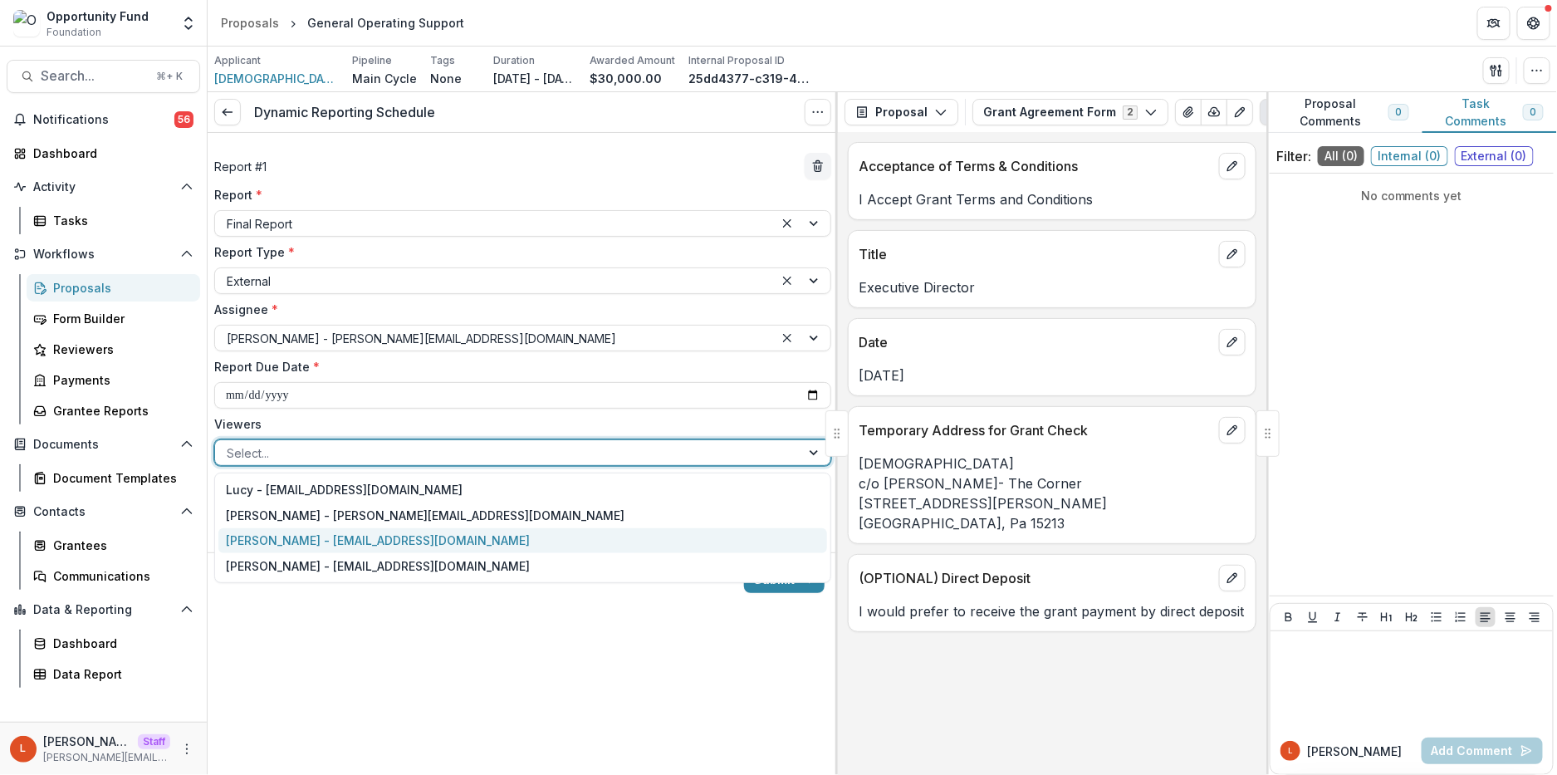
click at [264, 529] on div "[PERSON_NAME] - [EMAIL_ADDRESS][DOMAIN_NAME]" at bounding box center [522, 541] width 609 height 26
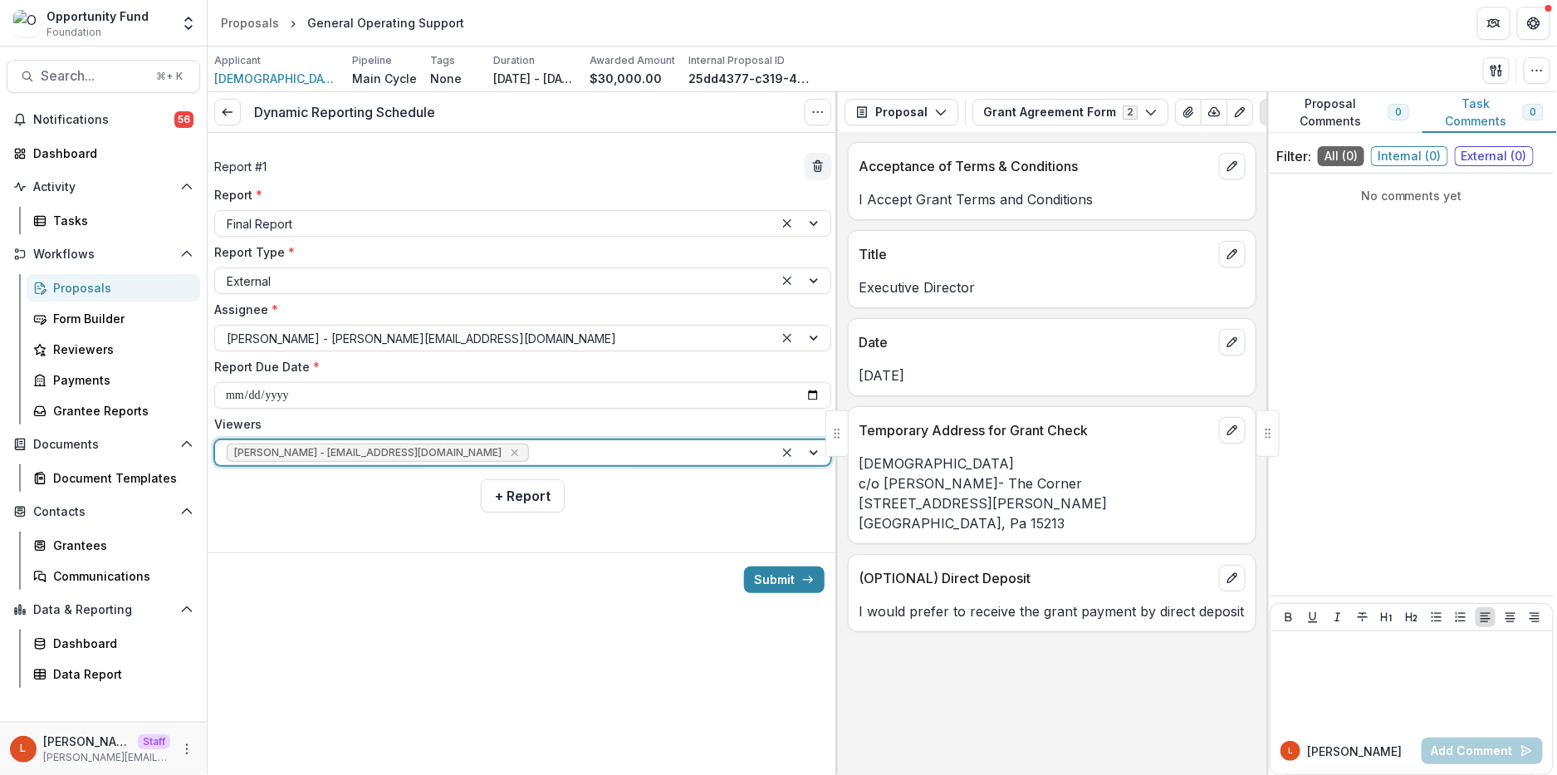
click at [532, 450] on div at bounding box center [647, 453] width 230 height 21
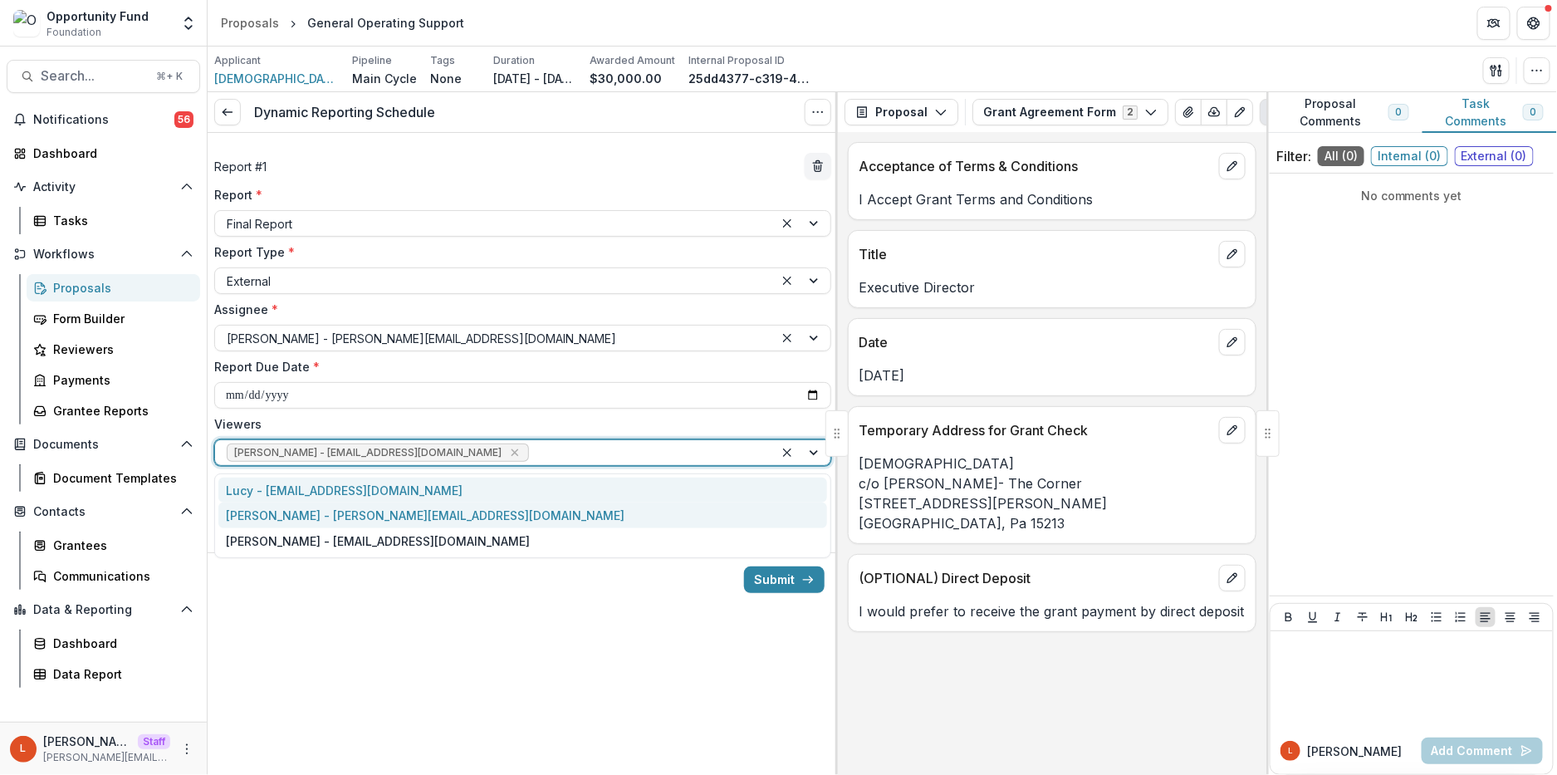
click at [437, 512] on div "[PERSON_NAME] - [PERSON_NAME][EMAIL_ADDRESS][DOMAIN_NAME]" at bounding box center [522, 515] width 609 height 26
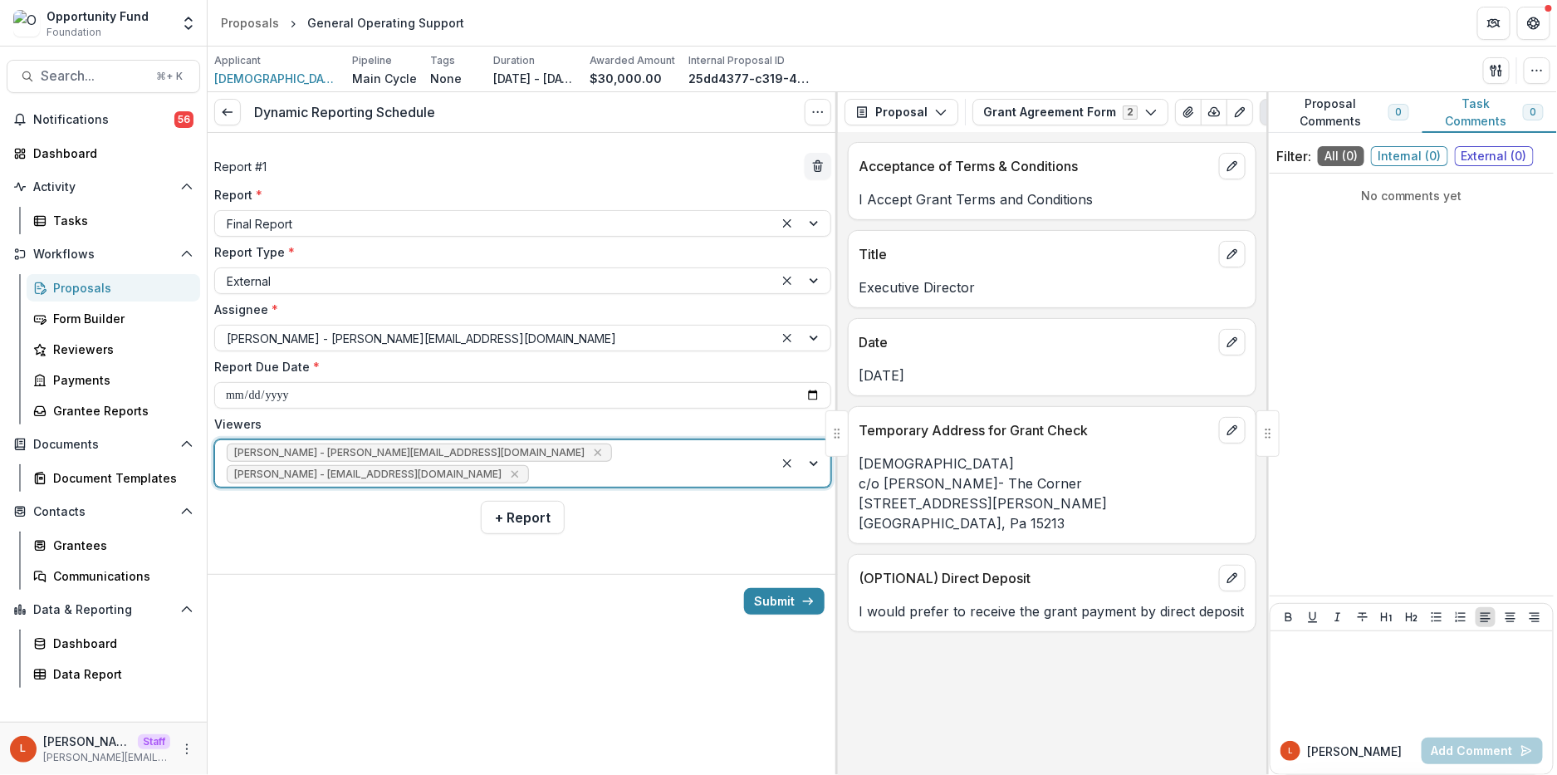
click at [646, 464] on div at bounding box center [647, 474] width 230 height 21
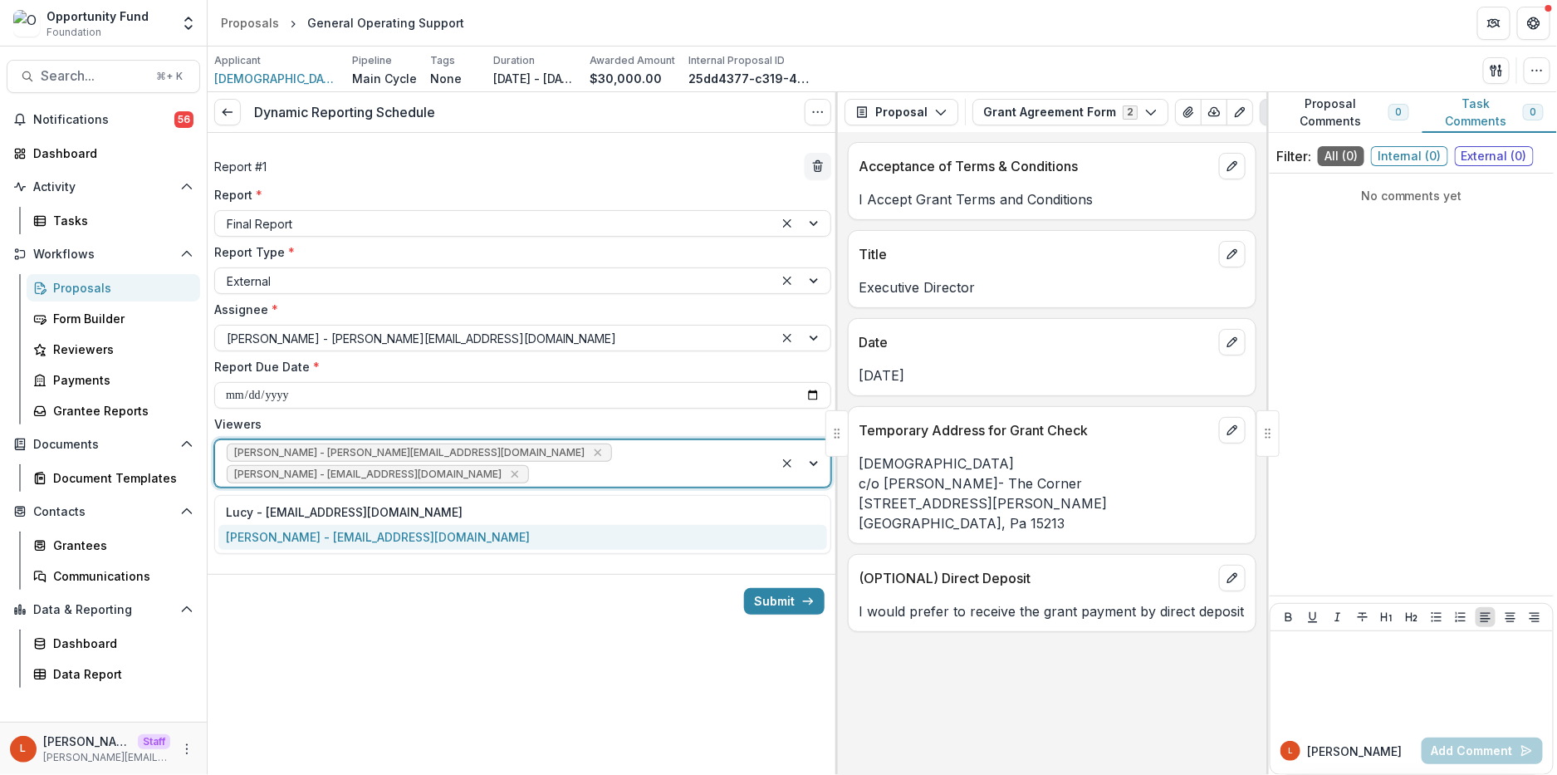
click at [431, 542] on div "[PERSON_NAME] - [EMAIL_ADDRESS][DOMAIN_NAME]" at bounding box center [522, 538] width 609 height 26
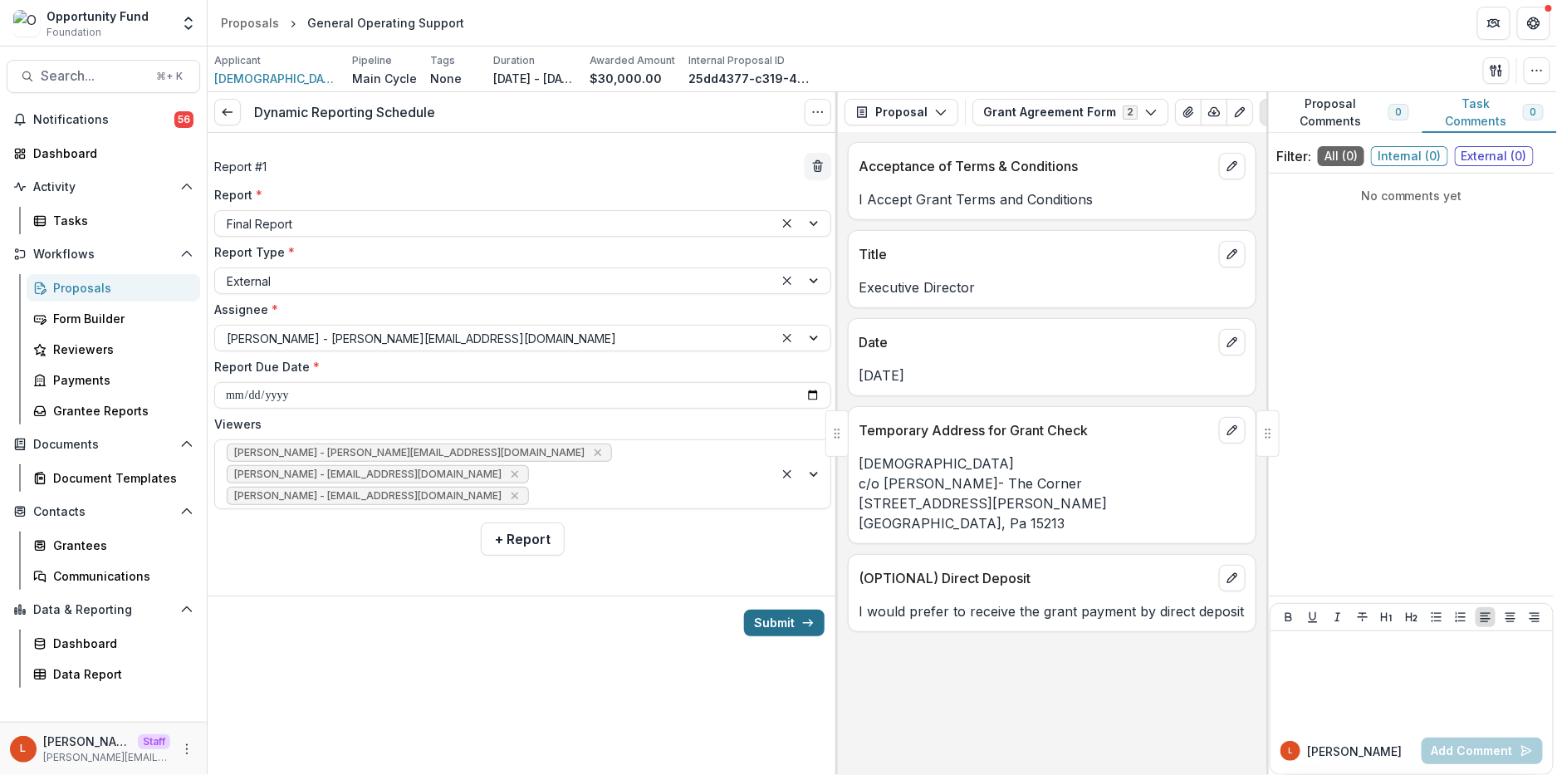
click at [776, 619] on button "Submit" at bounding box center [784, 623] width 81 height 27
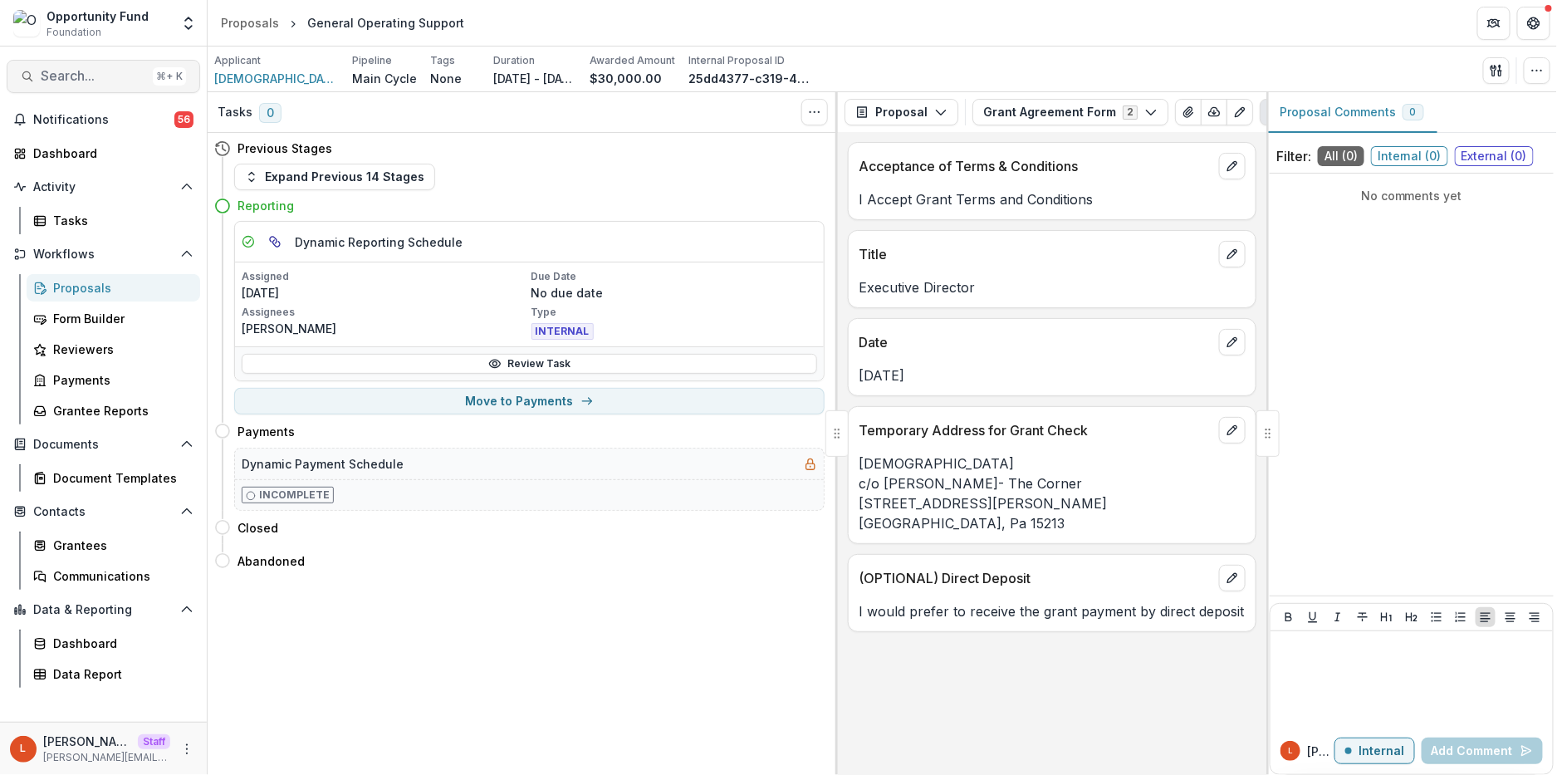
click at [105, 77] on span "Search..." at bounding box center [93, 76] width 105 height 16
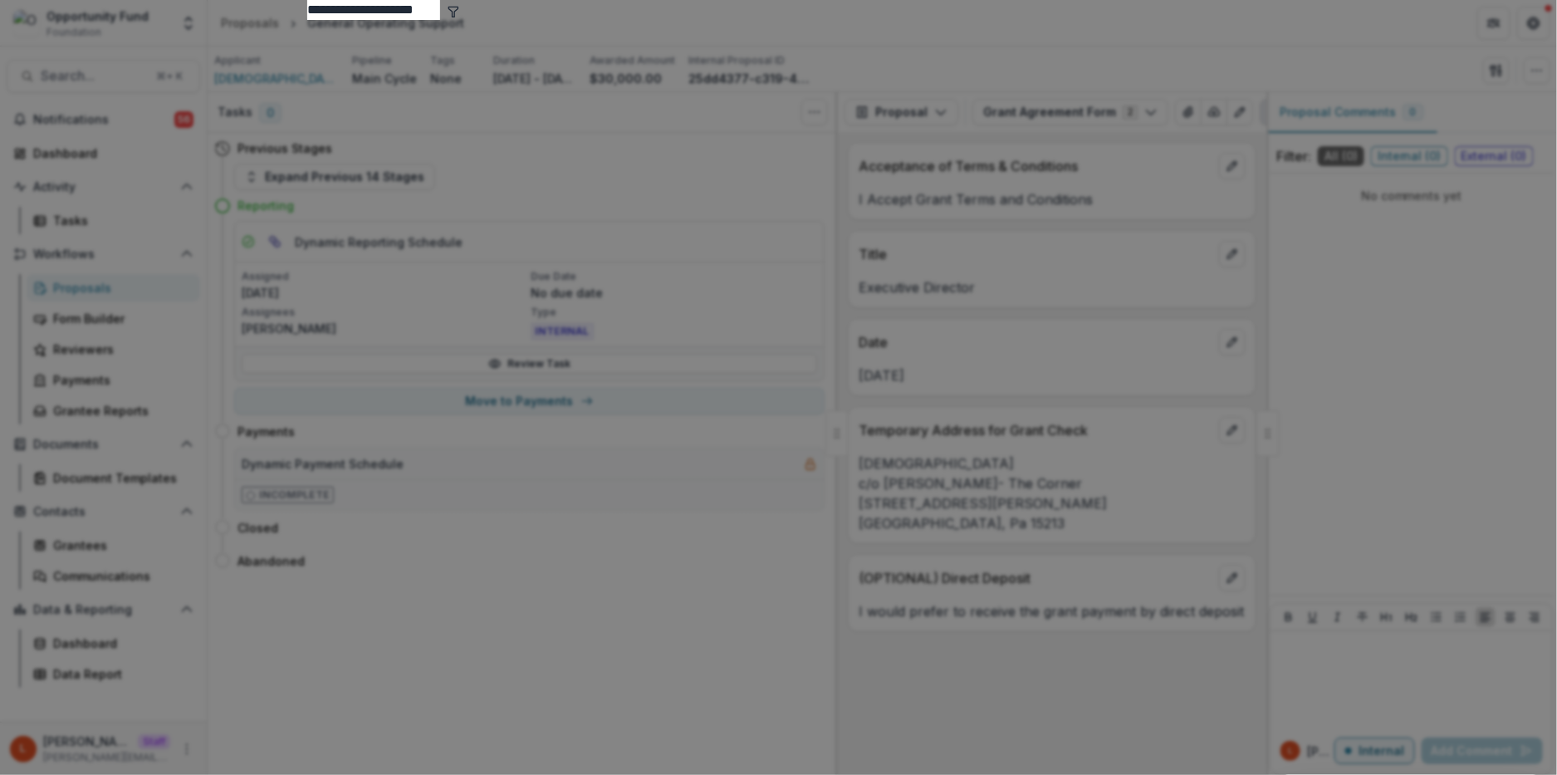
type input "**********"
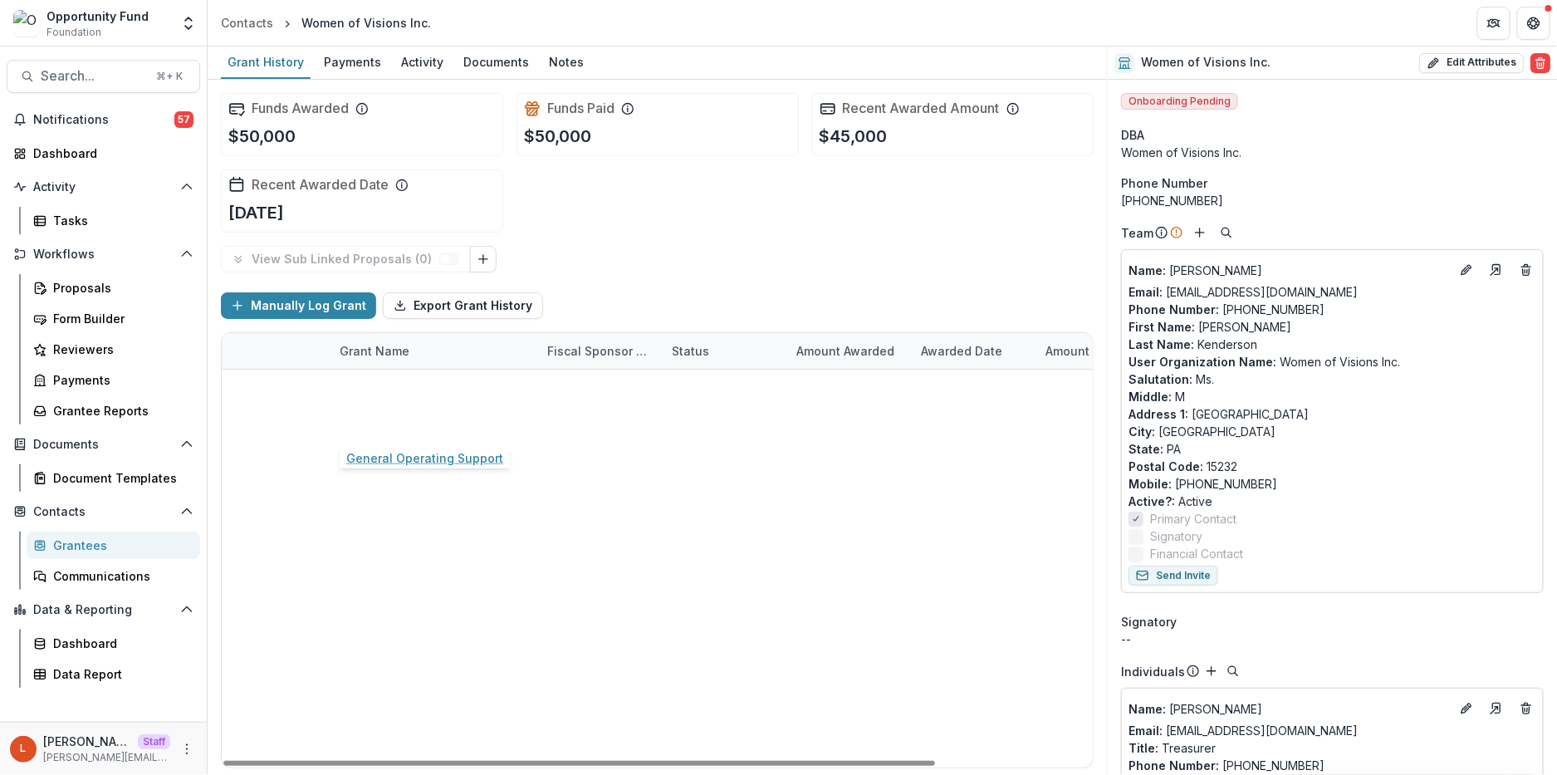
click at [431, 423] on link "General Operating Support" at bounding box center [418, 422] width 157 height 17
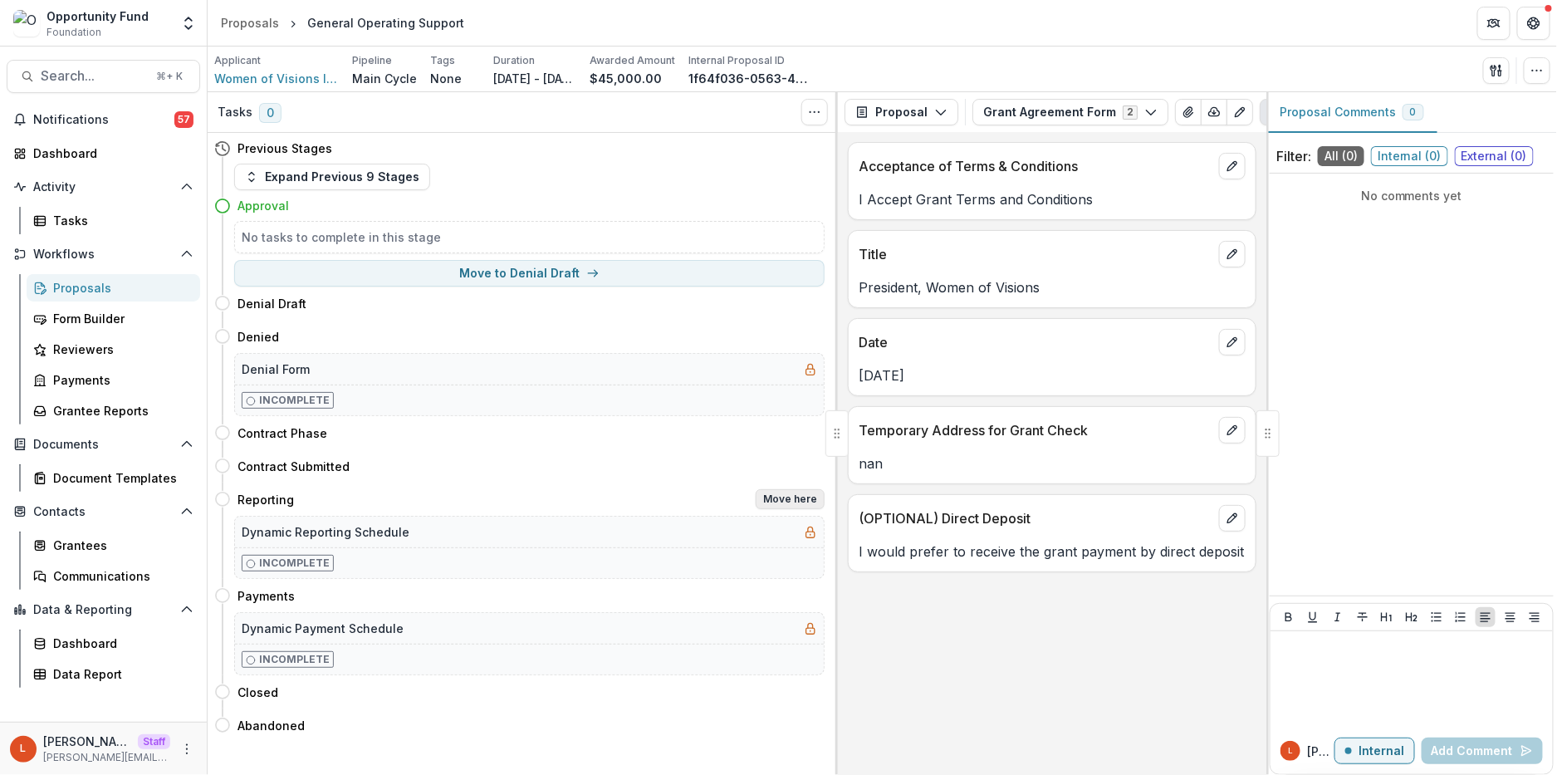
click at [791, 496] on button "Move here" at bounding box center [790, 499] width 69 height 20
select select "*********"
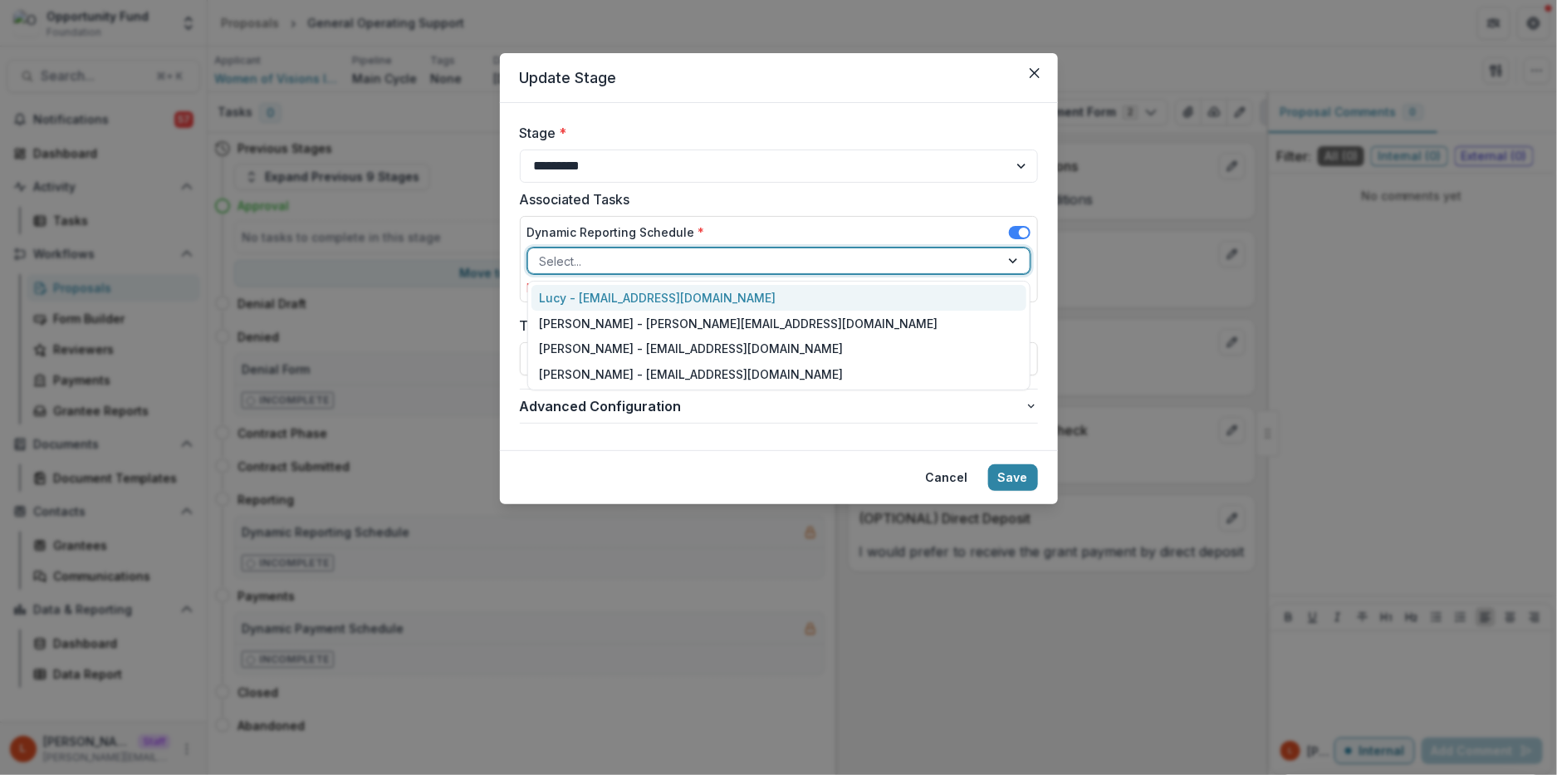
click at [747, 257] on div at bounding box center [764, 261] width 448 height 21
click at [744, 292] on div "Lucy - [EMAIL_ADDRESS][DOMAIN_NAME]" at bounding box center [779, 298] width 495 height 26
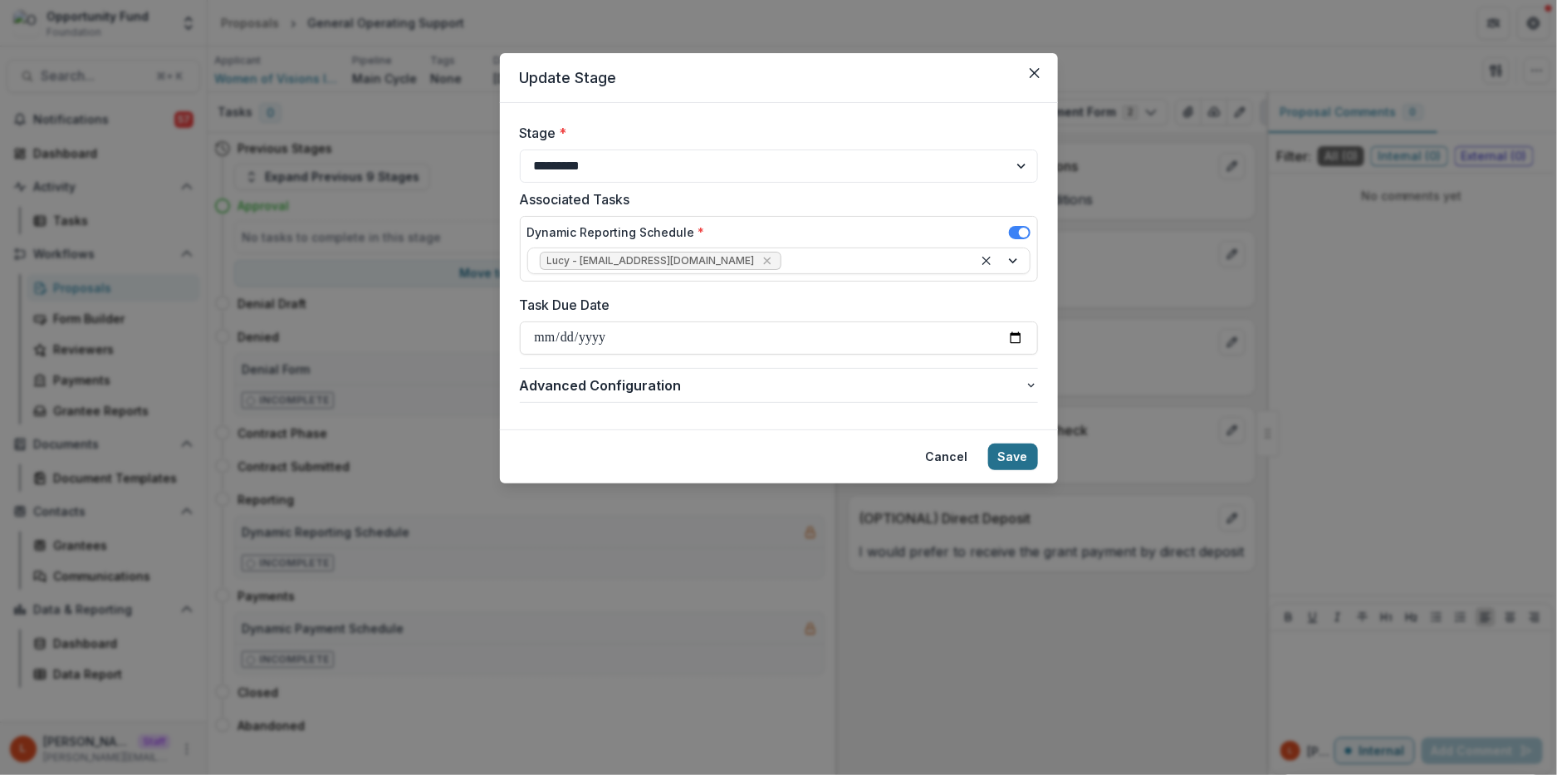
click at [1016, 455] on button "Save" at bounding box center [1013, 456] width 50 height 27
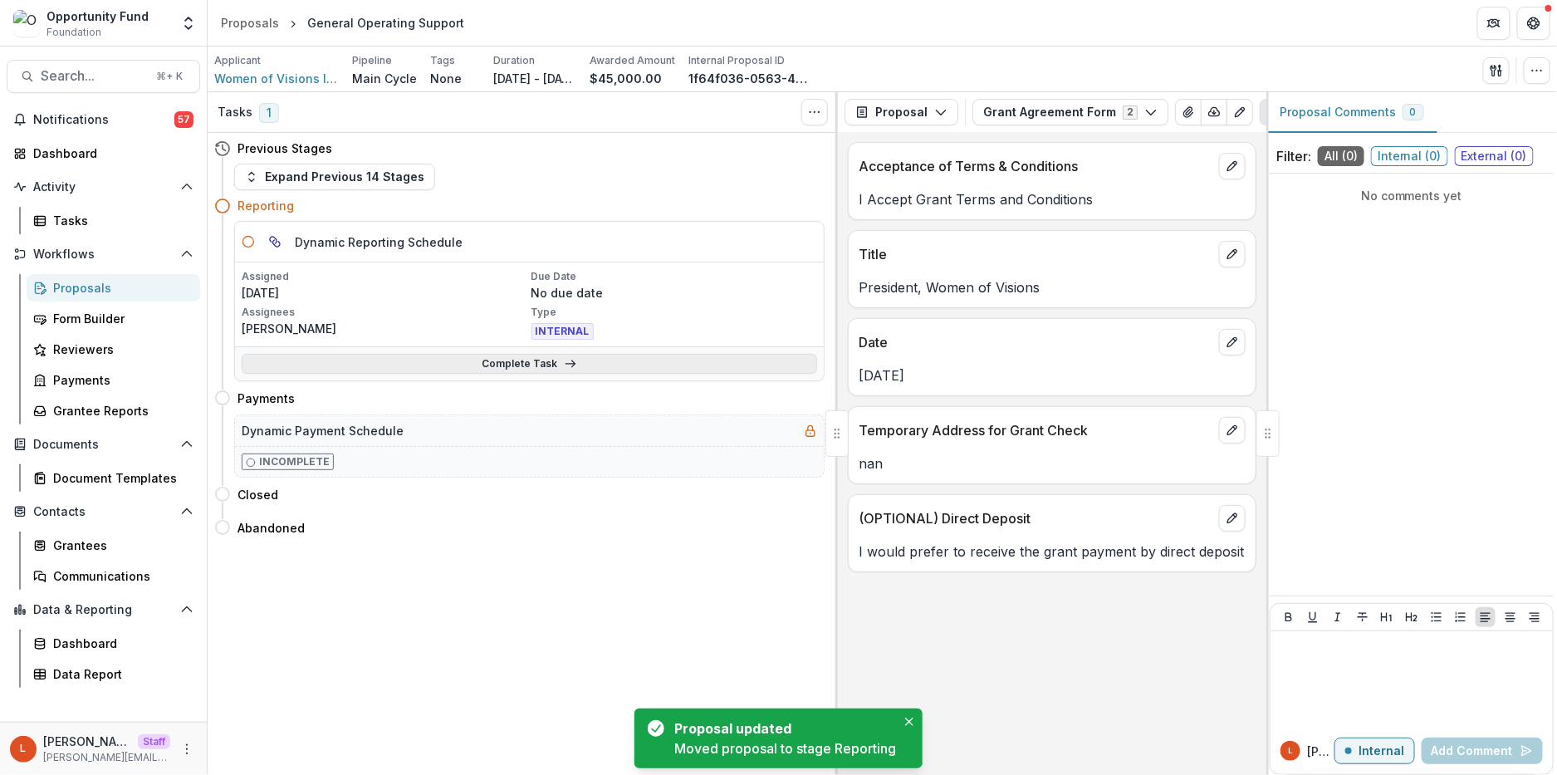
click at [497, 366] on link "Complete Task" at bounding box center [530, 364] width 576 height 20
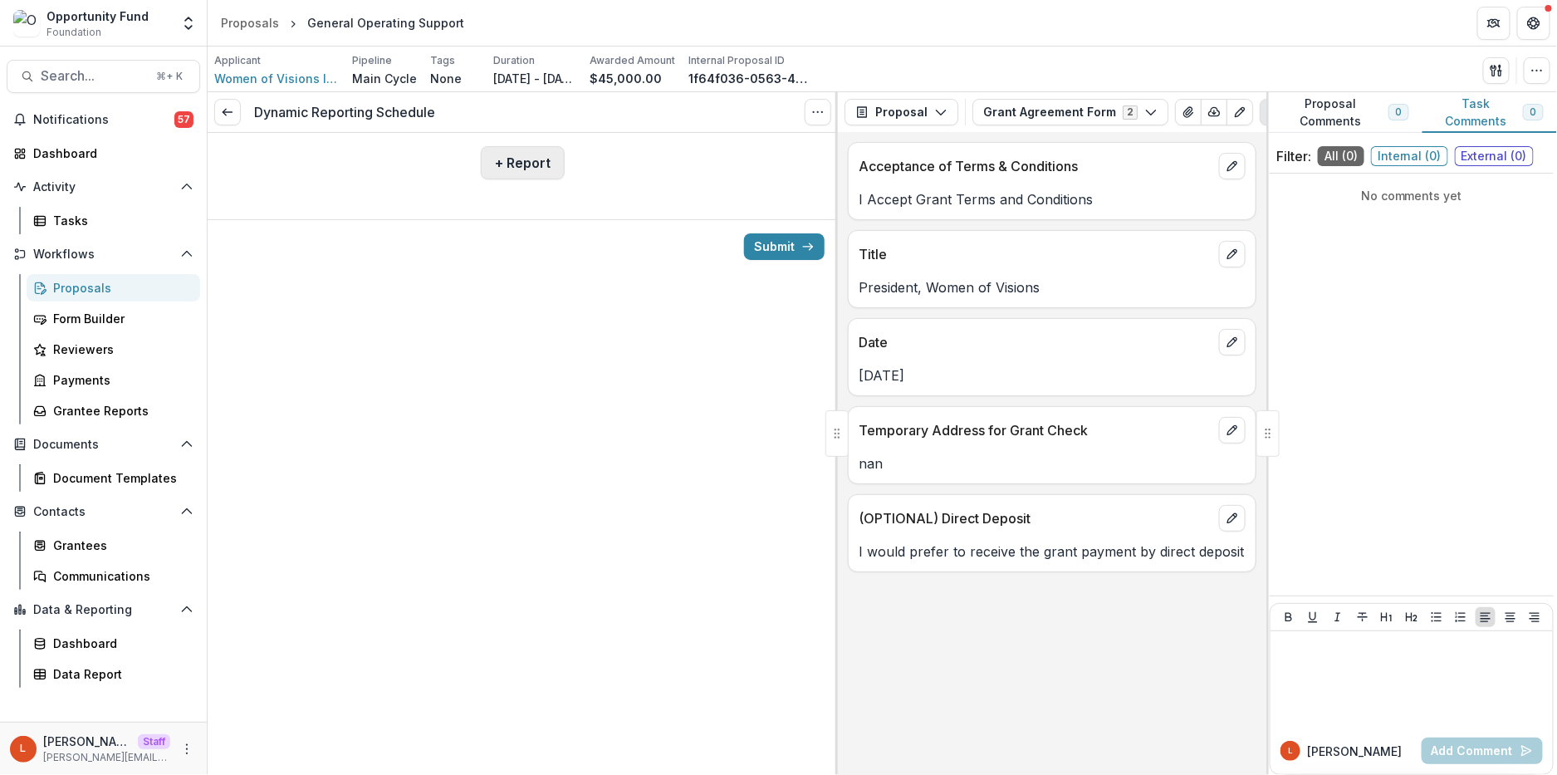
click at [501, 175] on button "+ Report" at bounding box center [523, 162] width 84 height 33
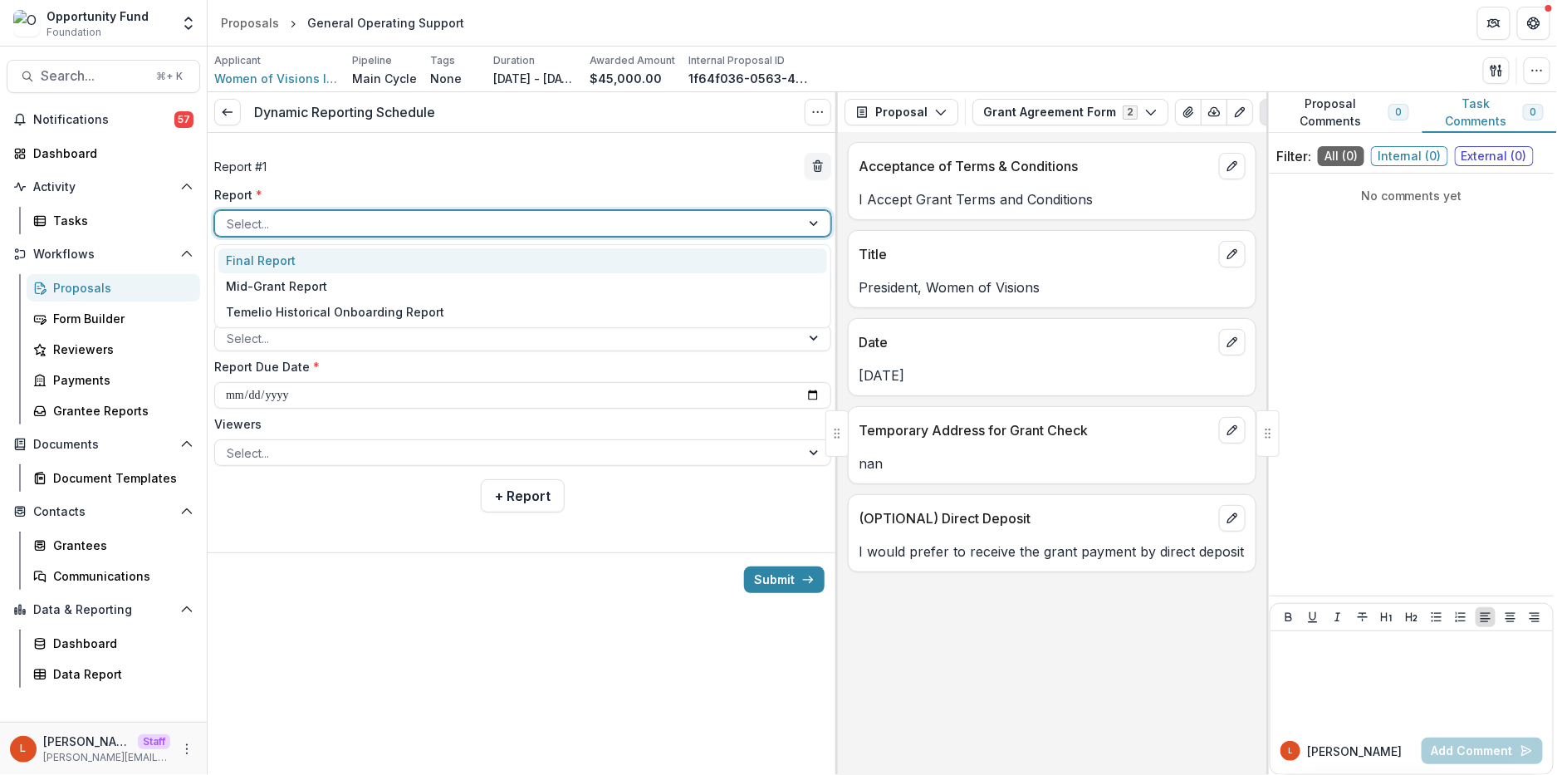
click at [488, 223] on div at bounding box center [508, 223] width 562 height 21
click at [486, 254] on div "Final Report" at bounding box center [522, 261] width 609 height 26
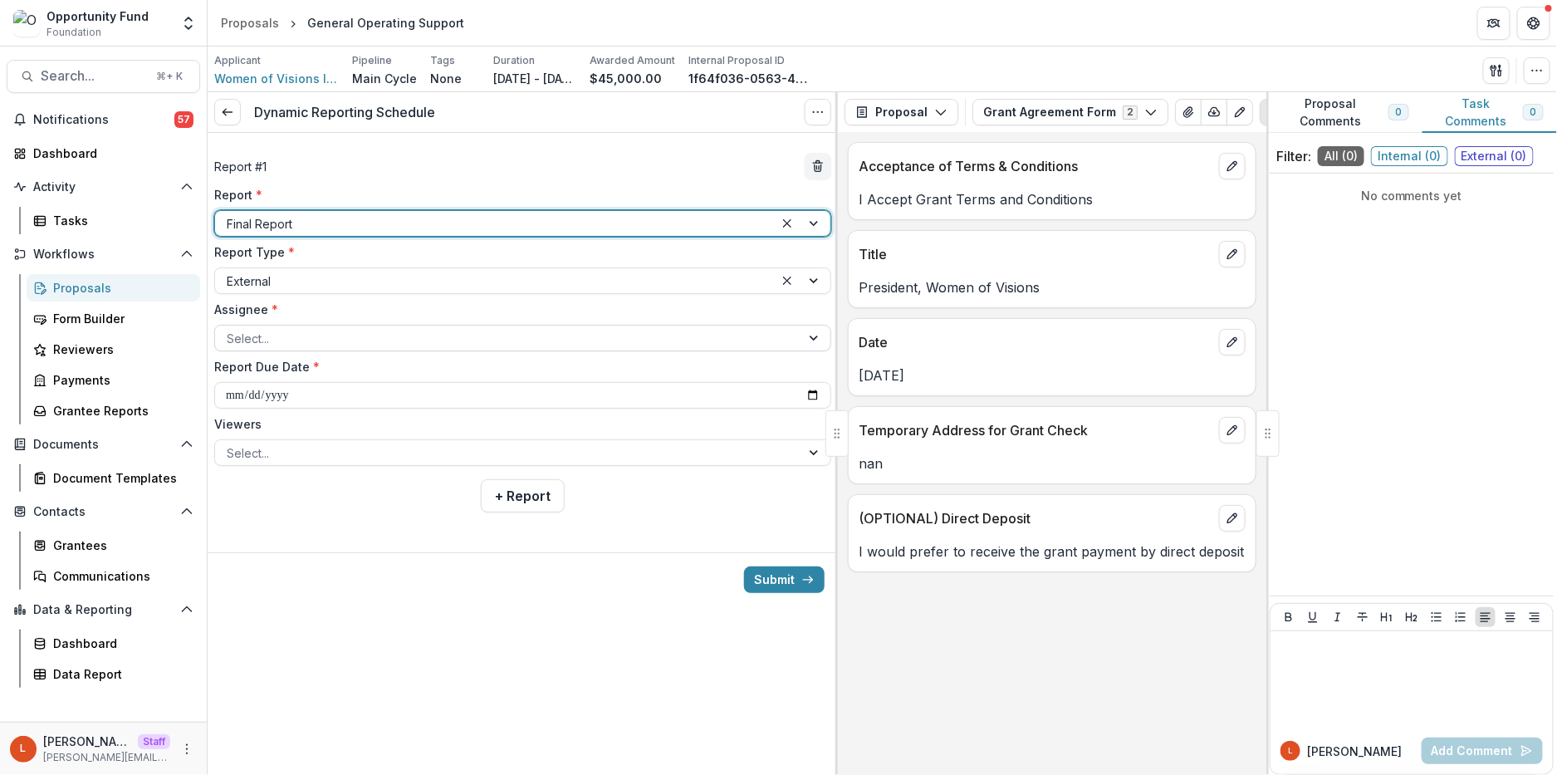
click at [361, 340] on div at bounding box center [508, 338] width 562 height 21
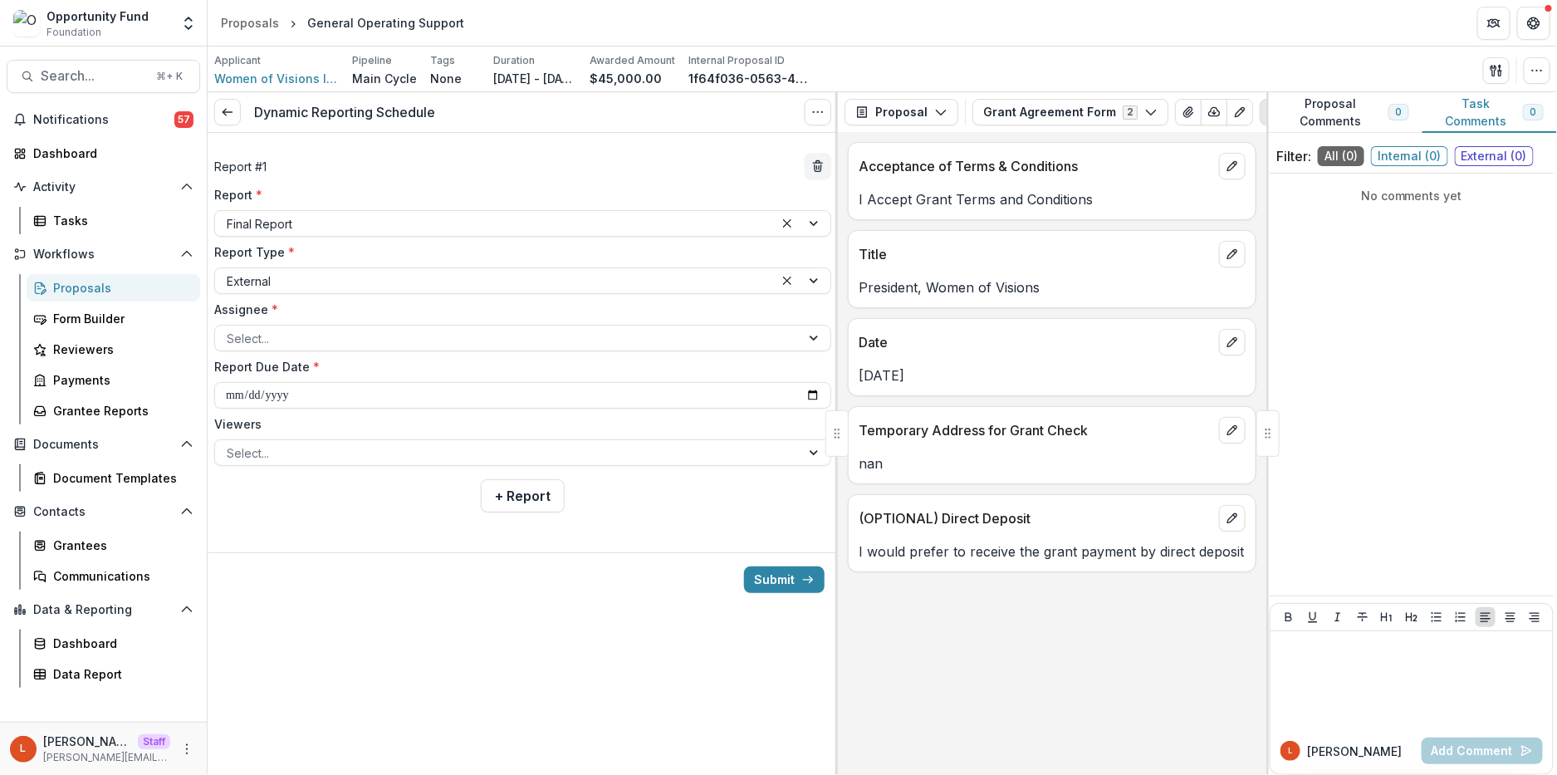
click at [380, 318] on label "Assignee *" at bounding box center [517, 309] width 607 height 17
click at [230, 330] on input "Assignee *" at bounding box center [228, 338] width 3 height 17
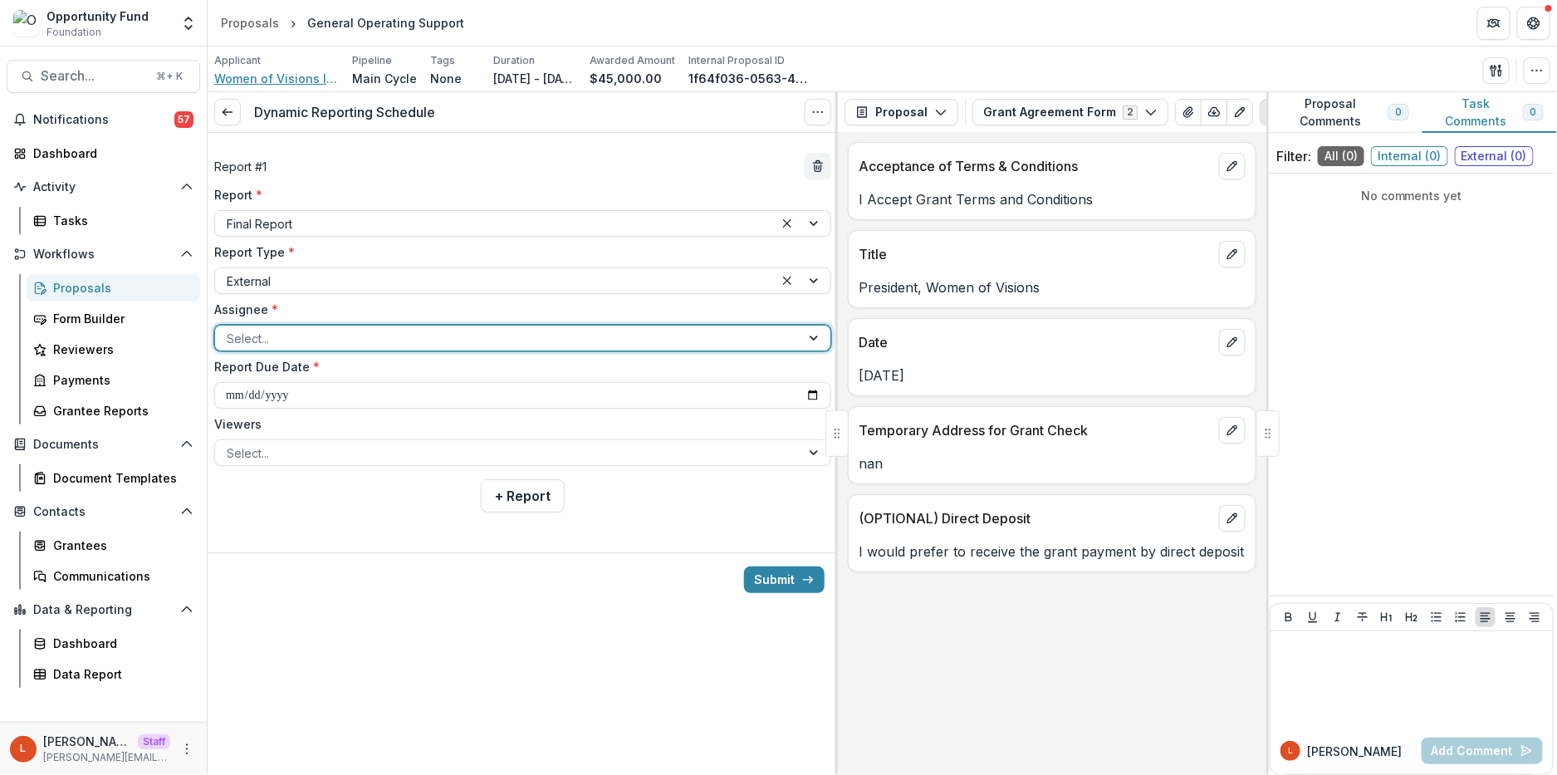
click at [264, 70] on span "Women of Visions Inc." at bounding box center [276, 78] width 125 height 17
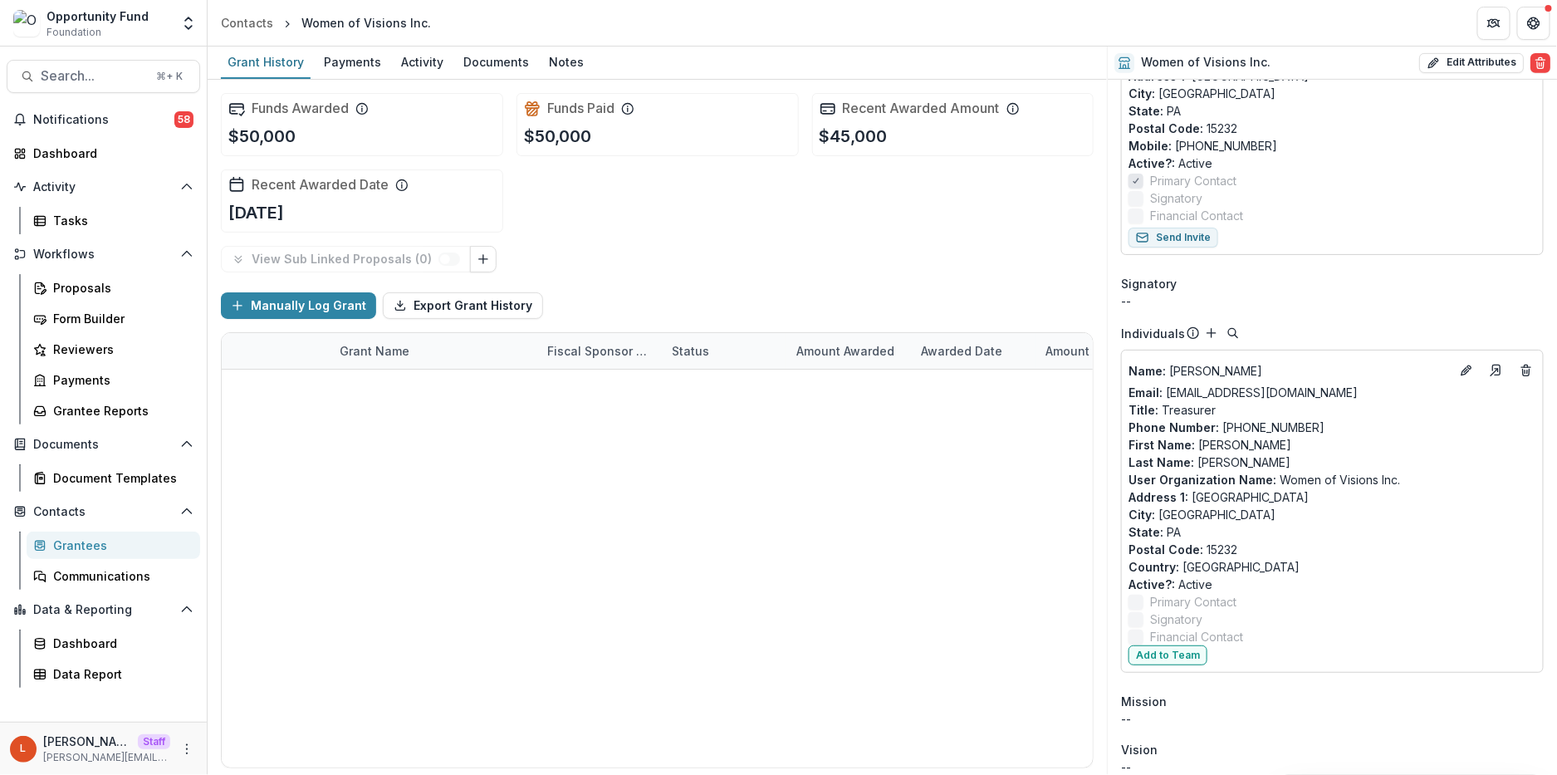
scroll to position [350, 0]
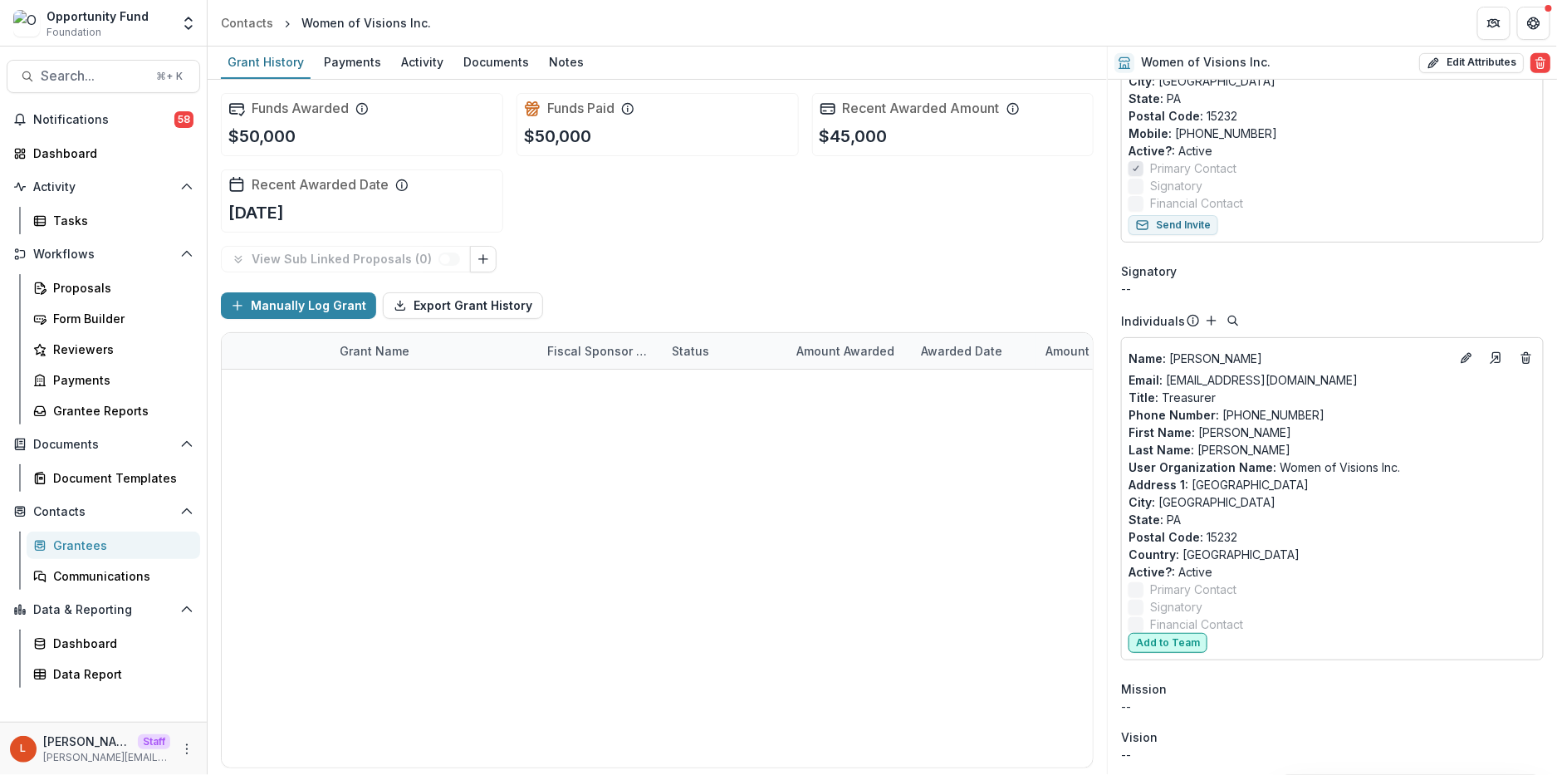
click at [1174, 640] on button "Add to Team" at bounding box center [1168, 643] width 79 height 20
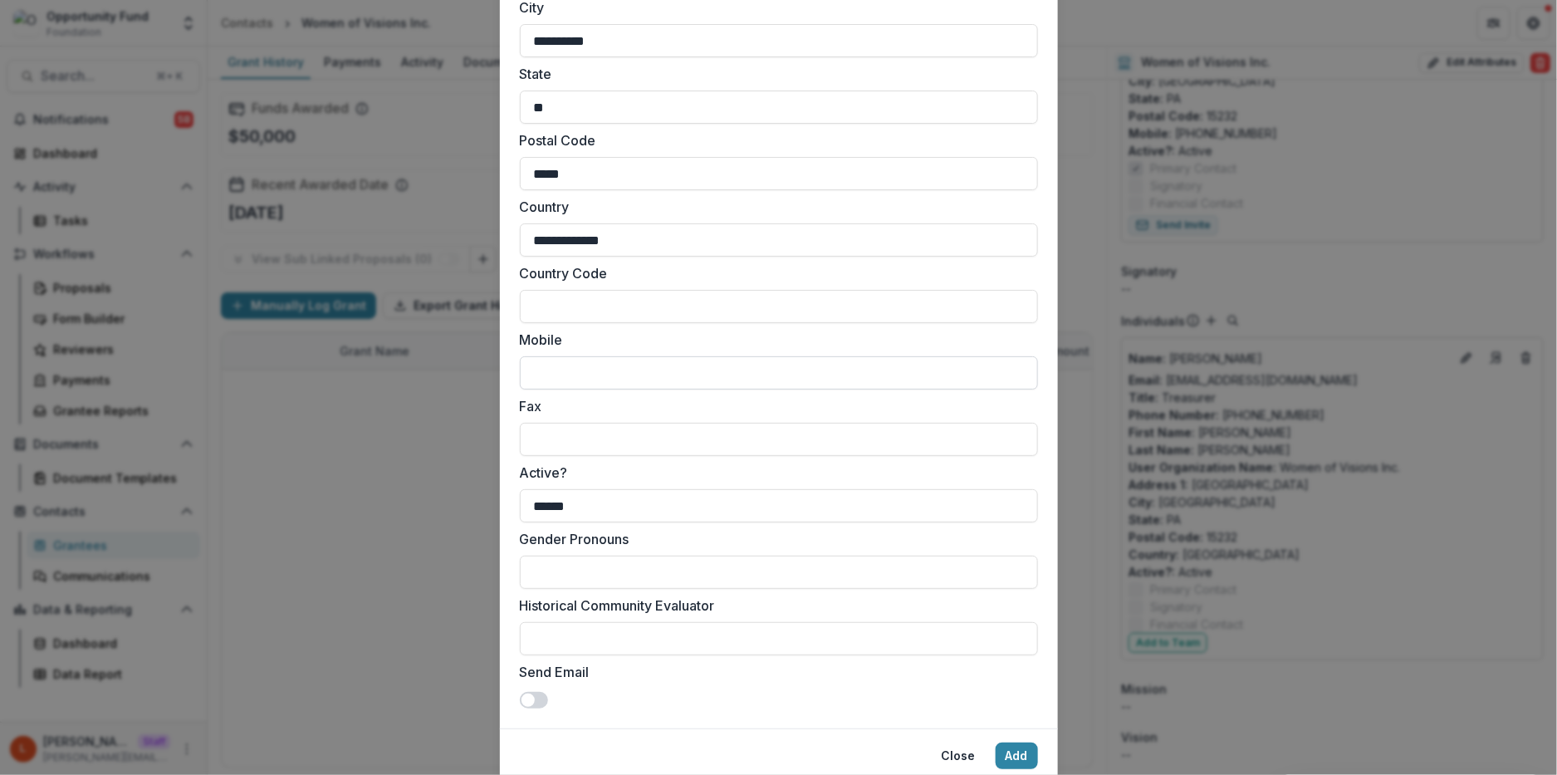
scroll to position [1415, 0]
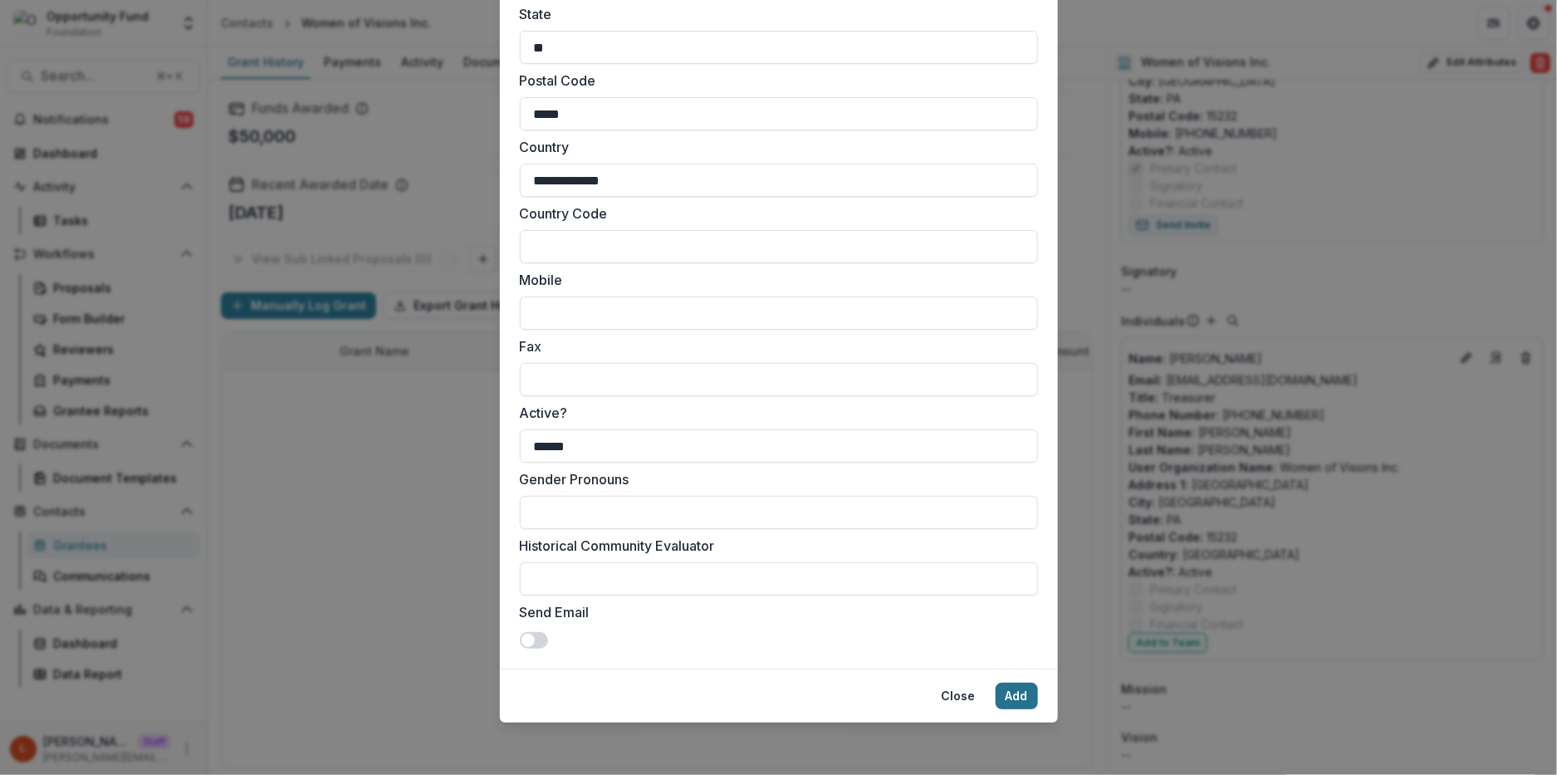
click at [1020, 698] on button "Add" at bounding box center [1017, 696] width 42 height 27
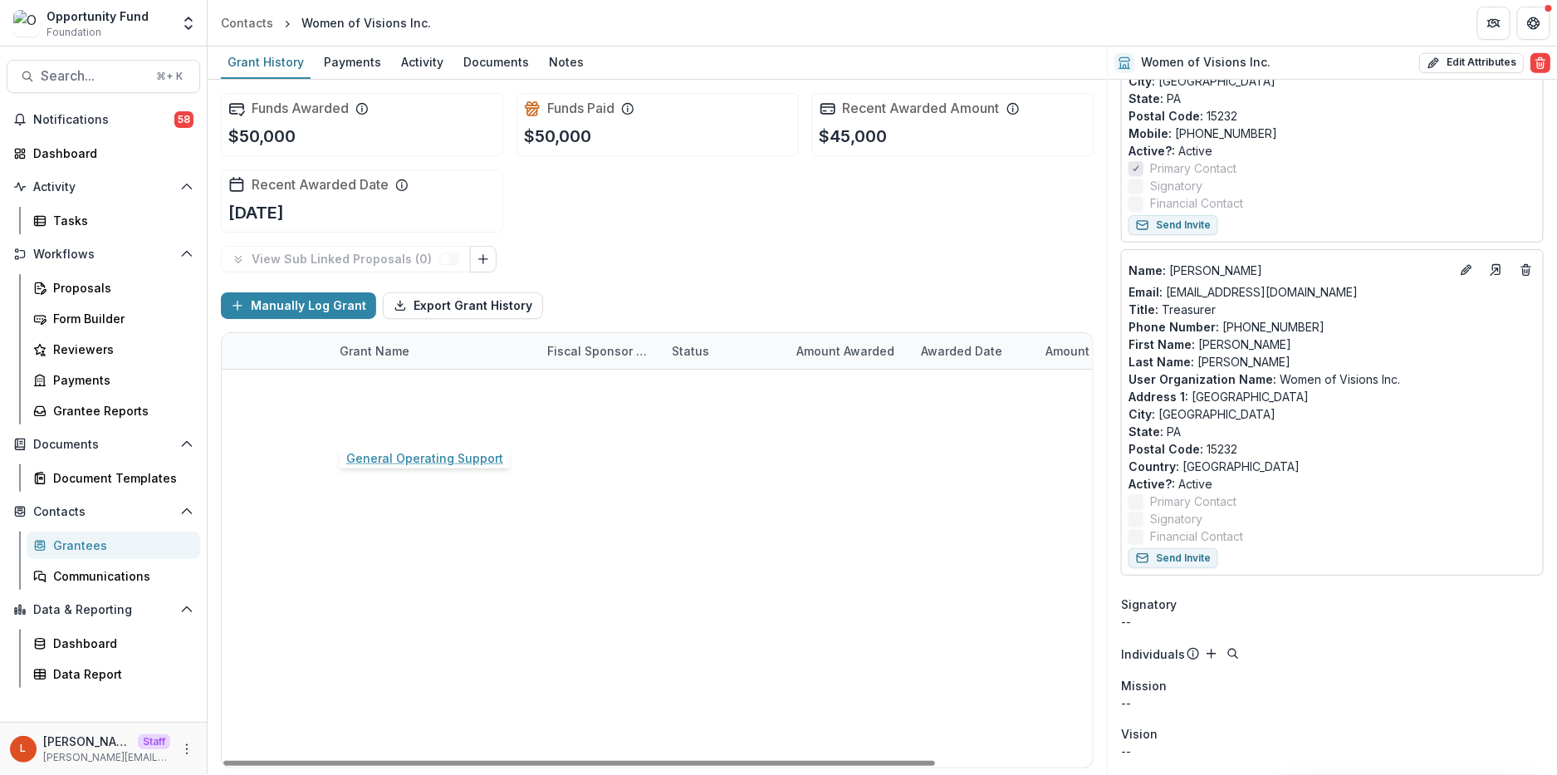
click at [468, 423] on link "General Operating Support" at bounding box center [418, 422] width 157 height 17
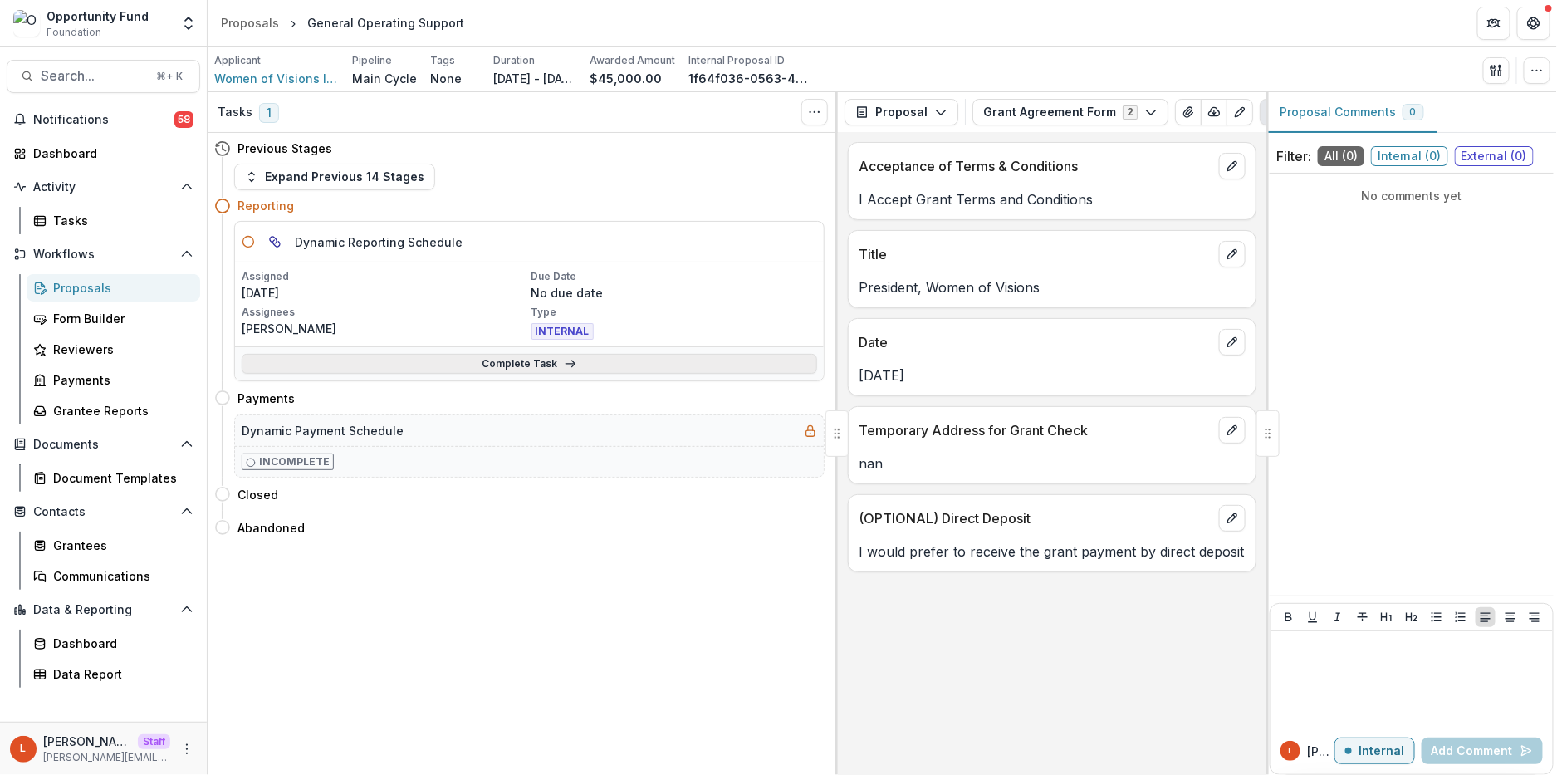
click at [466, 371] on link "Complete Task" at bounding box center [530, 364] width 576 height 20
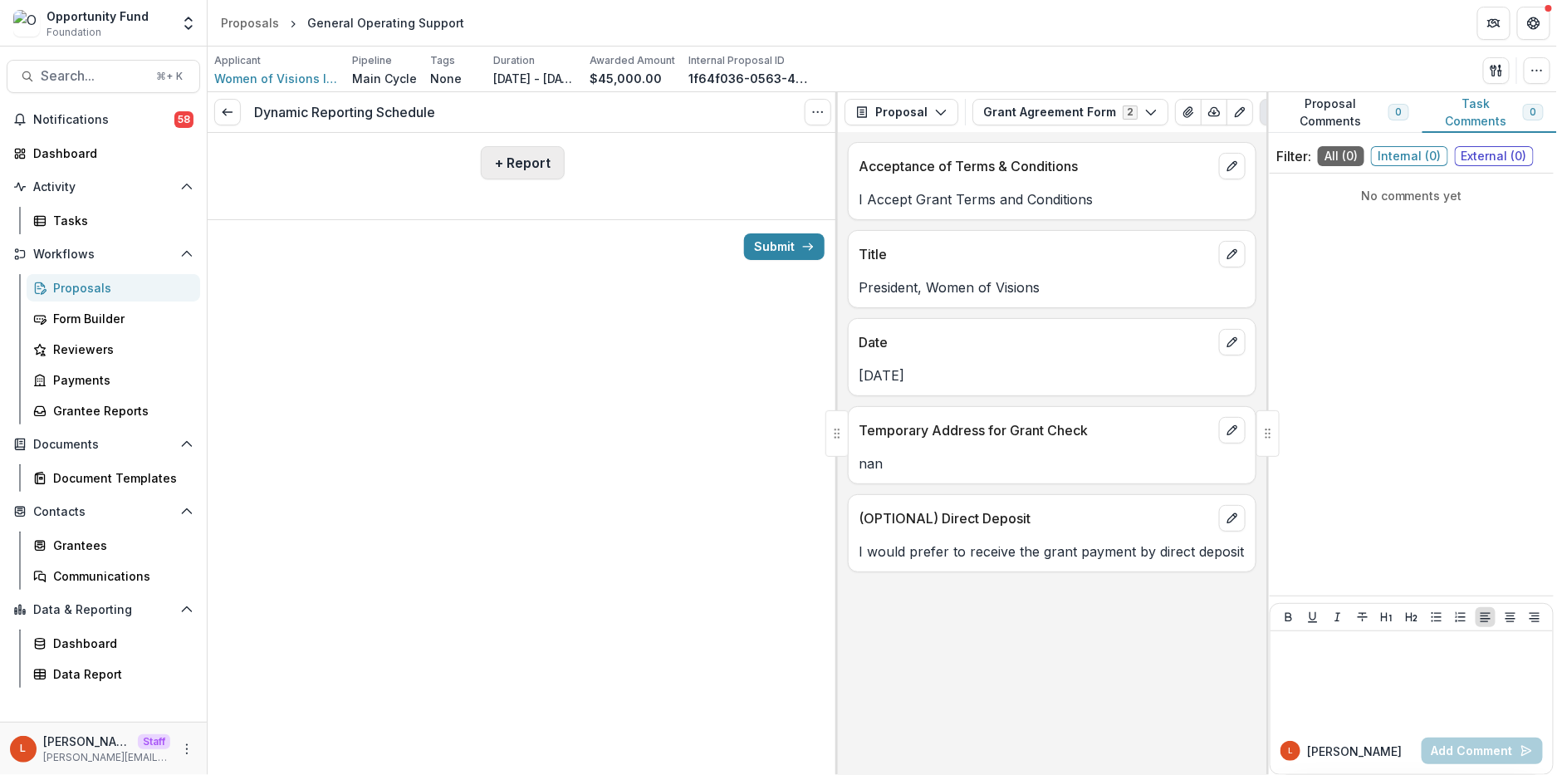
click at [489, 169] on button "+ Report" at bounding box center [523, 162] width 84 height 33
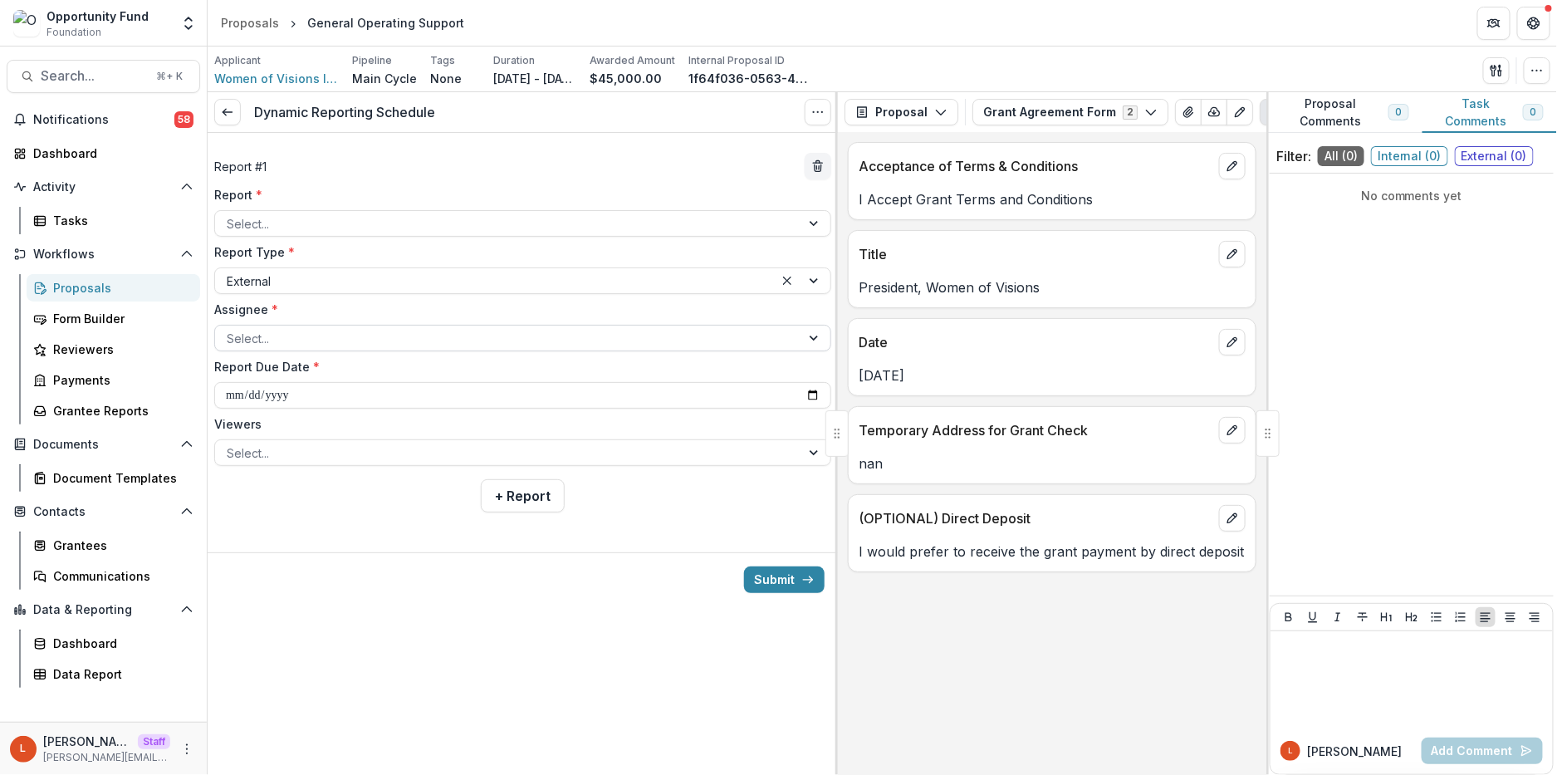
click at [338, 336] on div at bounding box center [508, 338] width 562 height 21
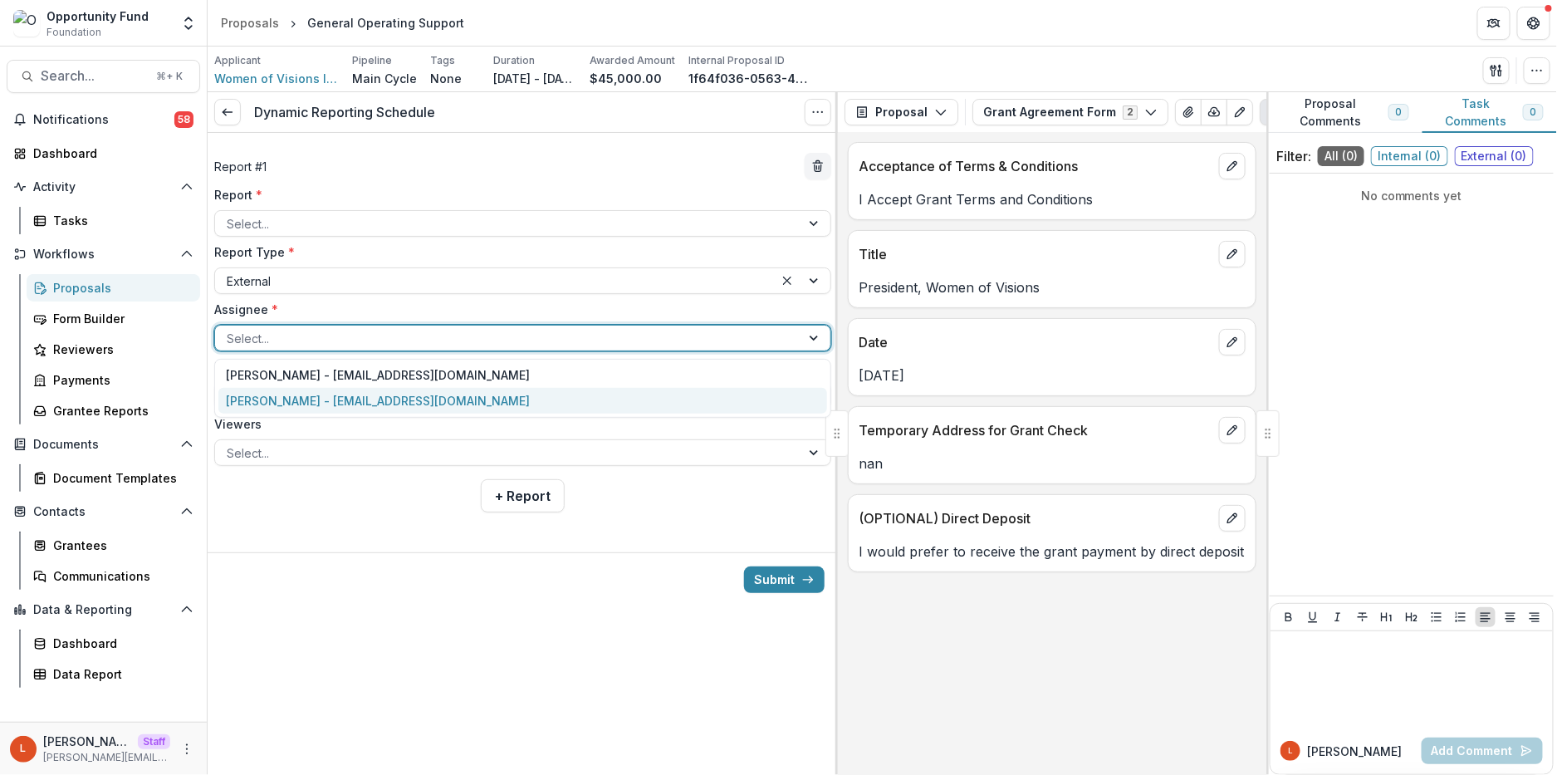
click at [326, 398] on div "[PERSON_NAME] - [EMAIL_ADDRESS][DOMAIN_NAME]" at bounding box center [522, 401] width 609 height 26
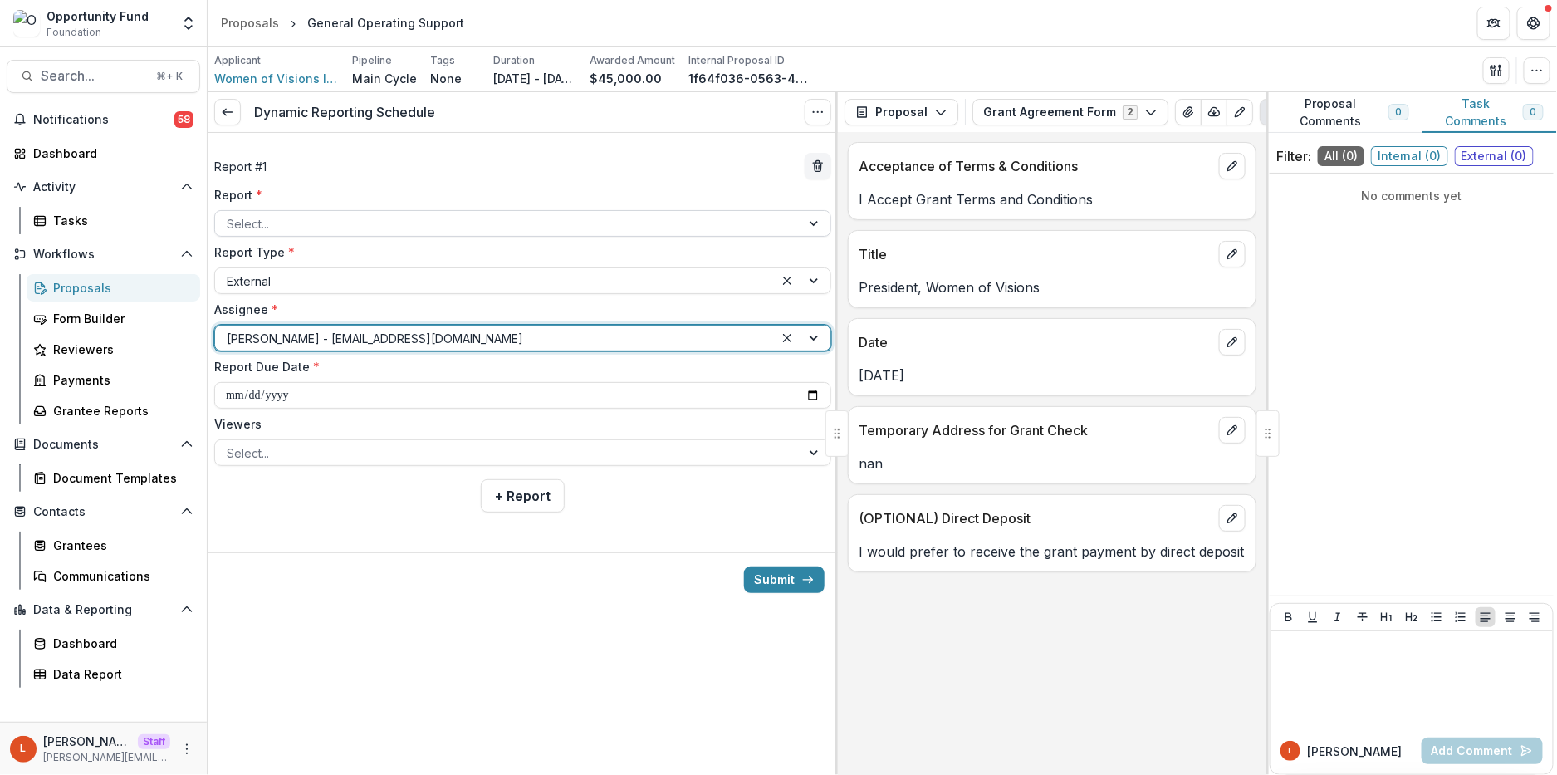
click at [307, 223] on div at bounding box center [508, 223] width 562 height 21
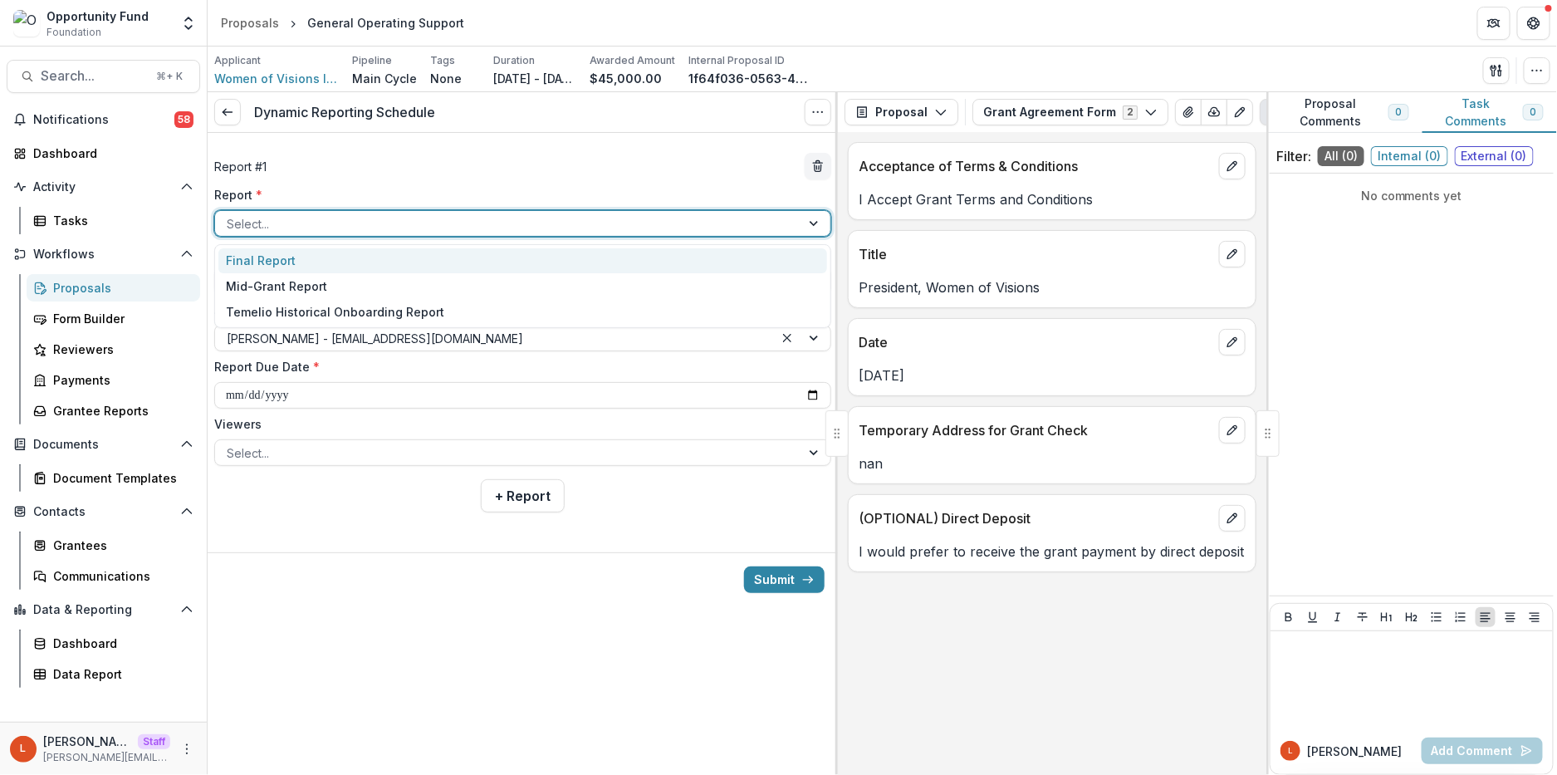
click at [304, 261] on div "Final Report" at bounding box center [522, 261] width 609 height 26
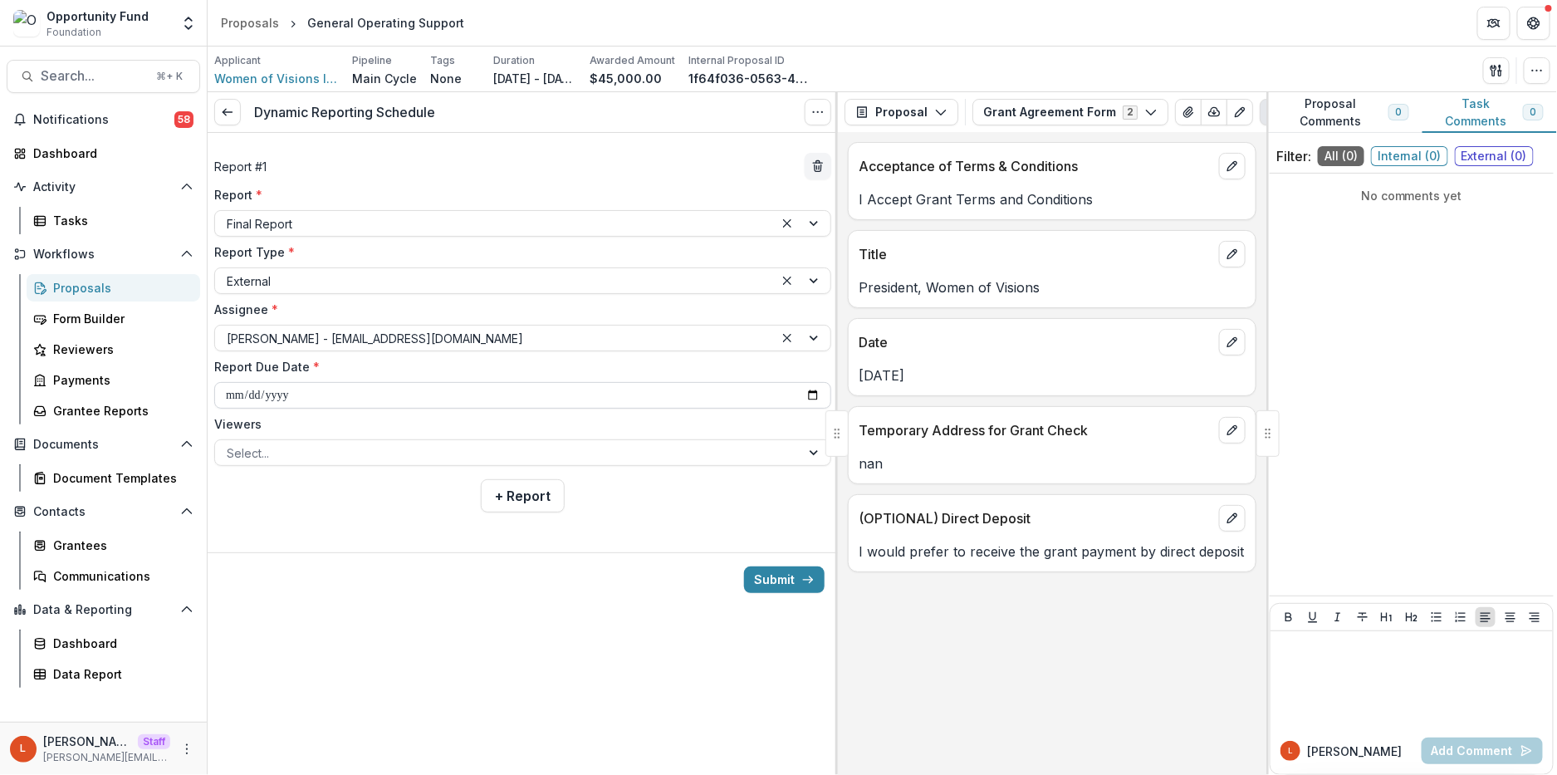
click at [237, 399] on input "**********" at bounding box center [522, 395] width 617 height 27
type input "**********"
click at [496, 568] on div "Submit" at bounding box center [523, 579] width 630 height 54
click at [415, 455] on div at bounding box center [508, 453] width 562 height 21
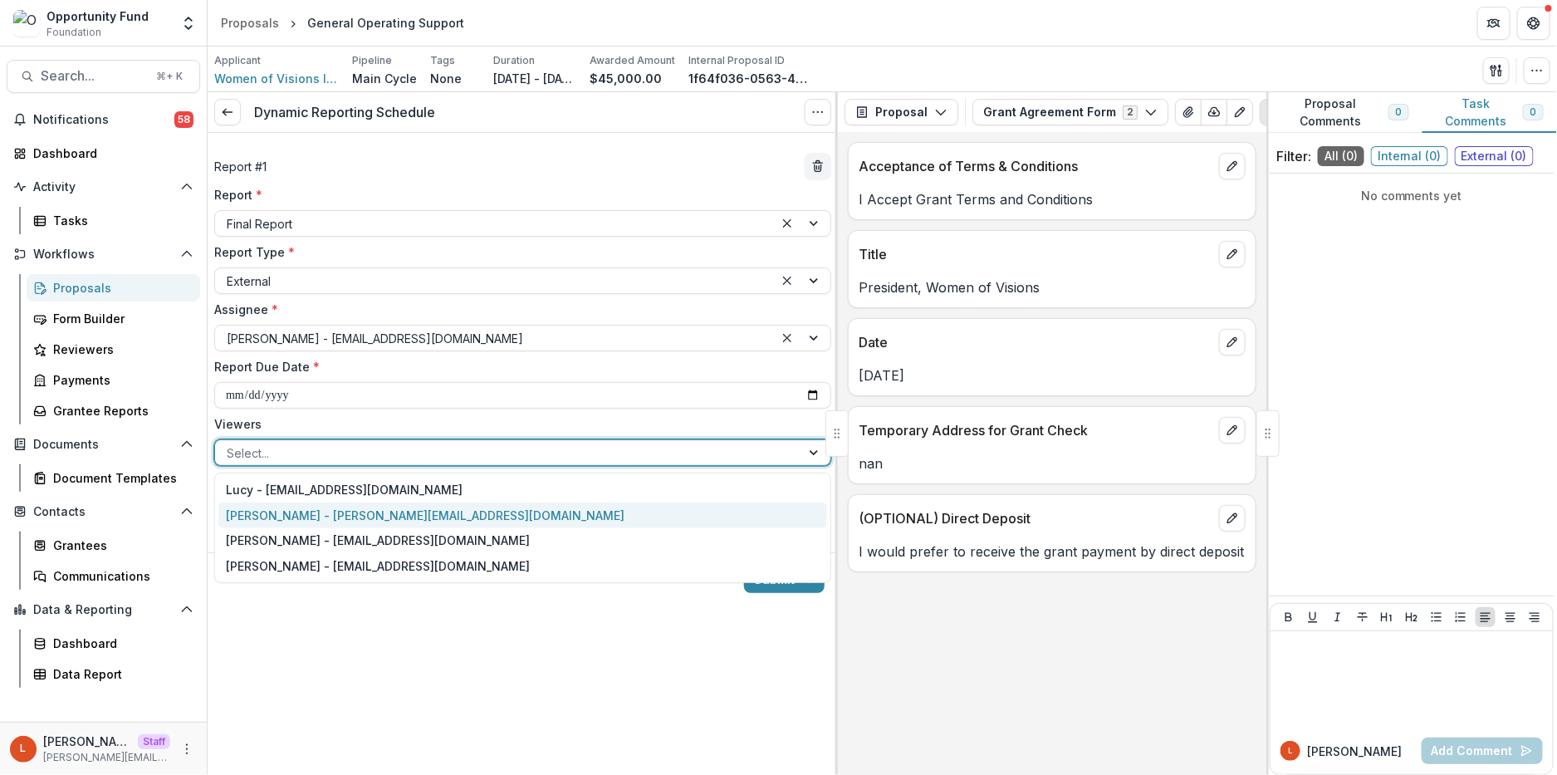
click at [393, 512] on div "[PERSON_NAME] - [PERSON_NAME][EMAIL_ADDRESS][DOMAIN_NAME]" at bounding box center [522, 515] width 609 height 26
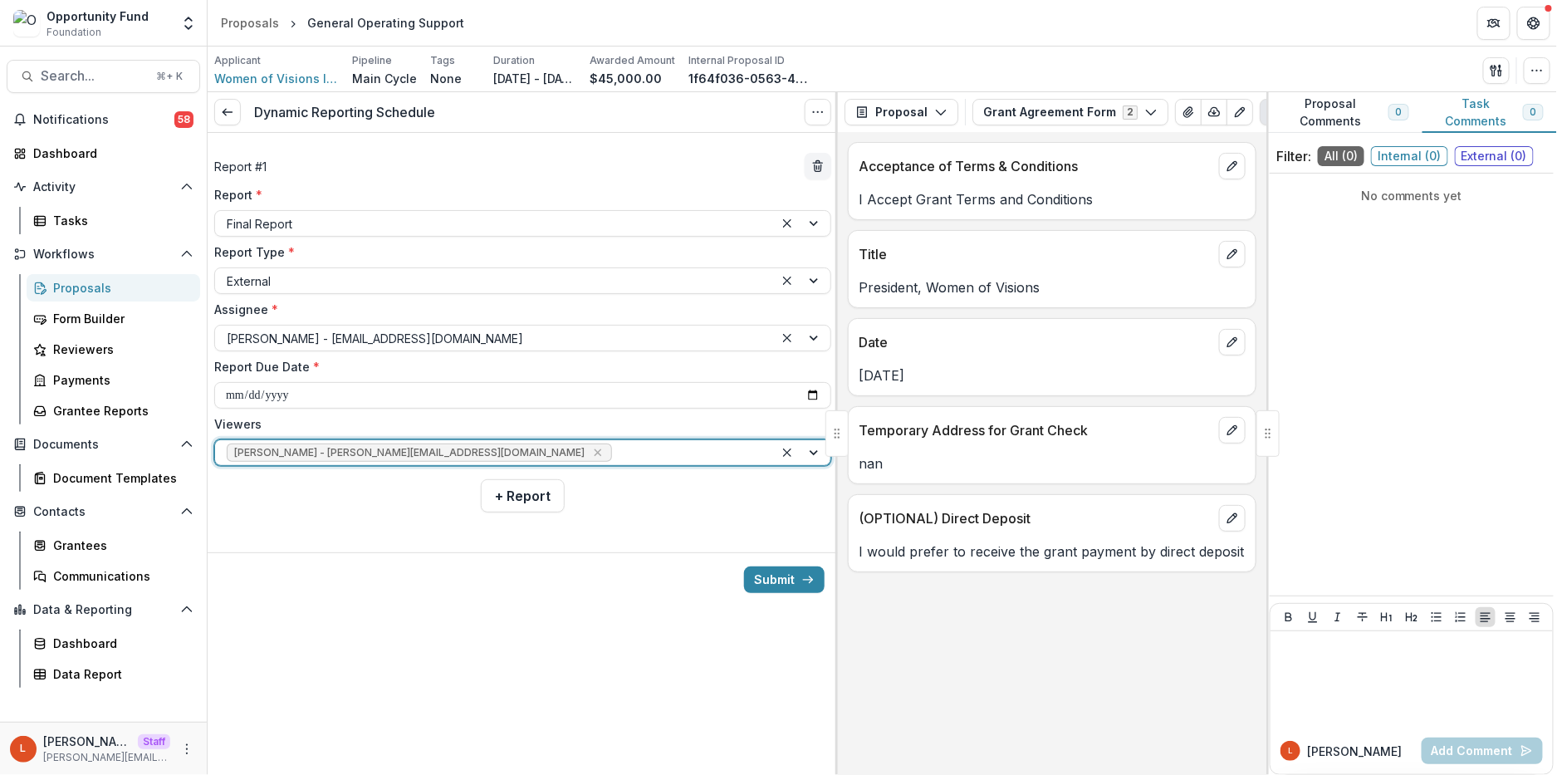
click at [615, 463] on div at bounding box center [688, 453] width 147 height 21
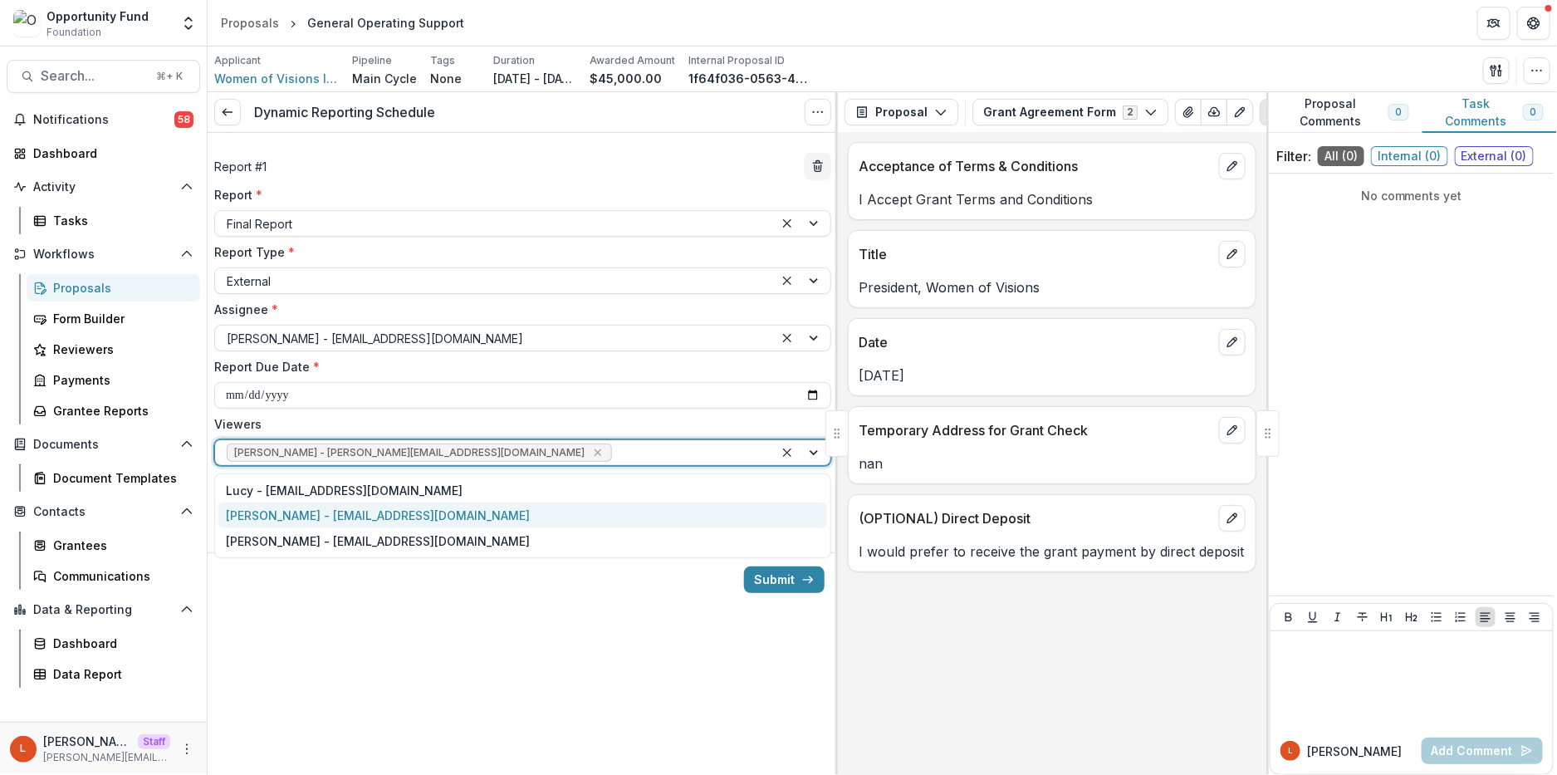
click at [534, 507] on div "[PERSON_NAME] - [EMAIL_ADDRESS][DOMAIN_NAME]" at bounding box center [522, 515] width 609 height 26
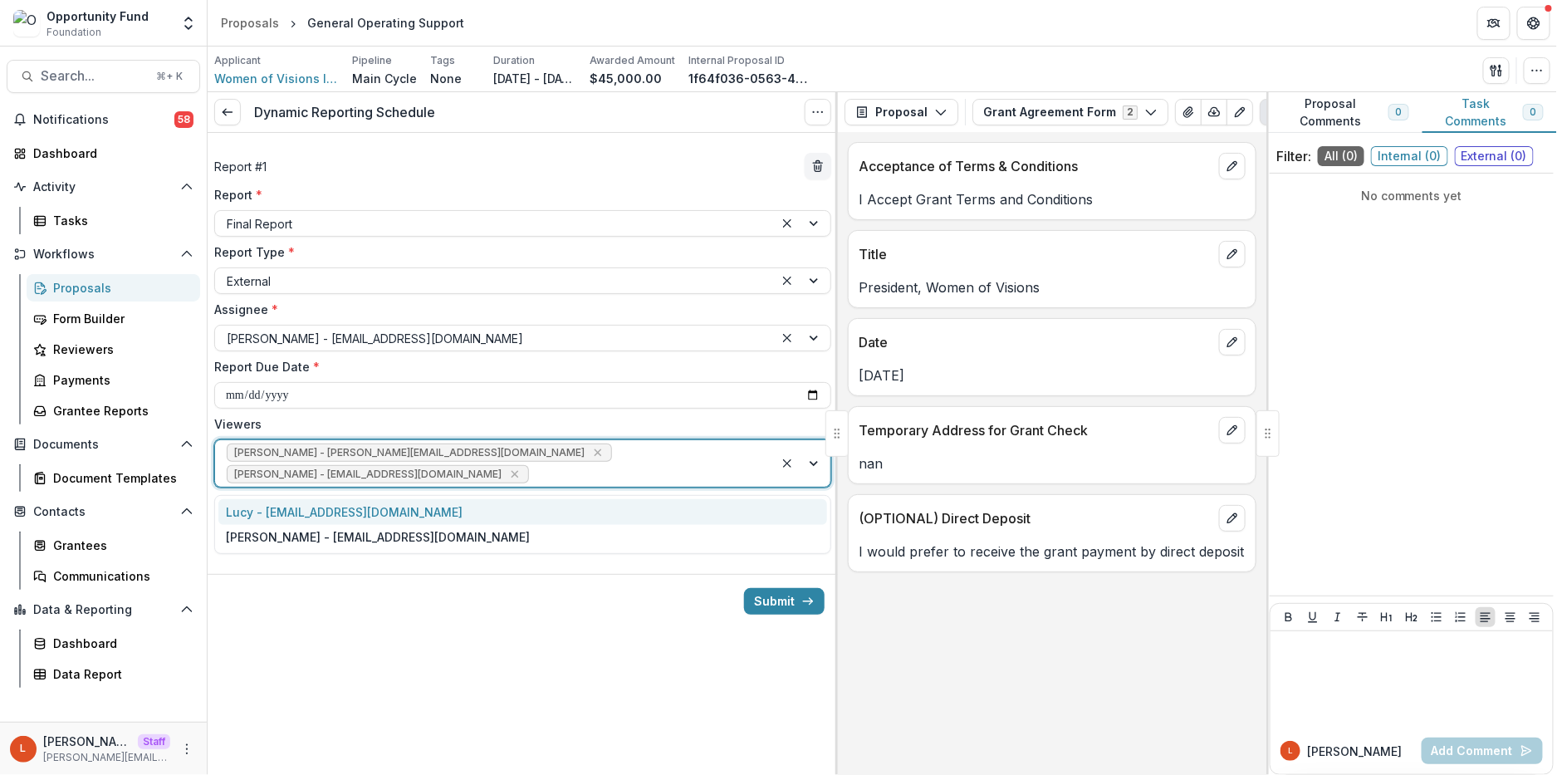
click at [581, 453] on div "[PERSON_NAME] - [PERSON_NAME][EMAIL_ADDRESS][DOMAIN_NAME] [PERSON_NAME] - [PERS…" at bounding box center [494, 463] width 559 height 47
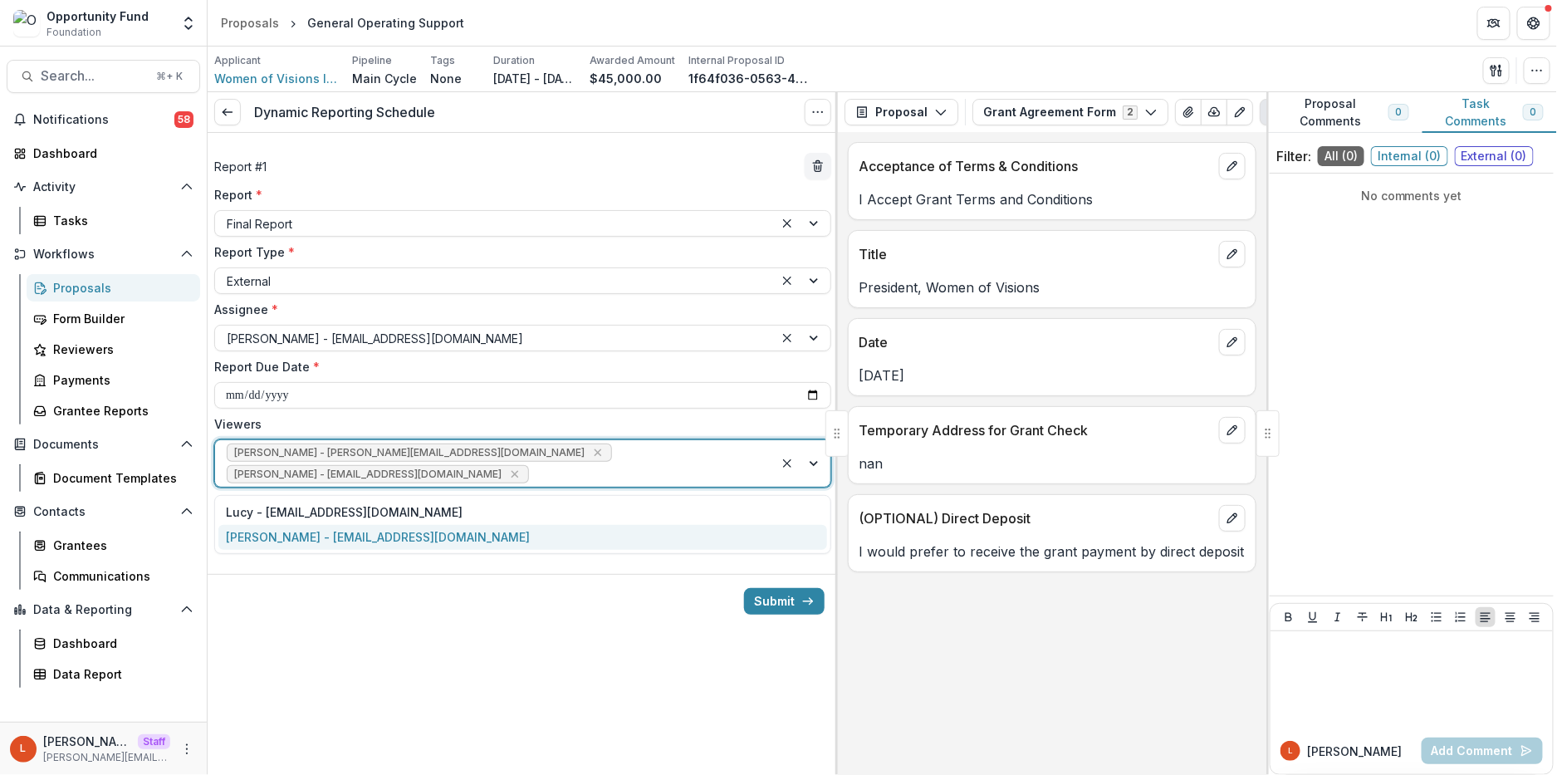
click at [502, 538] on div "[PERSON_NAME] - [EMAIL_ADDRESS][DOMAIN_NAME]" at bounding box center [522, 538] width 609 height 26
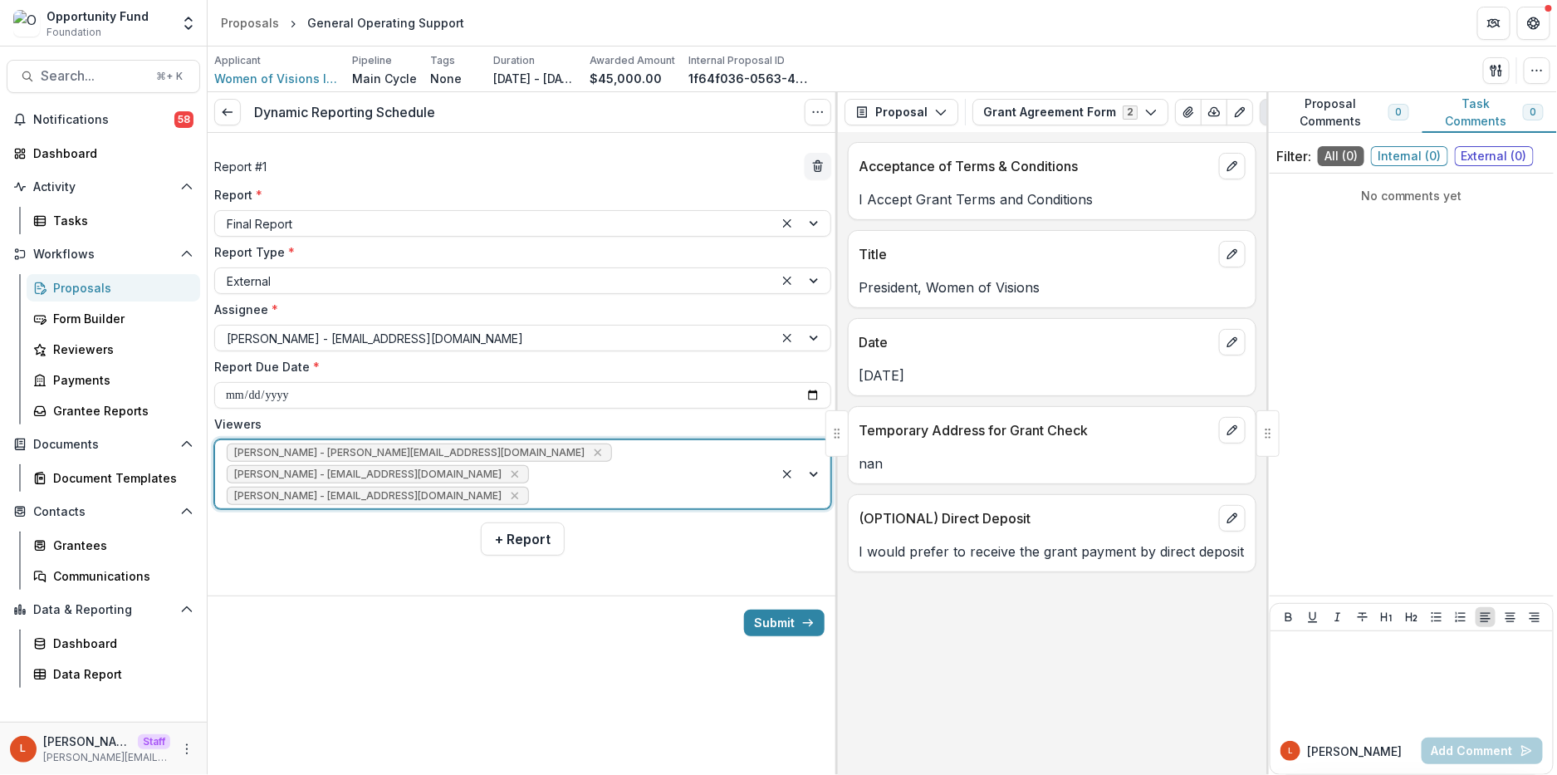
click at [535, 613] on div "Submit" at bounding box center [523, 622] width 630 height 54
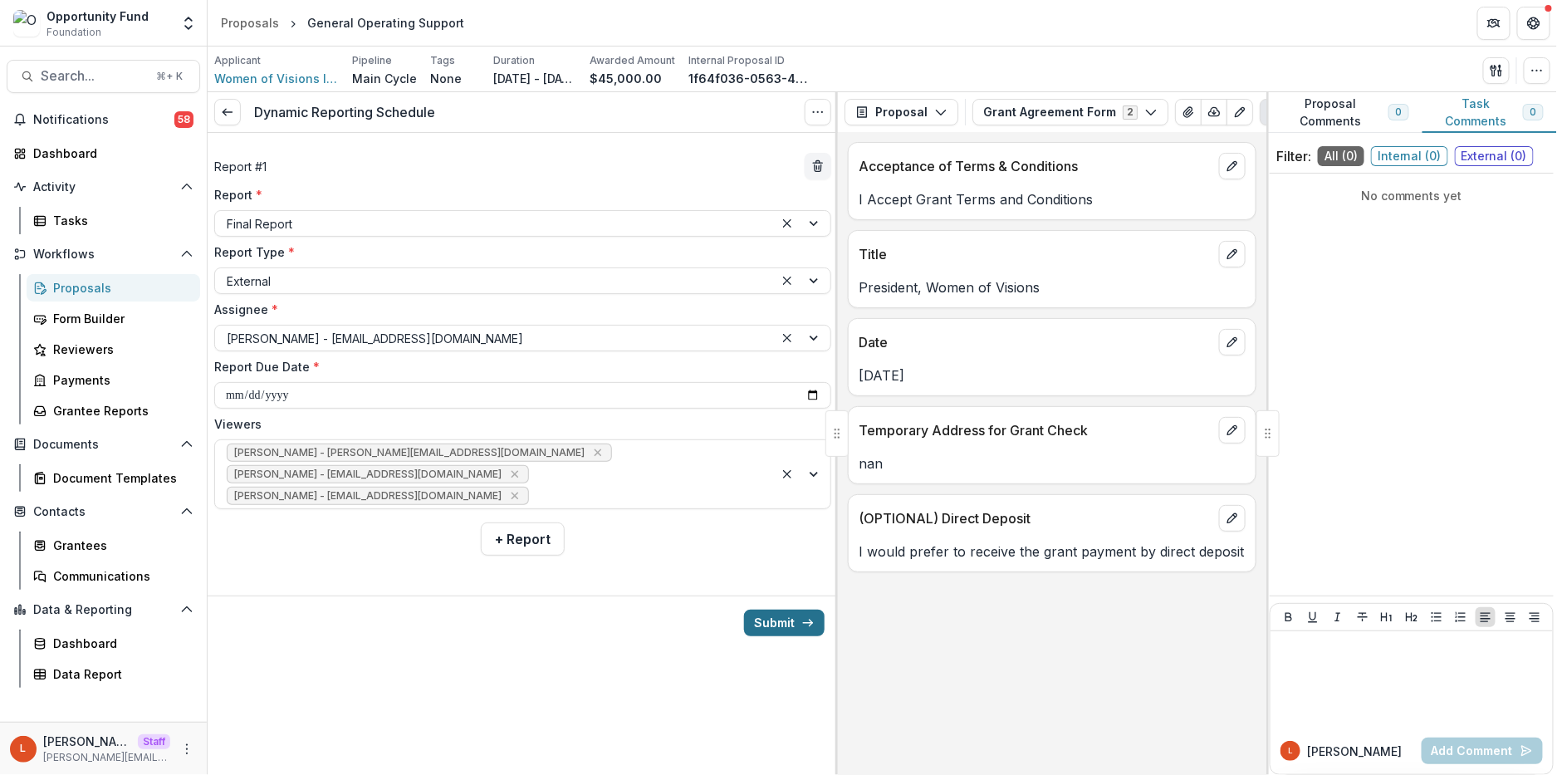
click at [767, 628] on button "Submit" at bounding box center [784, 623] width 81 height 27
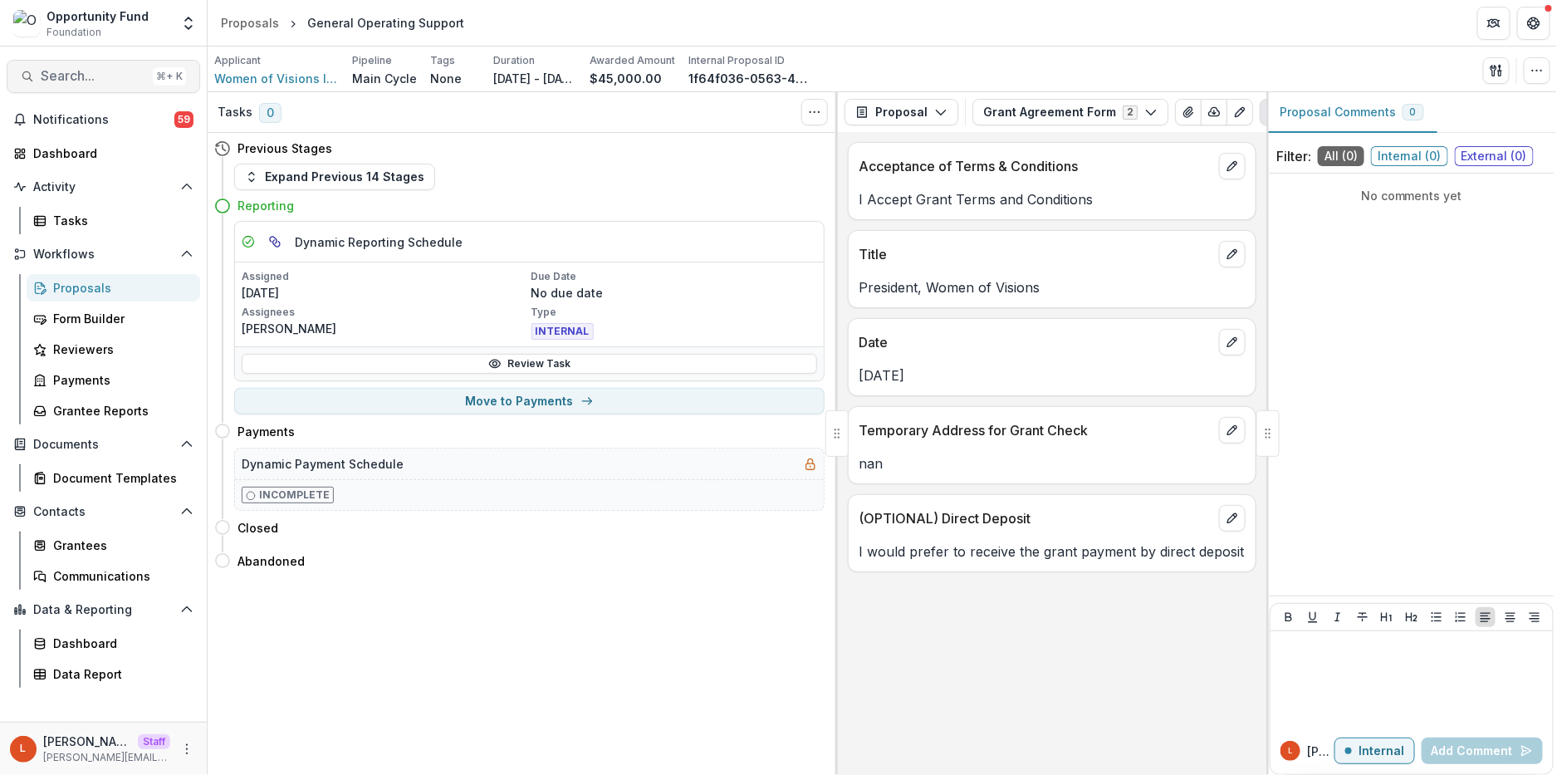
click at [54, 85] on button "Search... ⌘ + K" at bounding box center [104, 76] width 194 height 33
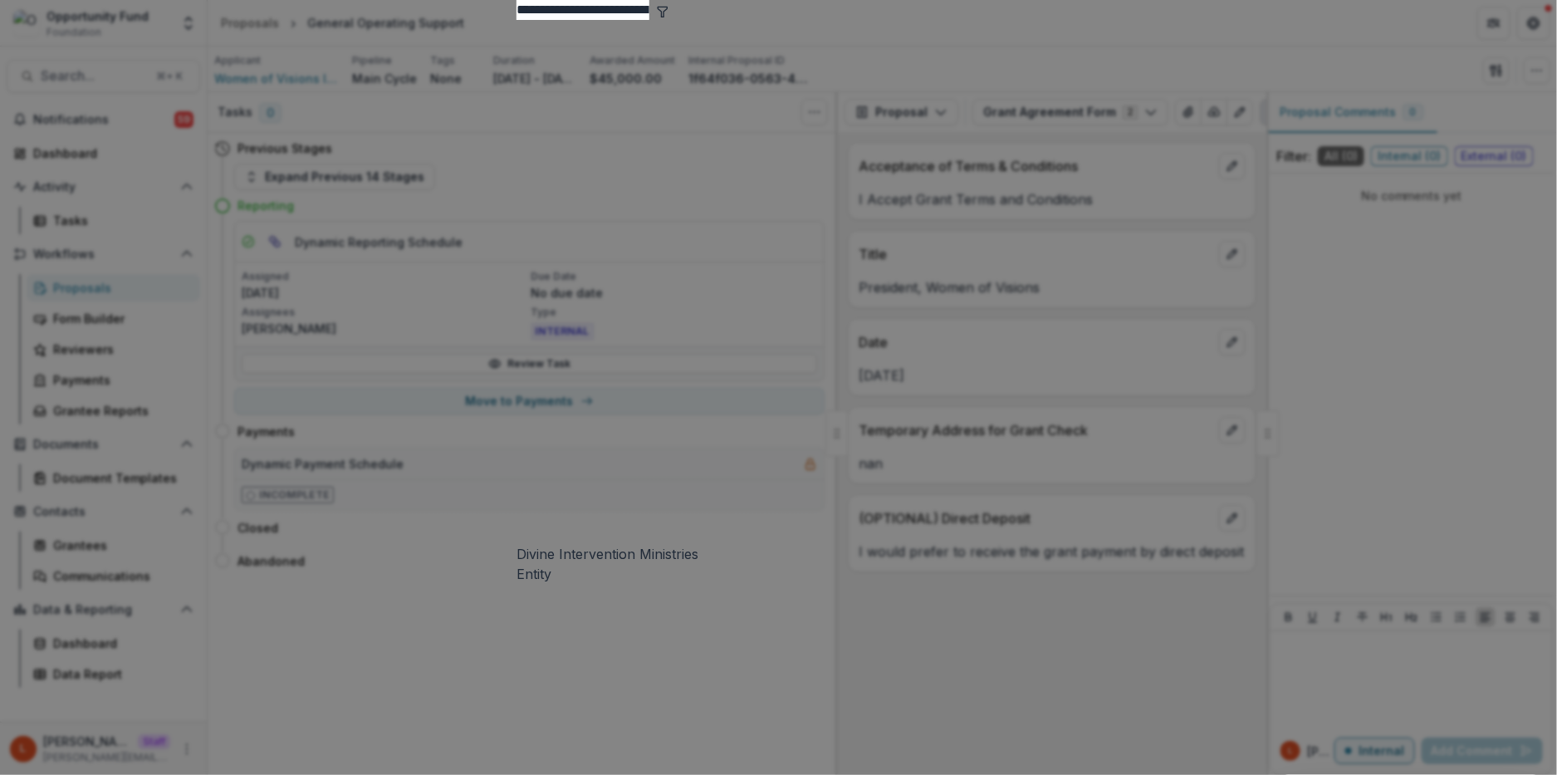
type input "**********"
click at [596, 544] on div "Divine Intervention Ministries" at bounding box center [779, 554] width 524 height 20
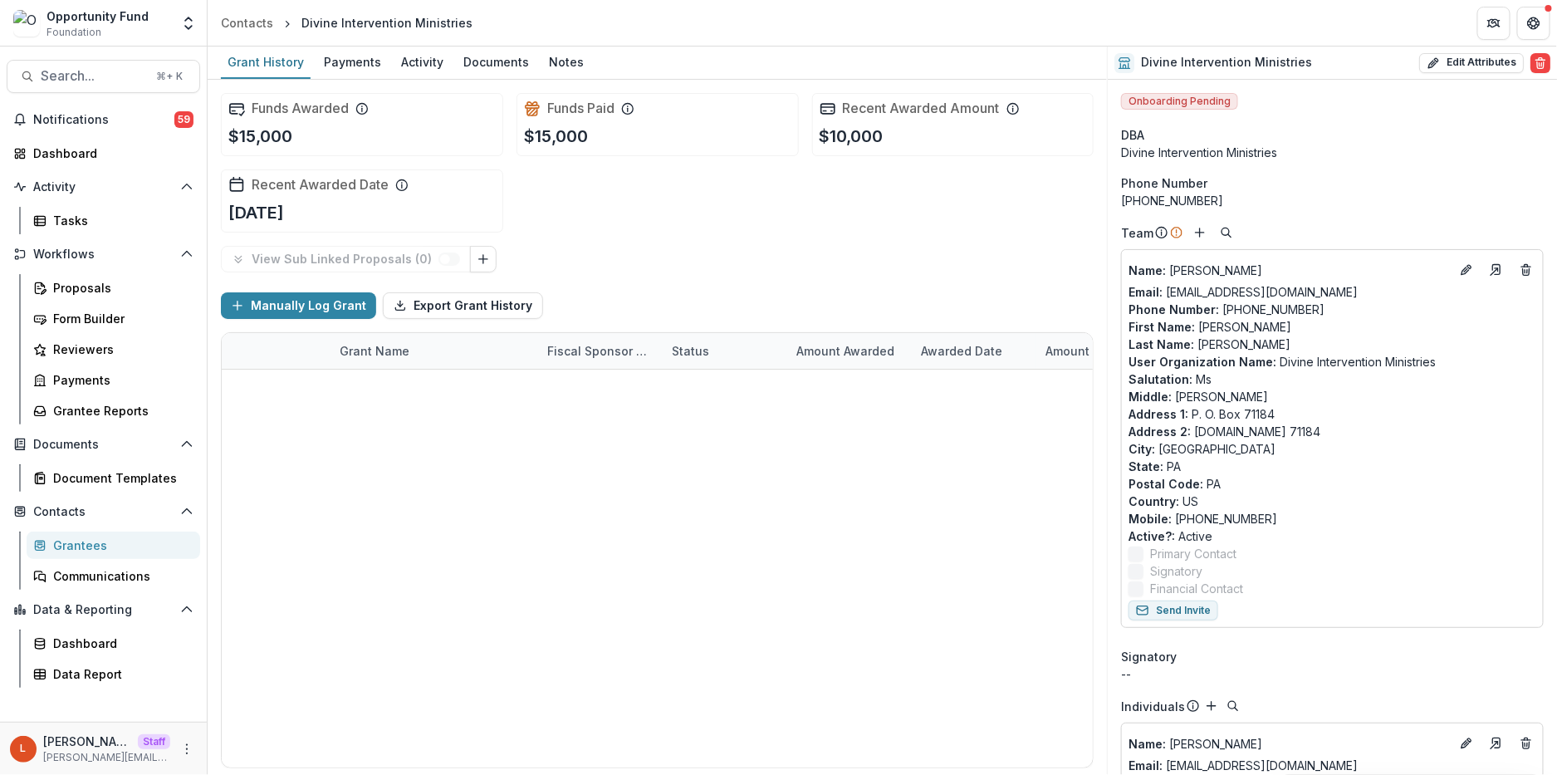
click at [444, 380] on link "General Operating Support" at bounding box center [418, 387] width 157 height 17
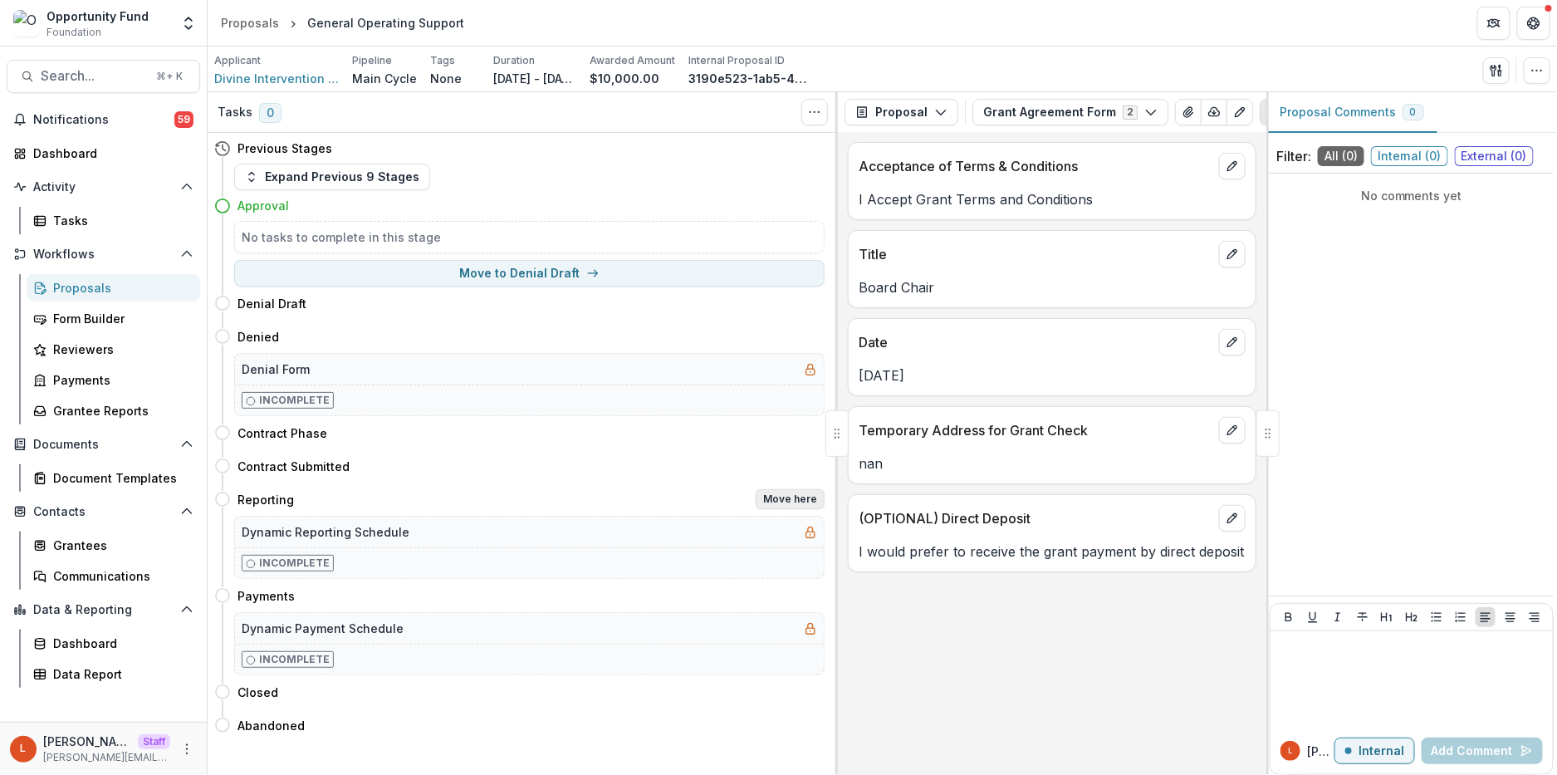
click at [759, 499] on button "Move here" at bounding box center [790, 499] width 69 height 20
select select "*********"
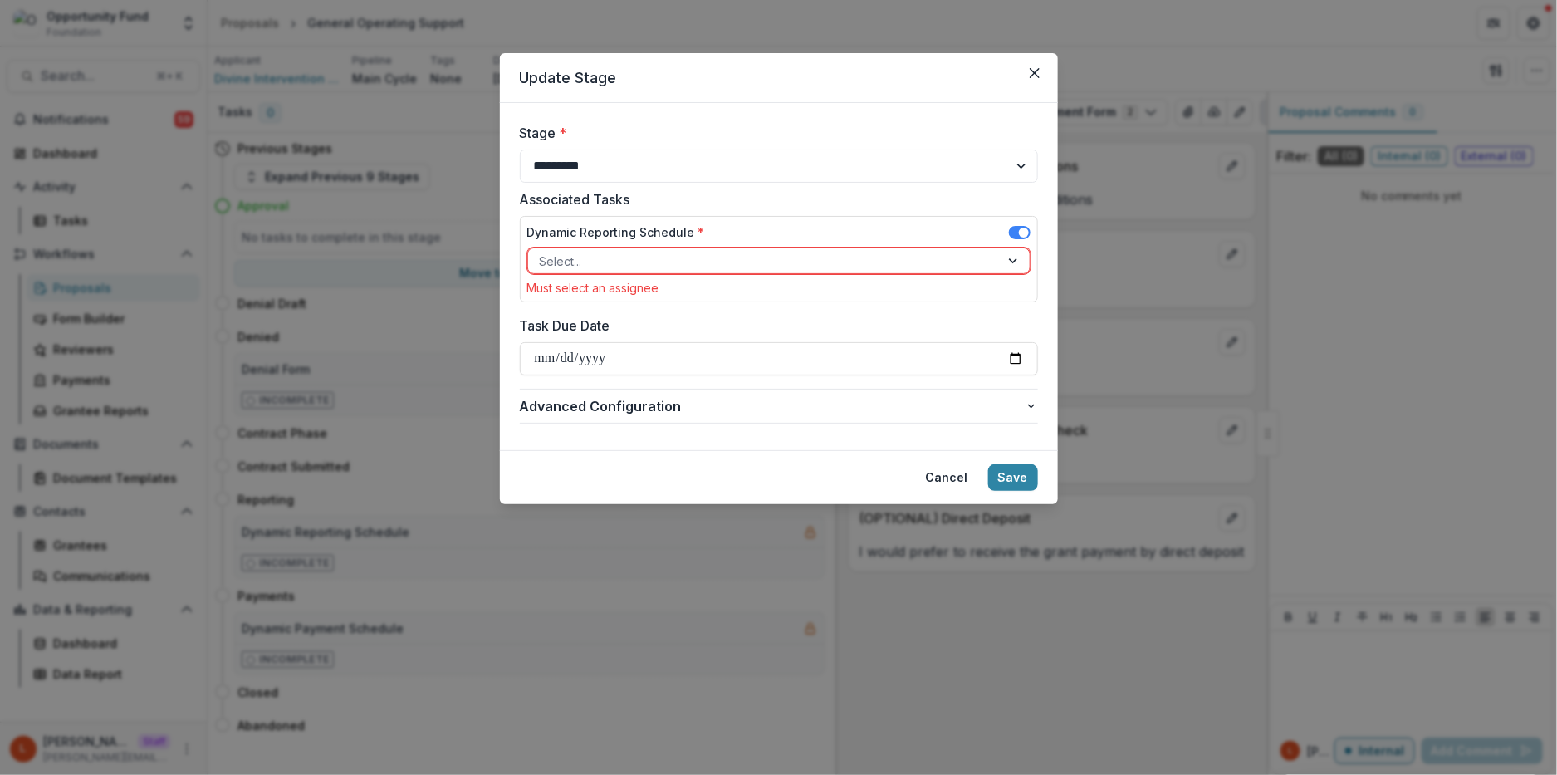
click at [704, 257] on div at bounding box center [764, 261] width 448 height 21
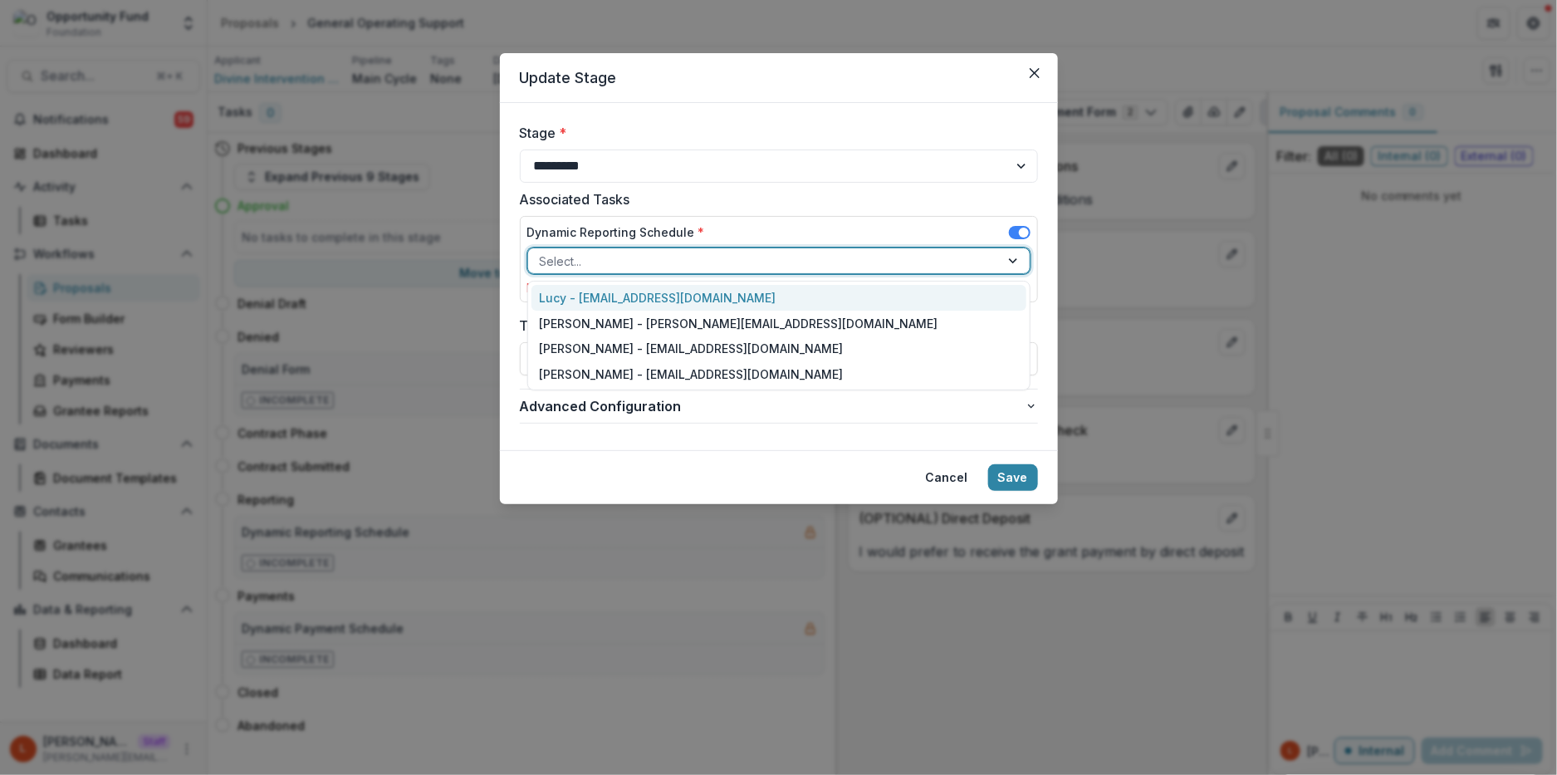
click at [695, 296] on div "Lucy - [EMAIL_ADDRESS][DOMAIN_NAME]" at bounding box center [779, 298] width 495 height 26
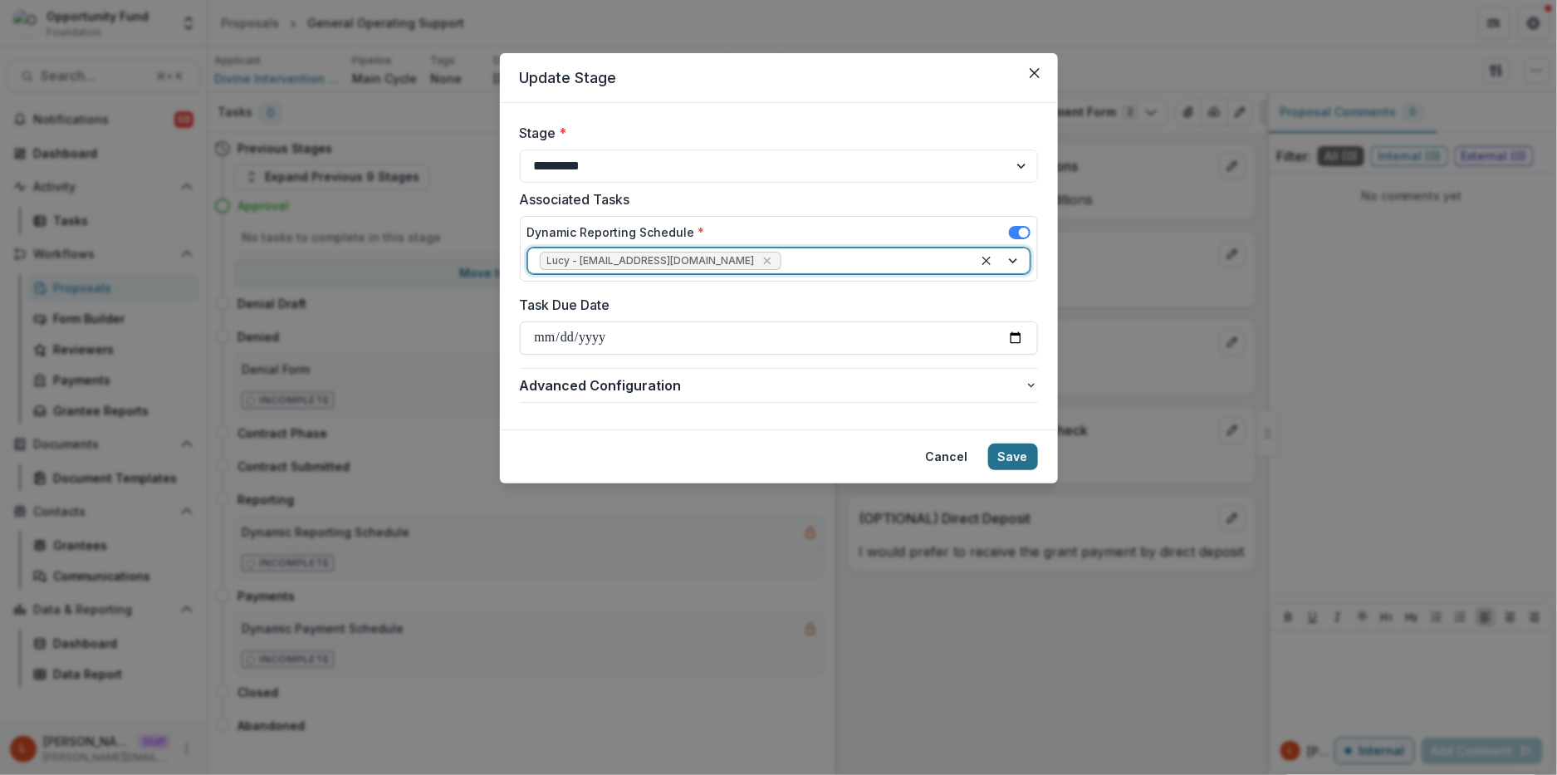
click at [1027, 455] on button "Save" at bounding box center [1013, 456] width 50 height 27
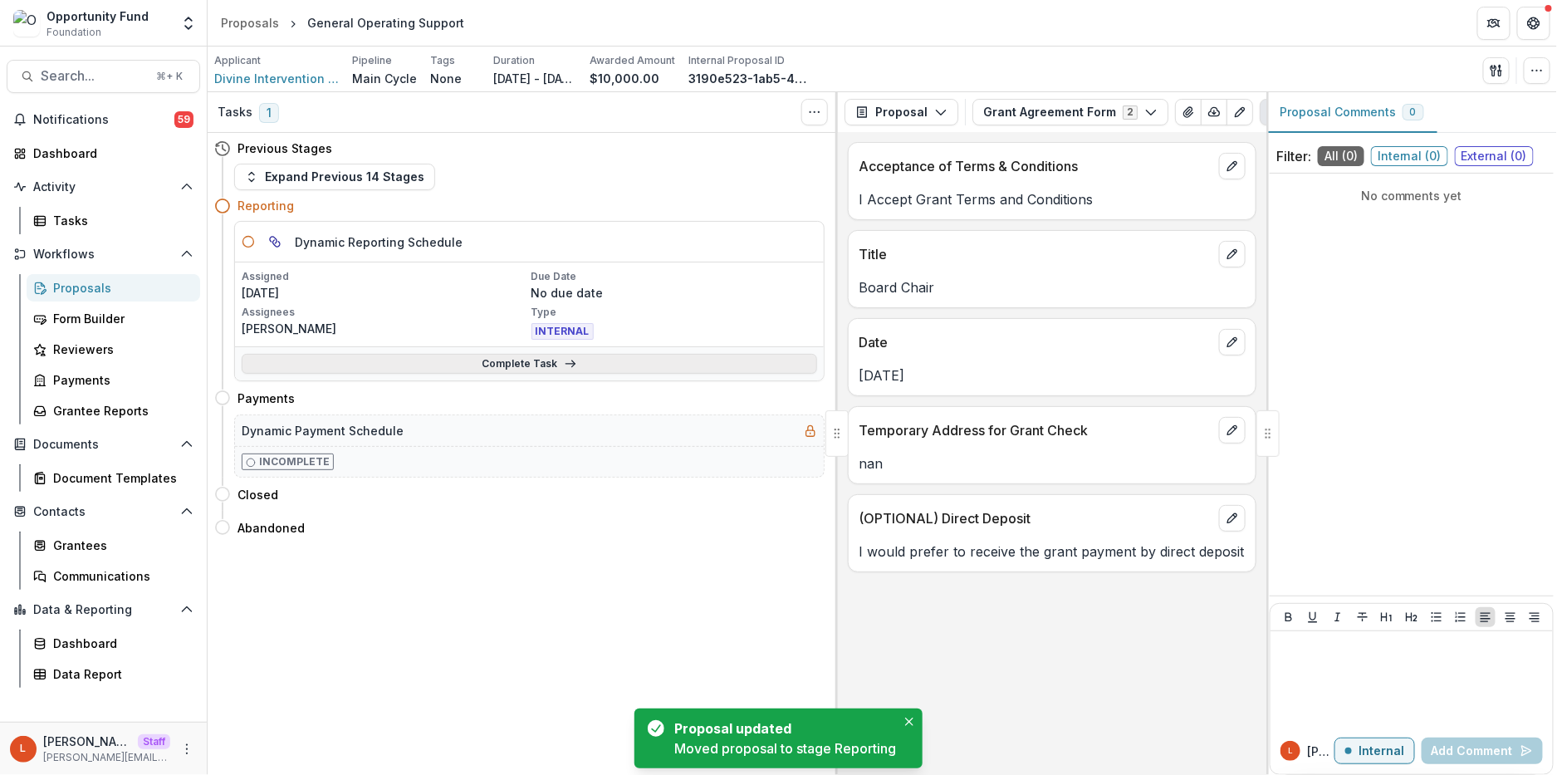
click at [568, 354] on link "Complete Task" at bounding box center [530, 364] width 576 height 20
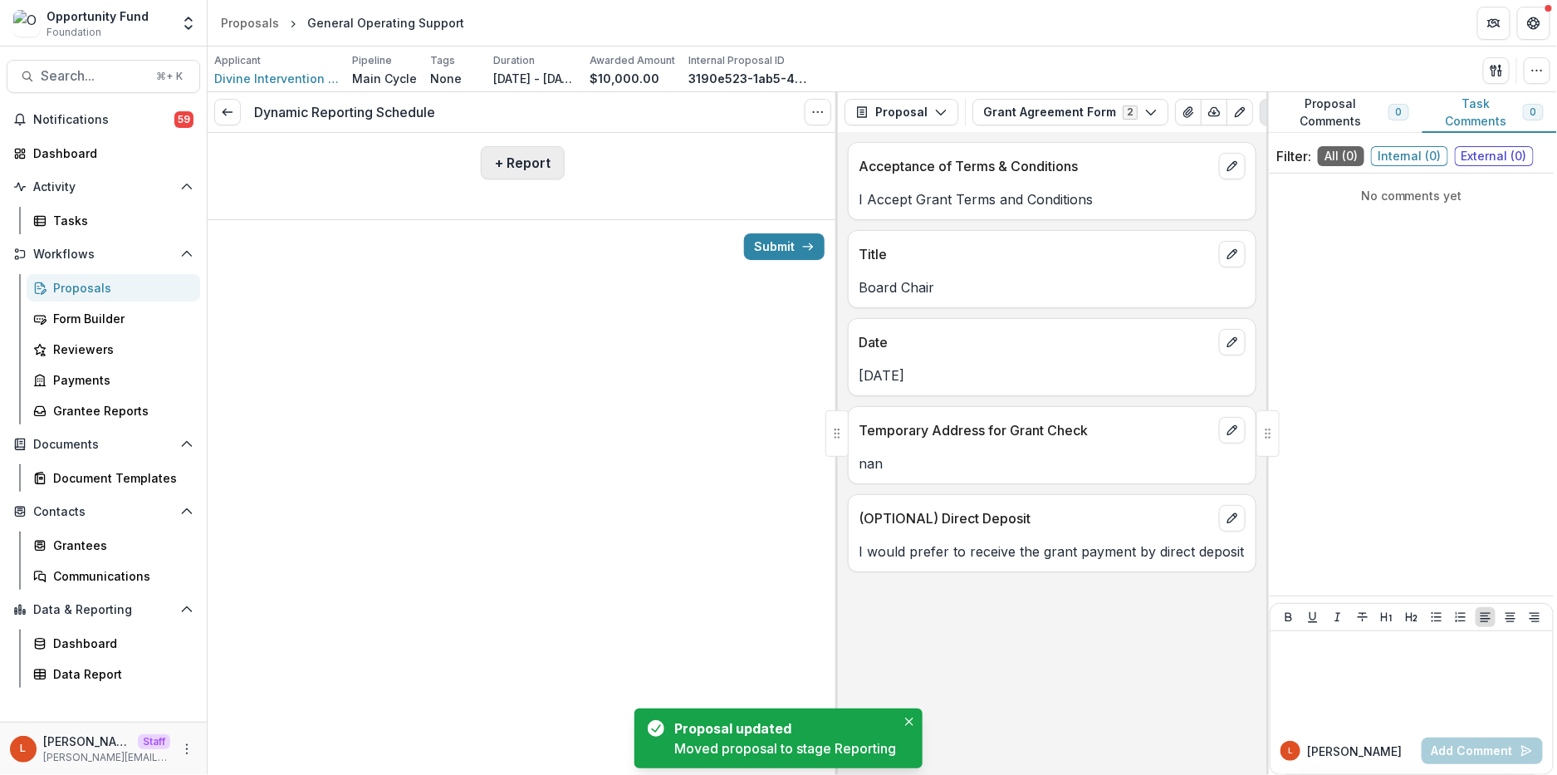
click at [511, 172] on button "+ Report" at bounding box center [523, 162] width 84 height 33
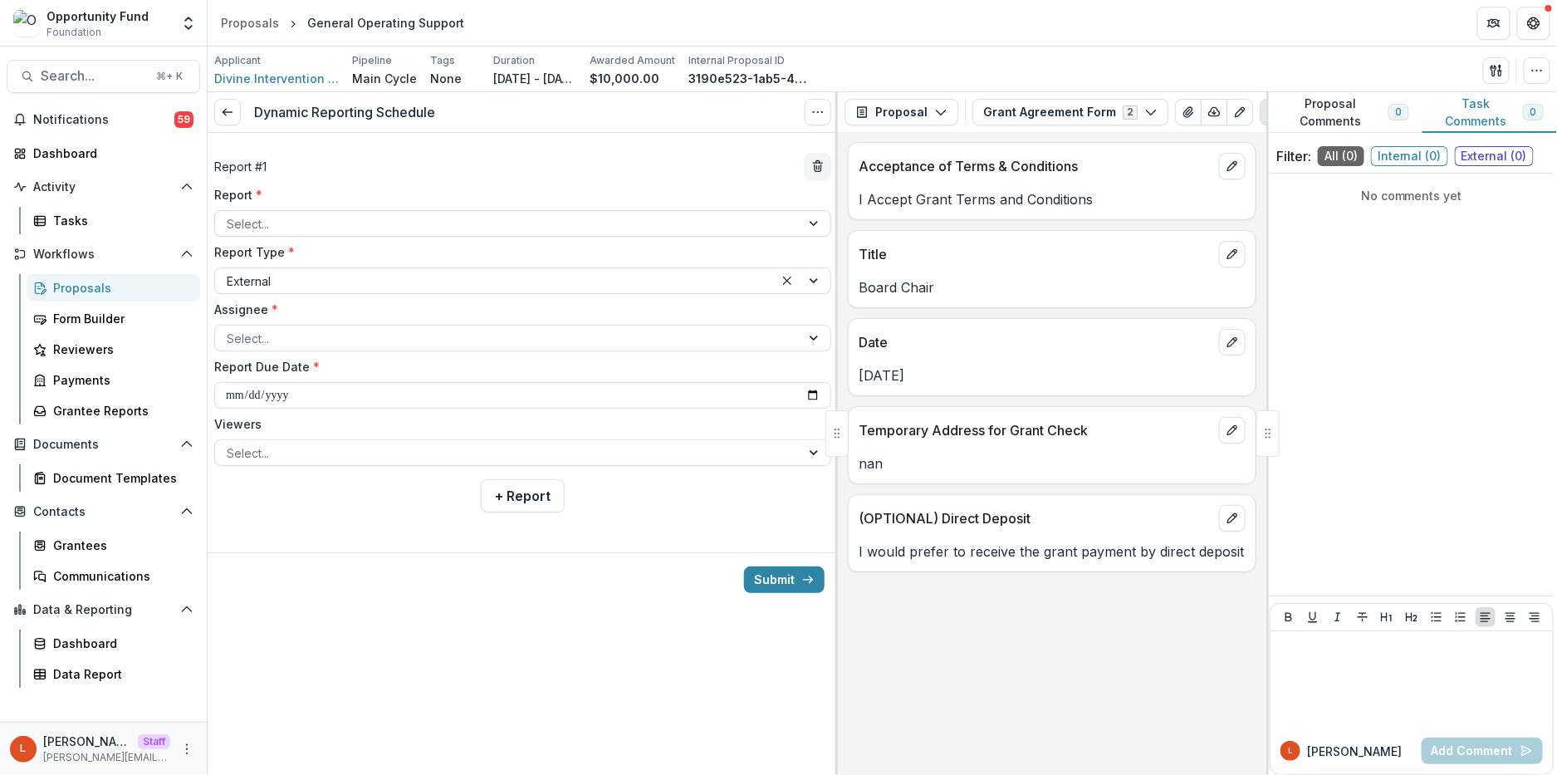
click at [424, 222] on div at bounding box center [508, 223] width 562 height 21
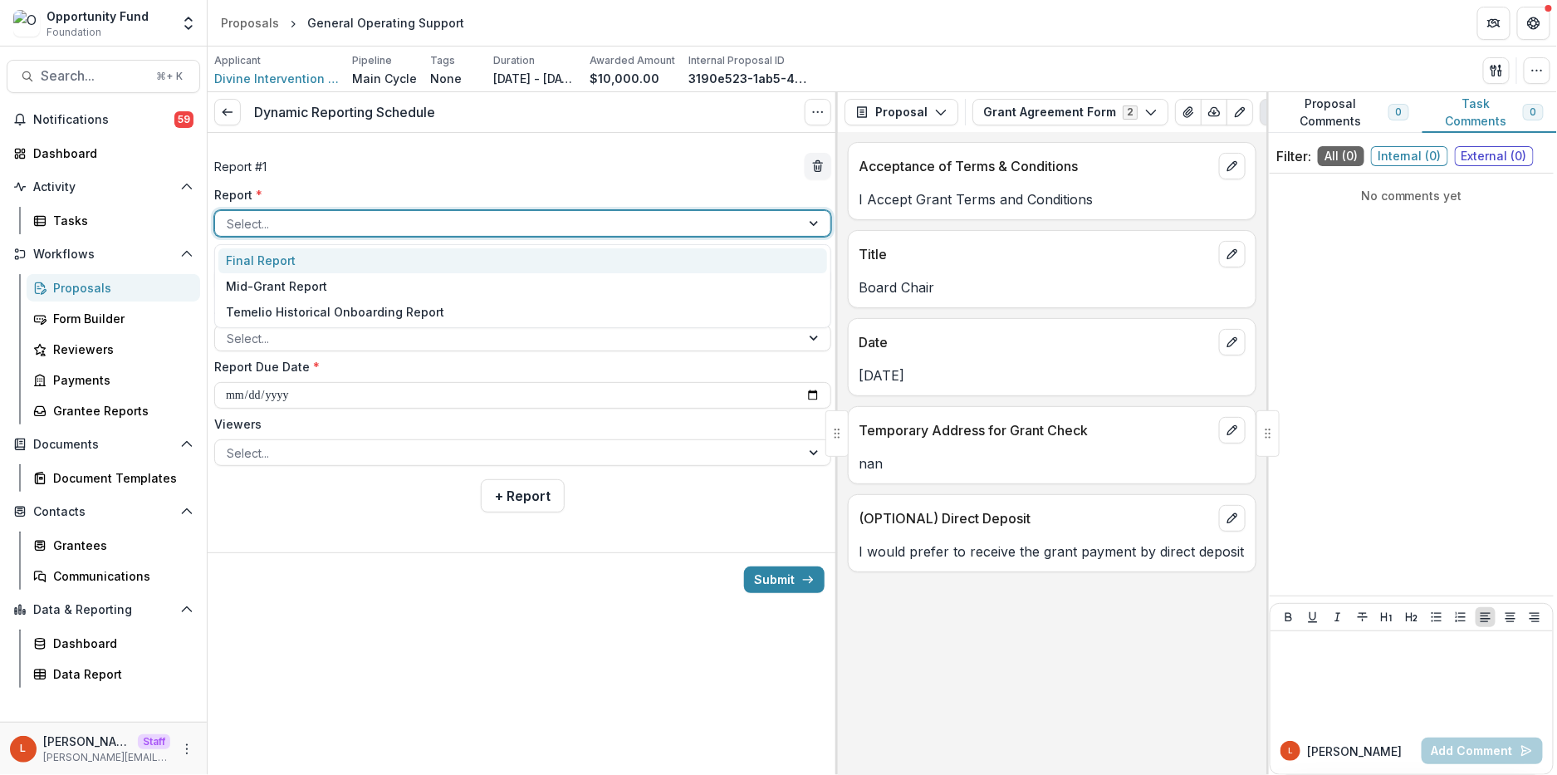
click at [412, 266] on div "Final Report" at bounding box center [522, 261] width 609 height 26
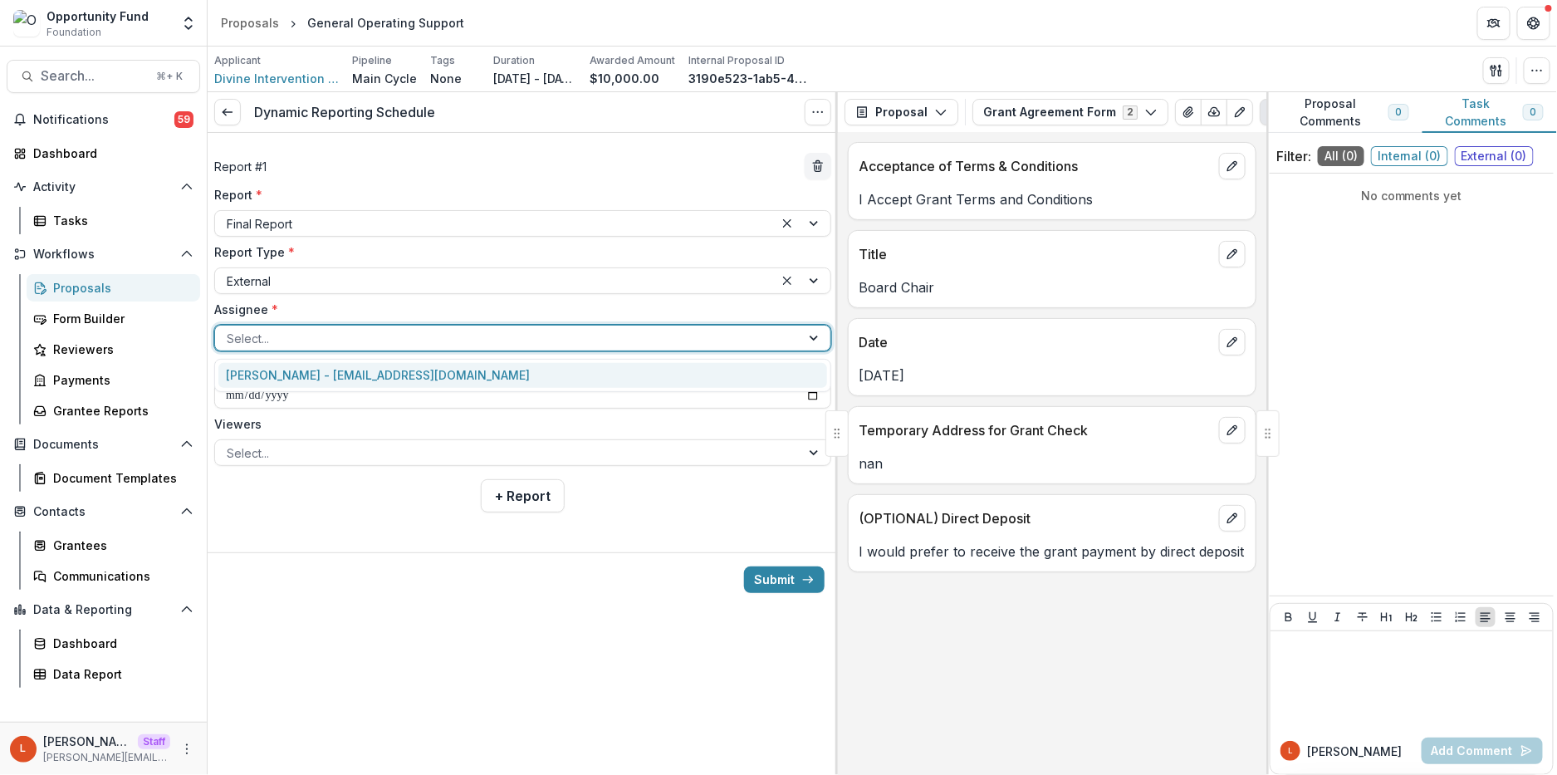
click at [385, 331] on div at bounding box center [508, 338] width 562 height 21
click at [378, 374] on div "[PERSON_NAME] - [EMAIL_ADDRESS][DOMAIN_NAME]" at bounding box center [522, 376] width 609 height 26
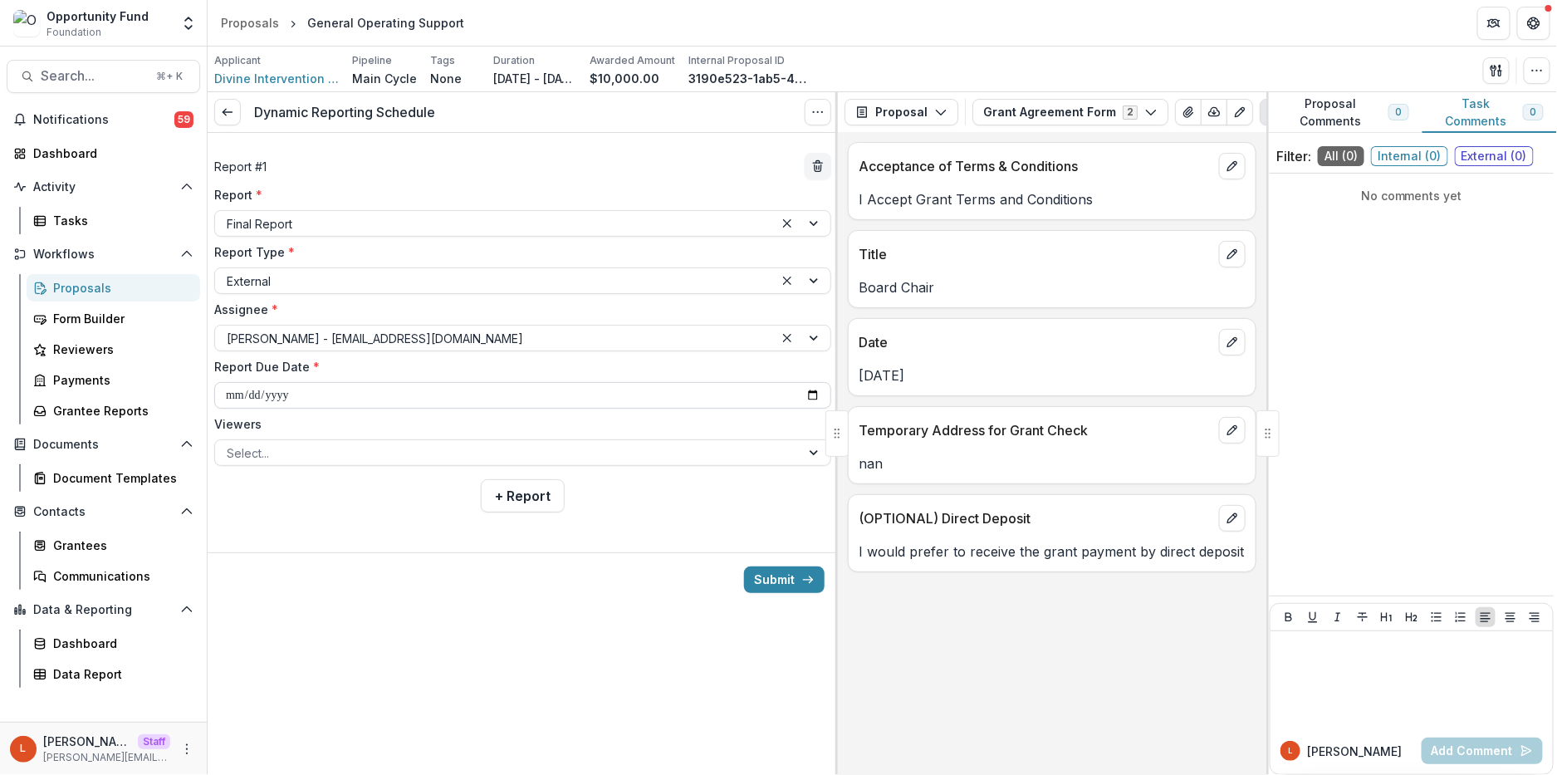
click at [228, 396] on input "**********" at bounding box center [522, 395] width 617 height 27
type input "**********"
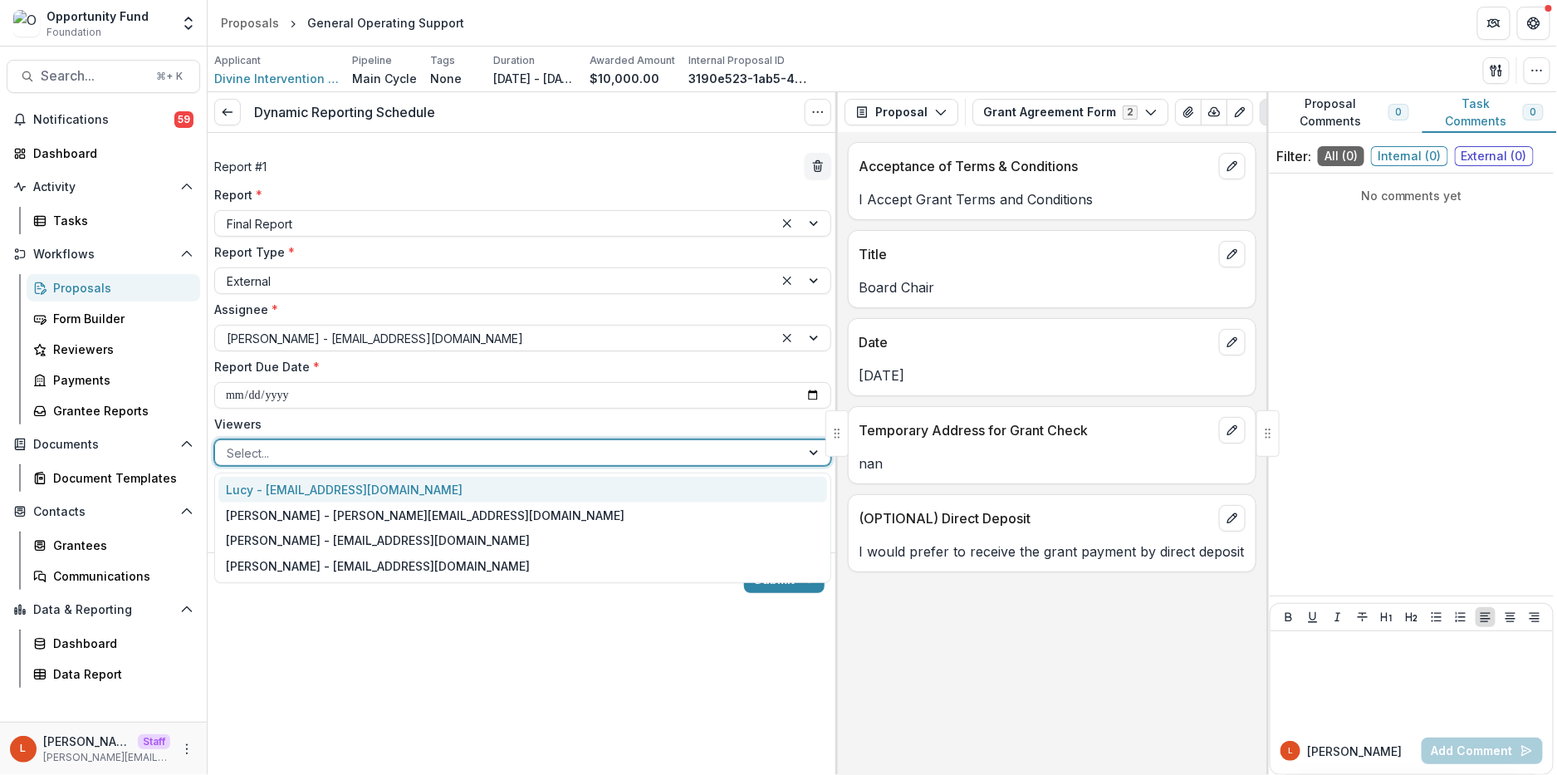
click at [324, 450] on div at bounding box center [508, 453] width 562 height 21
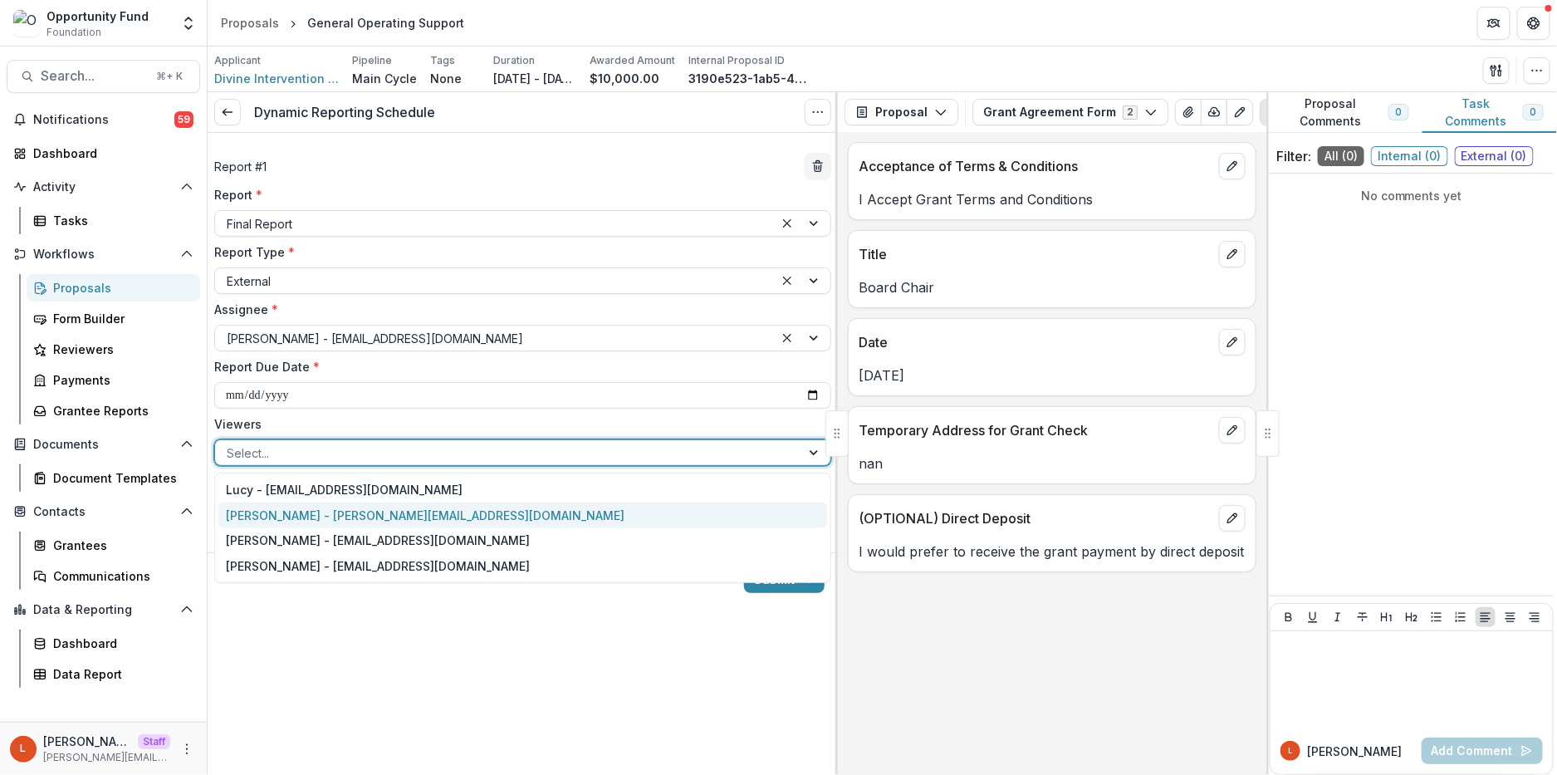
click at [320, 517] on div "[PERSON_NAME] - [PERSON_NAME][EMAIL_ADDRESS][DOMAIN_NAME]" at bounding box center [522, 515] width 609 height 26
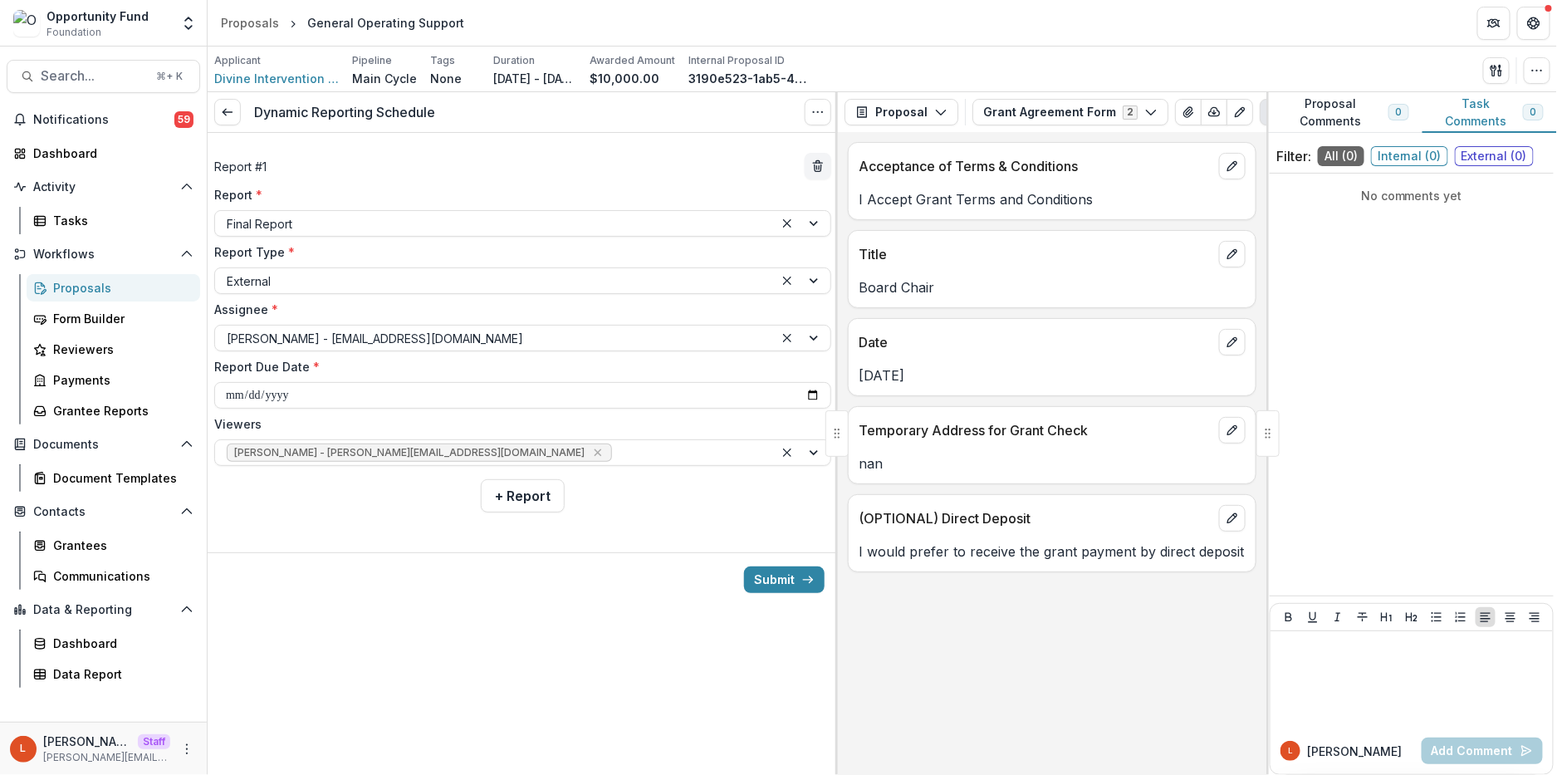
click at [520, 438] on div "Viewers [PERSON_NAME] - [PERSON_NAME][EMAIL_ADDRESS][DOMAIN_NAME]" at bounding box center [522, 440] width 617 height 51
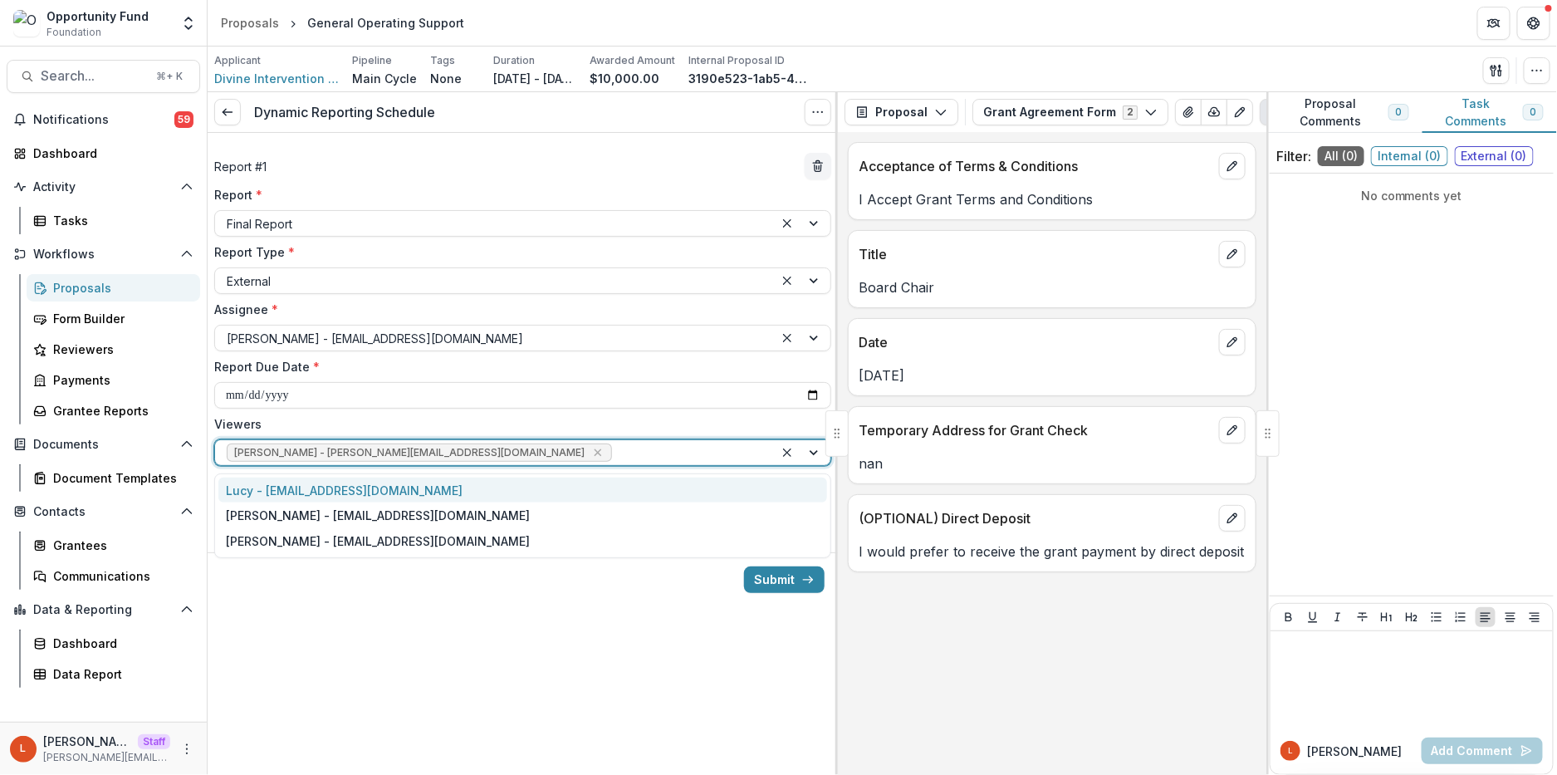
click at [615, 448] on div at bounding box center [688, 453] width 147 height 21
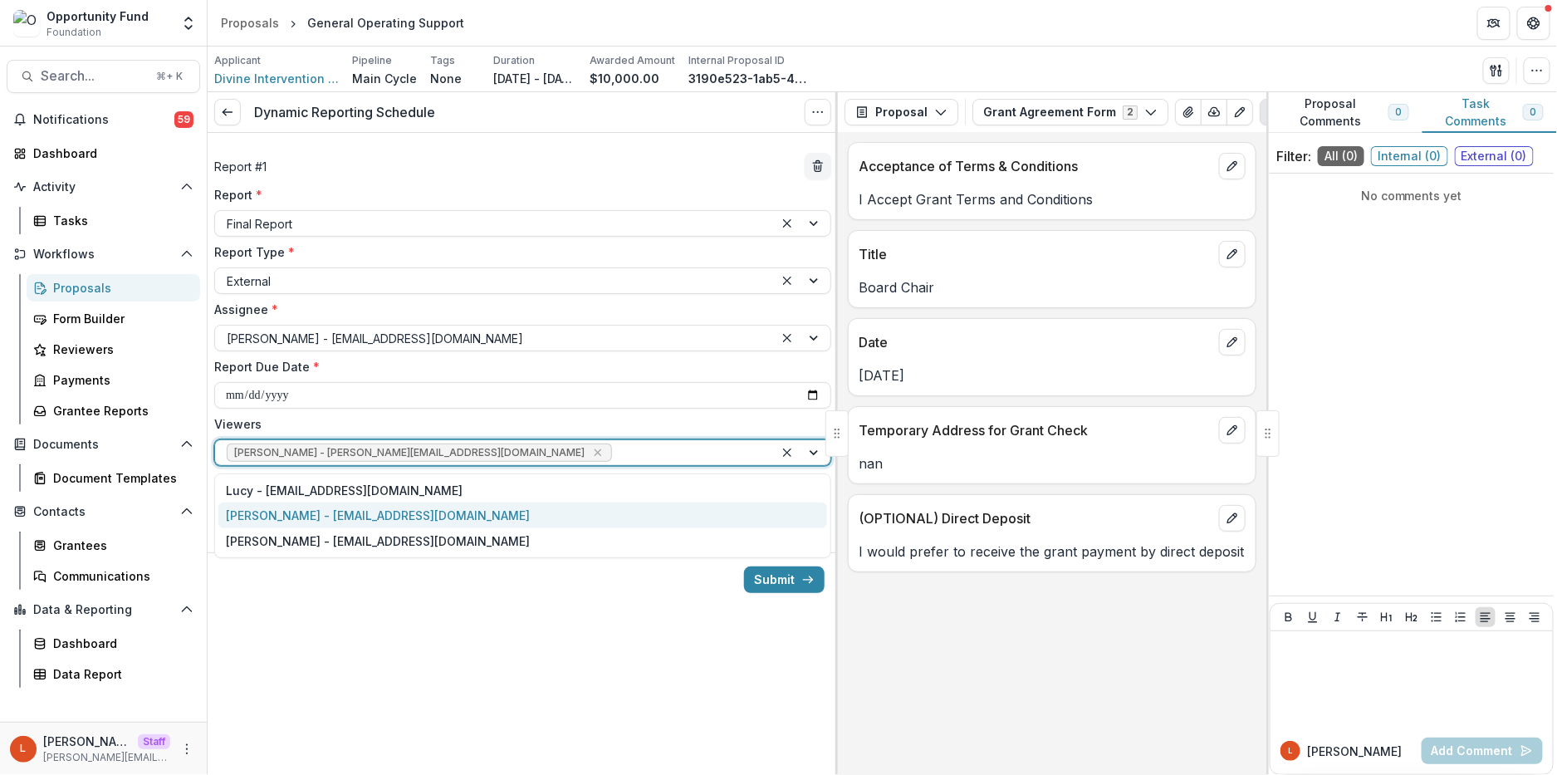
click at [418, 526] on div "[PERSON_NAME] - [EMAIL_ADDRESS][DOMAIN_NAME]" at bounding box center [522, 515] width 609 height 26
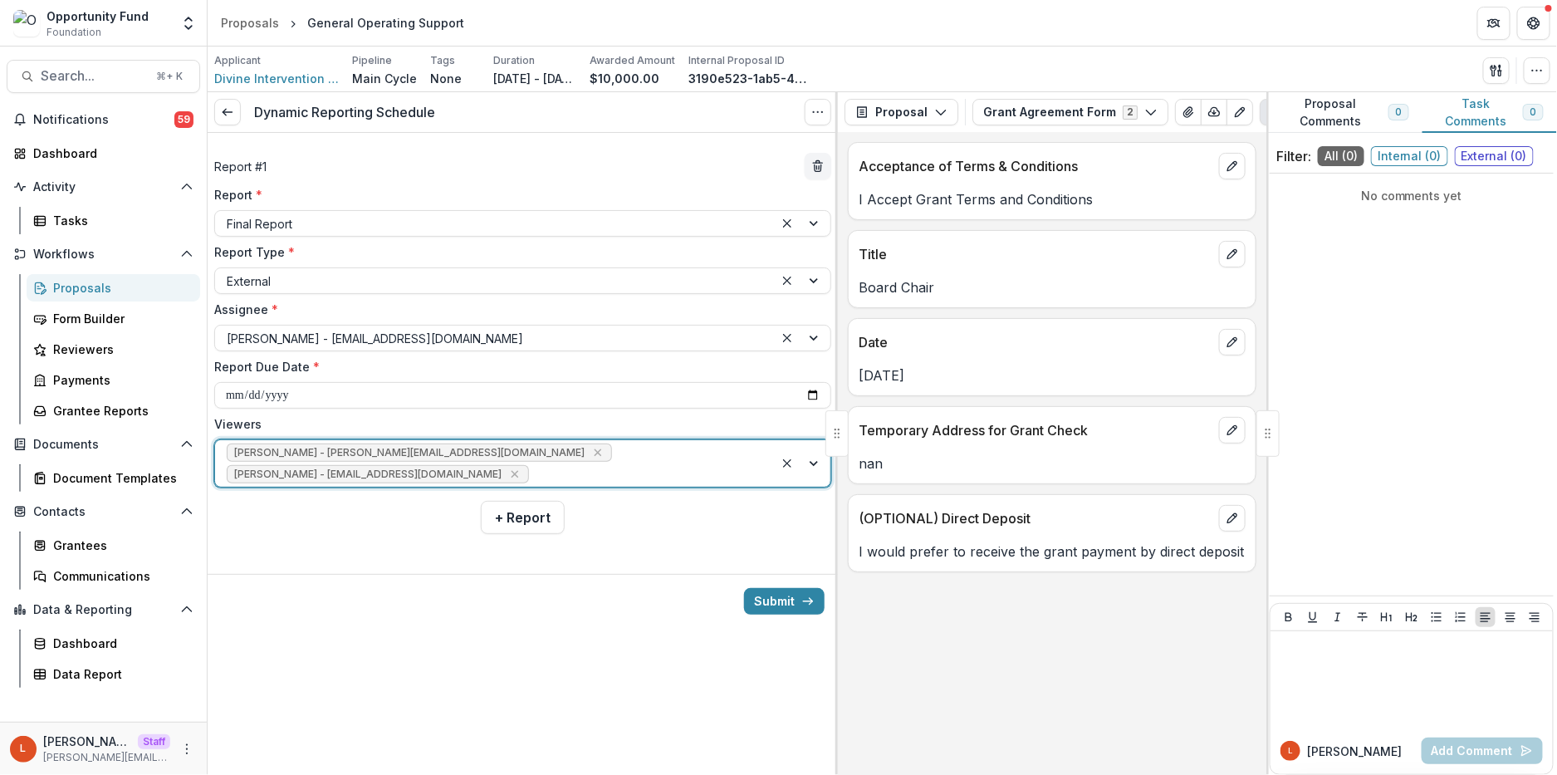
click at [557, 449] on div "[PERSON_NAME] - [PERSON_NAME][EMAIL_ADDRESS][DOMAIN_NAME] [PERSON_NAME] - [PERS…" at bounding box center [494, 463] width 559 height 47
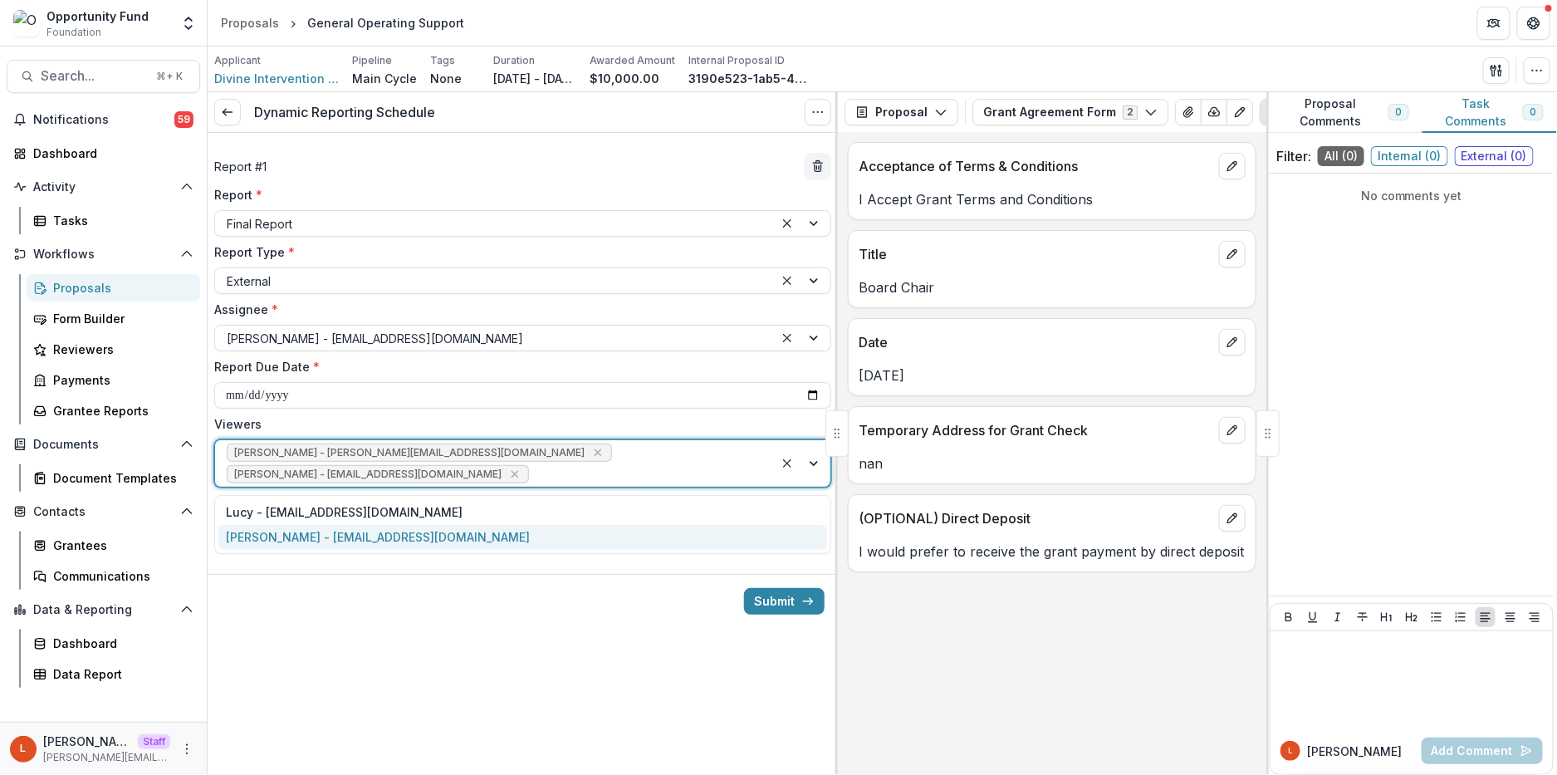
click at [443, 538] on div "[PERSON_NAME] - [EMAIL_ADDRESS][DOMAIN_NAME]" at bounding box center [522, 538] width 609 height 26
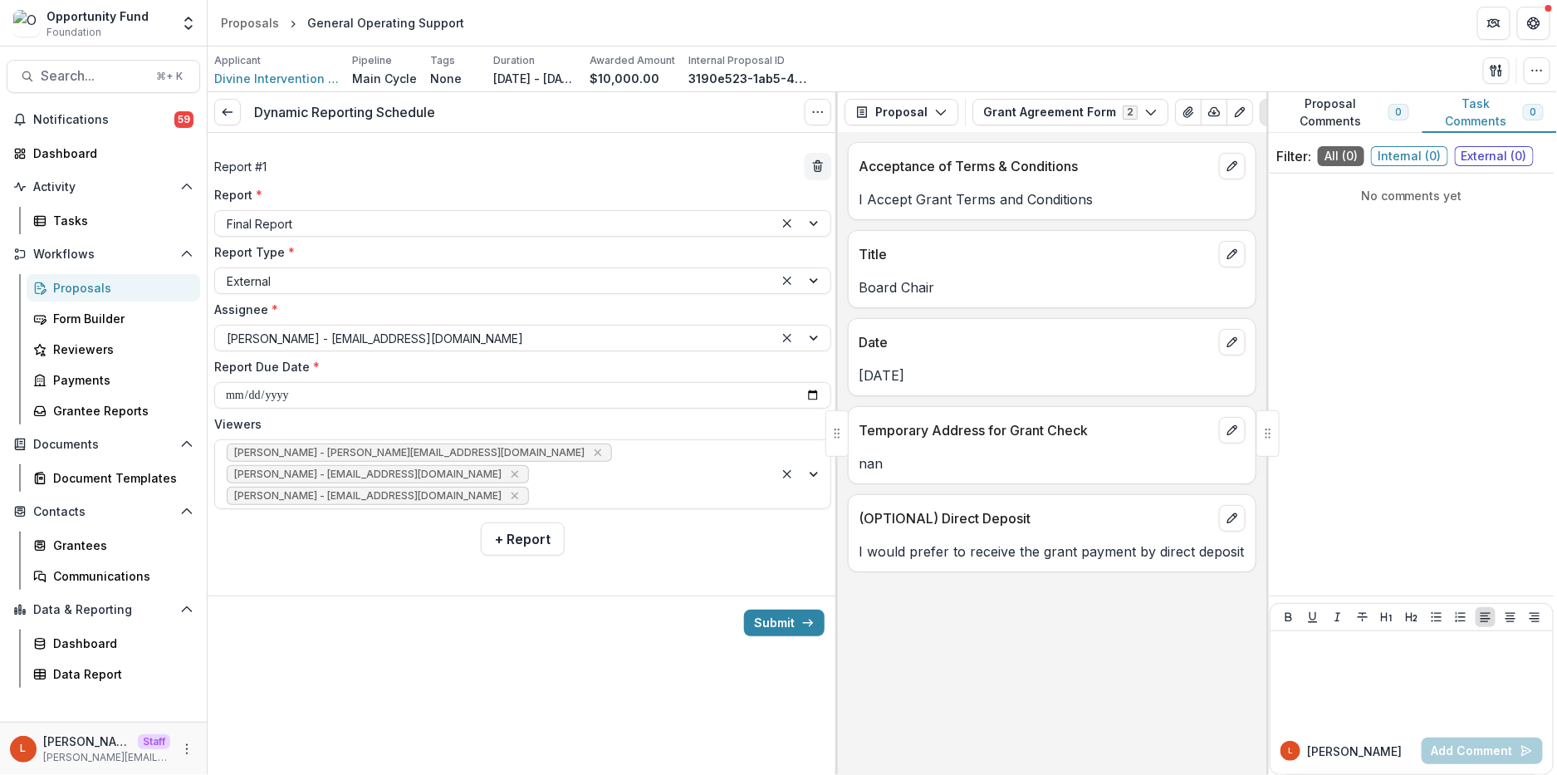
click at [699, 625] on div "Submit" at bounding box center [523, 622] width 630 height 54
click at [797, 625] on button "Submit" at bounding box center [784, 623] width 81 height 27
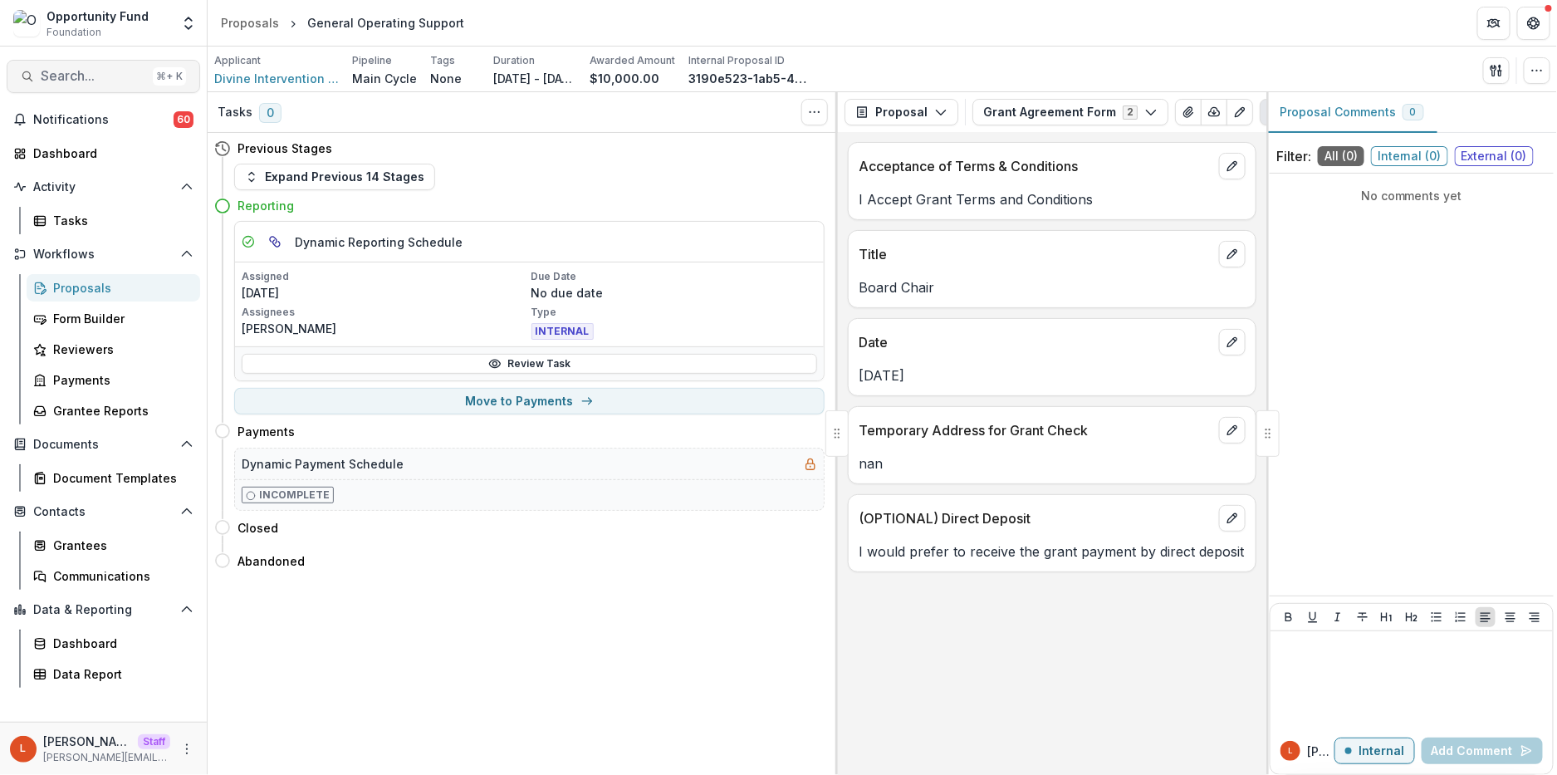
click at [77, 81] on span "Search..." at bounding box center [93, 76] width 105 height 16
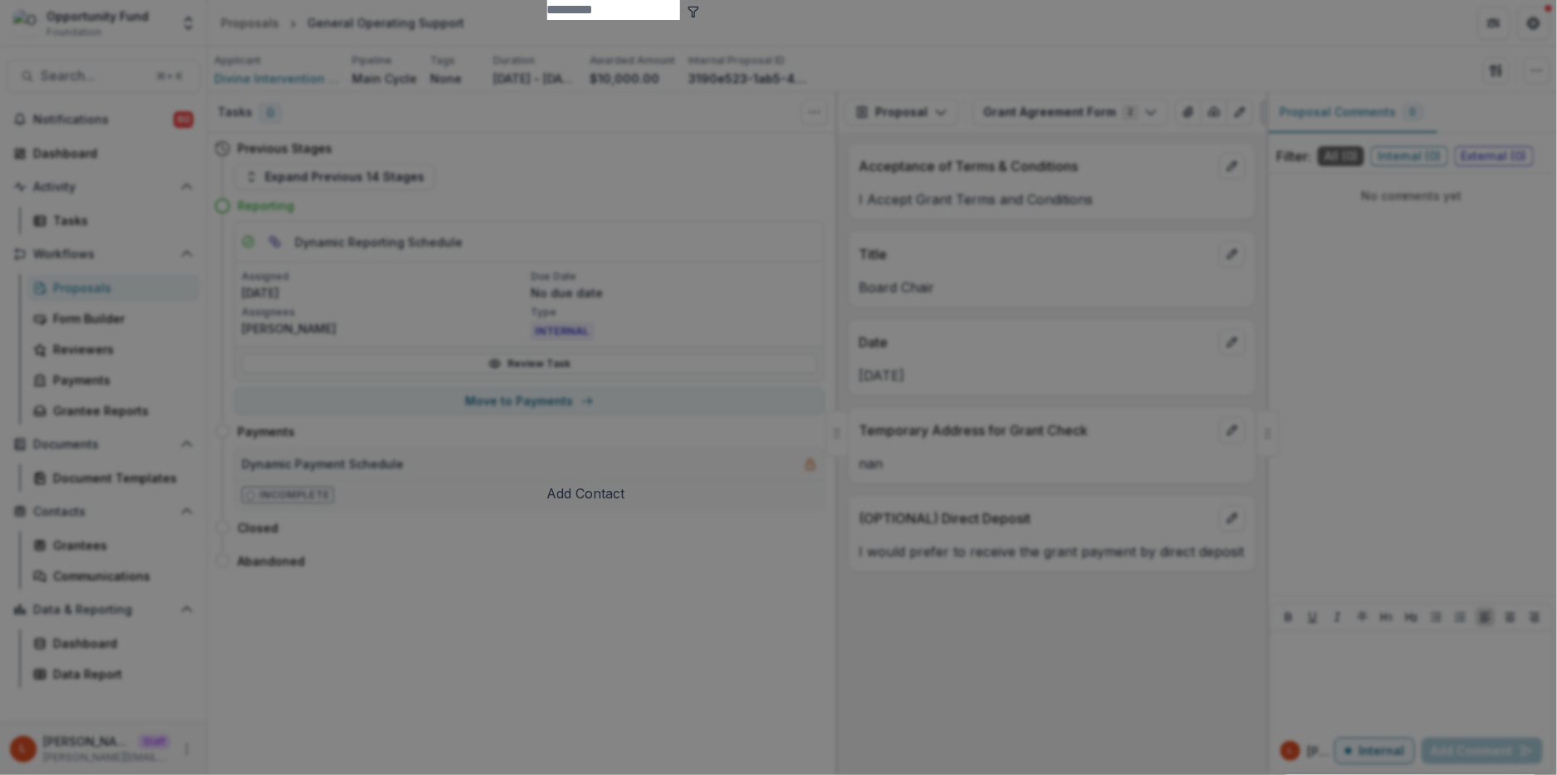
type input "*"
type input "*****"
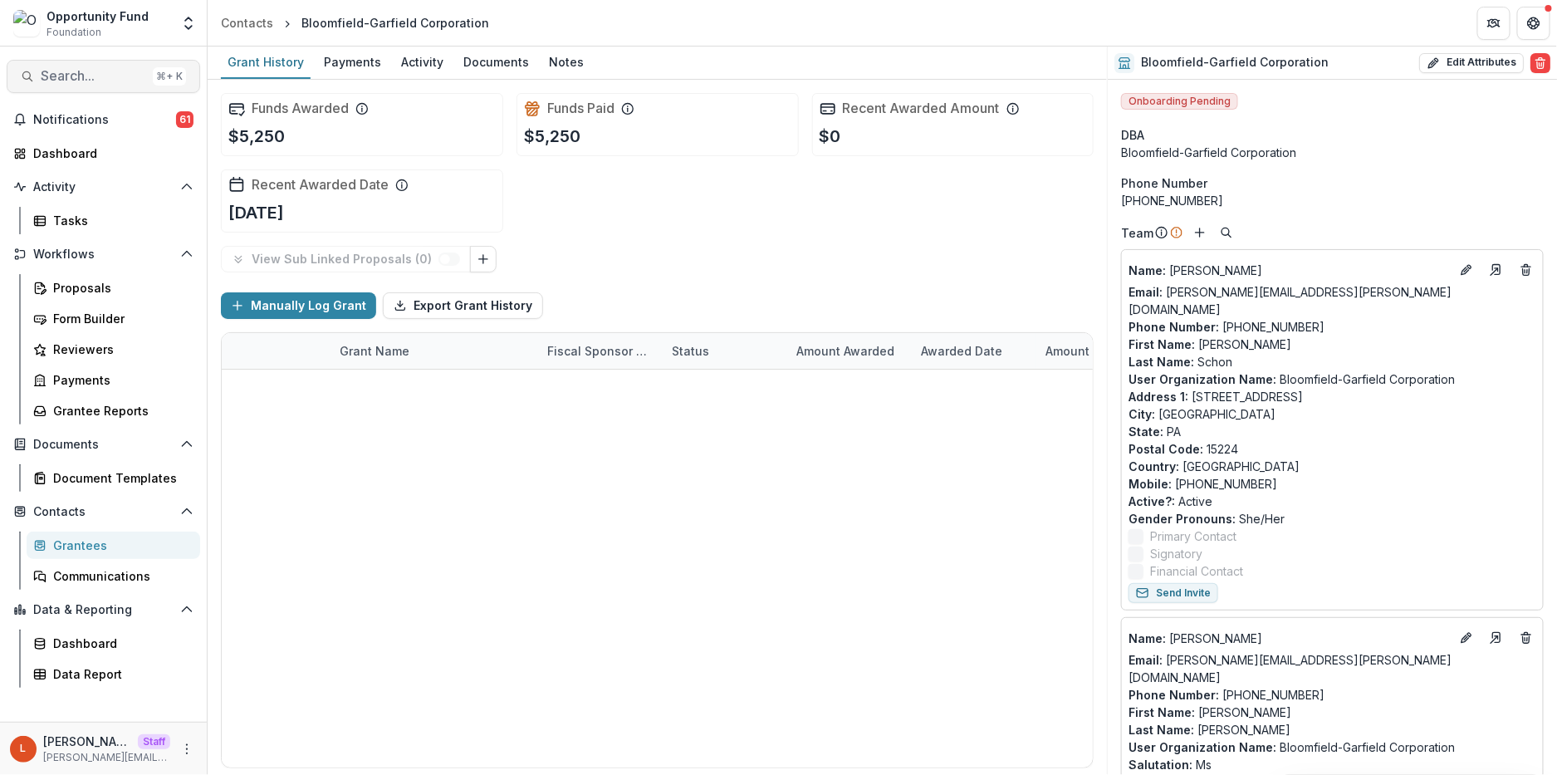
click at [86, 78] on span "Search..." at bounding box center [93, 76] width 105 height 16
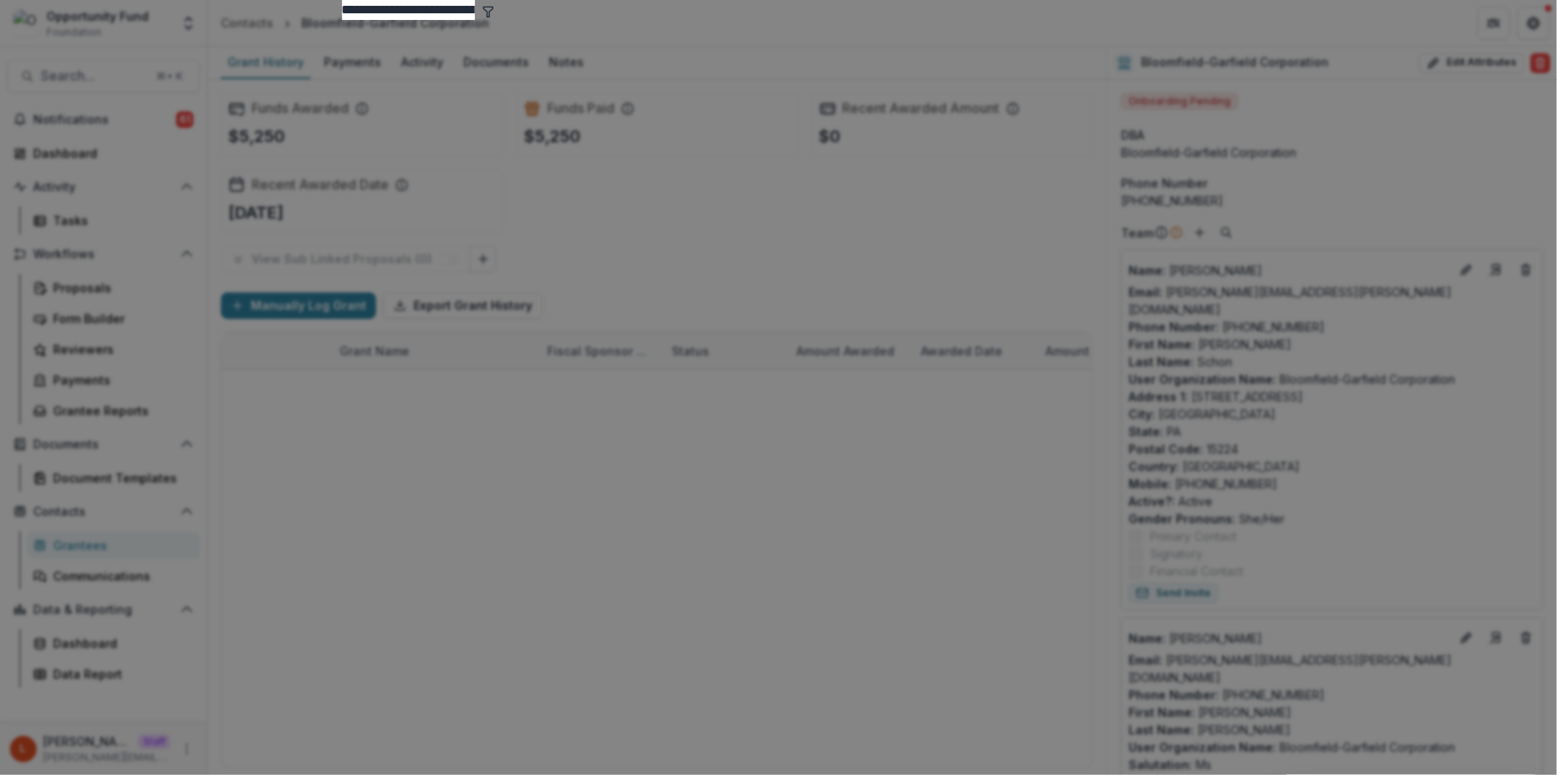
type input "**********"
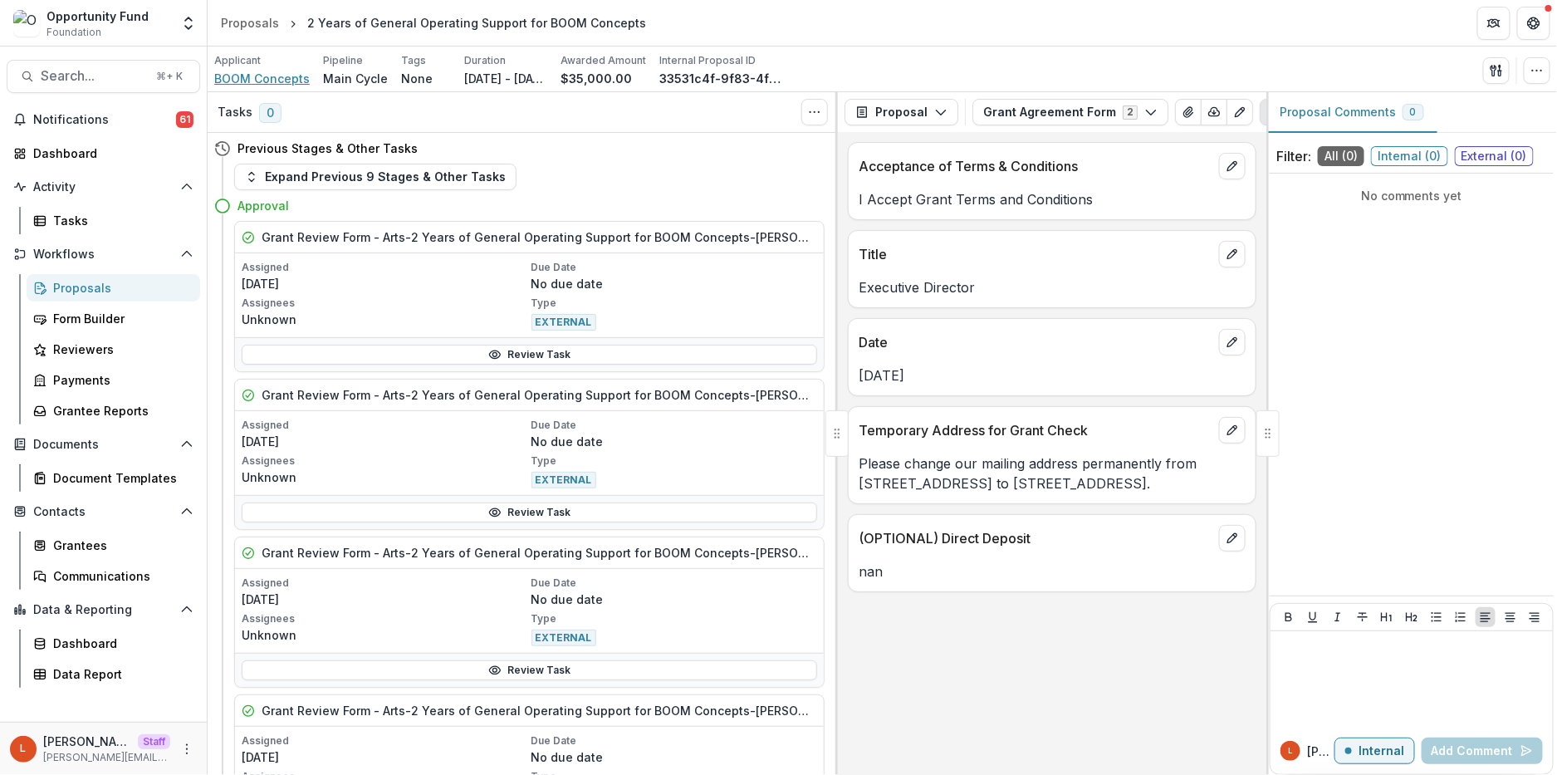
click at [265, 79] on span "BOOM Concepts" at bounding box center [262, 78] width 96 height 17
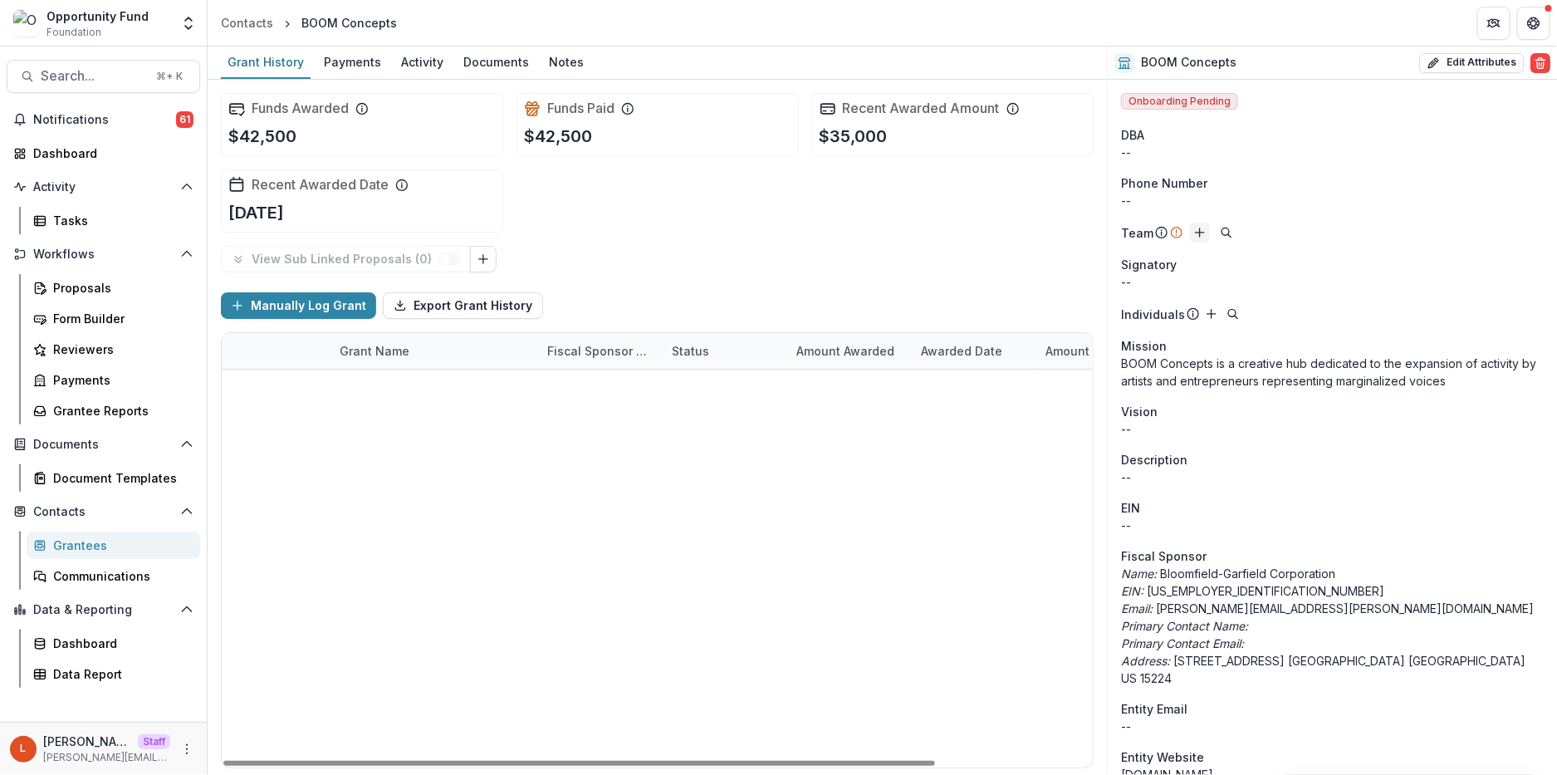
click at [1193, 238] on icon "Add" at bounding box center [1199, 232] width 13 height 13
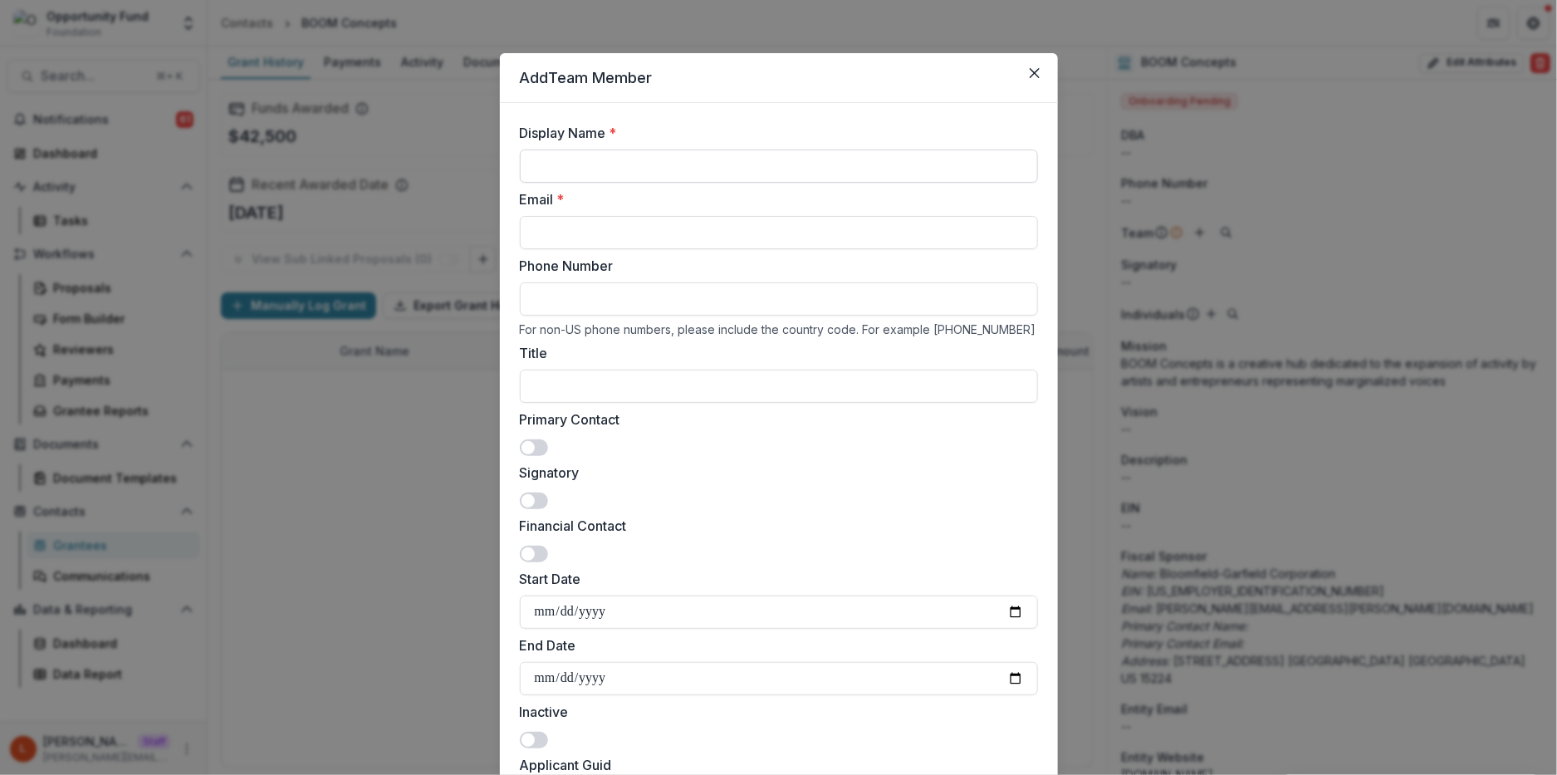
click at [616, 167] on input "Display Name *" at bounding box center [779, 165] width 518 height 33
type input "*"
type input "**********"
click at [684, 233] on input "Email *" at bounding box center [779, 232] width 518 height 33
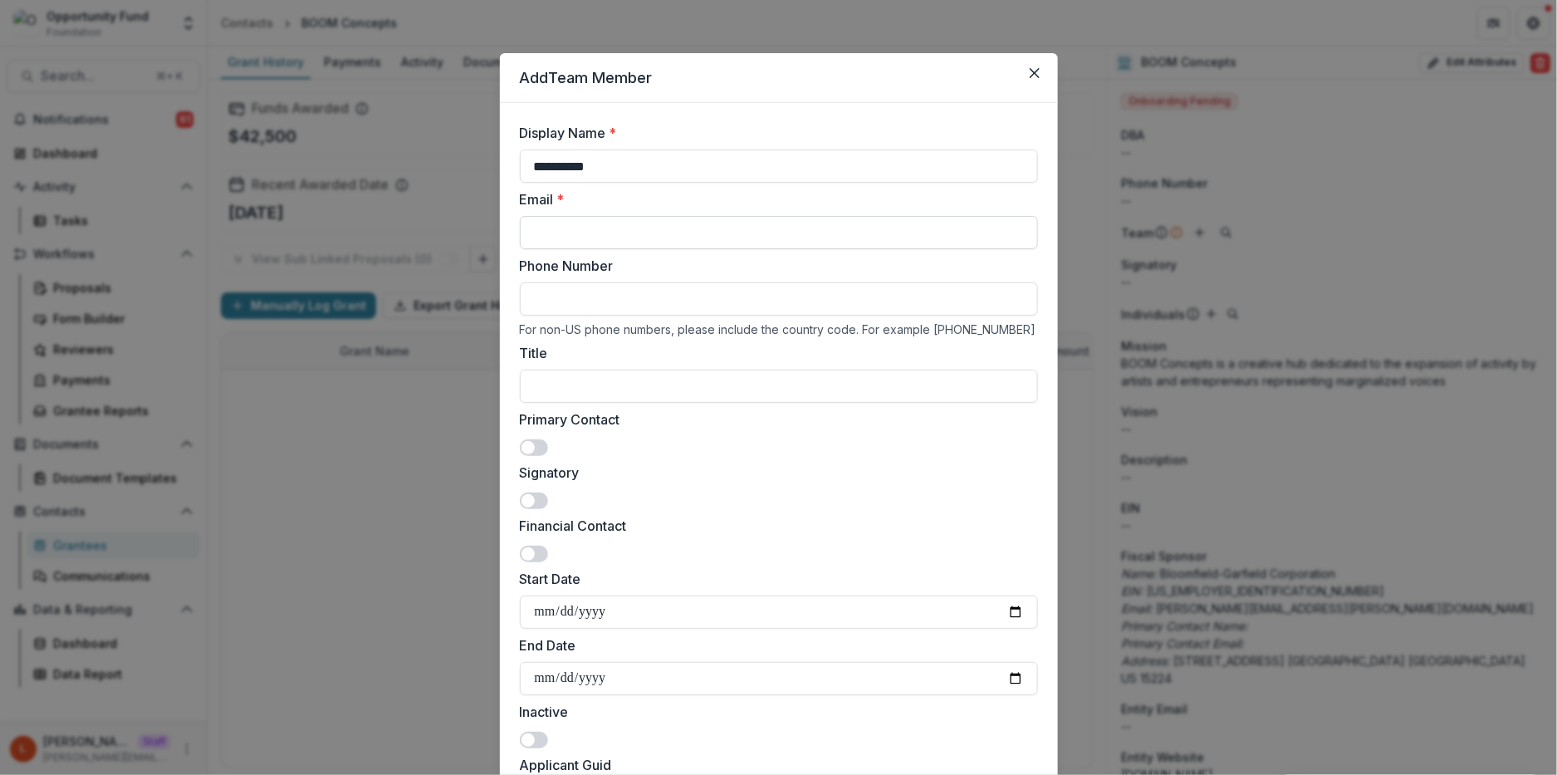
paste input "**********"
type input "**********"
click at [538, 449] on span at bounding box center [534, 447] width 28 height 17
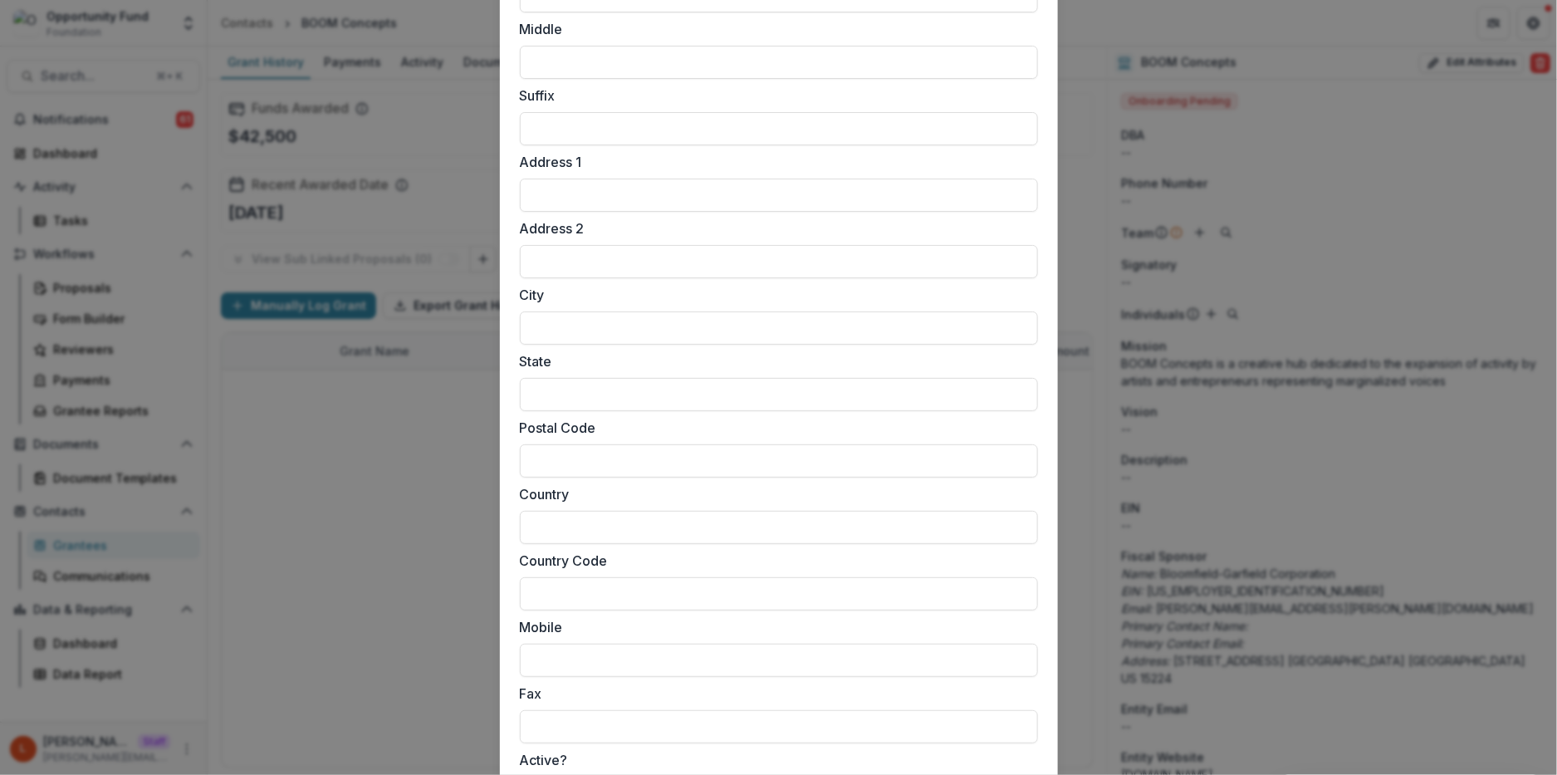
scroll to position [1415, 0]
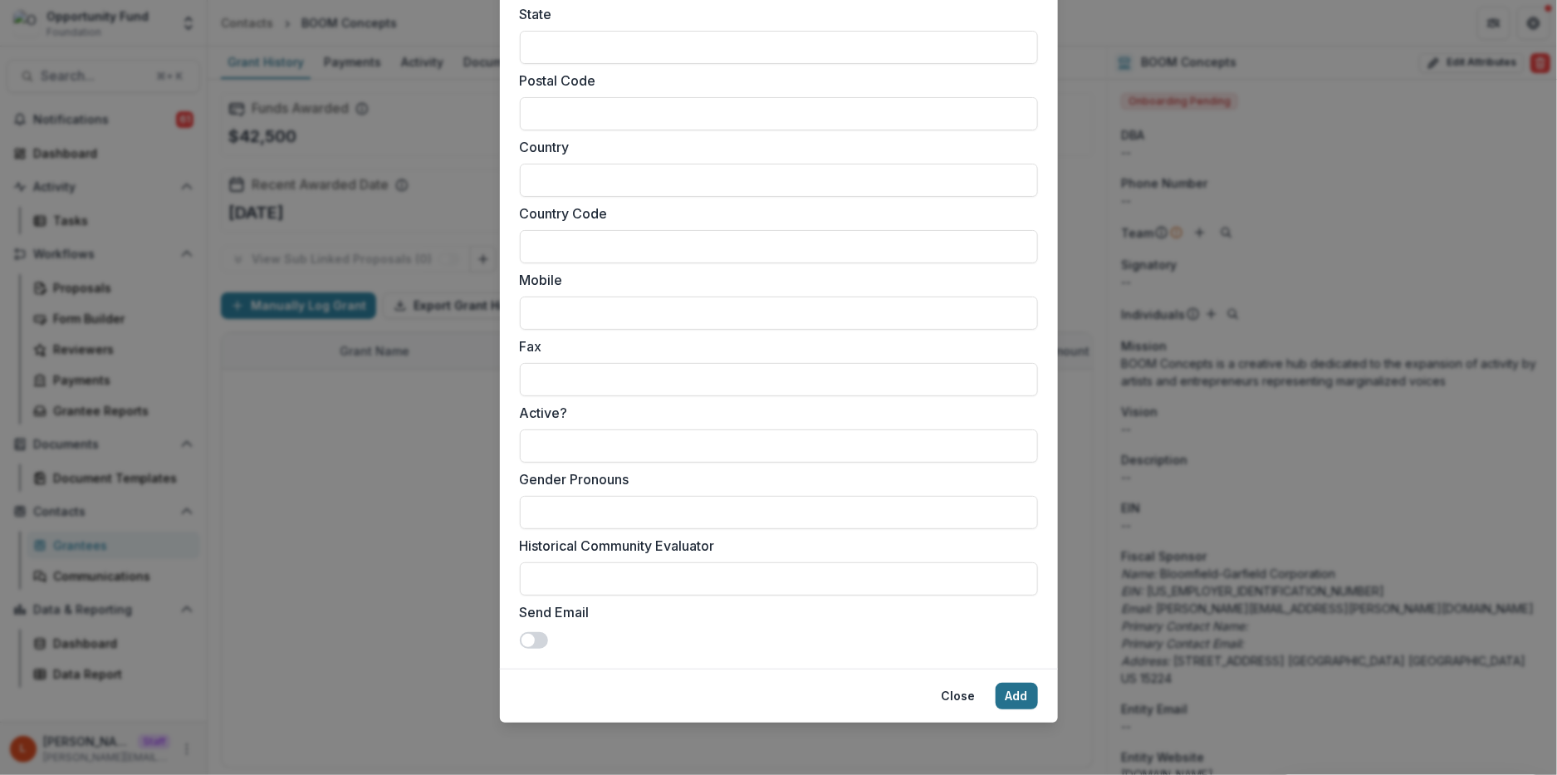
click at [1024, 698] on button "Add" at bounding box center [1017, 696] width 42 height 27
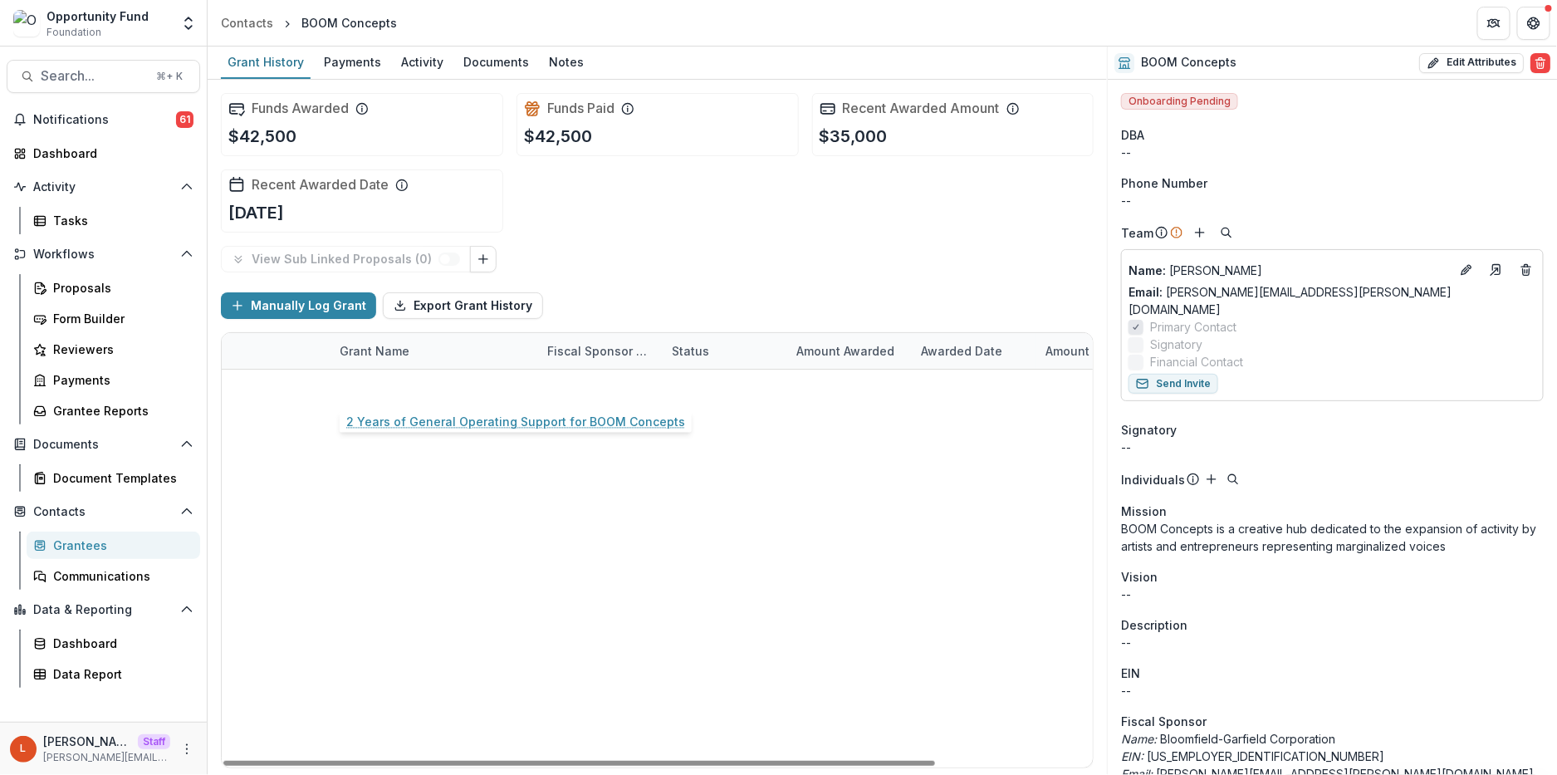
click at [479, 389] on link "2 Years of General Operating Support for BOOM Concepts" at bounding box center [434, 387] width 188 height 17
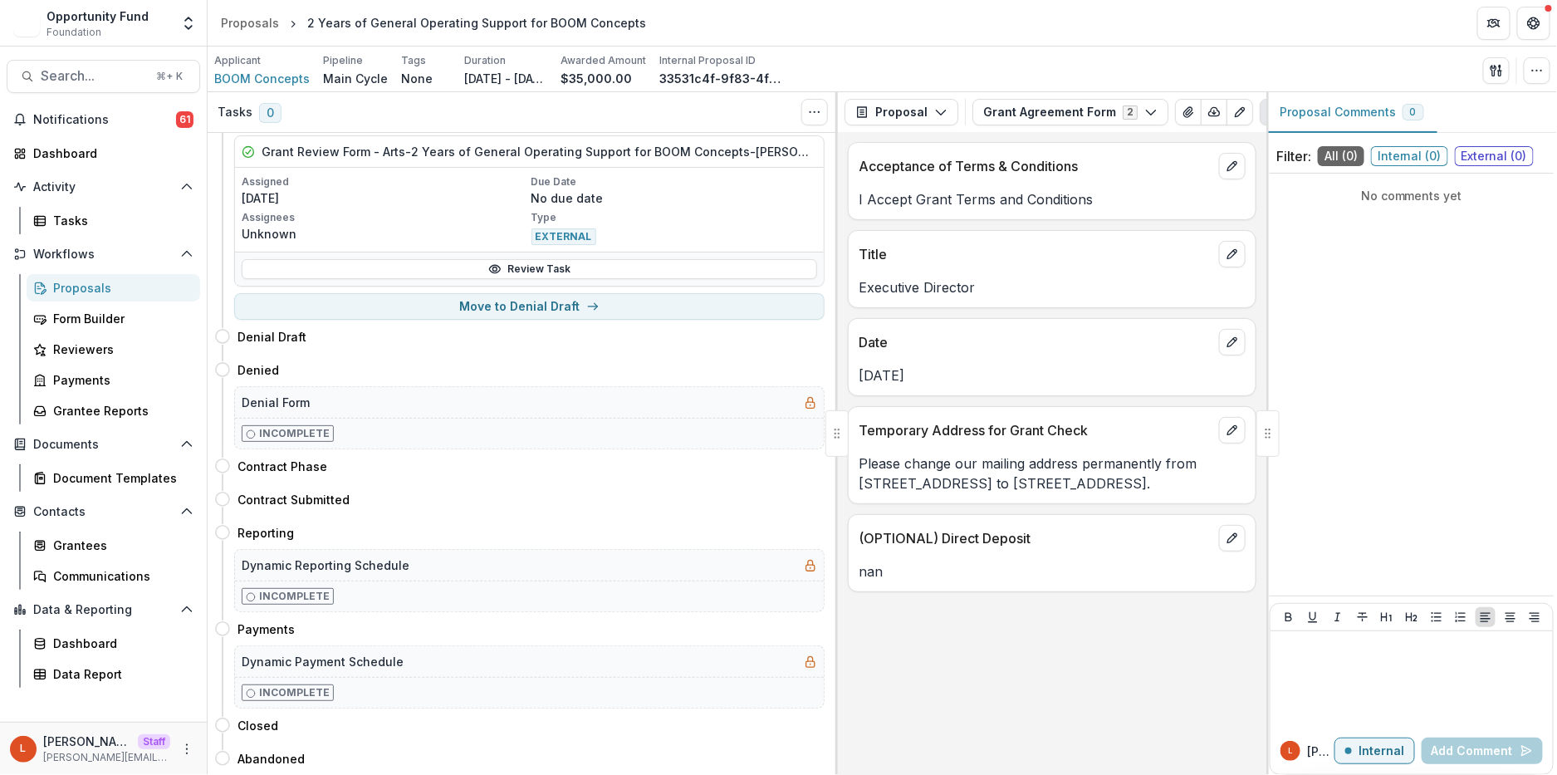
scroll to position [1034, 0]
click at [796, 535] on button "Move here" at bounding box center [790, 532] width 69 height 20
select select "*********"
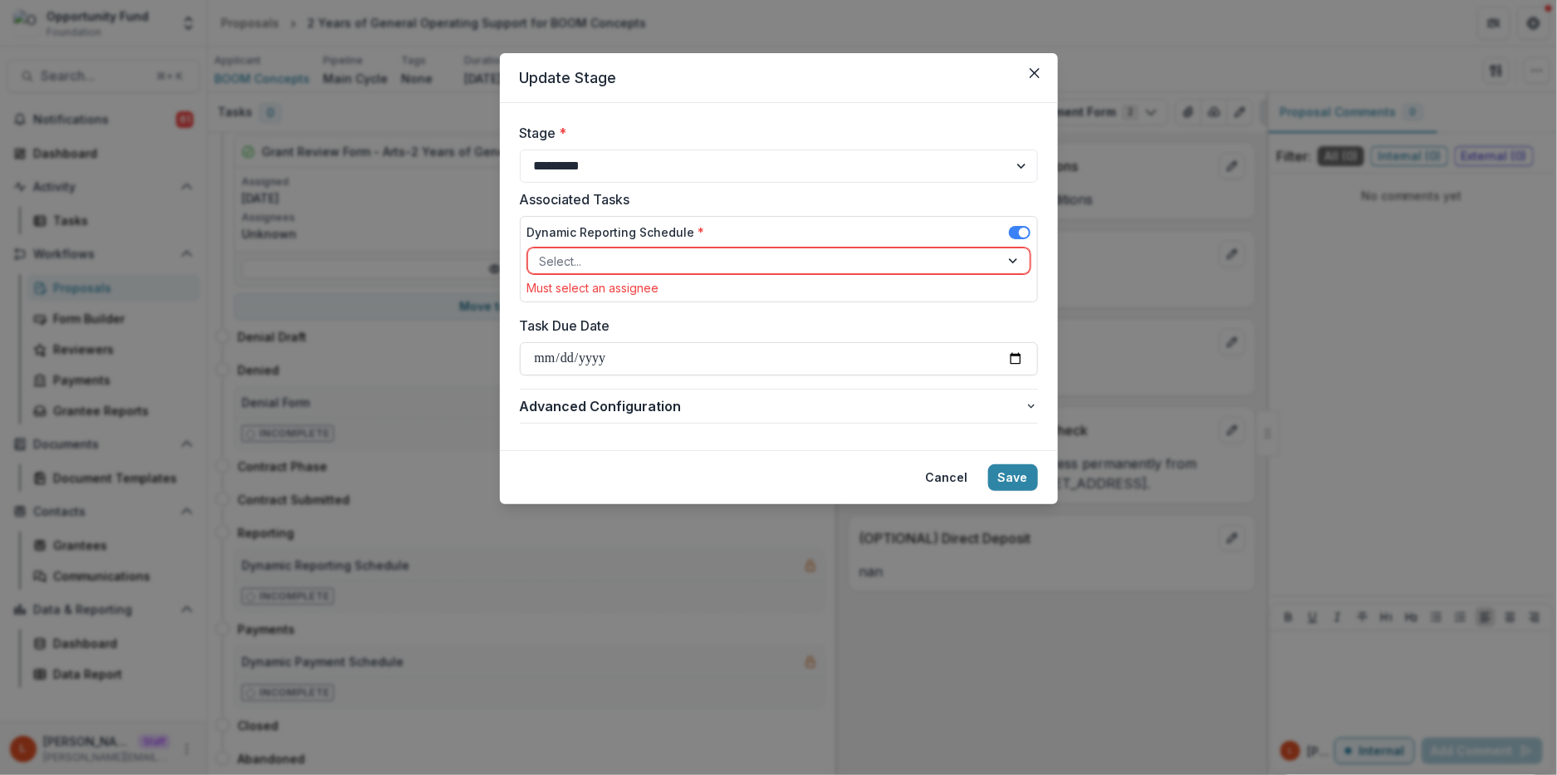
click at [669, 253] on div at bounding box center [764, 261] width 448 height 21
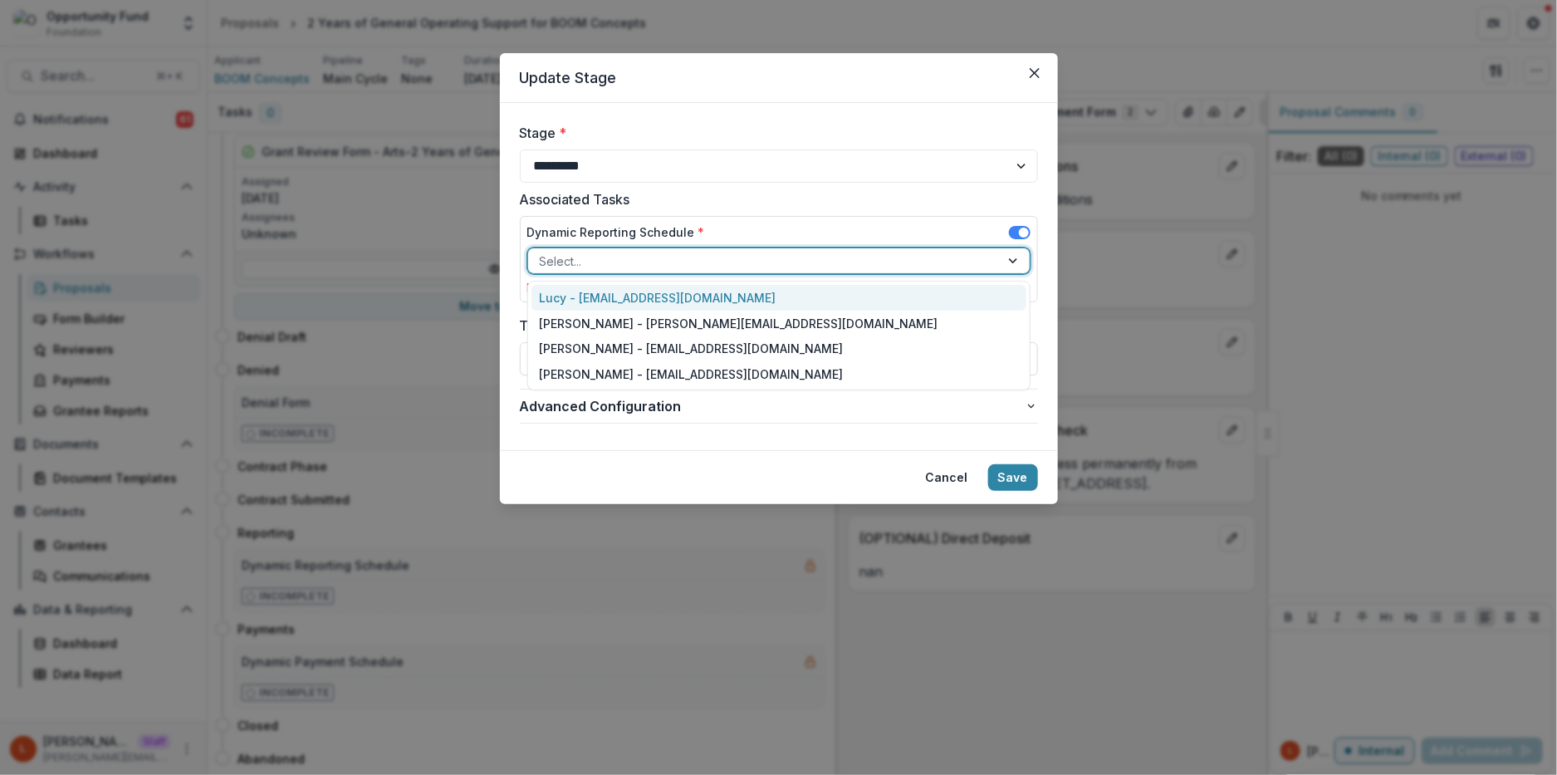
click at [669, 295] on div "Lucy - [EMAIL_ADDRESS][DOMAIN_NAME]" at bounding box center [779, 298] width 495 height 26
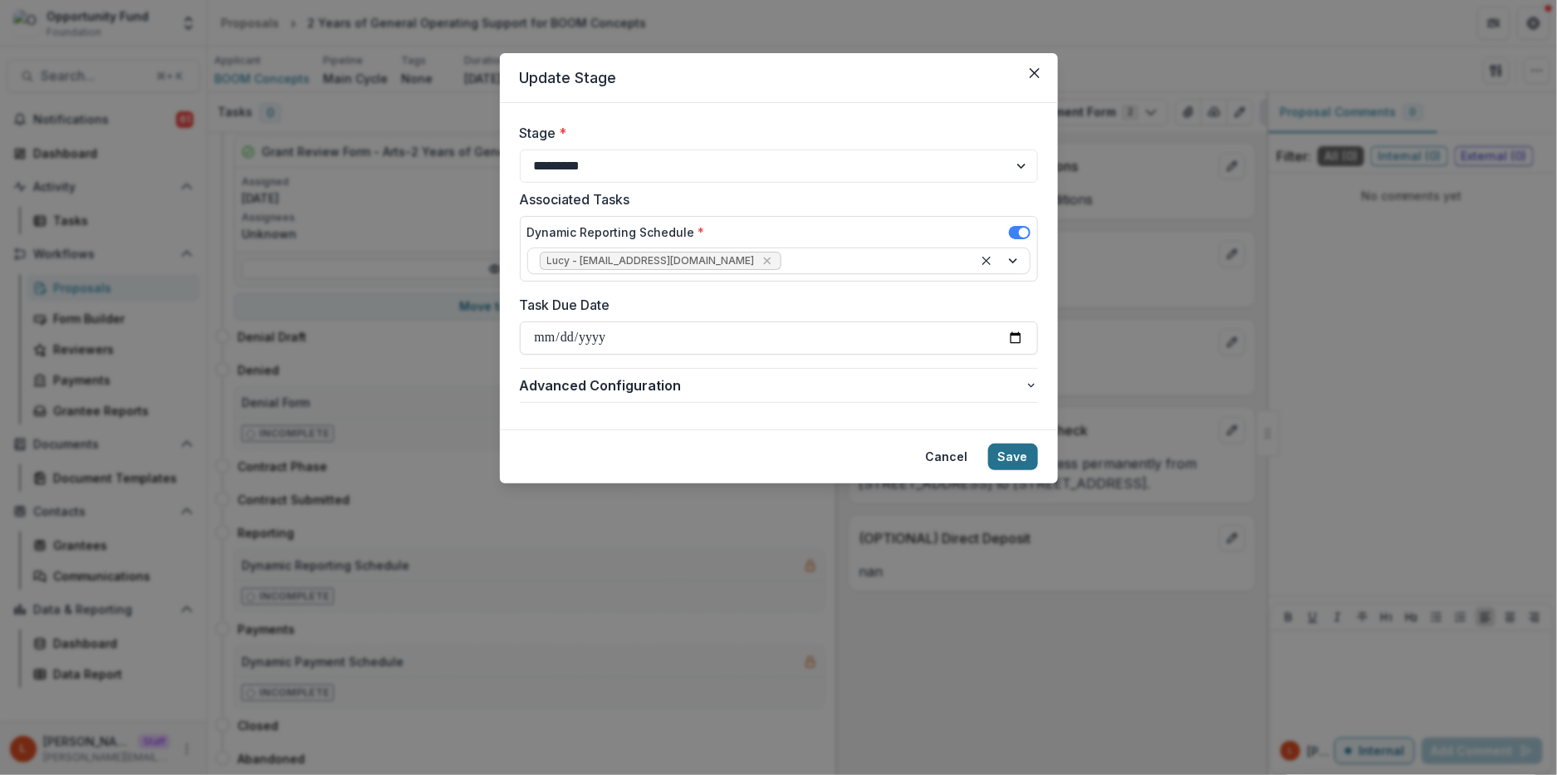
click at [1012, 458] on button "Save" at bounding box center [1013, 456] width 50 height 27
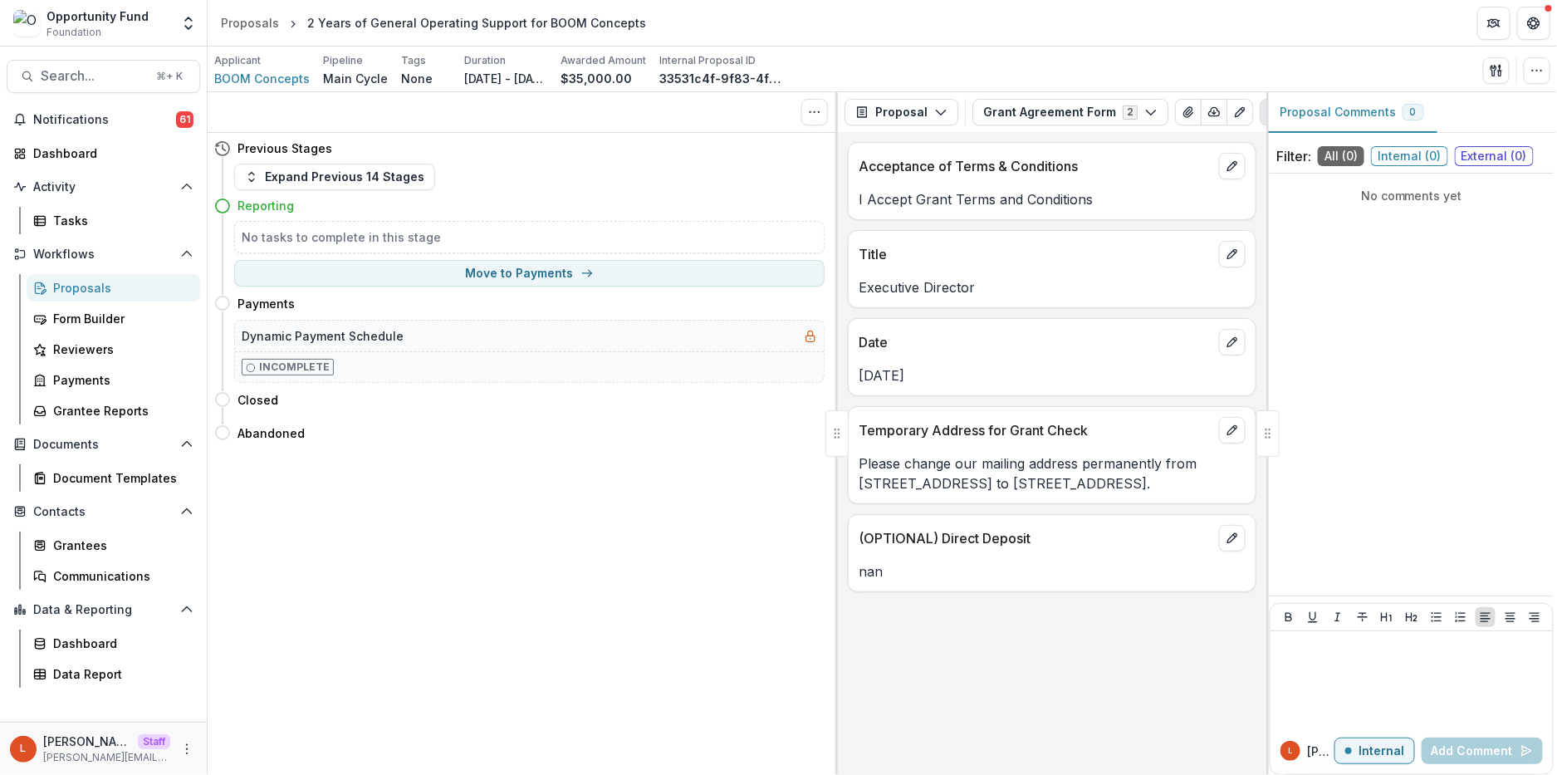
scroll to position [0, 0]
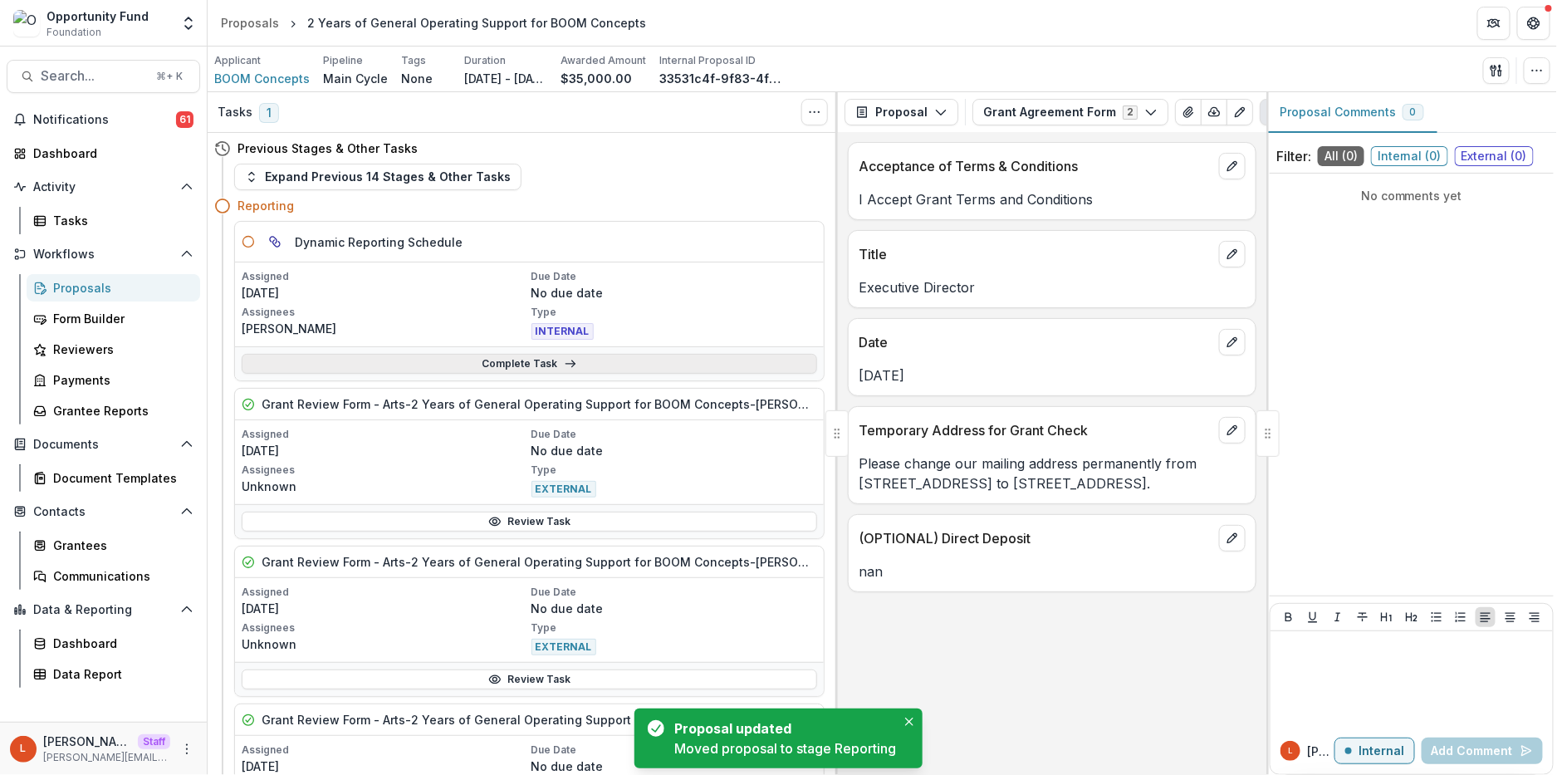
click at [505, 360] on link "Complete Task" at bounding box center [530, 364] width 576 height 20
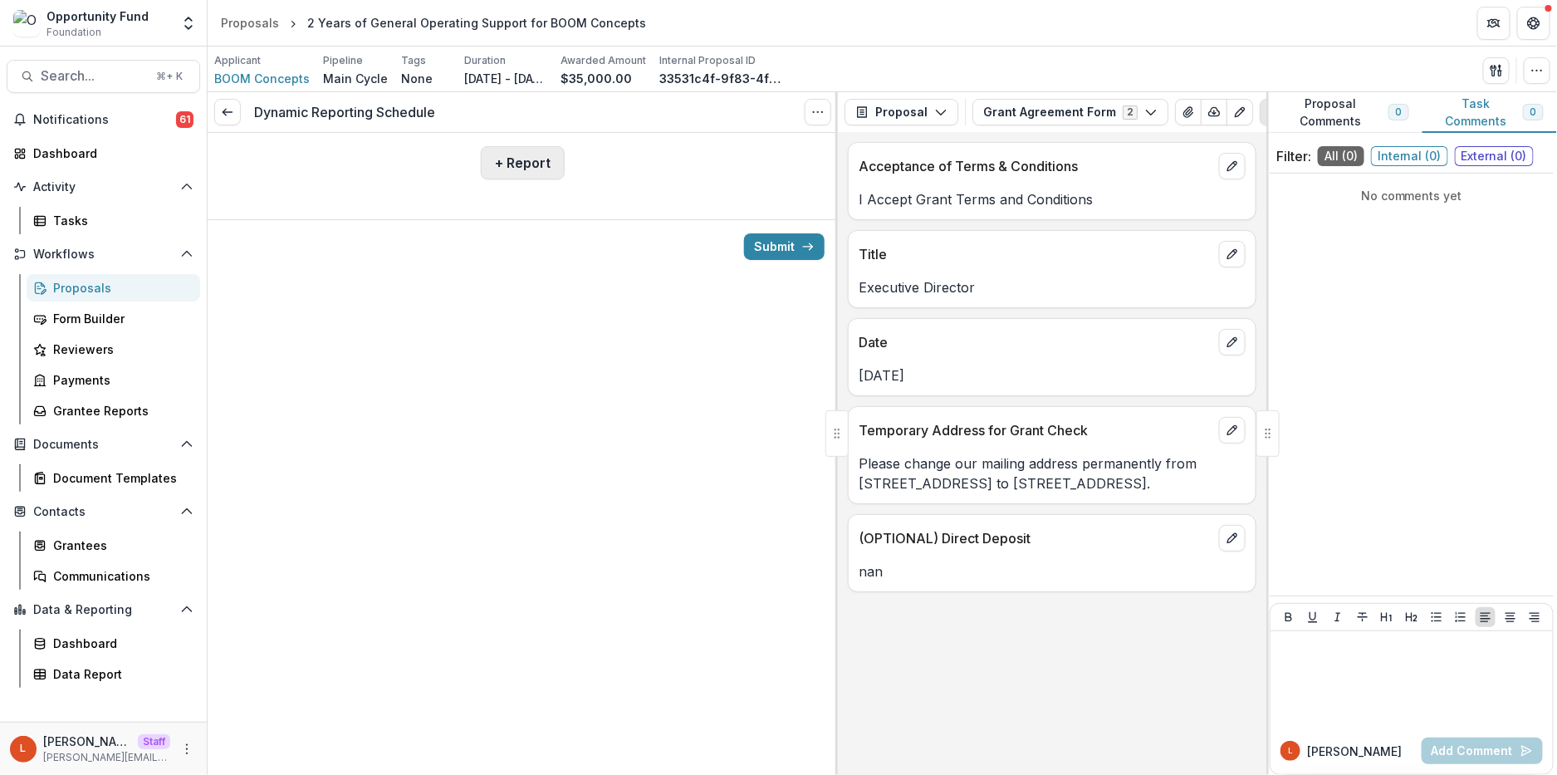
click at [511, 147] on button "+ Report" at bounding box center [523, 162] width 84 height 33
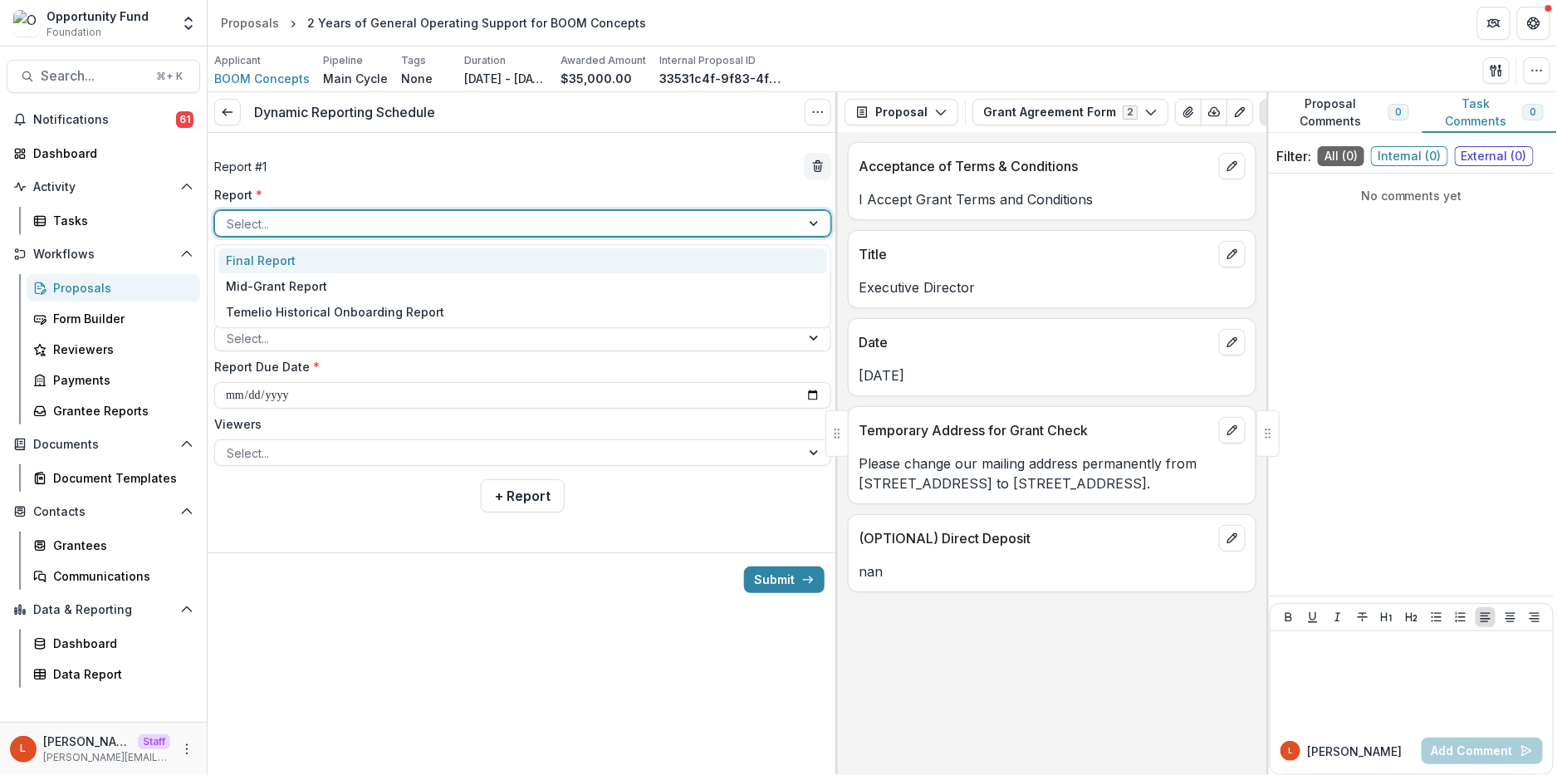
click at [390, 229] on div at bounding box center [508, 223] width 562 height 21
click at [380, 260] on div "Final Report" at bounding box center [522, 261] width 609 height 26
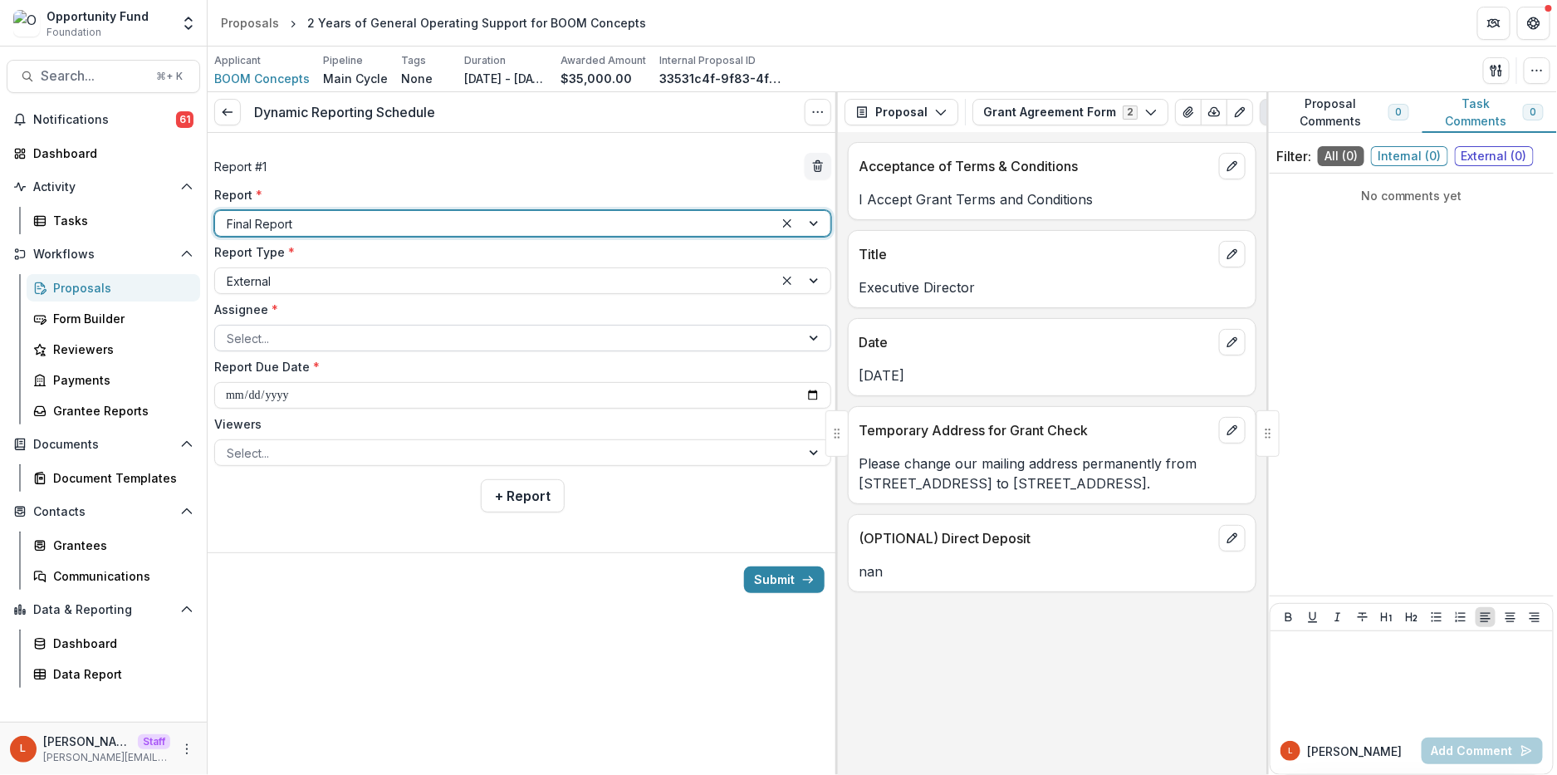
click at [357, 341] on div at bounding box center [508, 338] width 562 height 21
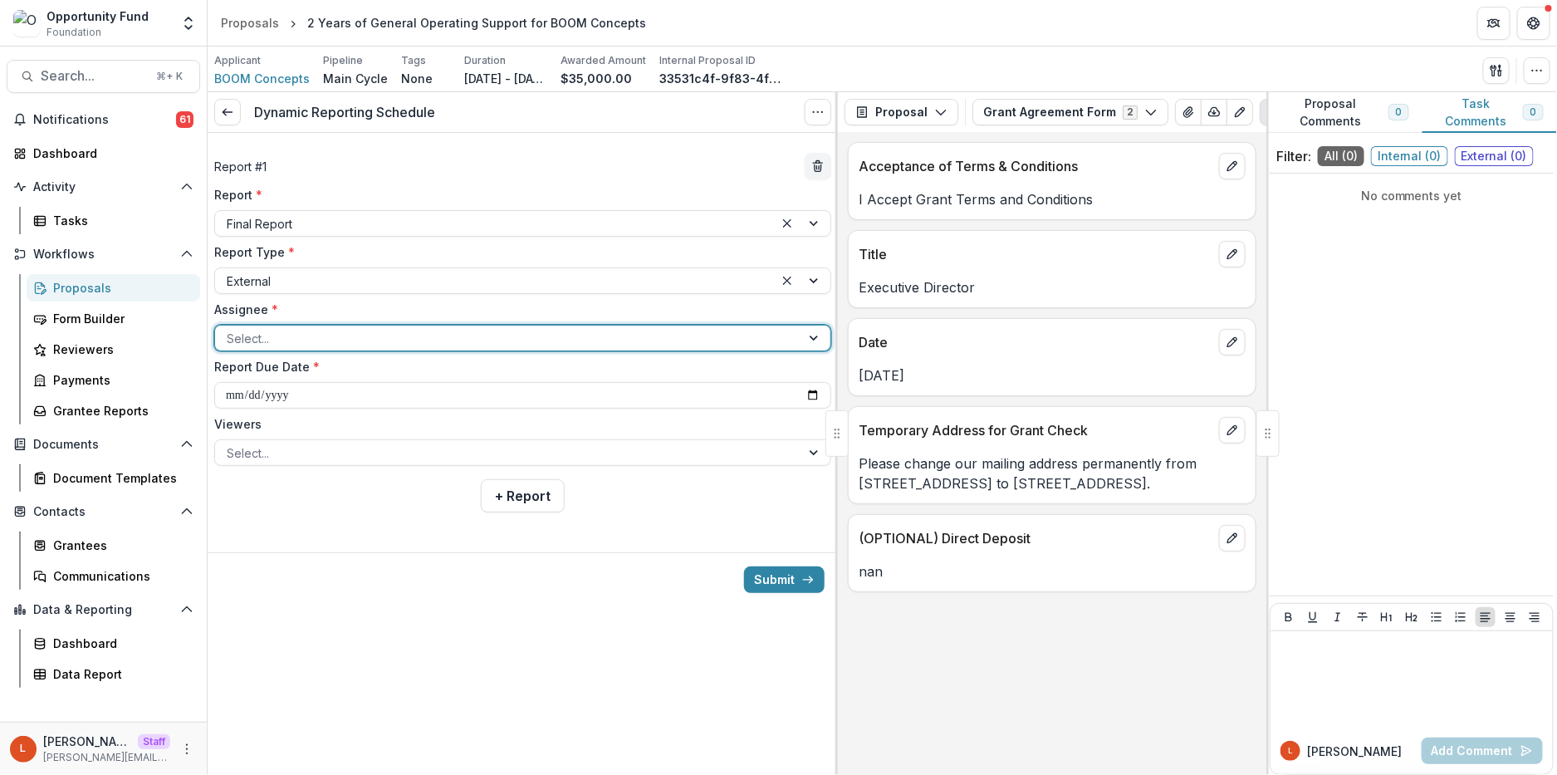
click at [355, 336] on div at bounding box center [508, 338] width 562 height 21
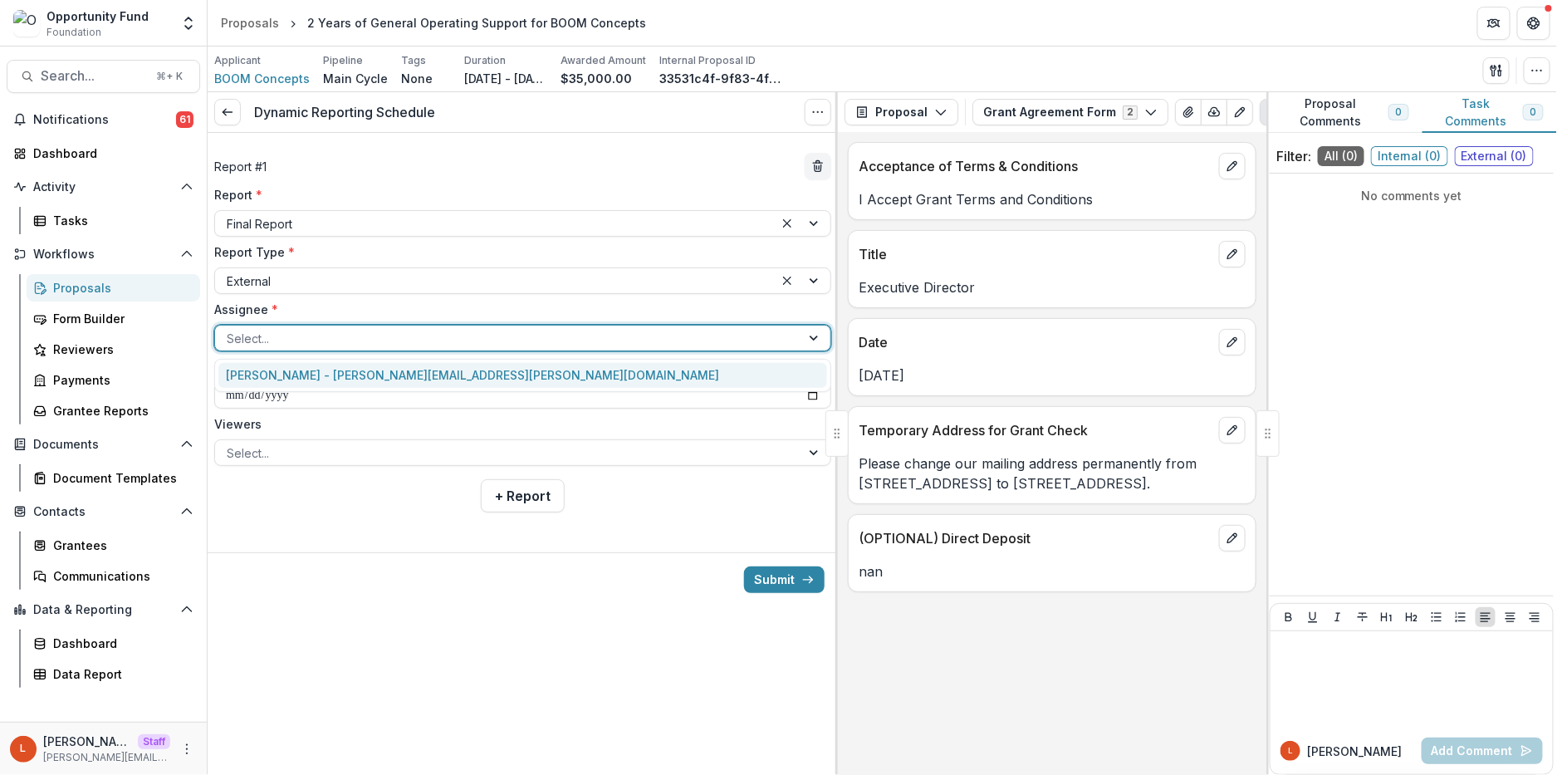
click at [355, 370] on div "[PERSON_NAME] - [PERSON_NAME][EMAIL_ADDRESS][PERSON_NAME][DOMAIN_NAME]" at bounding box center [522, 376] width 609 height 26
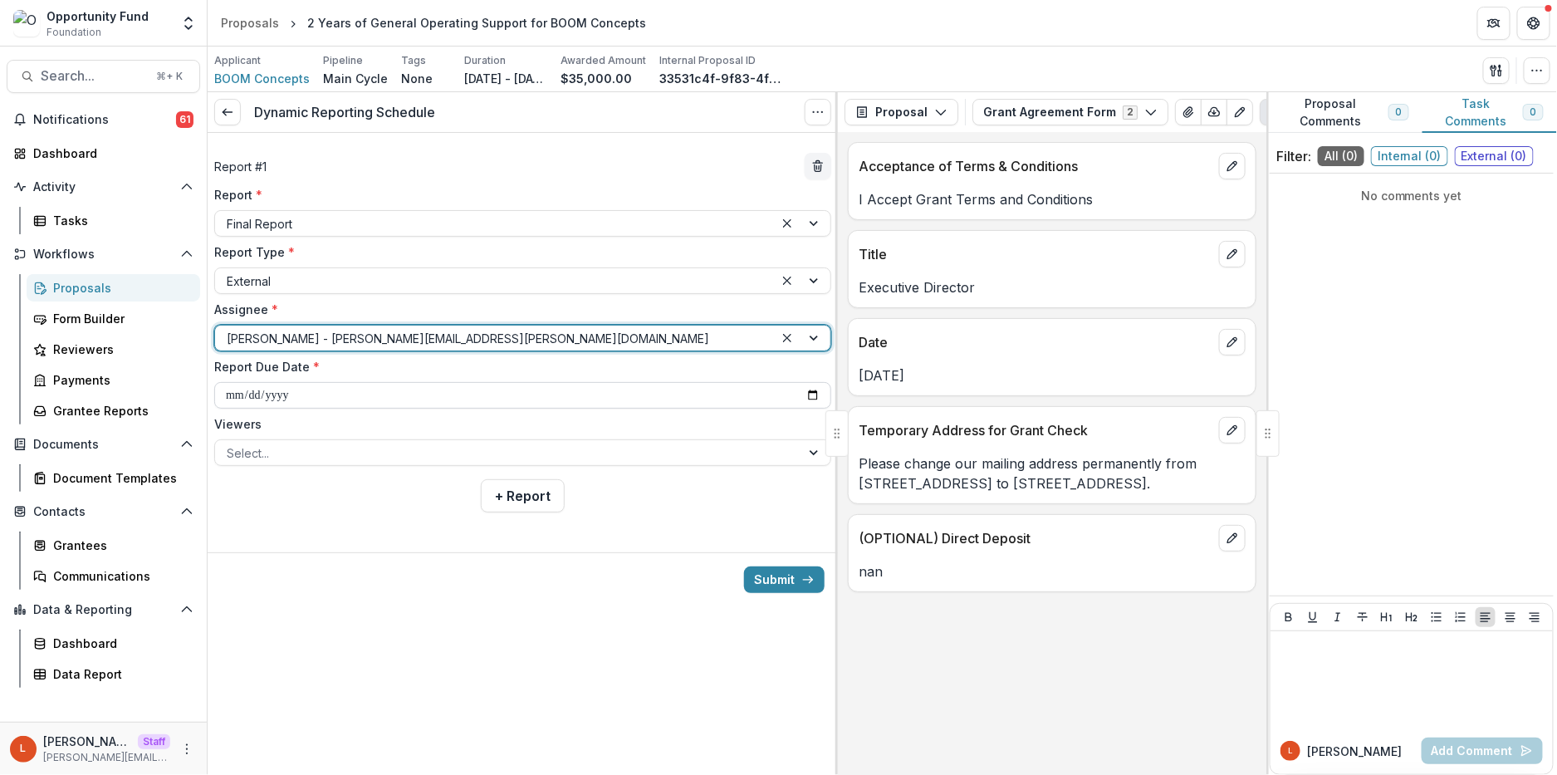
click at [238, 402] on input "**********" at bounding box center [522, 395] width 617 height 27
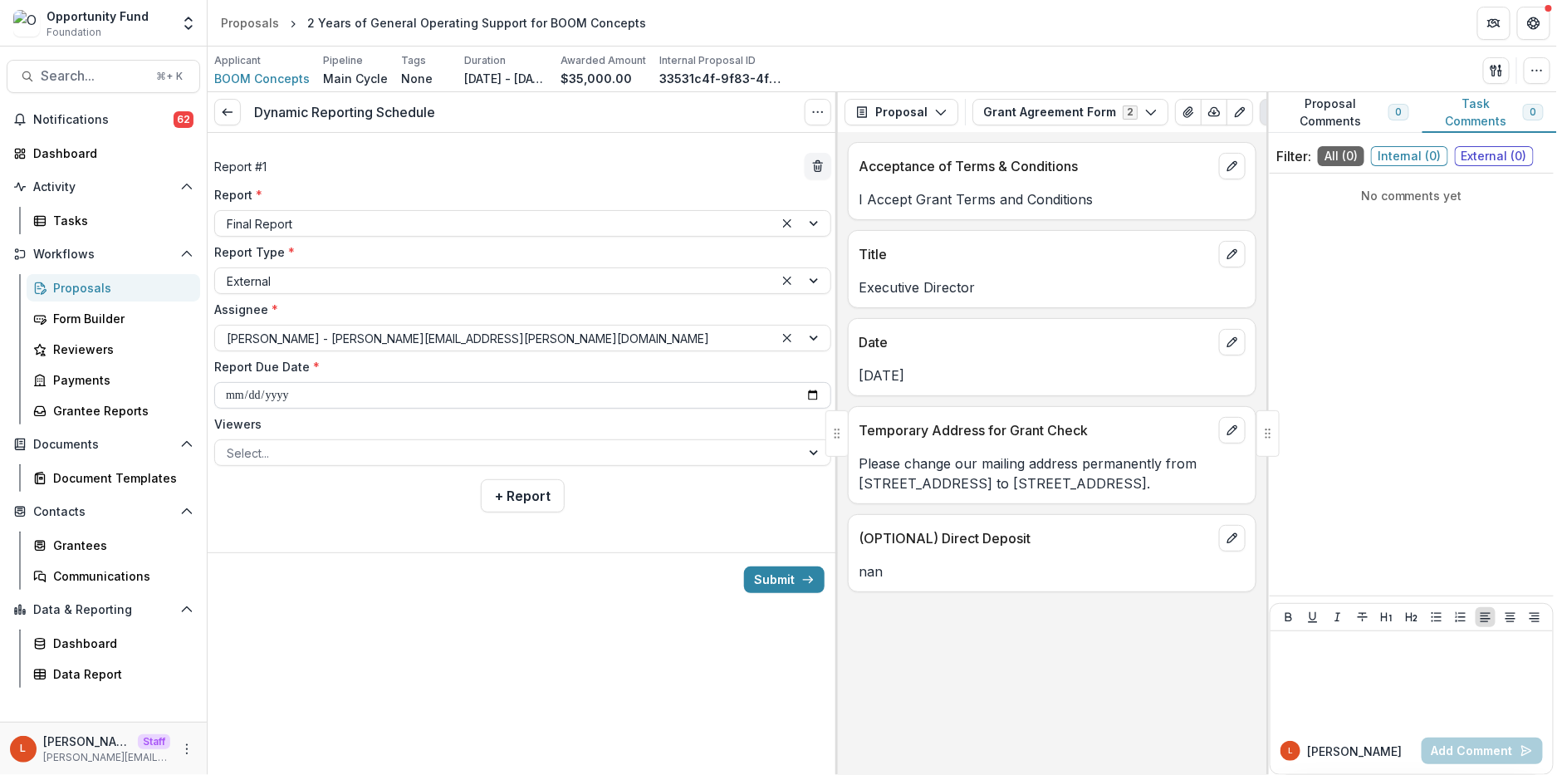
type input "**********"
click at [378, 457] on div at bounding box center [508, 453] width 562 height 21
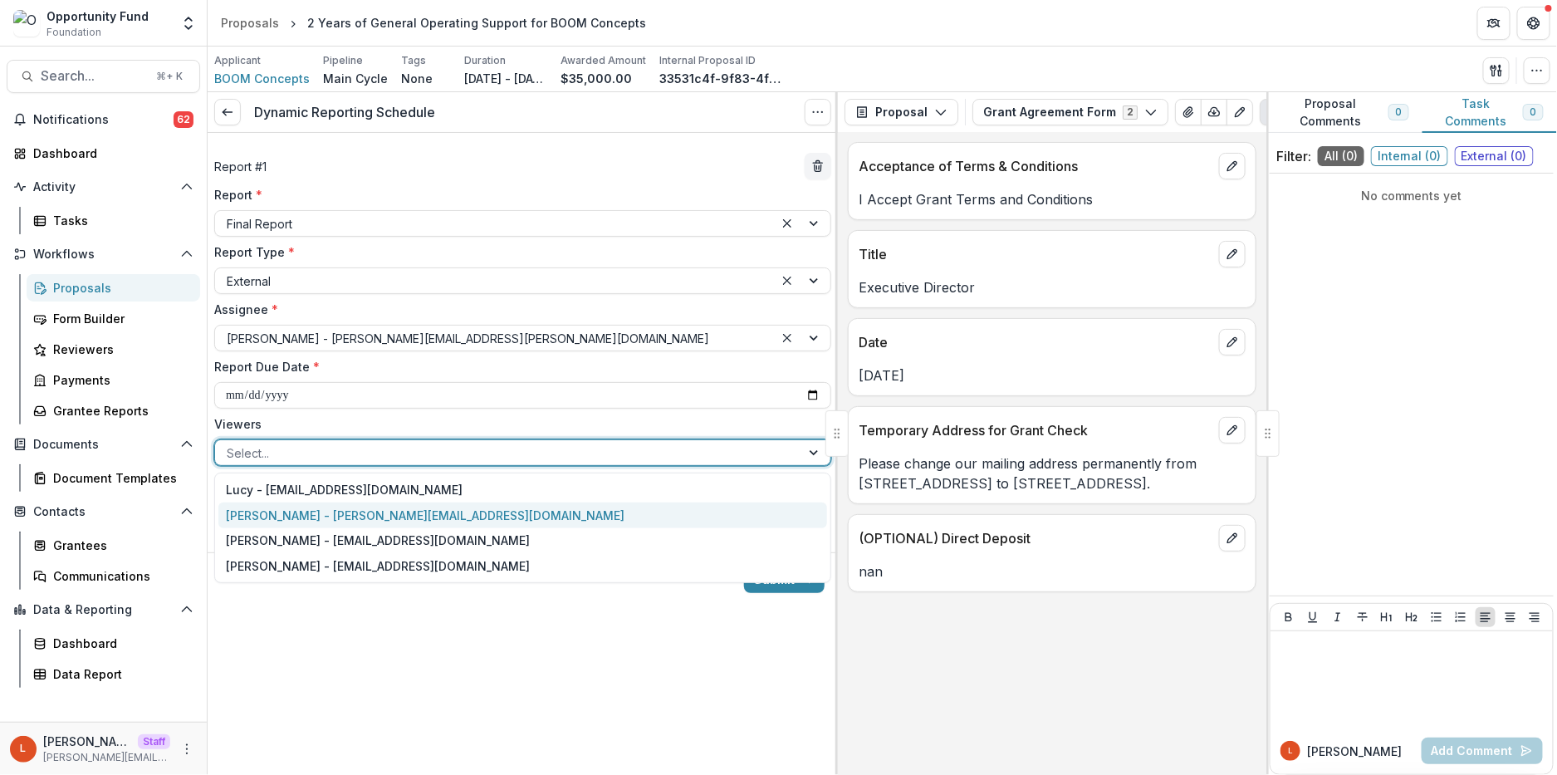
click at [363, 527] on div "[PERSON_NAME] - [PERSON_NAME][EMAIL_ADDRESS][DOMAIN_NAME]" at bounding box center [522, 515] width 609 height 26
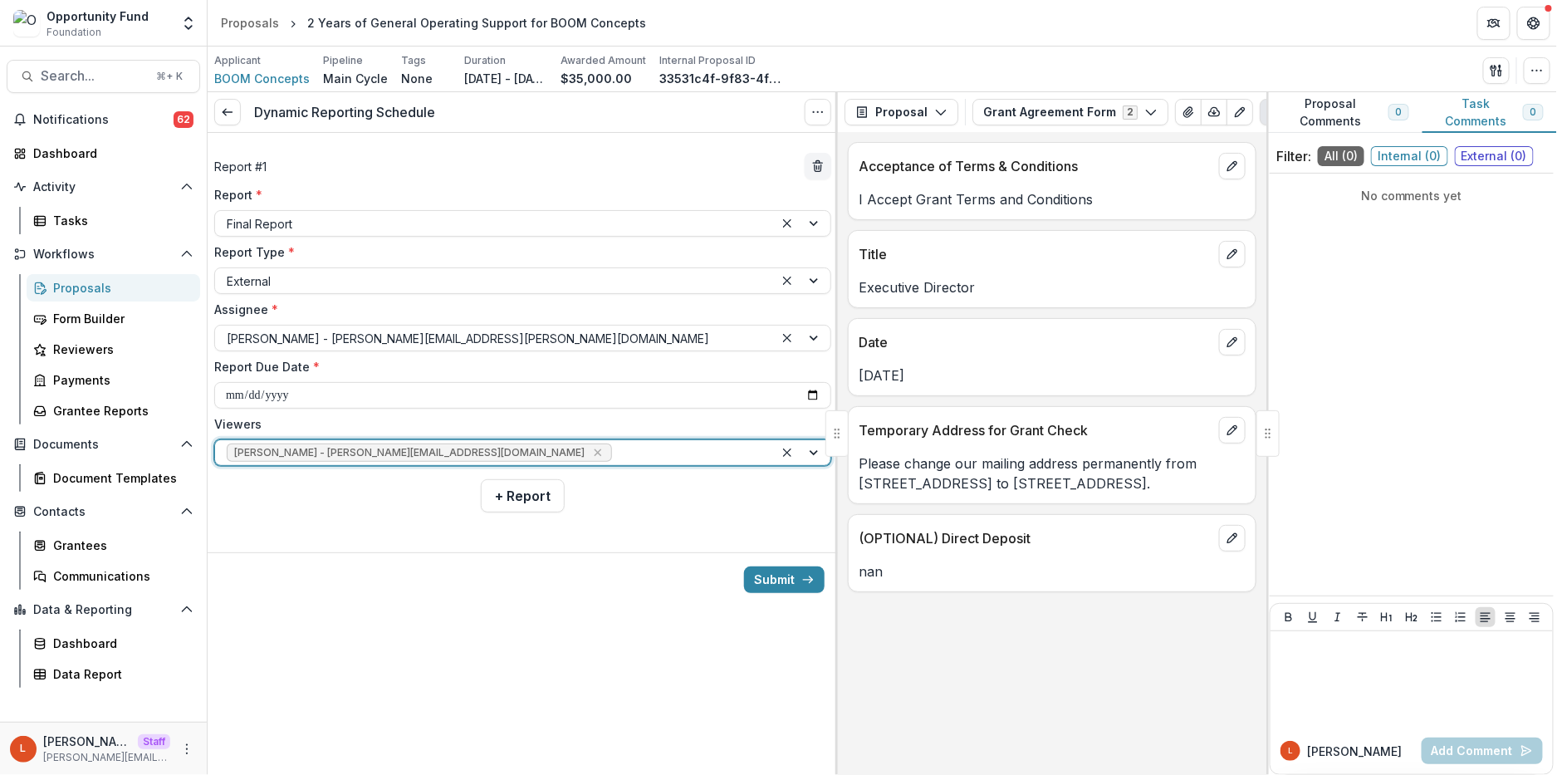
click at [615, 445] on div at bounding box center [688, 453] width 147 height 21
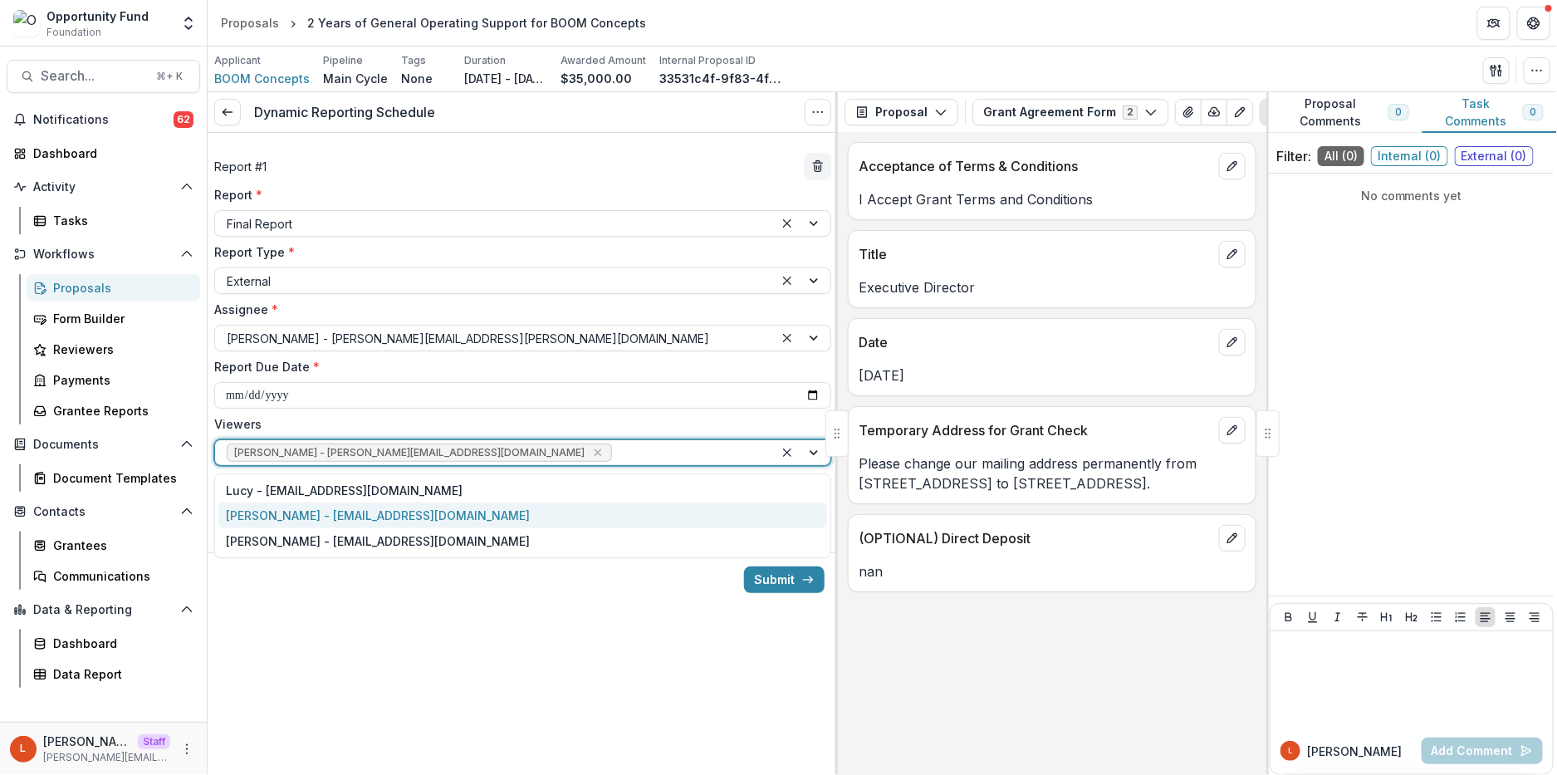
click at [456, 508] on div "[PERSON_NAME] - [EMAIL_ADDRESS][DOMAIN_NAME]" at bounding box center [522, 515] width 609 height 26
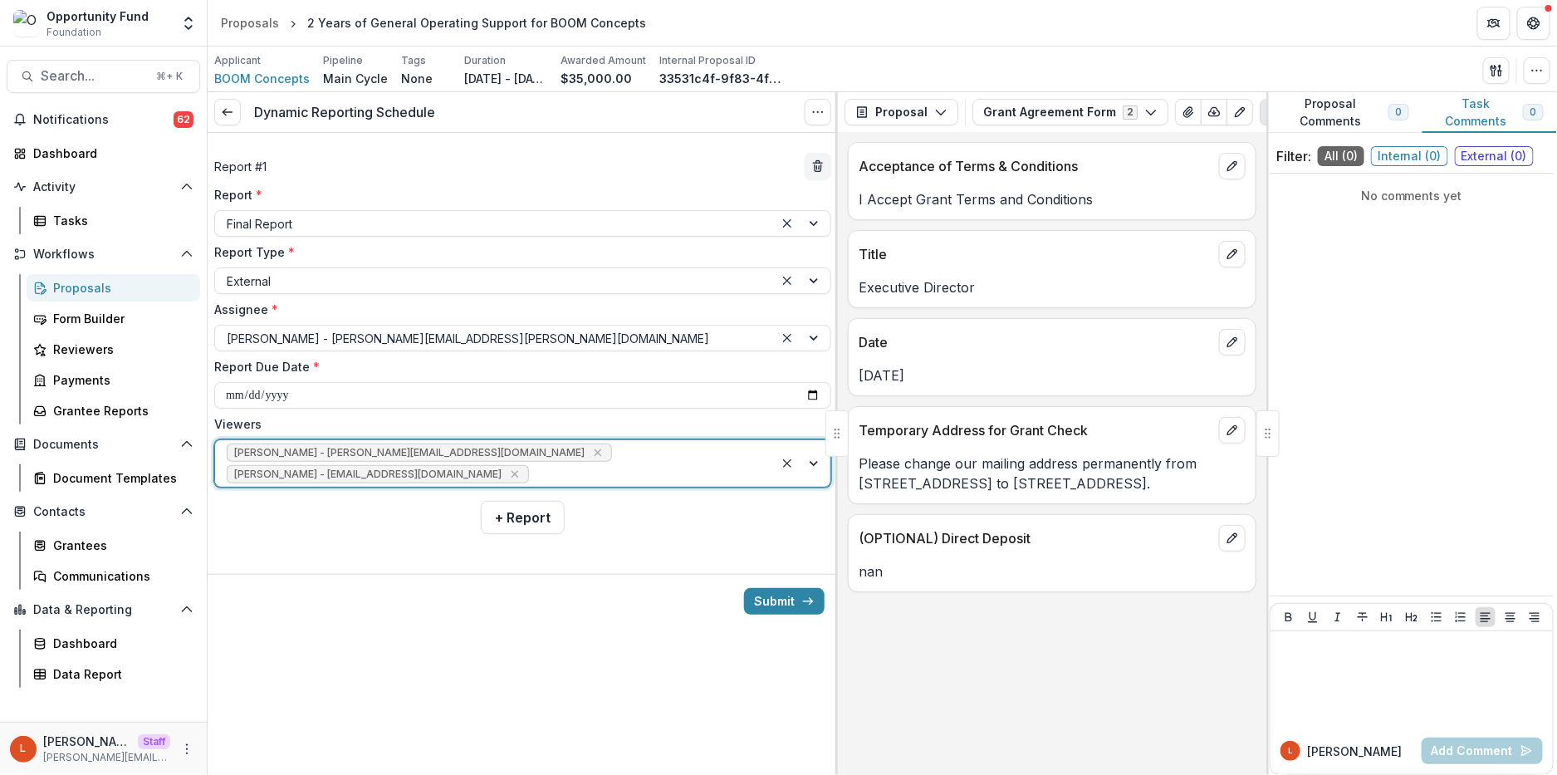
click at [563, 446] on div "[PERSON_NAME] - [PERSON_NAME][EMAIL_ADDRESS][DOMAIN_NAME] [PERSON_NAME] - [PERS…" at bounding box center [494, 463] width 559 height 47
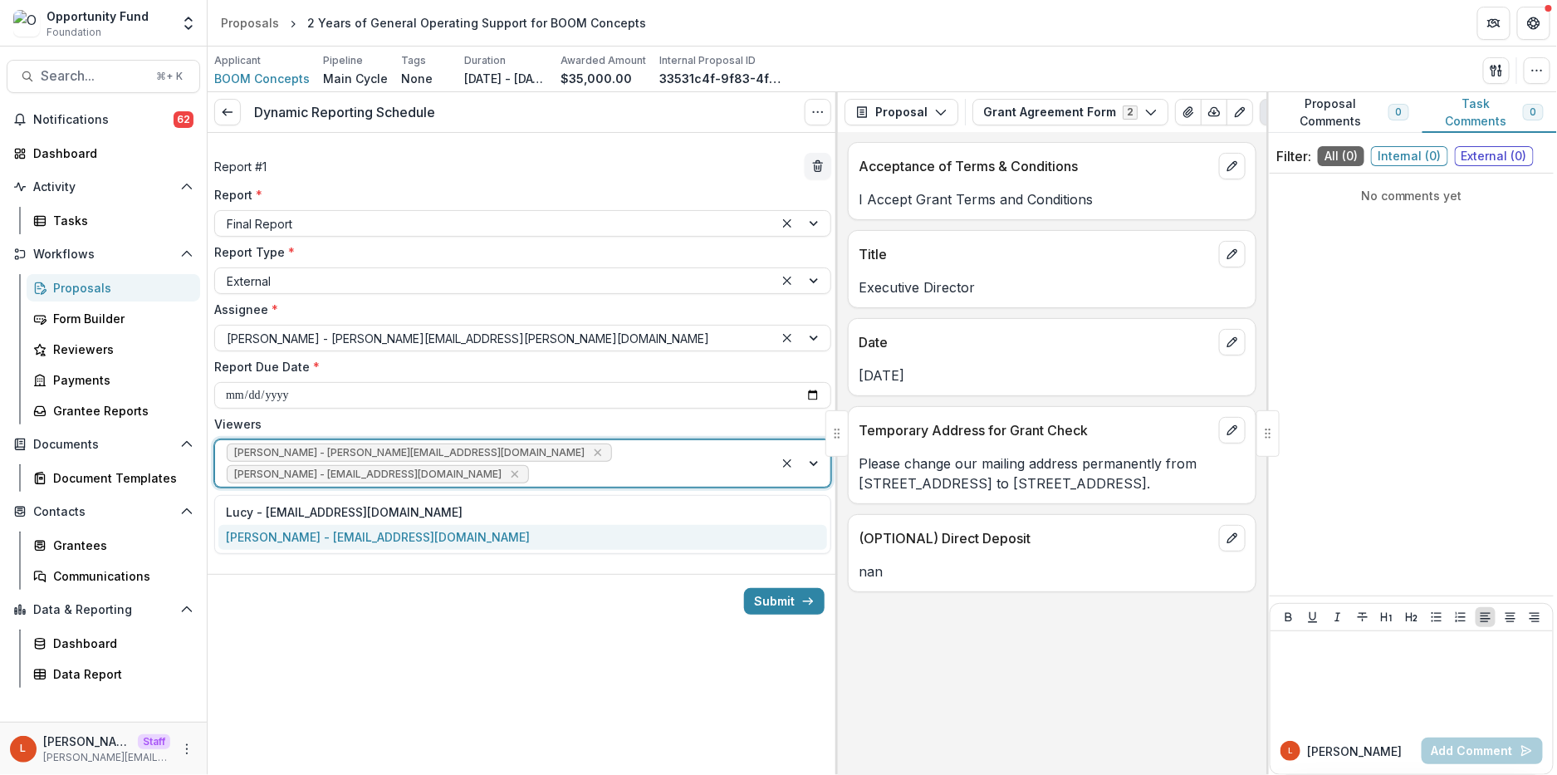
click at [497, 534] on div "[PERSON_NAME] - [EMAIL_ADDRESS][DOMAIN_NAME]" at bounding box center [522, 538] width 609 height 26
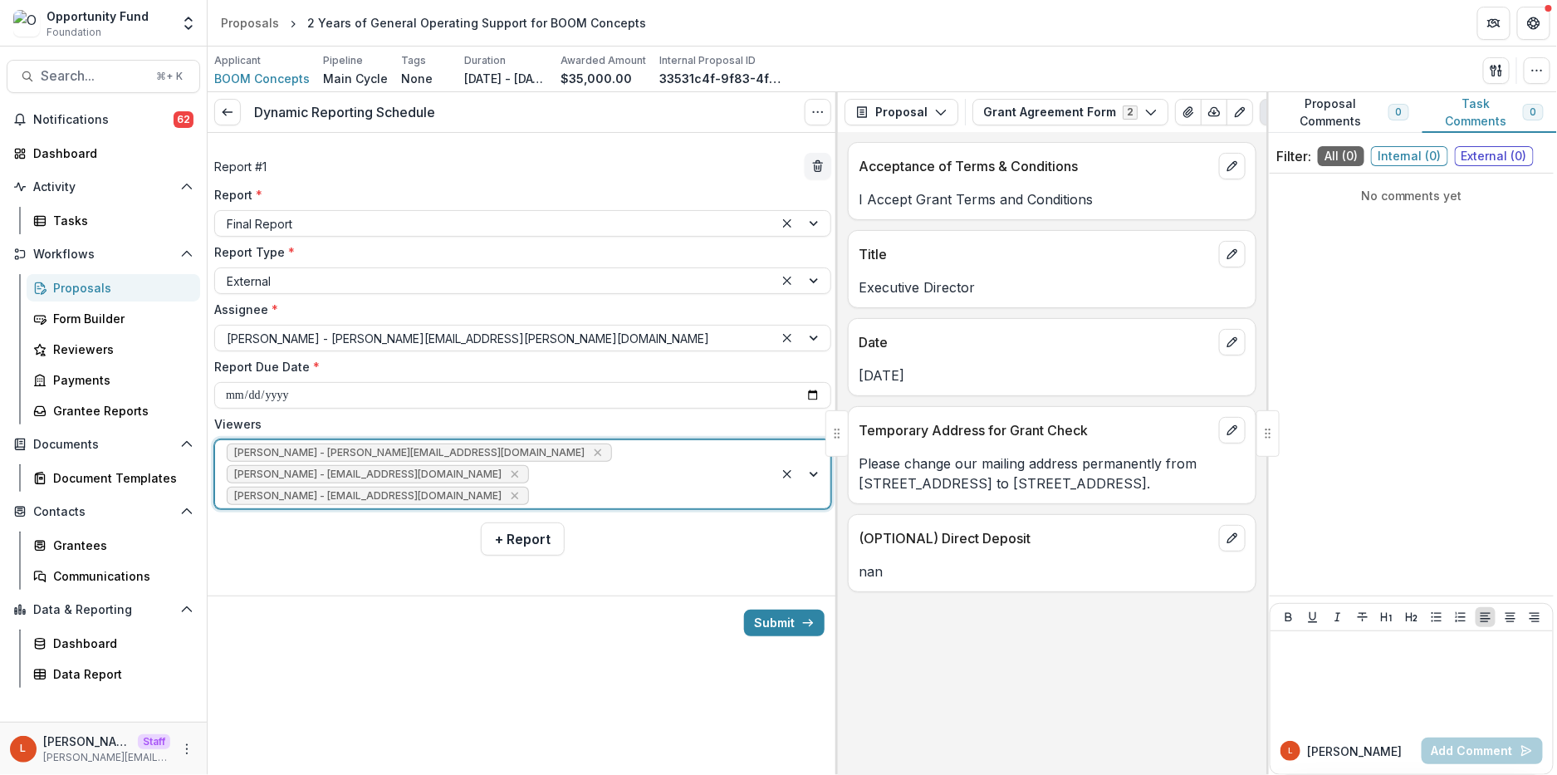
click at [363, 551] on div "**********" at bounding box center [523, 351] width 630 height 436
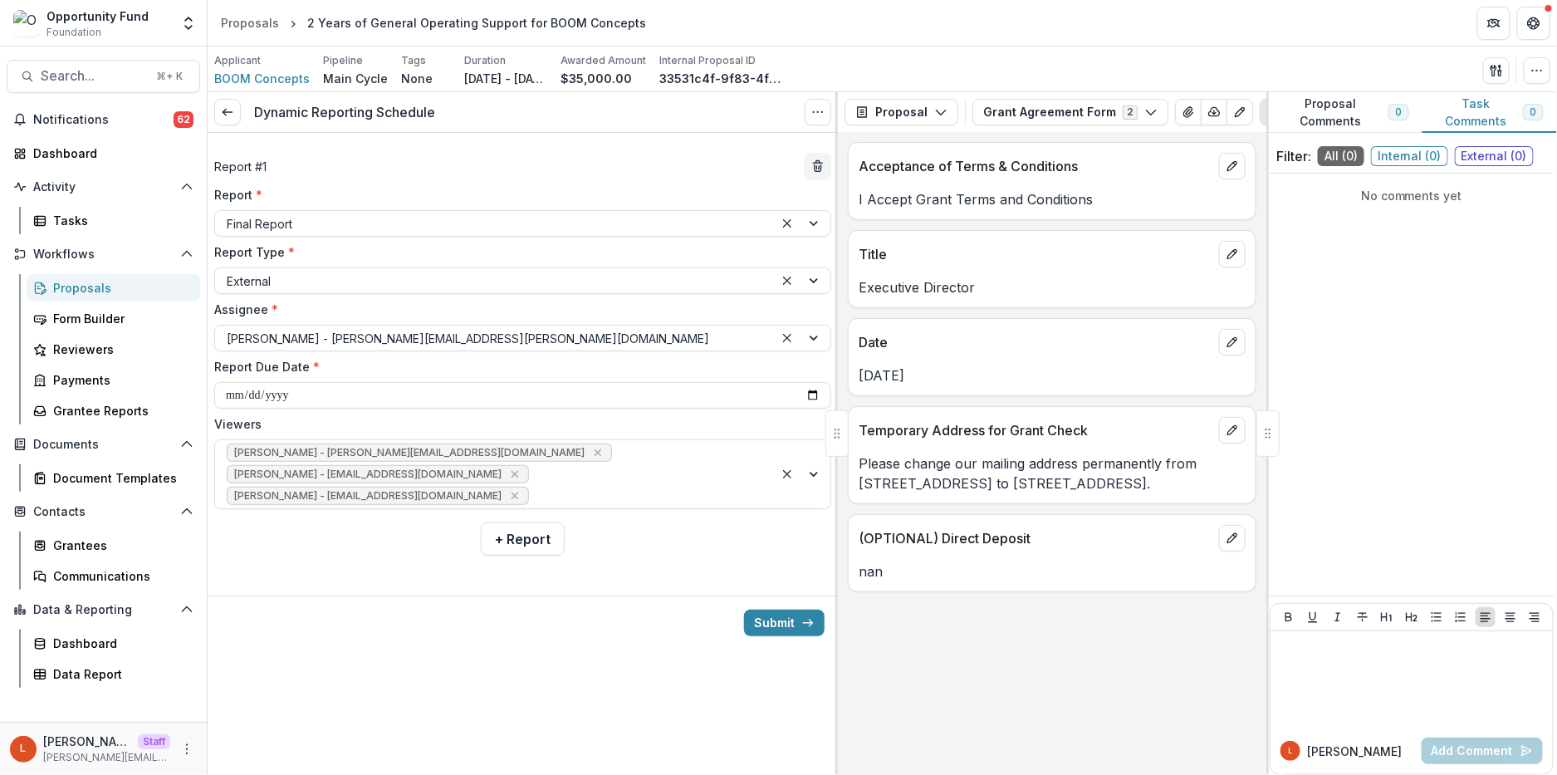
click at [707, 667] on div "**********" at bounding box center [523, 433] width 630 height 683
click at [760, 620] on button "Submit" at bounding box center [784, 623] width 81 height 27
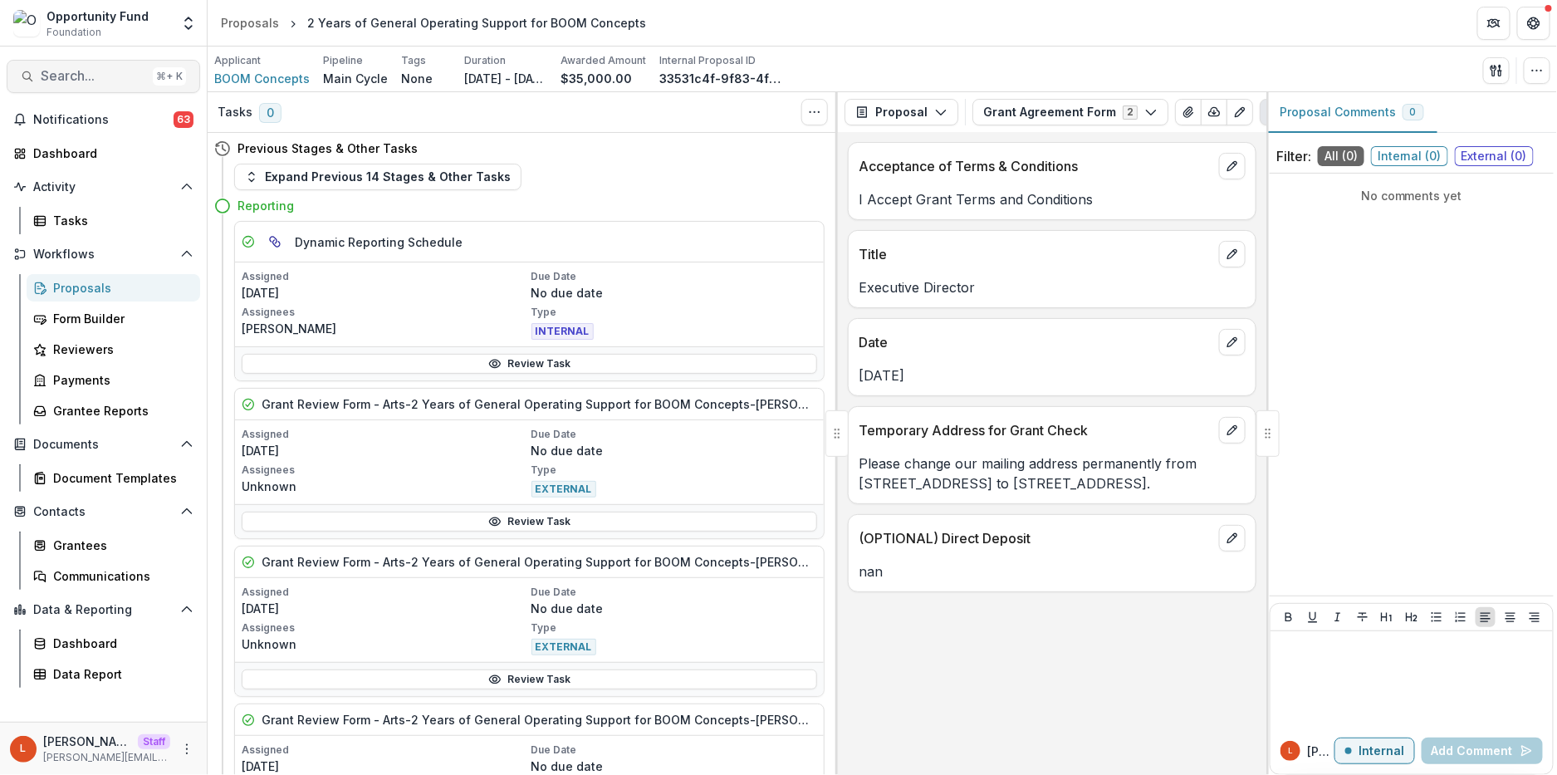
click at [88, 81] on span "Search..." at bounding box center [93, 76] width 105 height 16
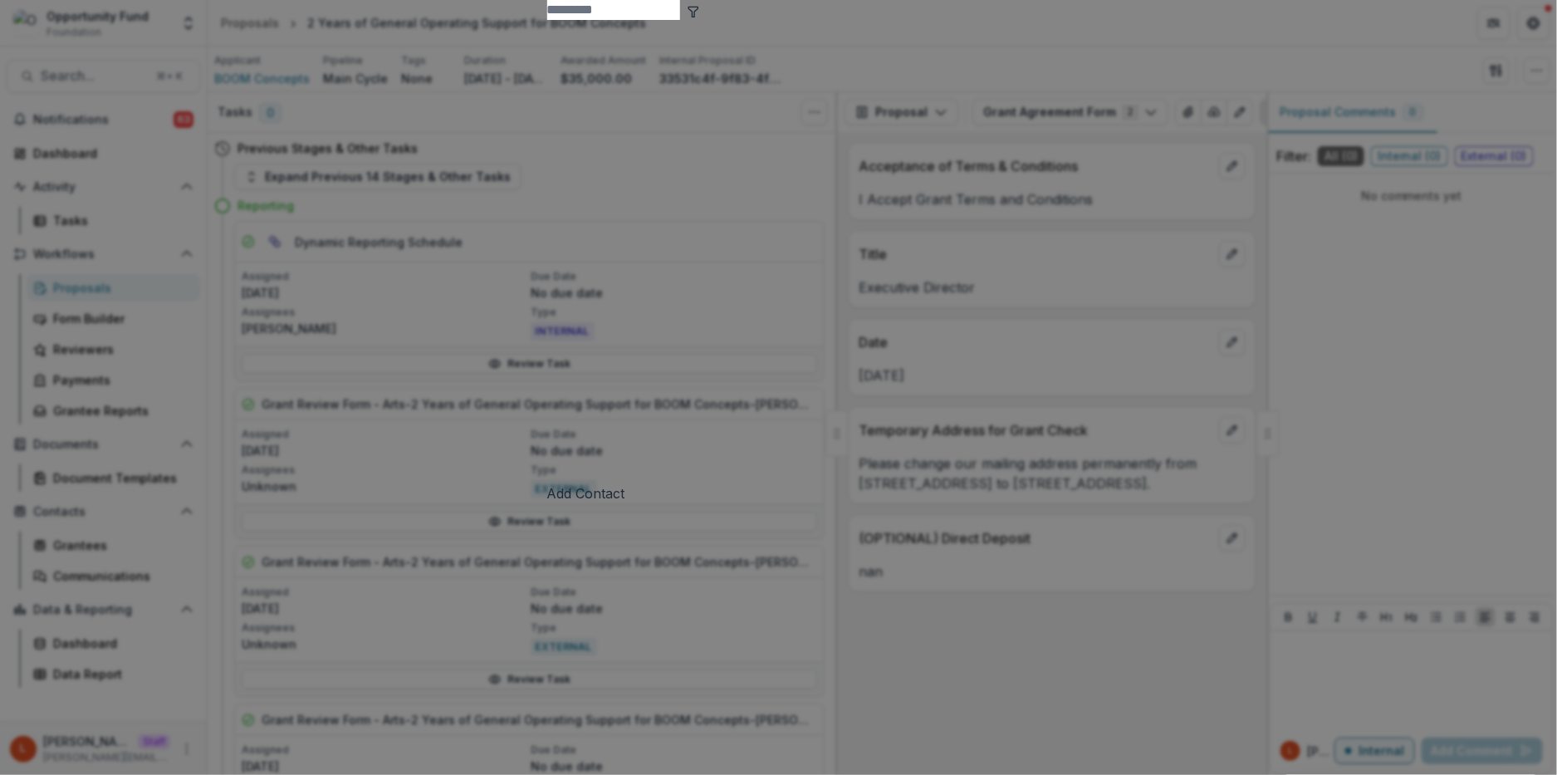
click at [89, 81] on div "Add Contact New Proposal New Board Document Template New Collection Get Help Us…" at bounding box center [778, 387] width 1557 height 775
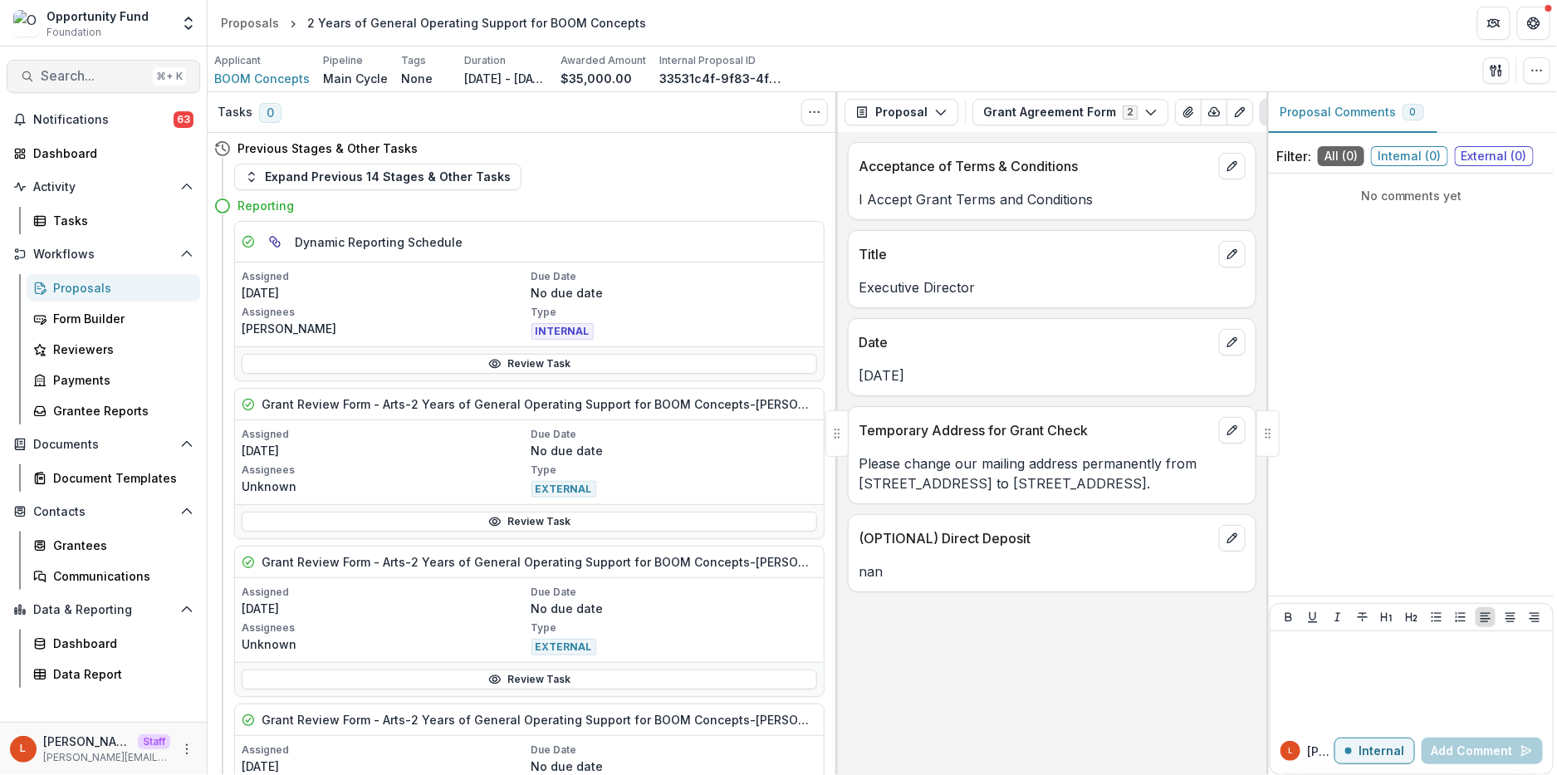
click at [89, 81] on span "Search..." at bounding box center [93, 76] width 105 height 16
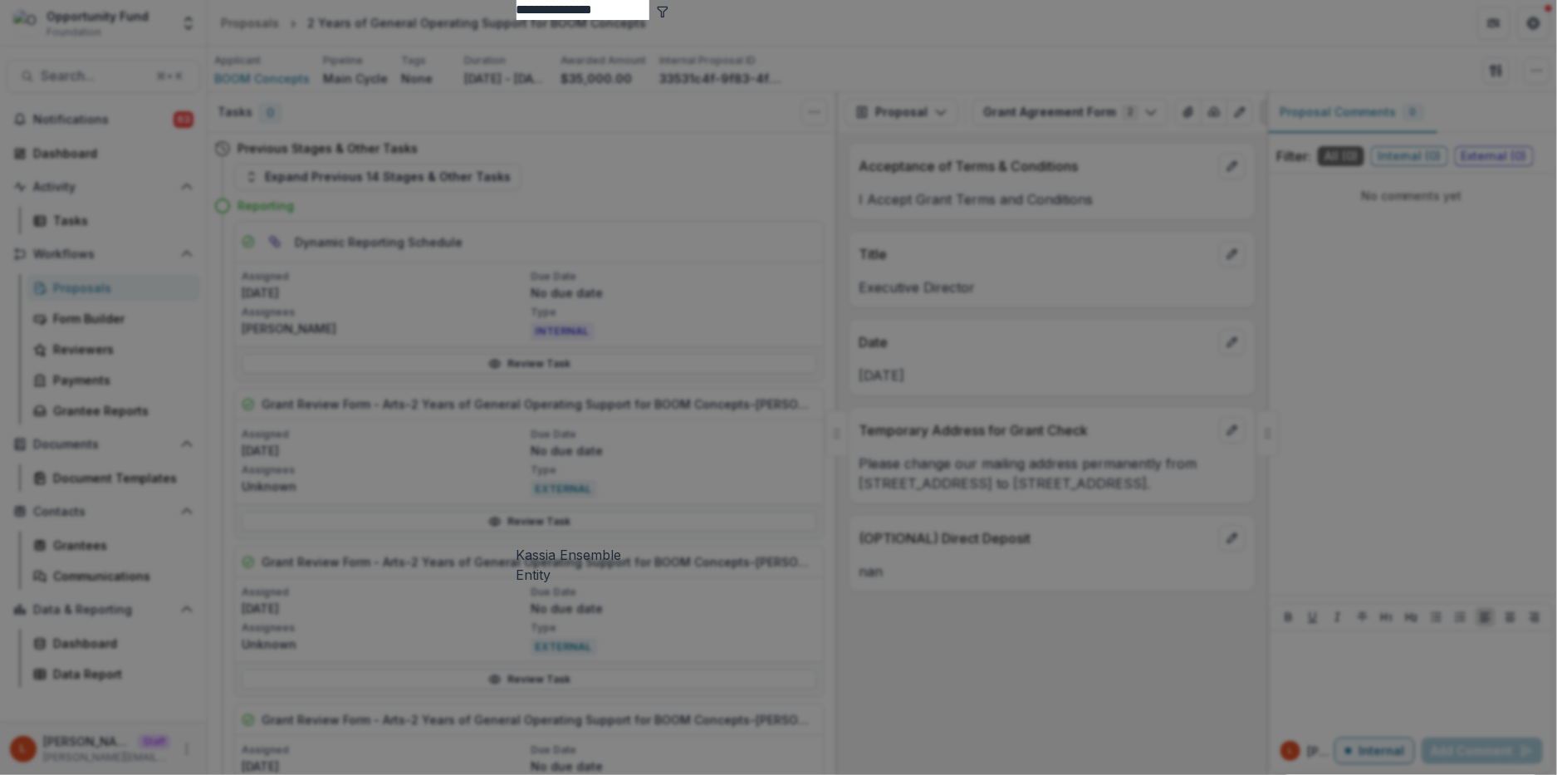
type input "**********"
click at [523, 545] on div "Kassia Ensemble" at bounding box center [779, 555] width 525 height 20
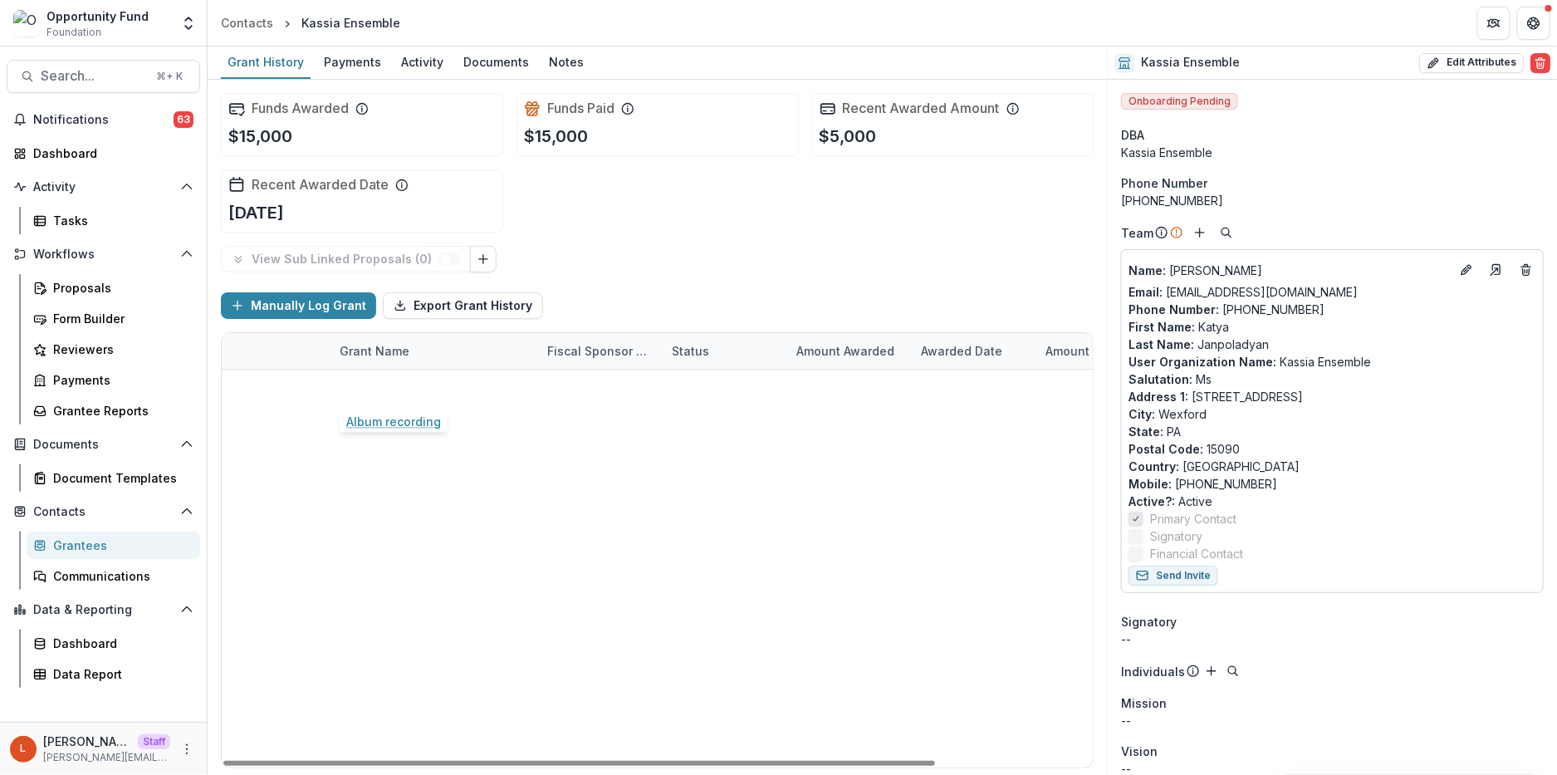
click at [401, 388] on link "Album recording" at bounding box center [387, 387] width 95 height 17
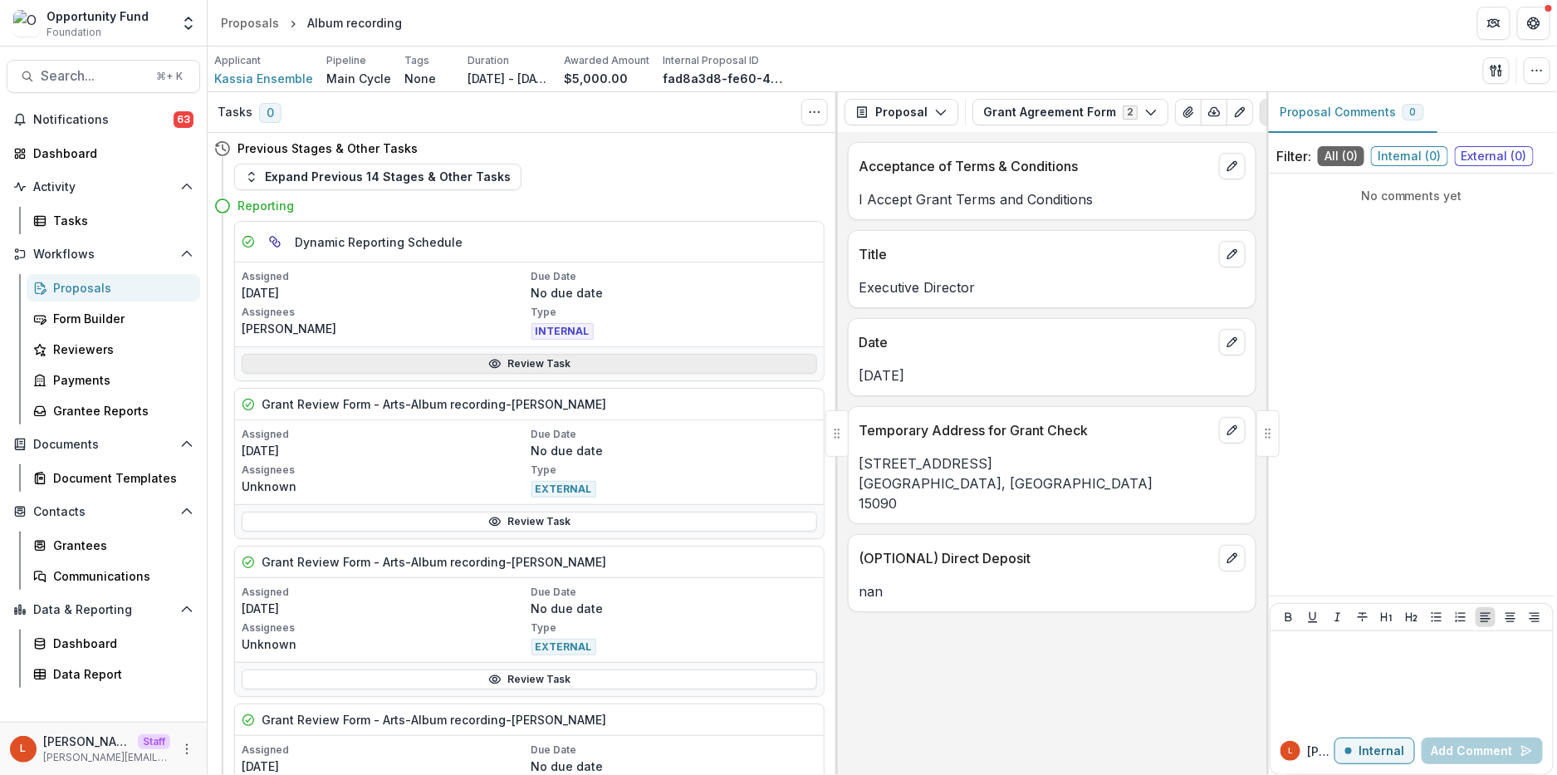
click at [408, 369] on link "Review Task" at bounding box center [530, 364] width 576 height 20
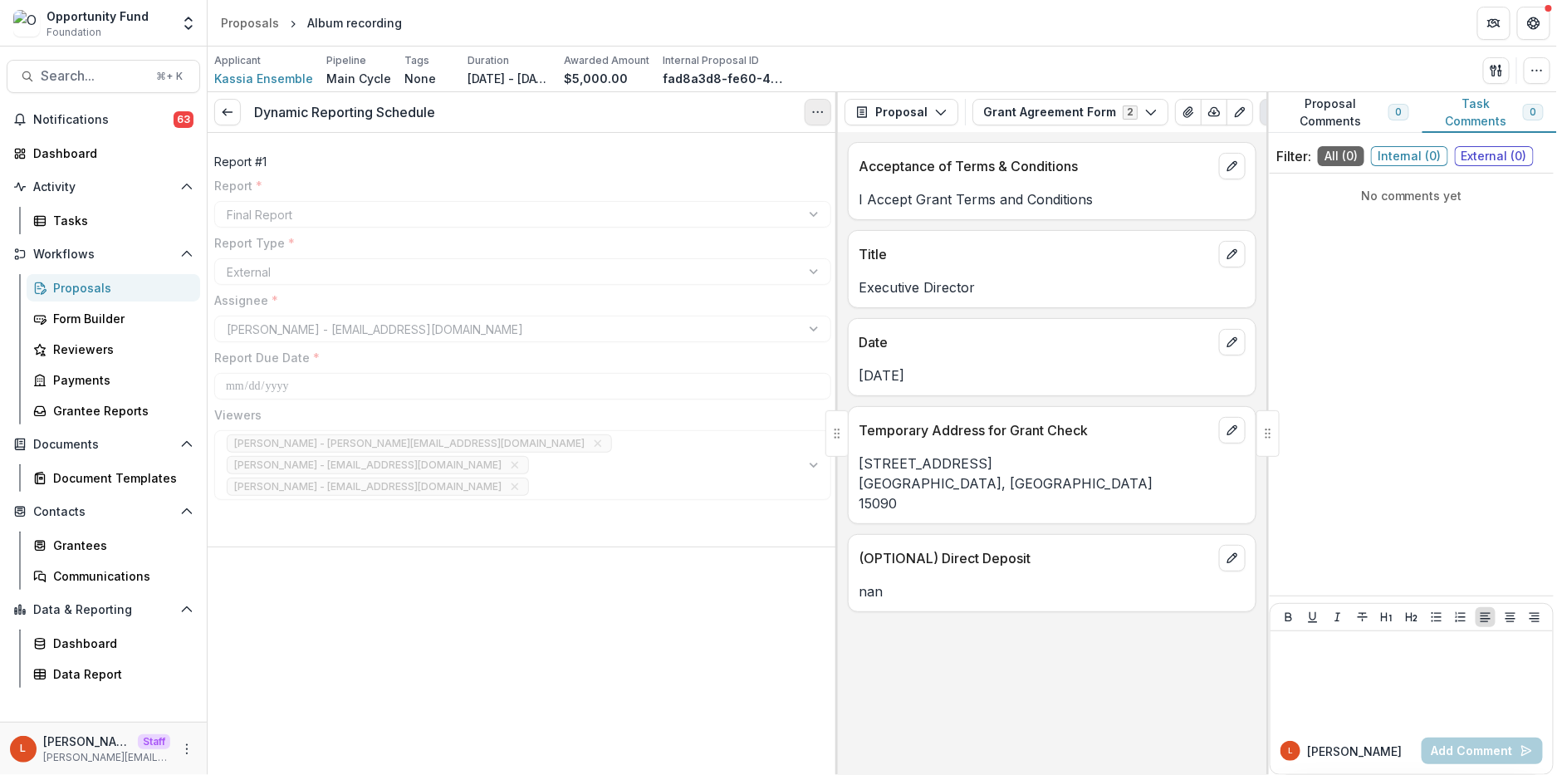
click at [806, 102] on button "Options" at bounding box center [818, 112] width 27 height 27
click at [727, 186] on button "Reopen Task" at bounding box center [738, 184] width 178 height 27
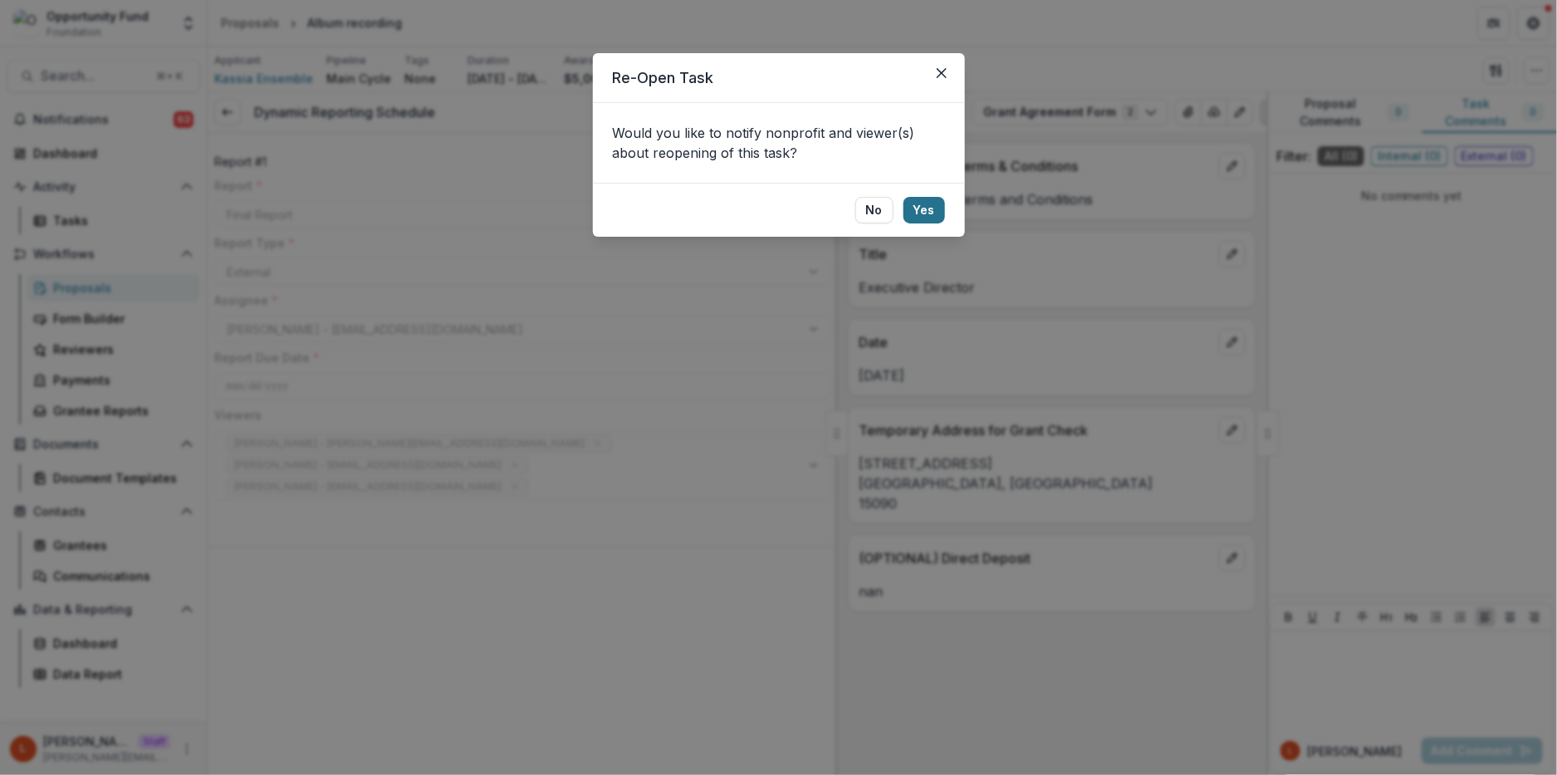
click at [924, 206] on button "Yes" at bounding box center [925, 210] width 42 height 27
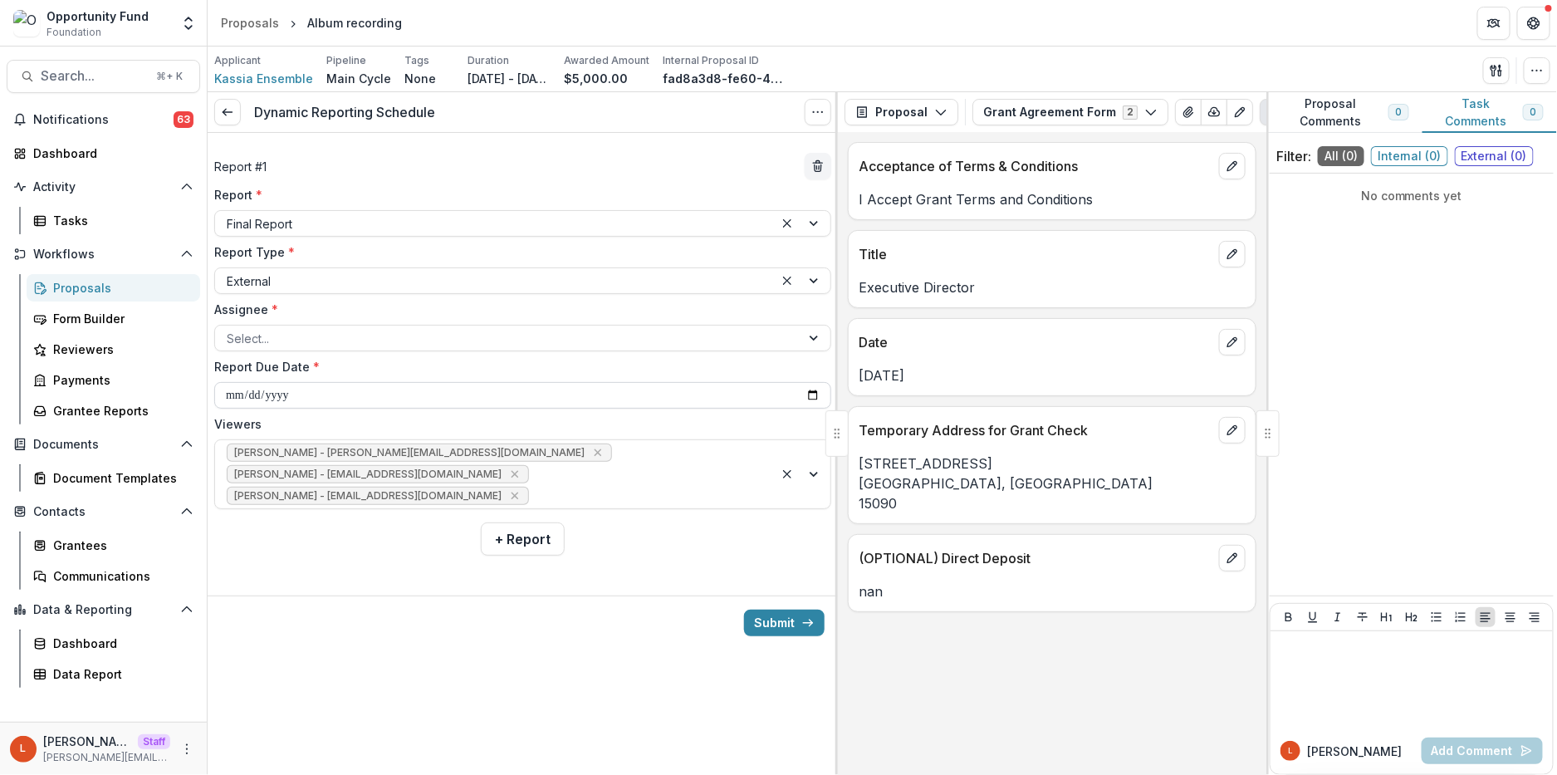
click at [390, 394] on input "**********" at bounding box center [522, 395] width 617 height 27
click at [291, 401] on input "**********" at bounding box center [522, 395] width 617 height 27
click at [228, 397] on input "**********" at bounding box center [522, 395] width 617 height 27
type input "**********"
click at [794, 629] on button "Submit" at bounding box center [784, 623] width 81 height 27
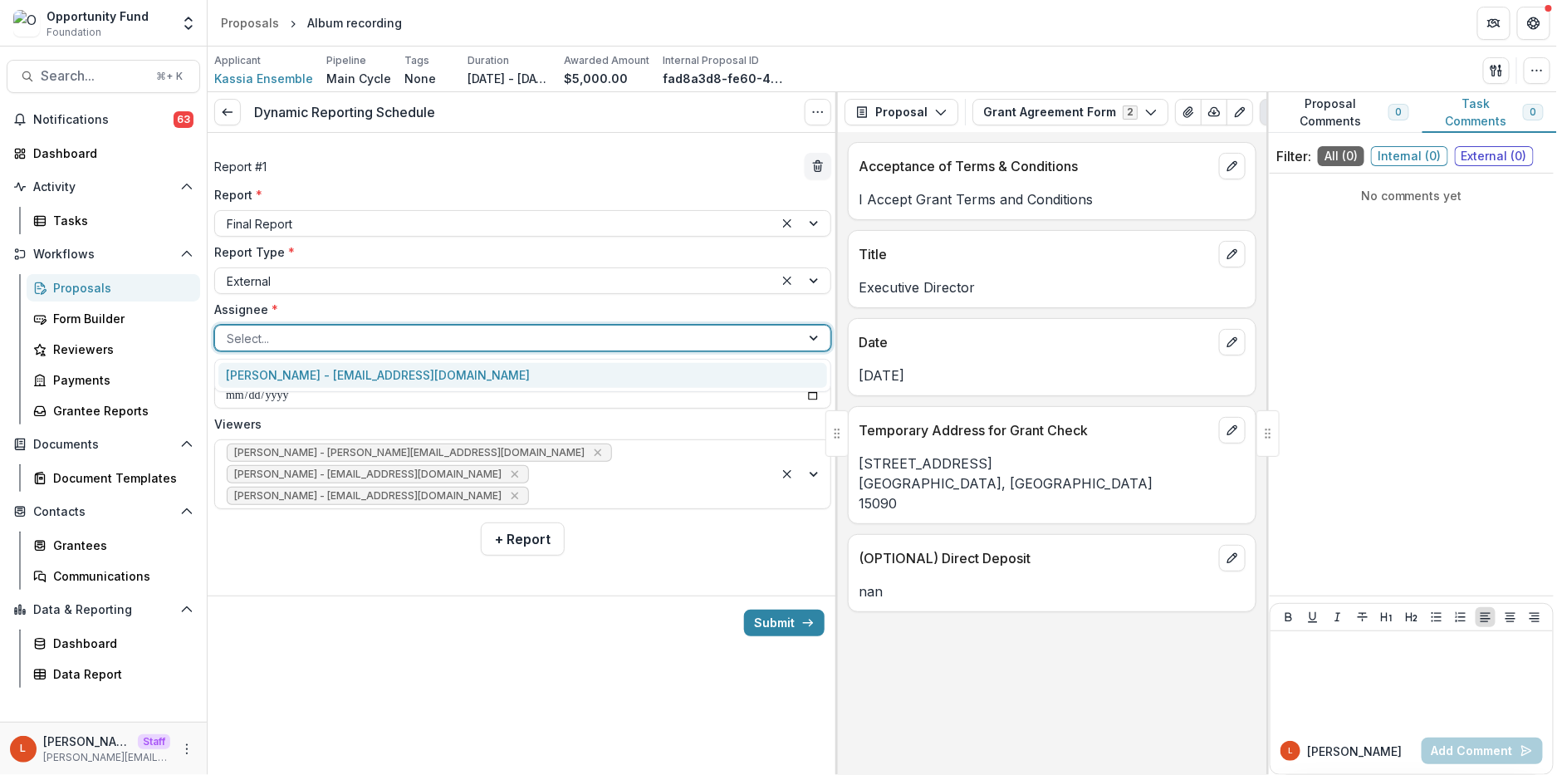
click at [440, 341] on div at bounding box center [508, 338] width 562 height 21
click at [404, 372] on div "[PERSON_NAME] - [EMAIL_ADDRESS][DOMAIN_NAME]" at bounding box center [522, 376] width 609 height 26
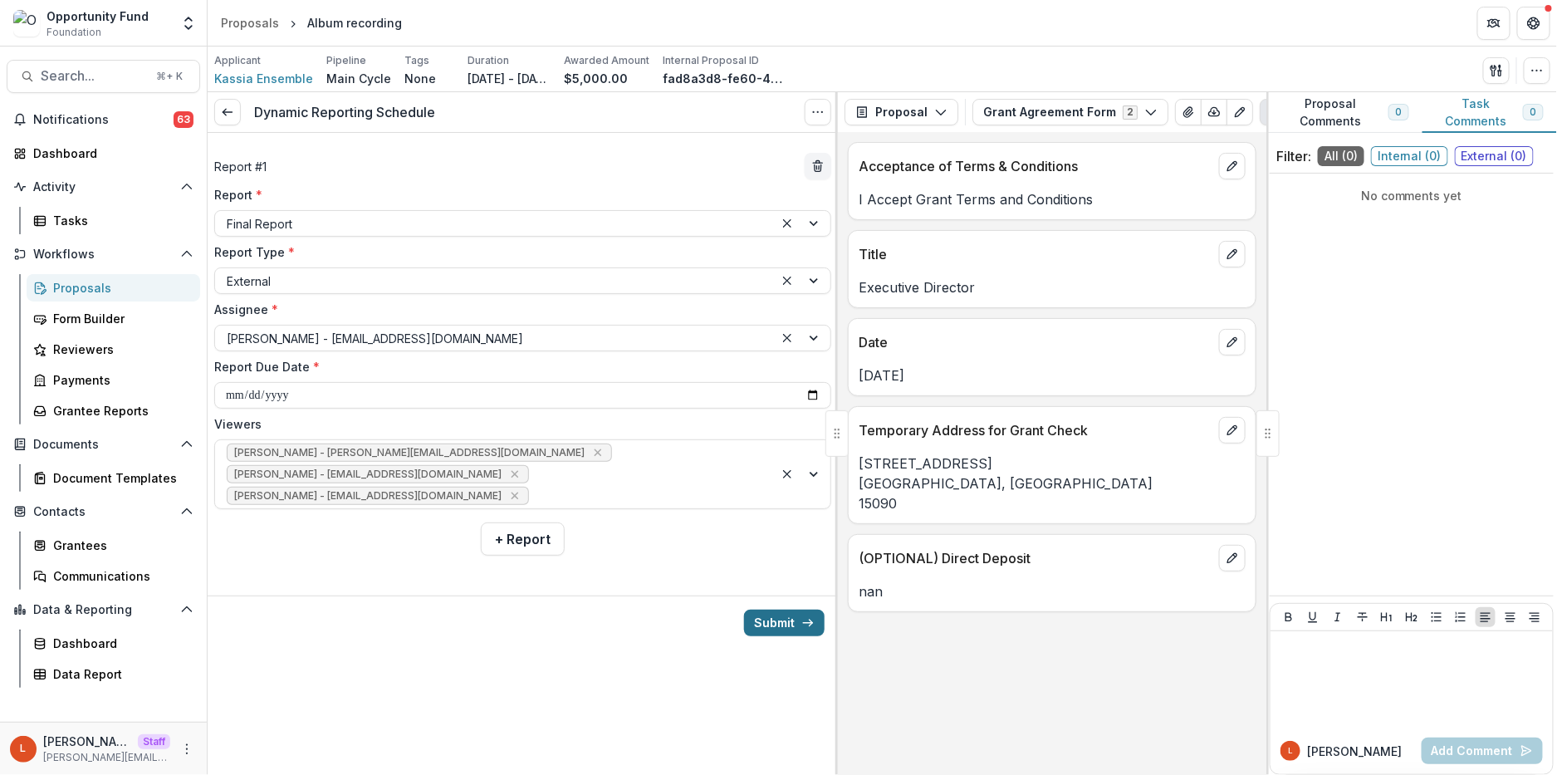
click at [775, 620] on button "Submit" at bounding box center [784, 623] width 81 height 27
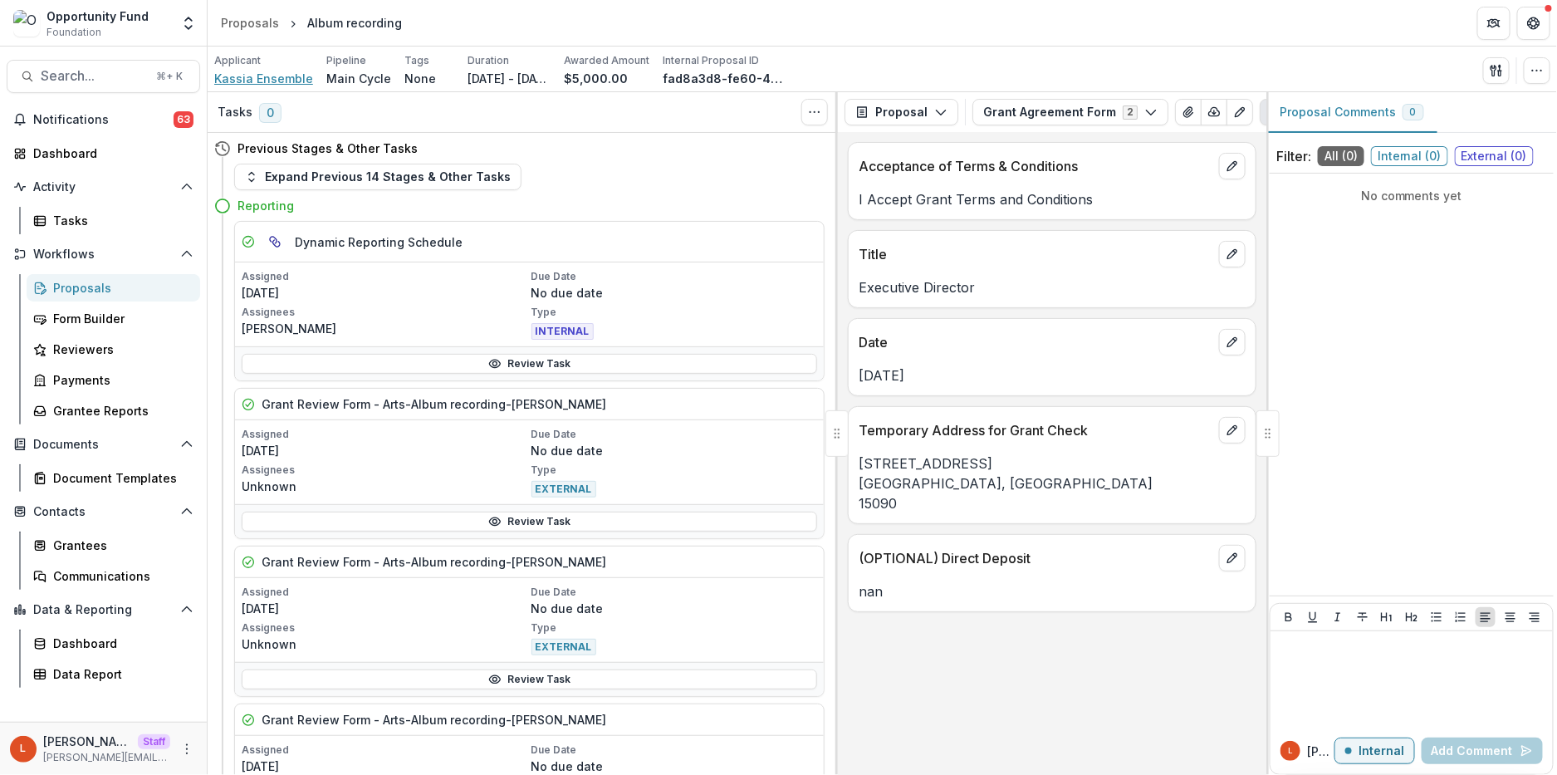
click at [272, 81] on span "Kassia Ensemble" at bounding box center [263, 78] width 99 height 17
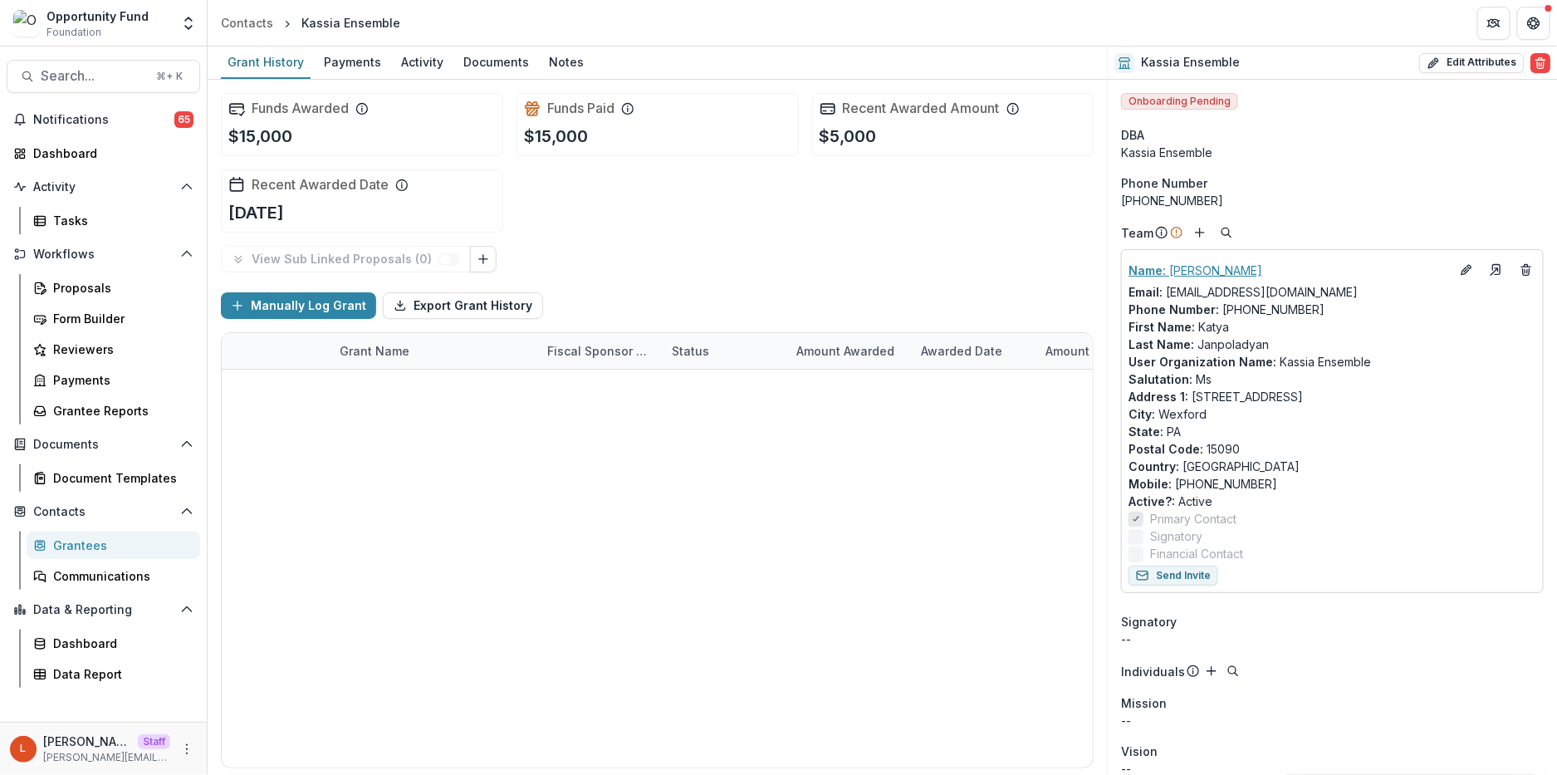
click at [1277, 262] on p "Name : [PERSON_NAME]" at bounding box center [1289, 270] width 321 height 17
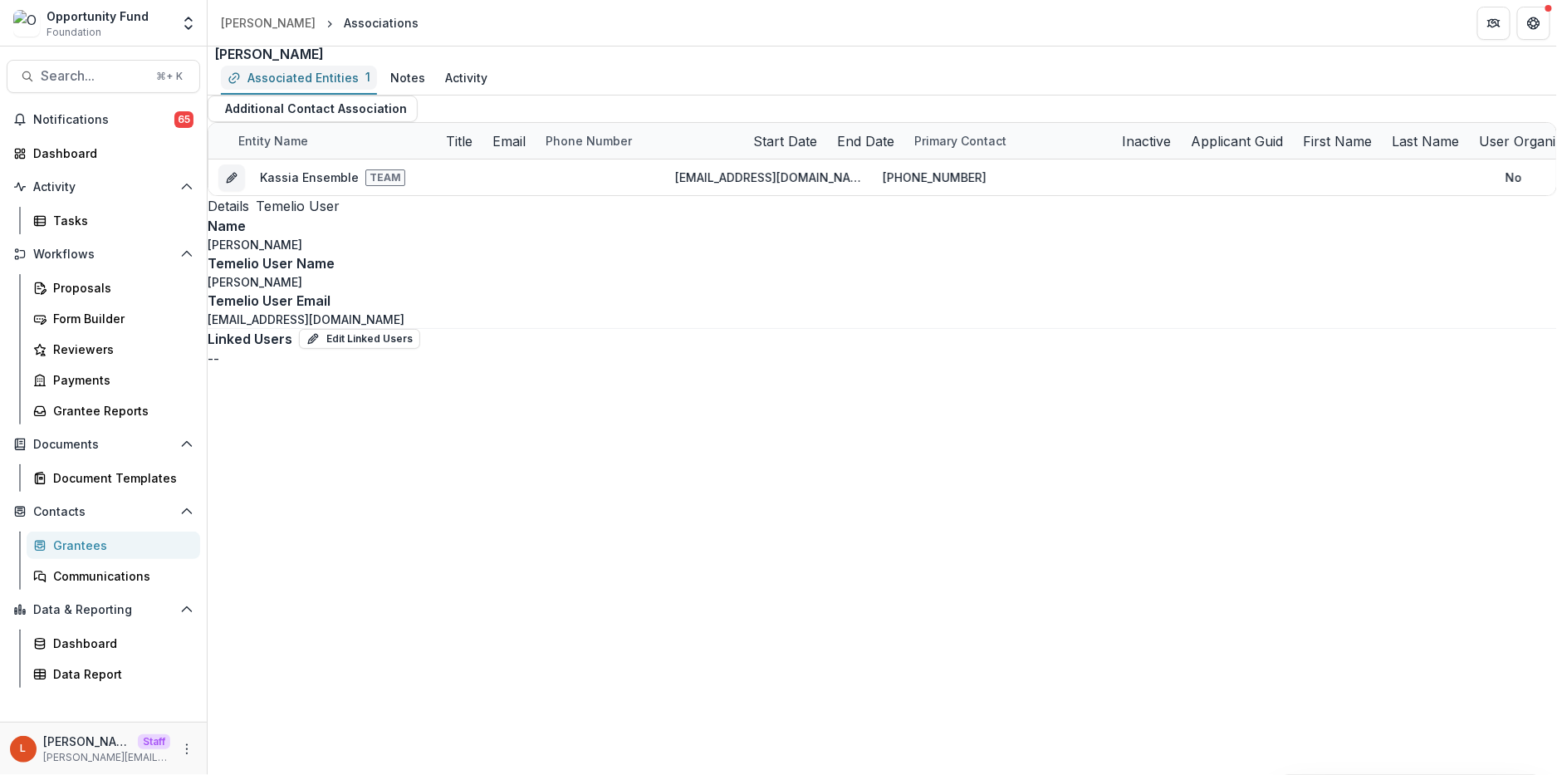
click at [337, 86] on div "Associated Entities" at bounding box center [302, 77] width 111 height 17
click at [277, 22] on div "[PERSON_NAME]" at bounding box center [268, 22] width 95 height 17
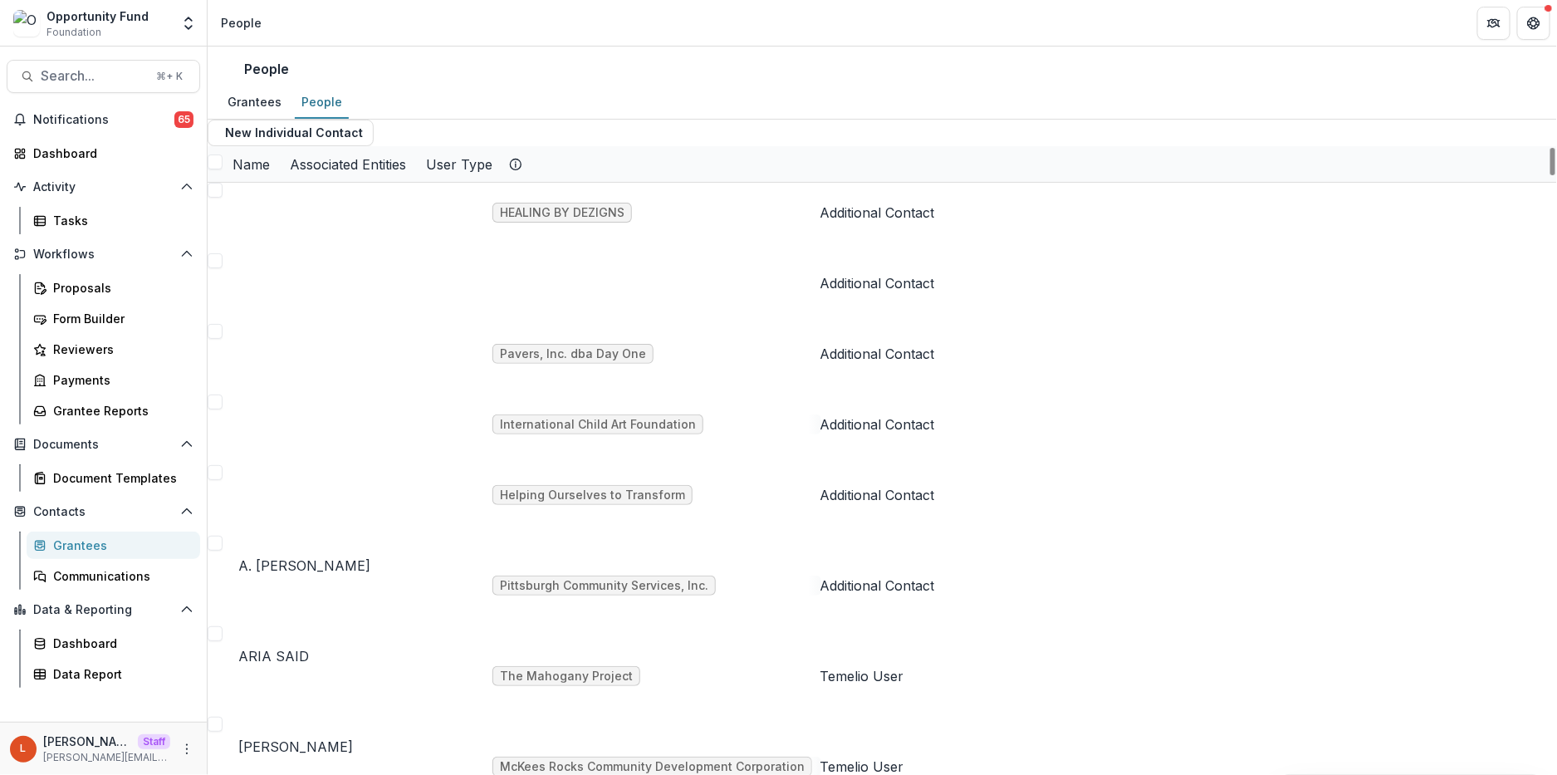
click at [273, 174] on div "Name" at bounding box center [251, 164] width 57 height 20
click at [302, 240] on input at bounding box center [354, 238] width 199 height 27
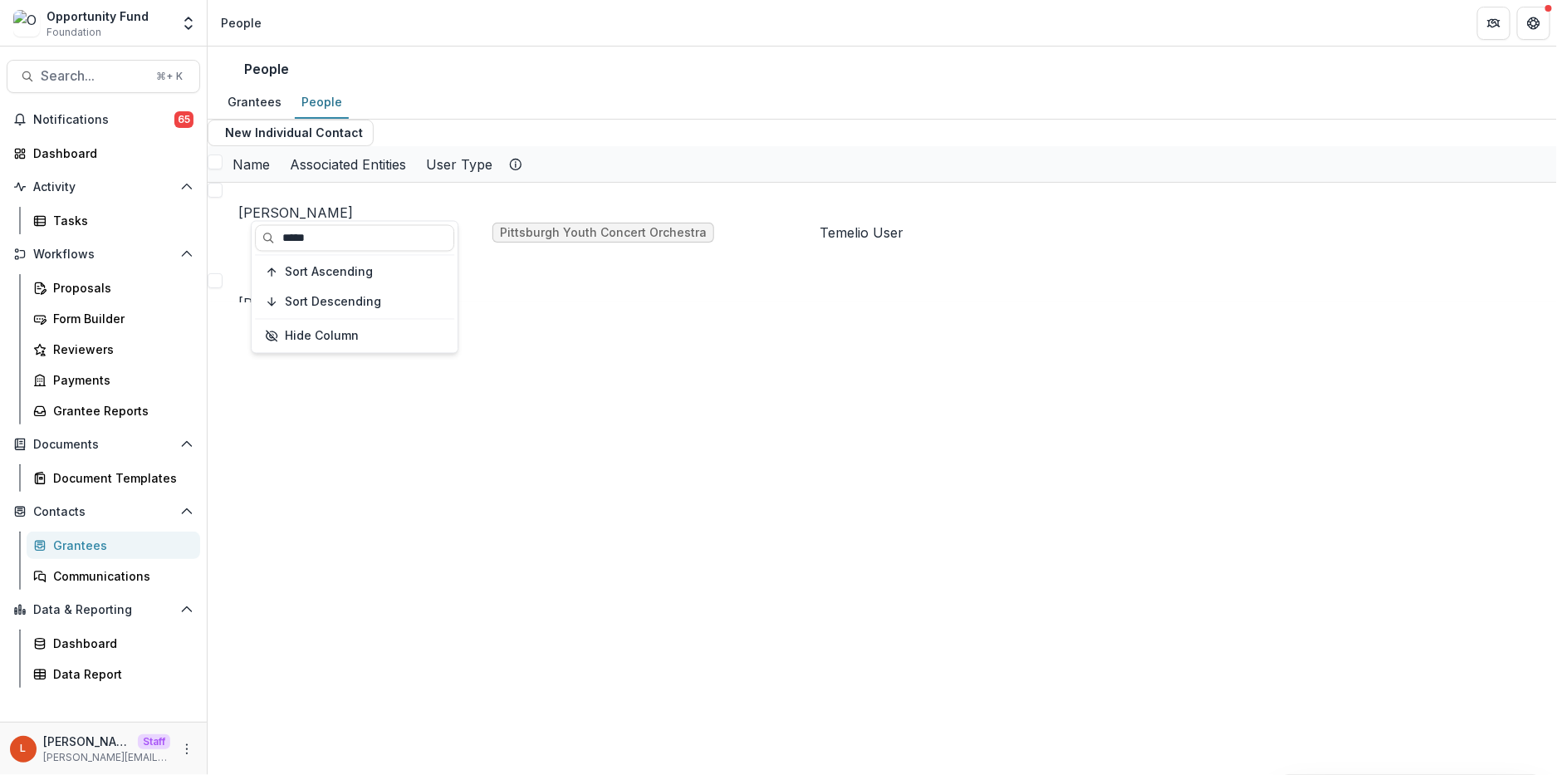
type input "*****"
click at [512, 302] on div "[PERSON_NAME] Pittsburgh Youth Concert Orchestra Temelio User [PERSON_NAME] Ens…" at bounding box center [883, 243] width 1350 height 120
click at [338, 221] on link "[PERSON_NAME]" at bounding box center [295, 212] width 115 height 17
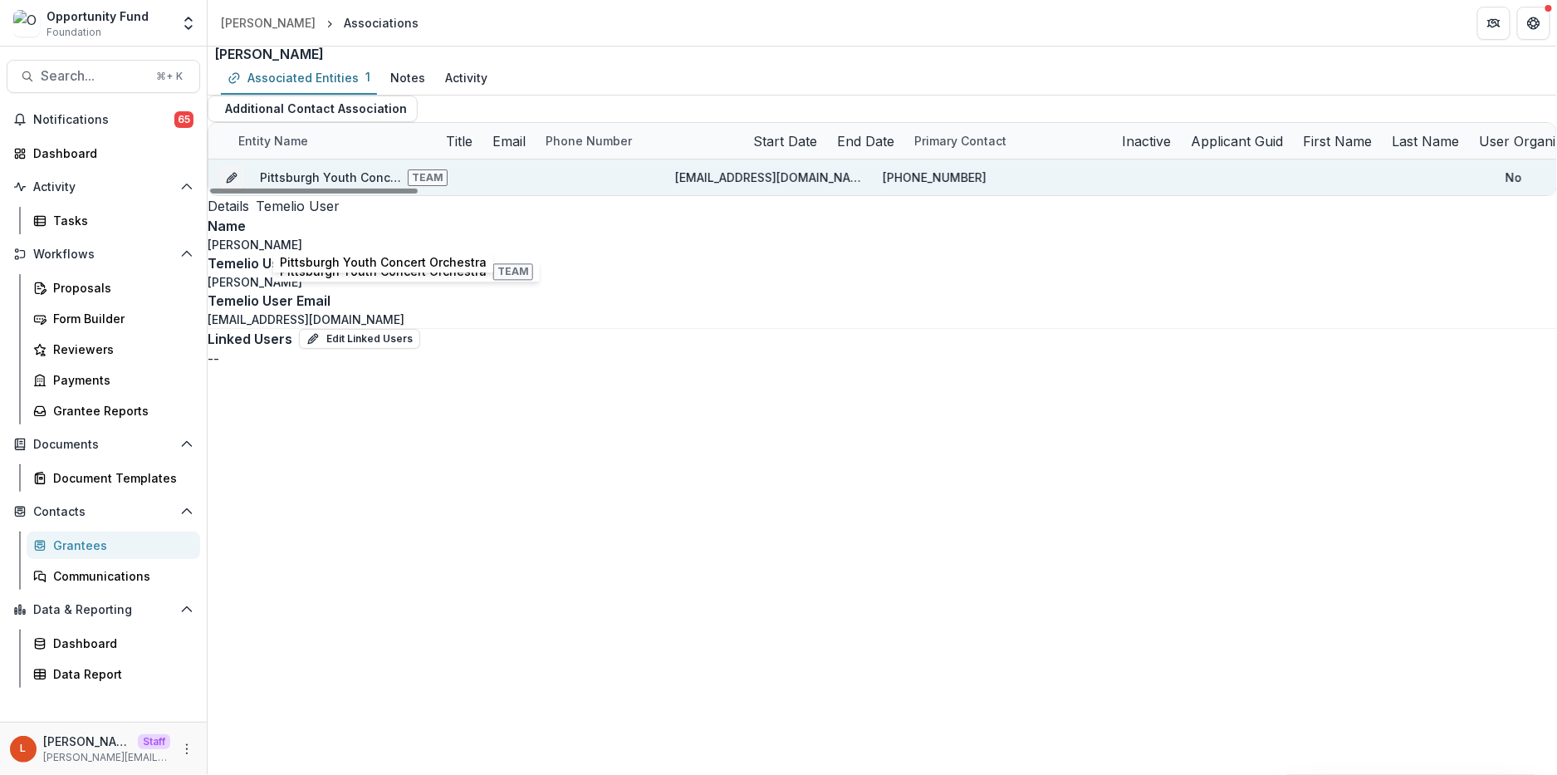
click at [331, 184] on link "Pittsburgh Youth Concert Orchestra" at bounding box center [363, 177] width 207 height 14
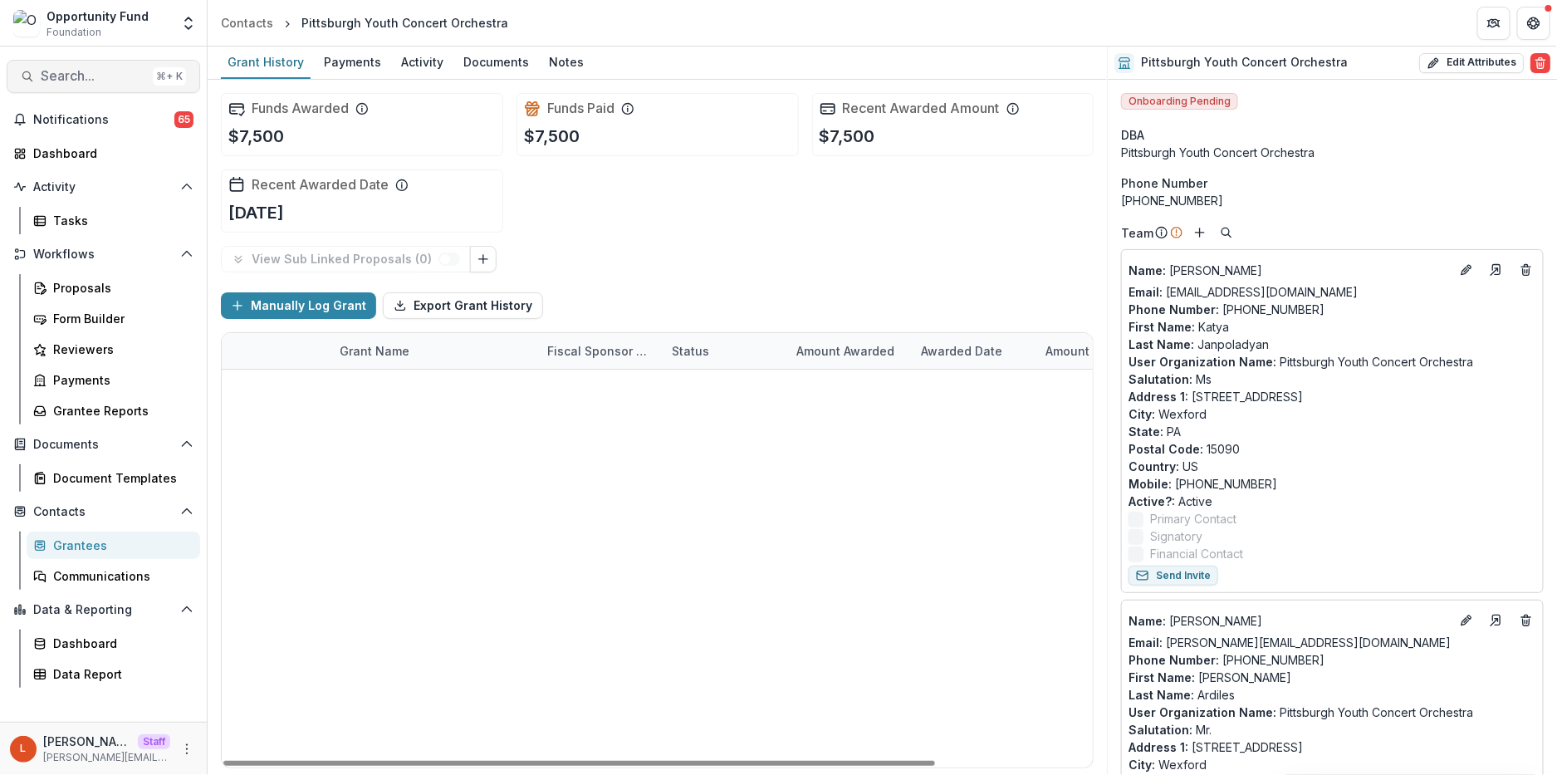
click at [112, 83] on span "Search..." at bounding box center [93, 76] width 105 height 16
click at [112, 83] on div "Add Contact New Proposal New Board Document Template New Collection Get Help Us…" at bounding box center [778, 387] width 1557 height 775
click at [112, 83] on span "Search..." at bounding box center [93, 76] width 105 height 16
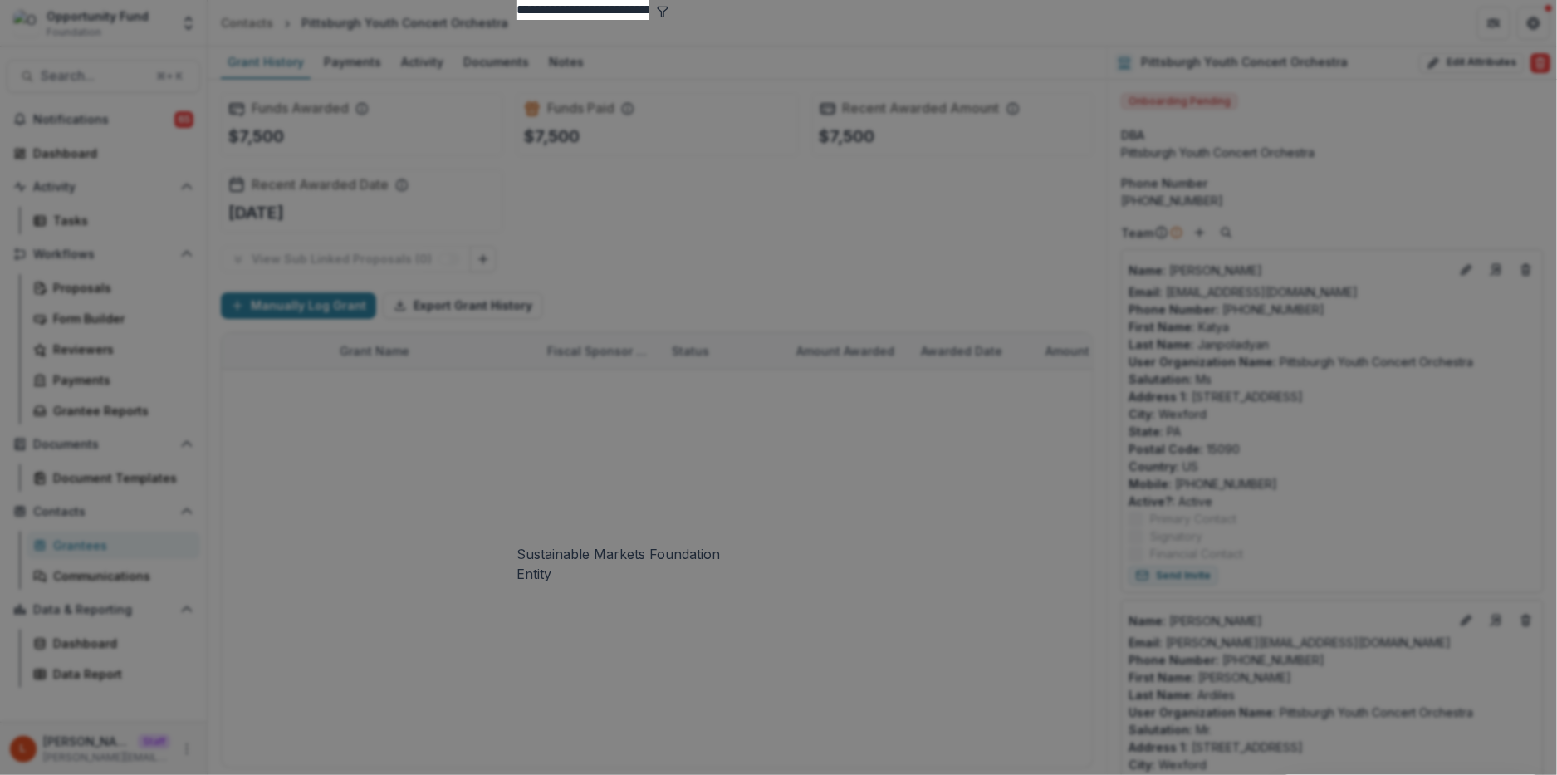
type input "**********"
click at [604, 544] on div "Sustainable Markets Foundation" at bounding box center [779, 554] width 524 height 20
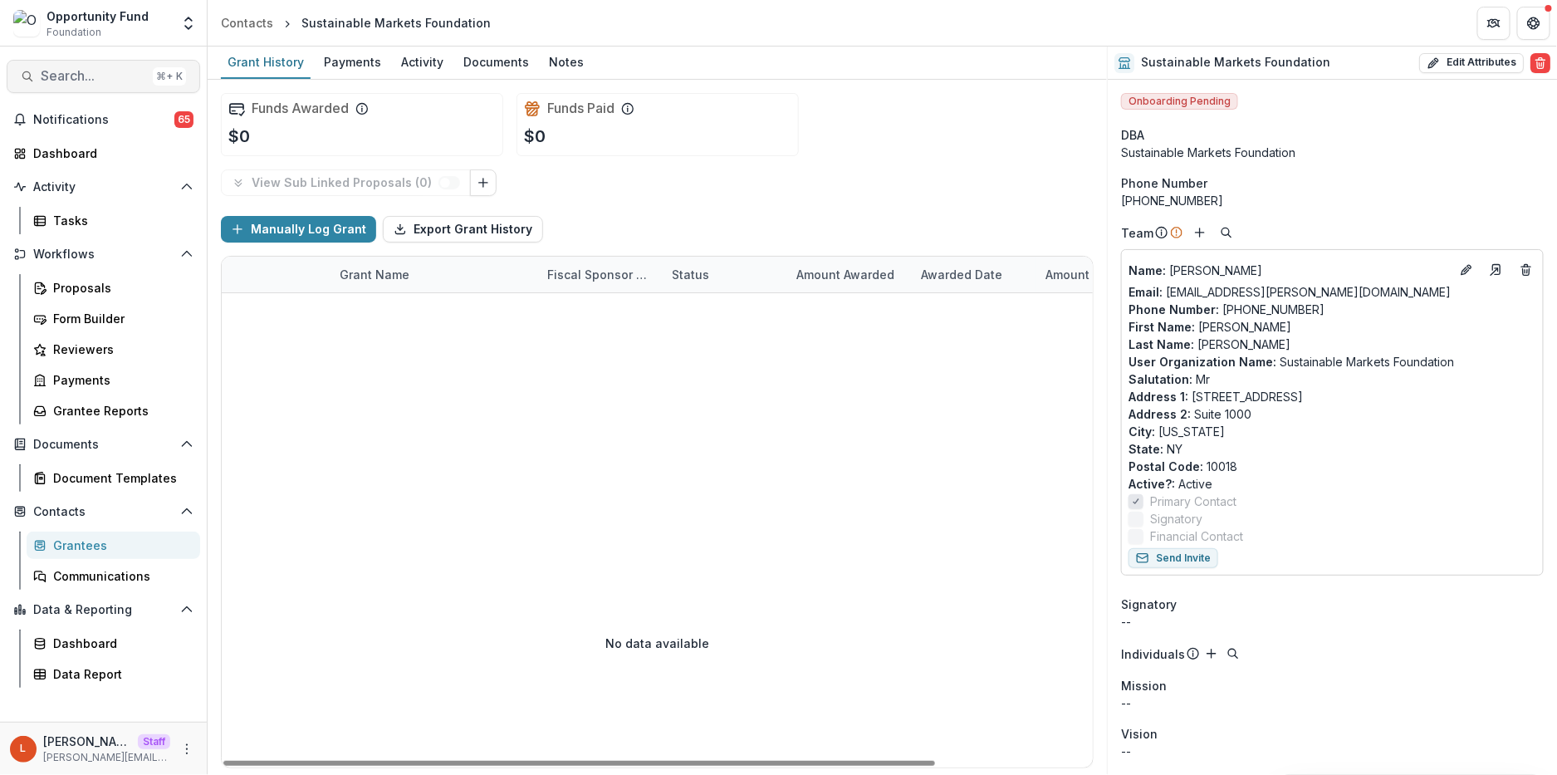
click at [85, 79] on span "Search..." at bounding box center [93, 76] width 105 height 16
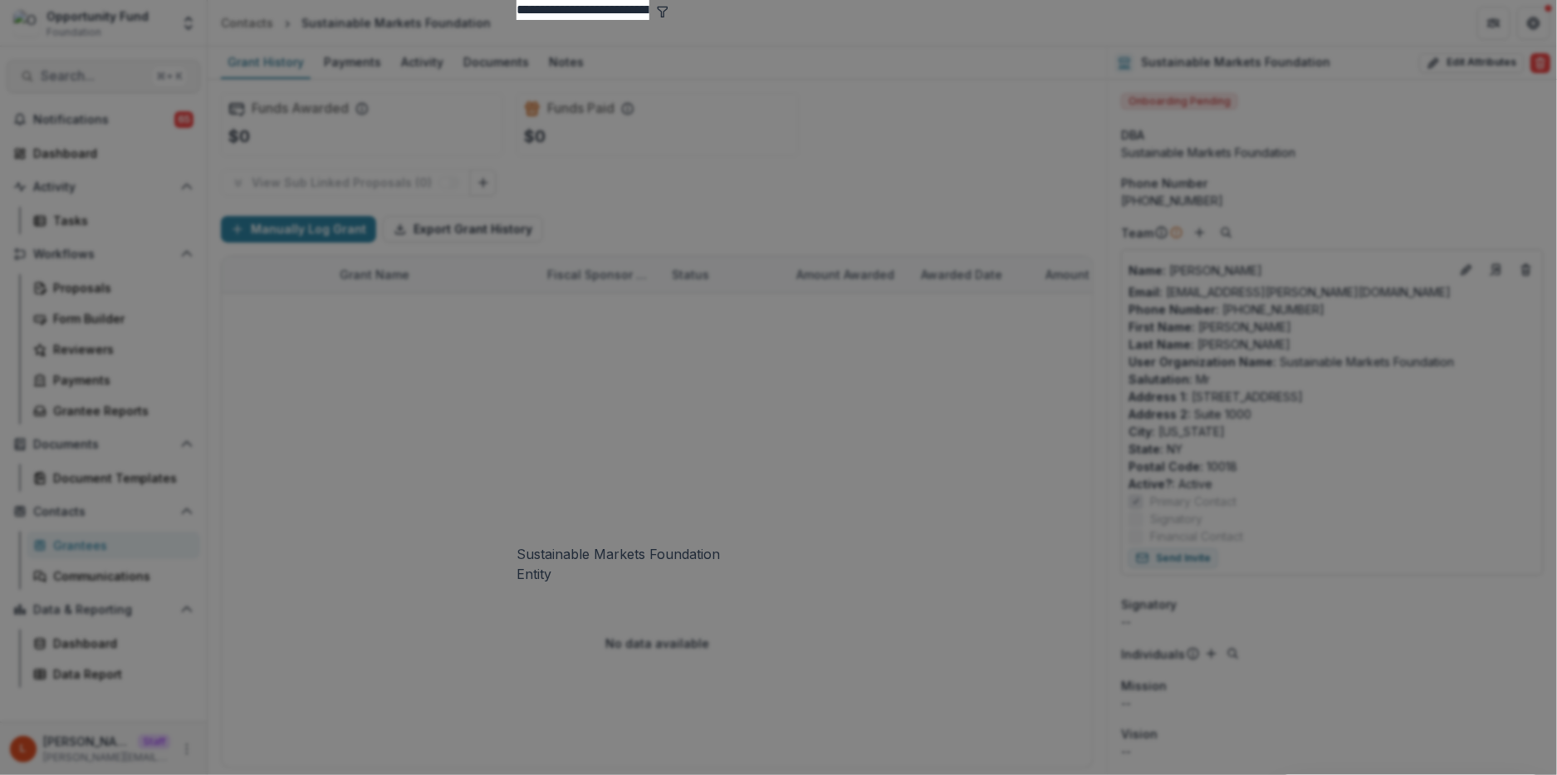
type input "**********"
click at [477, 713] on div "Debt Collective: Pittsburgh Medical Debt Organizing" at bounding box center [778, 723] width 693 height 20
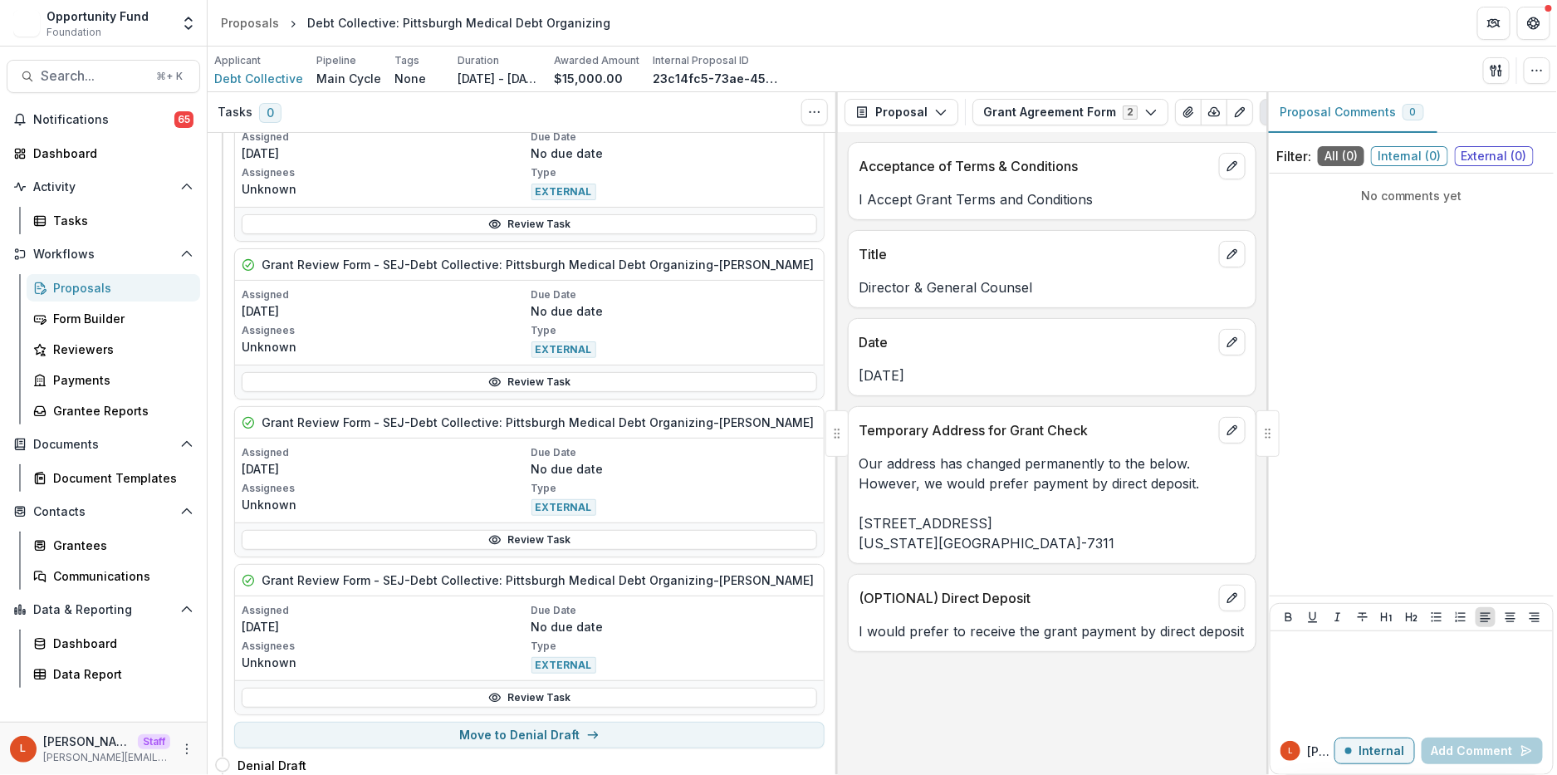
scroll to position [1035, 0]
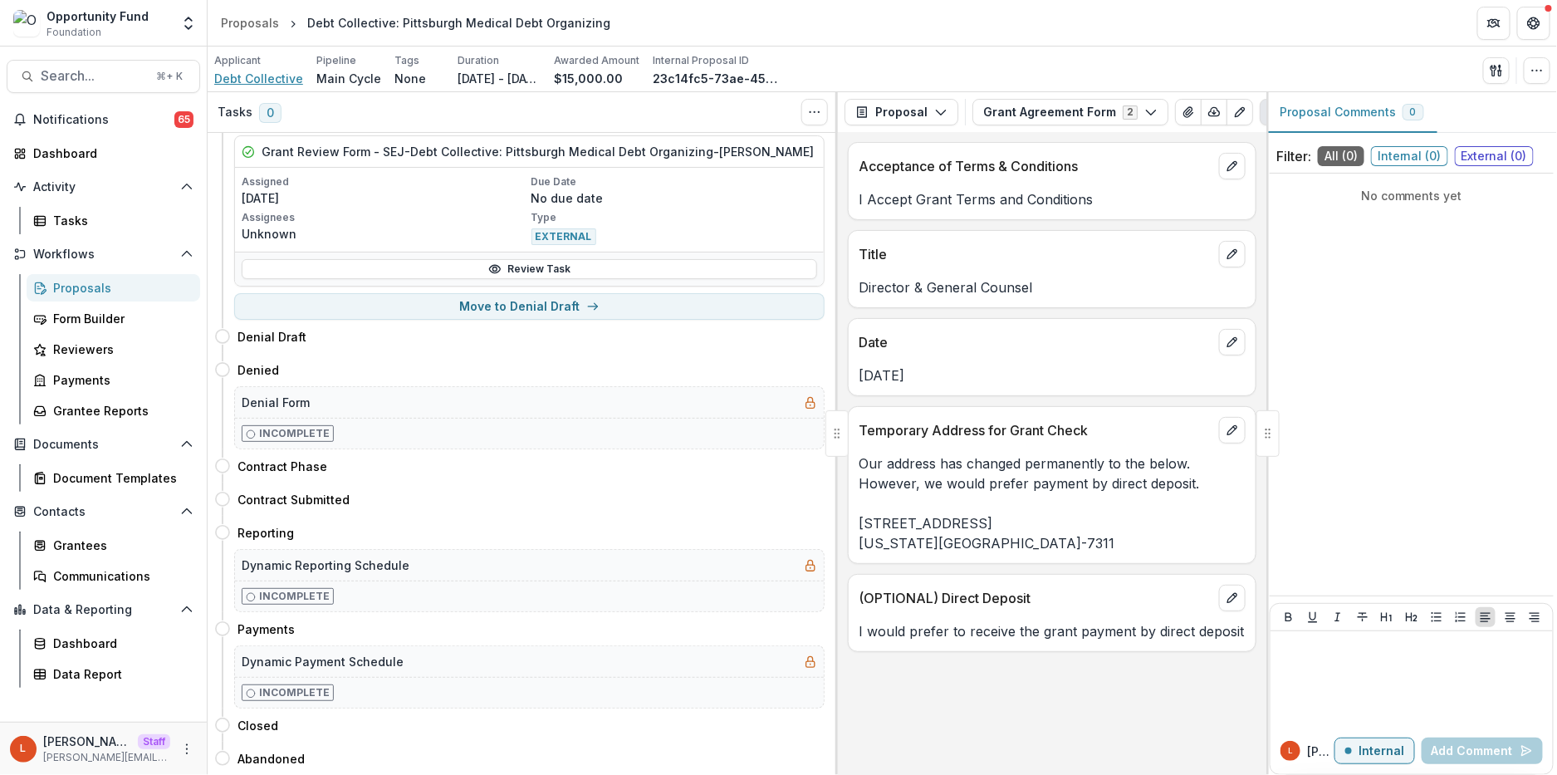
click at [250, 84] on span "Debt Collective" at bounding box center [258, 78] width 89 height 17
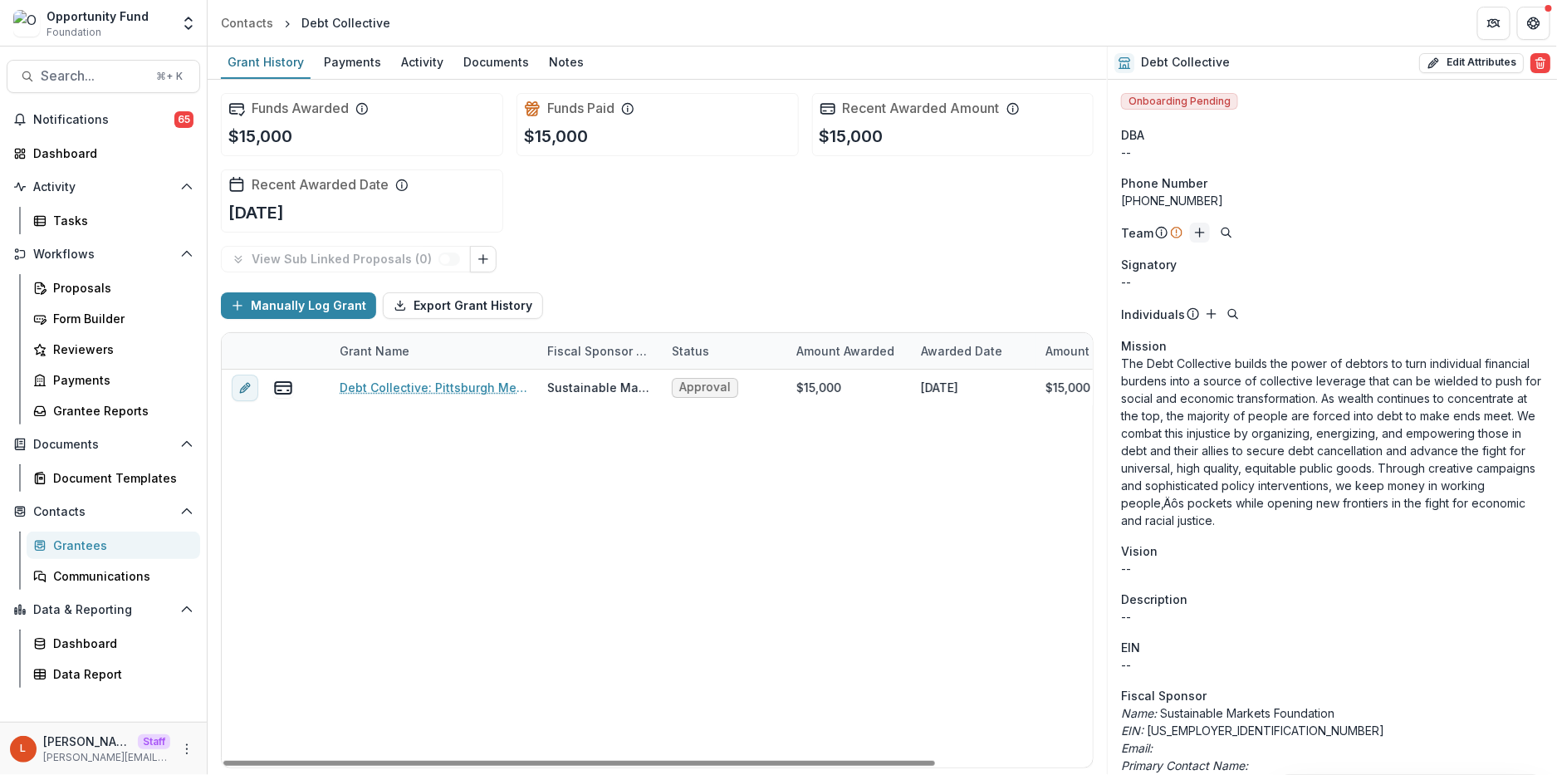
click at [1196, 228] on icon "Add" at bounding box center [1199, 232] width 13 height 13
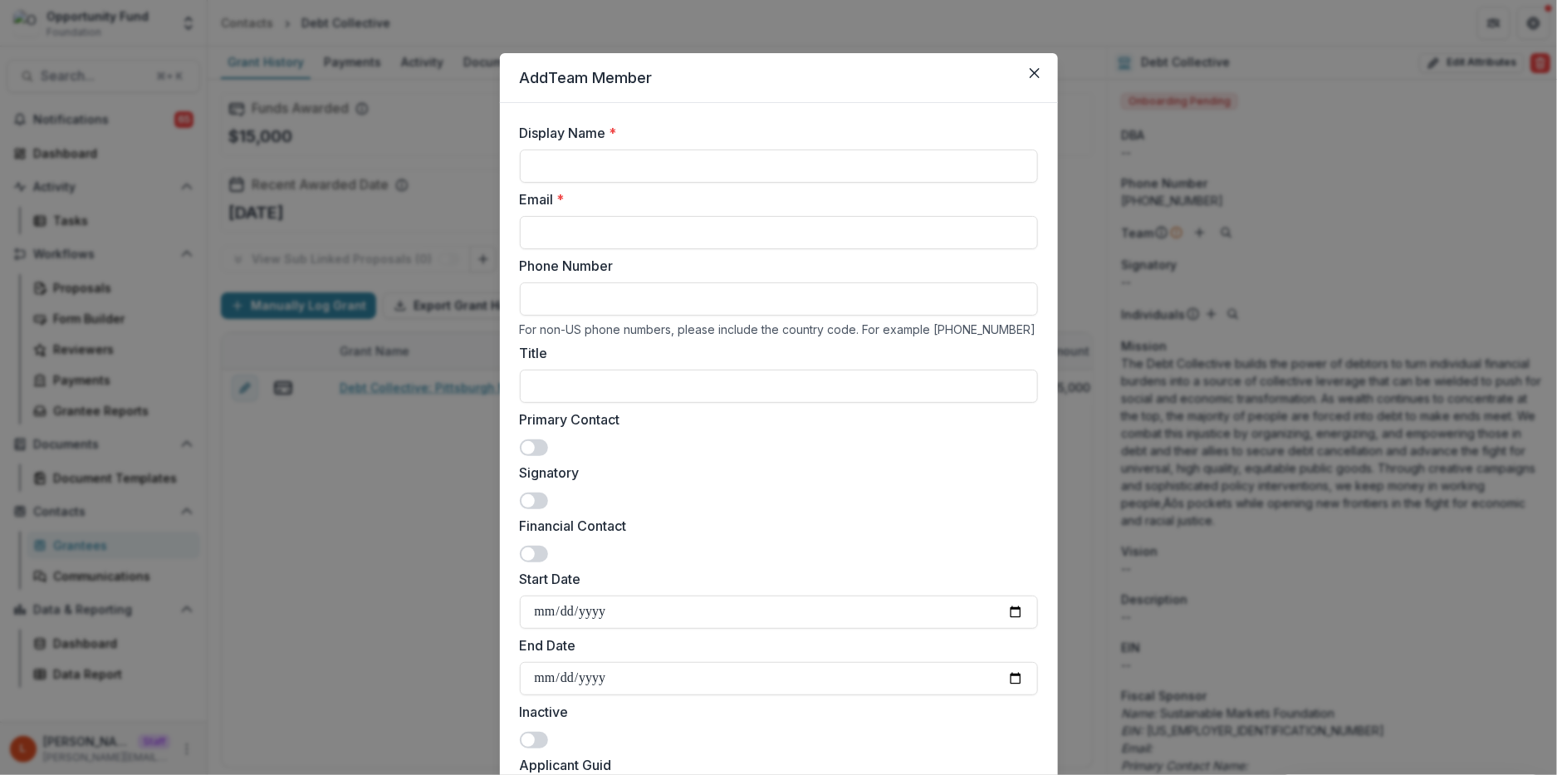
click at [782, 190] on label "Email *" at bounding box center [774, 199] width 508 height 20
click at [782, 216] on input "Email *" at bounding box center [779, 232] width 518 height 33
click at [779, 174] on input "Display Name *" at bounding box center [779, 165] width 518 height 33
type input "**********"
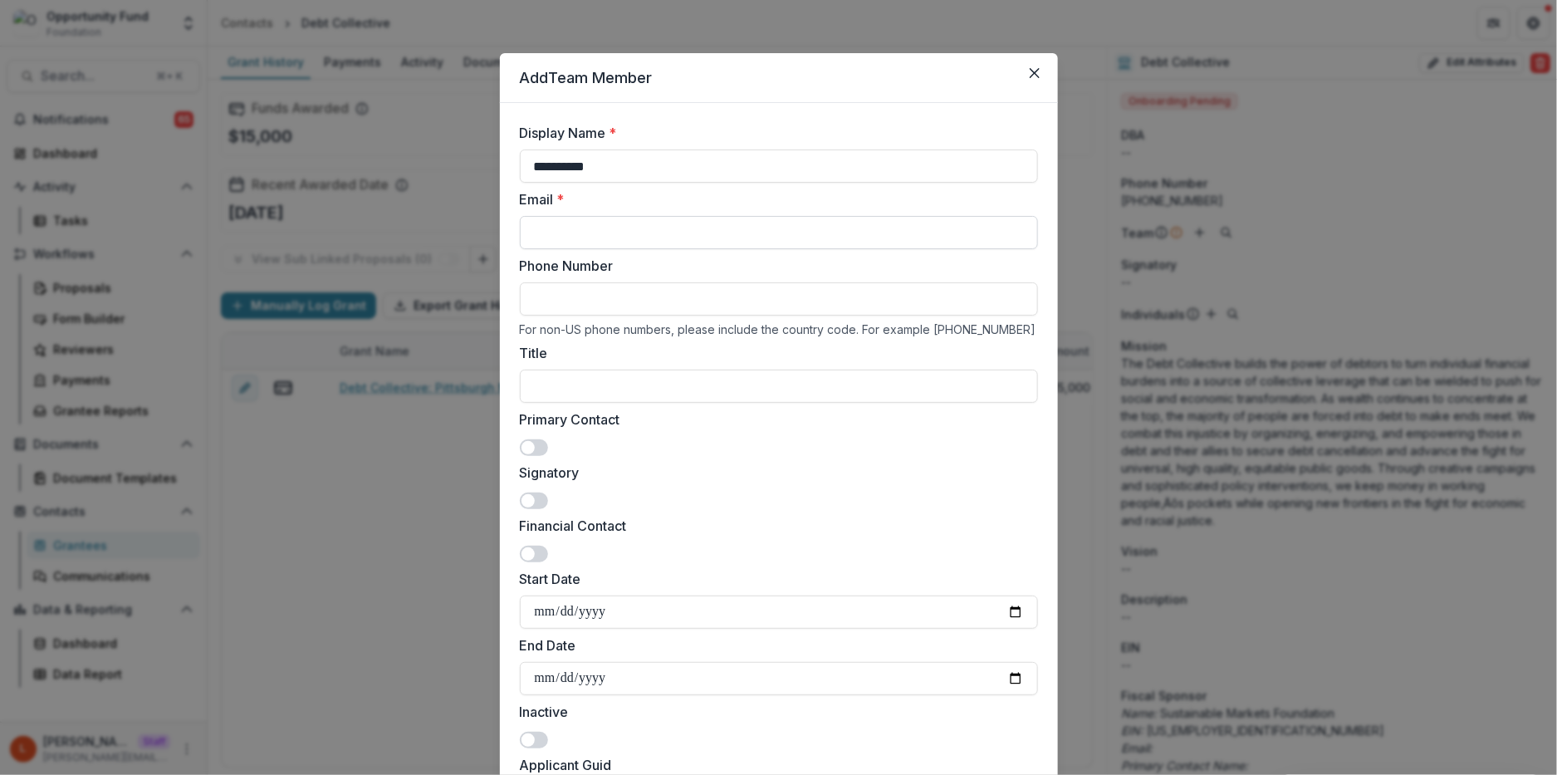
click at [799, 229] on input "Email *" at bounding box center [779, 232] width 518 height 33
click at [561, 225] on input "Email *" at bounding box center [779, 232] width 518 height 33
paste input "**********"
type input "**********"
click at [522, 446] on span at bounding box center [528, 447] width 13 height 13
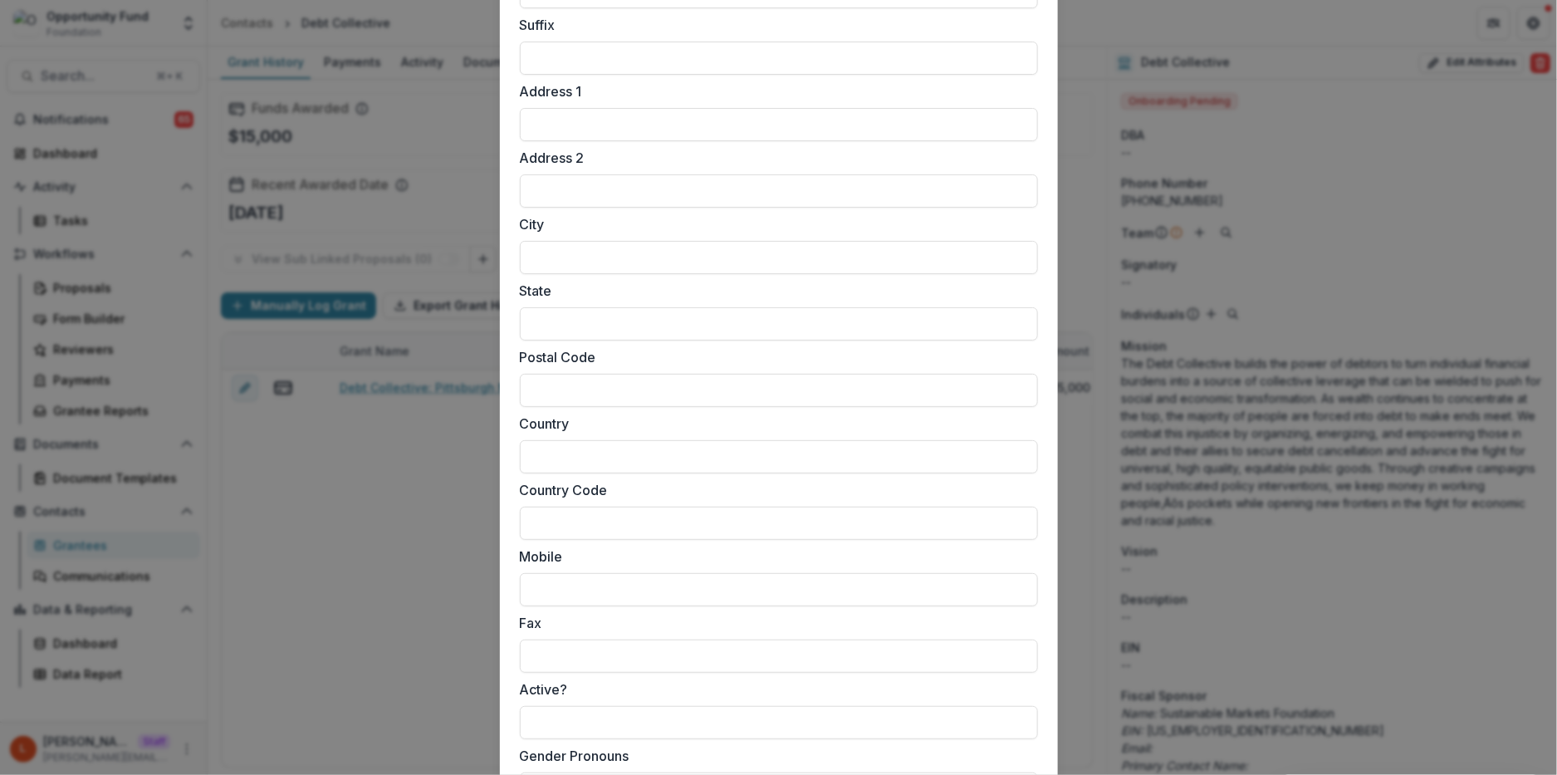
scroll to position [1415, 0]
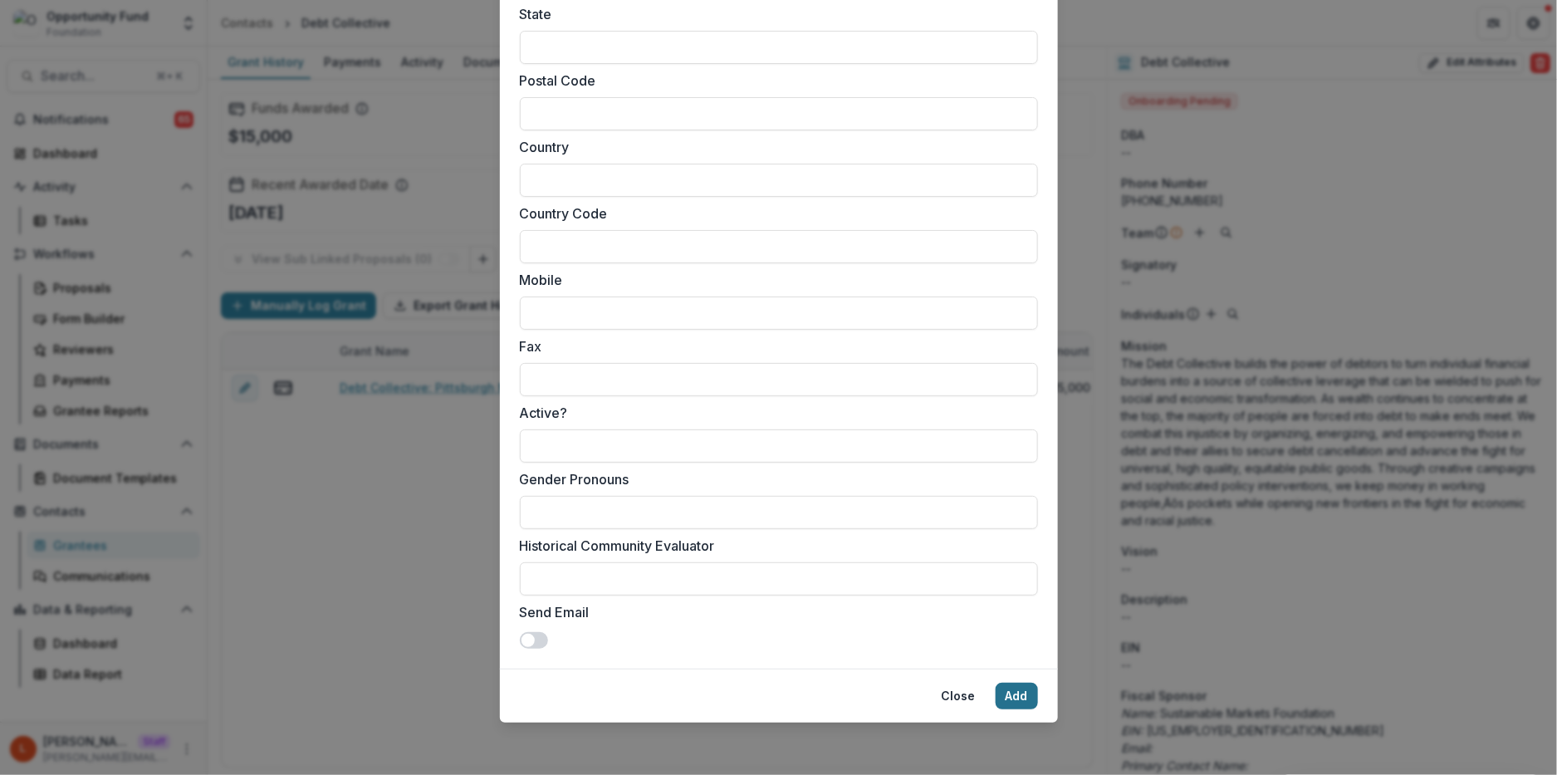
click at [1022, 699] on button "Add" at bounding box center [1017, 696] width 42 height 27
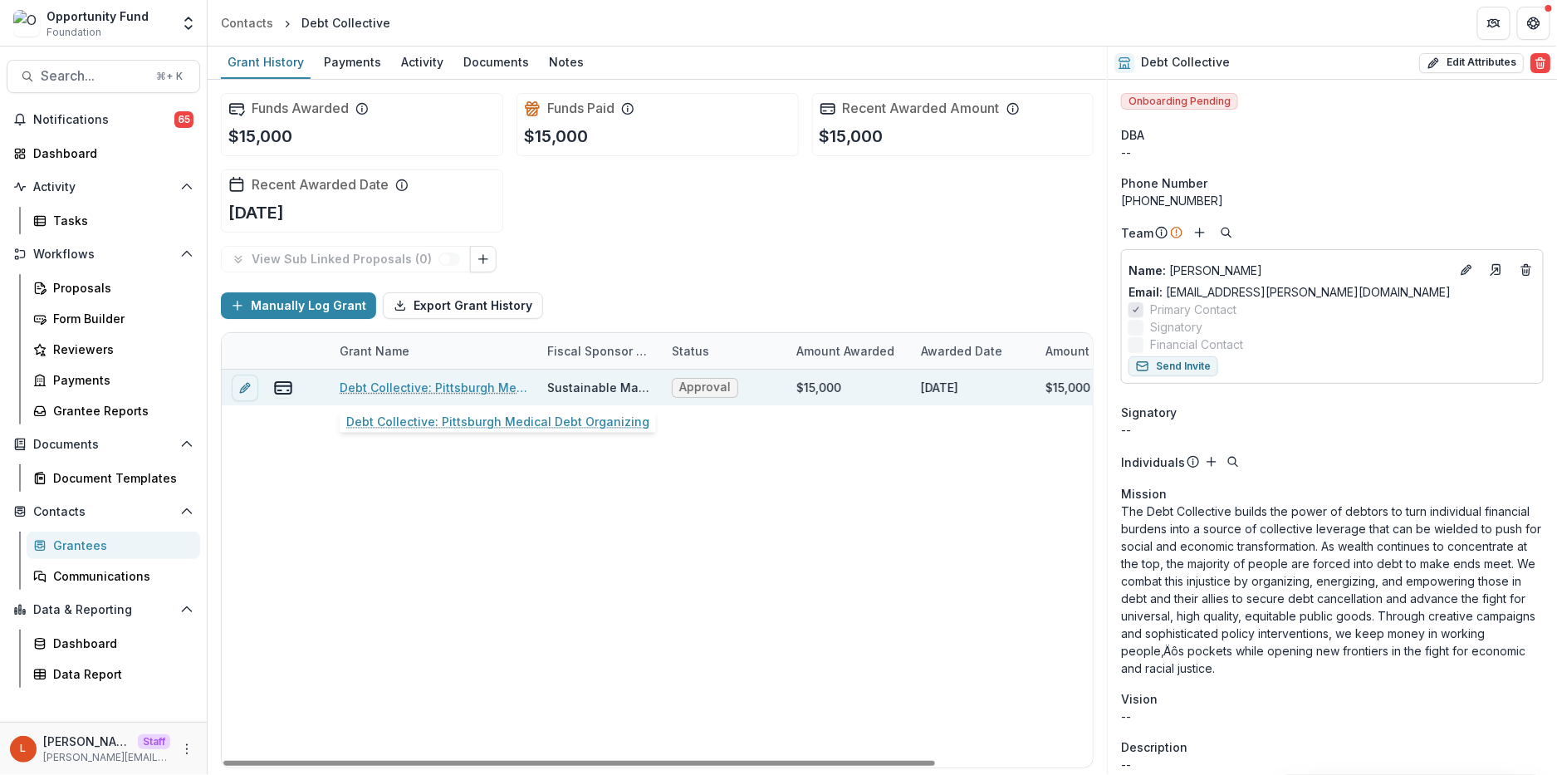
click at [424, 390] on link "Debt Collective: Pittsburgh Medical Debt Organizing" at bounding box center [434, 387] width 188 height 17
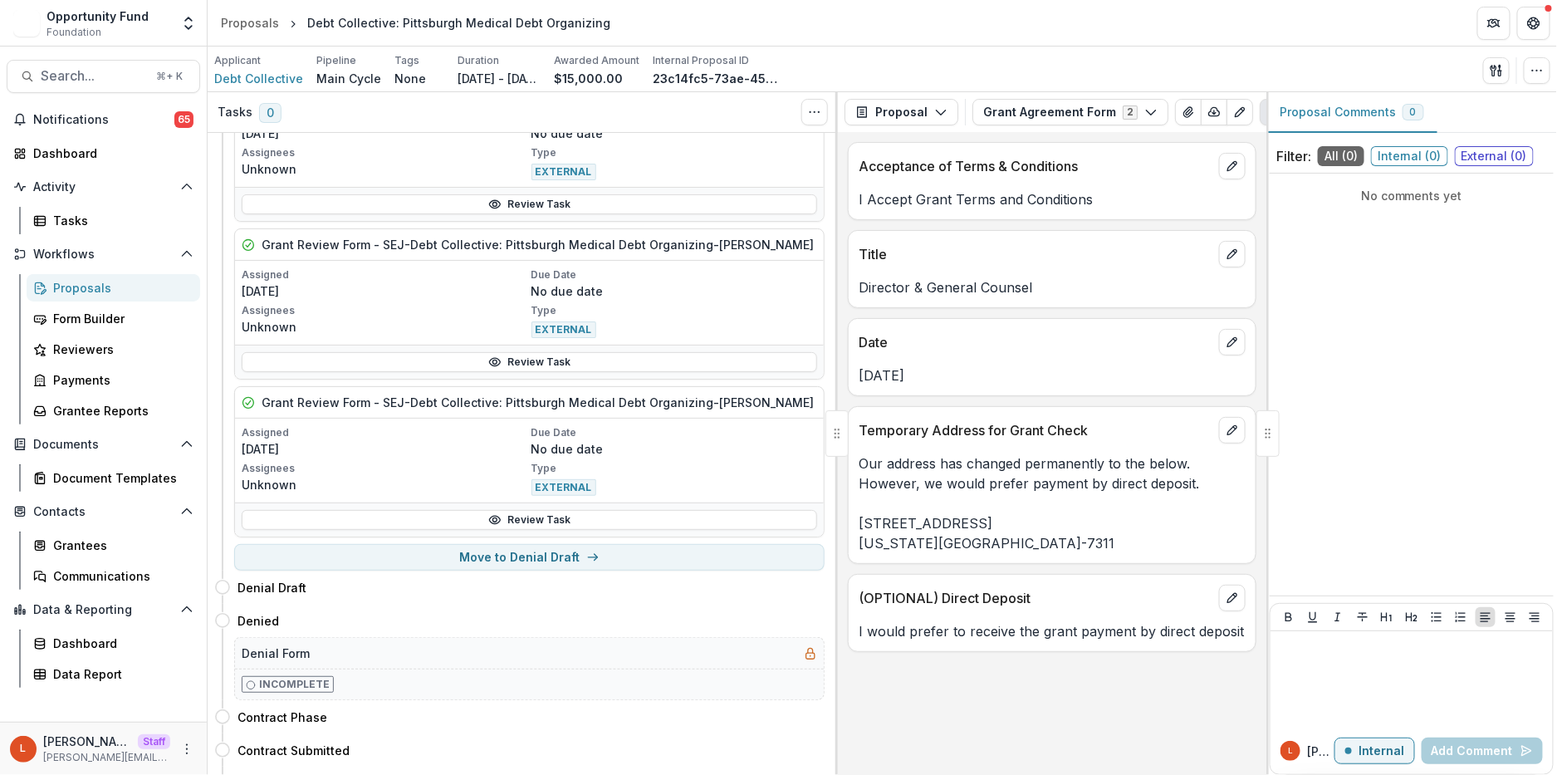
scroll to position [1035, 0]
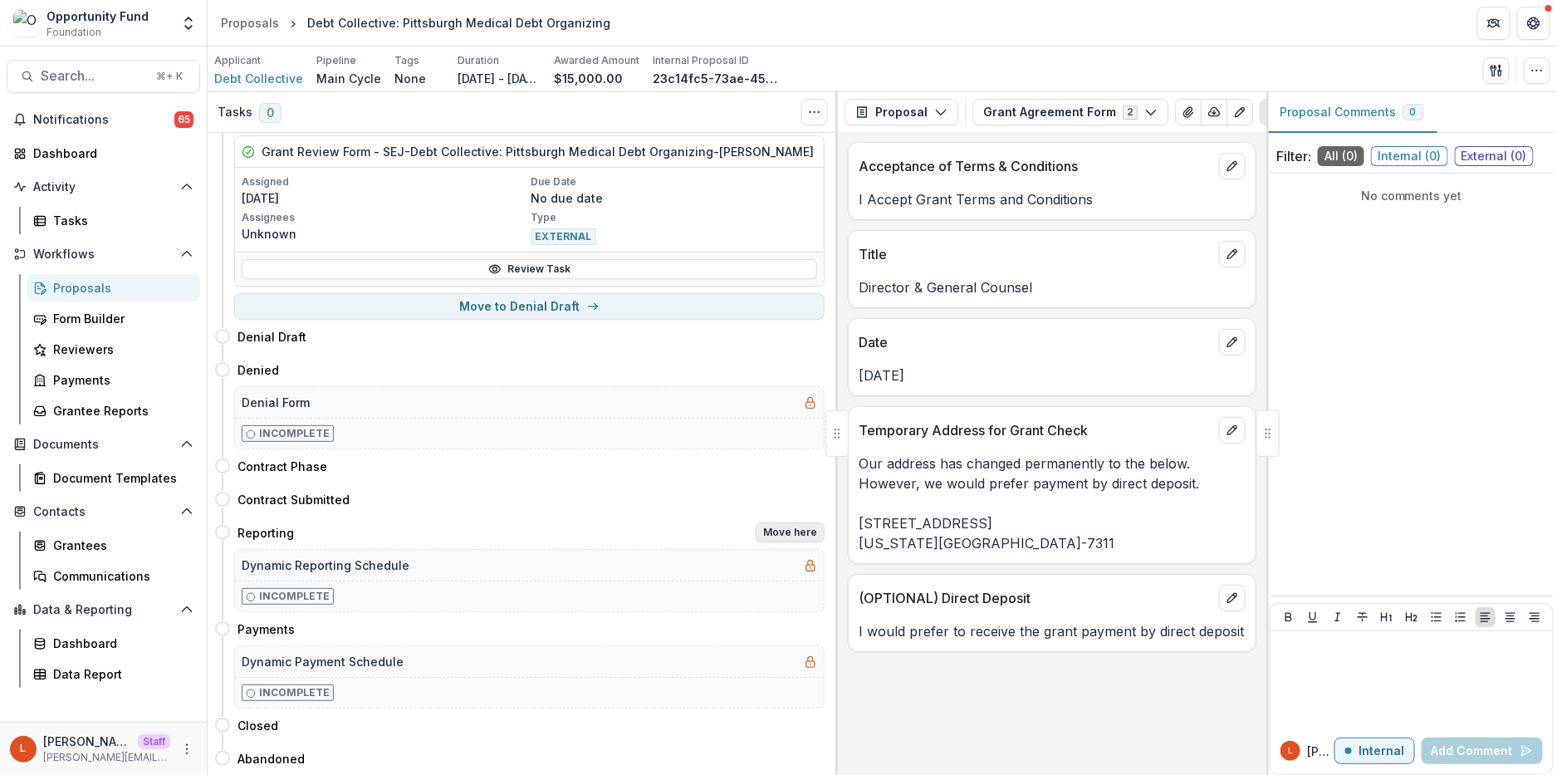
click at [795, 539] on button "Move here" at bounding box center [790, 532] width 69 height 20
select select "*********"
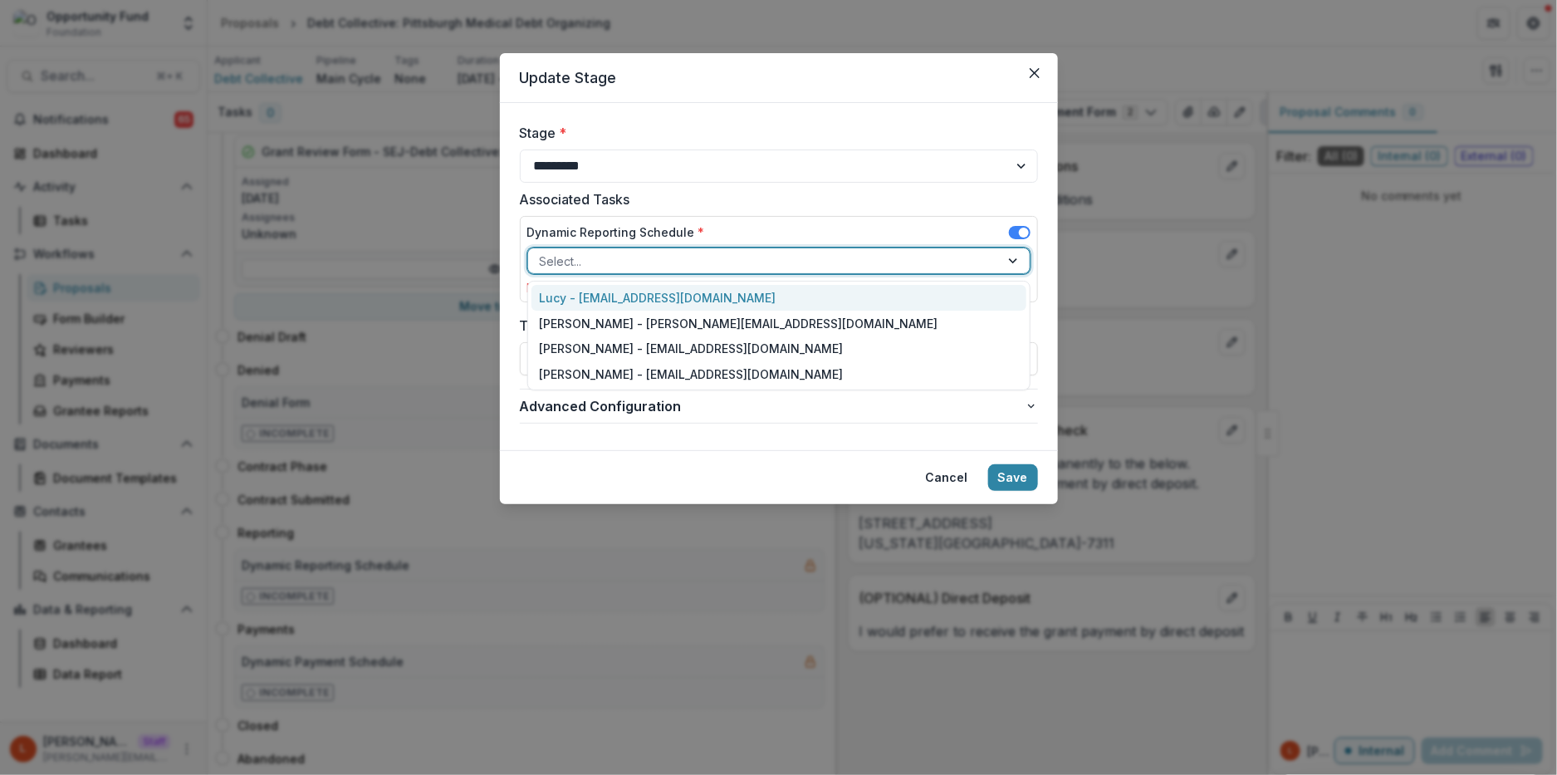
click at [646, 257] on div at bounding box center [764, 261] width 448 height 21
click at [644, 289] on div "Lucy - [EMAIL_ADDRESS][DOMAIN_NAME]" at bounding box center [779, 298] width 495 height 26
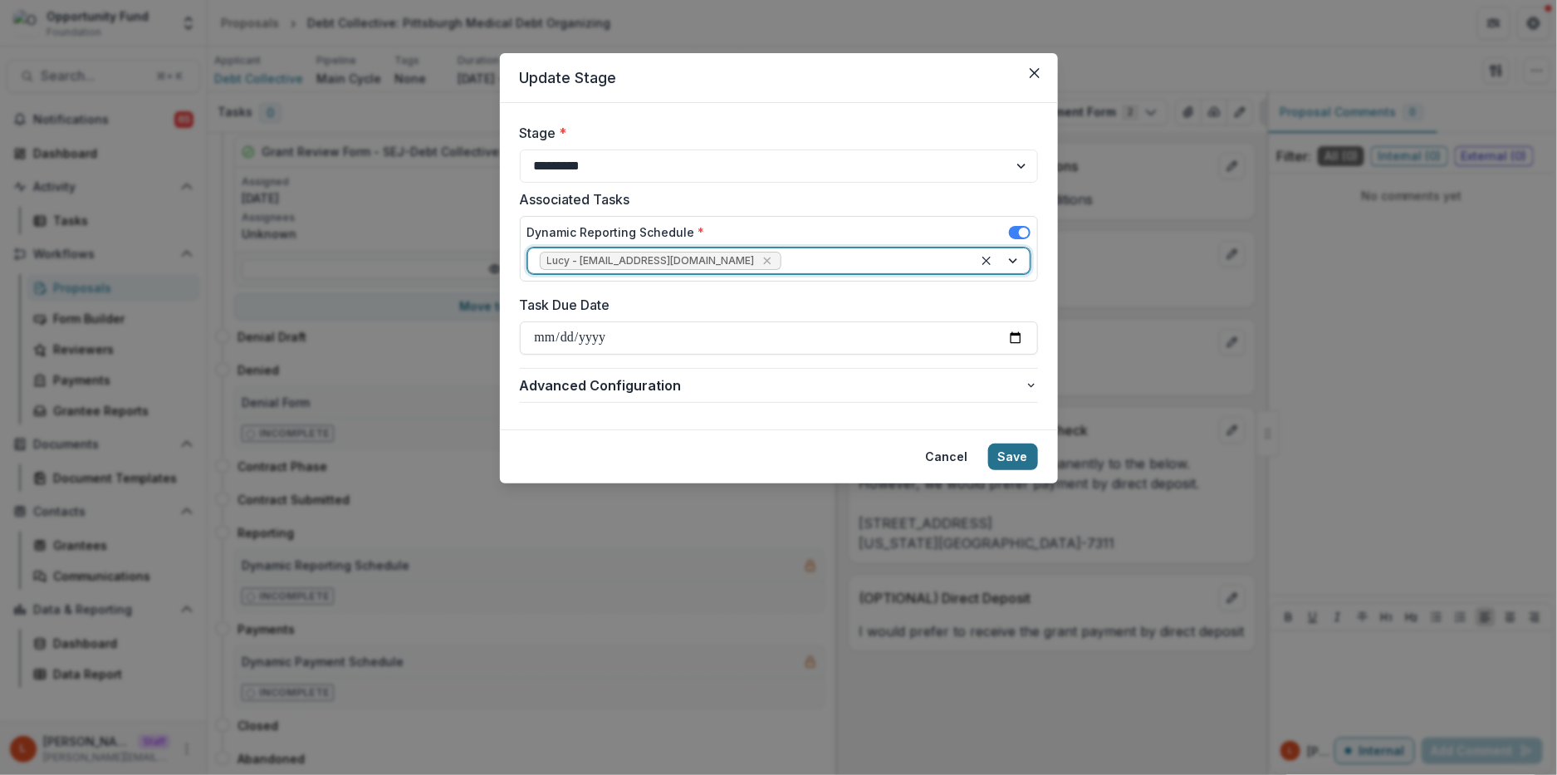
click at [1016, 453] on button "Save" at bounding box center [1013, 456] width 50 height 27
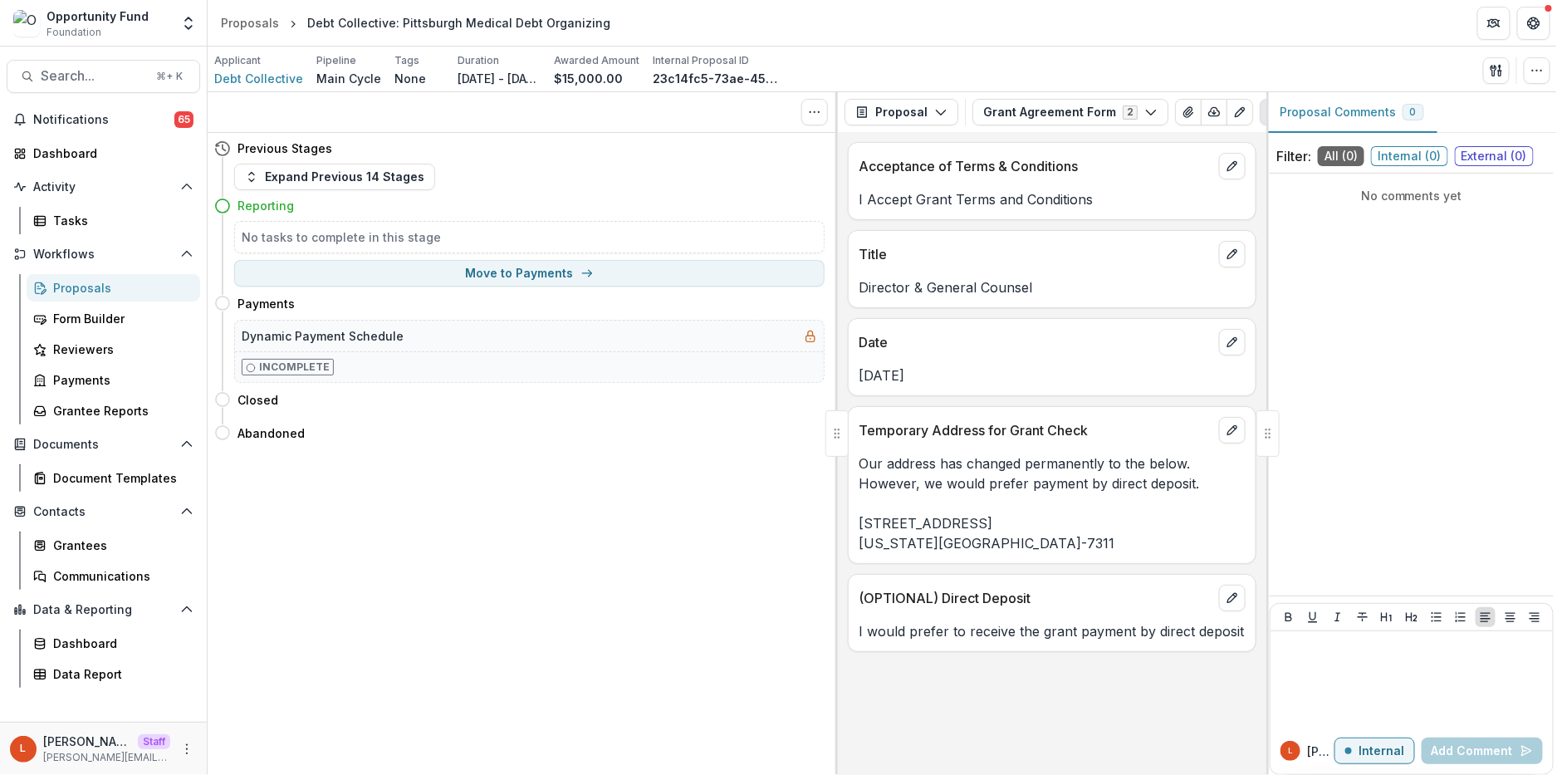
scroll to position [0, 0]
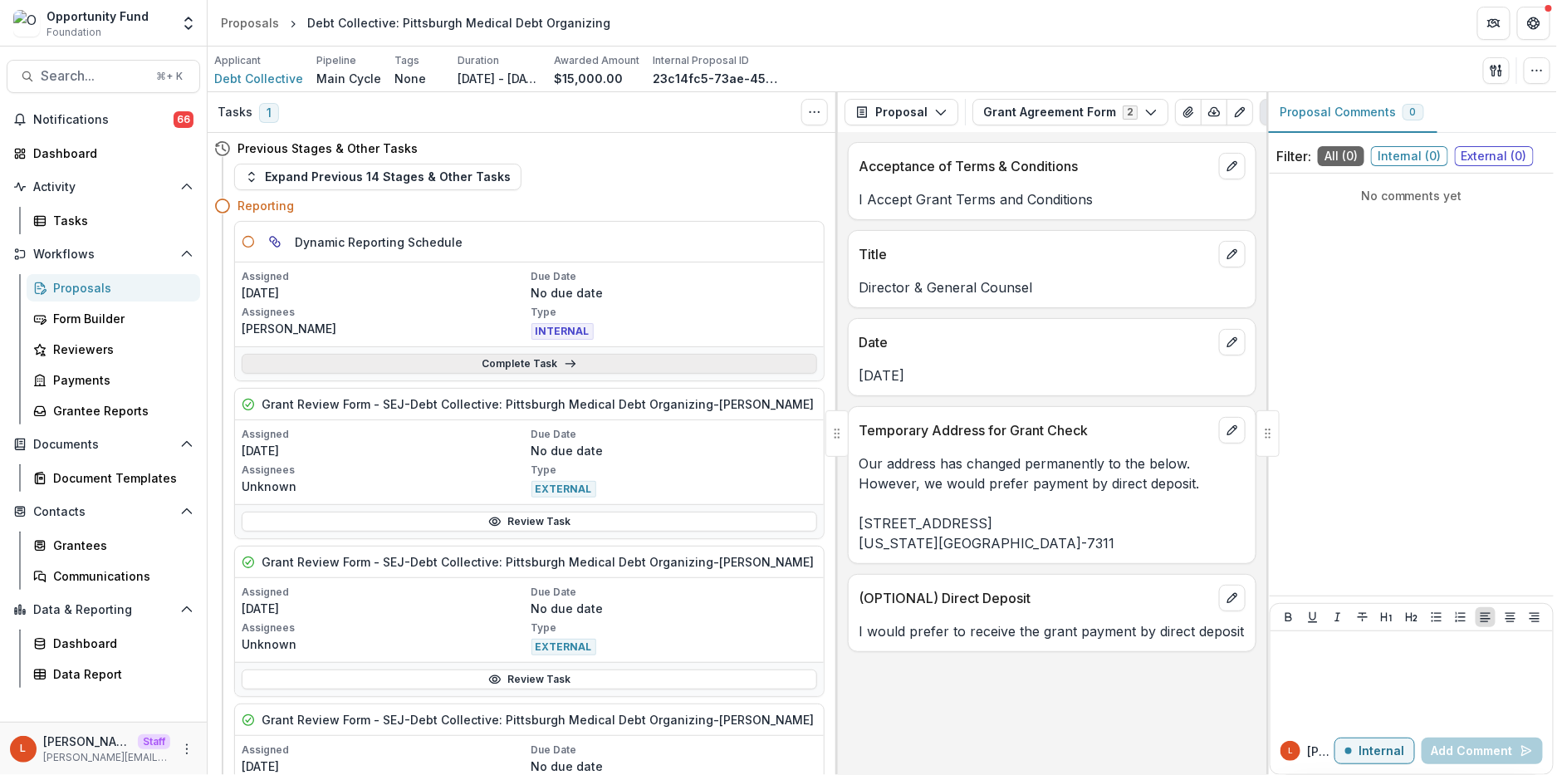
click at [527, 373] on link "Complete Task" at bounding box center [530, 364] width 576 height 20
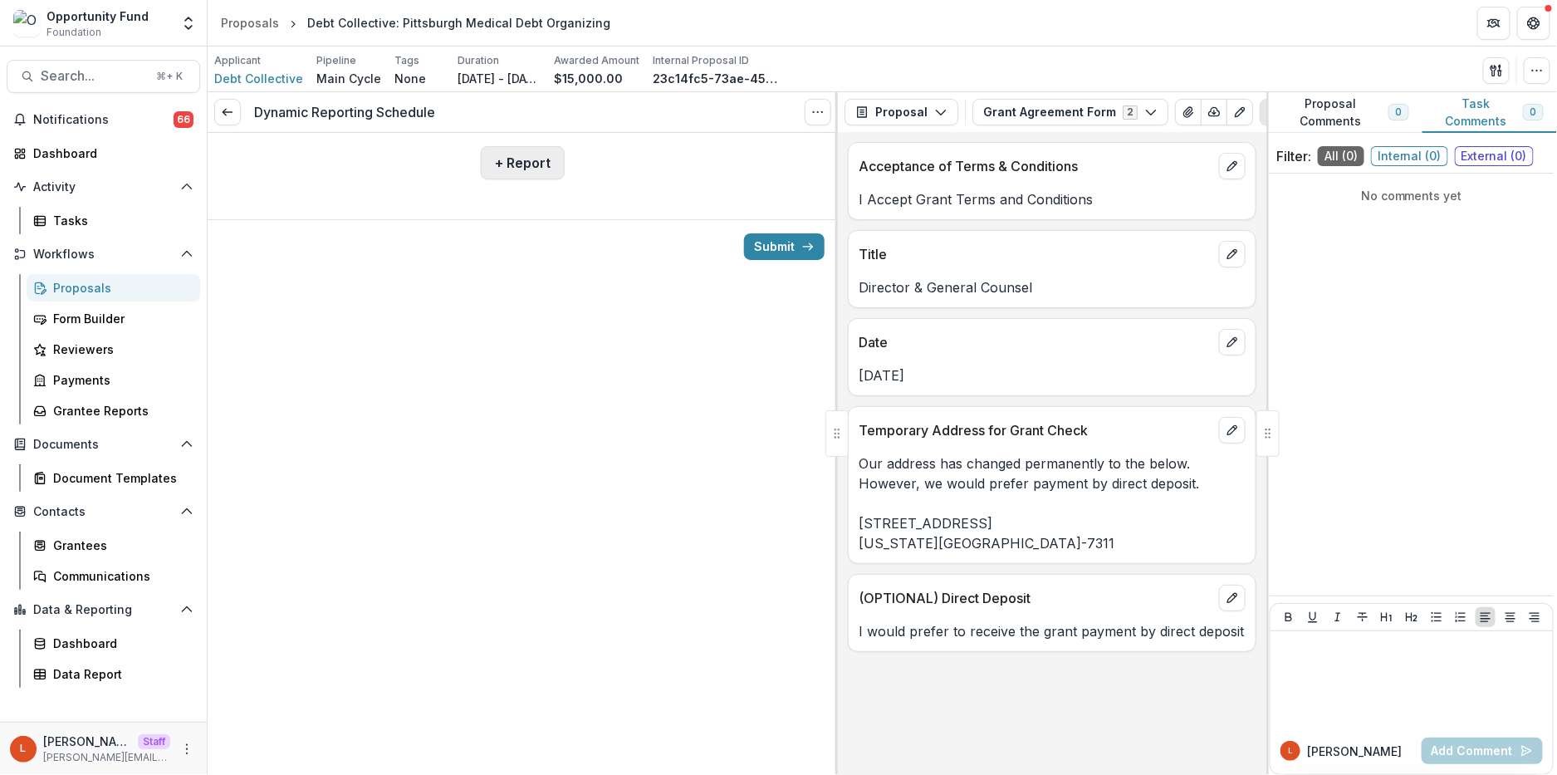
click at [532, 146] on button "+ Report" at bounding box center [523, 162] width 84 height 33
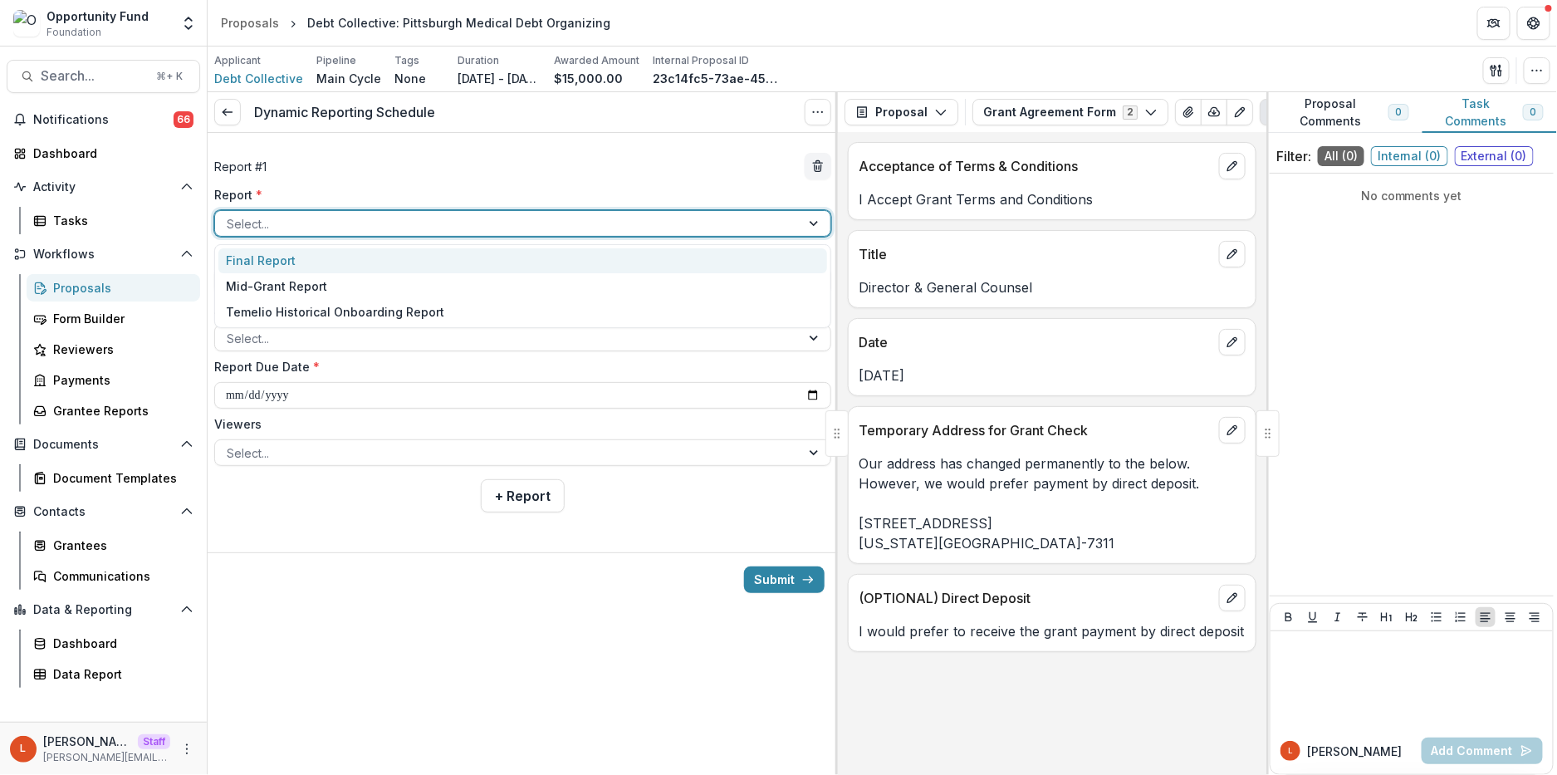
click at [439, 233] on div at bounding box center [508, 223] width 562 height 21
click at [430, 251] on div "Final Report" at bounding box center [522, 261] width 609 height 26
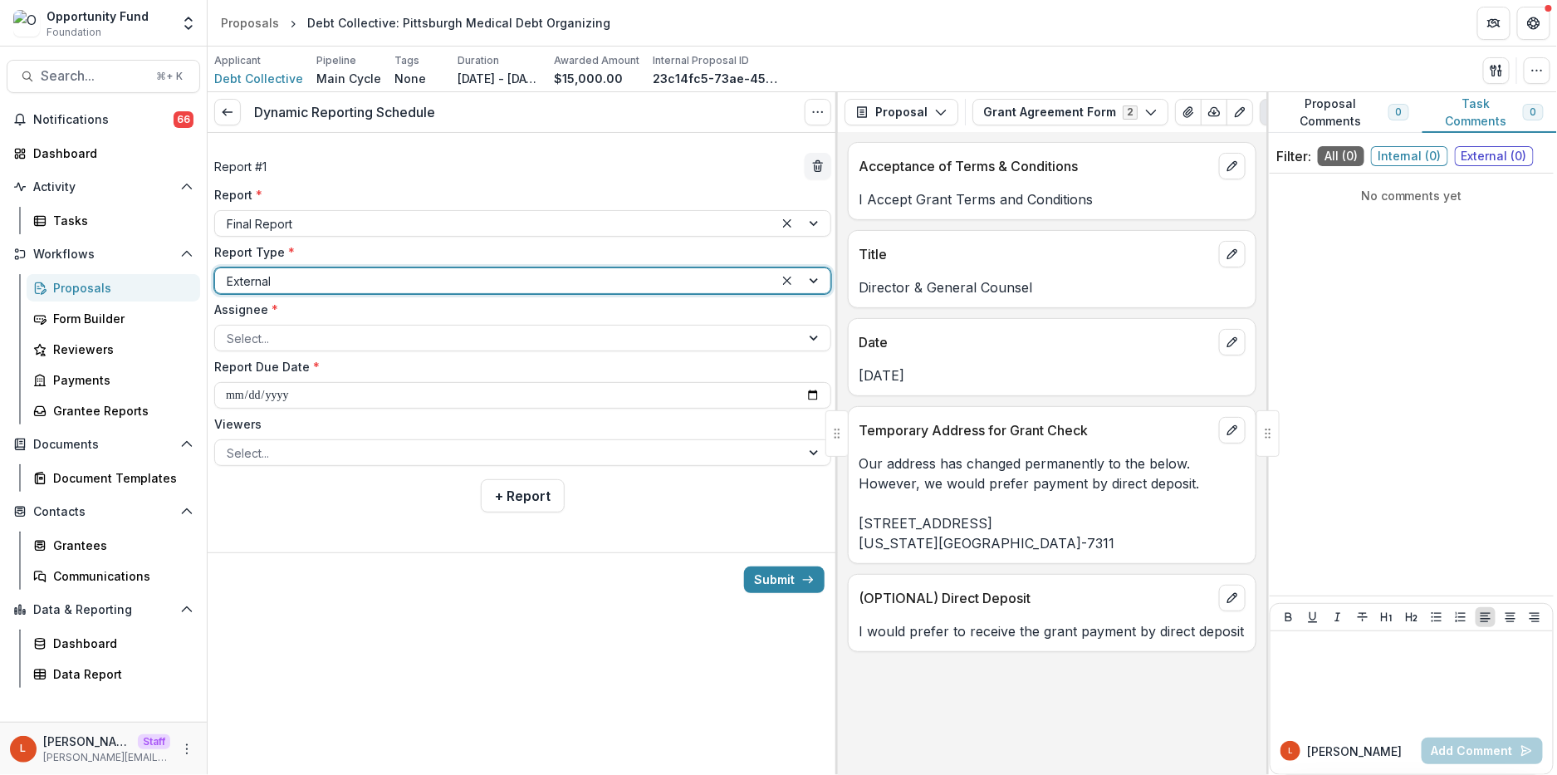
click at [411, 277] on div at bounding box center [495, 281] width 536 height 21
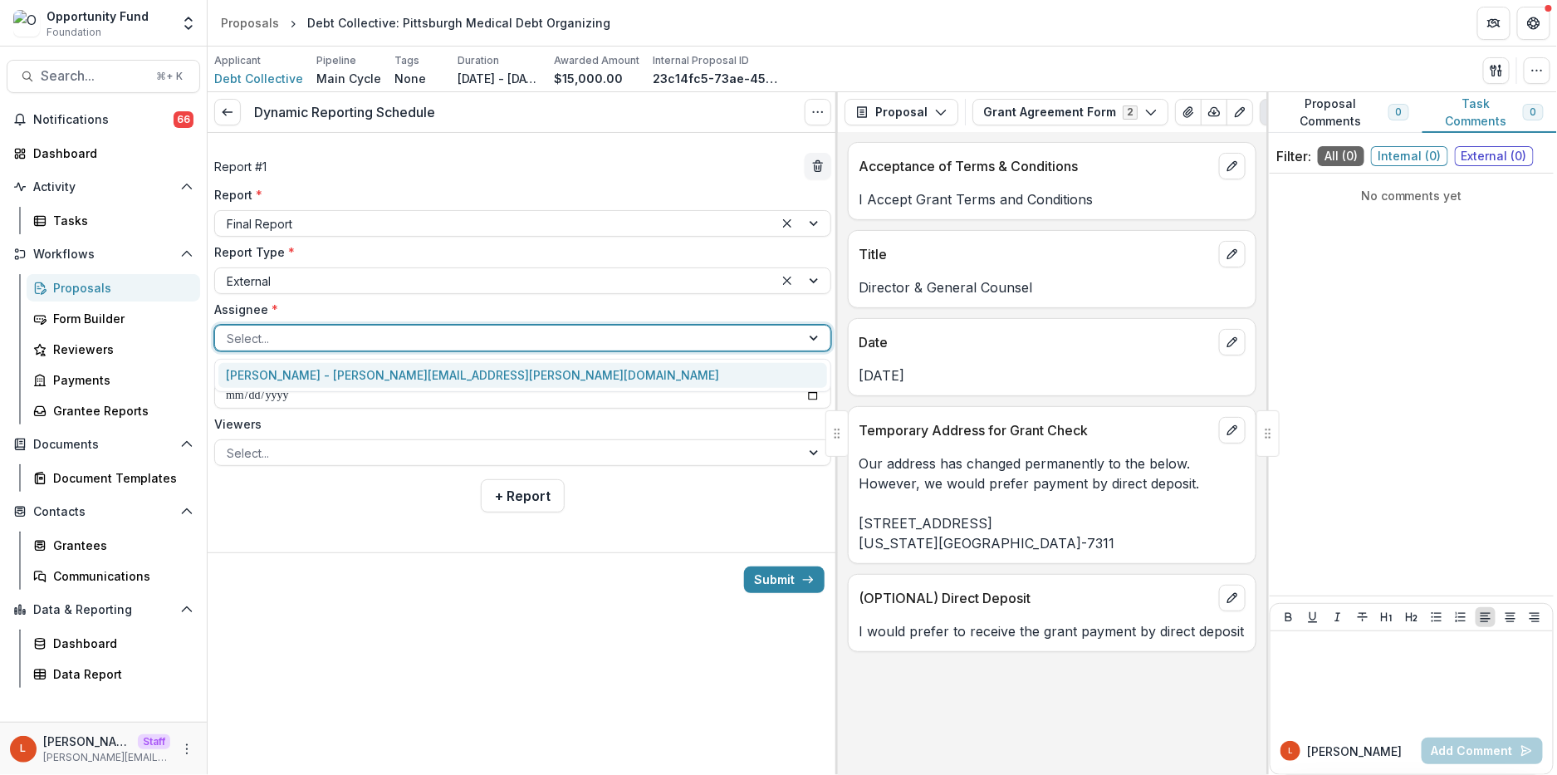
click at [375, 340] on div at bounding box center [508, 338] width 562 height 21
click at [364, 379] on div "[PERSON_NAME] - [PERSON_NAME][EMAIL_ADDRESS][PERSON_NAME][DOMAIN_NAME]" at bounding box center [522, 376] width 609 height 26
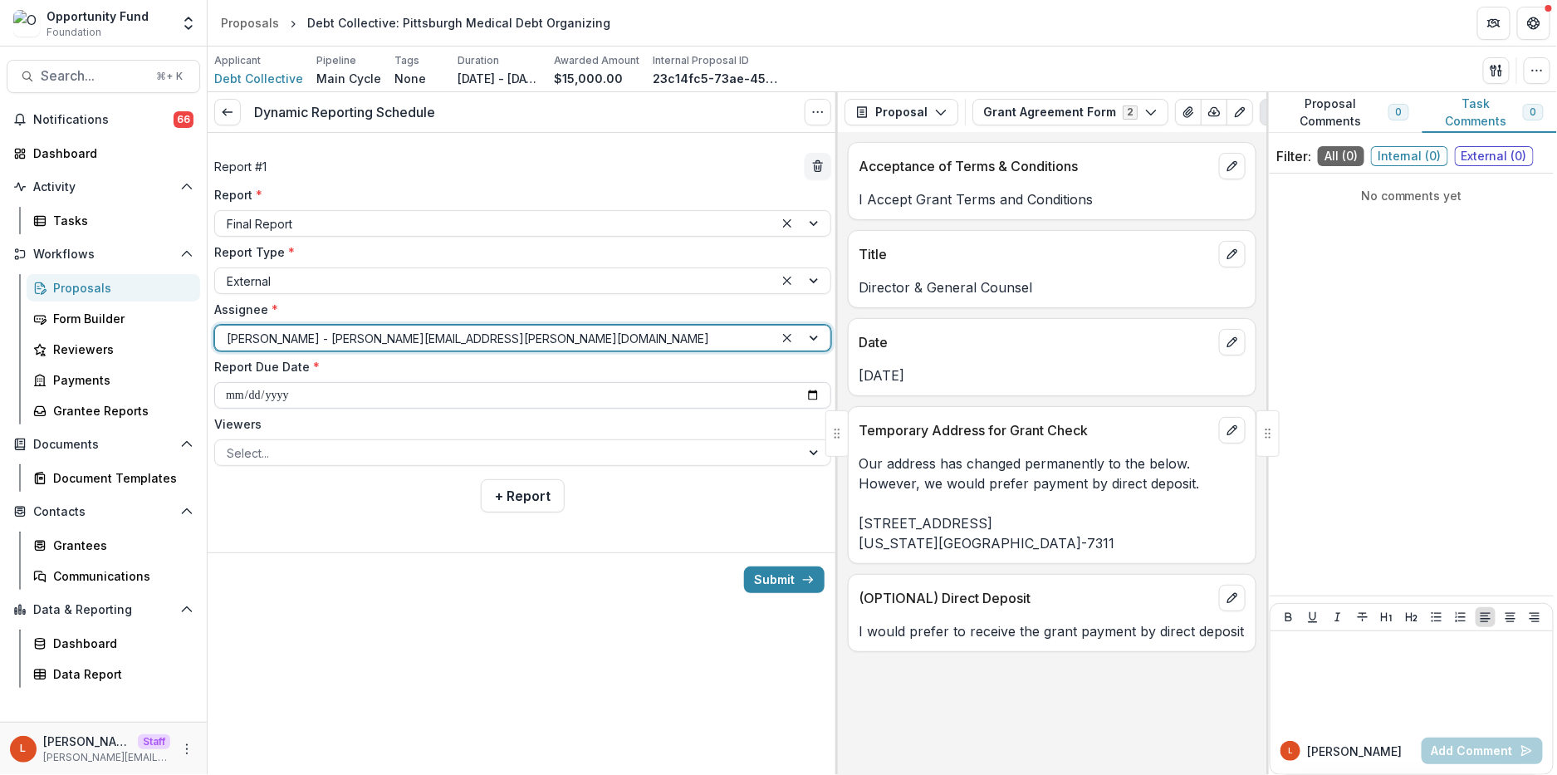
click at [294, 392] on input "**********" at bounding box center [522, 395] width 617 height 27
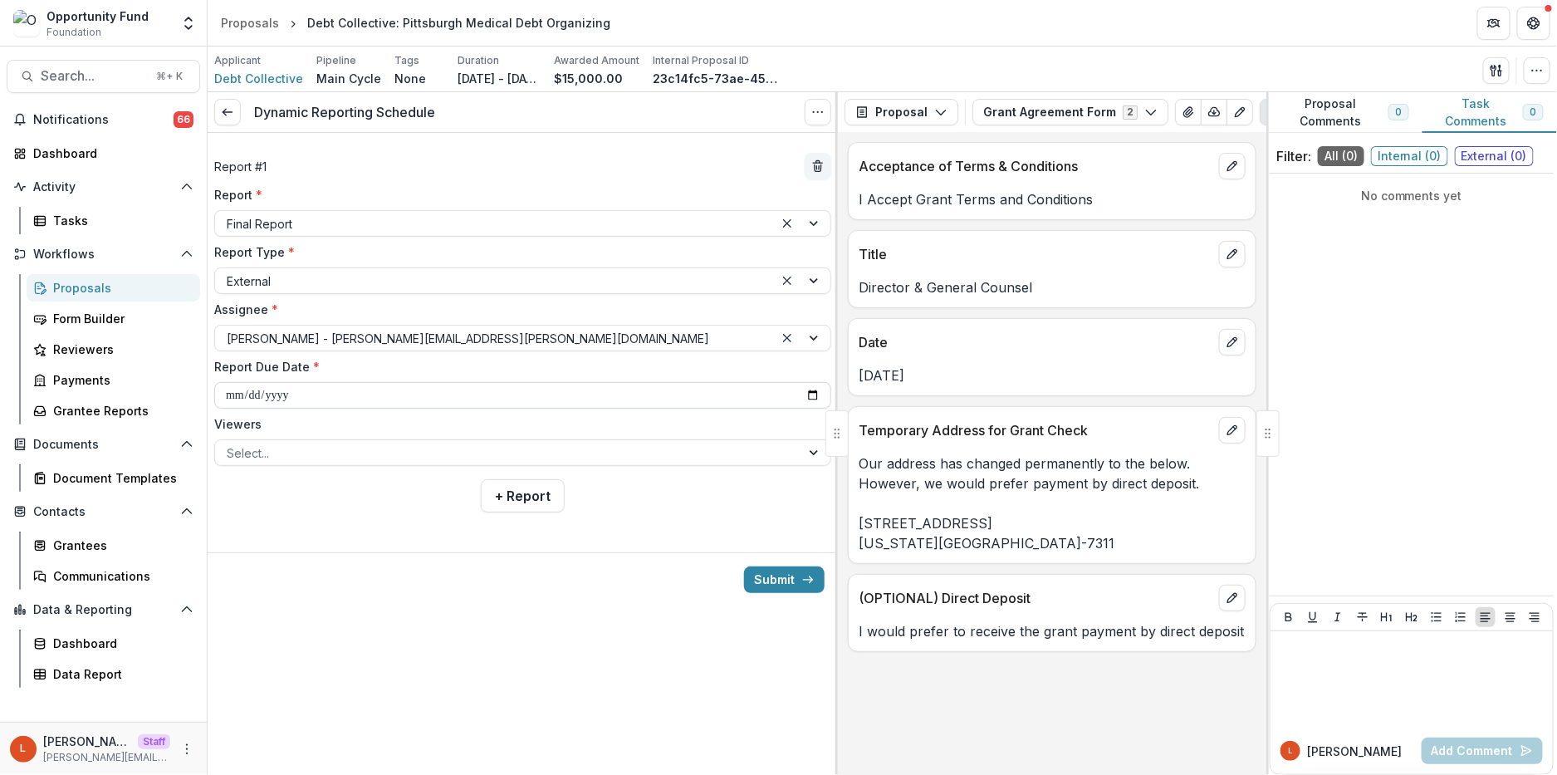
type input "**********"
click at [337, 452] on div at bounding box center [508, 453] width 562 height 21
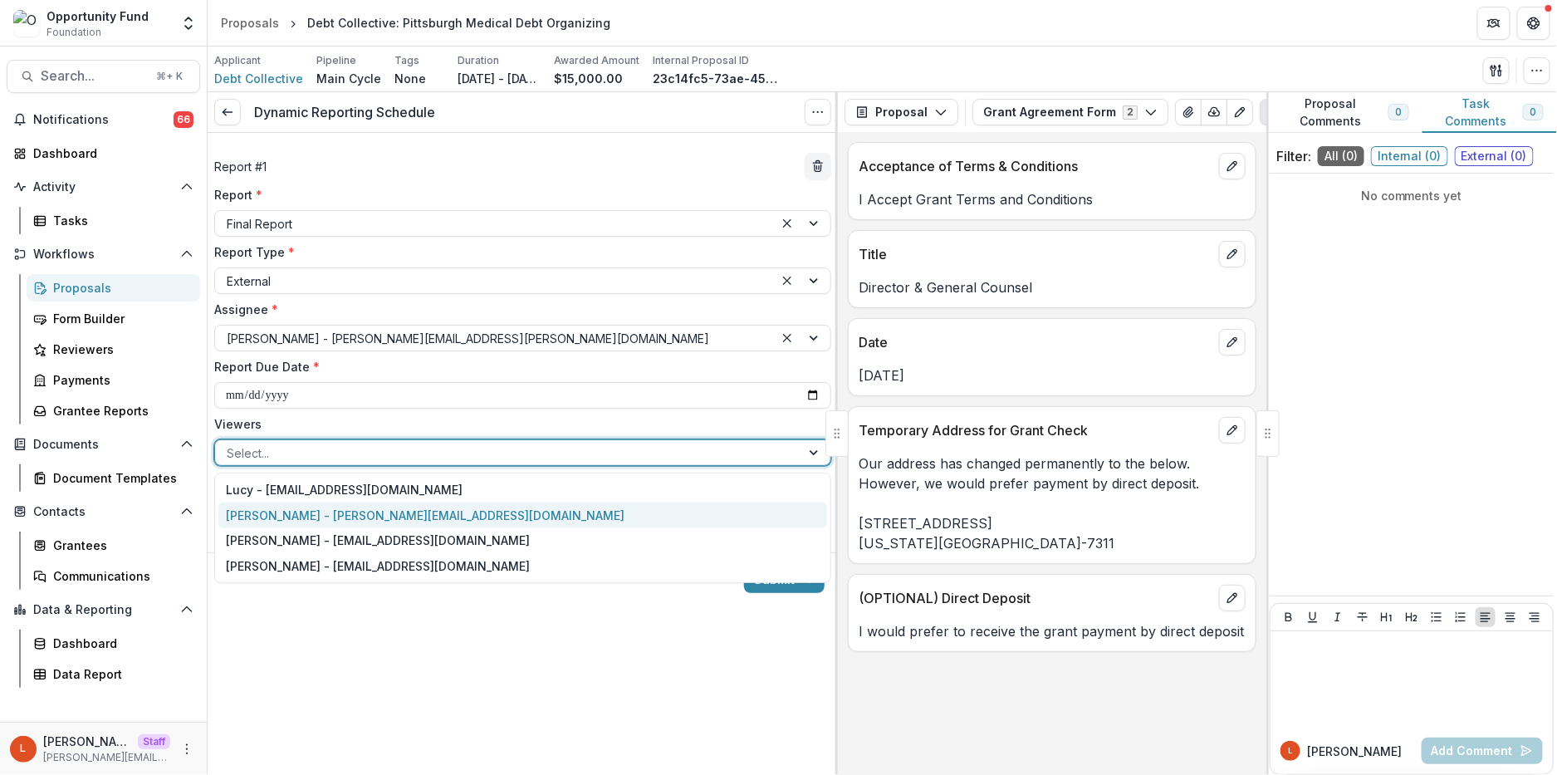
click at [355, 520] on div "[PERSON_NAME] - [PERSON_NAME][EMAIL_ADDRESS][DOMAIN_NAME]" at bounding box center [522, 515] width 609 height 26
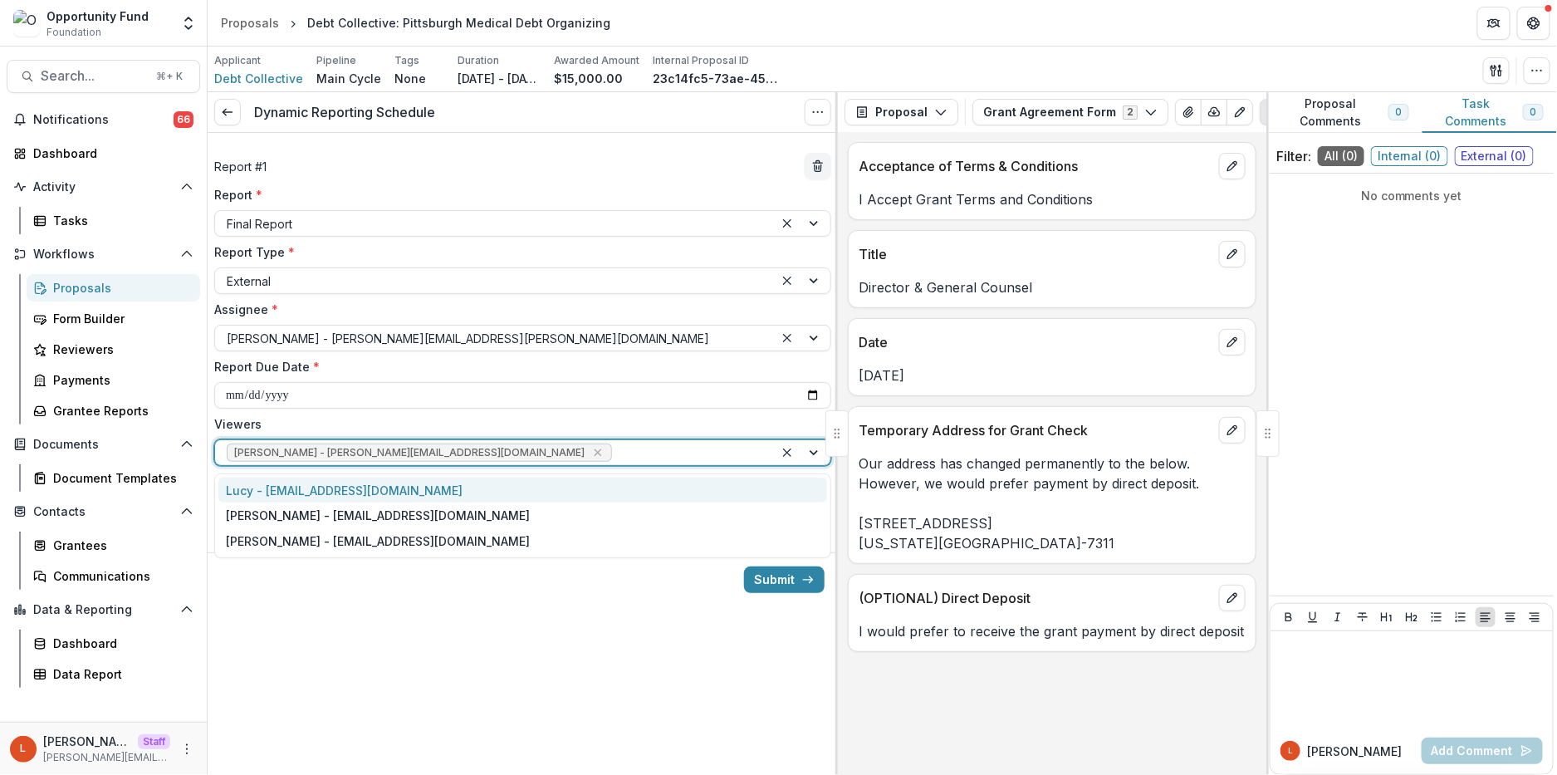
click at [615, 451] on div at bounding box center [688, 453] width 147 height 21
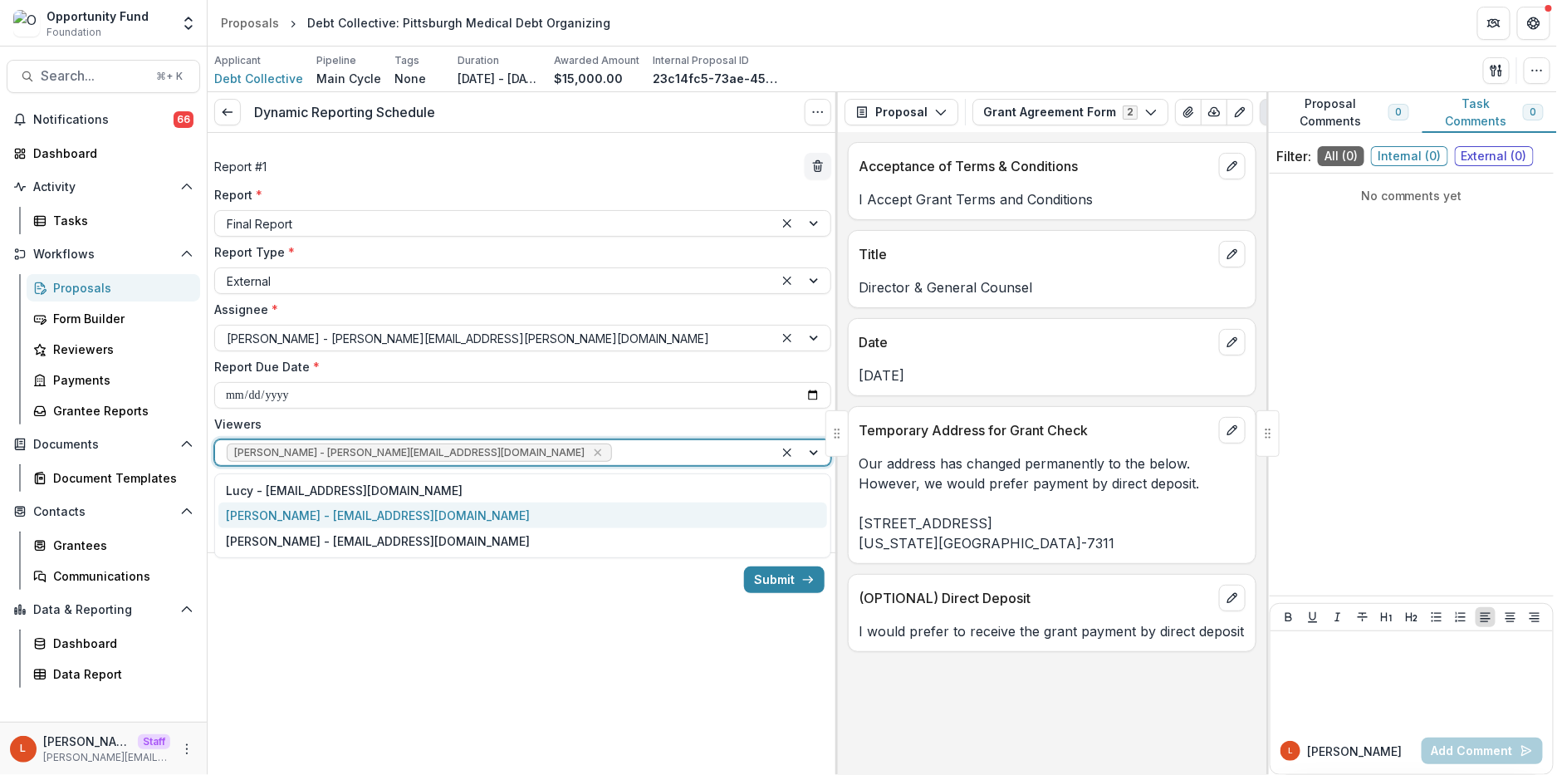
click at [428, 507] on div "[PERSON_NAME] - [EMAIL_ADDRESS][DOMAIN_NAME]" at bounding box center [522, 515] width 609 height 26
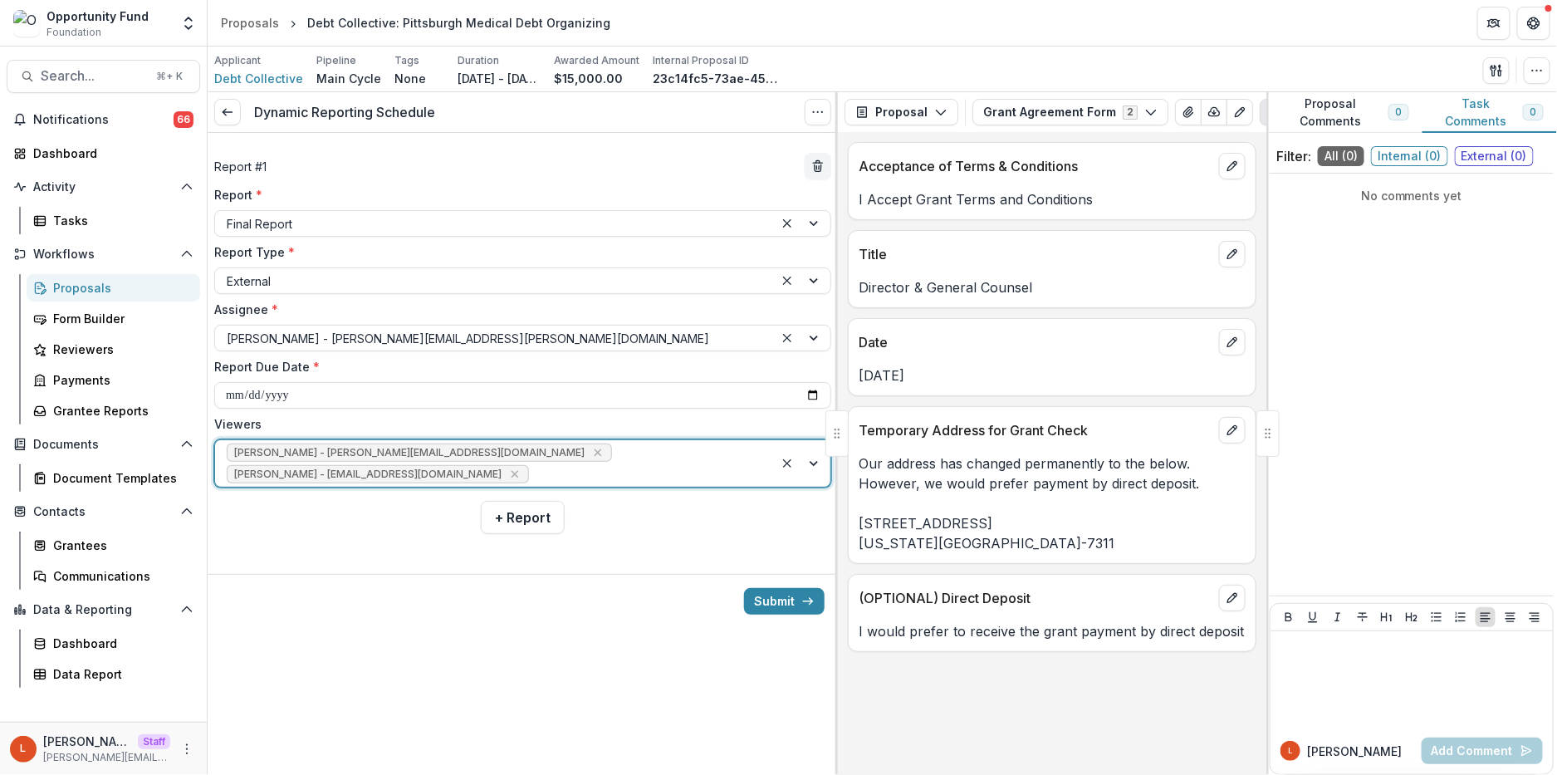
click at [581, 459] on div "[PERSON_NAME] - [PERSON_NAME][EMAIL_ADDRESS][DOMAIN_NAME] [PERSON_NAME] - [PERS…" at bounding box center [494, 463] width 559 height 47
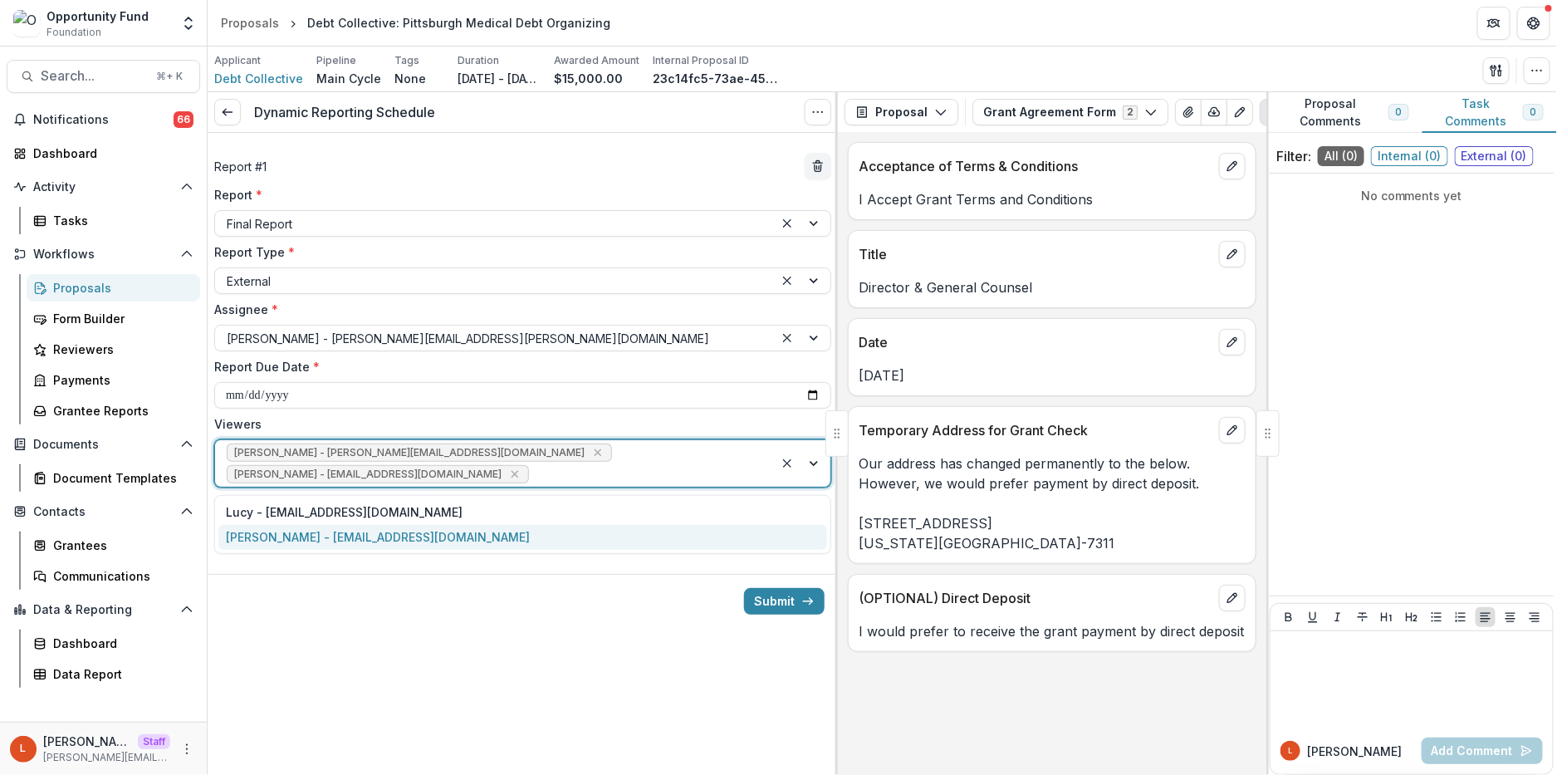
click at [531, 534] on div "[PERSON_NAME] - [EMAIL_ADDRESS][DOMAIN_NAME]" at bounding box center [522, 538] width 609 height 26
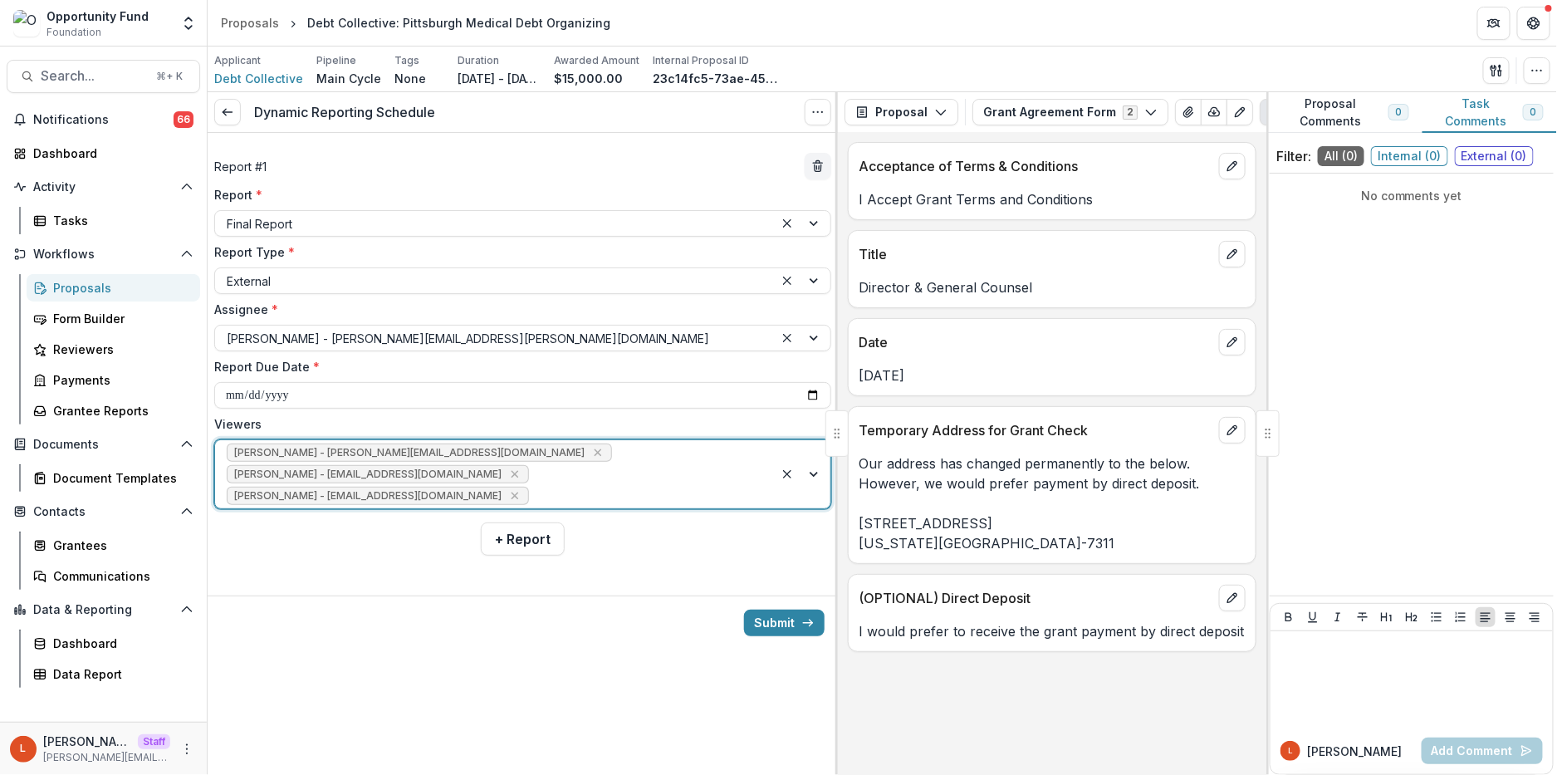
click at [667, 590] on div at bounding box center [523, 582] width 630 height 27
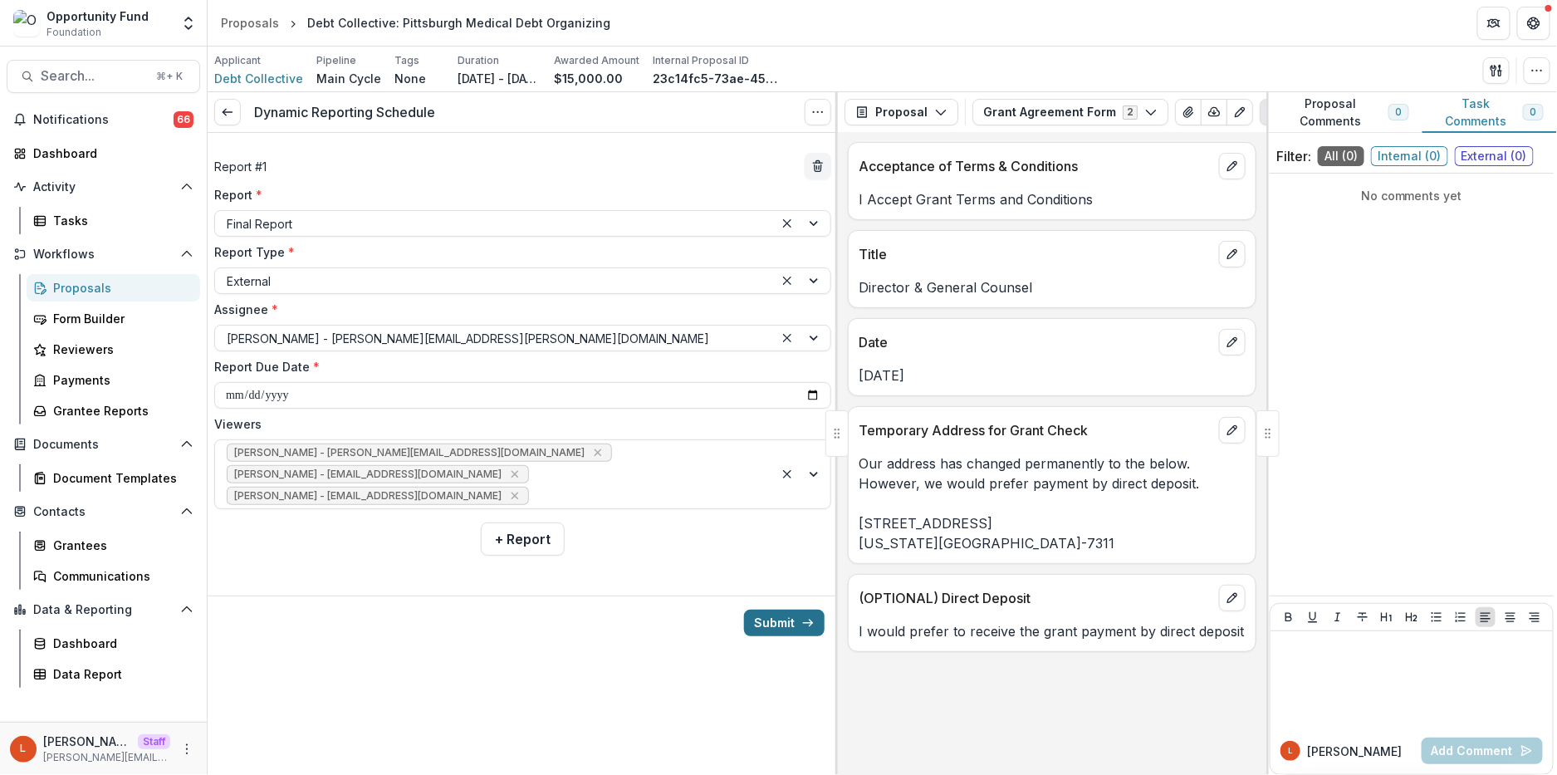
click at [772, 629] on button "Submit" at bounding box center [784, 623] width 81 height 27
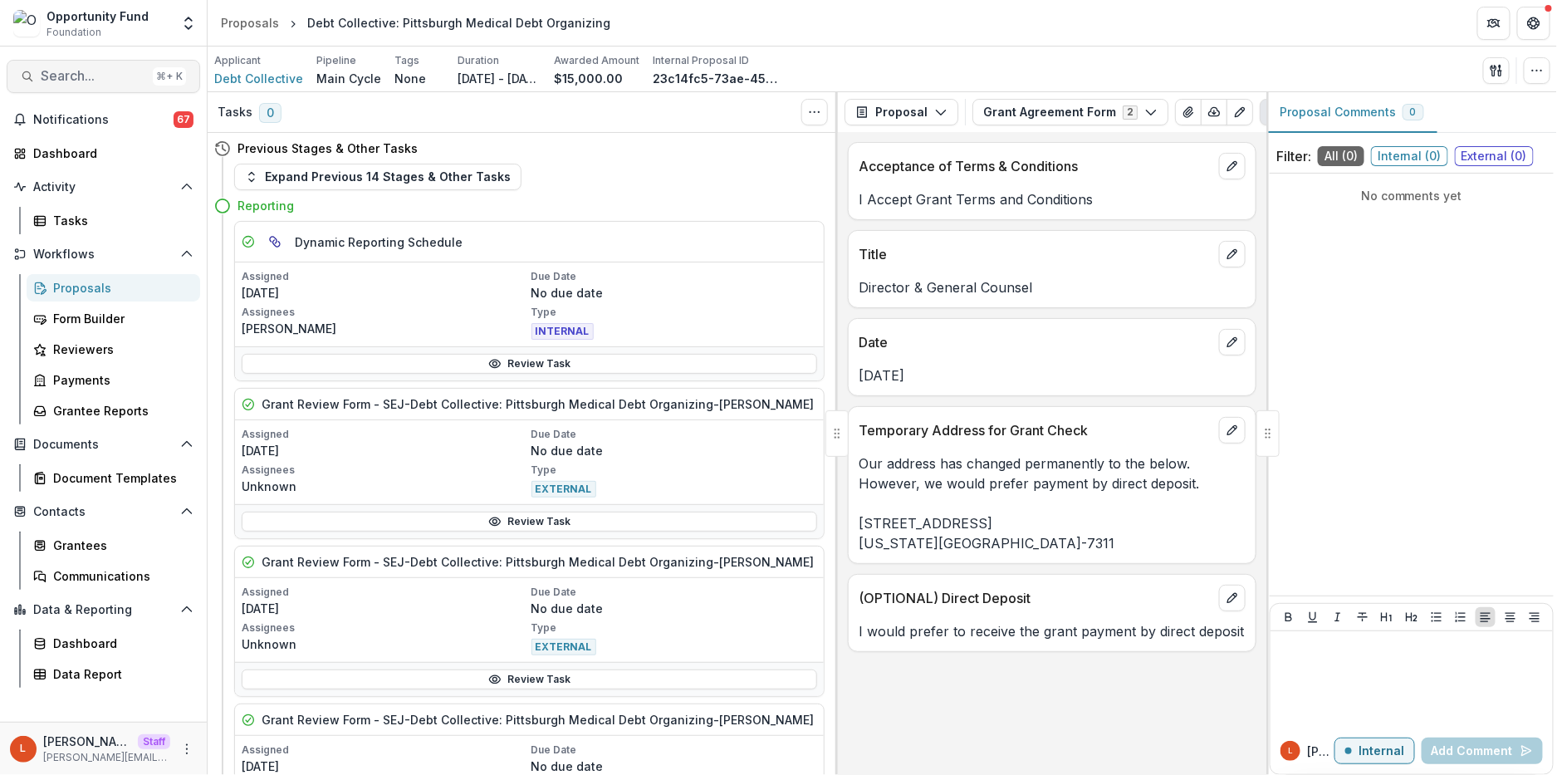
click at [81, 76] on span "Search..." at bounding box center [93, 76] width 105 height 16
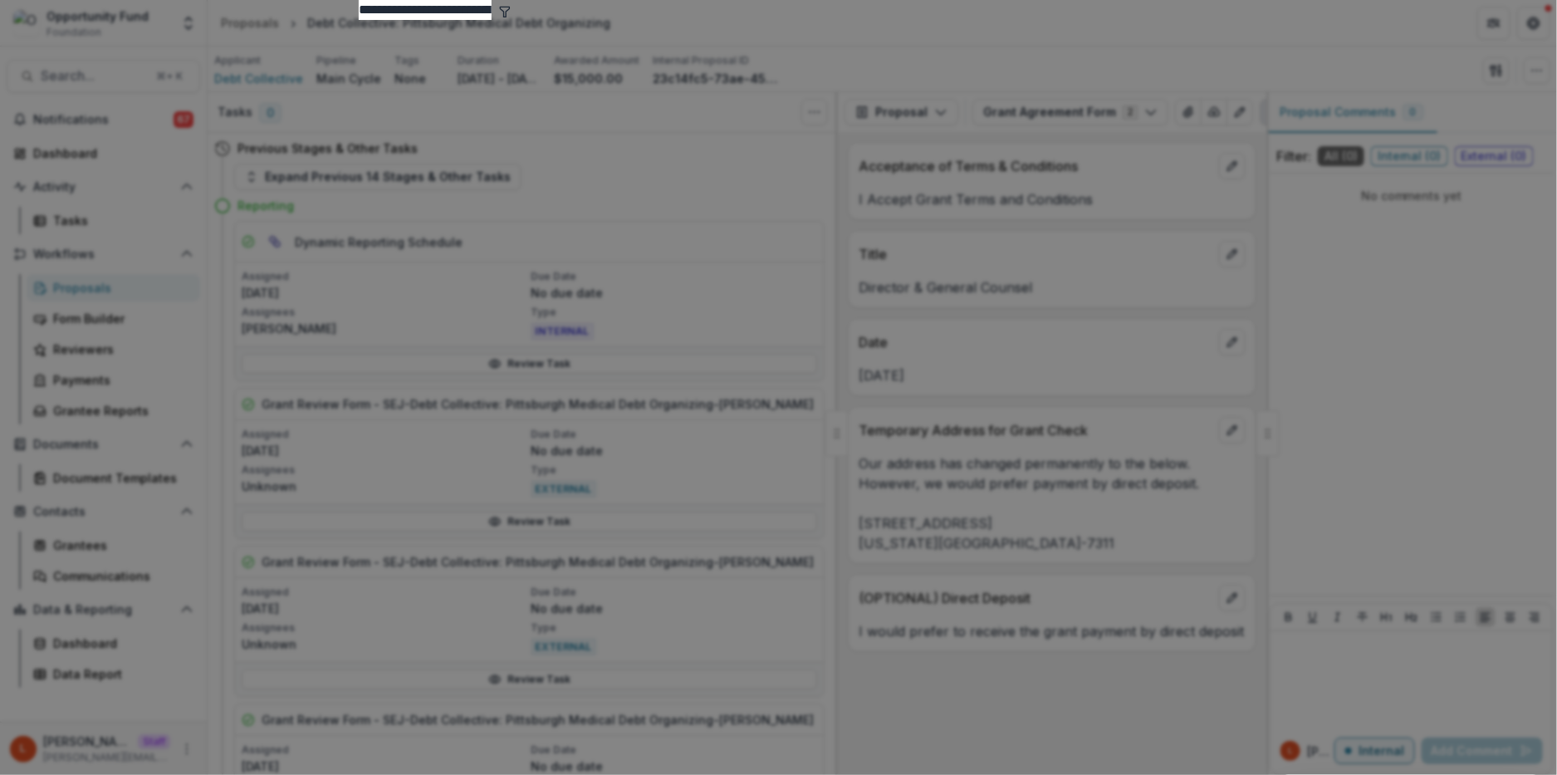
type input "**********"
click at [608, 123] on div "Just Harvest Education Fund Entity" at bounding box center [779, 460] width 840 height 880
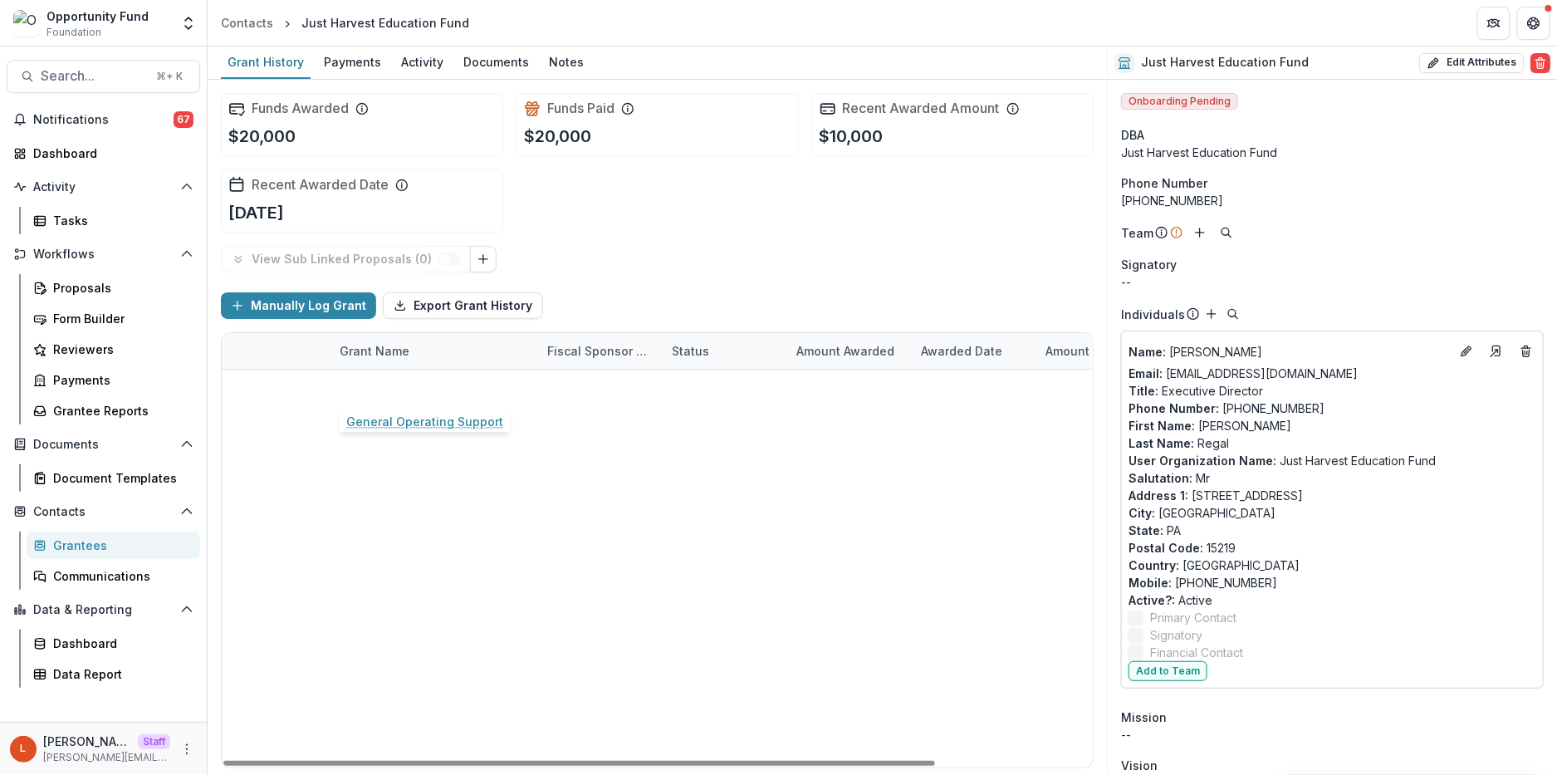
click at [406, 383] on link "General Operating Support" at bounding box center [418, 387] width 157 height 17
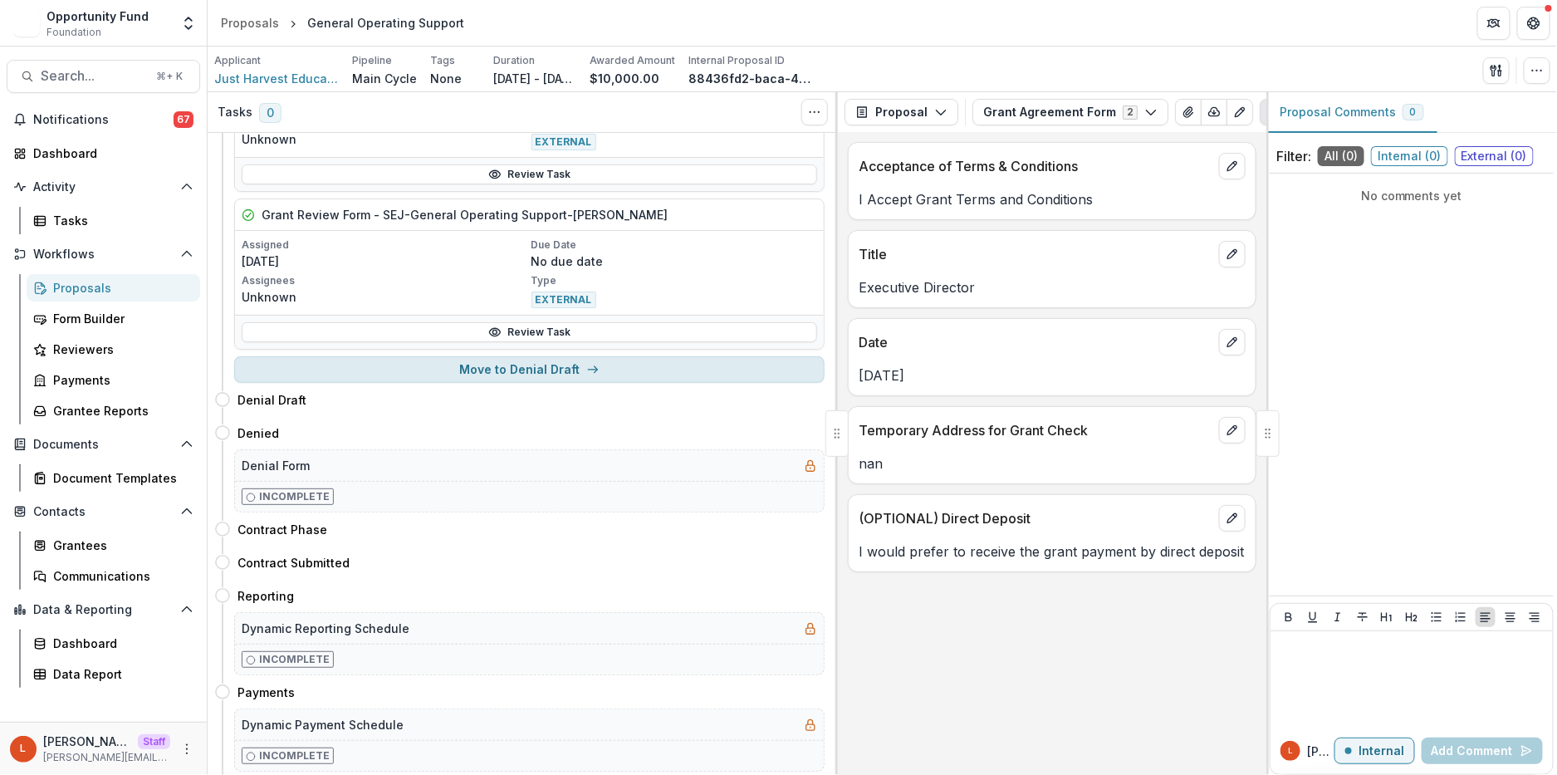
scroll to position [1155, 0]
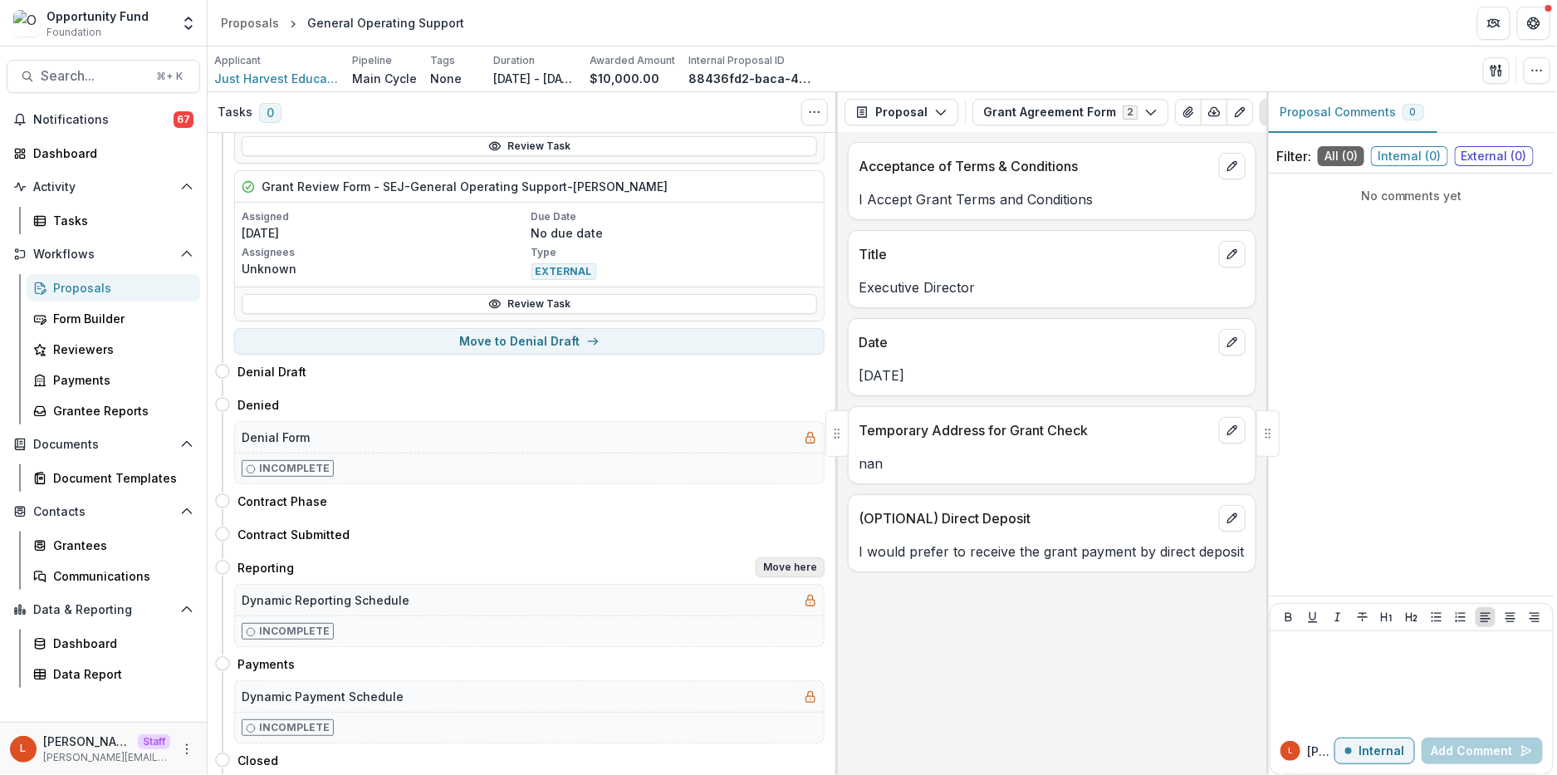
click at [762, 575] on button "Move here" at bounding box center [790, 567] width 69 height 20
select select "*********"
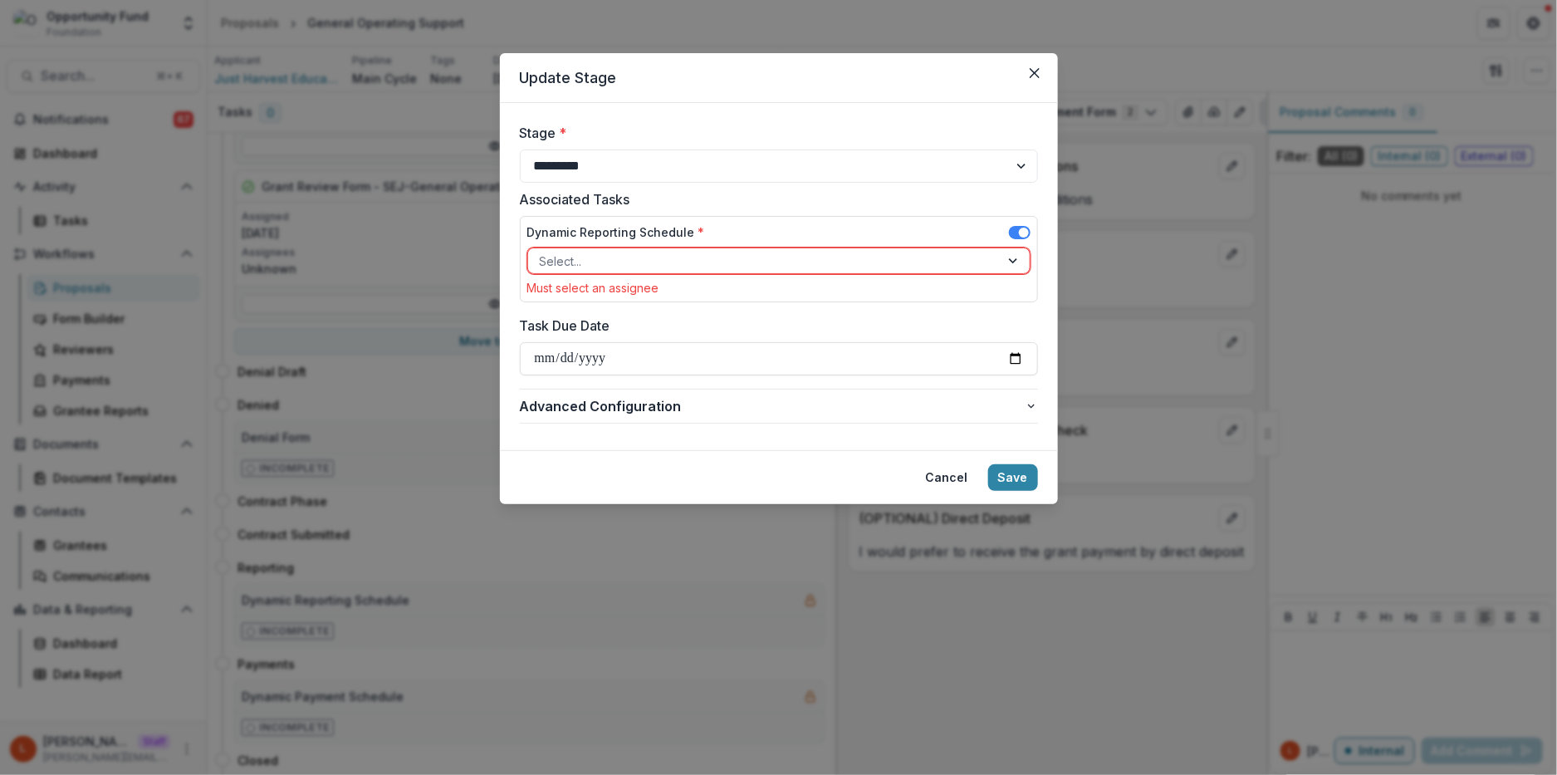
click at [657, 255] on div at bounding box center [764, 261] width 448 height 21
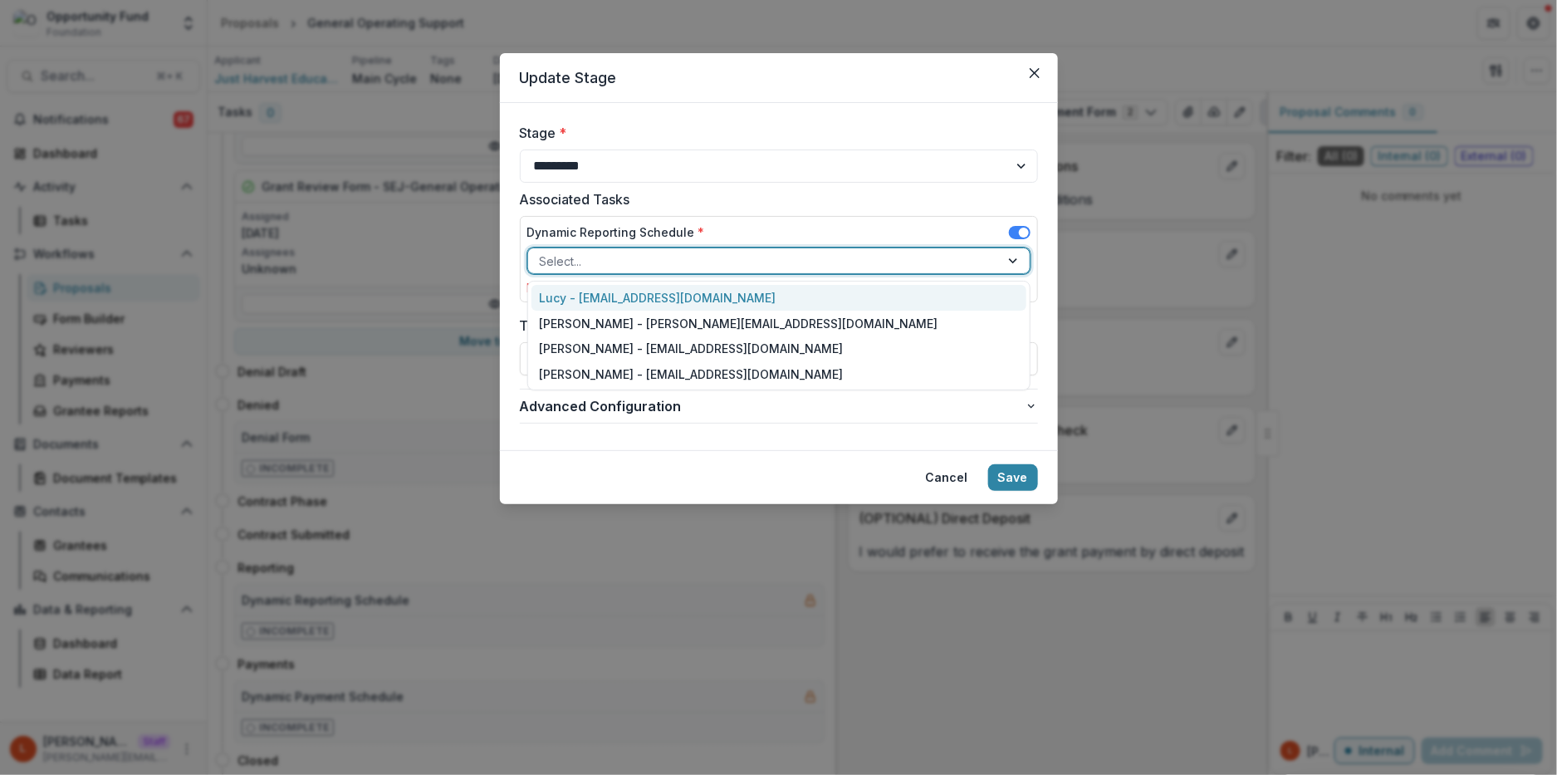
click at [657, 287] on div "Lucy - [EMAIL_ADDRESS][DOMAIN_NAME]" at bounding box center [779, 298] width 495 height 26
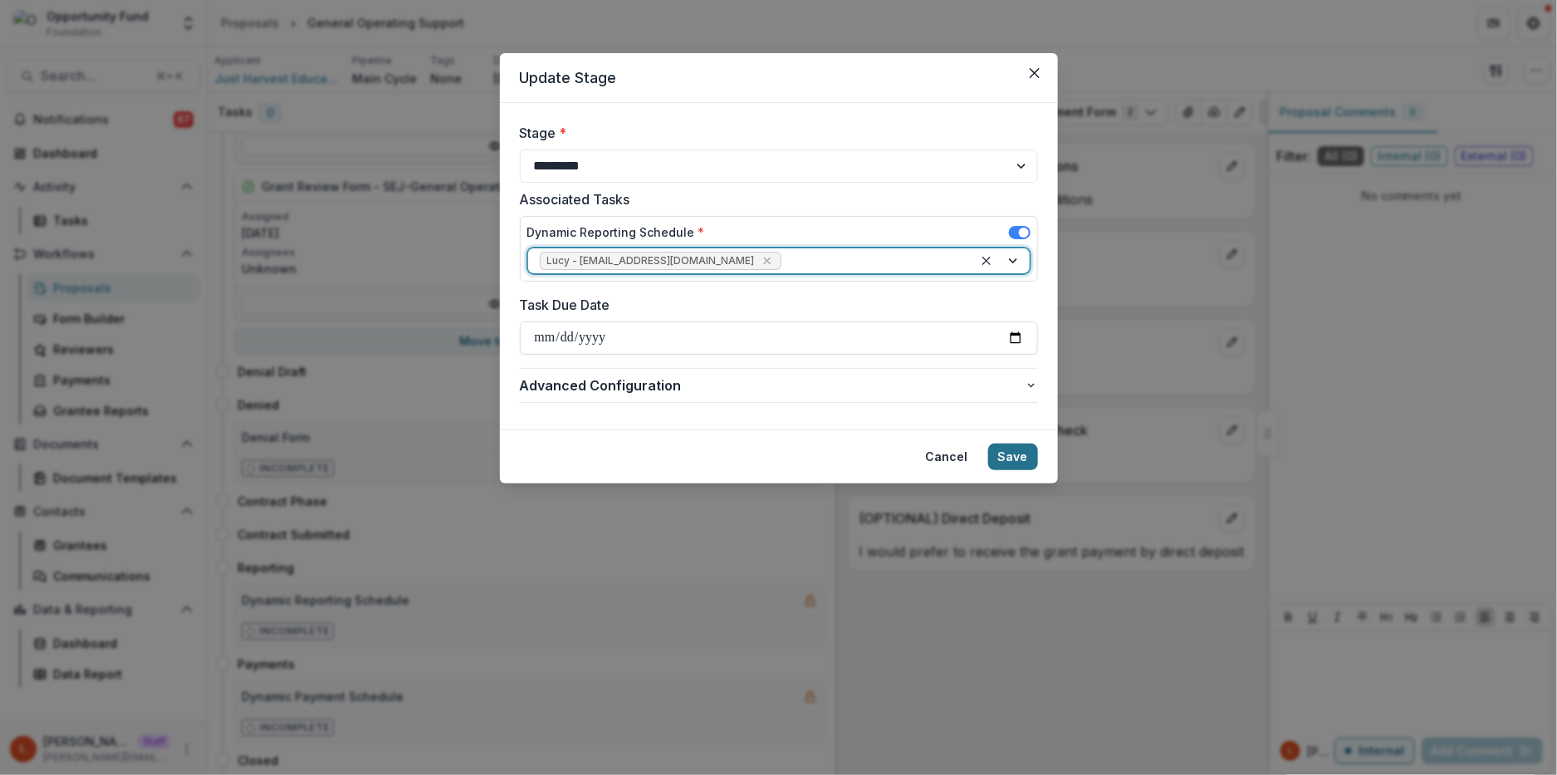
click at [1026, 458] on button "Save" at bounding box center [1013, 456] width 50 height 27
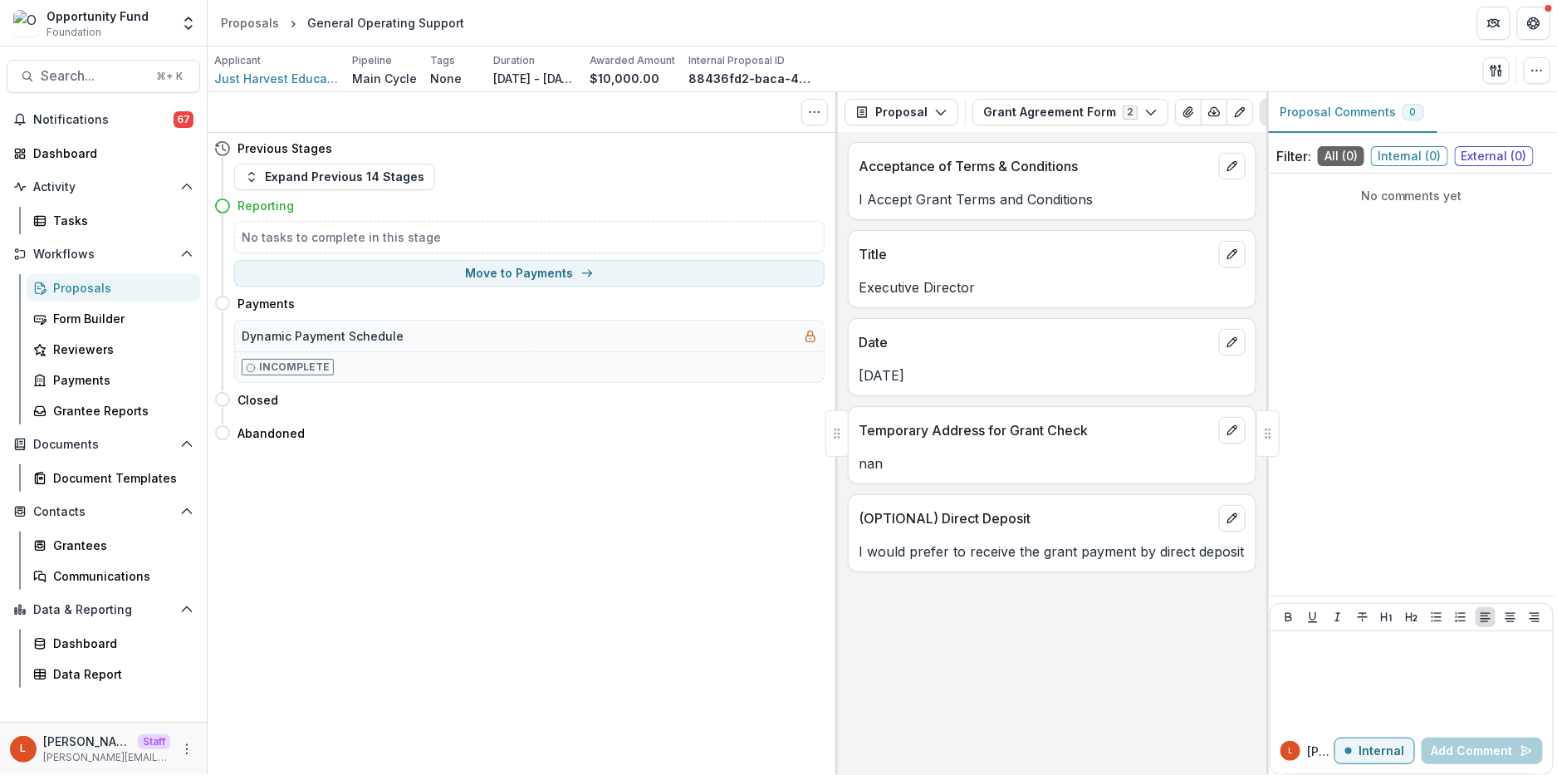
scroll to position [0, 0]
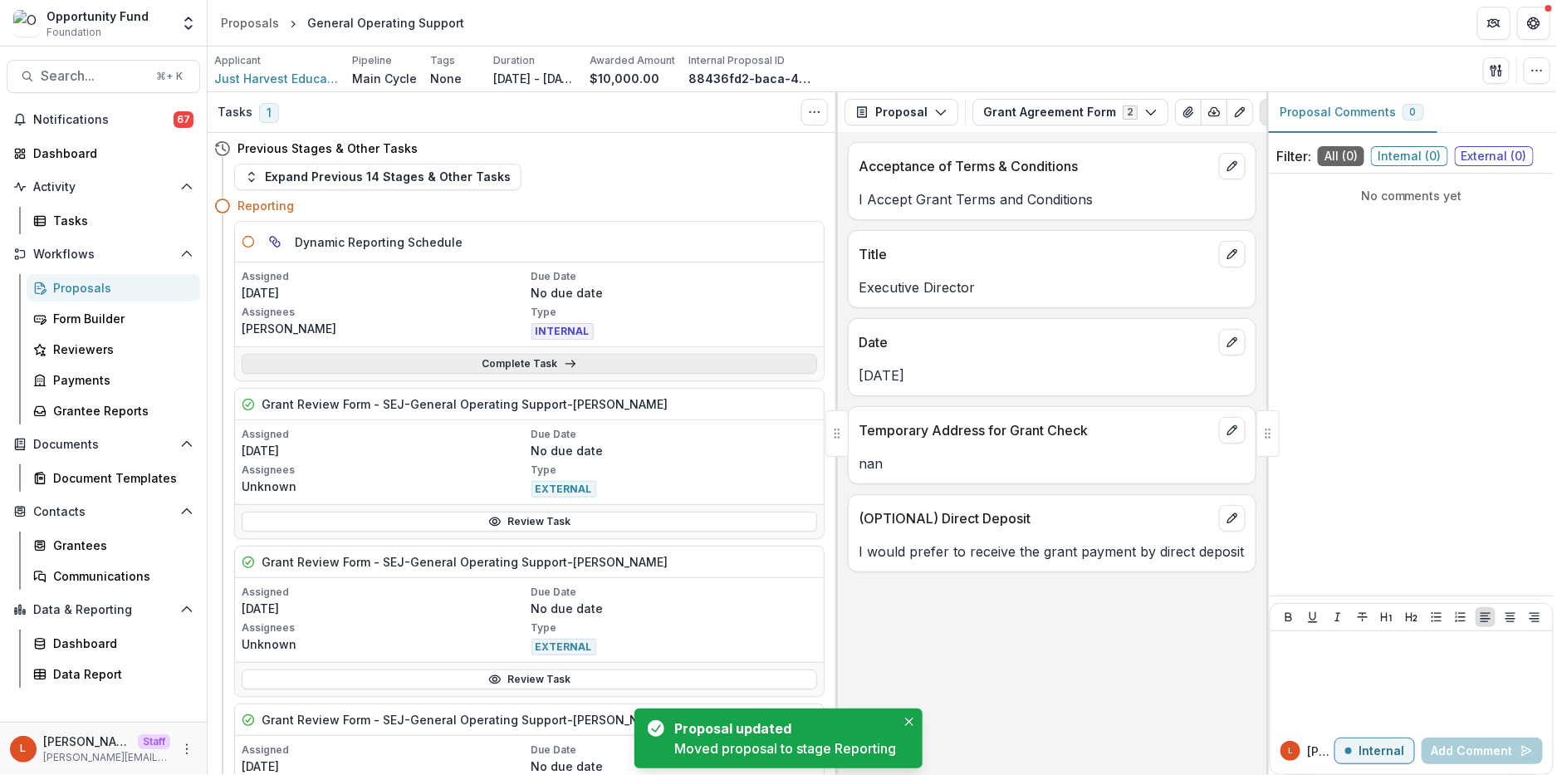
click at [554, 362] on link "Complete Task" at bounding box center [530, 364] width 576 height 20
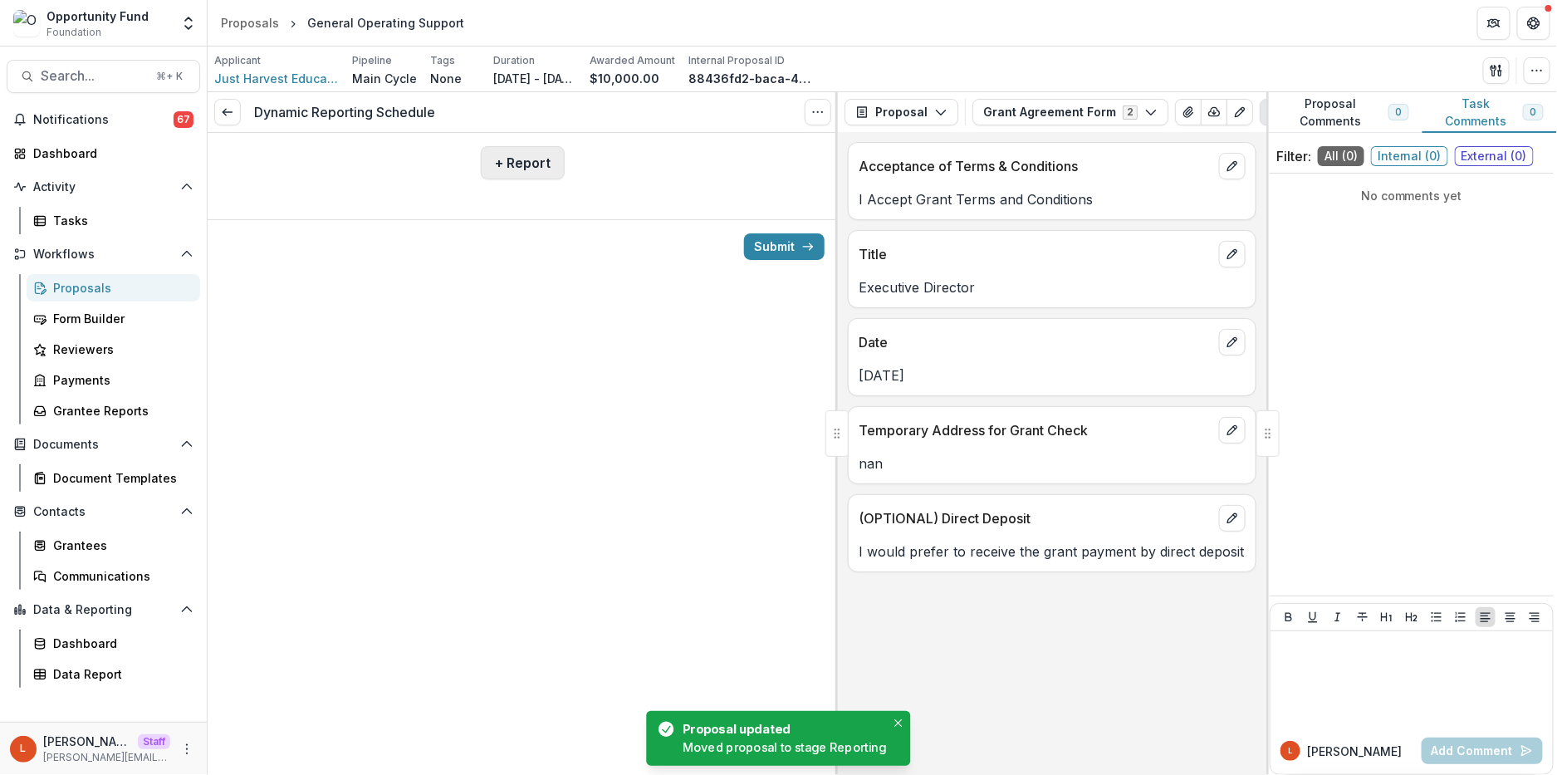
click at [523, 178] on button "+ Report" at bounding box center [523, 162] width 84 height 33
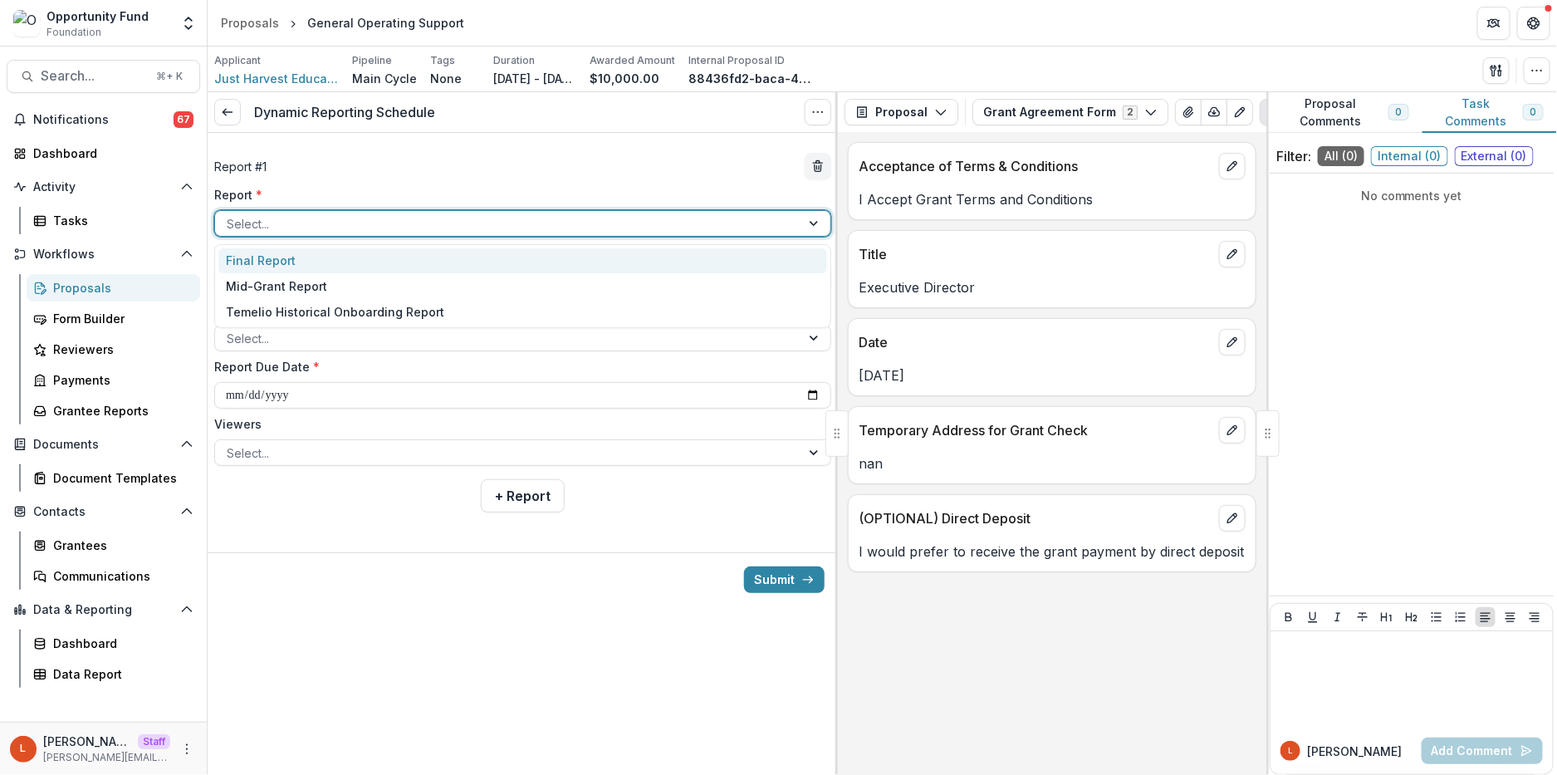
click at [460, 214] on div at bounding box center [508, 223] width 562 height 21
click at [448, 256] on div "Final Report" at bounding box center [522, 261] width 609 height 26
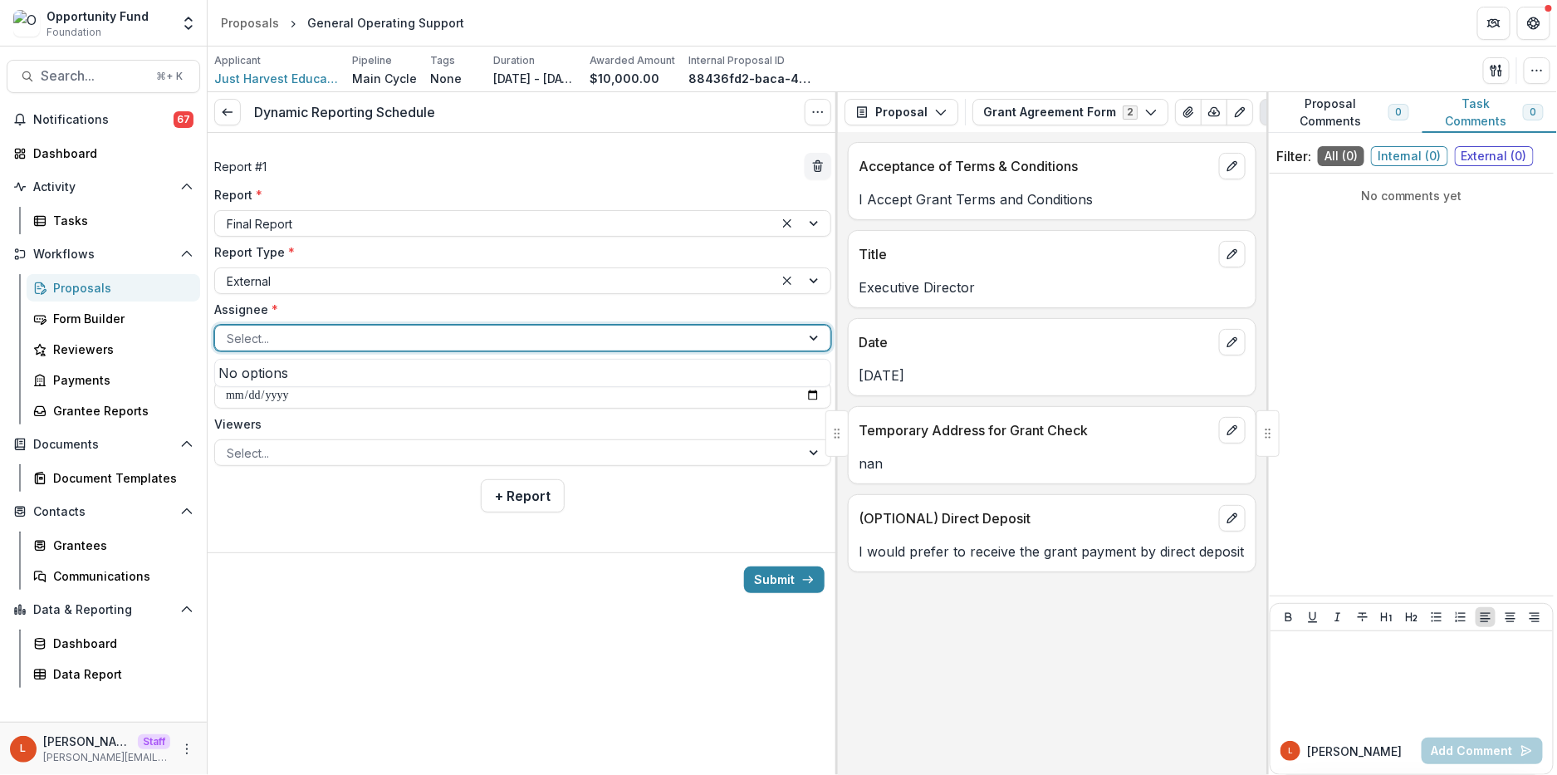
click at [380, 333] on div at bounding box center [508, 338] width 562 height 21
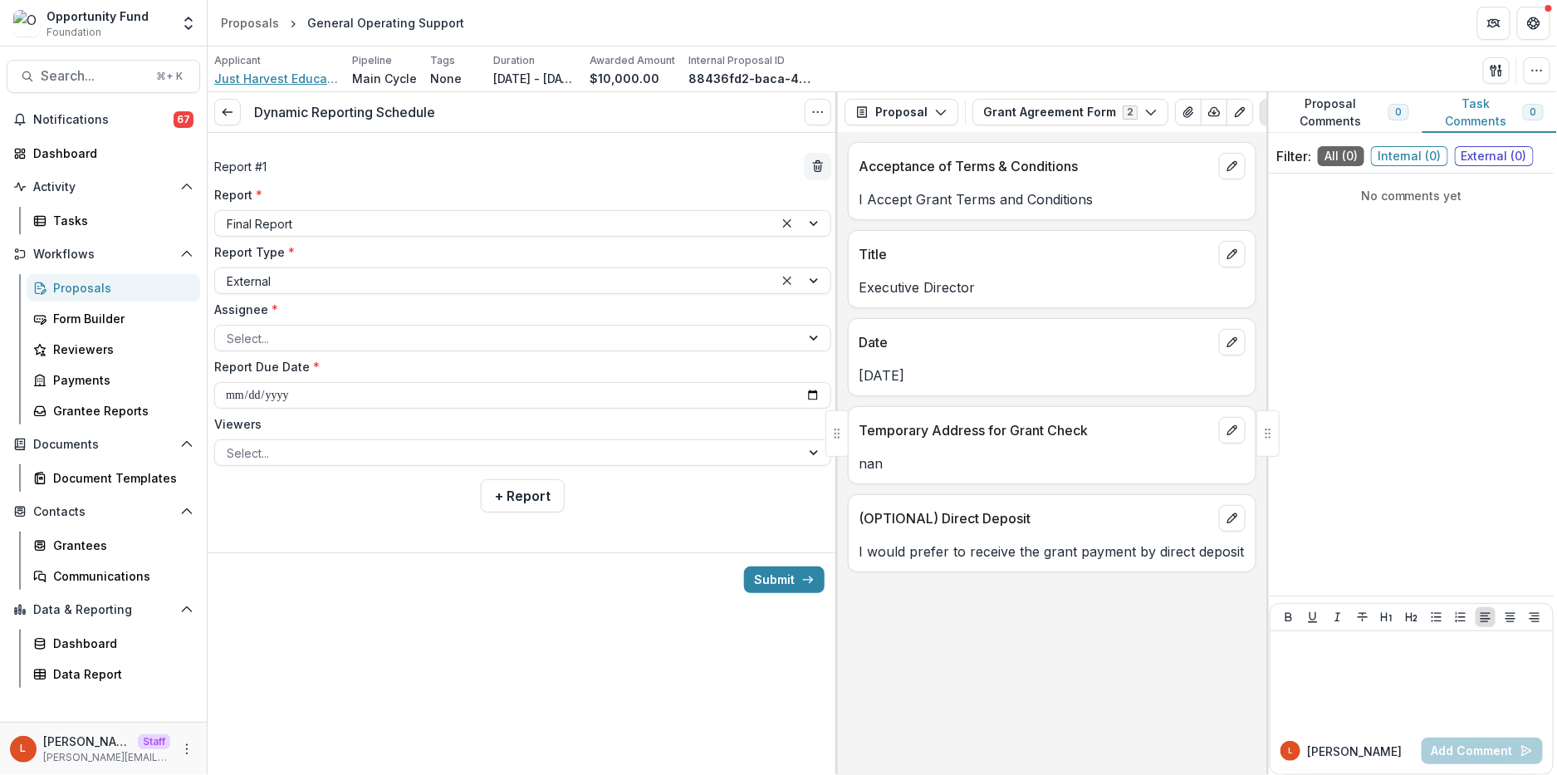
click at [281, 82] on span "Just Harvest Education Fund" at bounding box center [276, 78] width 125 height 17
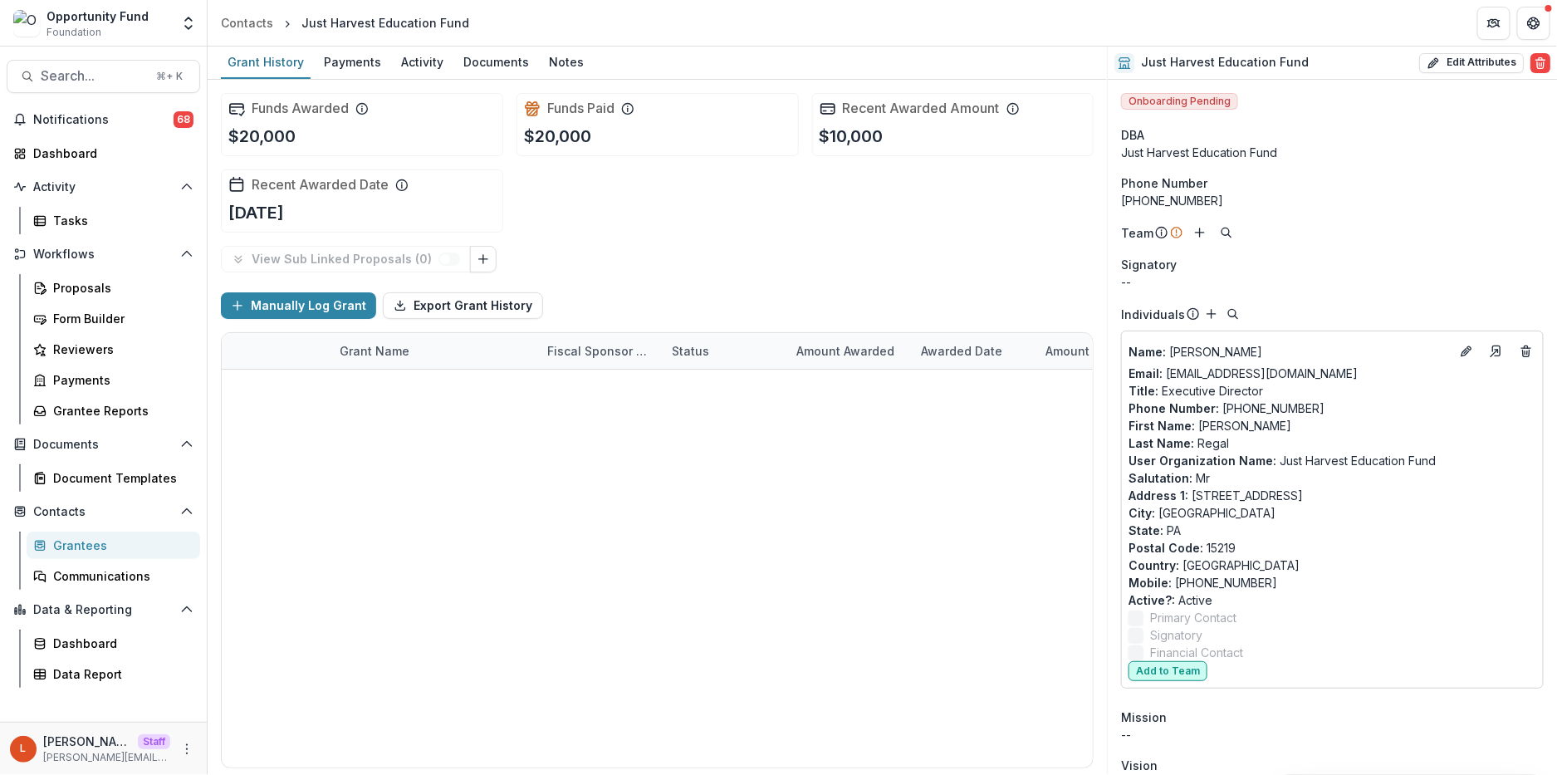
click at [1181, 674] on button "Add to Team" at bounding box center [1168, 671] width 79 height 20
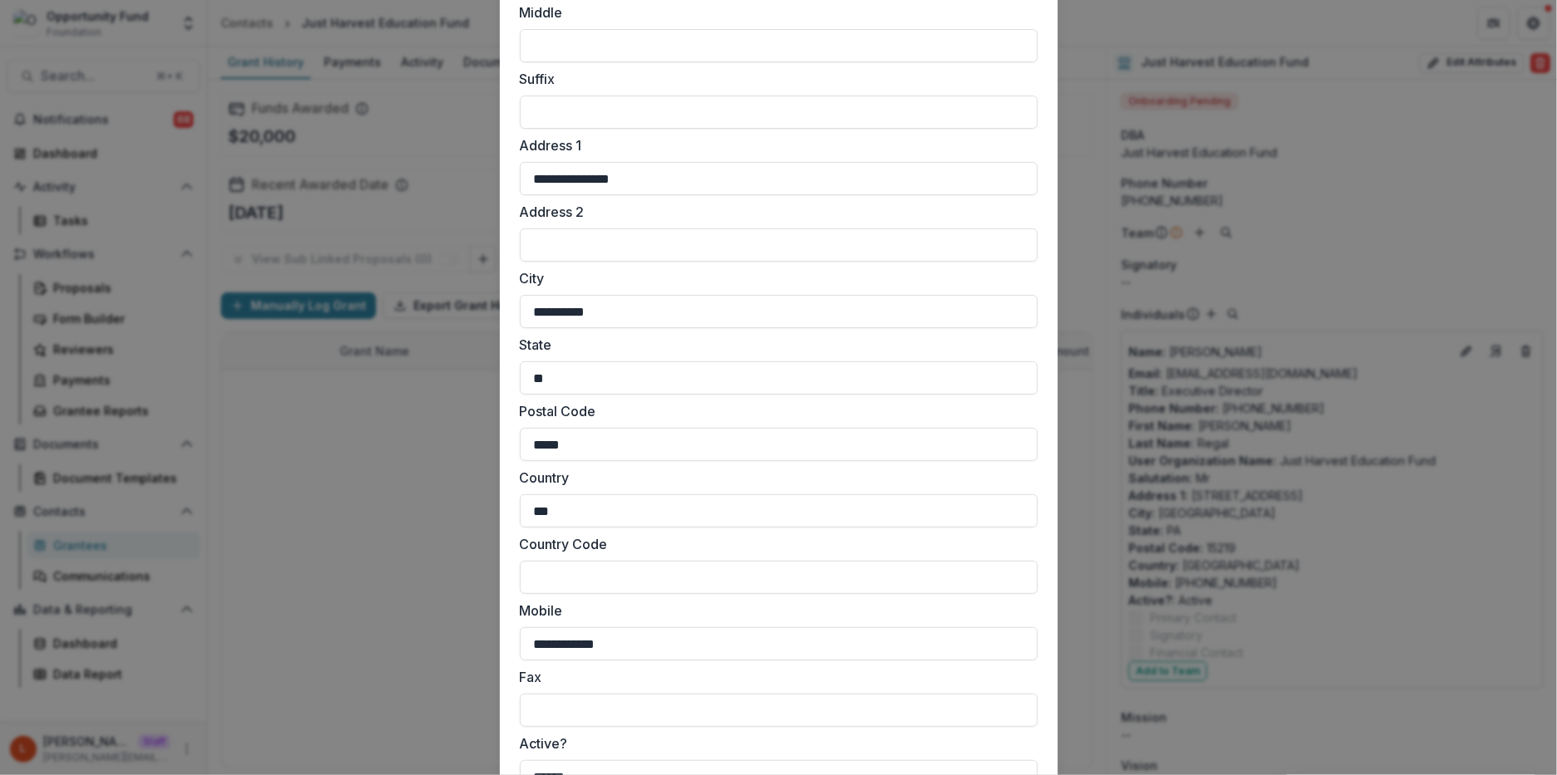
scroll to position [1415, 0]
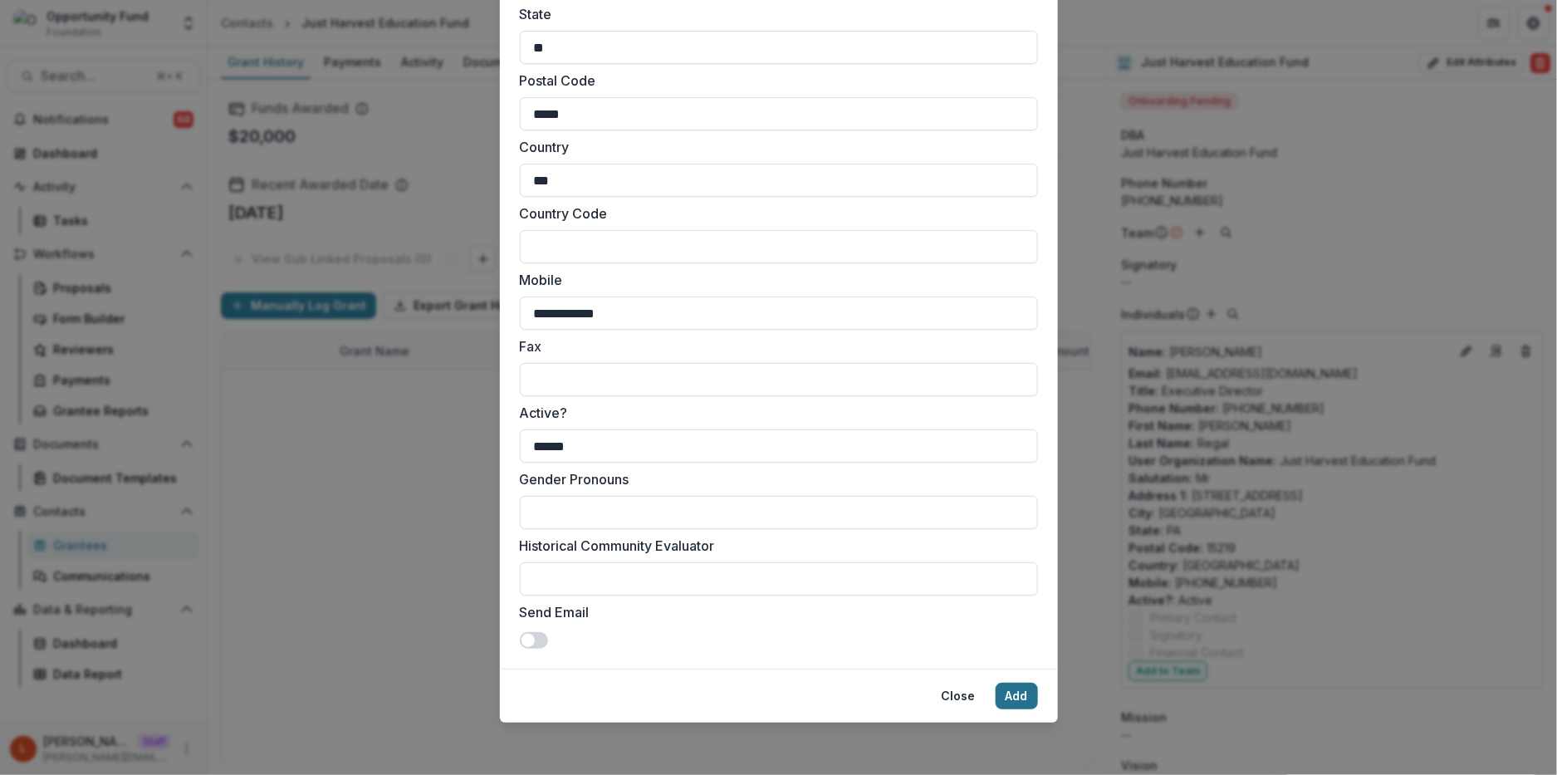
click at [1009, 692] on button "Add" at bounding box center [1017, 696] width 42 height 27
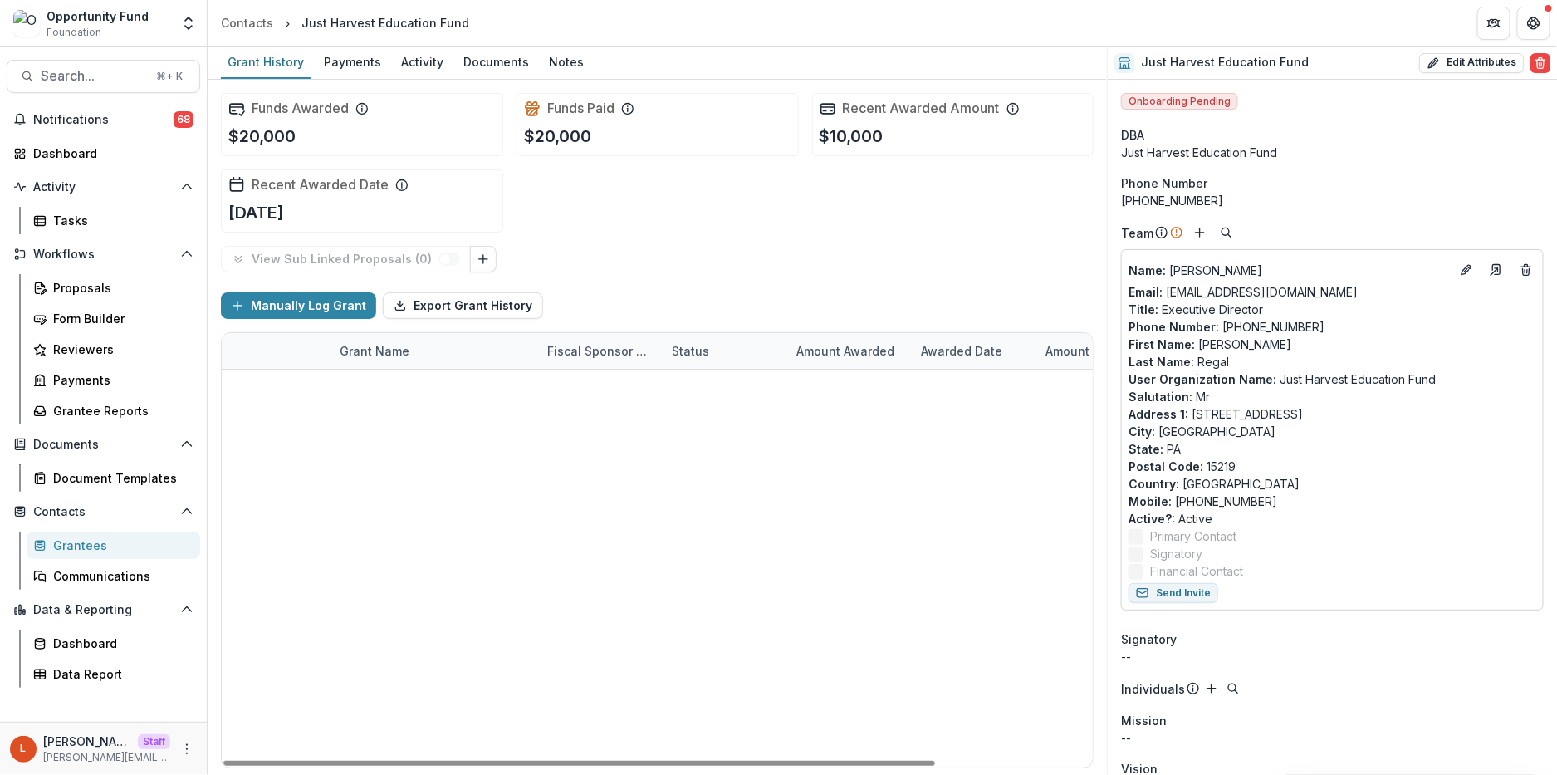
click at [455, 388] on link "General Operating Support" at bounding box center [418, 387] width 157 height 17
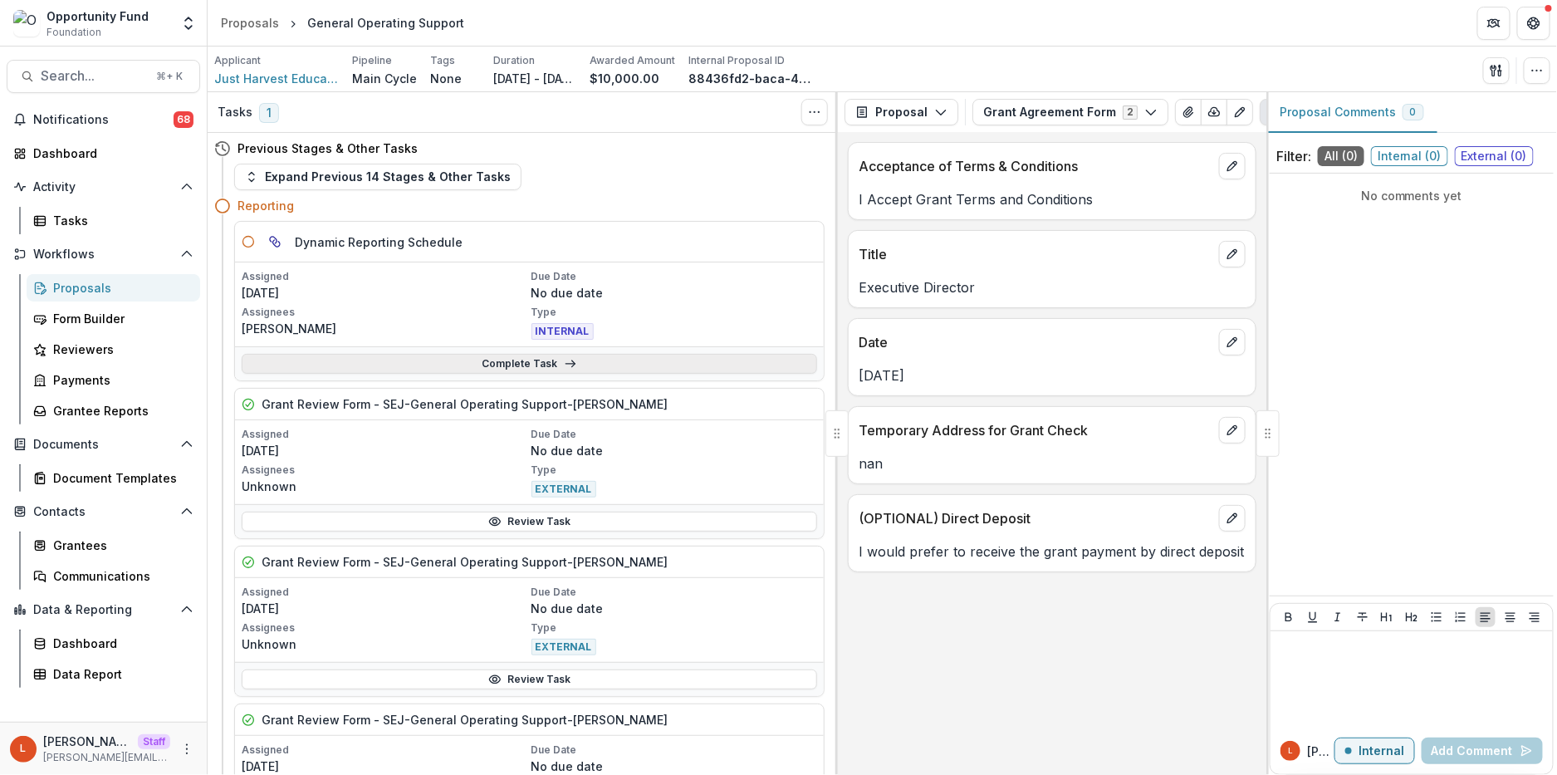
click at [444, 363] on link "Complete Task" at bounding box center [530, 364] width 576 height 20
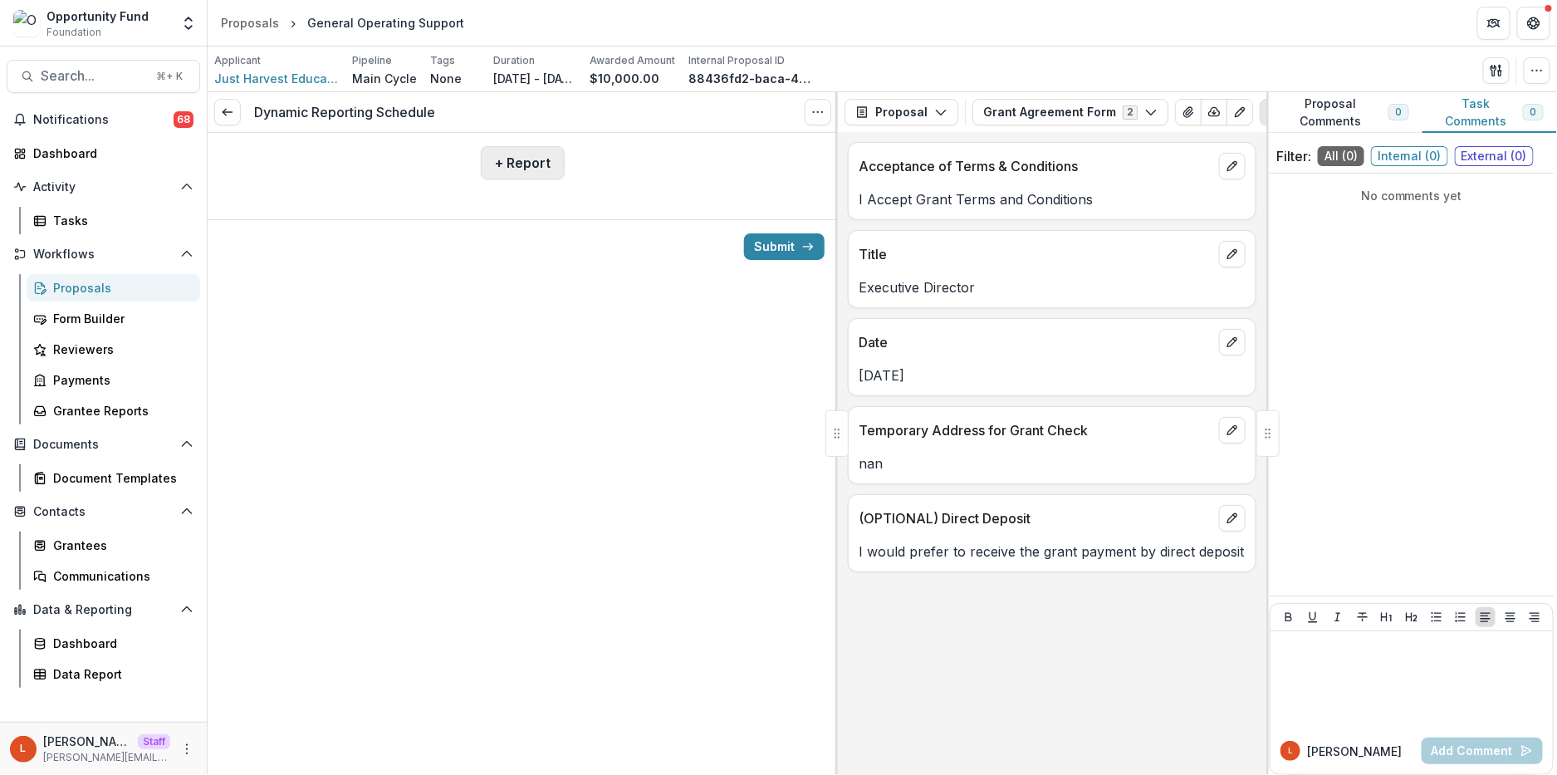
click at [517, 174] on button "+ Report" at bounding box center [523, 162] width 84 height 33
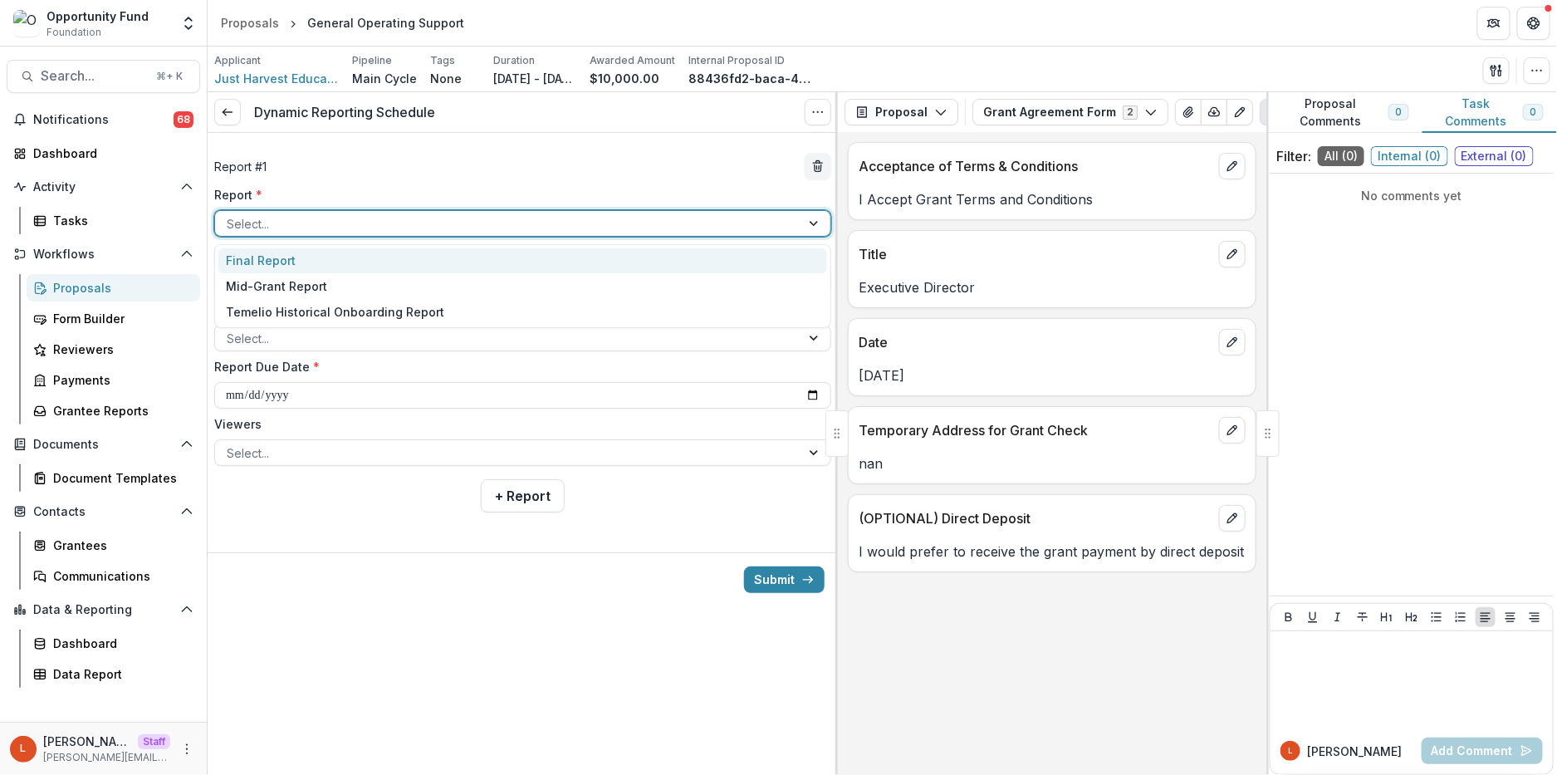
click at [484, 231] on div at bounding box center [508, 223] width 562 height 21
click at [484, 250] on div "Final Report" at bounding box center [522, 261] width 609 height 26
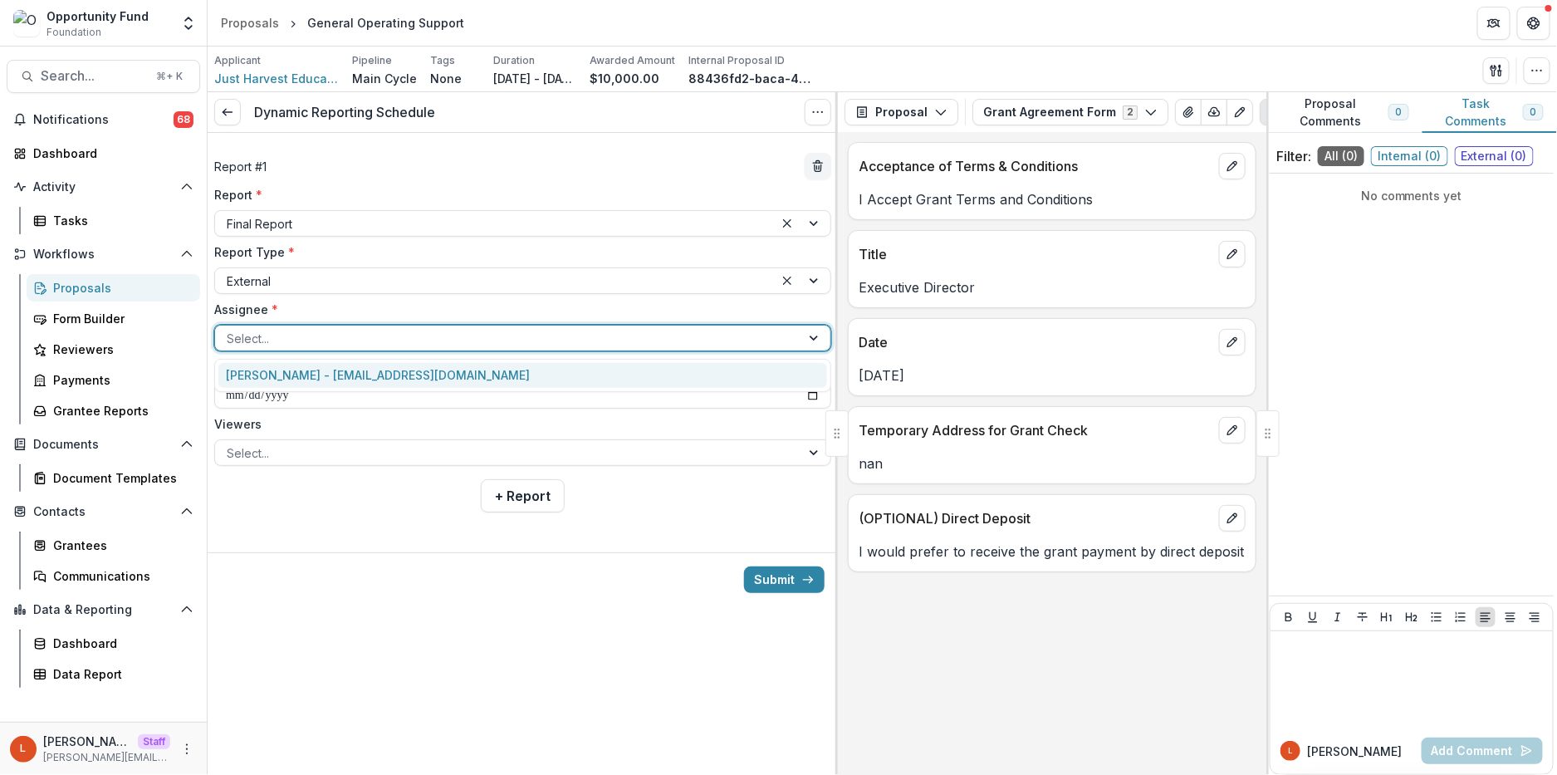
click at [436, 331] on div at bounding box center [508, 338] width 562 height 21
click at [432, 361] on div "[PERSON_NAME] - [EMAIL_ADDRESS][DOMAIN_NAME]" at bounding box center [522, 376] width 617 height 34
click at [430, 370] on div "[PERSON_NAME] - [EMAIL_ADDRESS][DOMAIN_NAME]" at bounding box center [522, 376] width 609 height 26
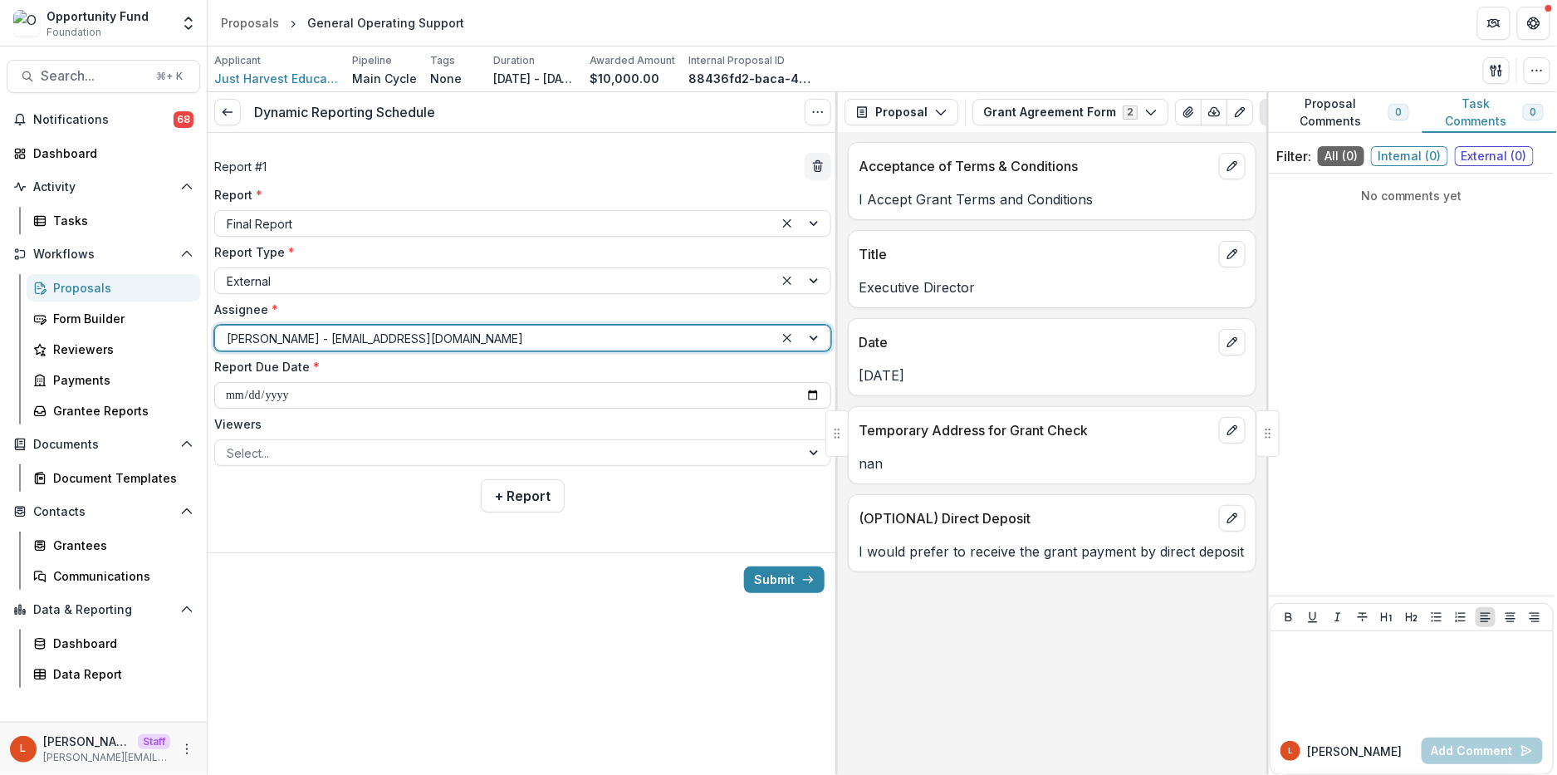
click at [228, 395] on input "**********" at bounding box center [522, 395] width 617 height 27
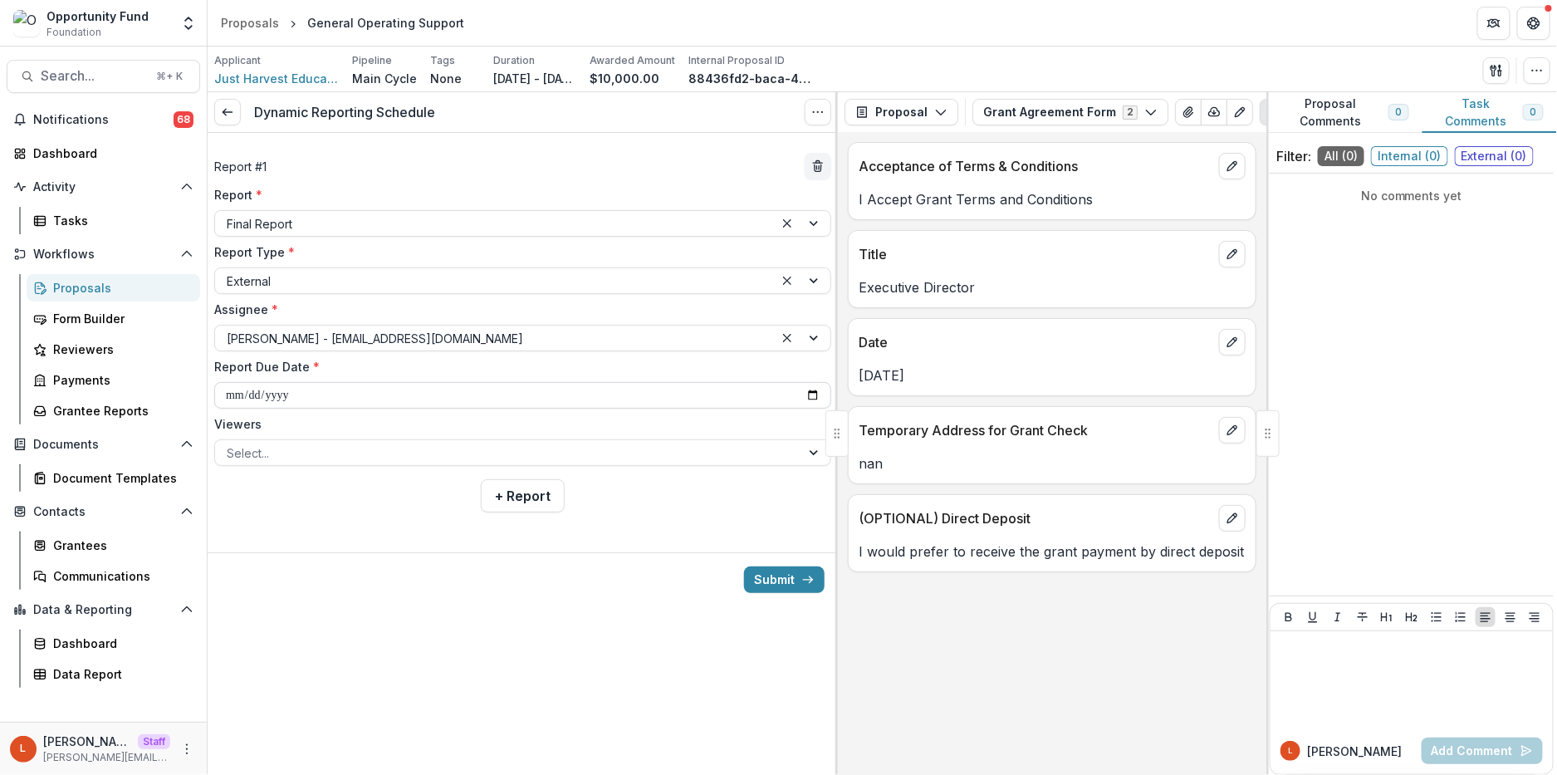
type input "**********"
click at [343, 457] on div at bounding box center [508, 453] width 562 height 21
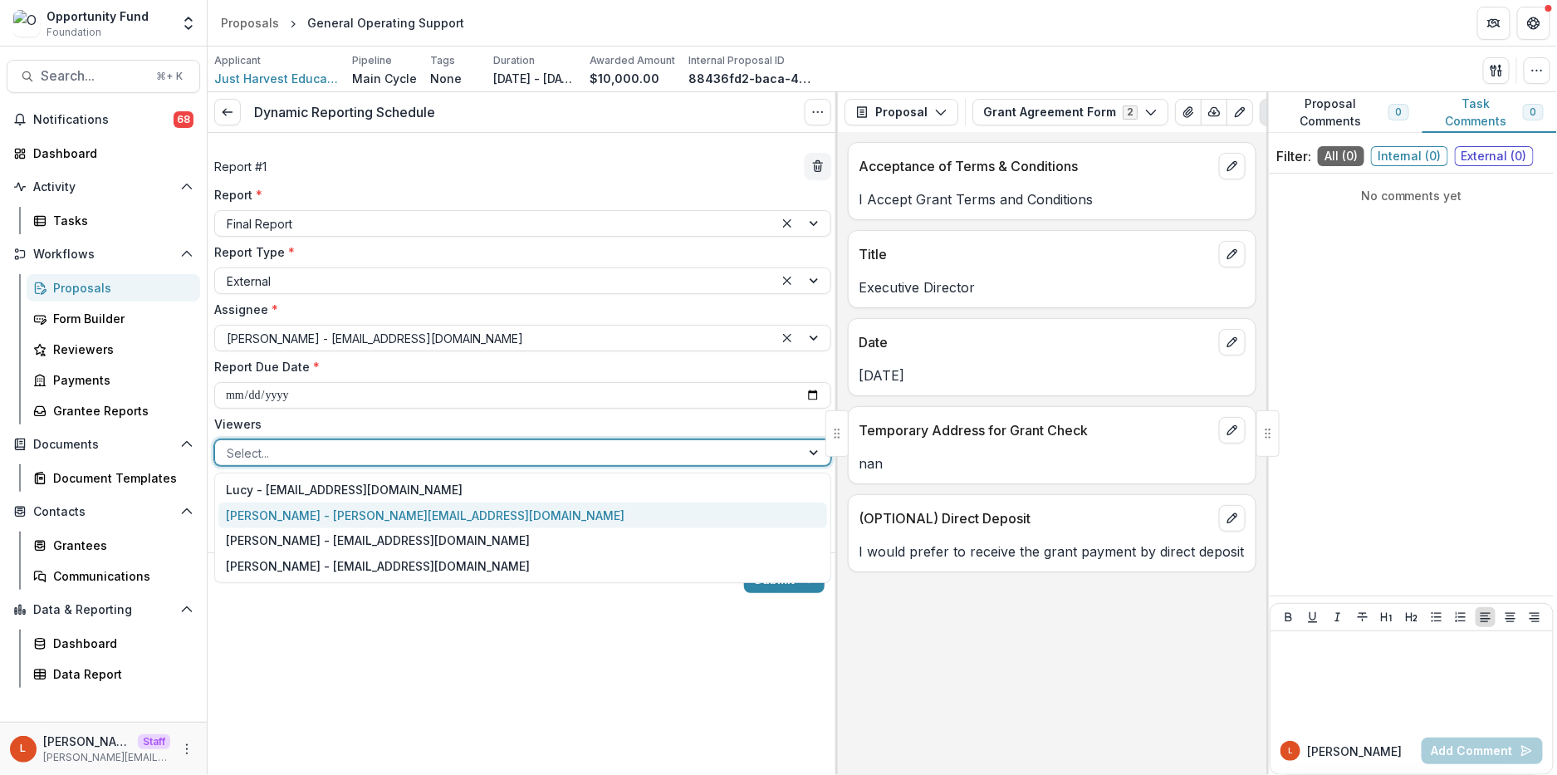
click at [347, 507] on div "[PERSON_NAME] - [PERSON_NAME][EMAIL_ADDRESS][DOMAIN_NAME]" at bounding box center [522, 515] width 609 height 26
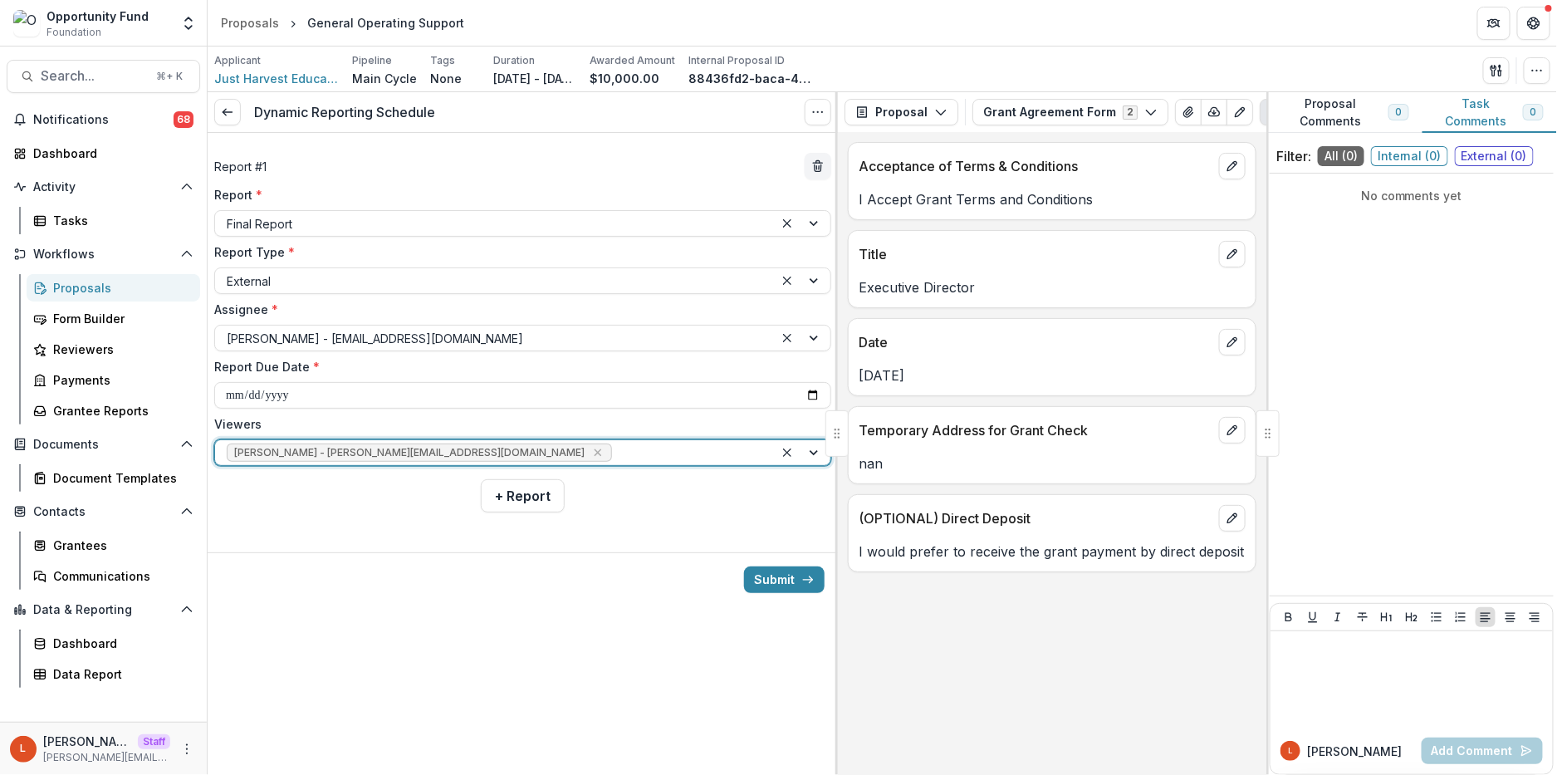
click at [615, 452] on div at bounding box center [688, 453] width 147 height 21
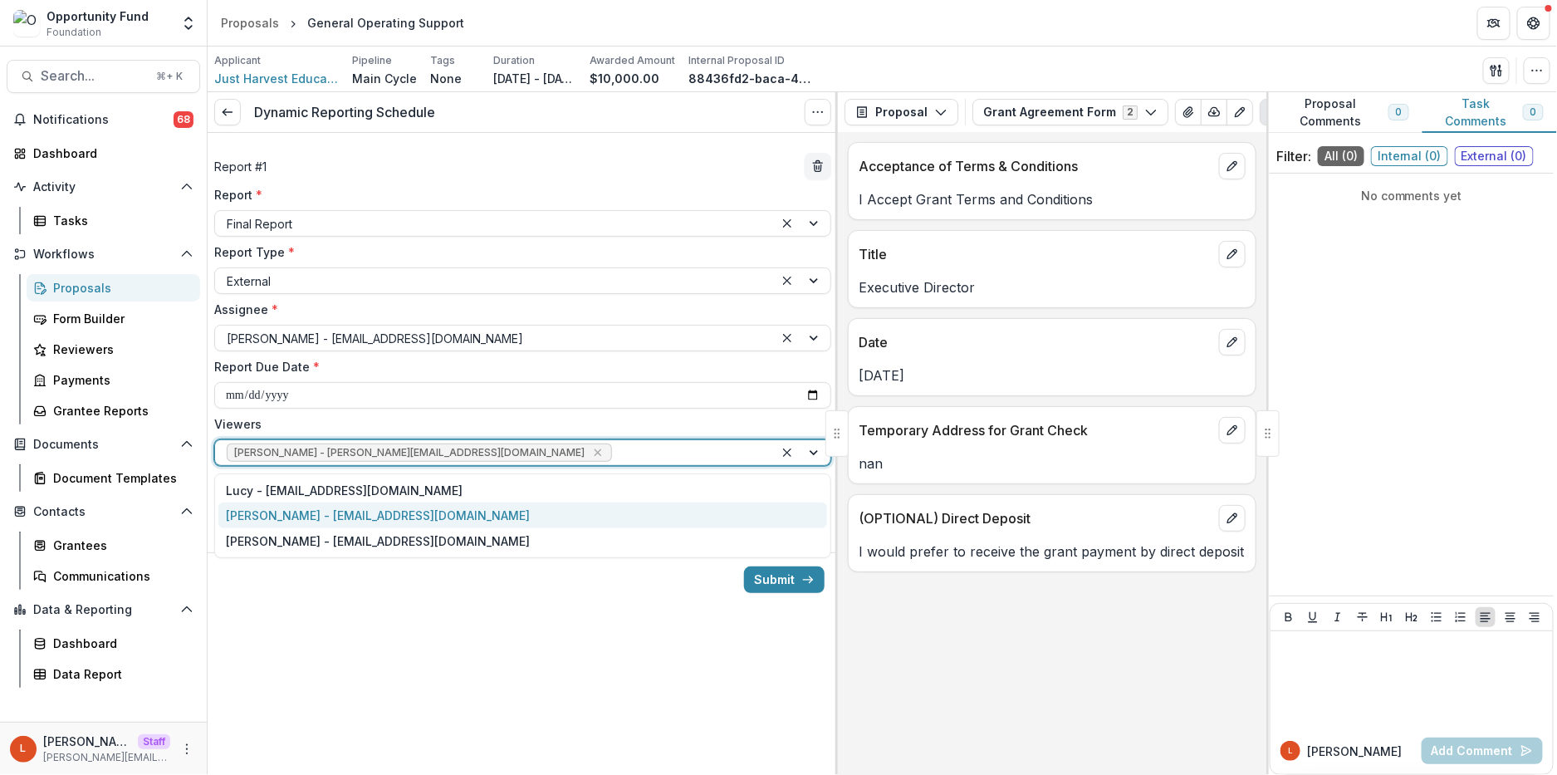
click at [439, 508] on div "[PERSON_NAME] - [EMAIL_ADDRESS][DOMAIN_NAME]" at bounding box center [522, 515] width 609 height 26
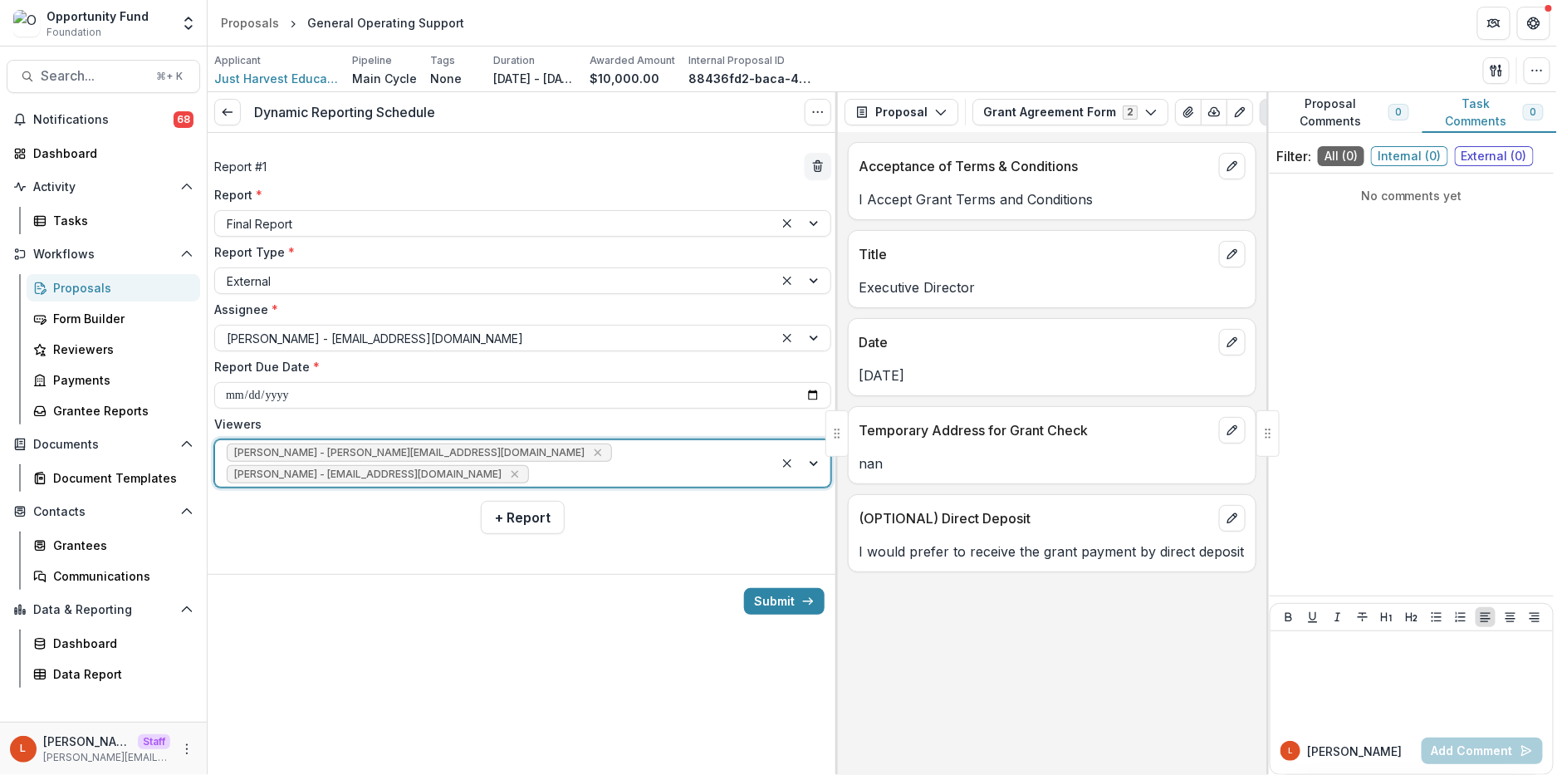
click at [553, 475] on div at bounding box center [647, 474] width 230 height 21
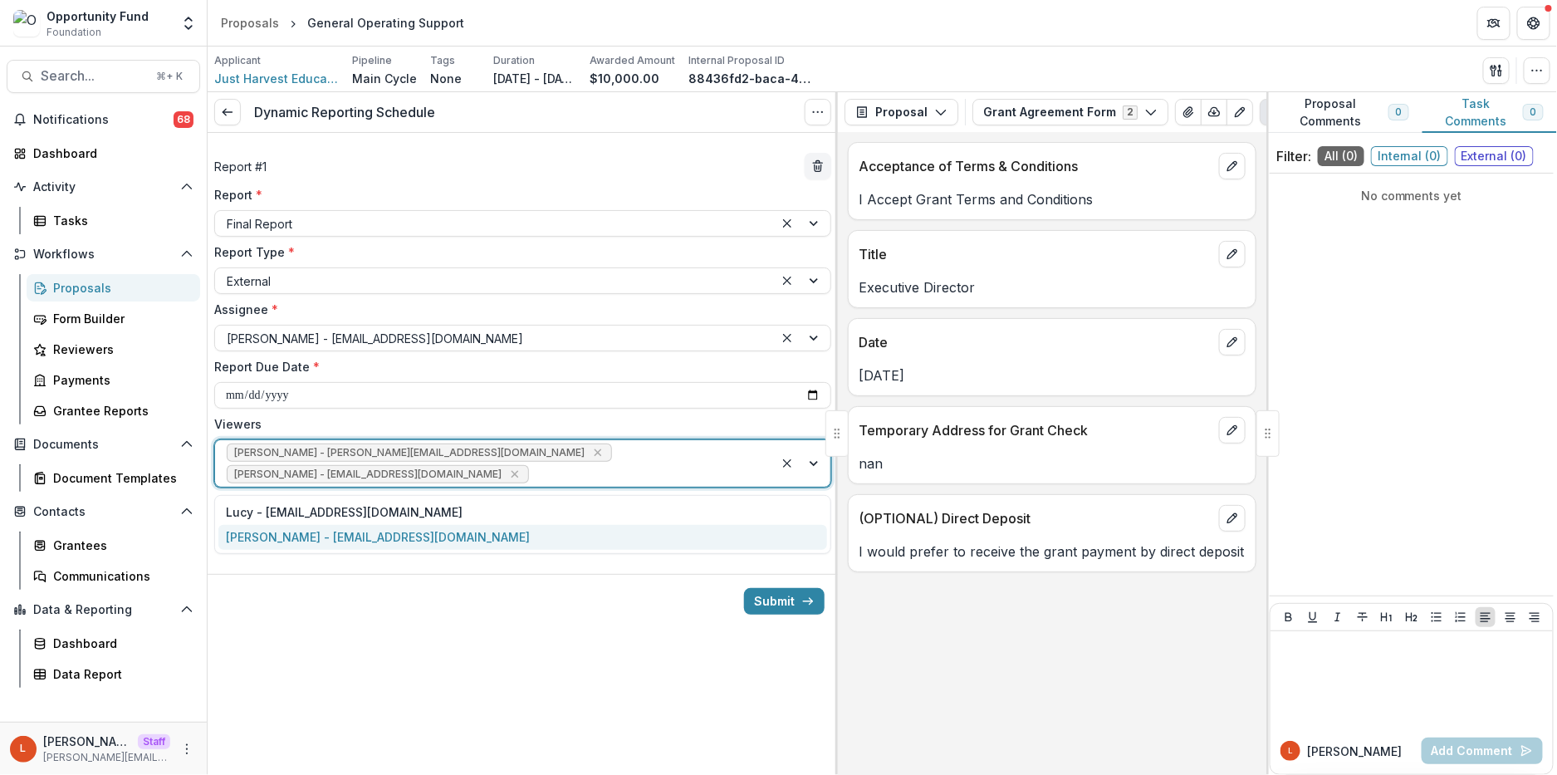
click at [505, 536] on div "[PERSON_NAME] - [EMAIL_ADDRESS][DOMAIN_NAME]" at bounding box center [522, 538] width 609 height 26
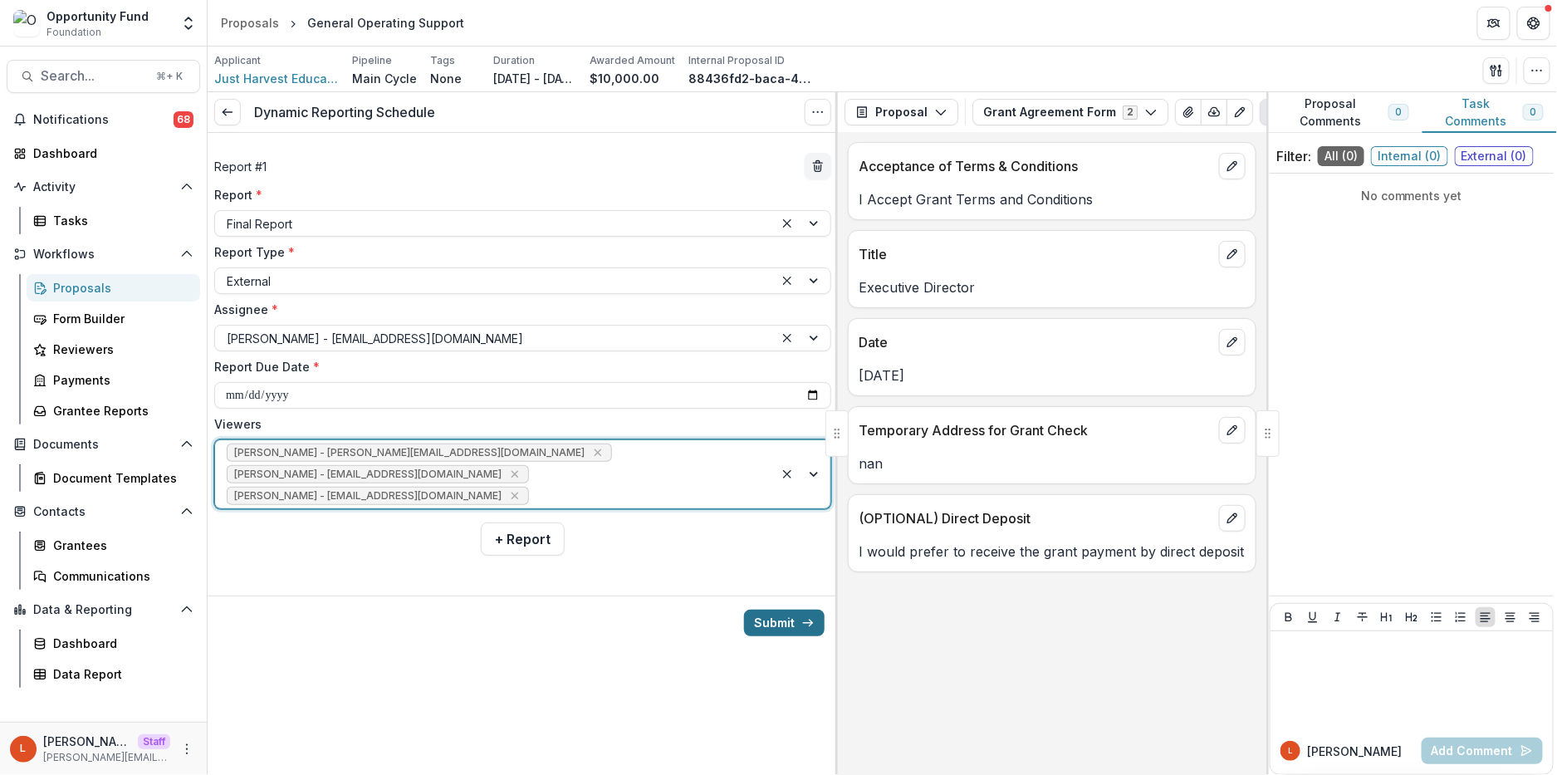
click at [775, 635] on button "Submit" at bounding box center [784, 623] width 81 height 27
